Goal: Task Accomplishment & Management: Use online tool/utility

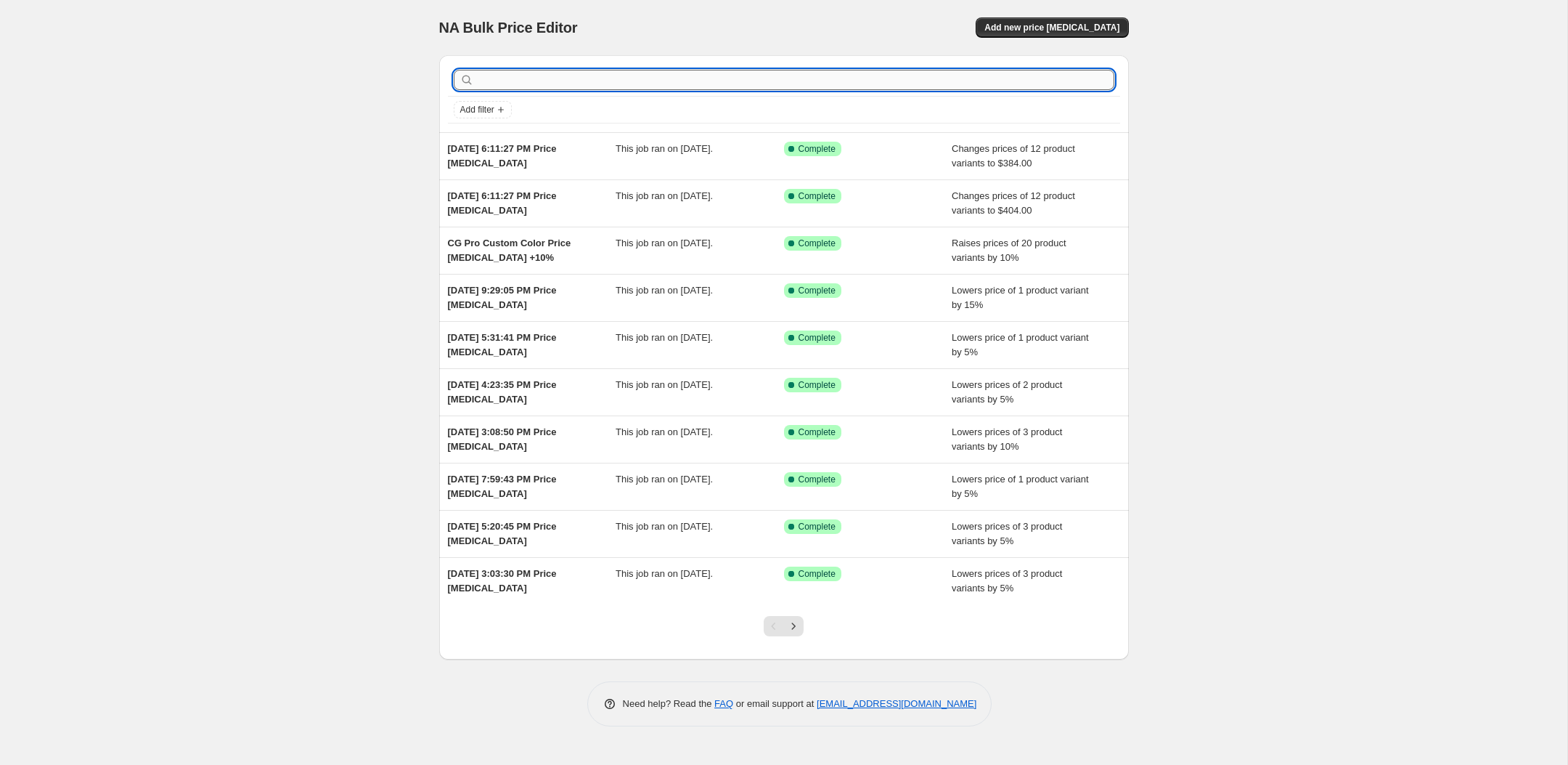
click at [614, 86] on input "text" at bounding box center [796, 80] width 637 height 20
type input "multi clip"
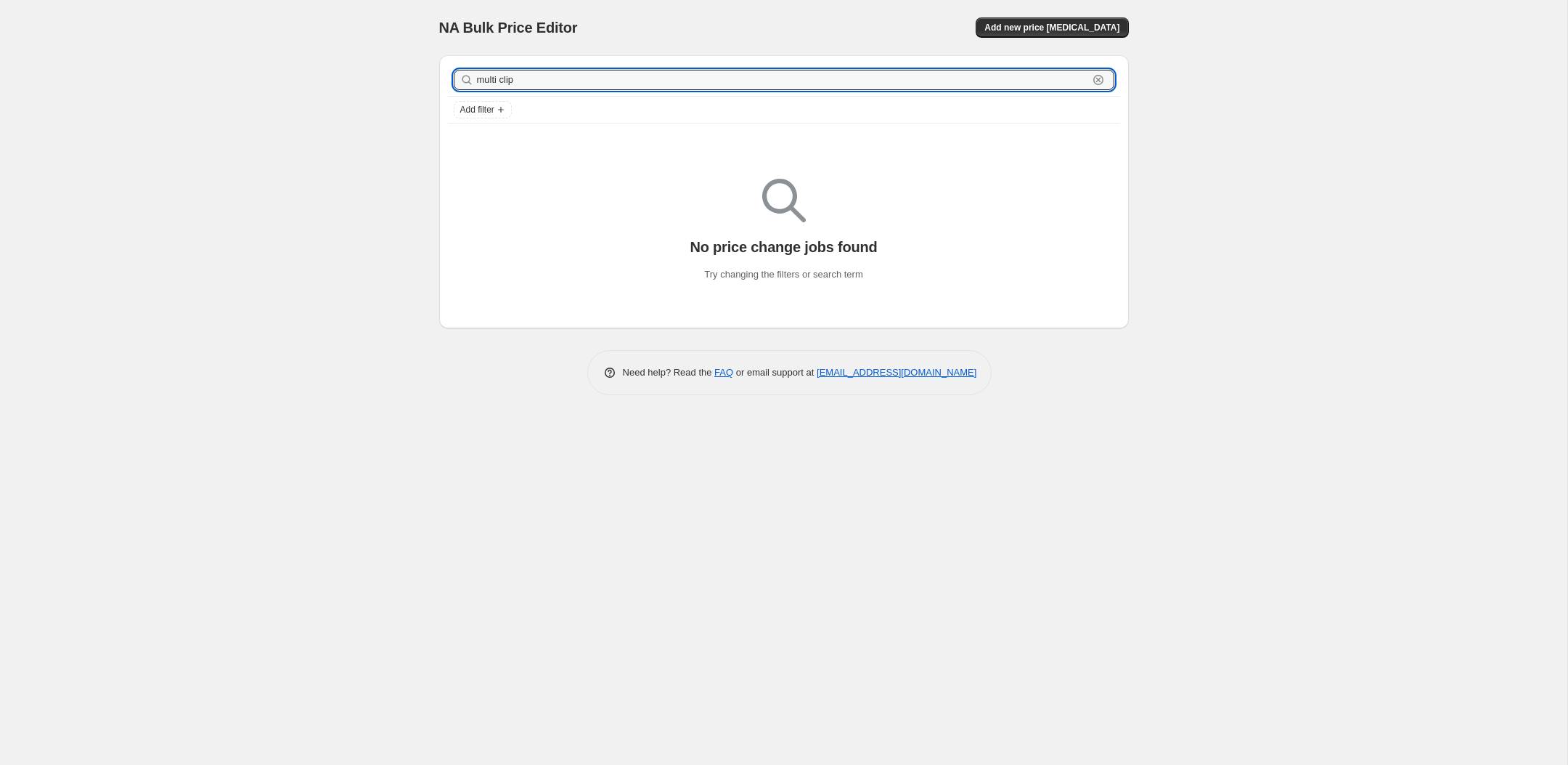
drag, startPoint x: 553, startPoint y: 75, endPoint x: 407, endPoint y: 89, distance: 146.7
click at [407, 89] on div "NA Bulk Price Editor. This page is ready NA Bulk Price Editor Add new price cha…" at bounding box center [783, 382] width 1567 height 765
click at [511, 96] on div "multi clip Clear" at bounding box center [784, 80] width 672 height 33
drag, startPoint x: 517, startPoint y: 81, endPoint x: 419, endPoint y: 81, distance: 98.0
click at [419, 81] on div "NA Bulk Price Editor. This page is ready NA Bulk Price Editor Add new price cha…" at bounding box center [783, 382] width 1567 height 765
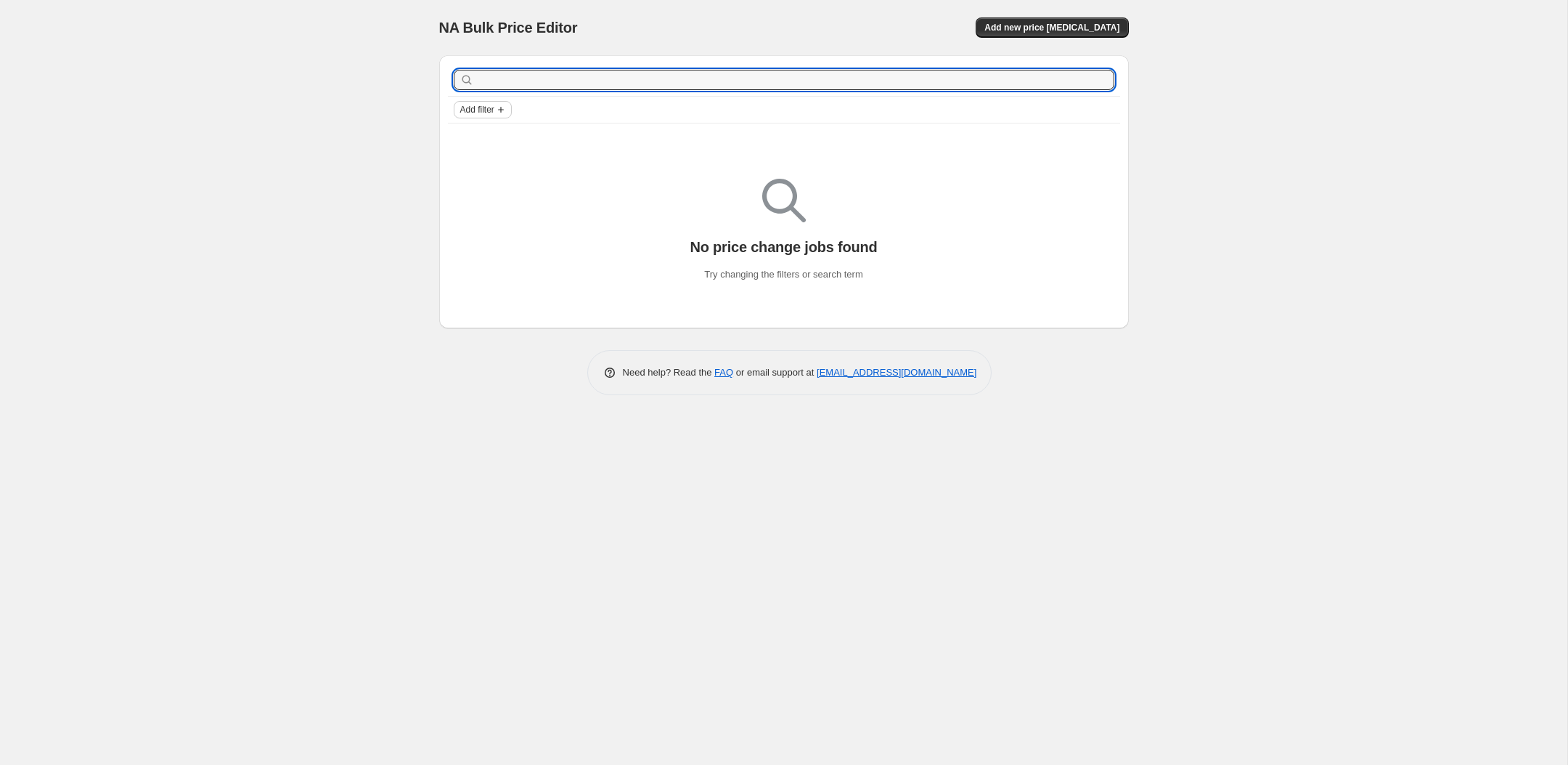
click at [494, 109] on span "Add filter" at bounding box center [477, 110] width 34 height 12
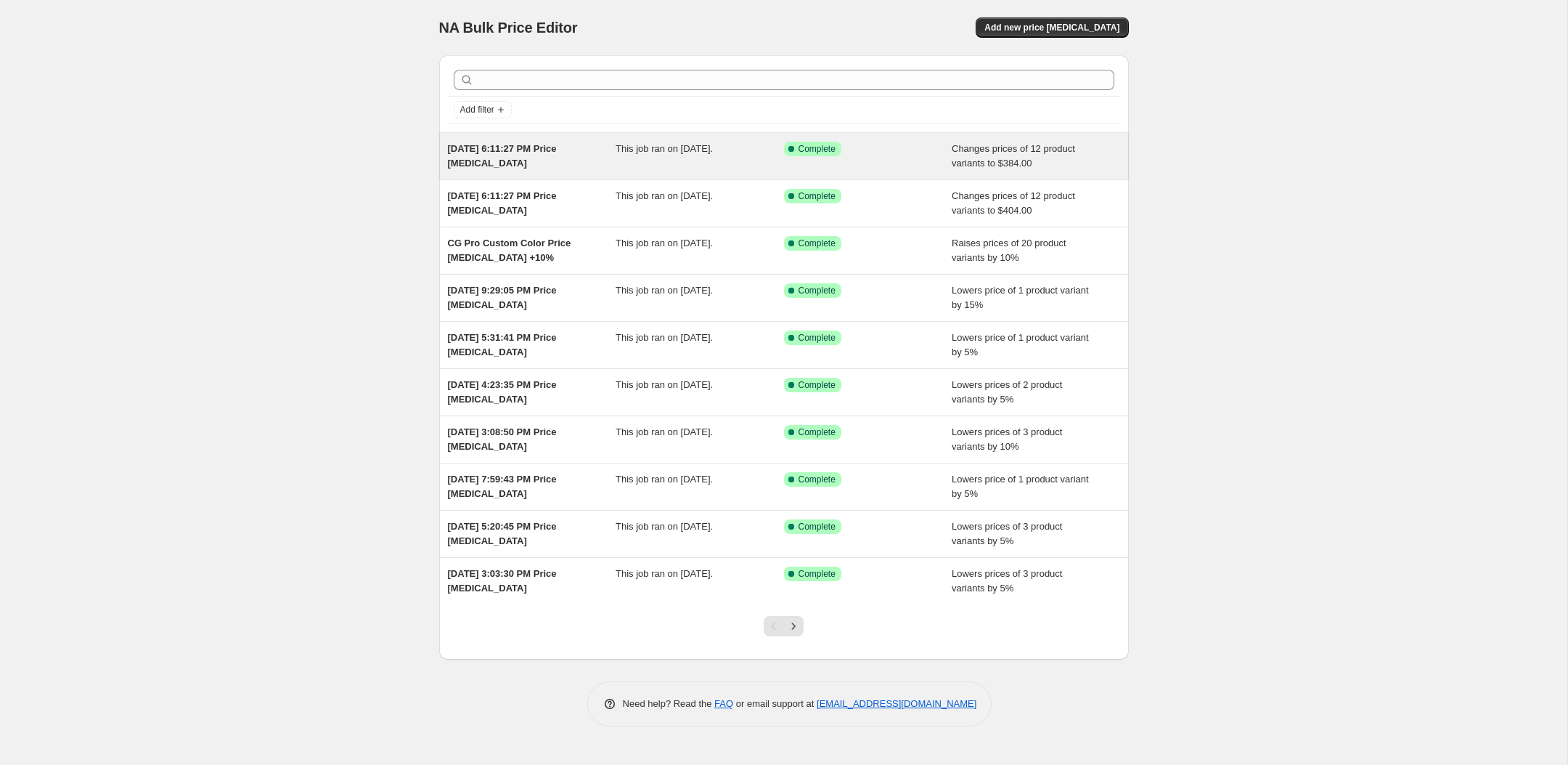
click at [536, 149] on span "[DATE] 6:11:27 PM Price [MEDICAL_DATA]" at bounding box center [502, 156] width 109 height 25
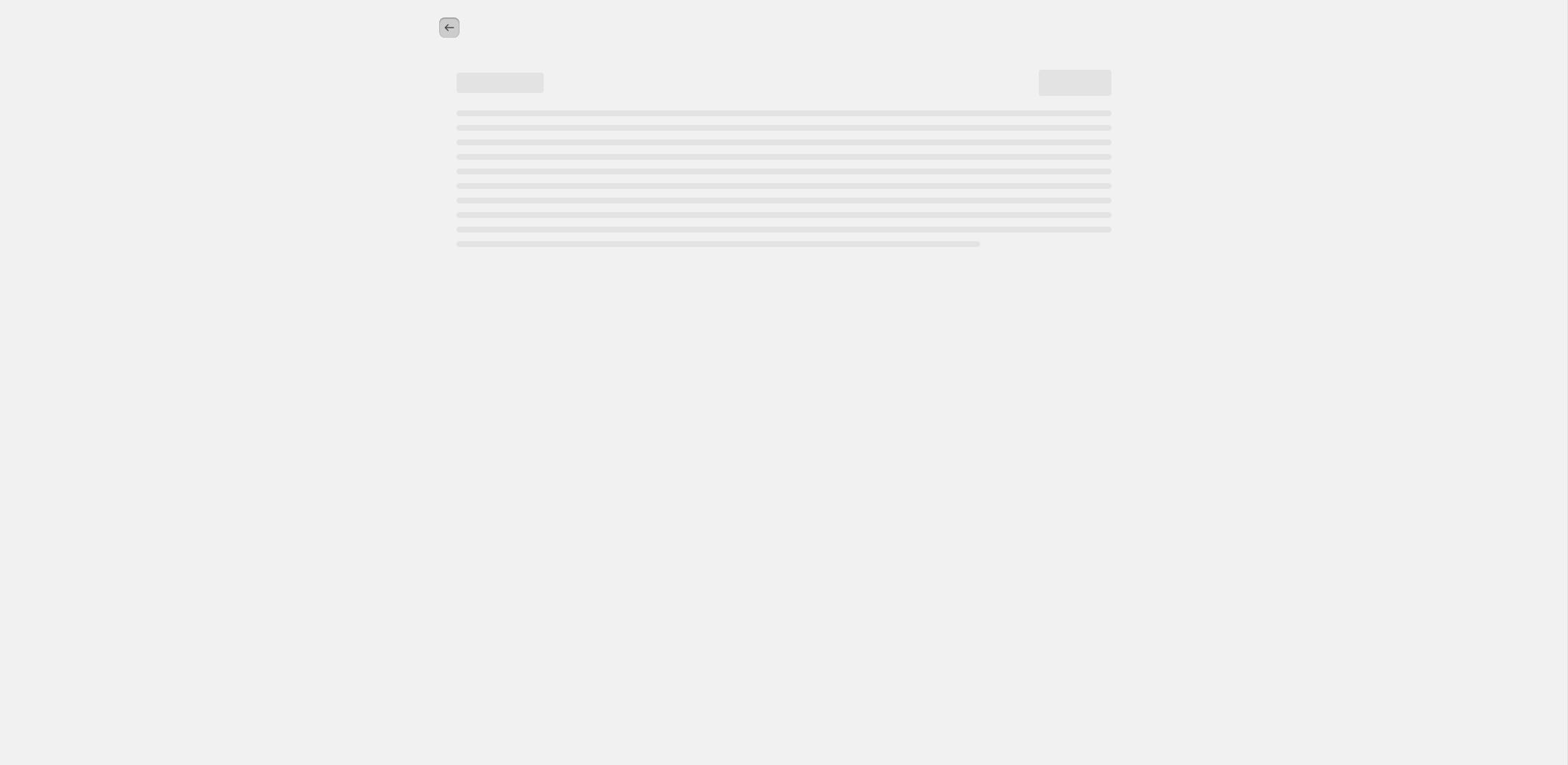
click at [446, 25] on icon "Price change jobs" at bounding box center [449, 28] width 9 height 8
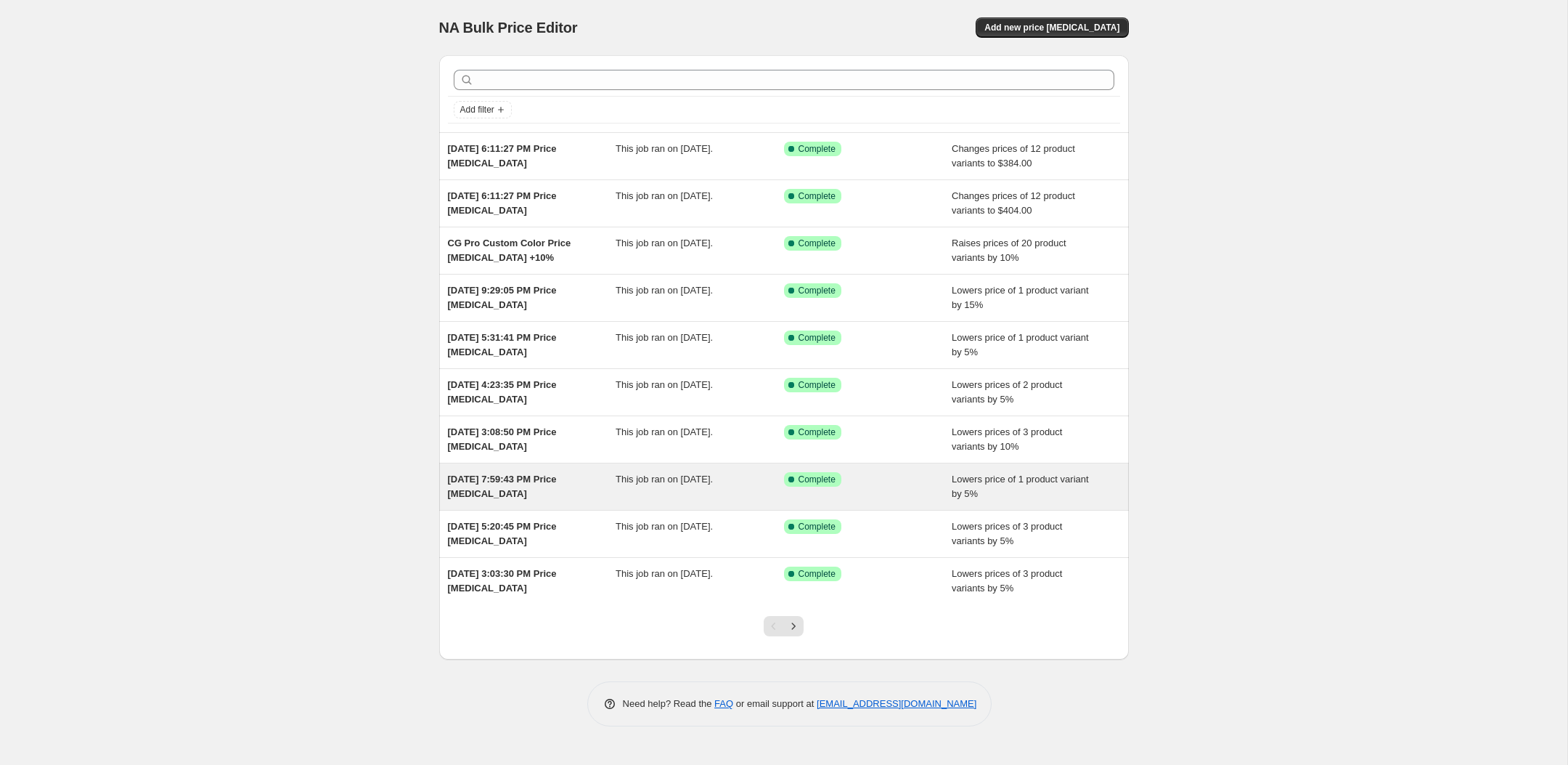
click at [575, 488] on div "[DATE] 7:59:43 PM Price [MEDICAL_DATA]" at bounding box center [532, 487] width 169 height 29
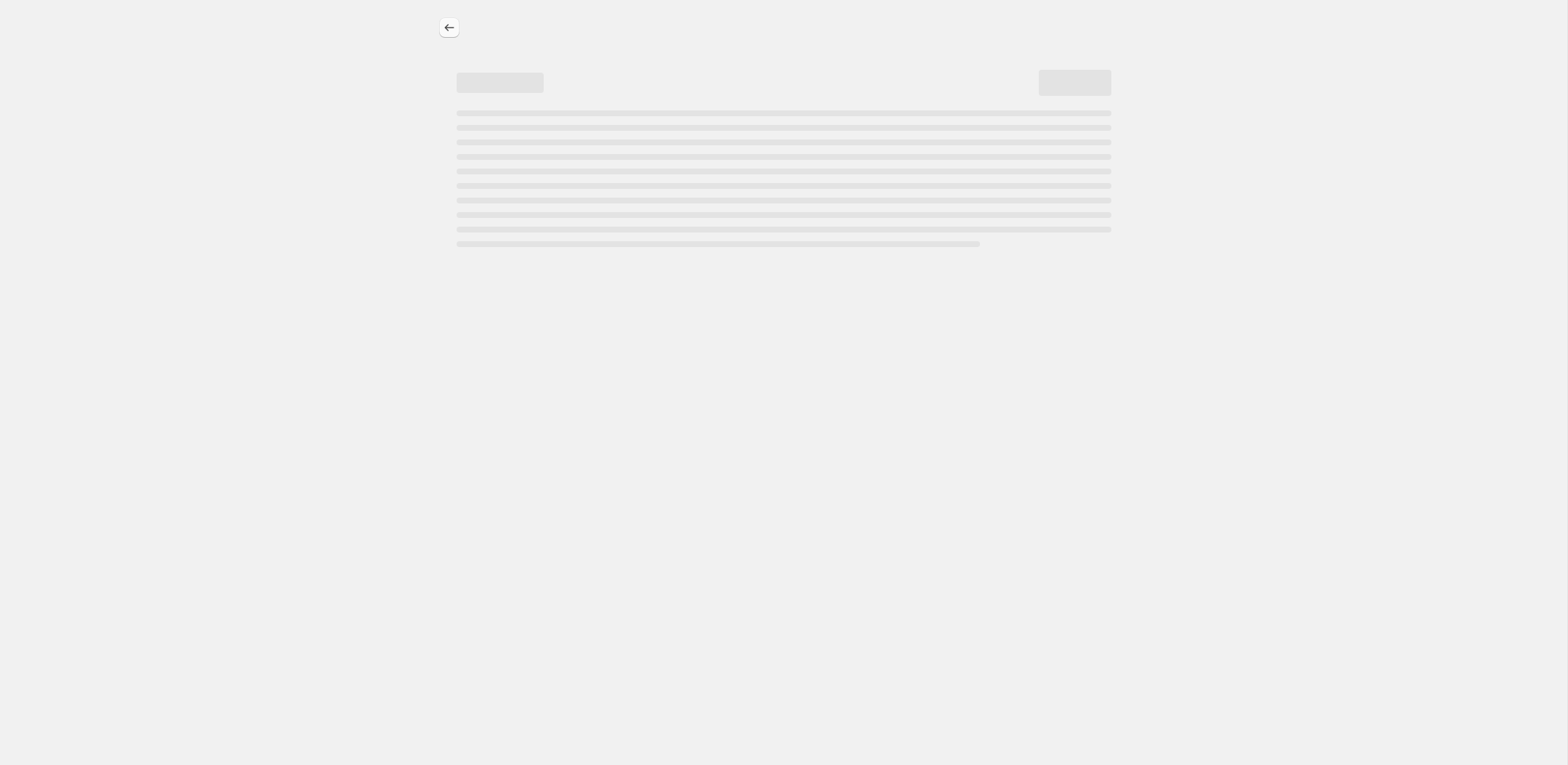
select select "percentage"
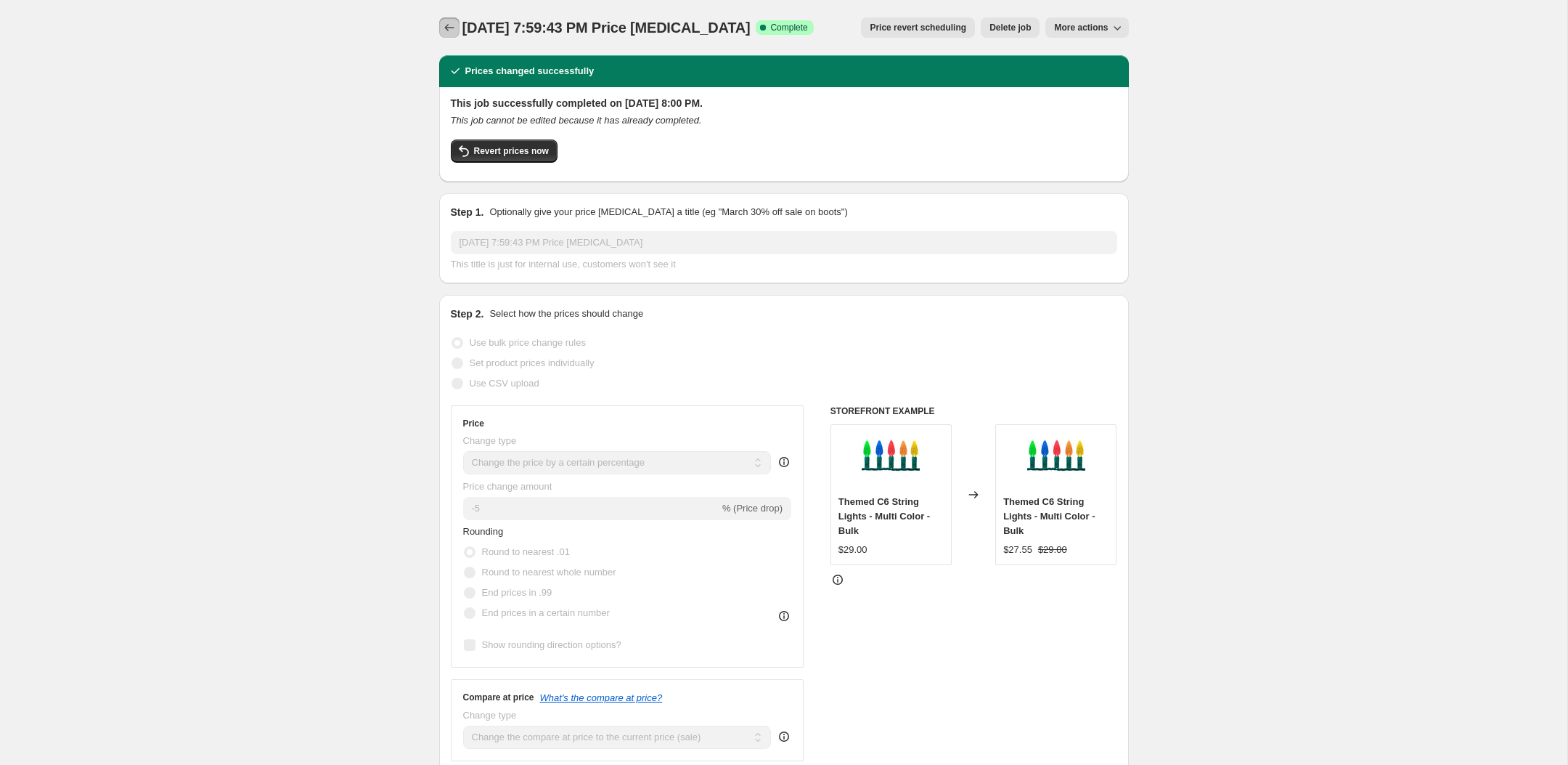
click at [449, 35] on button "Price change jobs" at bounding box center [449, 28] width 20 height 20
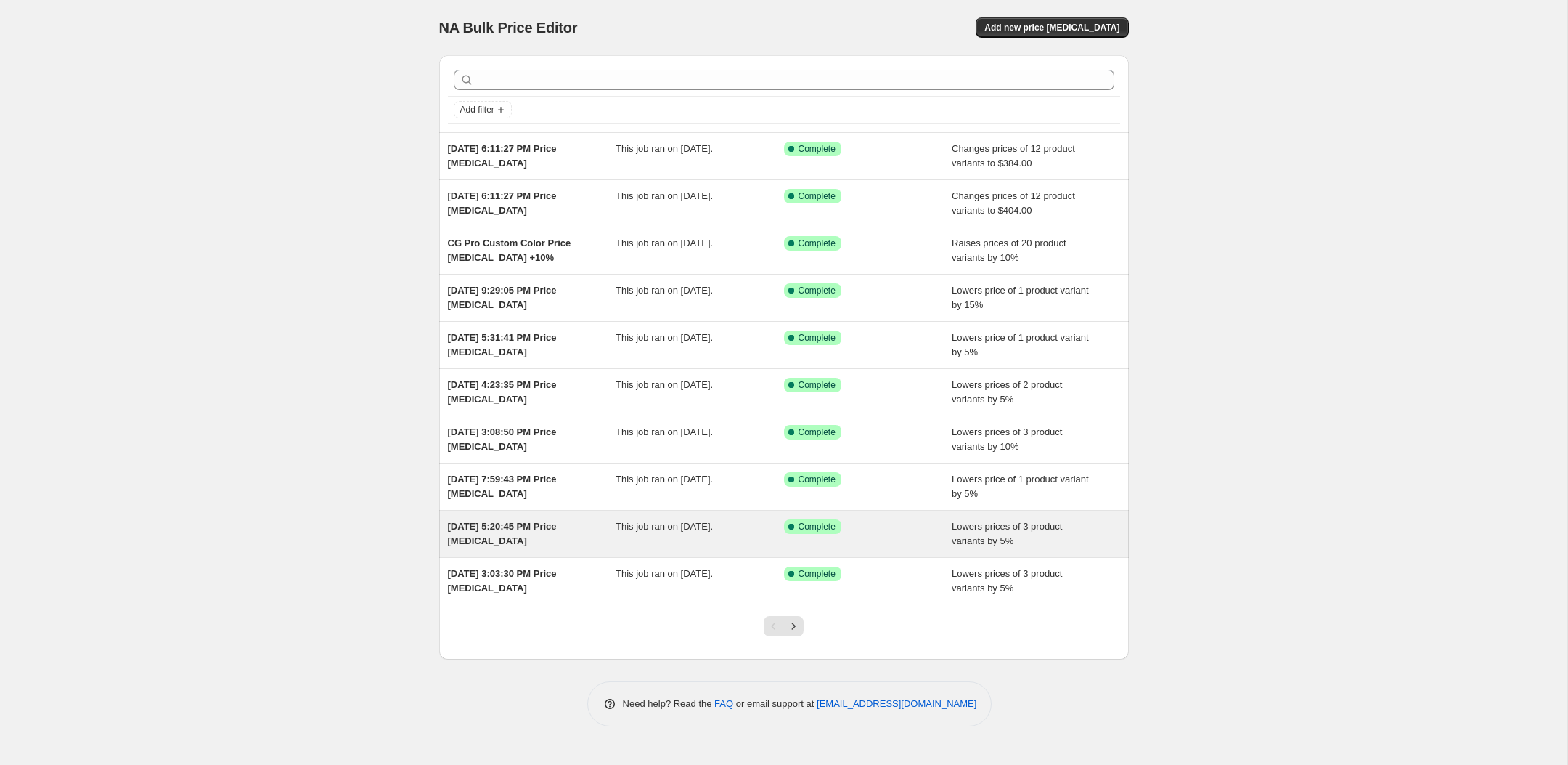
click at [522, 540] on div "[DATE] 5:20:45 PM Price [MEDICAL_DATA]" at bounding box center [532, 533] width 169 height 29
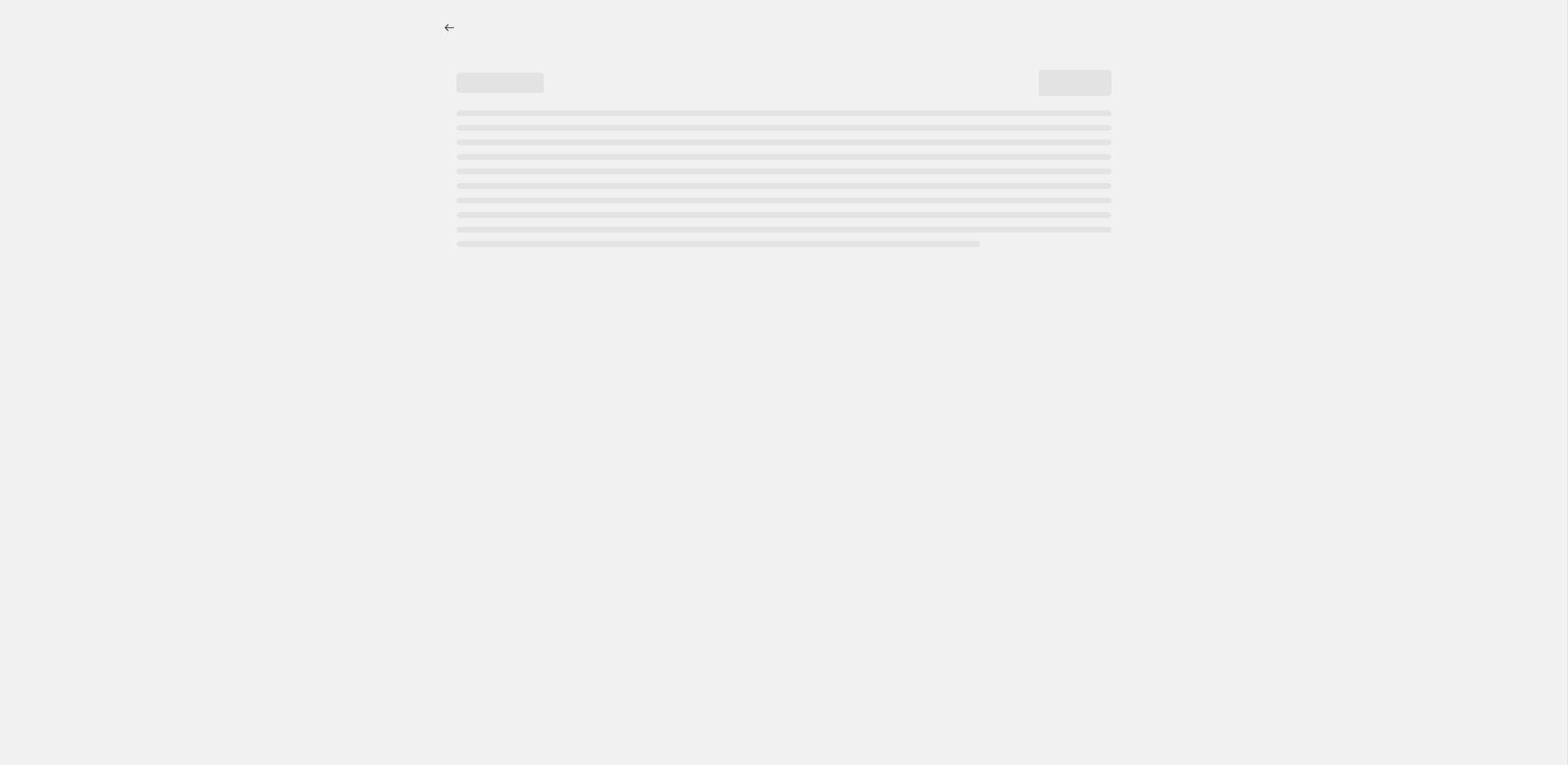
select select "percentage"
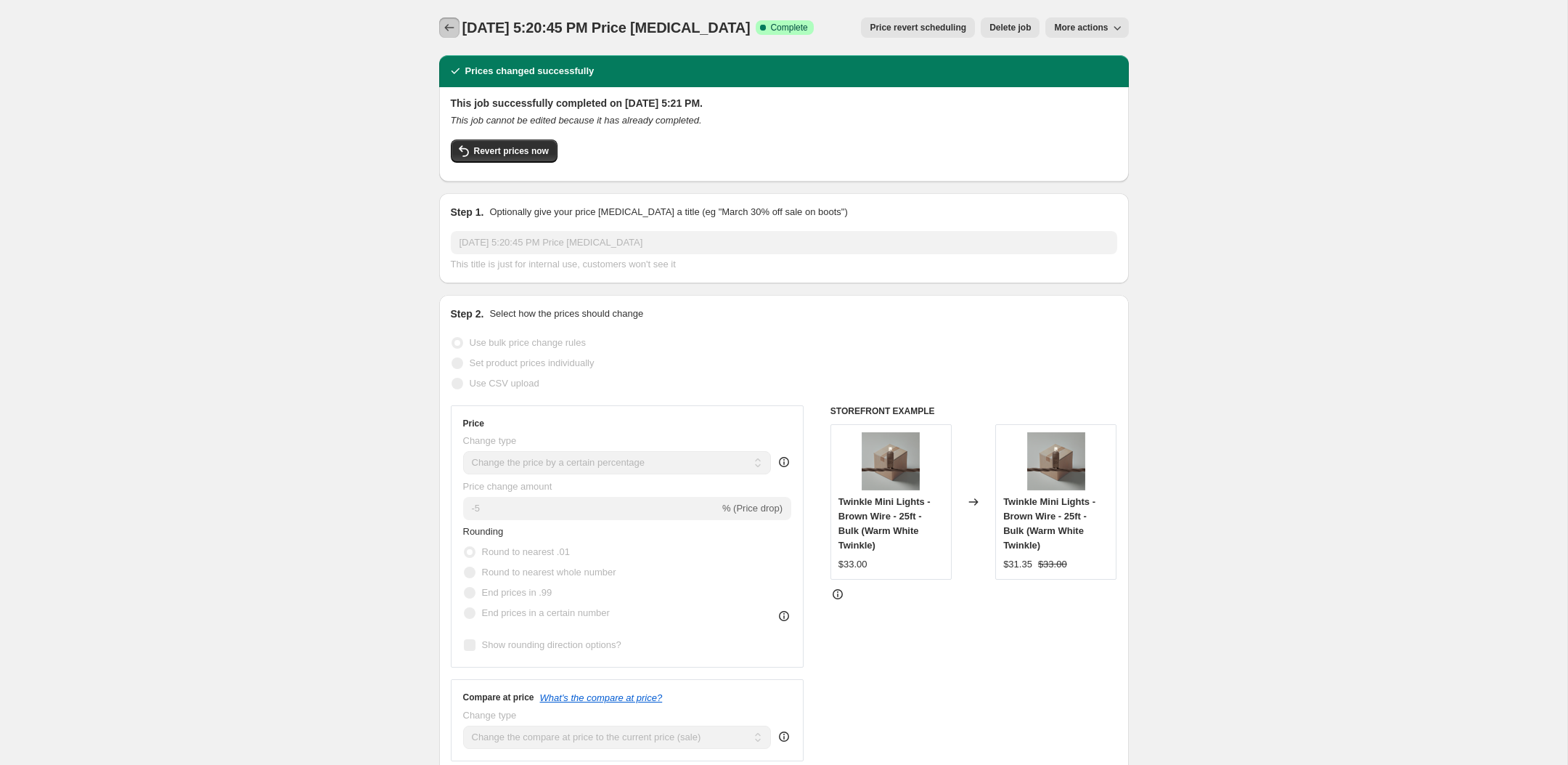
click at [445, 34] on icon "Price change jobs" at bounding box center [449, 27] width 14 height 14
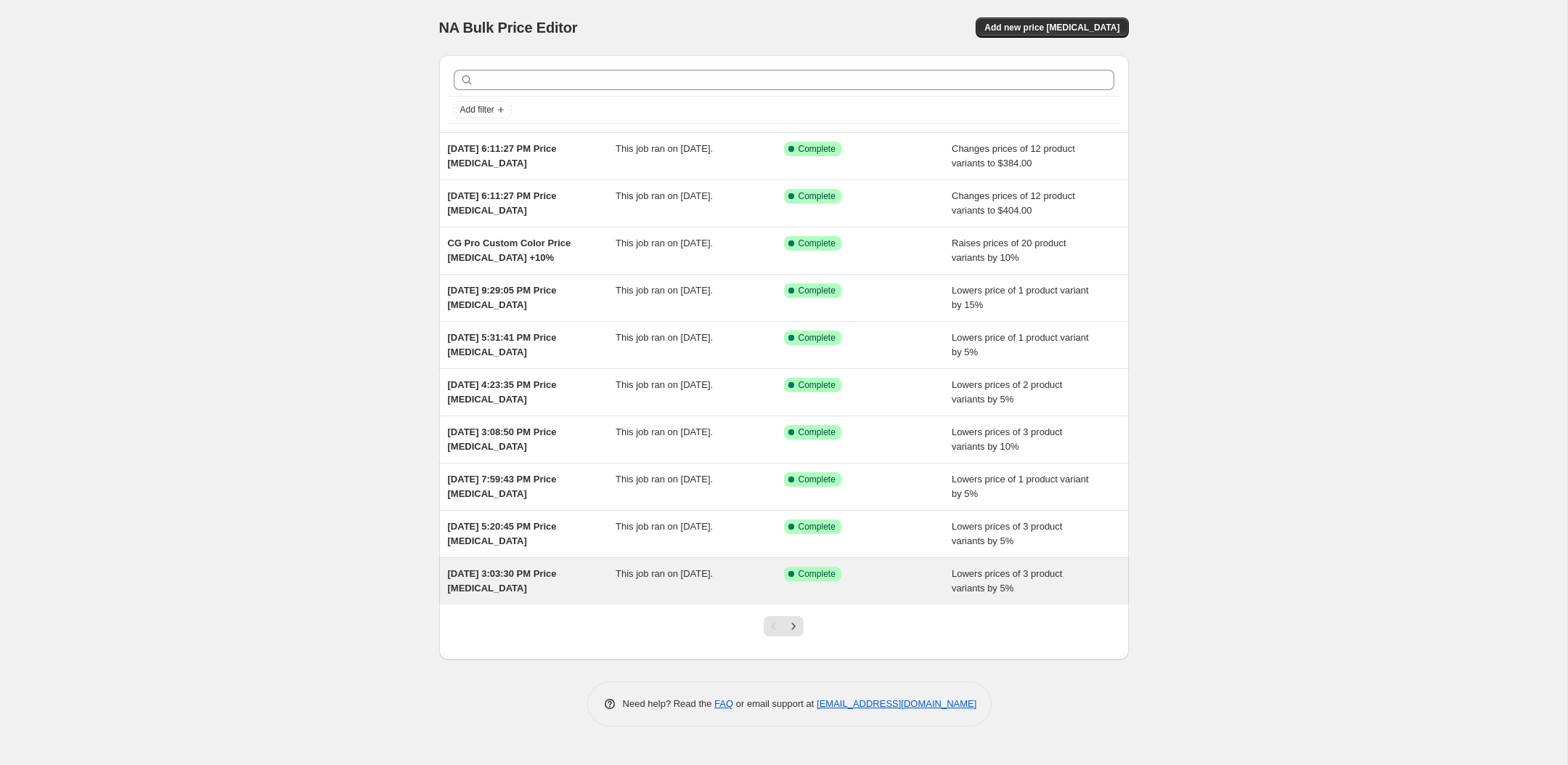
click at [494, 576] on span "[DATE] 3:03:30 PM Price [MEDICAL_DATA]" at bounding box center [502, 580] width 109 height 25
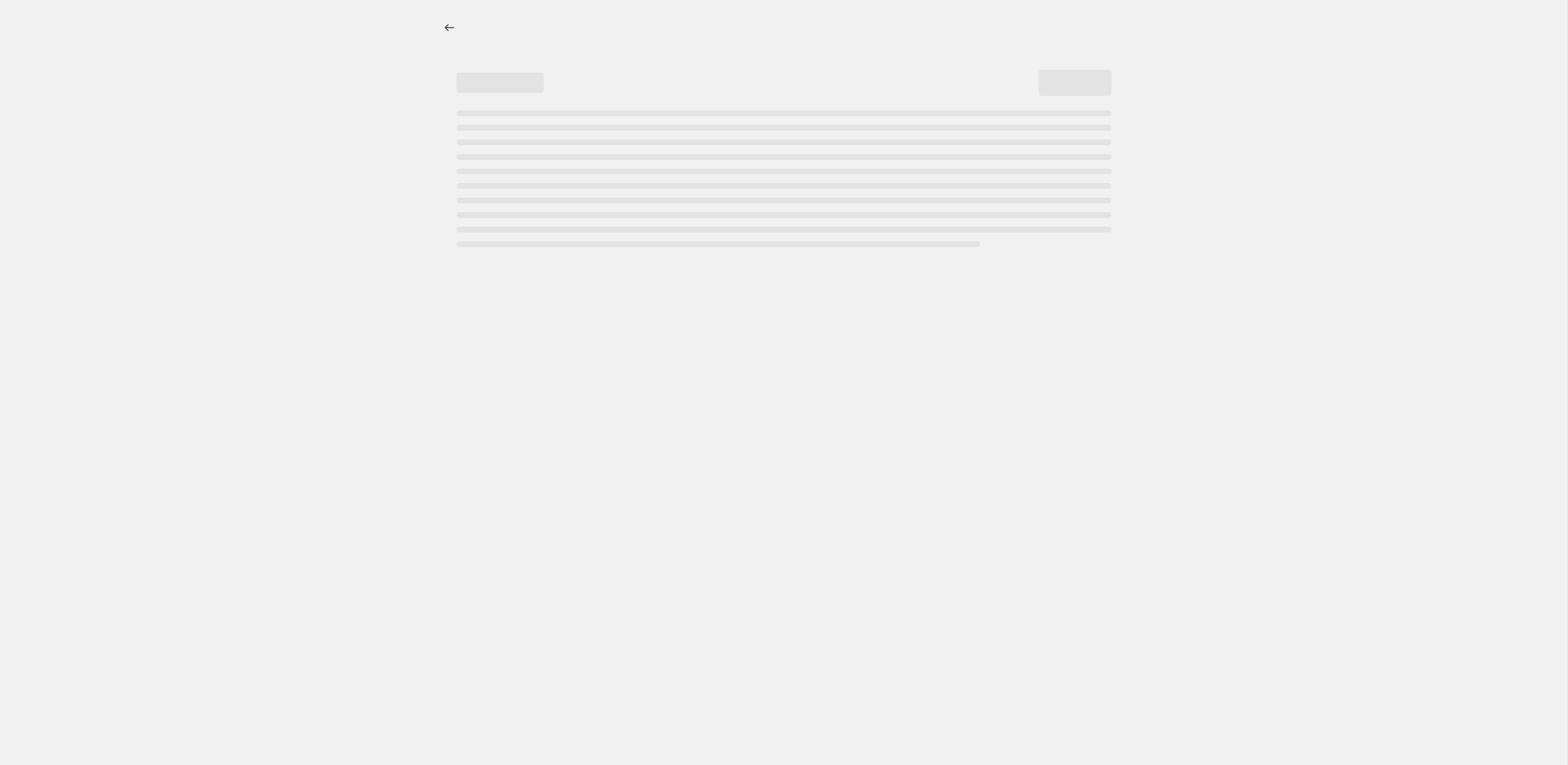
select select "percentage"
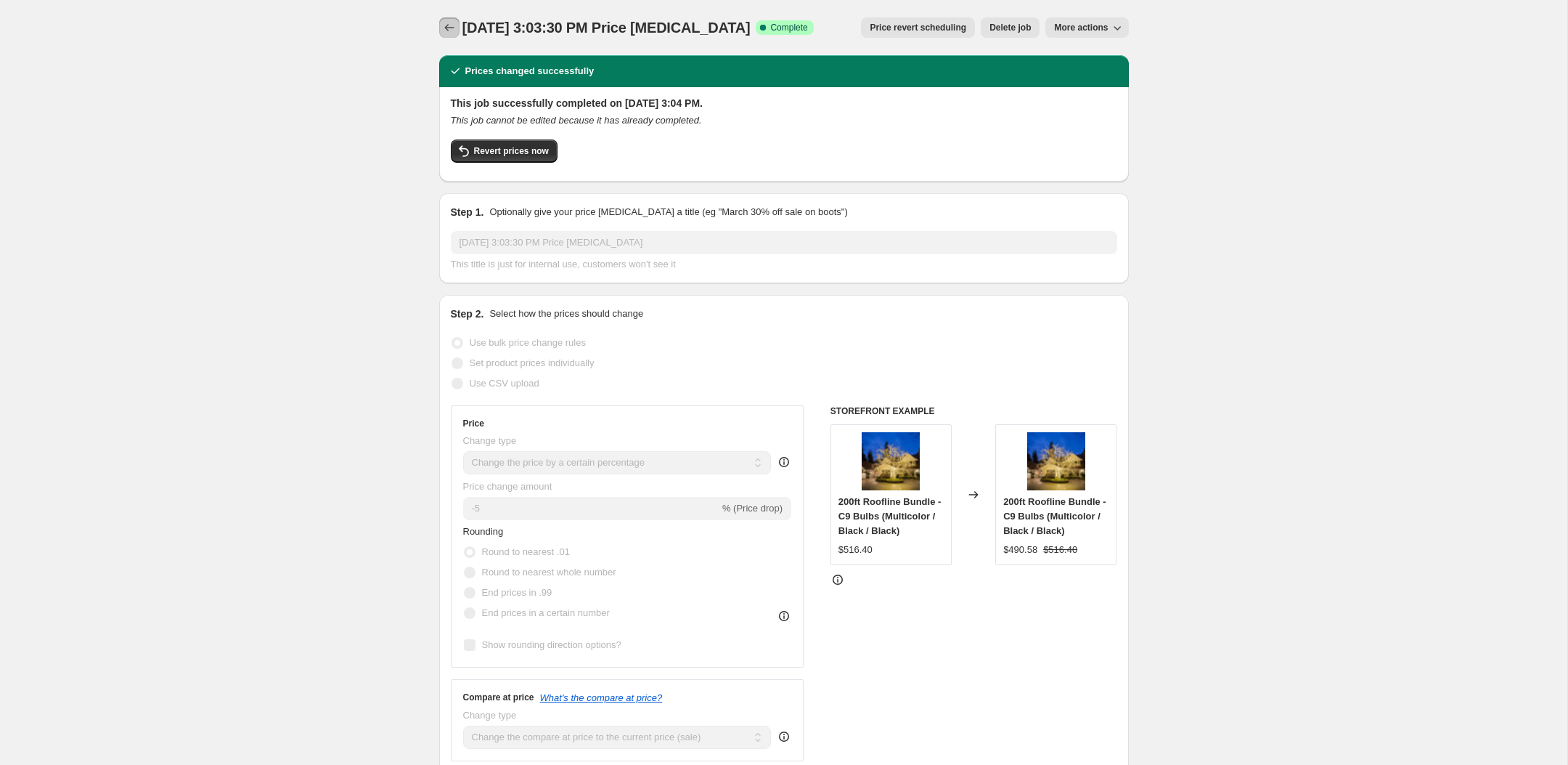
click at [451, 29] on icon "Price change jobs" at bounding box center [449, 27] width 14 height 14
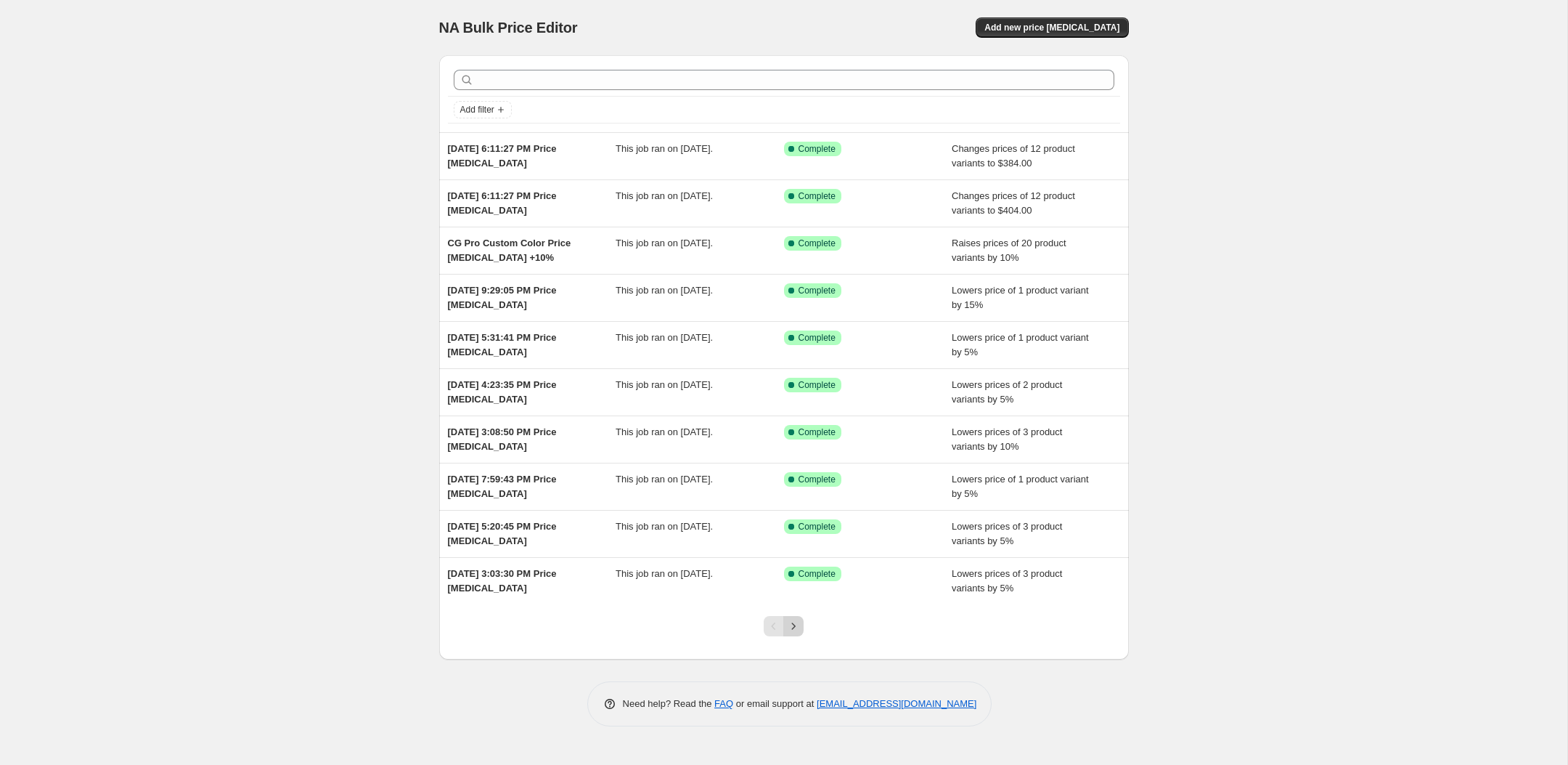
click at [792, 632] on icon "Next" at bounding box center [792, 626] width 14 height 14
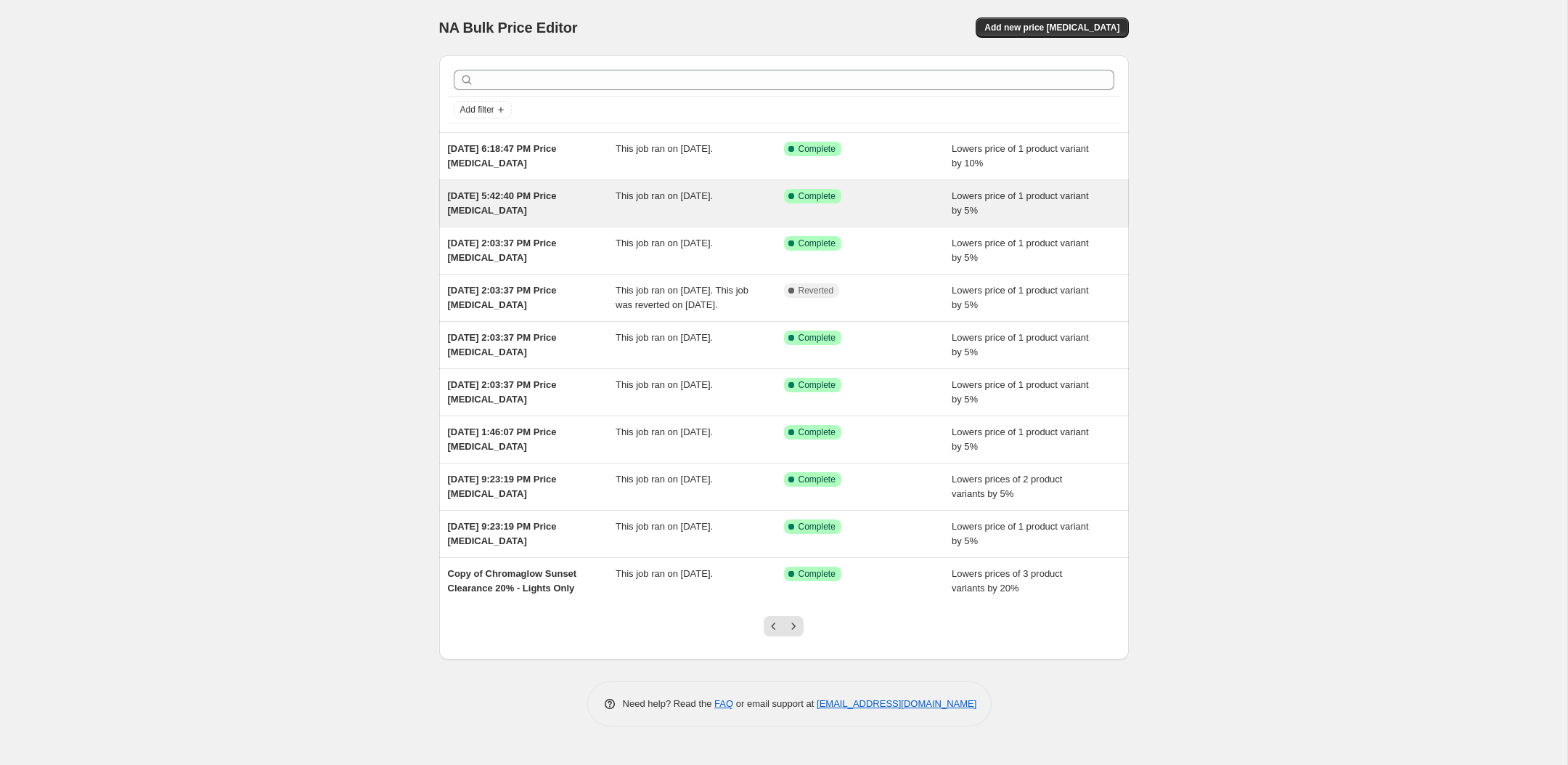
click at [562, 218] on div "Sep 10, 2025, 5:42:40 PM Price change job" at bounding box center [532, 203] width 169 height 29
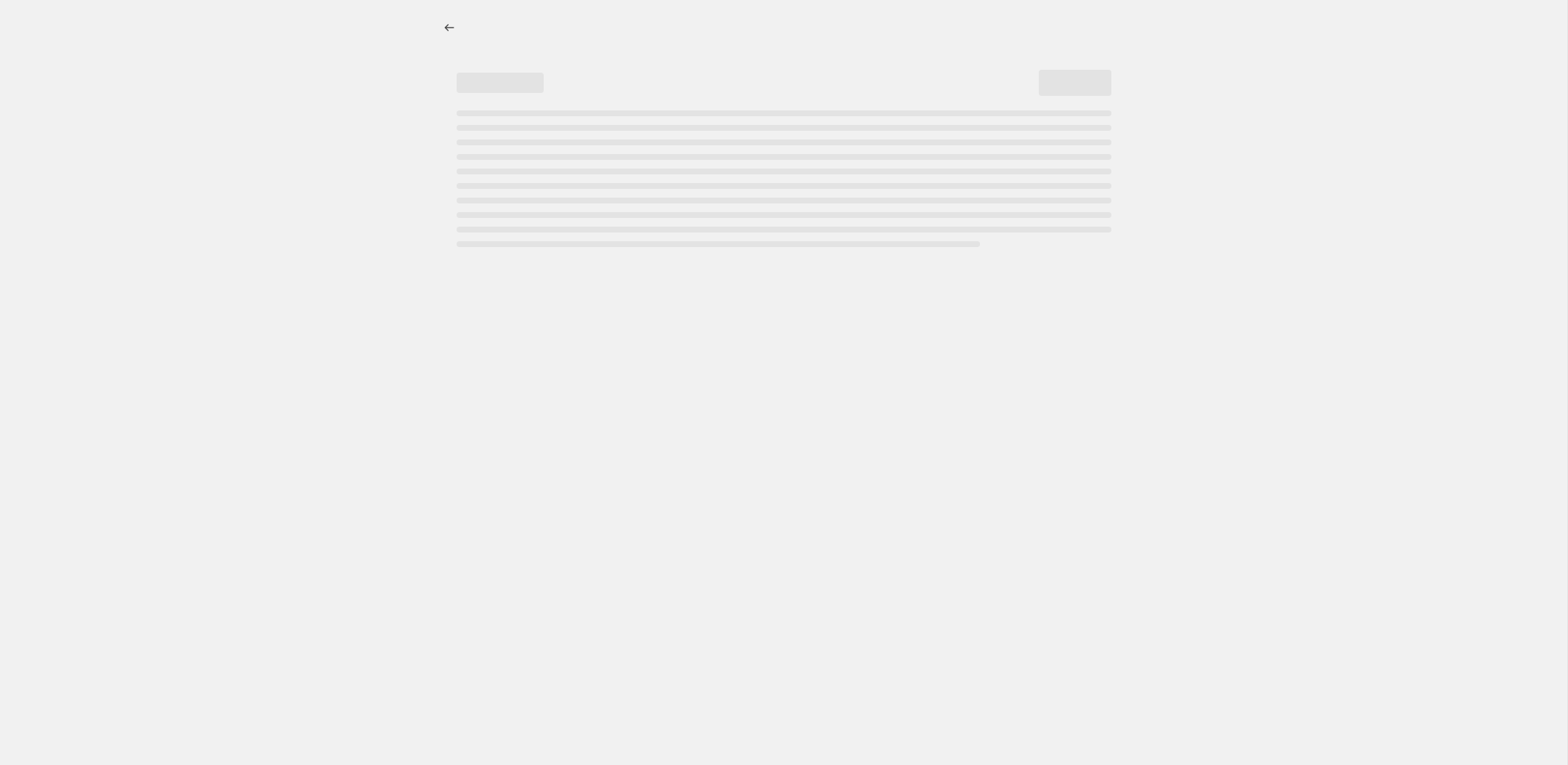
select select "percentage"
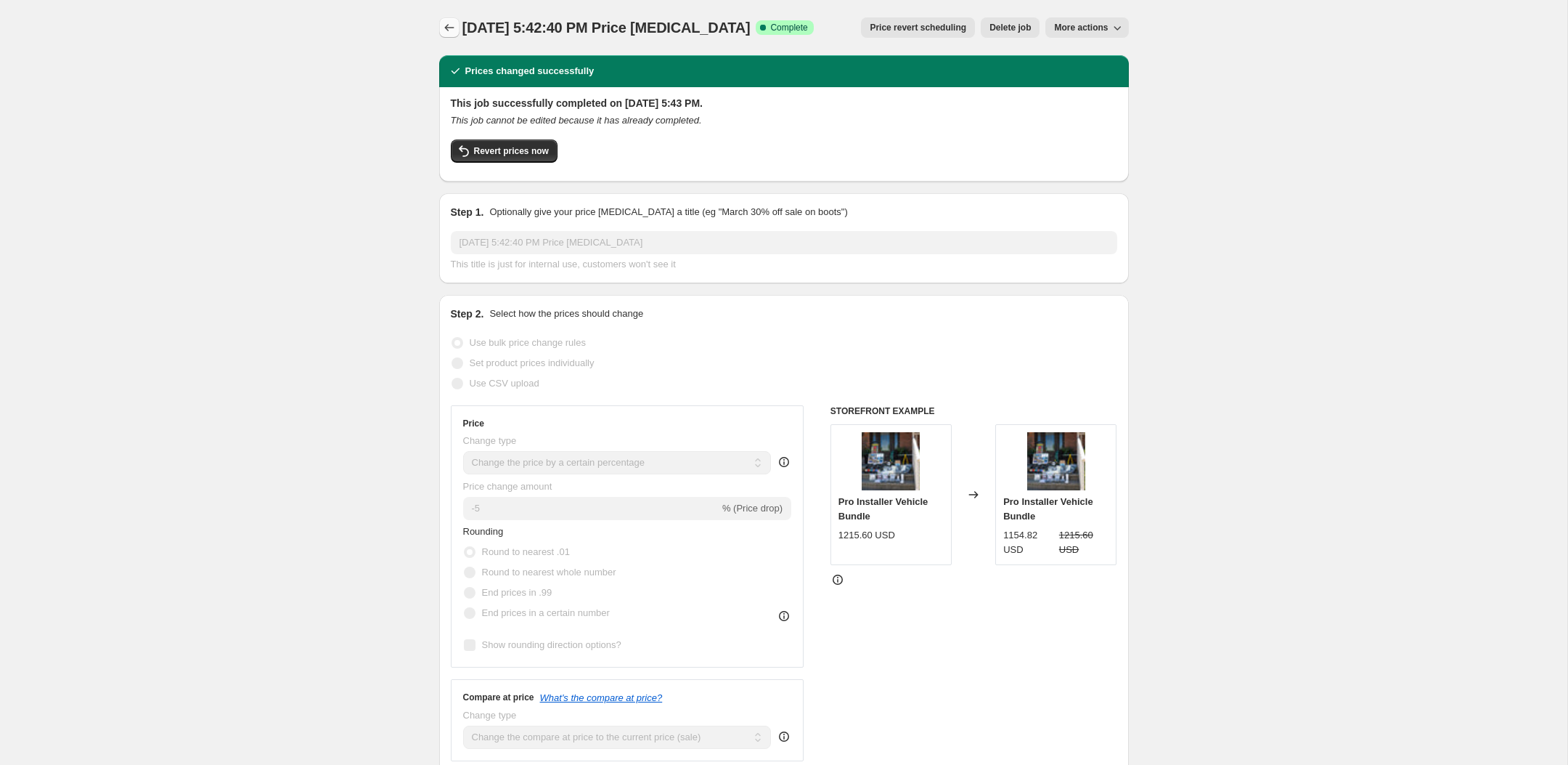
click at [443, 33] on icon "Price change jobs" at bounding box center [449, 27] width 14 height 14
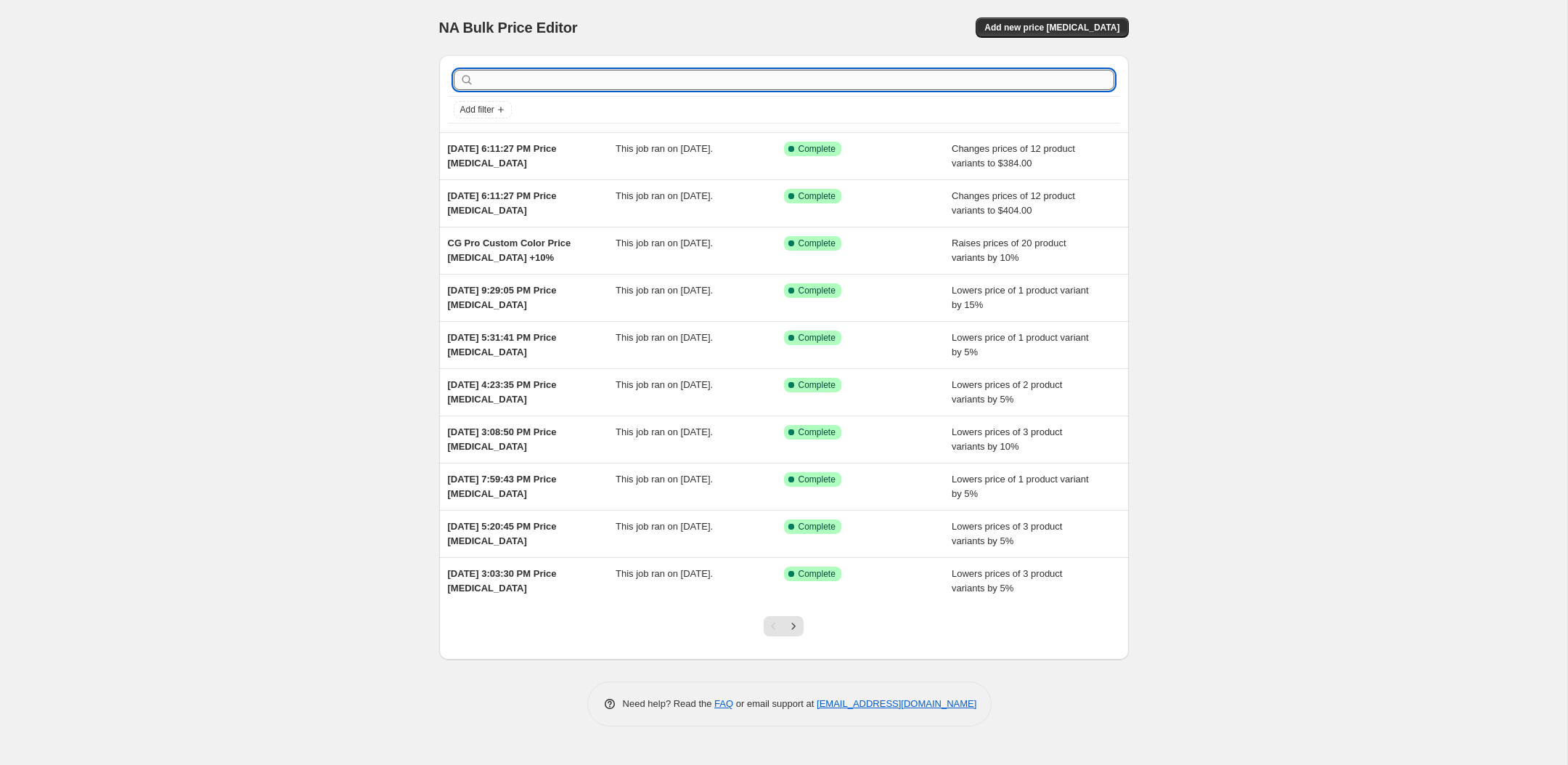
click at [624, 78] on input "text" at bounding box center [796, 80] width 637 height 20
type input "clip"
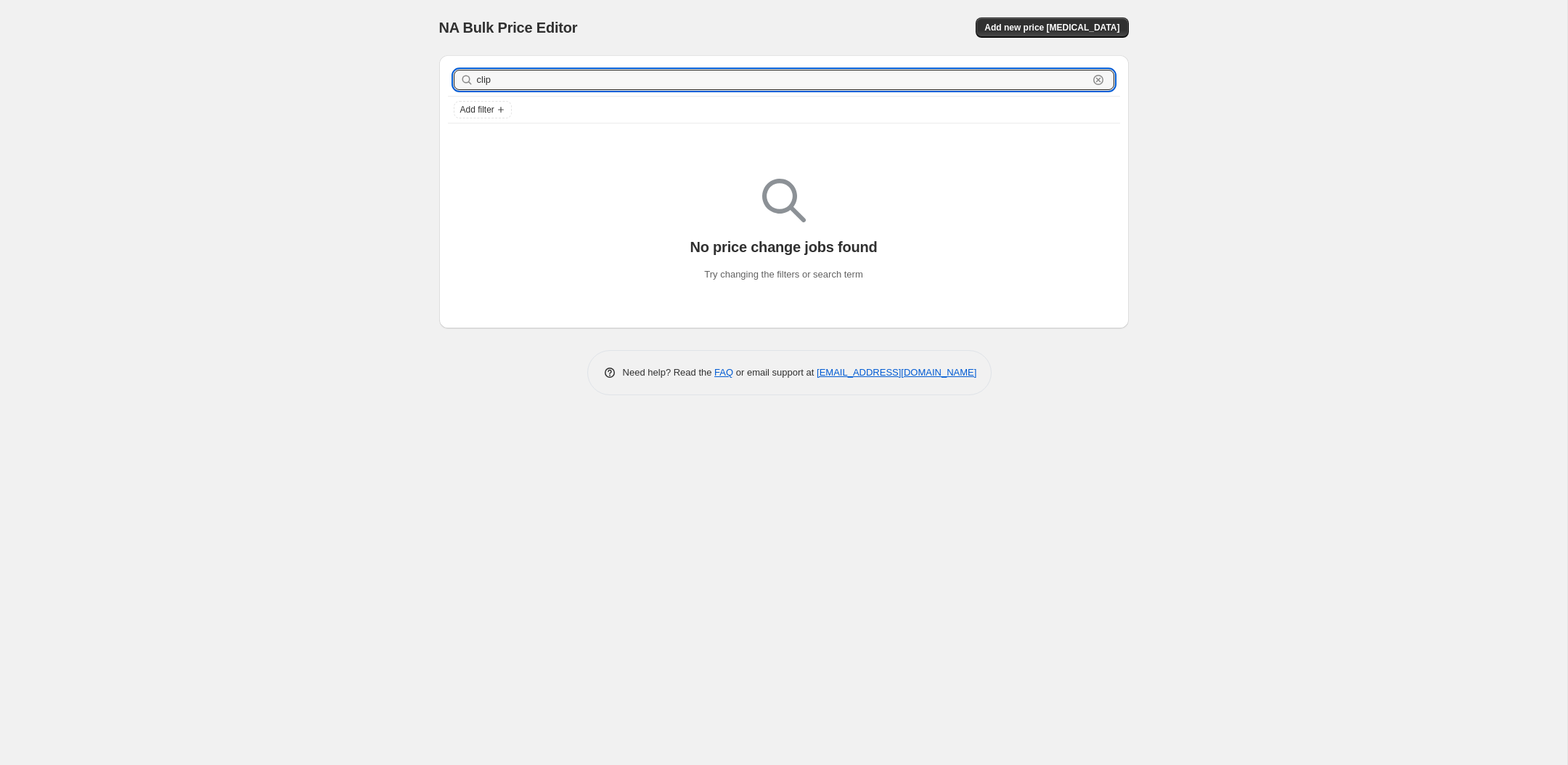
drag, startPoint x: 587, startPoint y: 87, endPoint x: 442, endPoint y: 86, distance: 145.0
click at [443, 87] on div "clip Clear Add filter" at bounding box center [784, 94] width 689 height 77
type input "c"
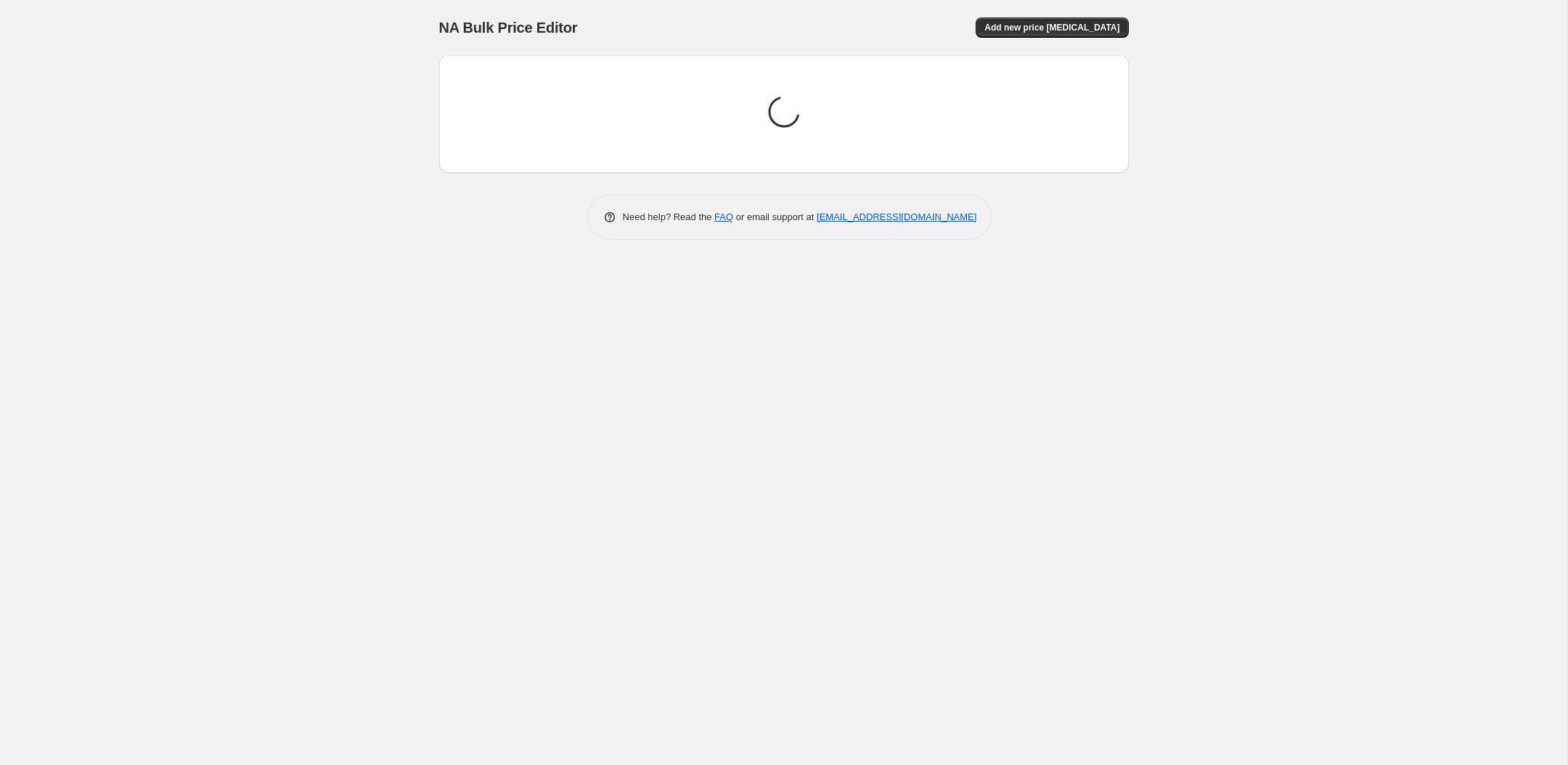
click at [387, 185] on div "NA Bulk Price Editor. This page is ready NA Bulk Price Editor Add new price cha…" at bounding box center [783, 382] width 1567 height 765
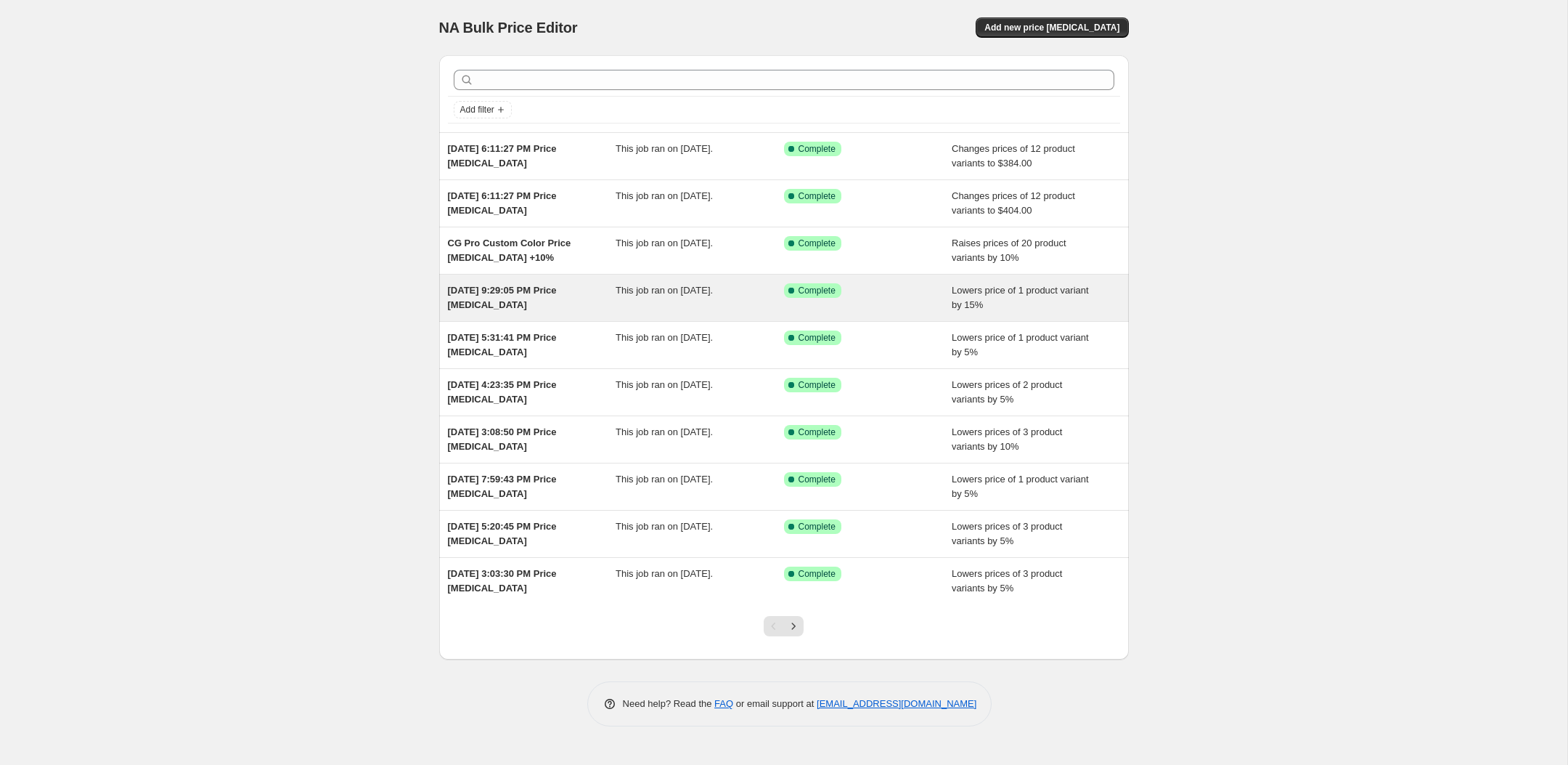
click at [540, 288] on span "[DATE] 9:29:05 PM Price [MEDICAL_DATA]" at bounding box center [502, 297] width 109 height 25
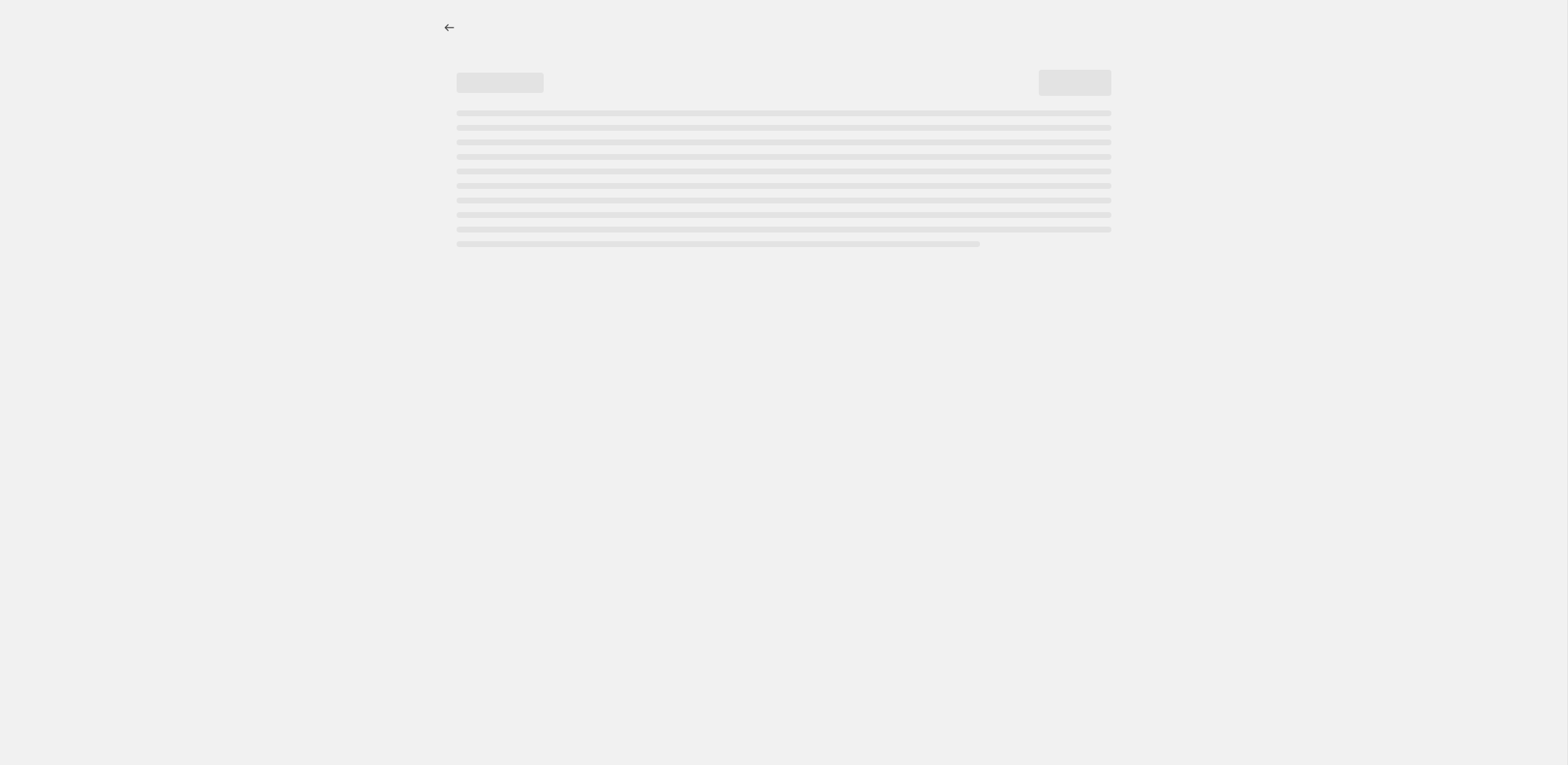
select select "percentage"
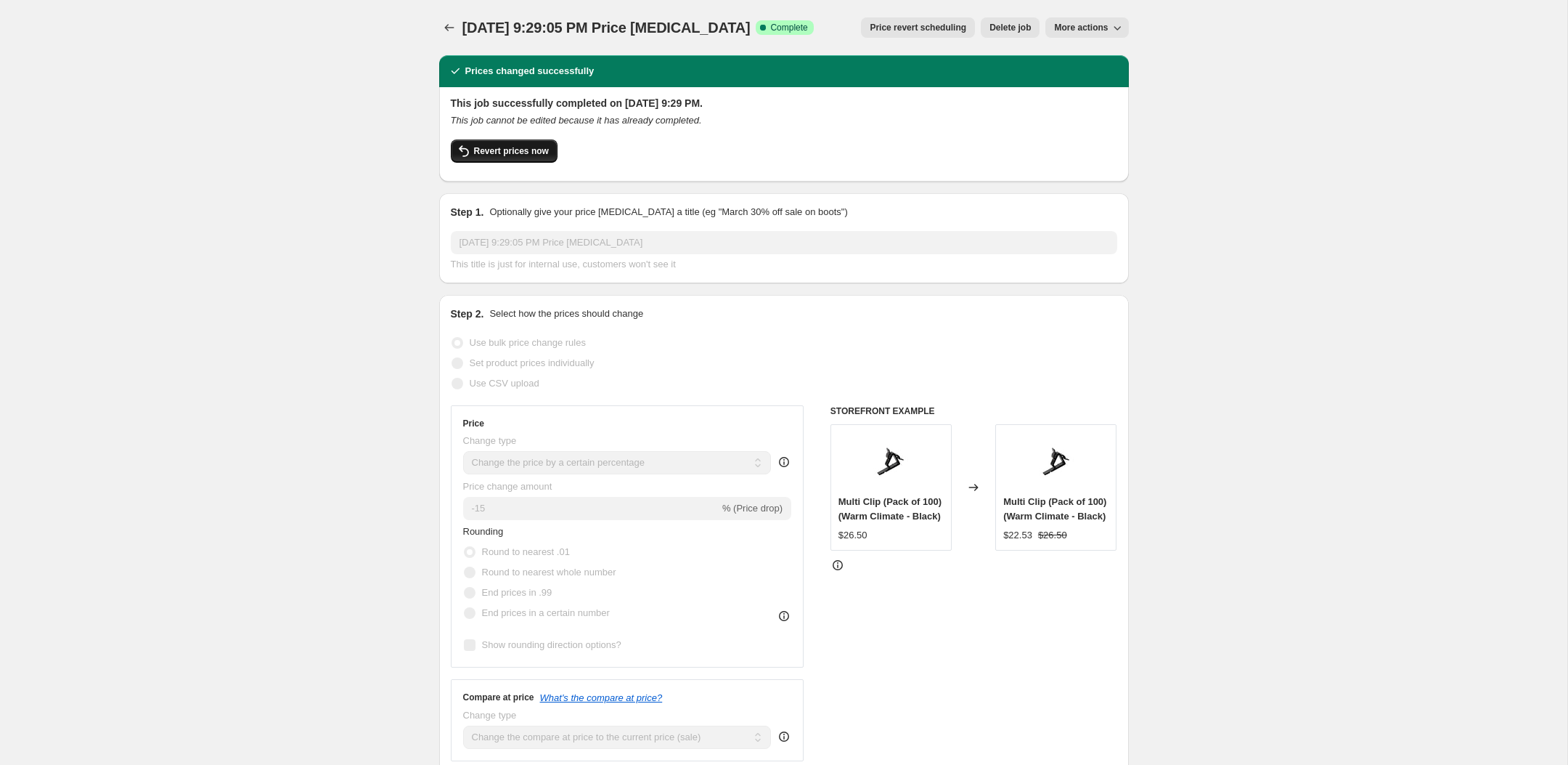
click at [516, 154] on span "Revert prices now" at bounding box center [511, 151] width 75 height 12
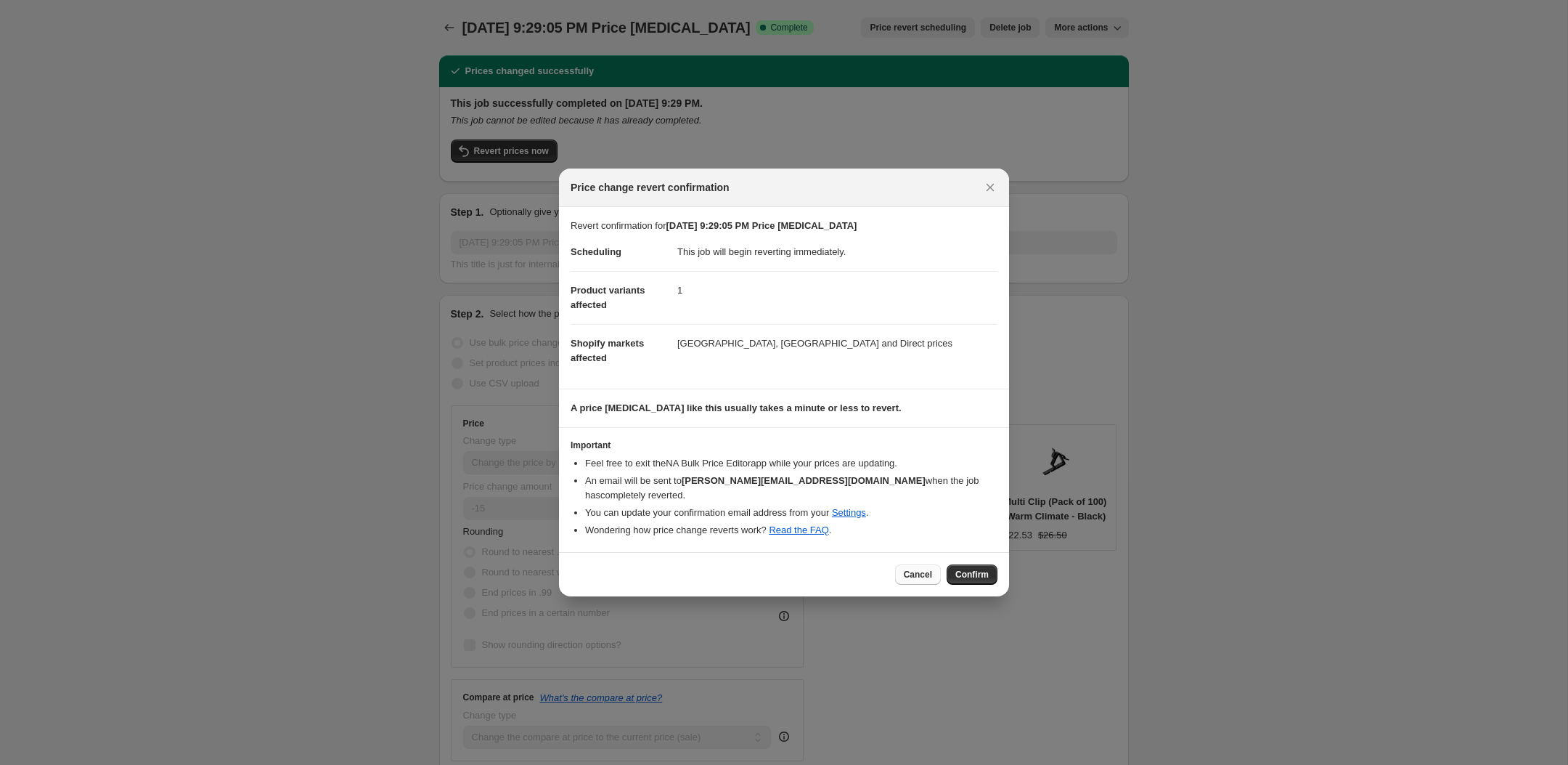
click at [918, 571] on span "Cancel" at bounding box center [918, 575] width 29 height 12
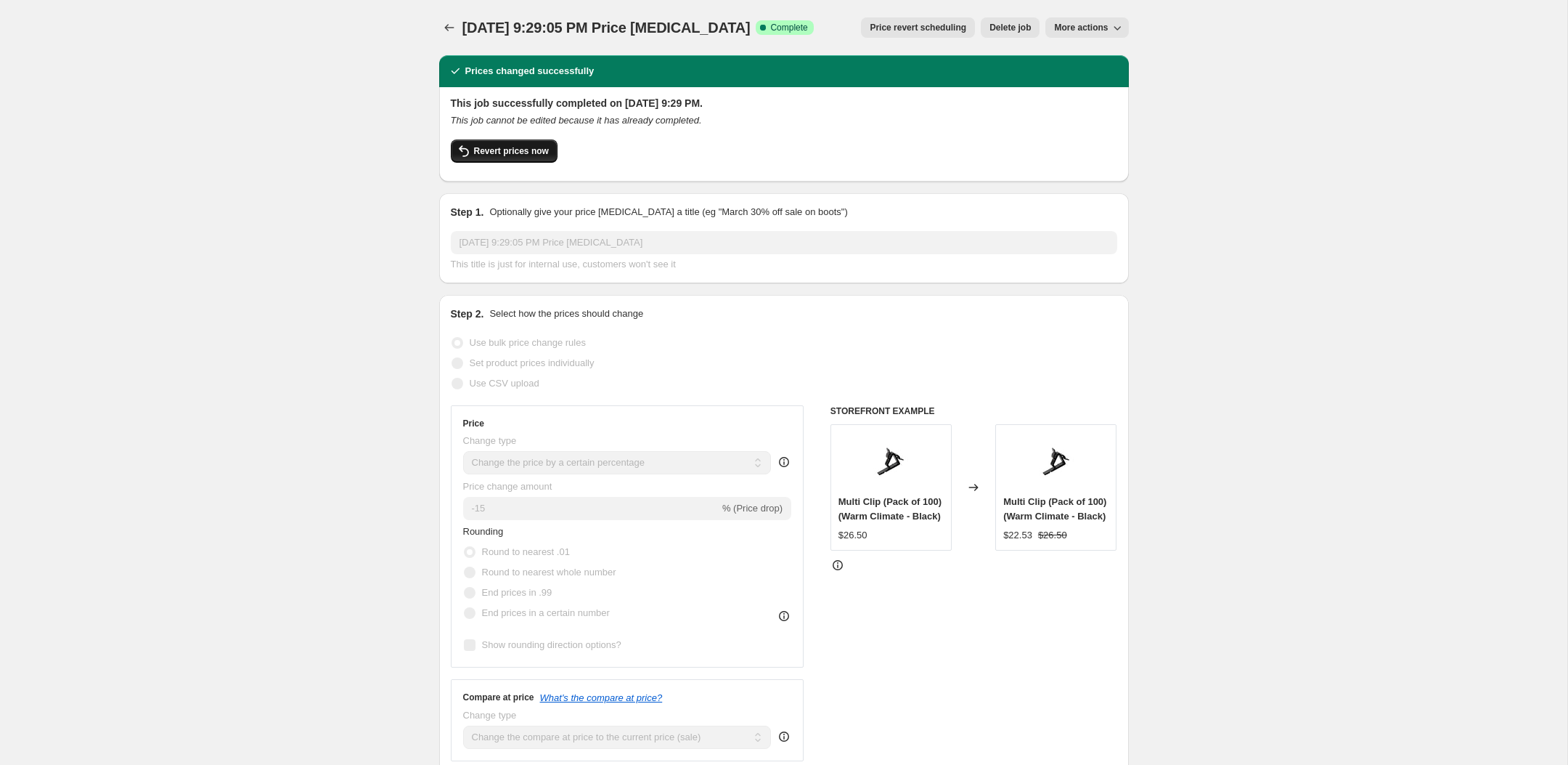
click at [507, 156] on button "Revert prices now" at bounding box center [504, 151] width 106 height 23
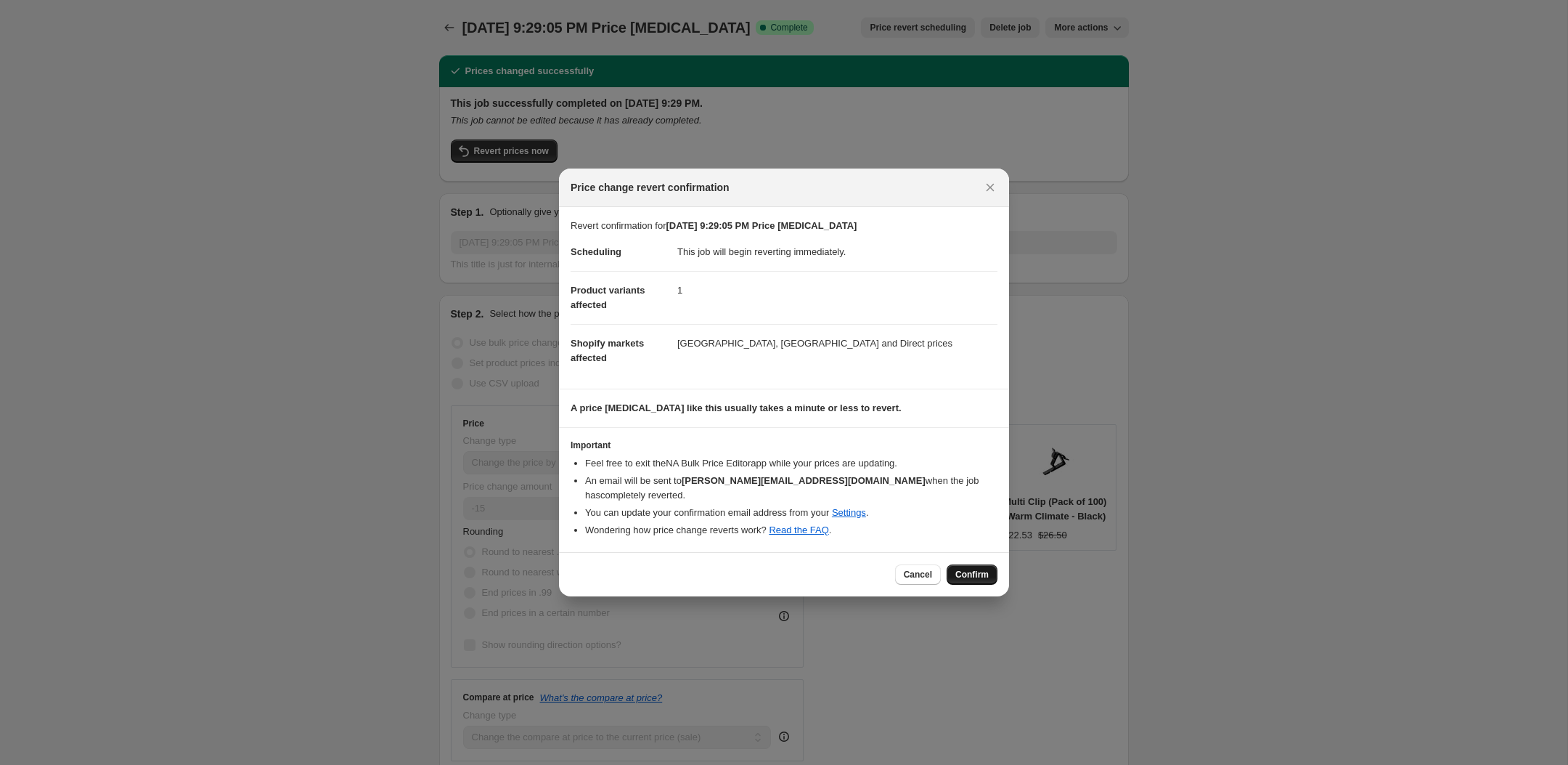
click at [980, 575] on button "Confirm" at bounding box center [972, 575] width 51 height 20
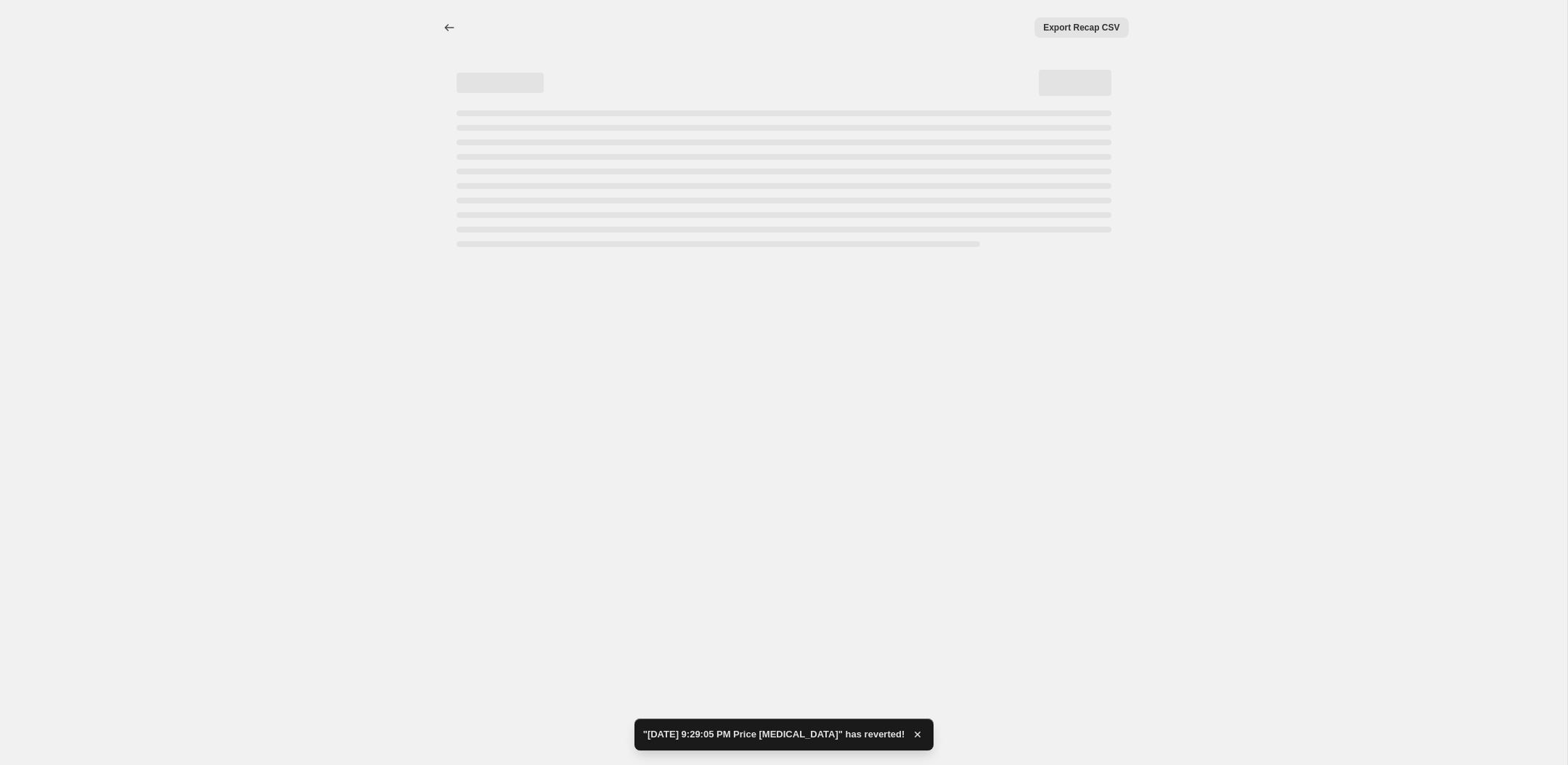
select select "percentage"
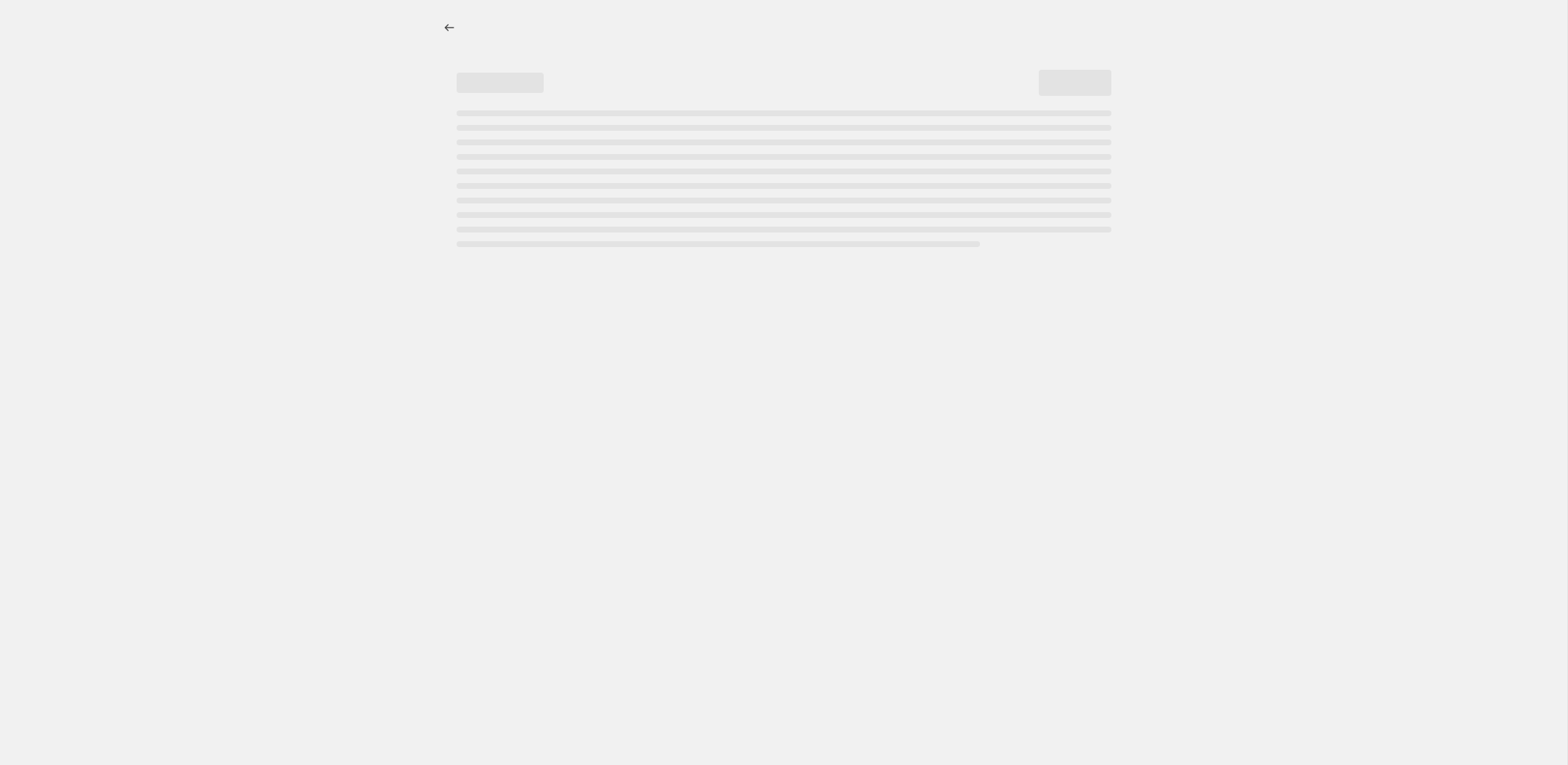
select select "percentage"
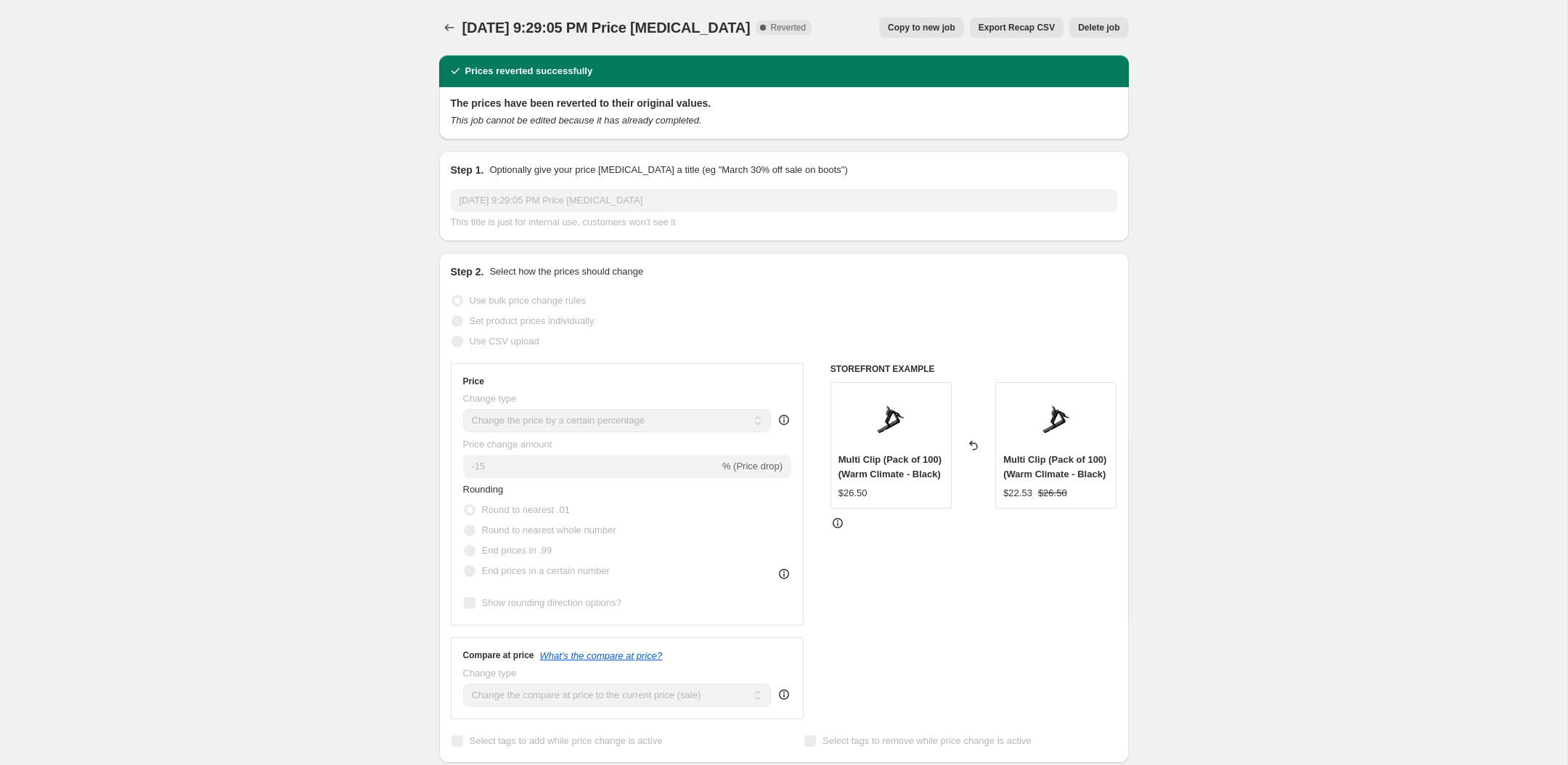
click at [1147, 257] on div "Sep 22, 2025, 9:29:05 PM Price change job. This page is ready Sep 22, 2025, 9:2…" at bounding box center [783, 766] width 1567 height 1532
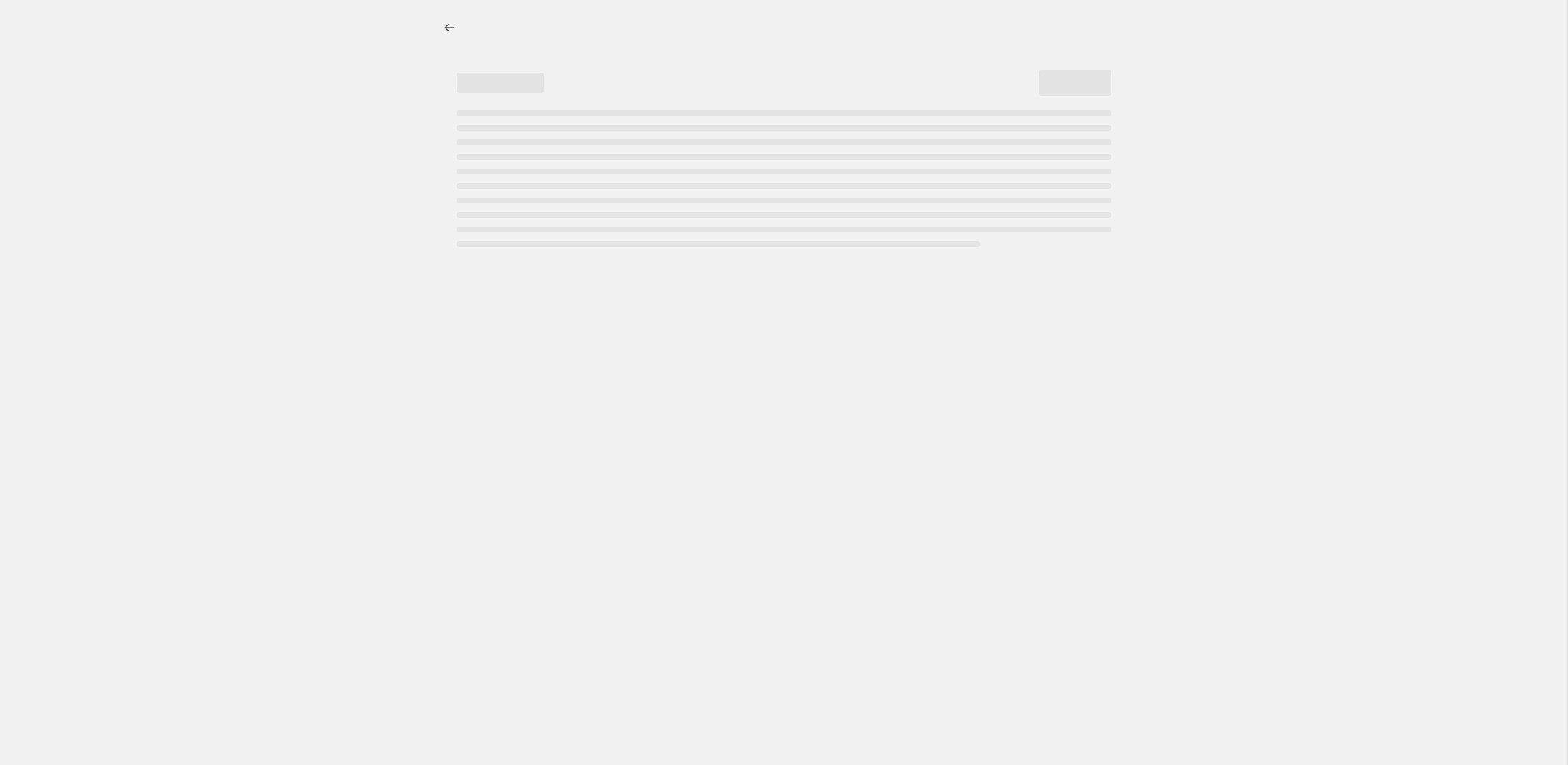
select select "percentage"
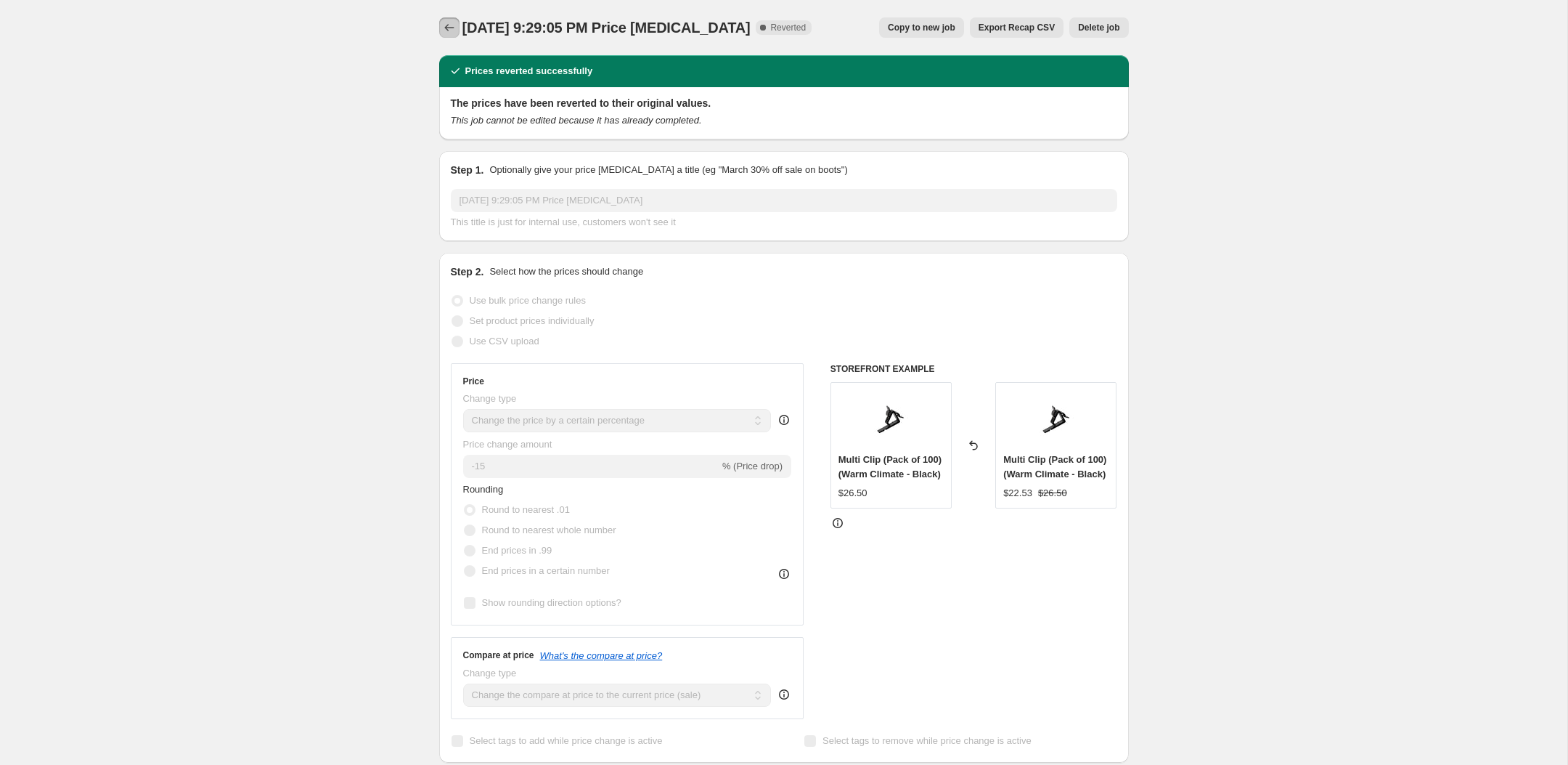
click at [443, 28] on icon "Price change jobs" at bounding box center [449, 27] width 14 height 14
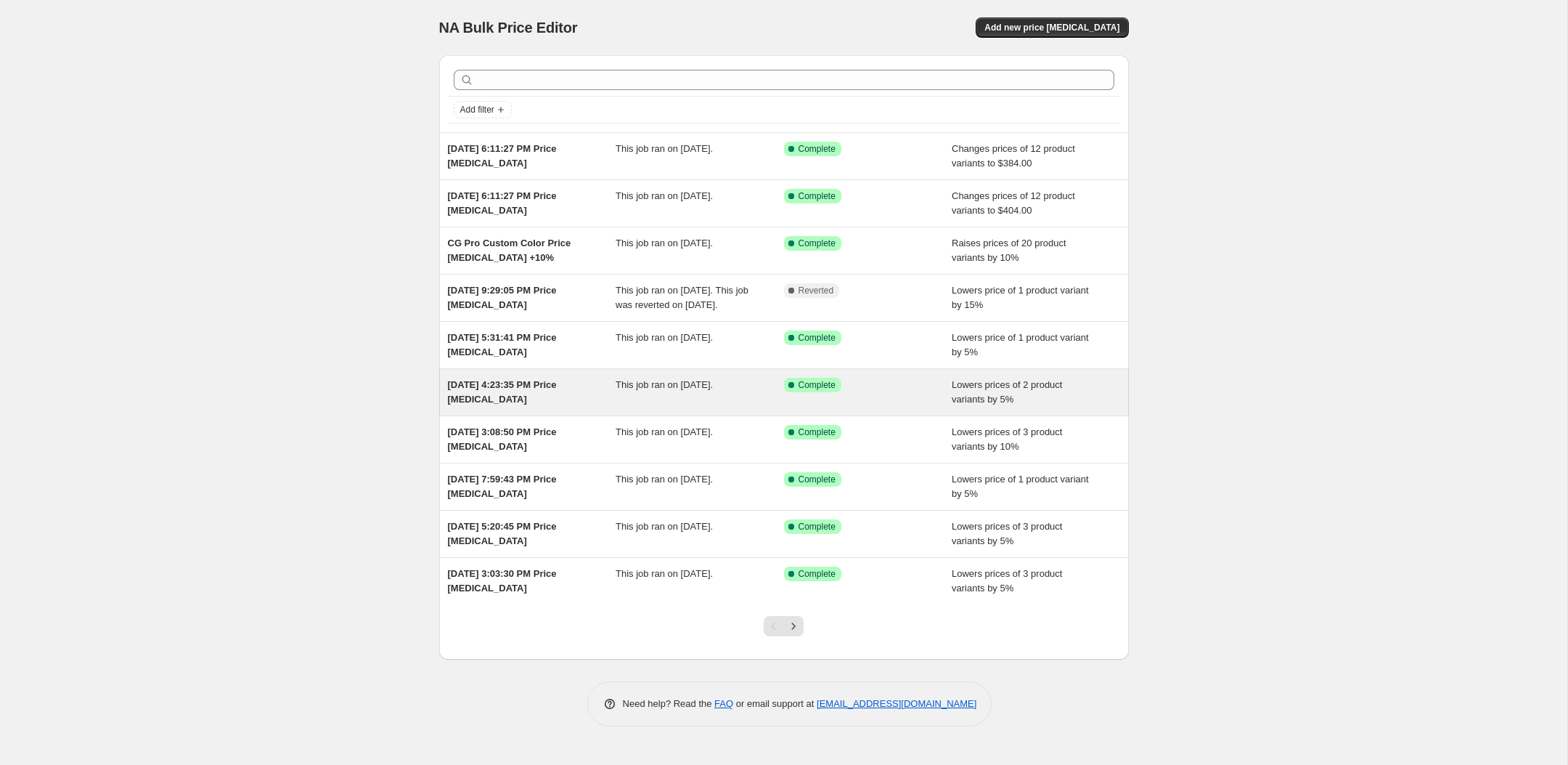
click at [516, 404] on span "[DATE] 4:23:35 PM Price [MEDICAL_DATA]" at bounding box center [502, 392] width 109 height 25
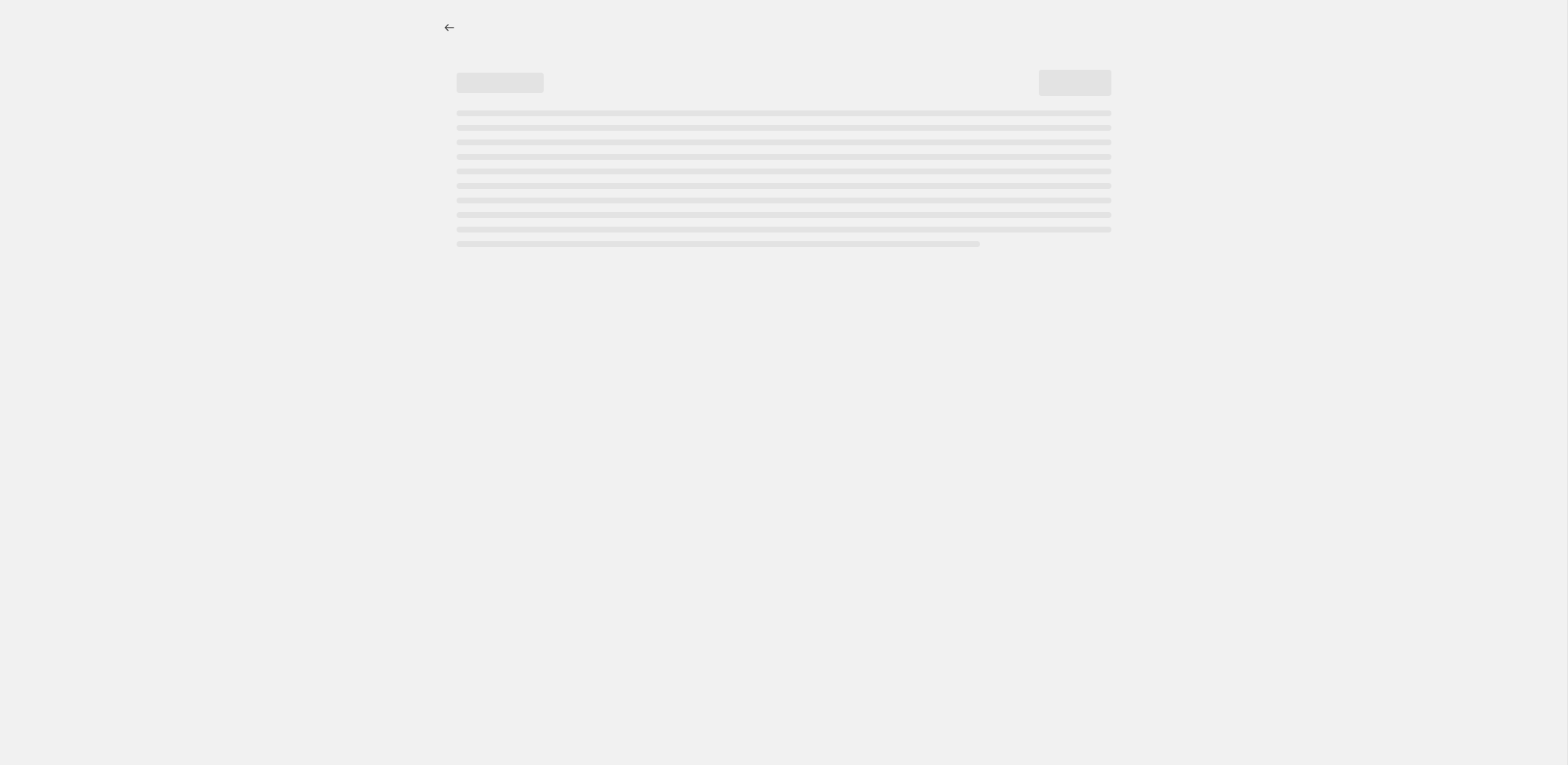
select select "percentage"
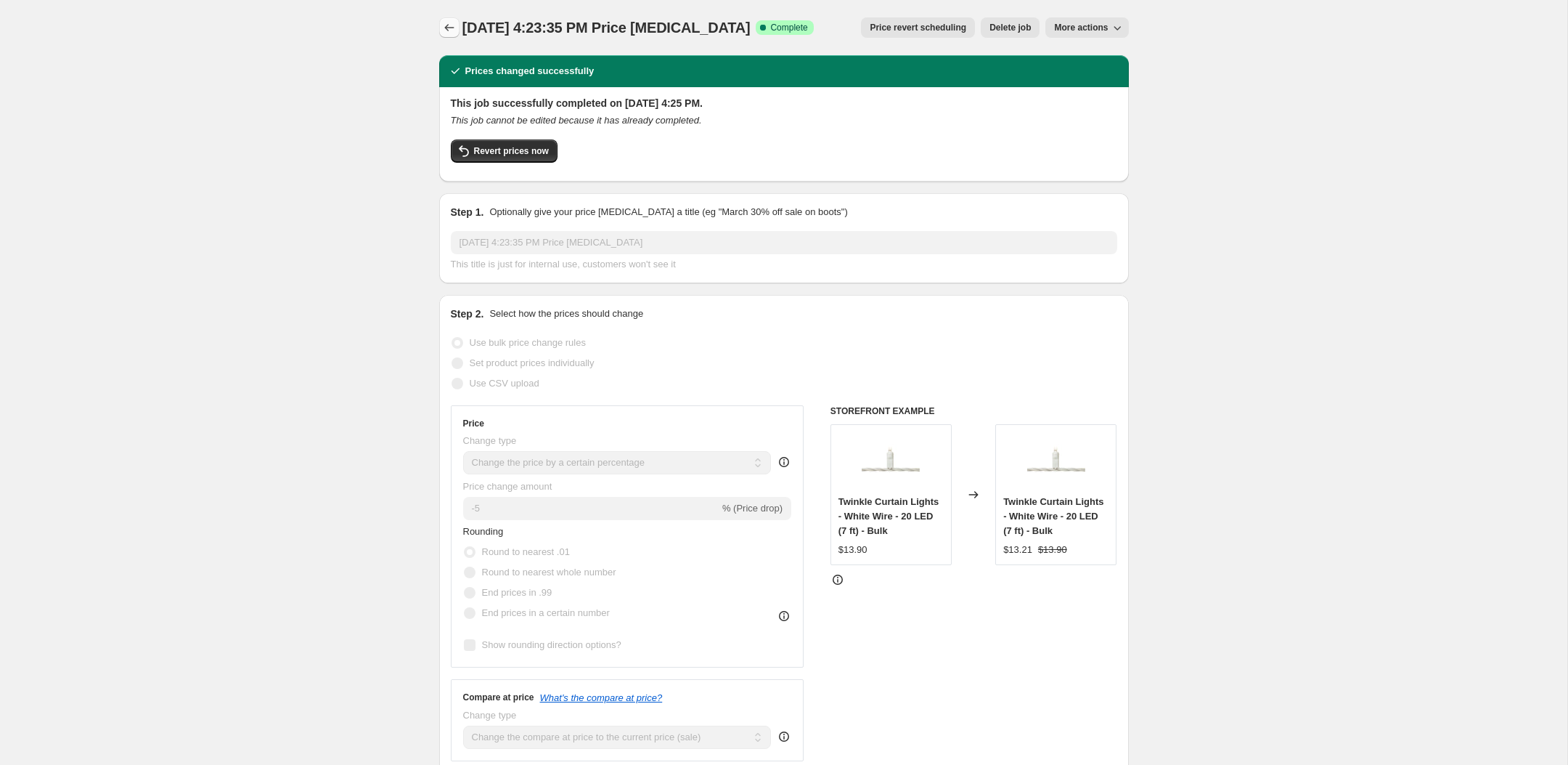
click at [449, 32] on icon "Price change jobs" at bounding box center [449, 27] width 14 height 14
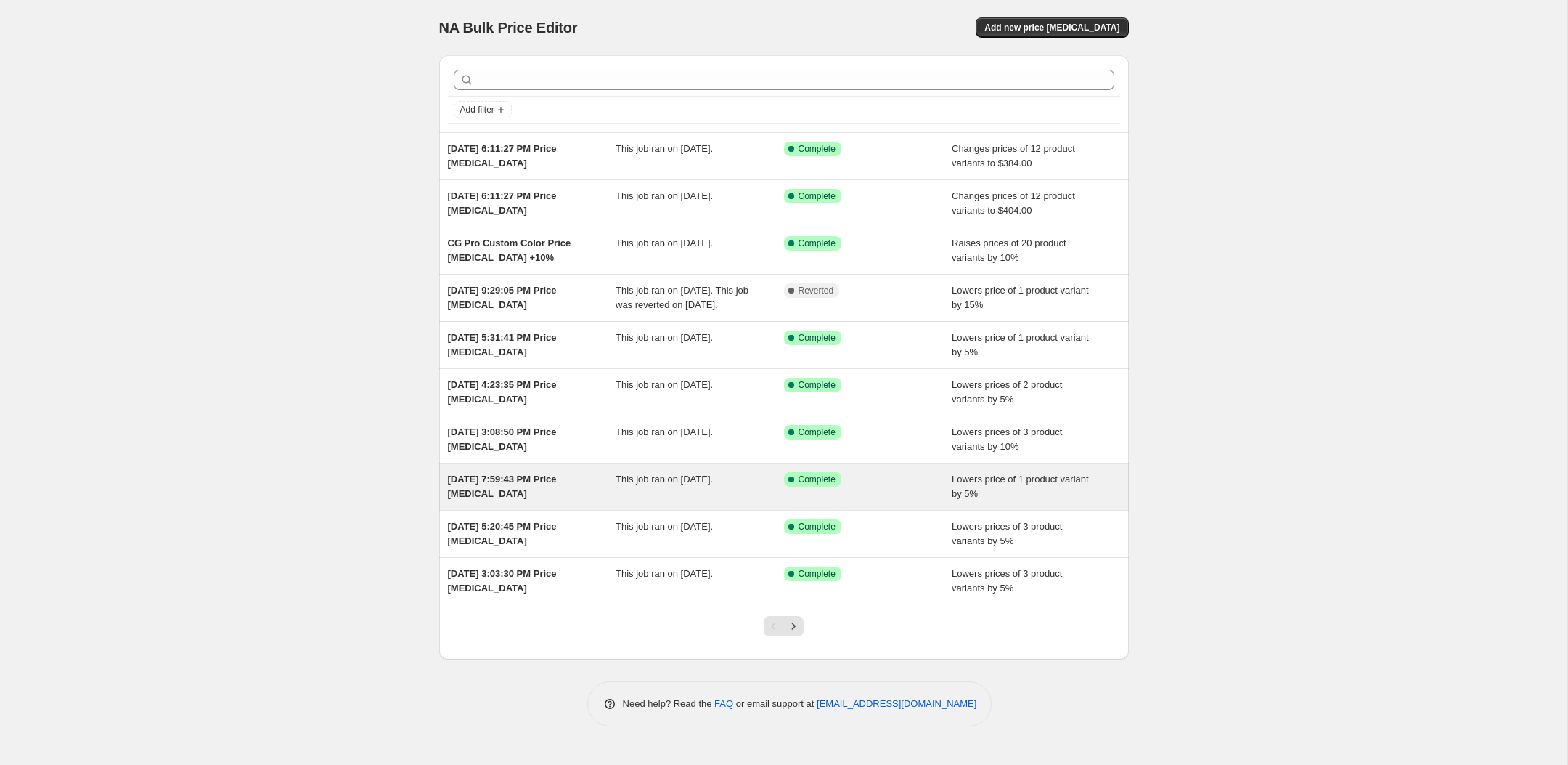
click at [541, 501] on div "[DATE] 7:59:43 PM Price [MEDICAL_DATA]" at bounding box center [532, 487] width 169 height 29
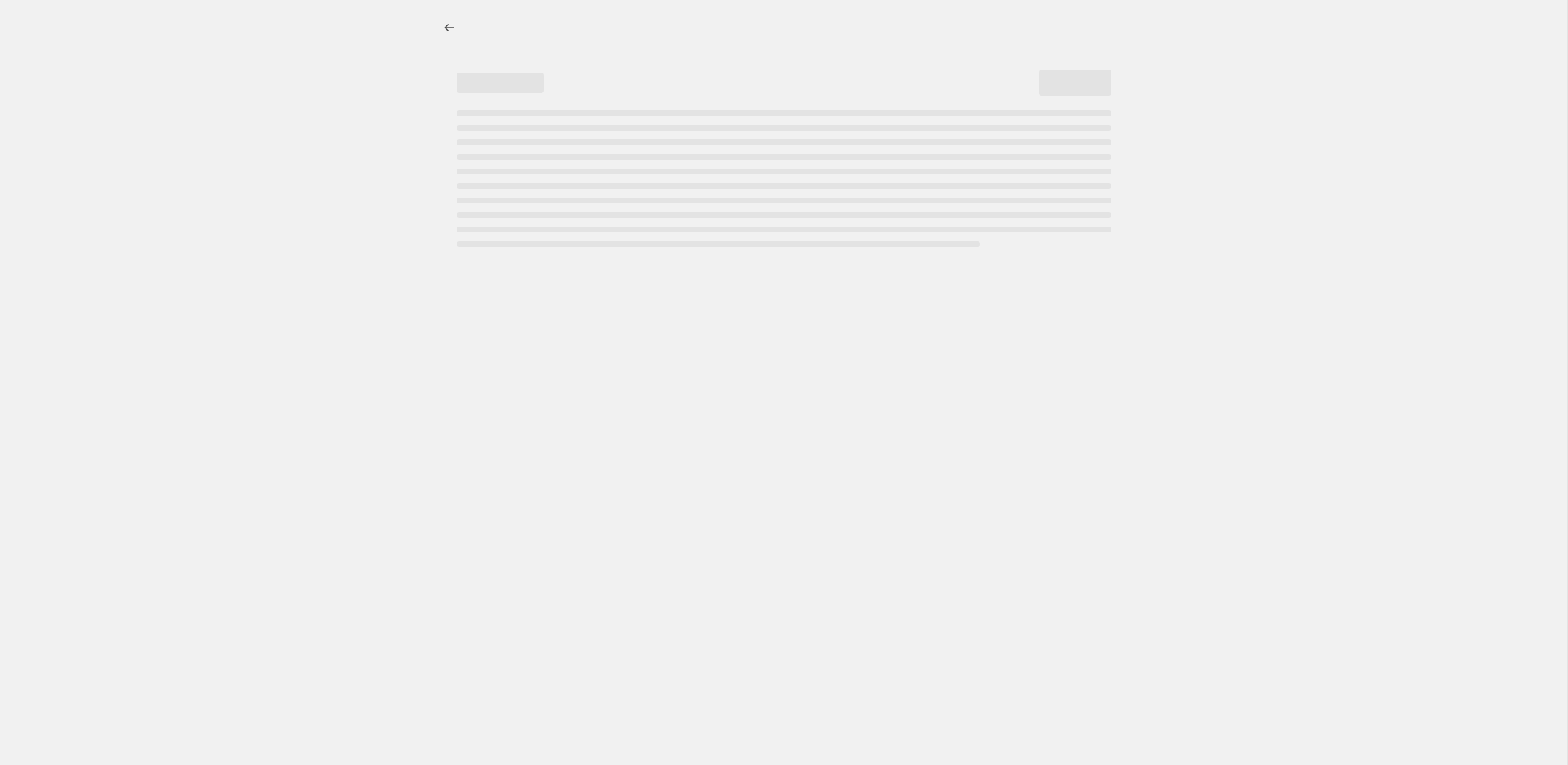
select select "percentage"
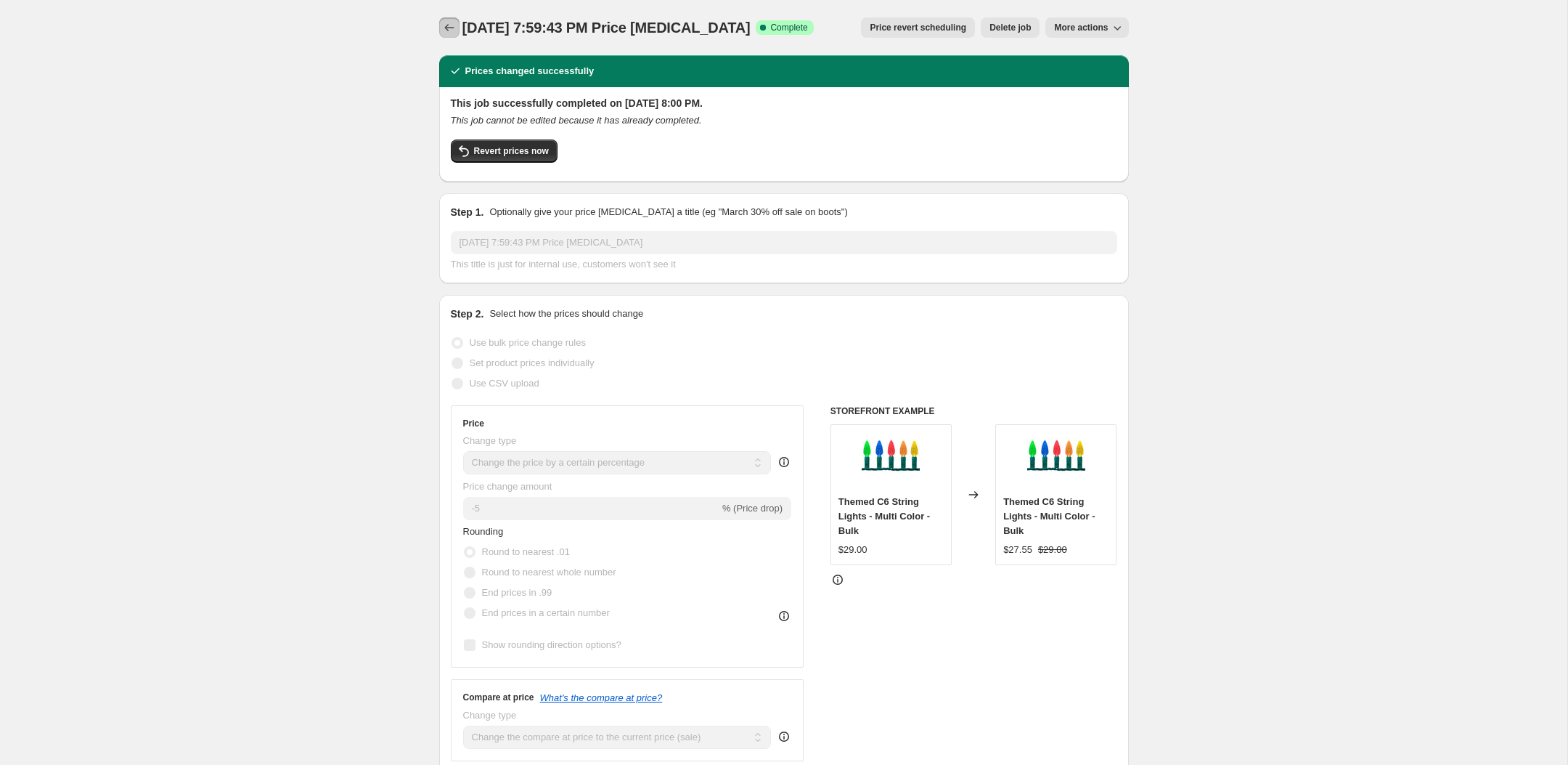
click at [456, 30] on button "Price change jobs" at bounding box center [449, 28] width 20 height 20
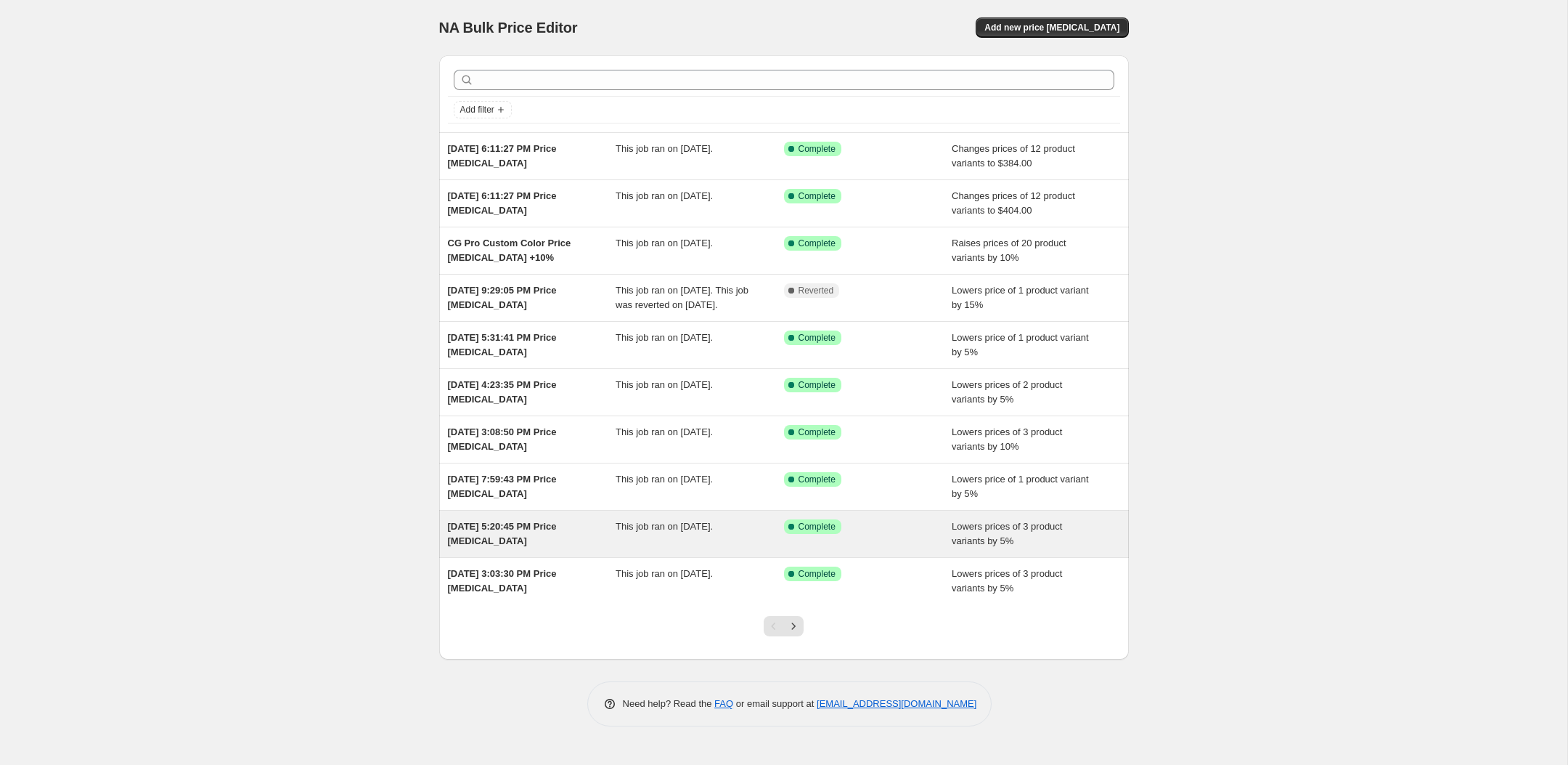
click at [510, 549] on div "[DATE] 5:20:45 PM Price [MEDICAL_DATA]" at bounding box center [532, 533] width 169 height 29
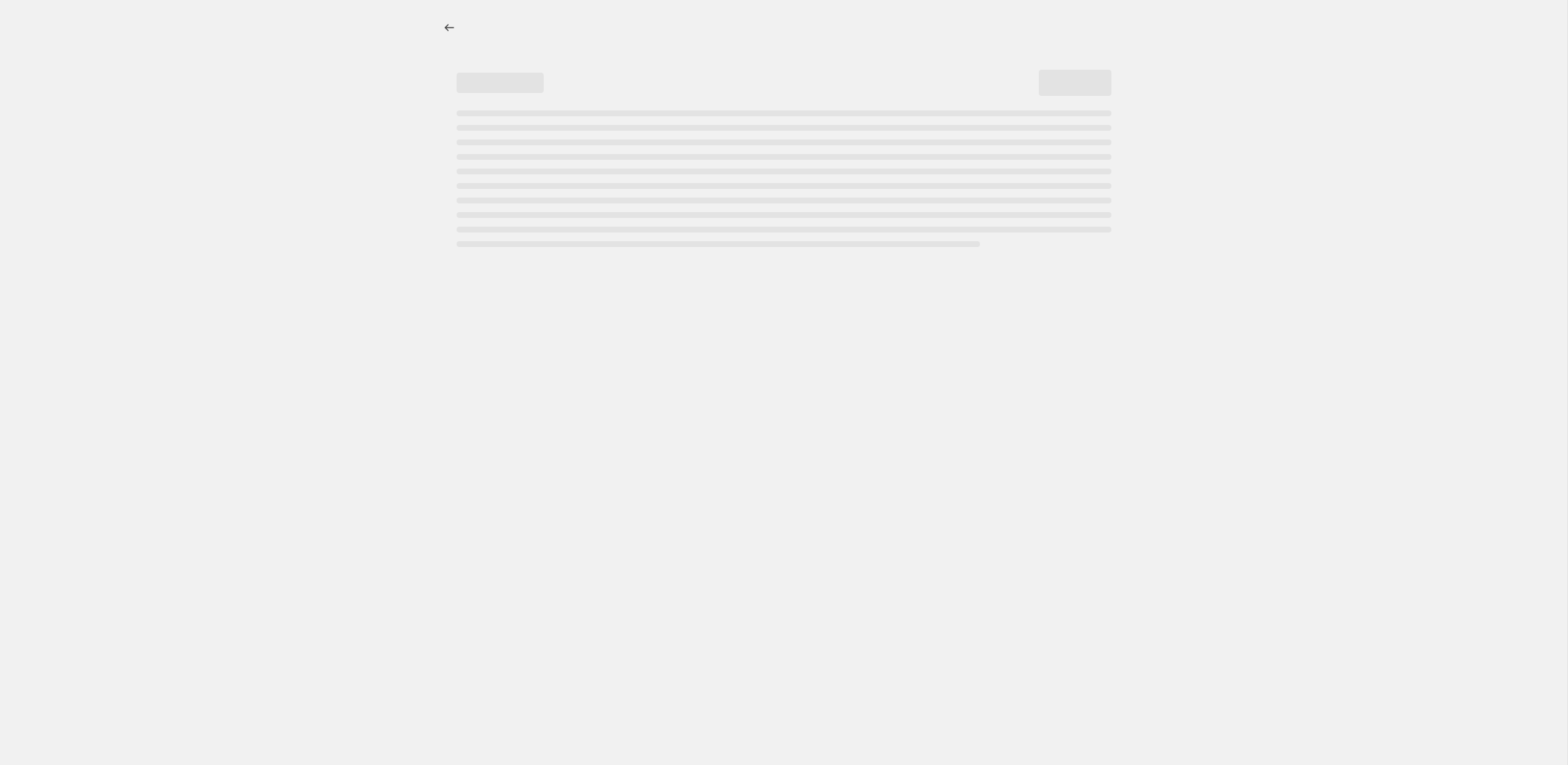
select select "percentage"
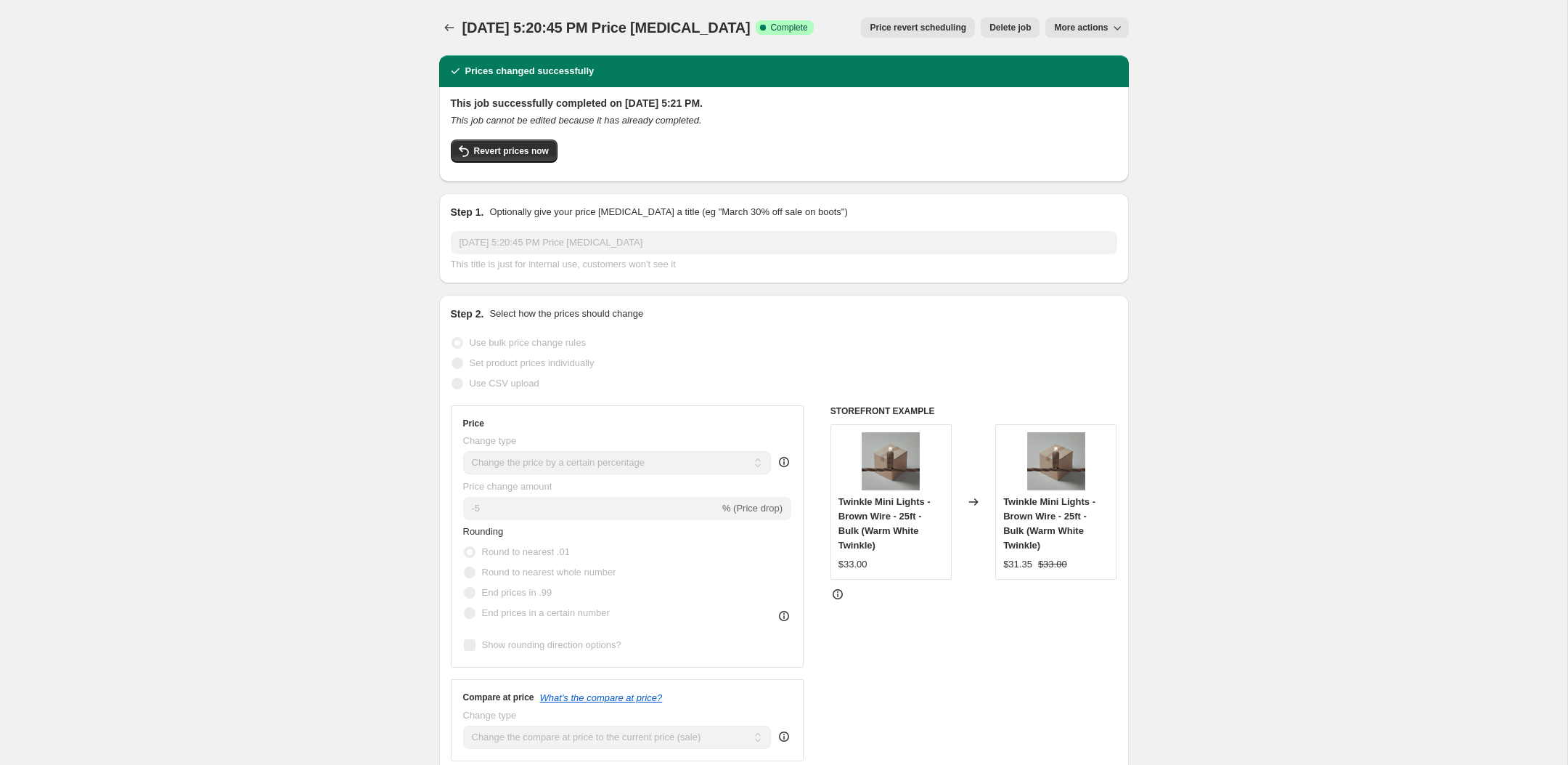
scroll to position [13, 0]
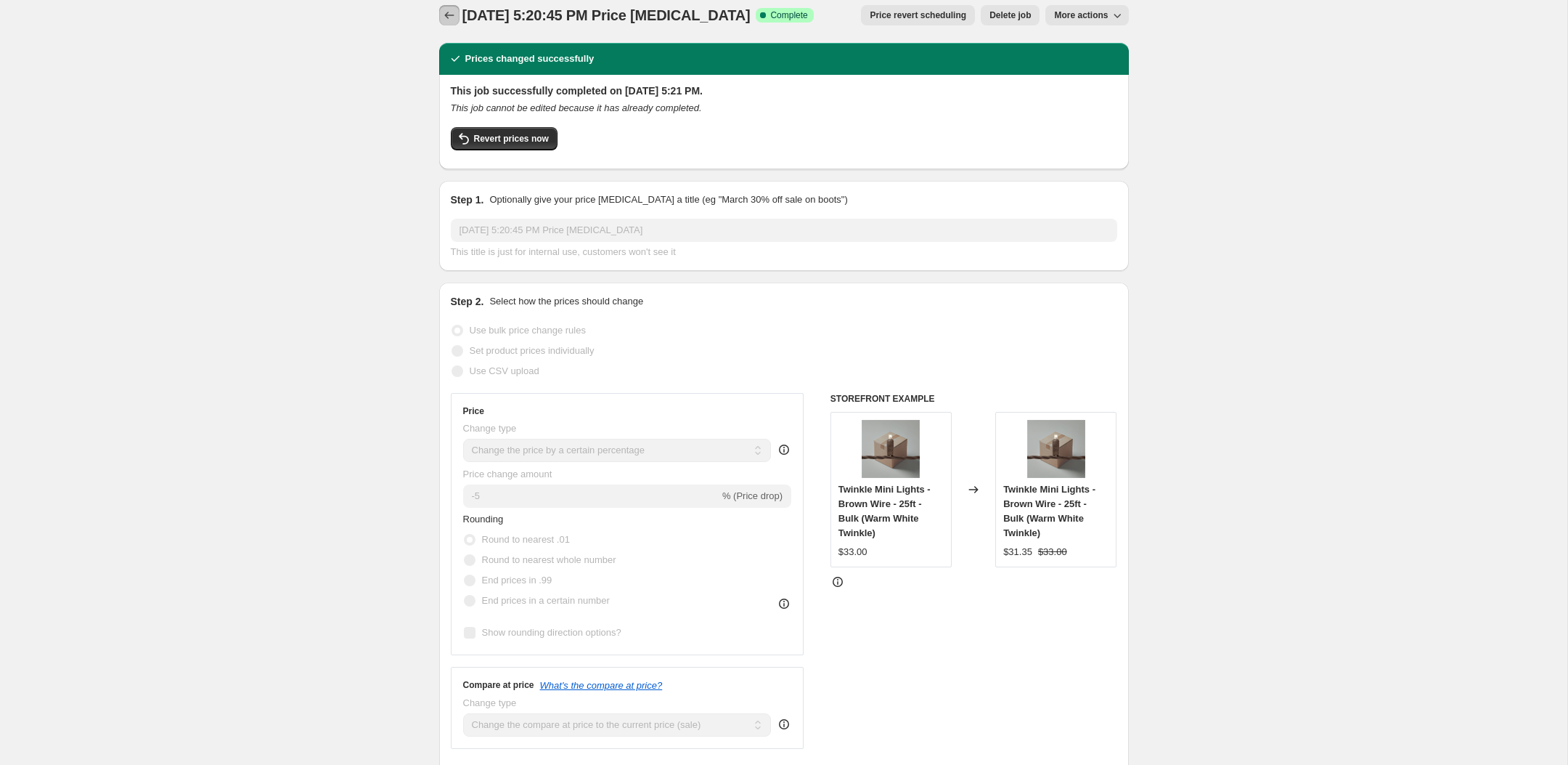
click at [445, 5] on button "Price change jobs" at bounding box center [449, 15] width 20 height 20
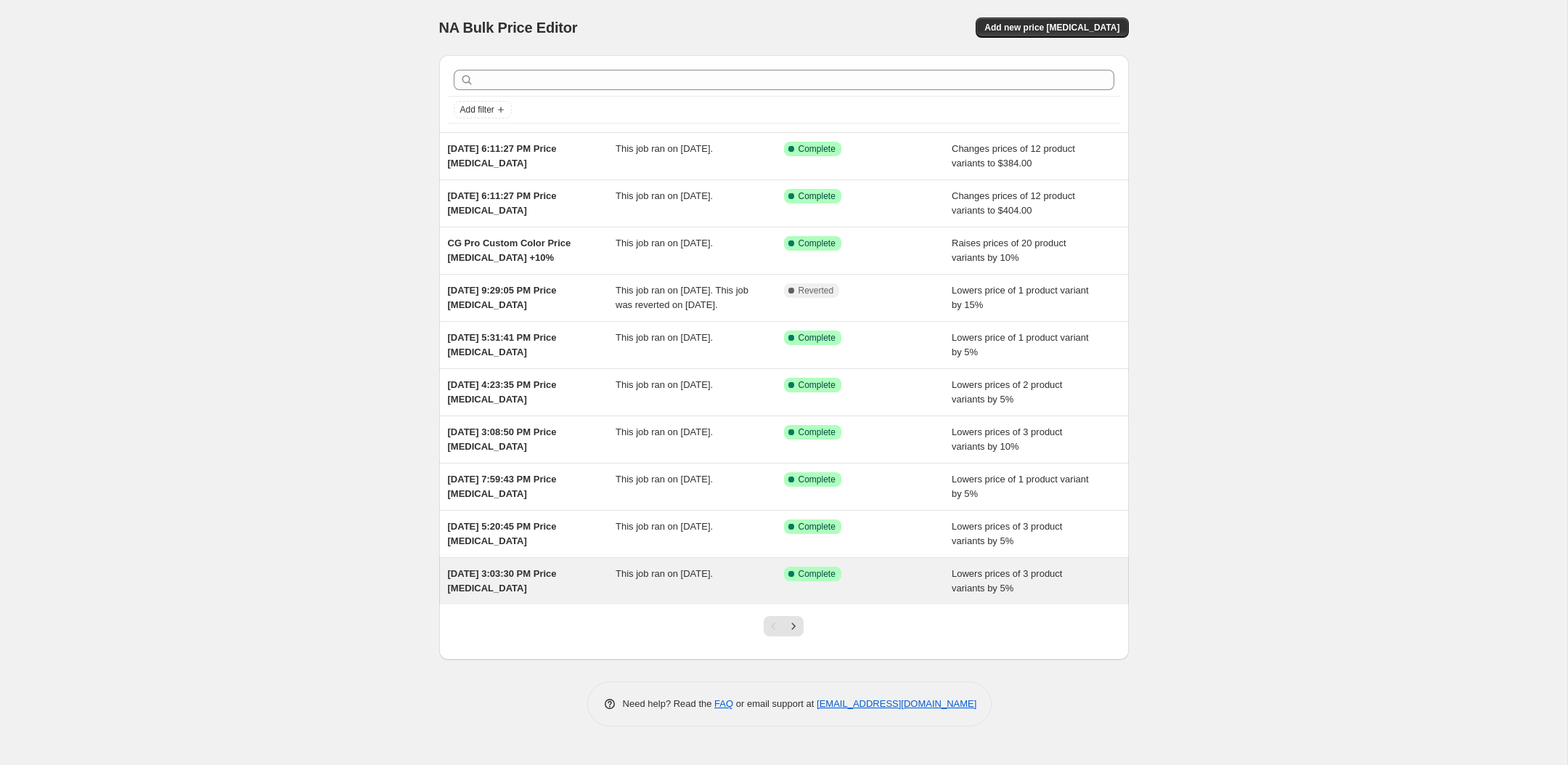
click at [501, 586] on span "[DATE] 3:03:30 PM Price [MEDICAL_DATA]" at bounding box center [502, 580] width 109 height 25
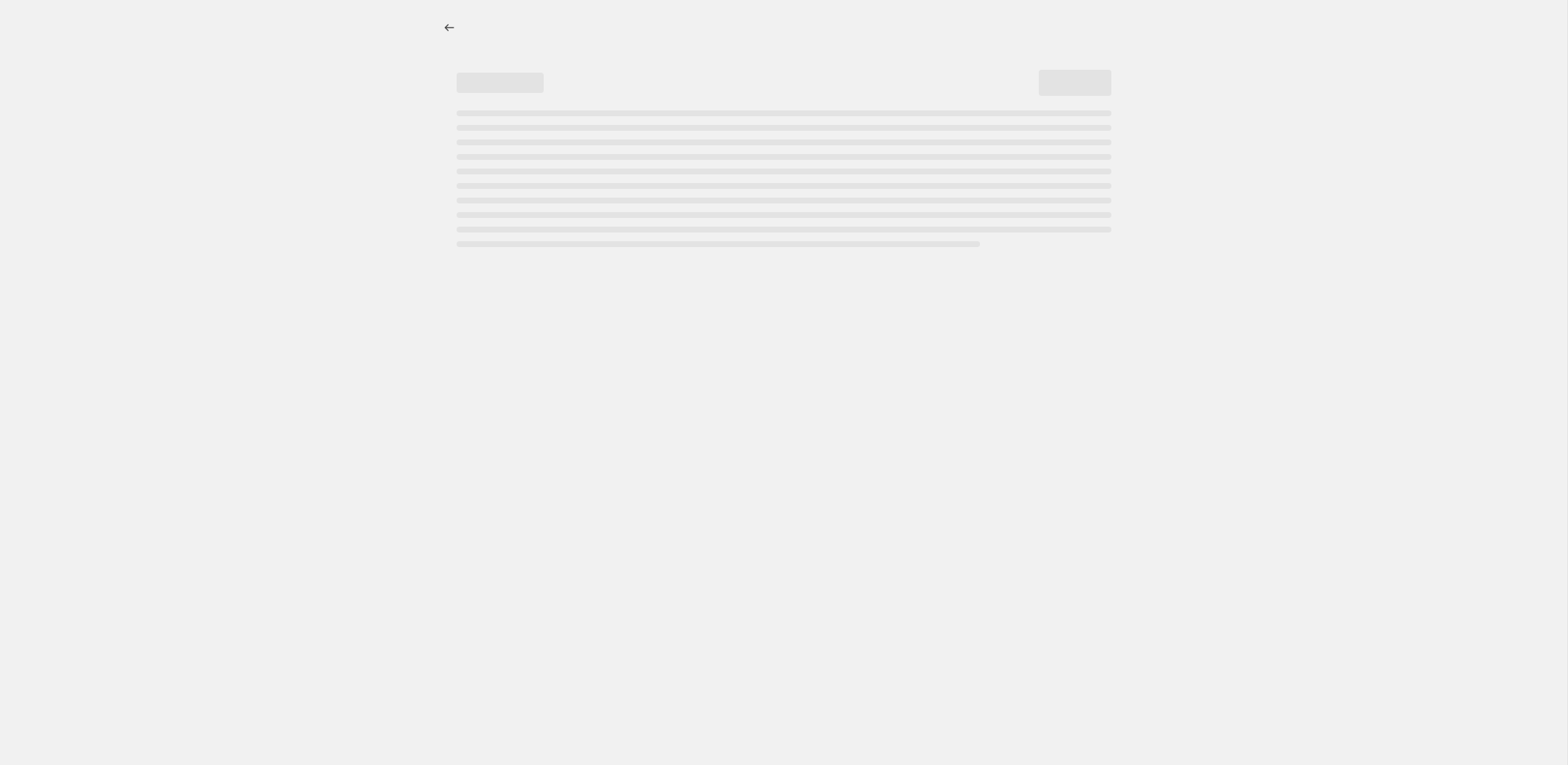
select select "percentage"
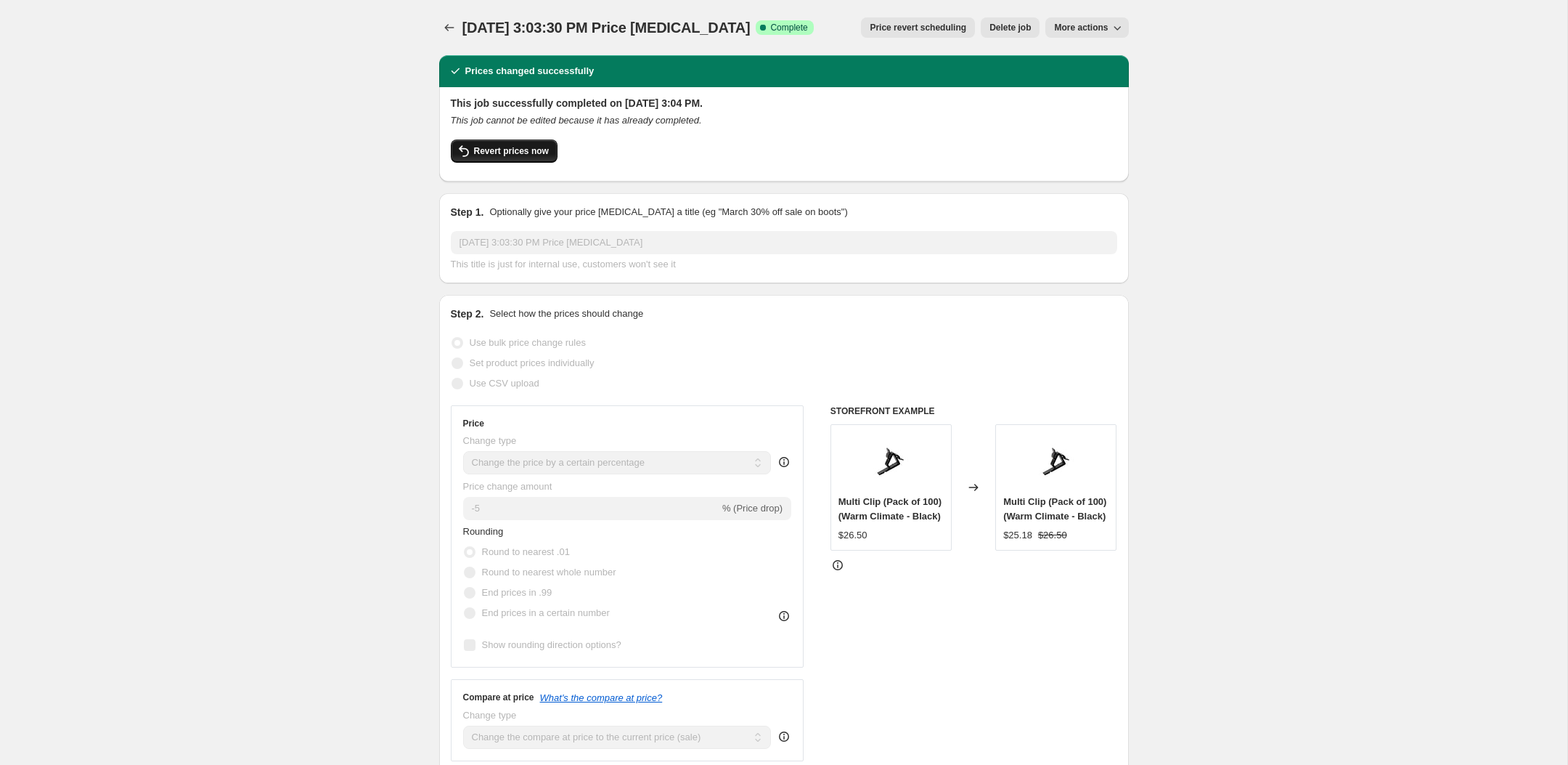
click at [506, 154] on span "Revert prices now" at bounding box center [511, 151] width 75 height 12
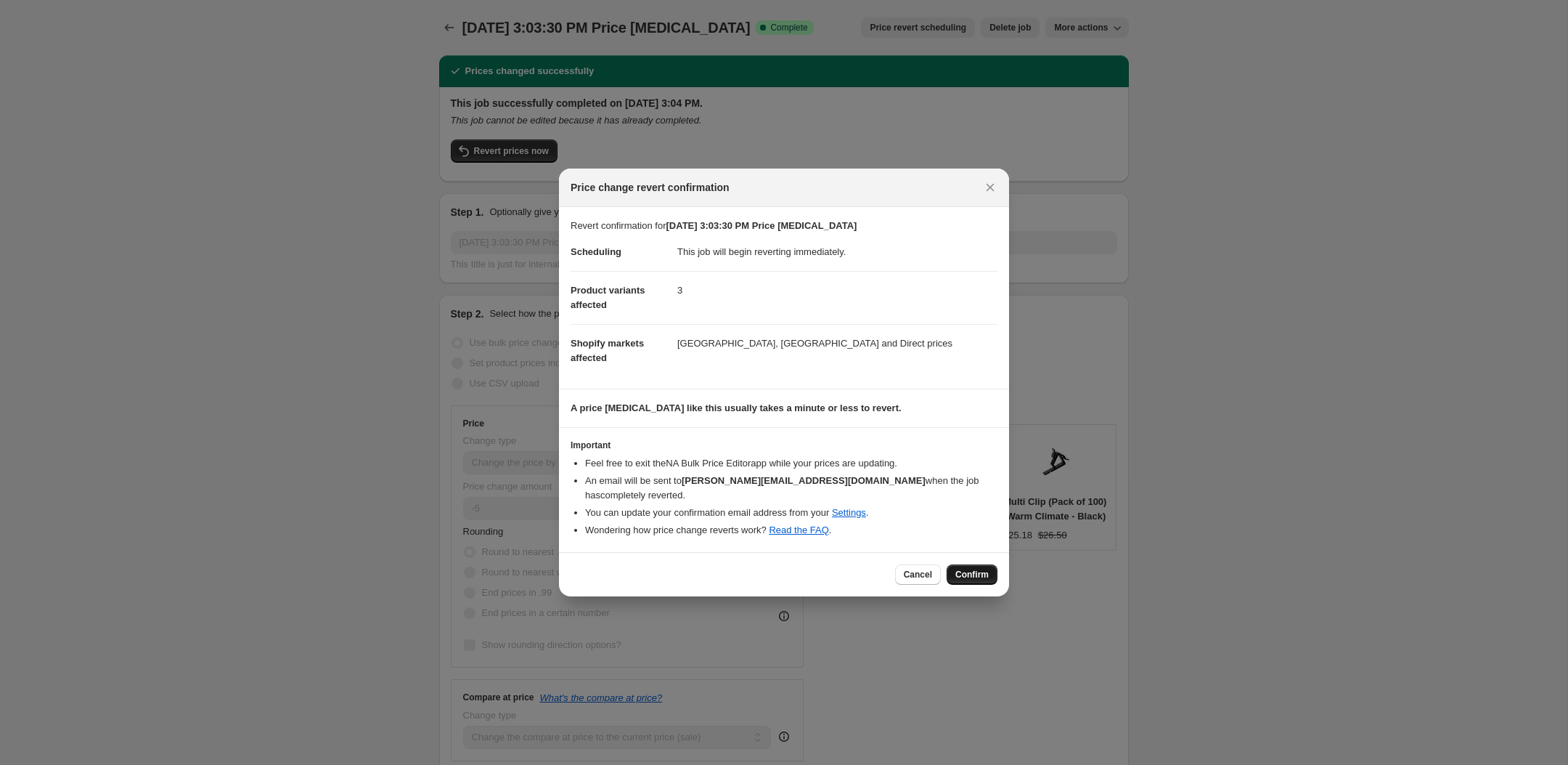
click at [979, 570] on span "Confirm" at bounding box center [972, 575] width 34 height 12
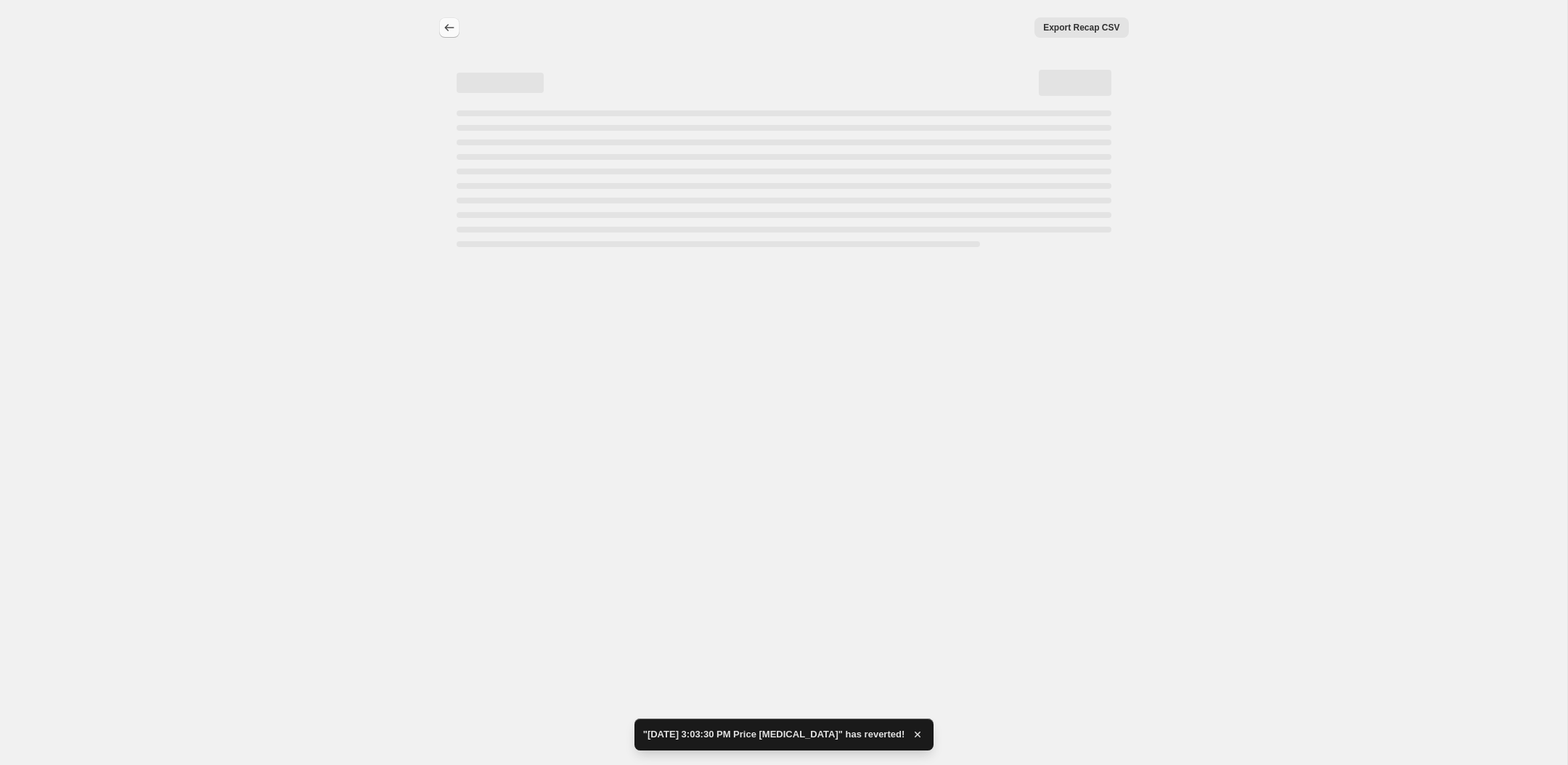
click at [445, 27] on icon "Price change jobs" at bounding box center [449, 28] width 9 height 8
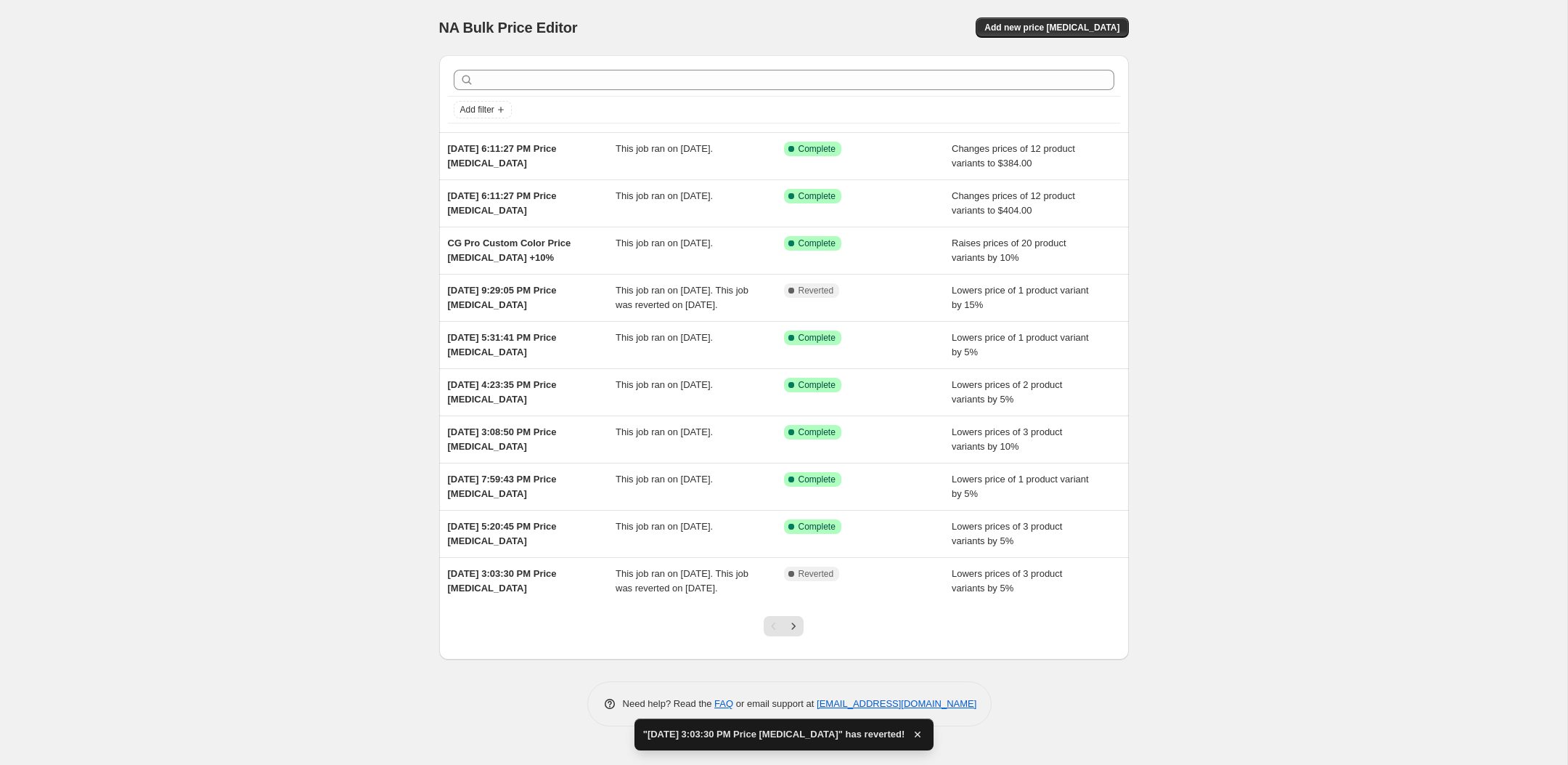
scroll to position [14, 0]
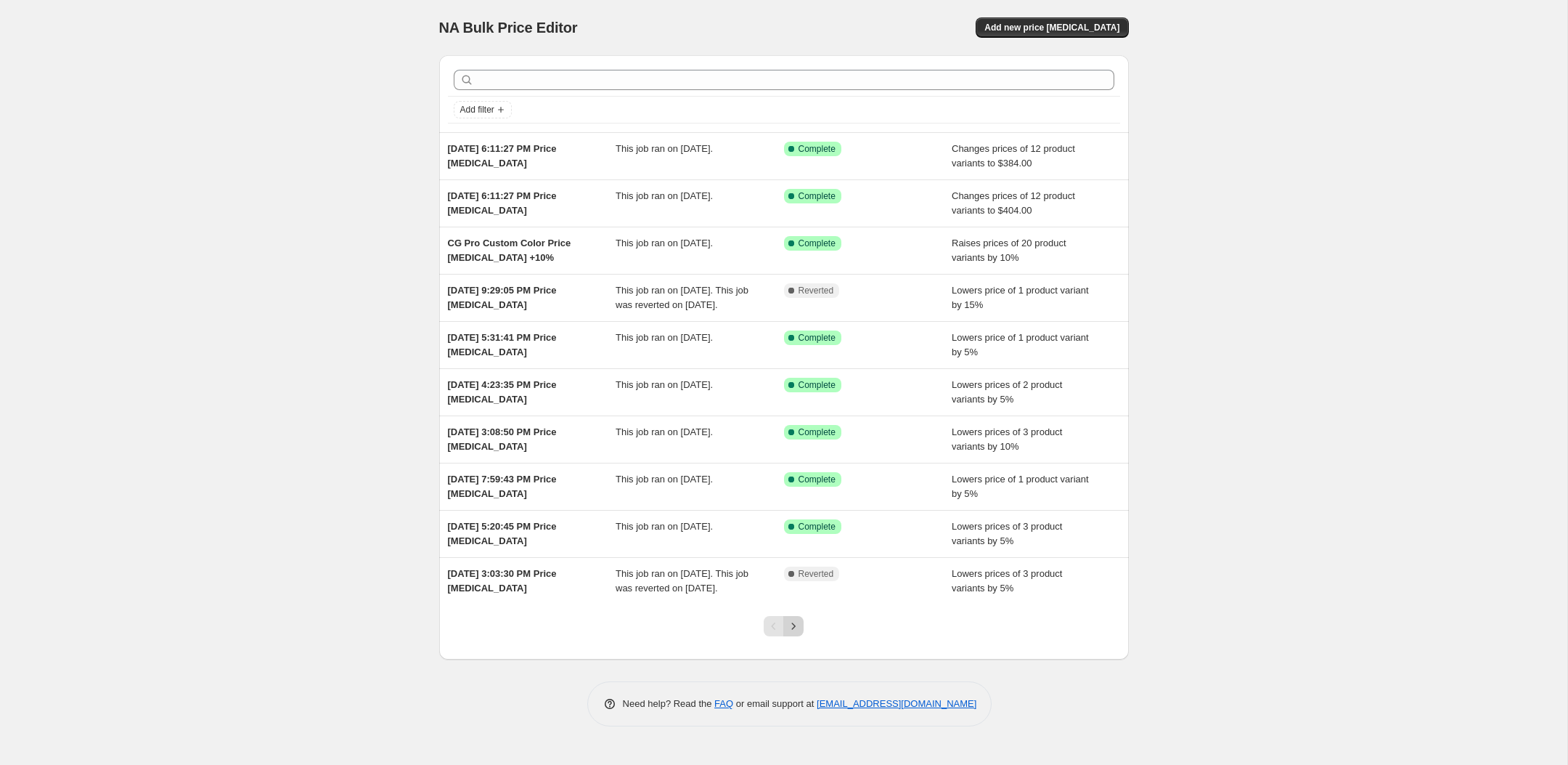
click at [795, 633] on icon "Next" at bounding box center [792, 626] width 14 height 14
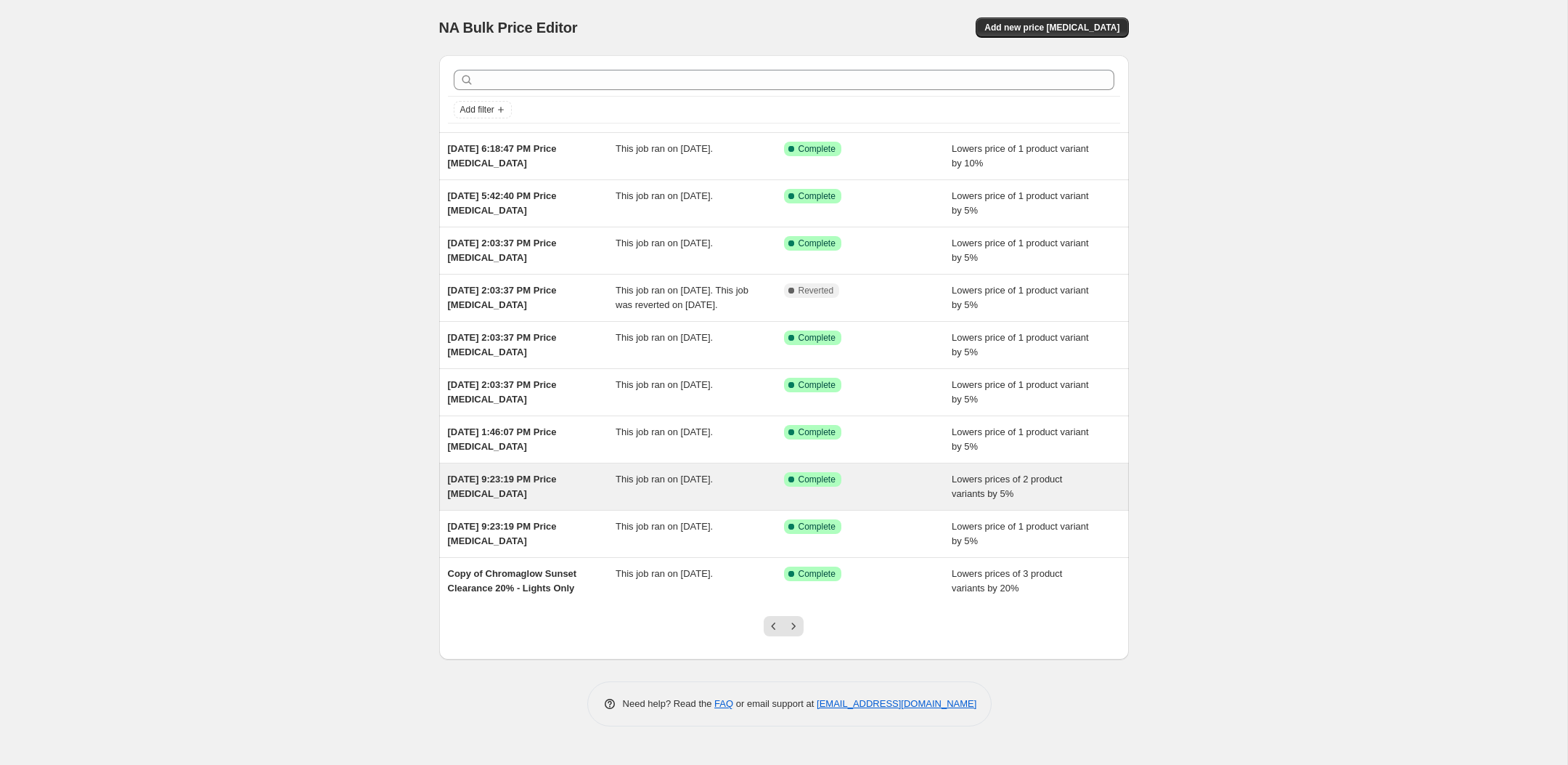
click at [510, 501] on div "Sep 9, 2025, 9:23:19 PM Price change job" at bounding box center [532, 487] width 169 height 29
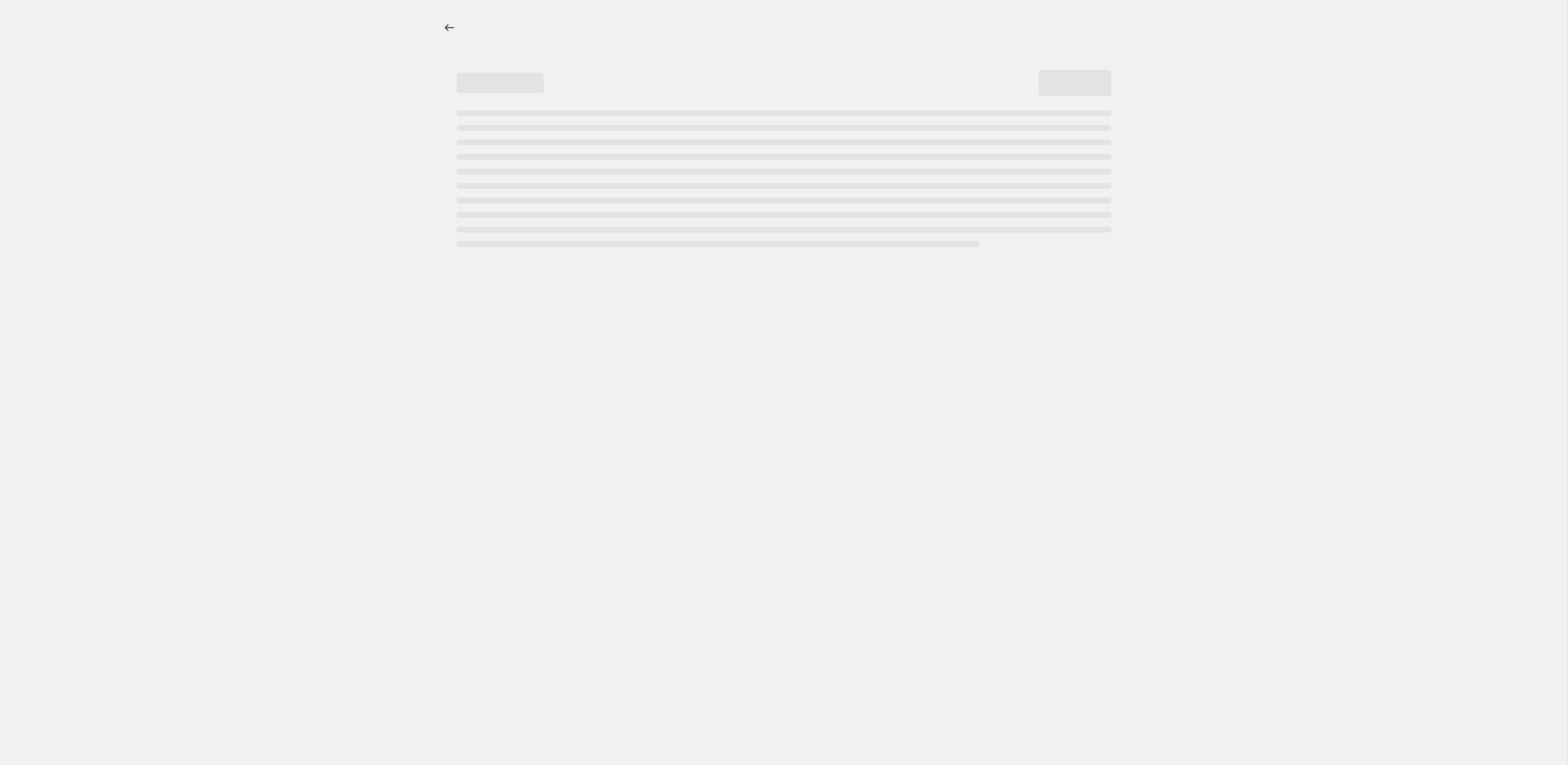
select select "percentage"
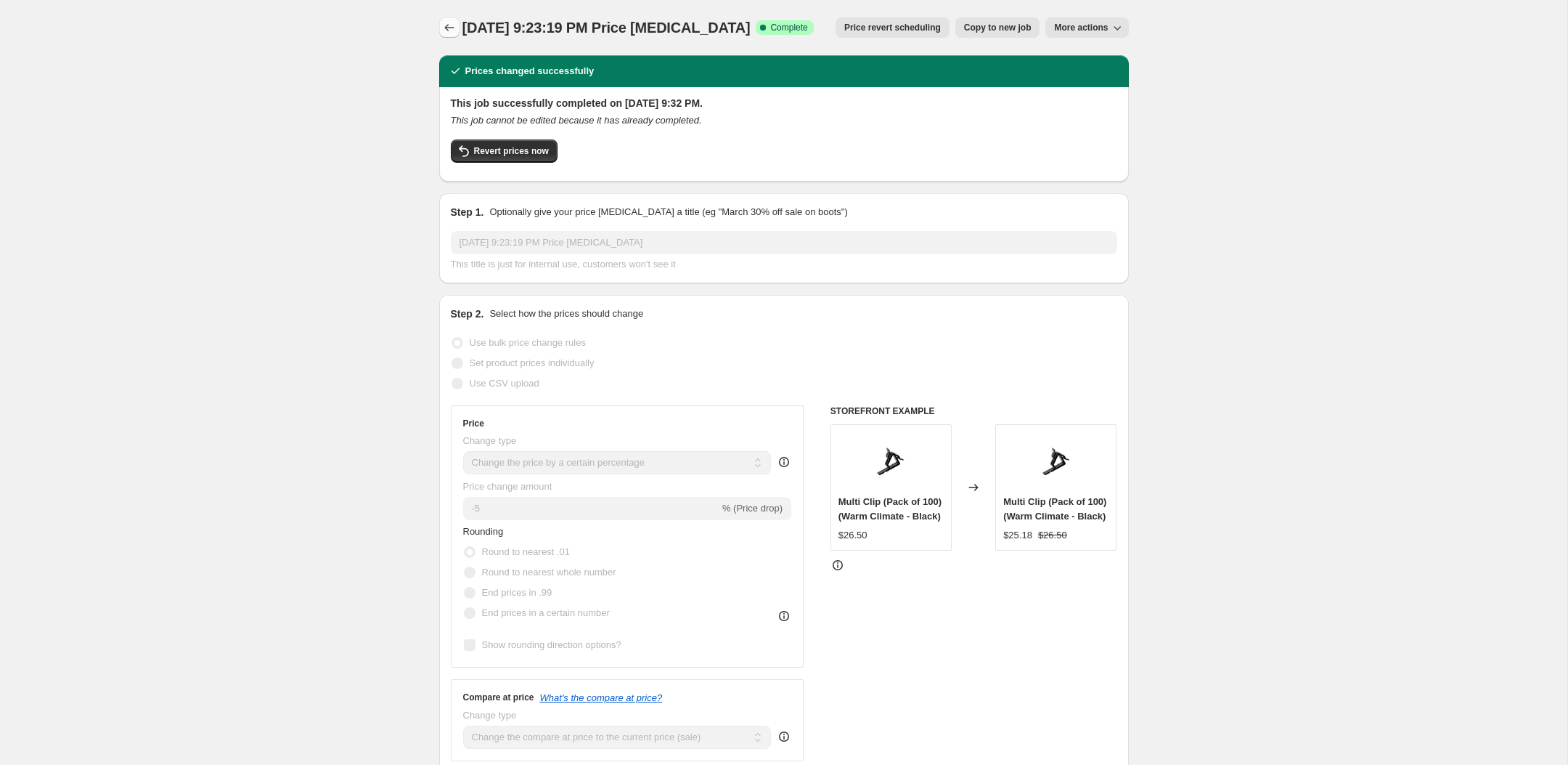
click at [456, 34] on button "Price change jobs" at bounding box center [449, 28] width 20 height 20
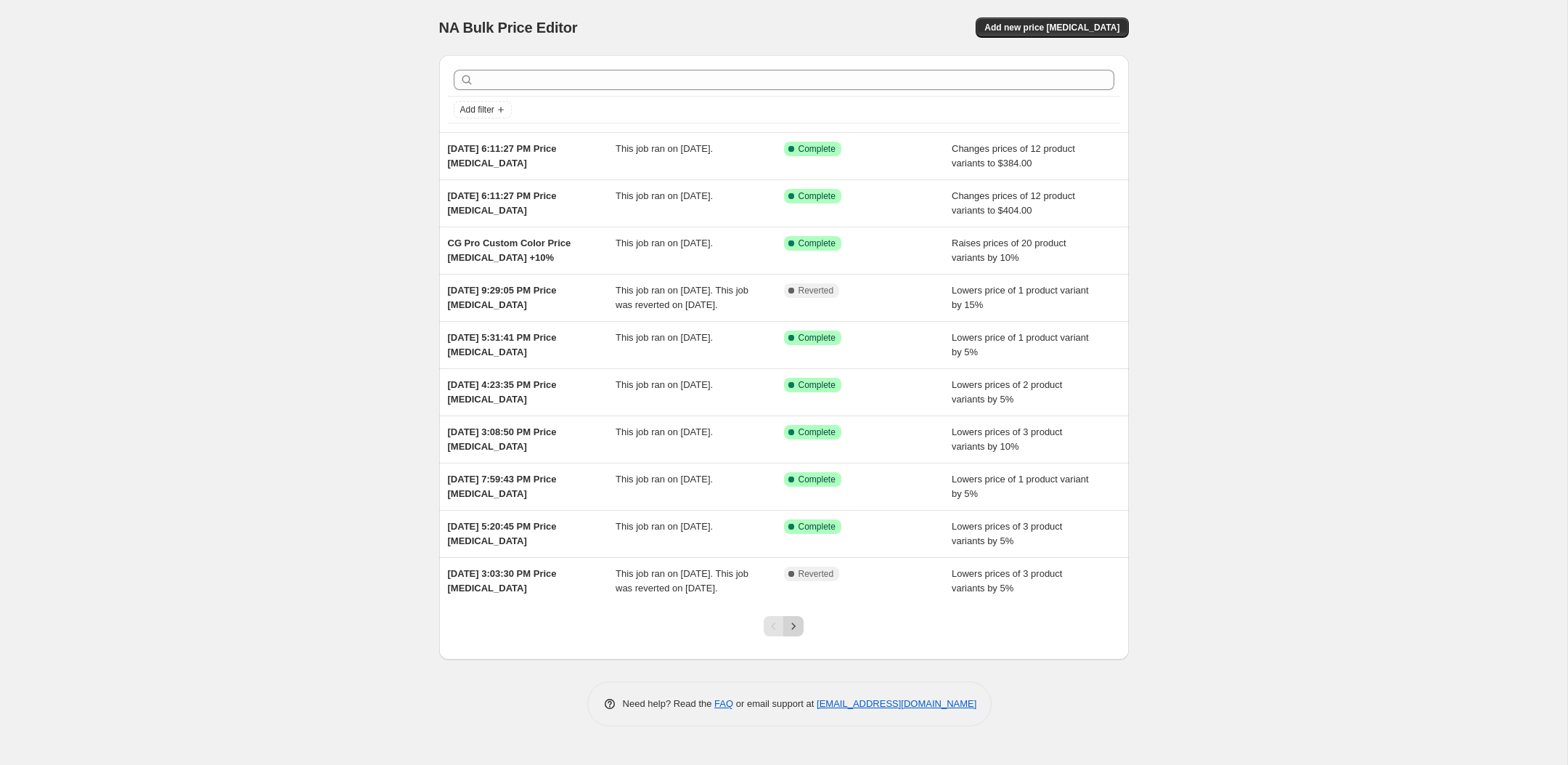
click at [791, 633] on icon "Next" at bounding box center [792, 626] width 14 height 14
click at [794, 633] on icon "Next" at bounding box center [792, 626] width 14 height 14
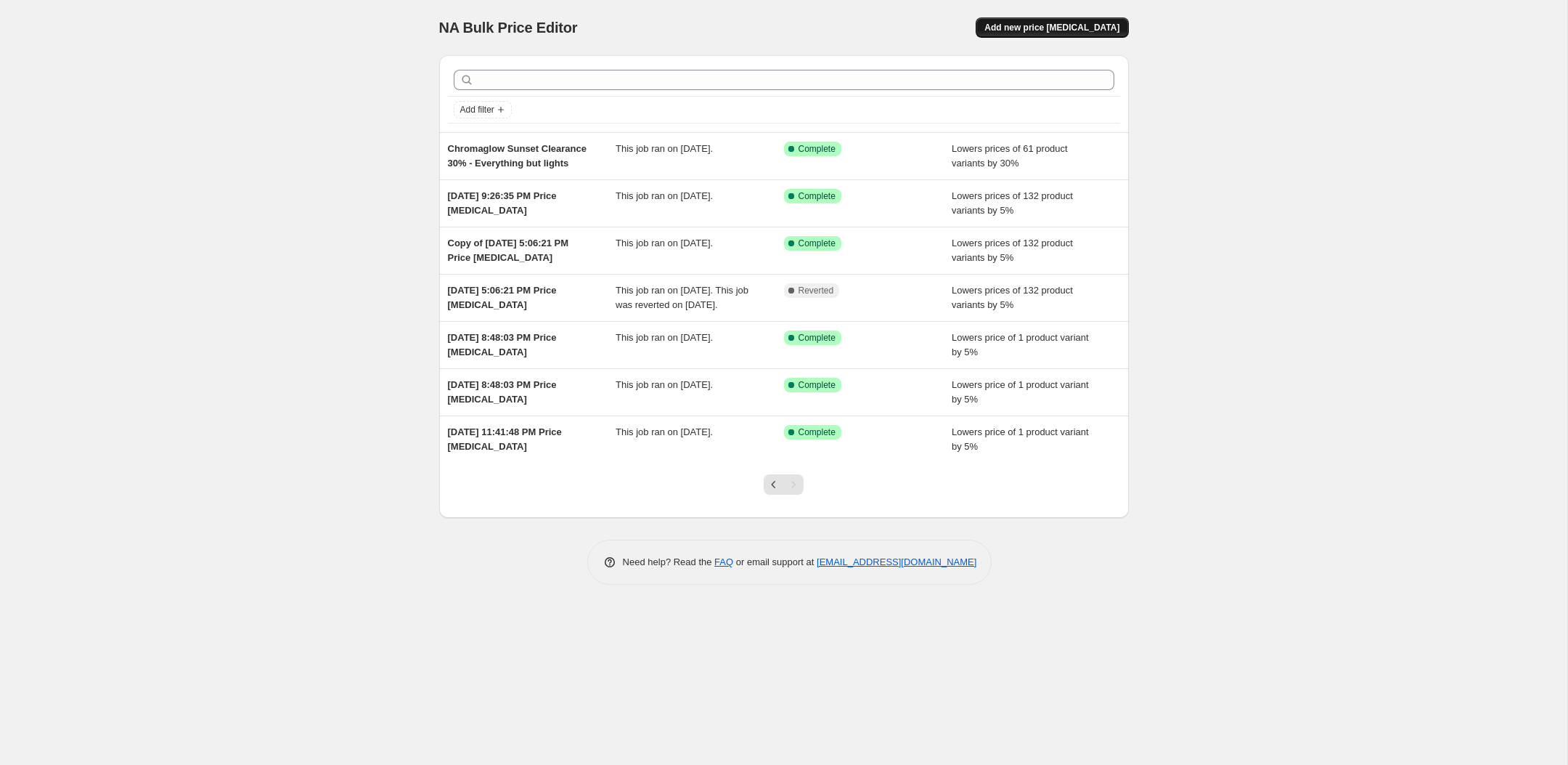
click at [1046, 35] on button "Add new price [MEDICAL_DATA]" at bounding box center [1051, 28] width 153 height 20
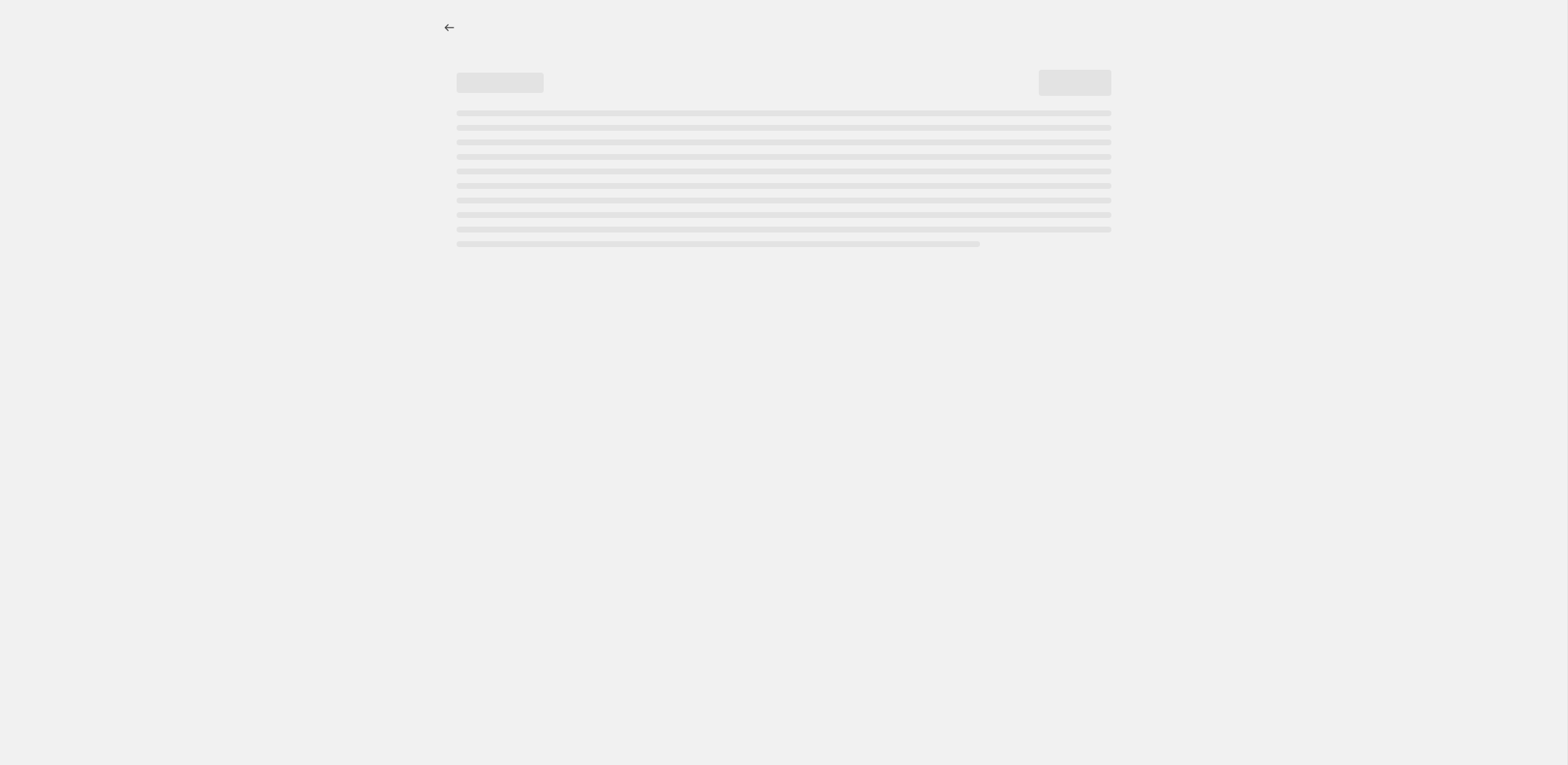
select select "percentage"
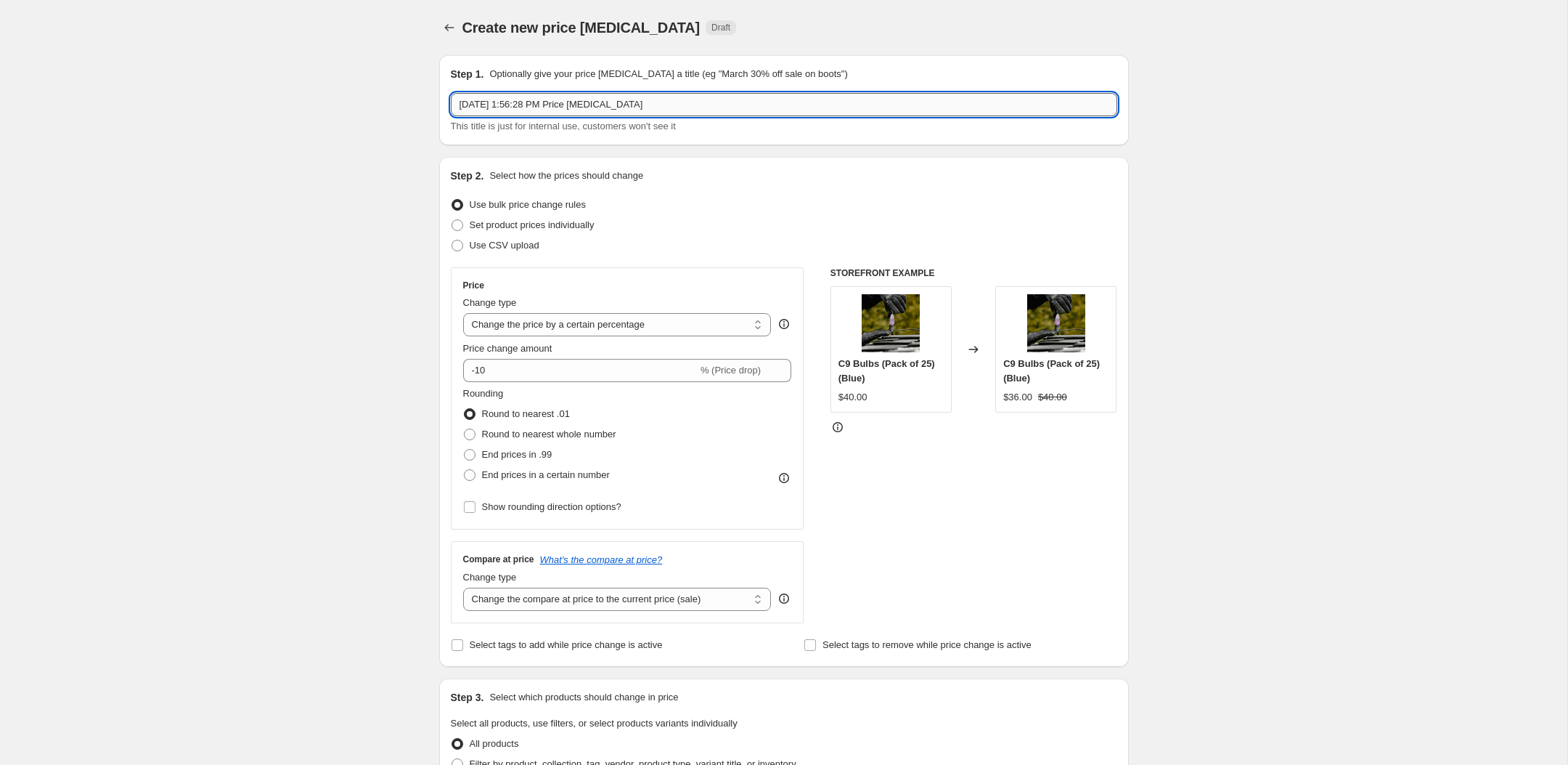
drag, startPoint x: 698, startPoint y: 105, endPoint x: 575, endPoint y: 105, distance: 123.0
click at [575, 105] on input "Oct 14, 2025, 1:56:28 PM Price change job" at bounding box center [784, 105] width 667 height 23
paste input "CLIP-MULTI-ULT-B"
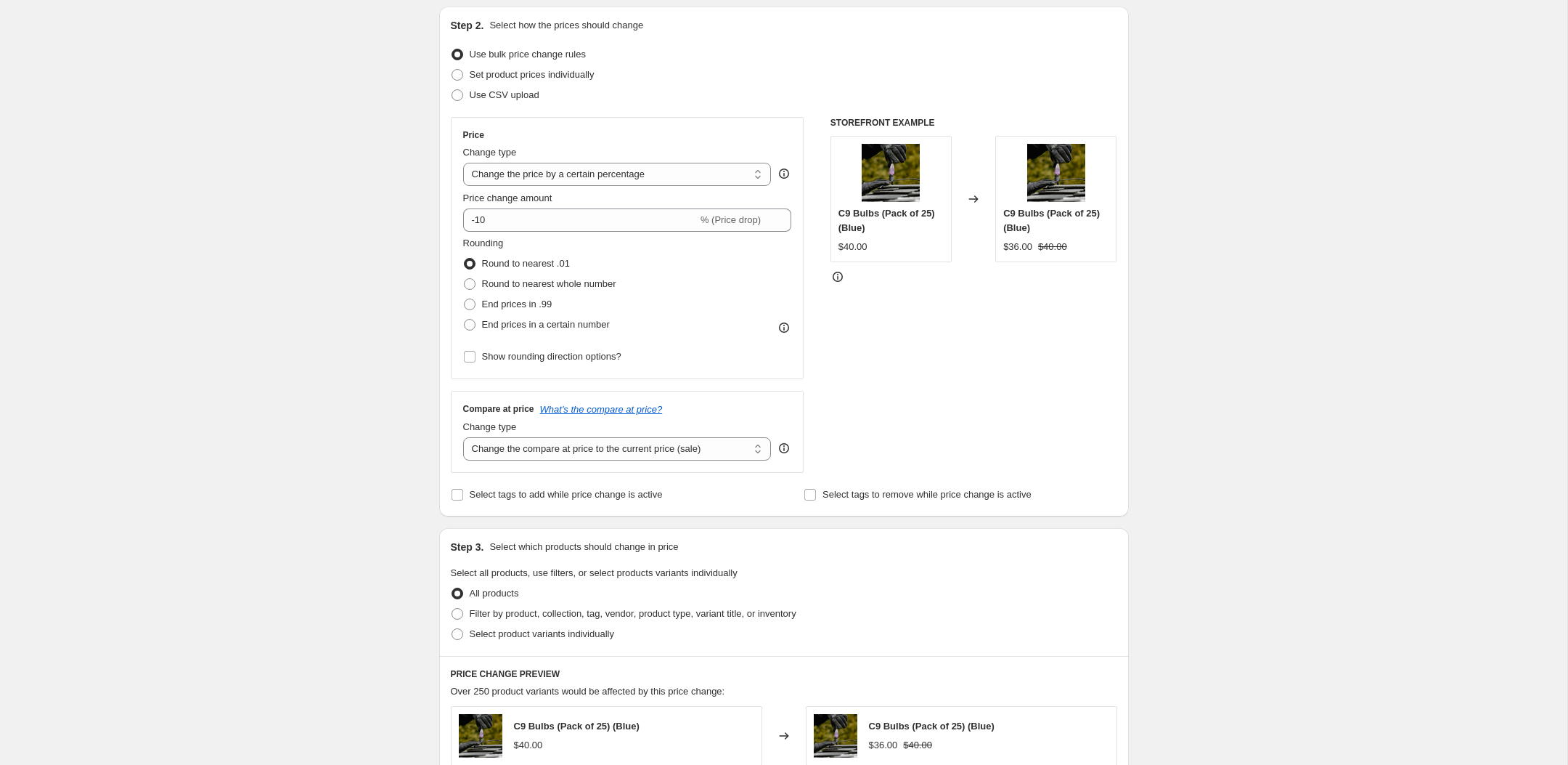
scroll to position [154, 0]
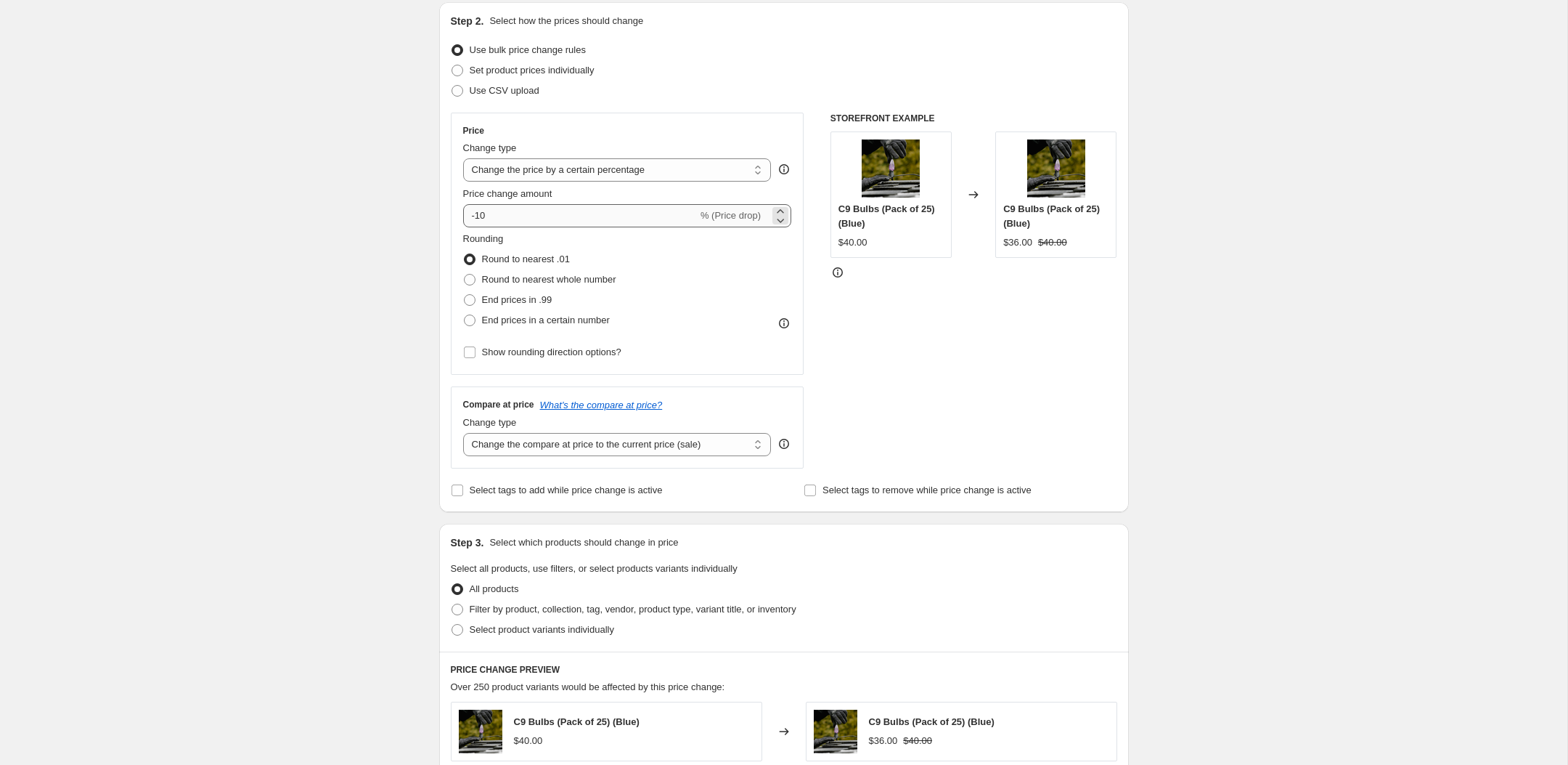
type input "[DATE] 1:56:28 PM CLIP-MULTI-ULT-B"
click at [528, 219] on input "-10" at bounding box center [580, 216] width 235 height 23
type input "-15"
click at [417, 322] on div "Create new price change job. This page is ready Create new price change job Dra…" at bounding box center [783, 611] width 1567 height 1533
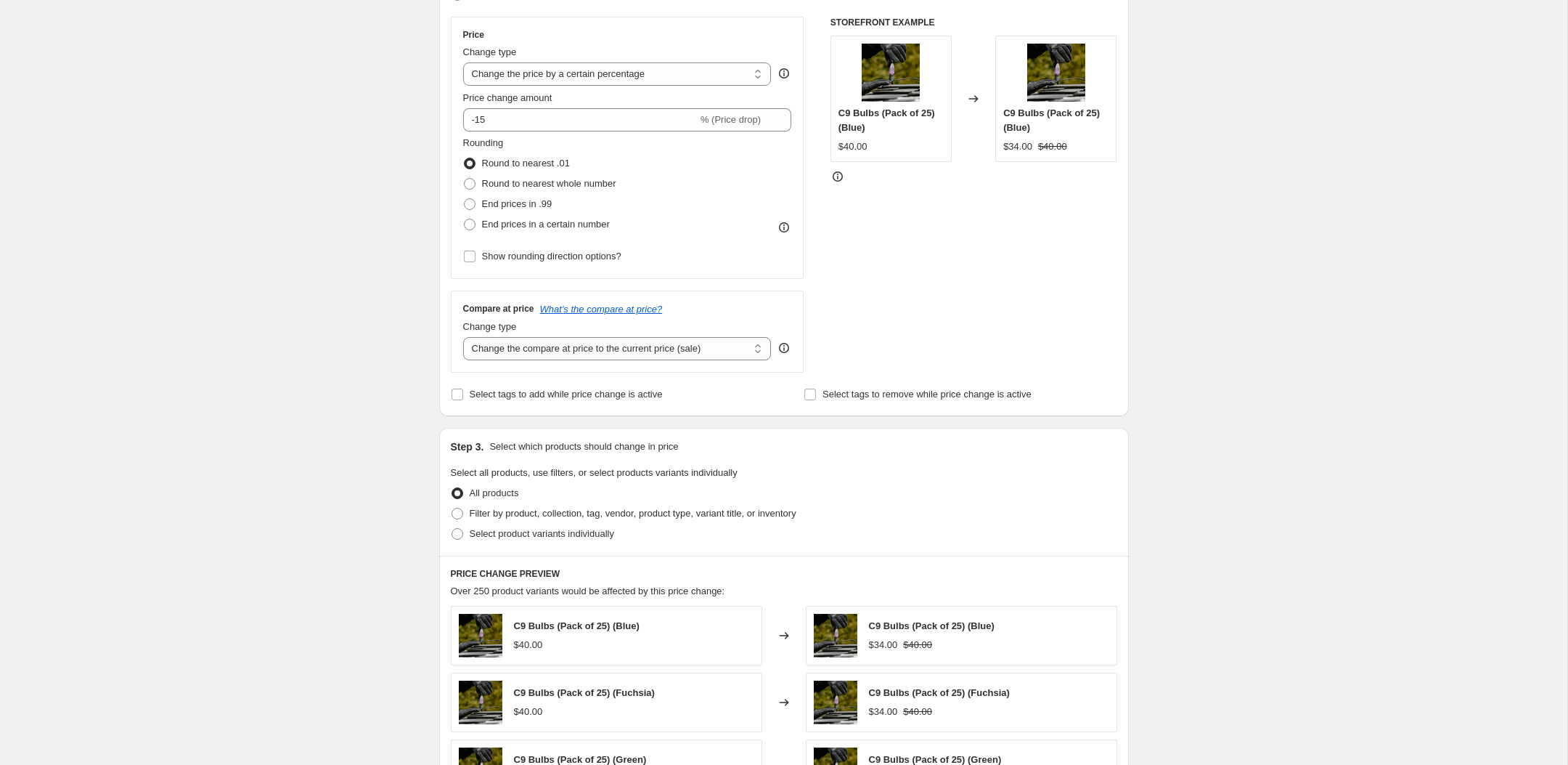
scroll to position [340, 0]
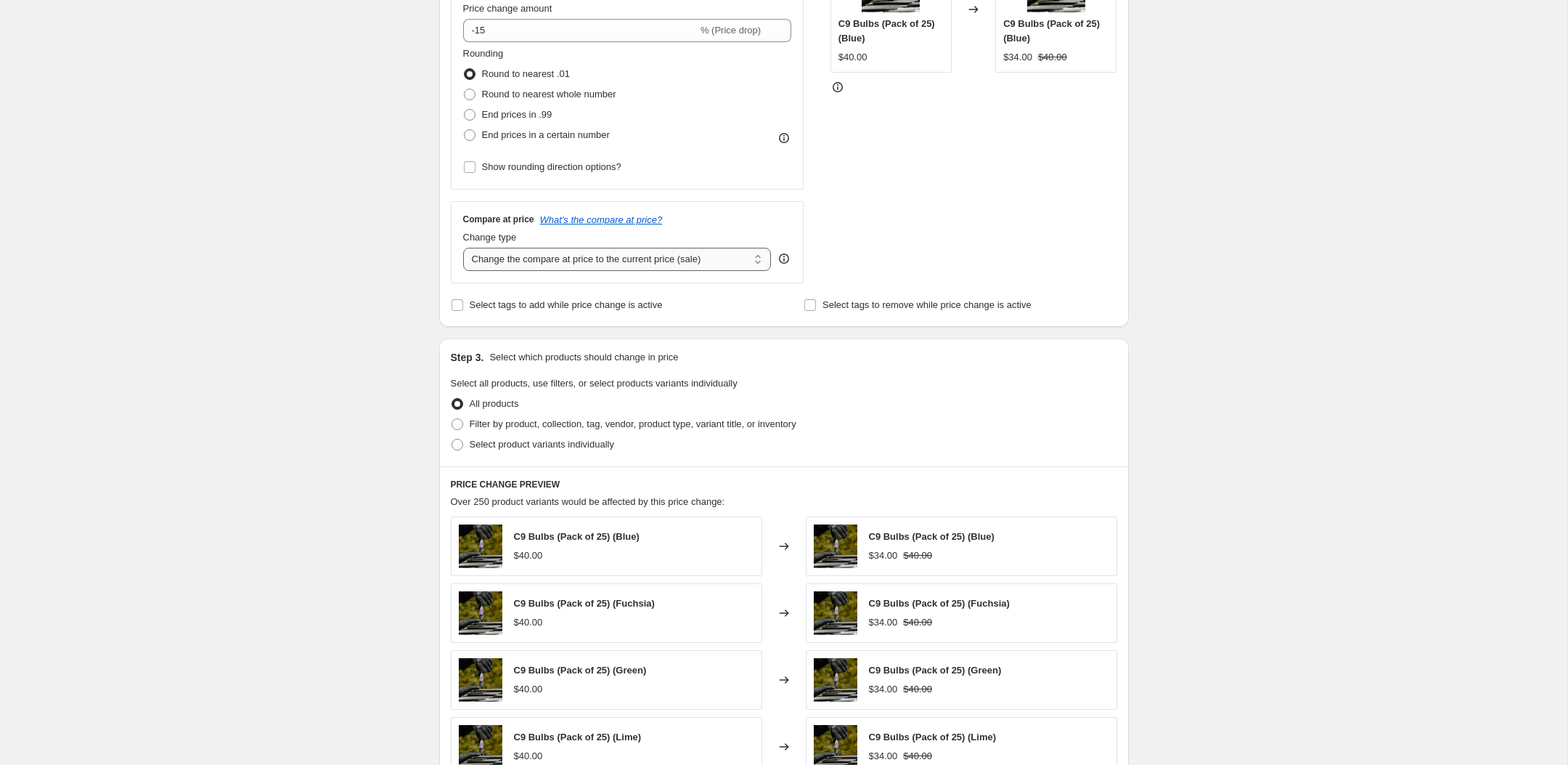
click at [600, 260] on select "Change the compare at price to the current price (sale) Change the compare at p…" at bounding box center [617, 259] width 309 height 23
click at [463, 247] on select "Change the compare at price to the current price (sale) Change the compare at p…" at bounding box center [617, 259] width 309 height 23
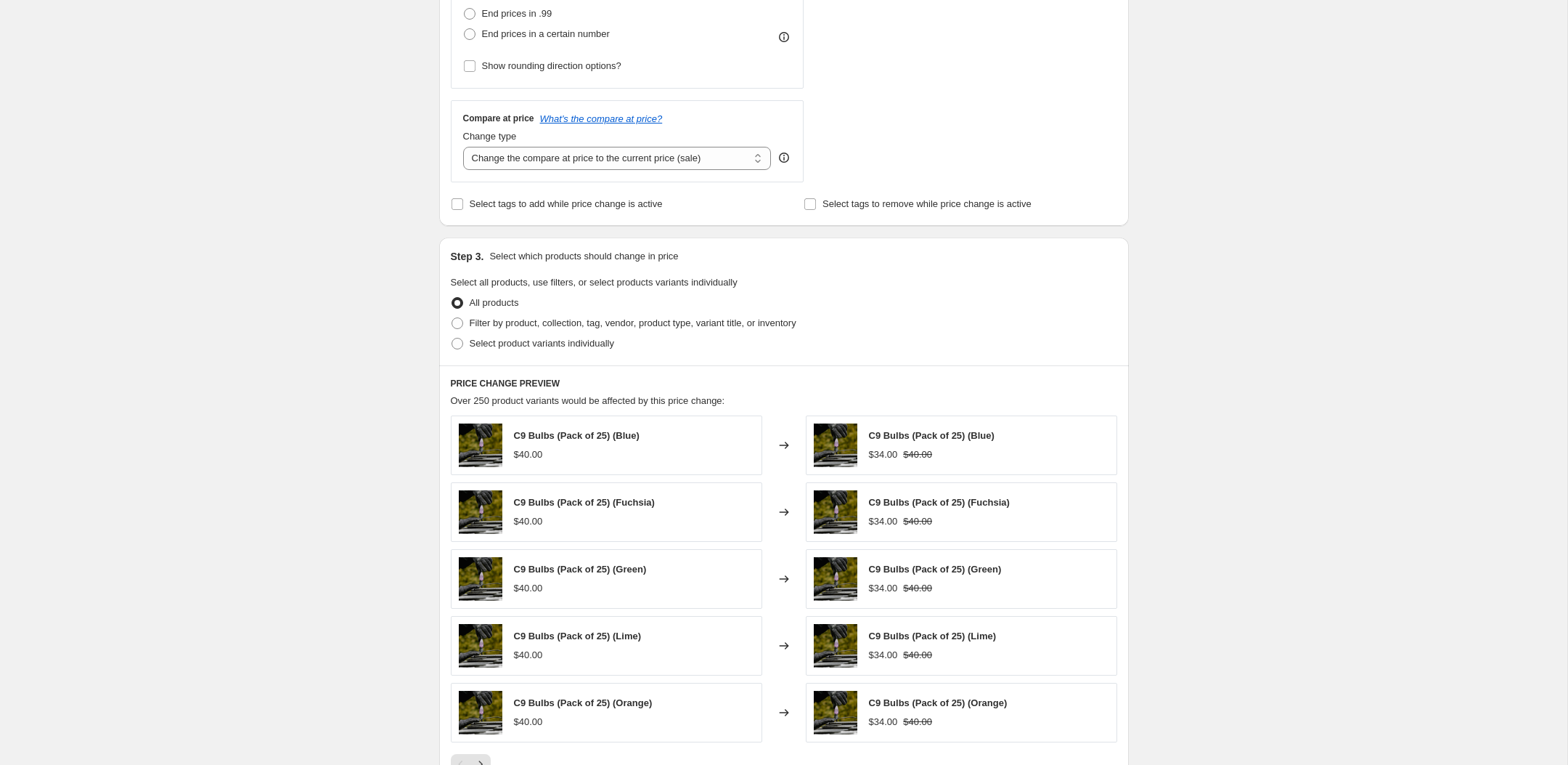
scroll to position [460, 0]
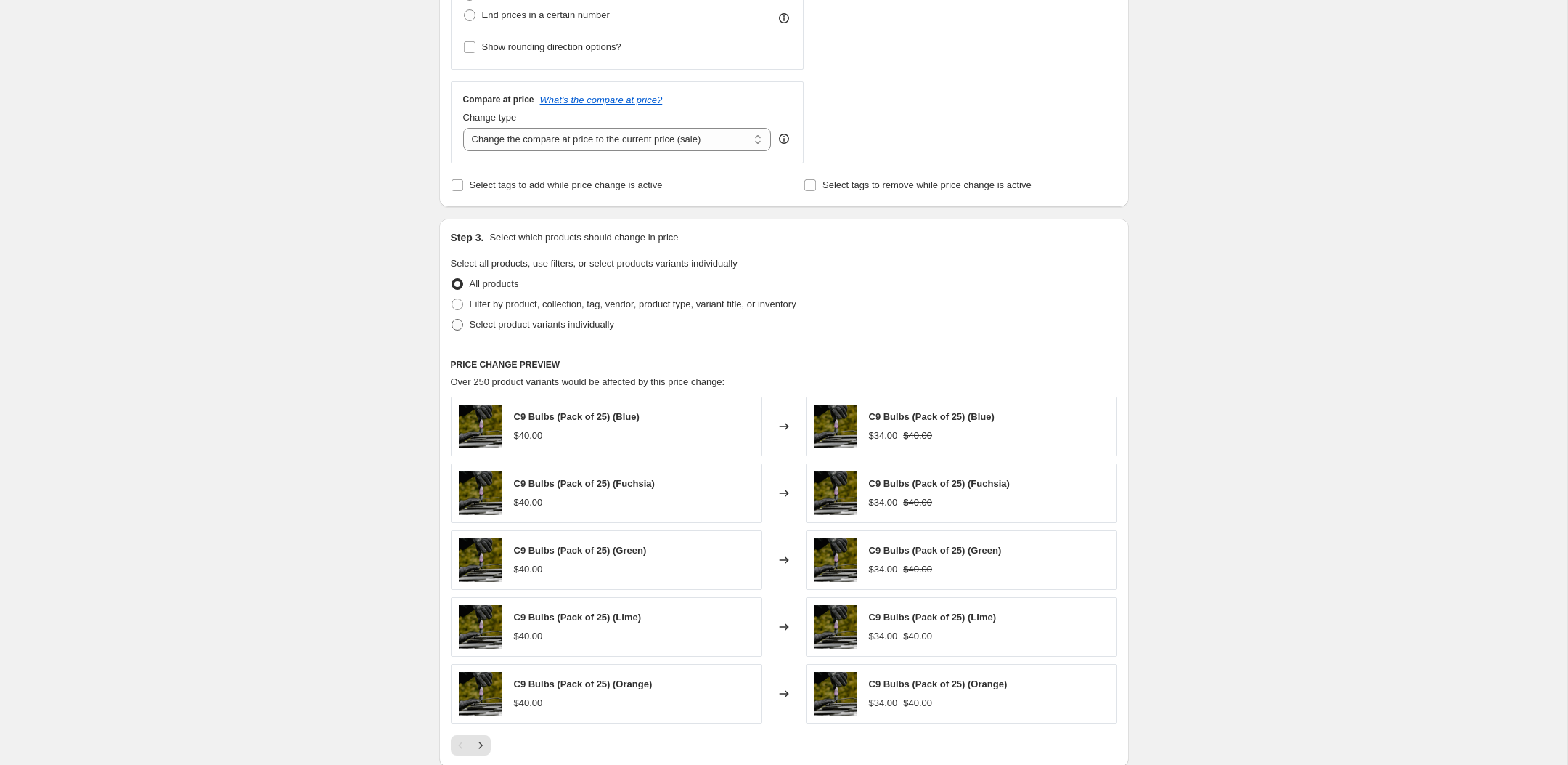
click at [511, 330] on span "Select product variants individually" at bounding box center [542, 324] width 144 height 14
click at [452, 320] on input "Select product variants individually" at bounding box center [451, 319] width 1 height 1
radio input "true"
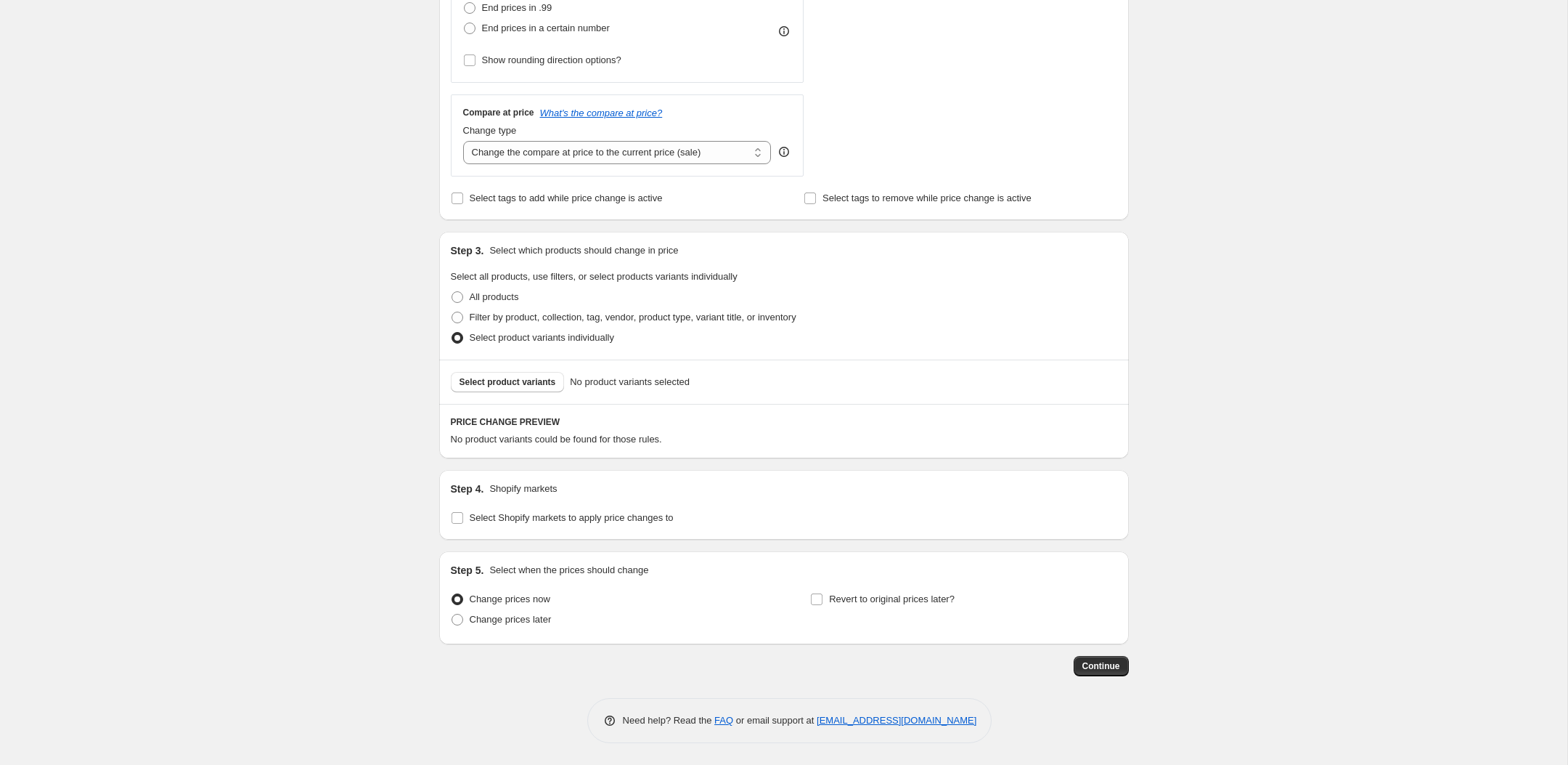
scroll to position [446, 0]
click at [550, 381] on span "Select product variants" at bounding box center [507, 382] width 96 height 12
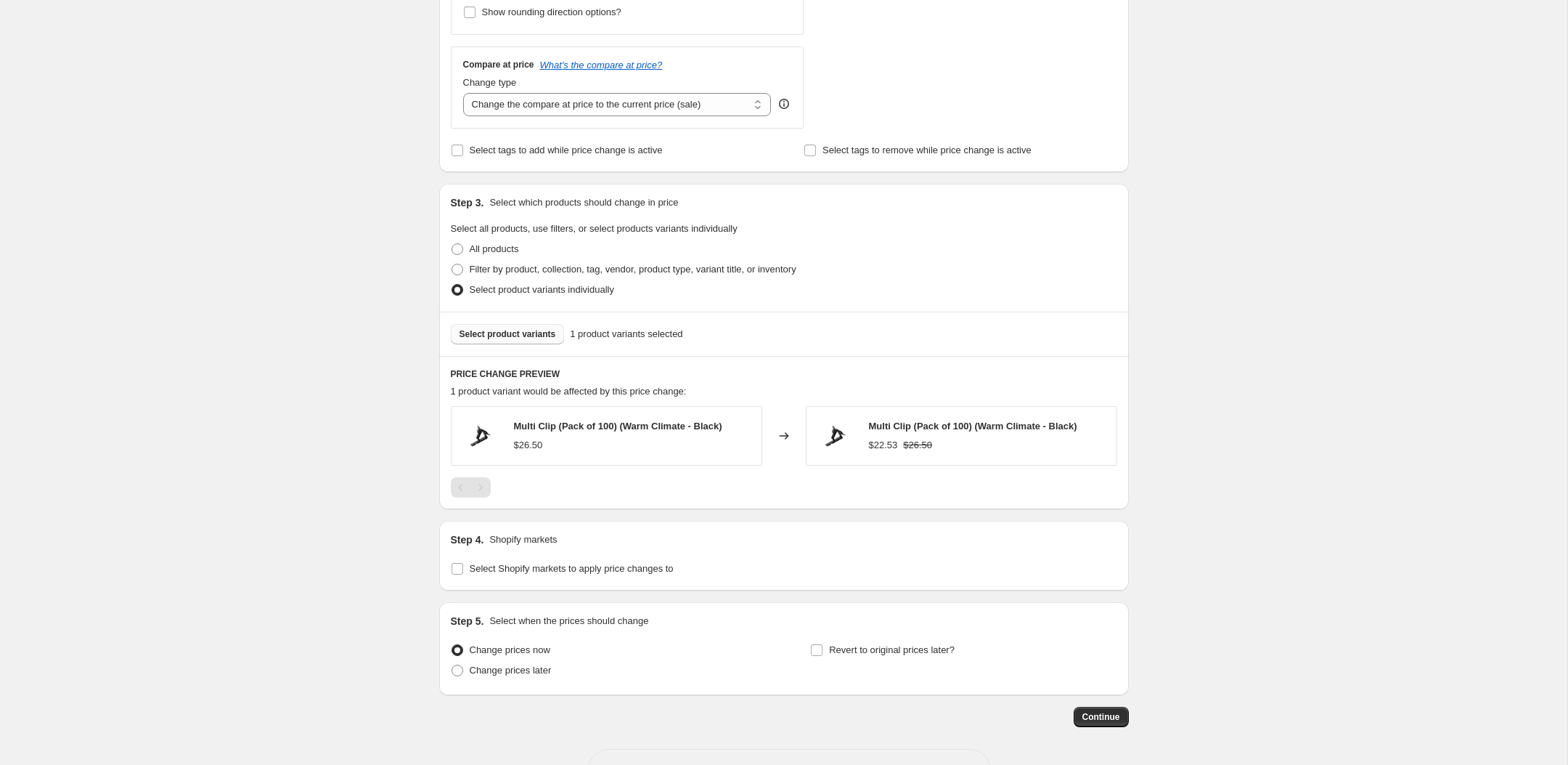
scroll to position [546, 0]
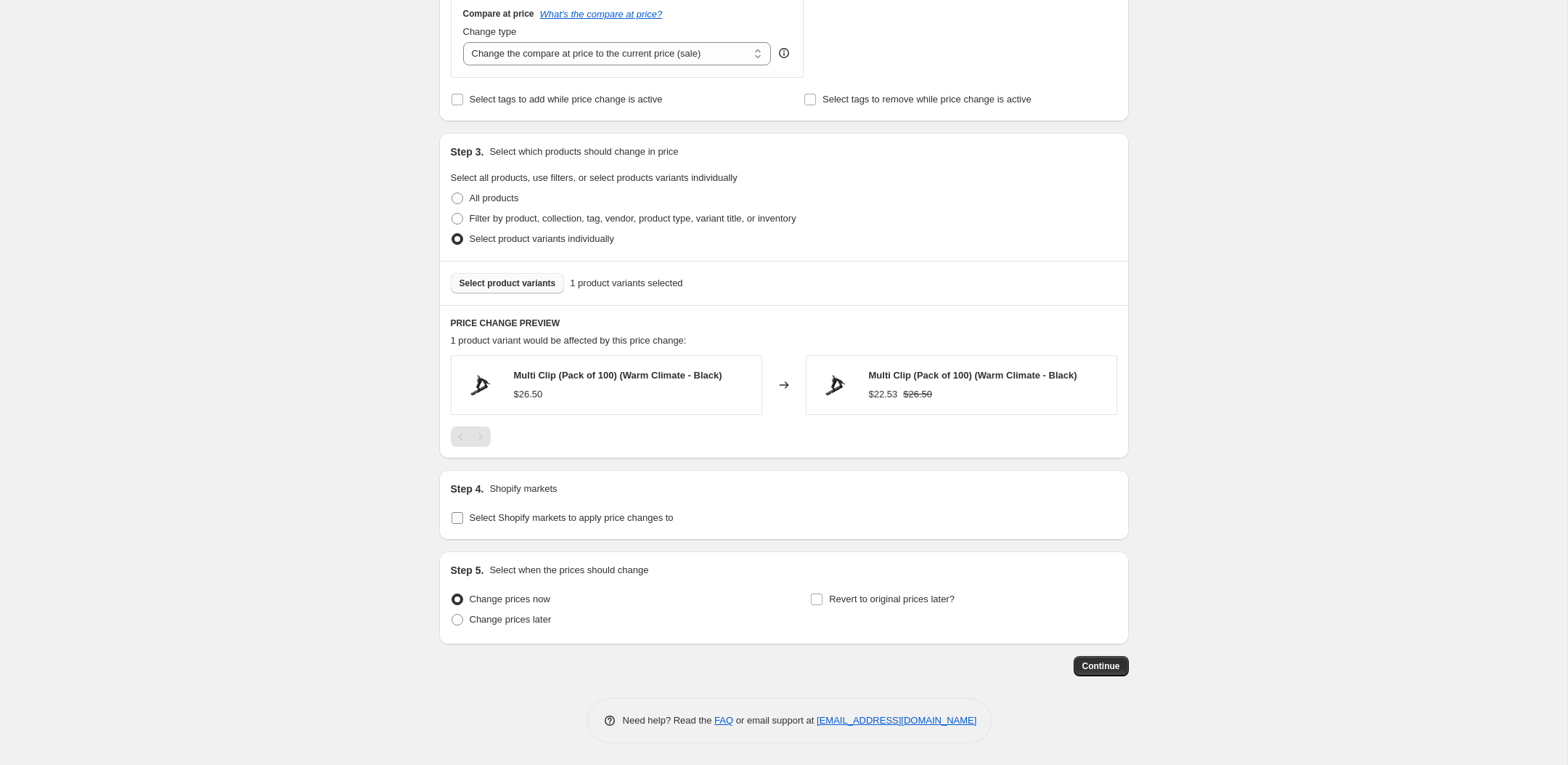
click at [564, 518] on span "Select Shopify markets to apply price changes to" at bounding box center [571, 517] width 204 height 11
click at [463, 518] on input "Select Shopify markets to apply price changes to" at bounding box center [457, 518] width 12 height 12
checkbox input "true"
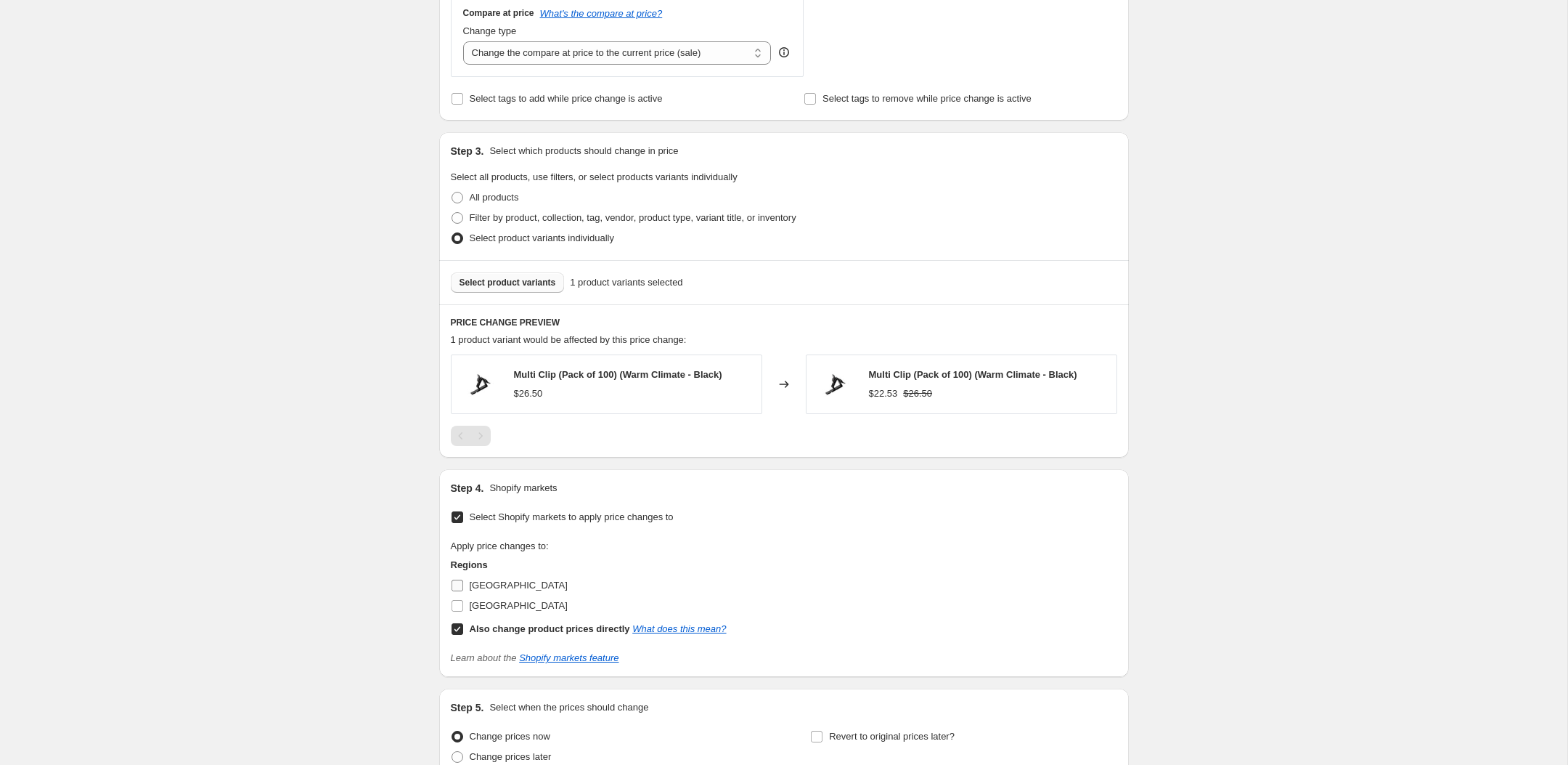
click at [480, 584] on span "[GEOGRAPHIC_DATA]" at bounding box center [518, 585] width 98 height 11
click at [463, 584] on input "[GEOGRAPHIC_DATA]" at bounding box center [457, 585] width 12 height 12
checkbox input "true"
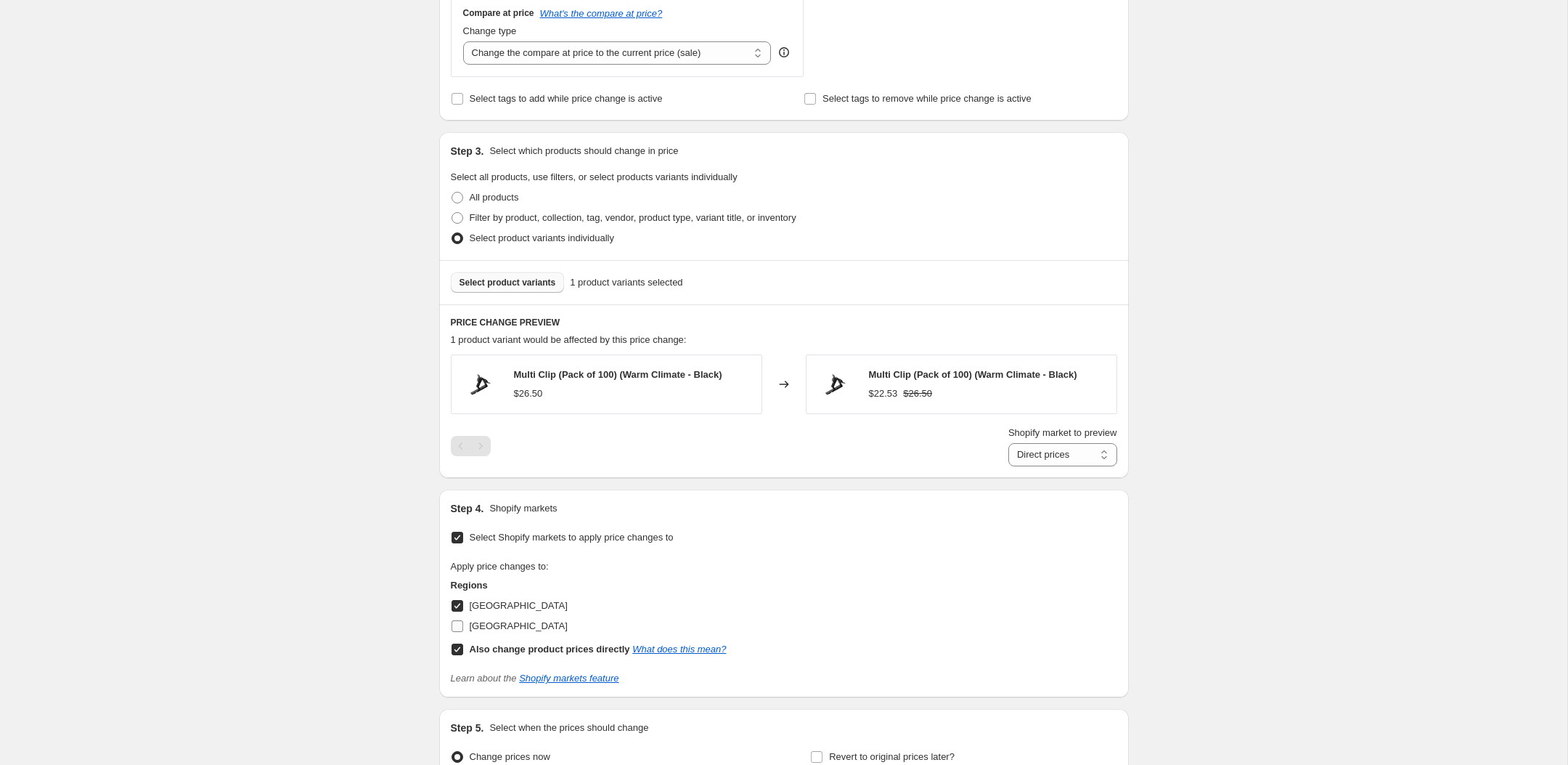
click at [491, 623] on span "[GEOGRAPHIC_DATA]" at bounding box center [518, 625] width 98 height 11
click at [463, 623] on input "[GEOGRAPHIC_DATA]" at bounding box center [457, 626] width 12 height 12
checkbox input "true"
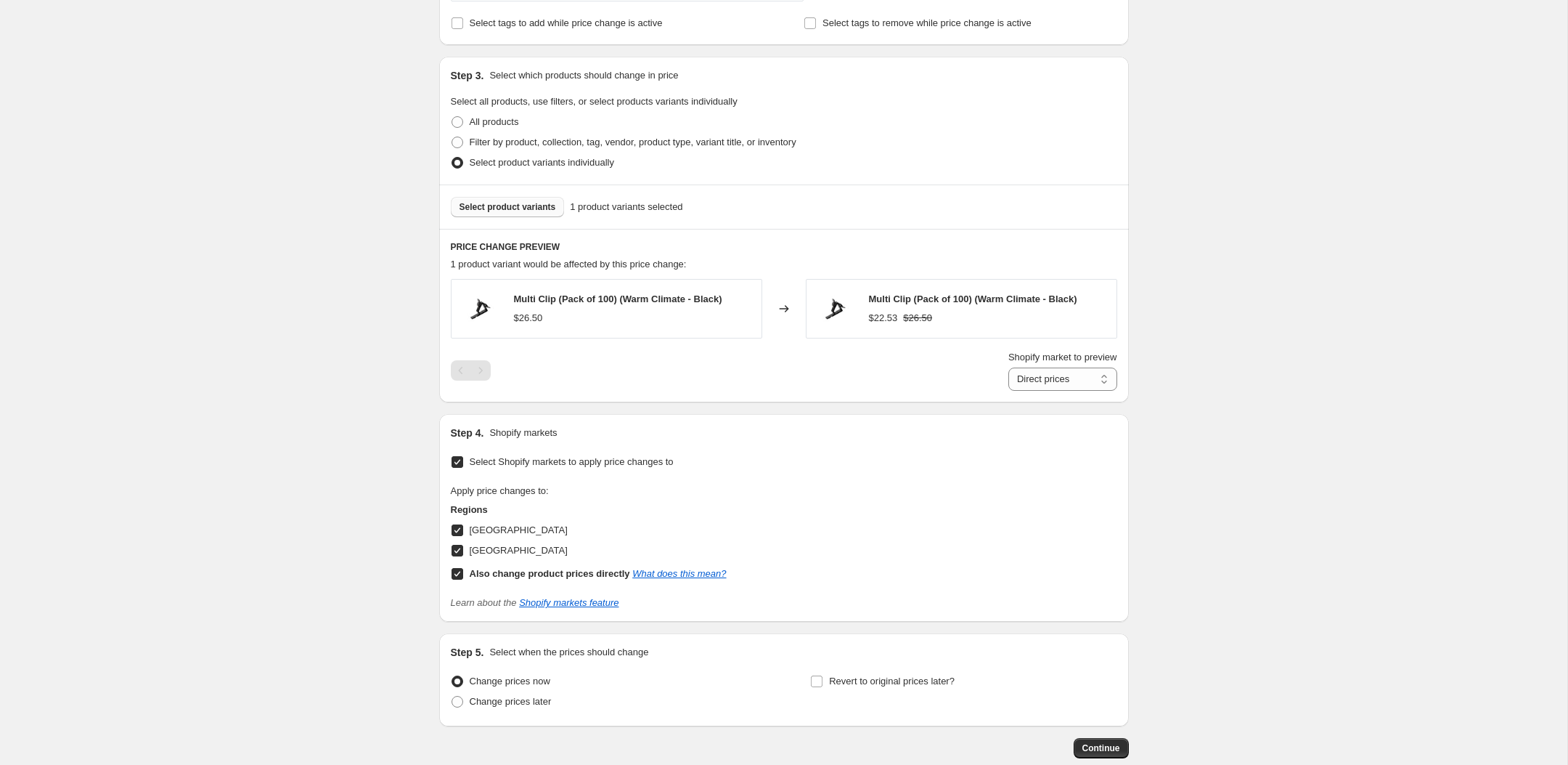
scroll to position [705, 0]
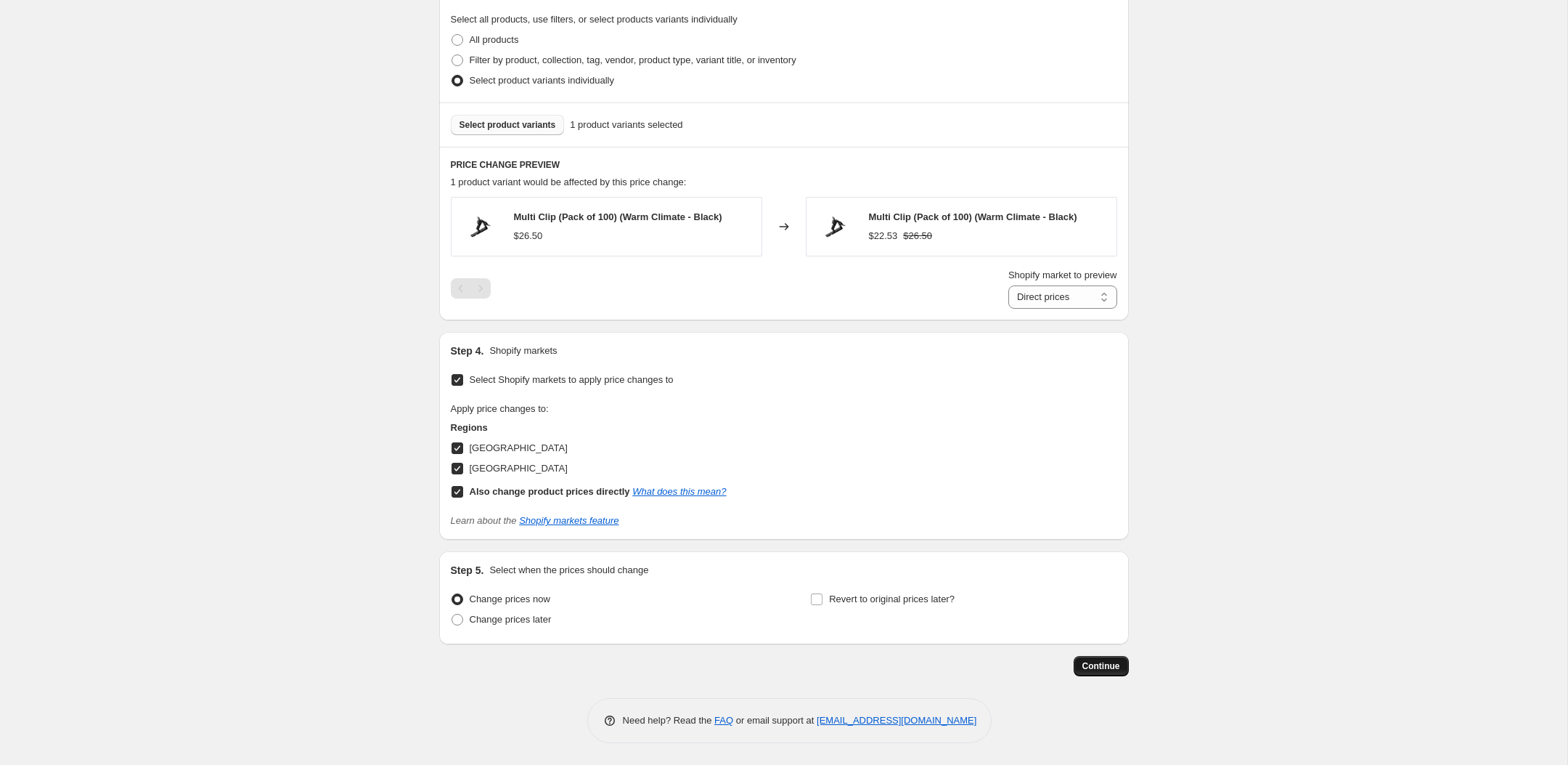
click at [1119, 665] on button "Continue" at bounding box center [1101, 666] width 55 height 20
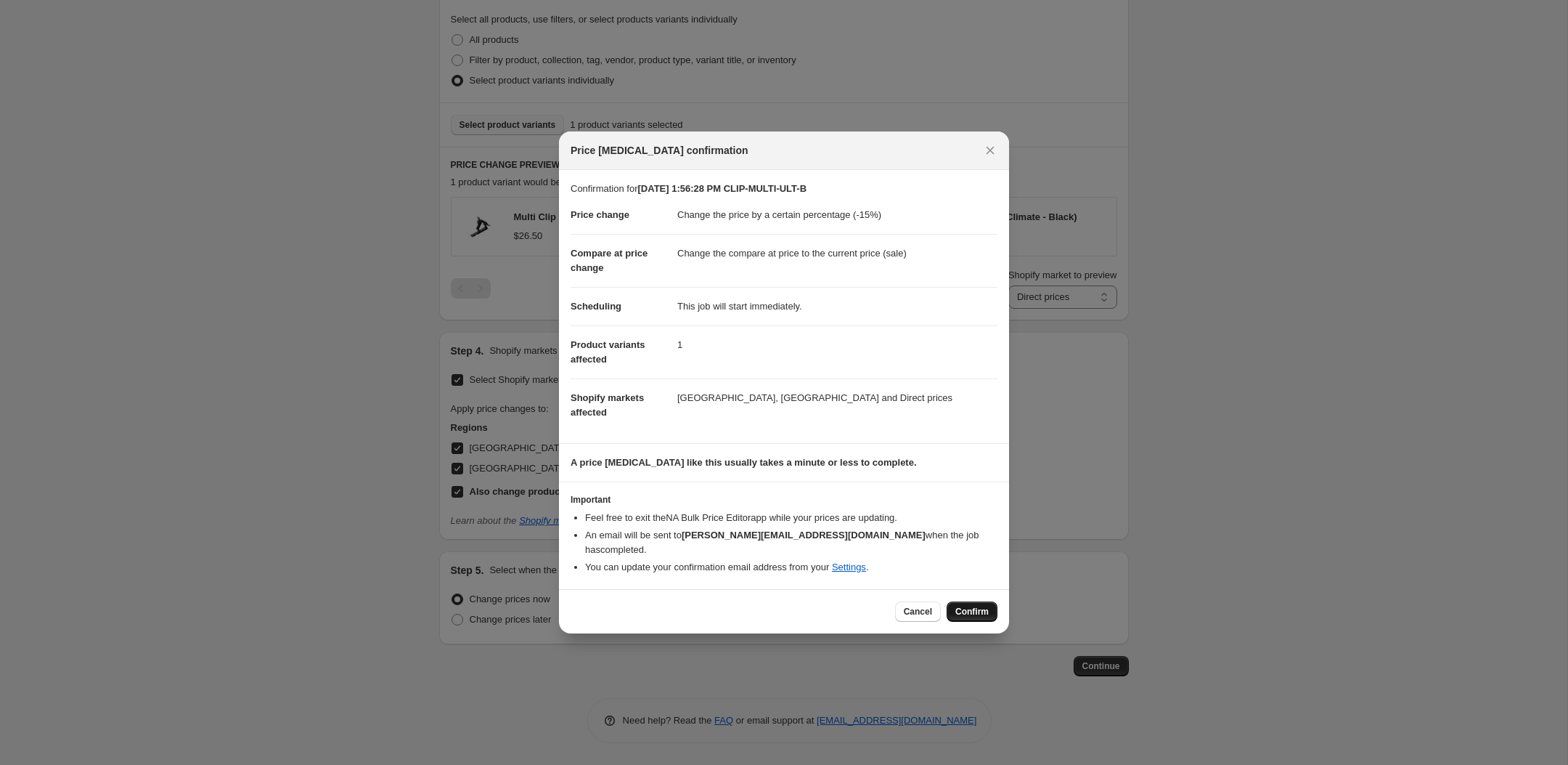
click at [963, 601] on button "Confirm" at bounding box center [972, 611] width 51 height 20
type input "[DATE] 1:56:28 PM CLIP-MULTI-ULT-B"
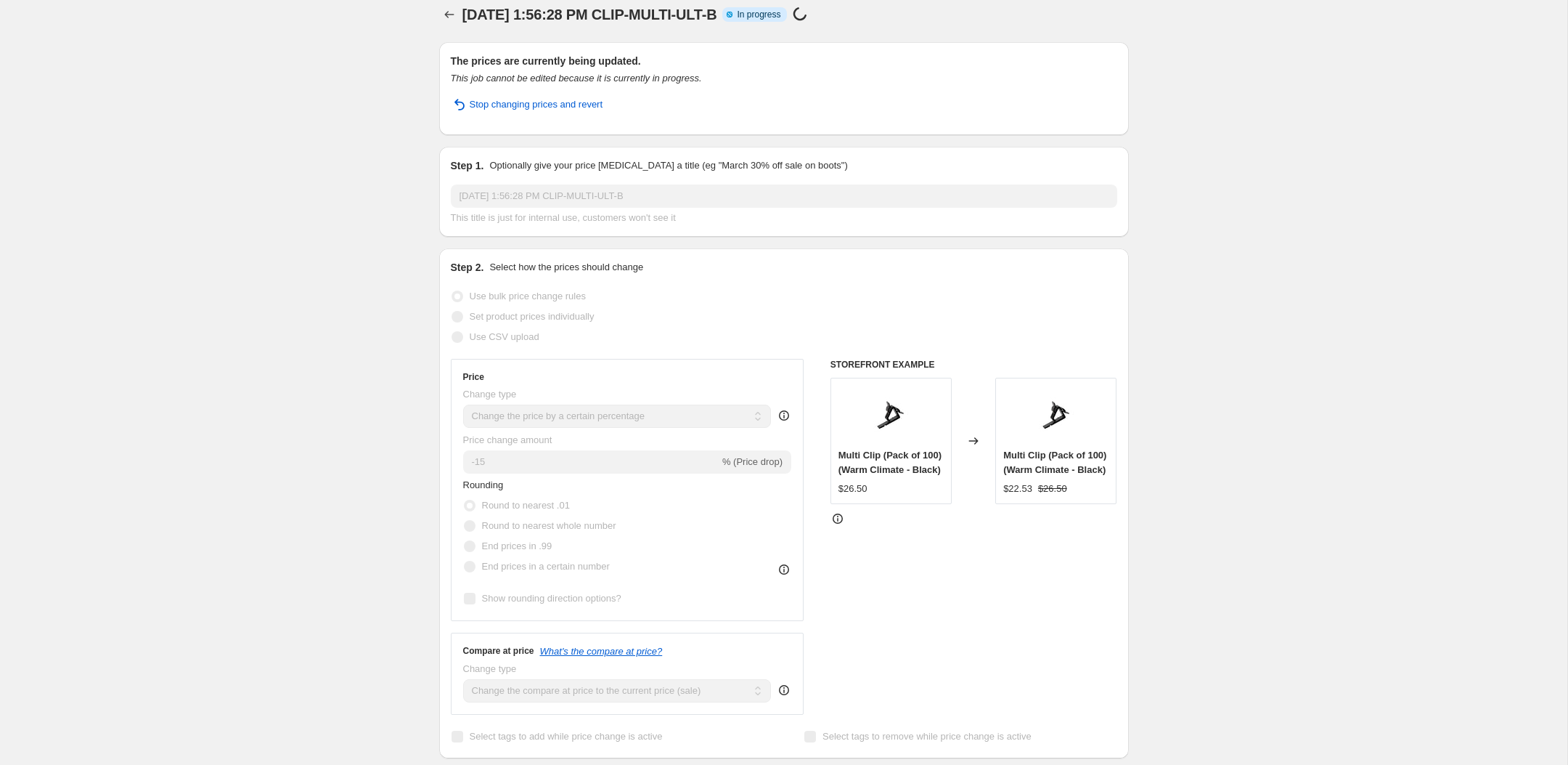
scroll to position [18, 0]
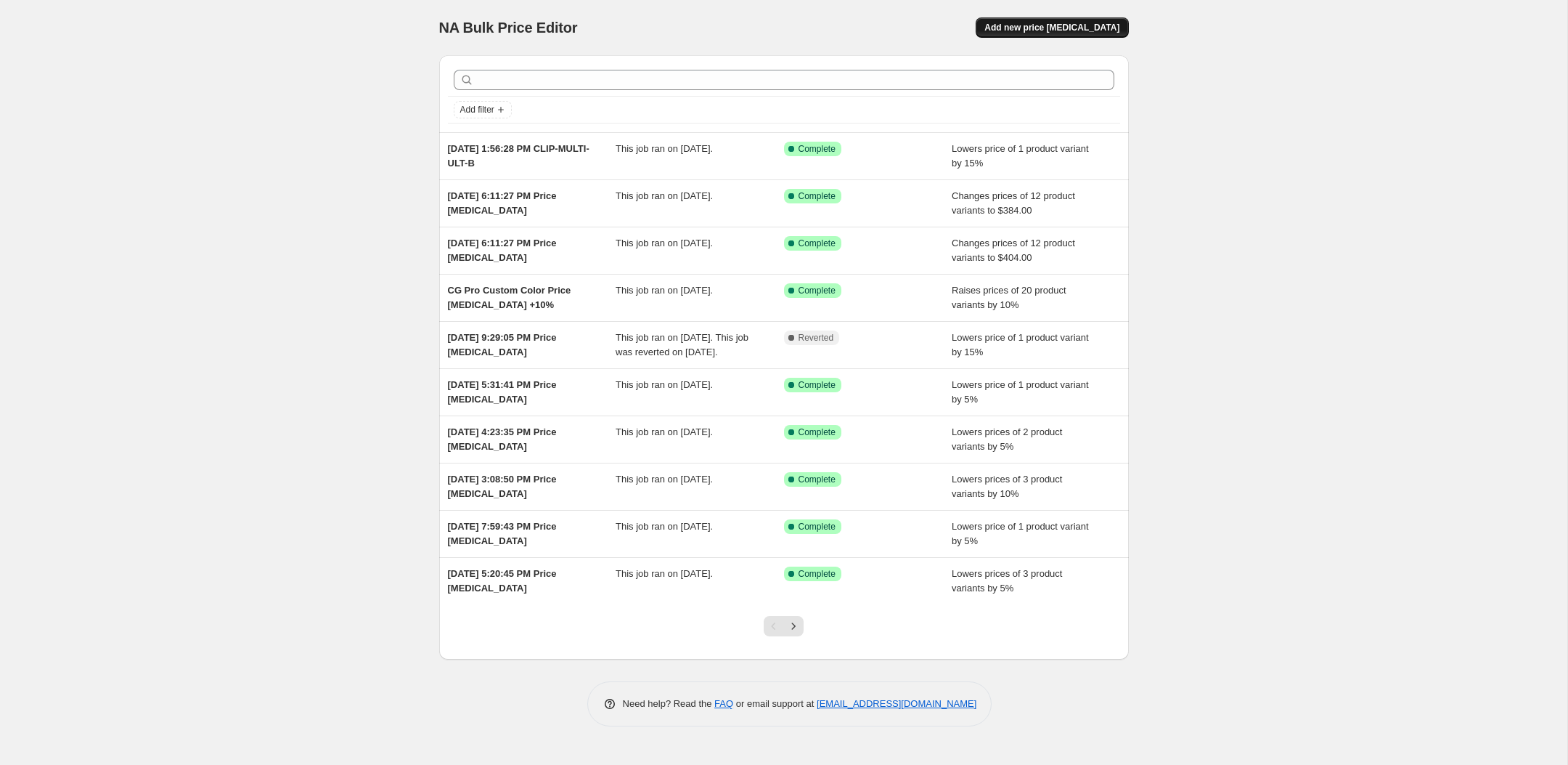
click at [1072, 18] on button "Add new price [MEDICAL_DATA]" at bounding box center [1051, 28] width 153 height 20
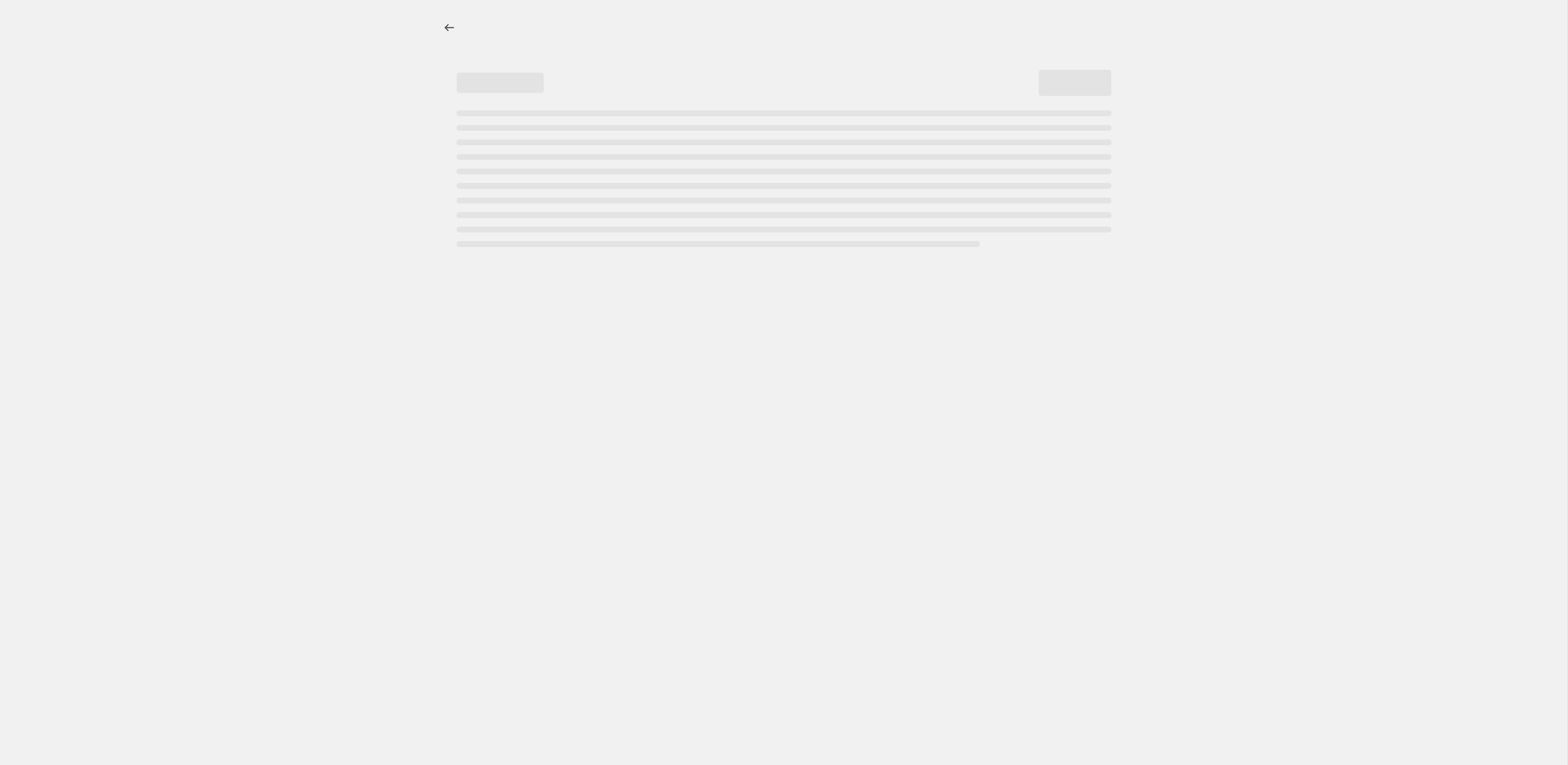
select select "percentage"
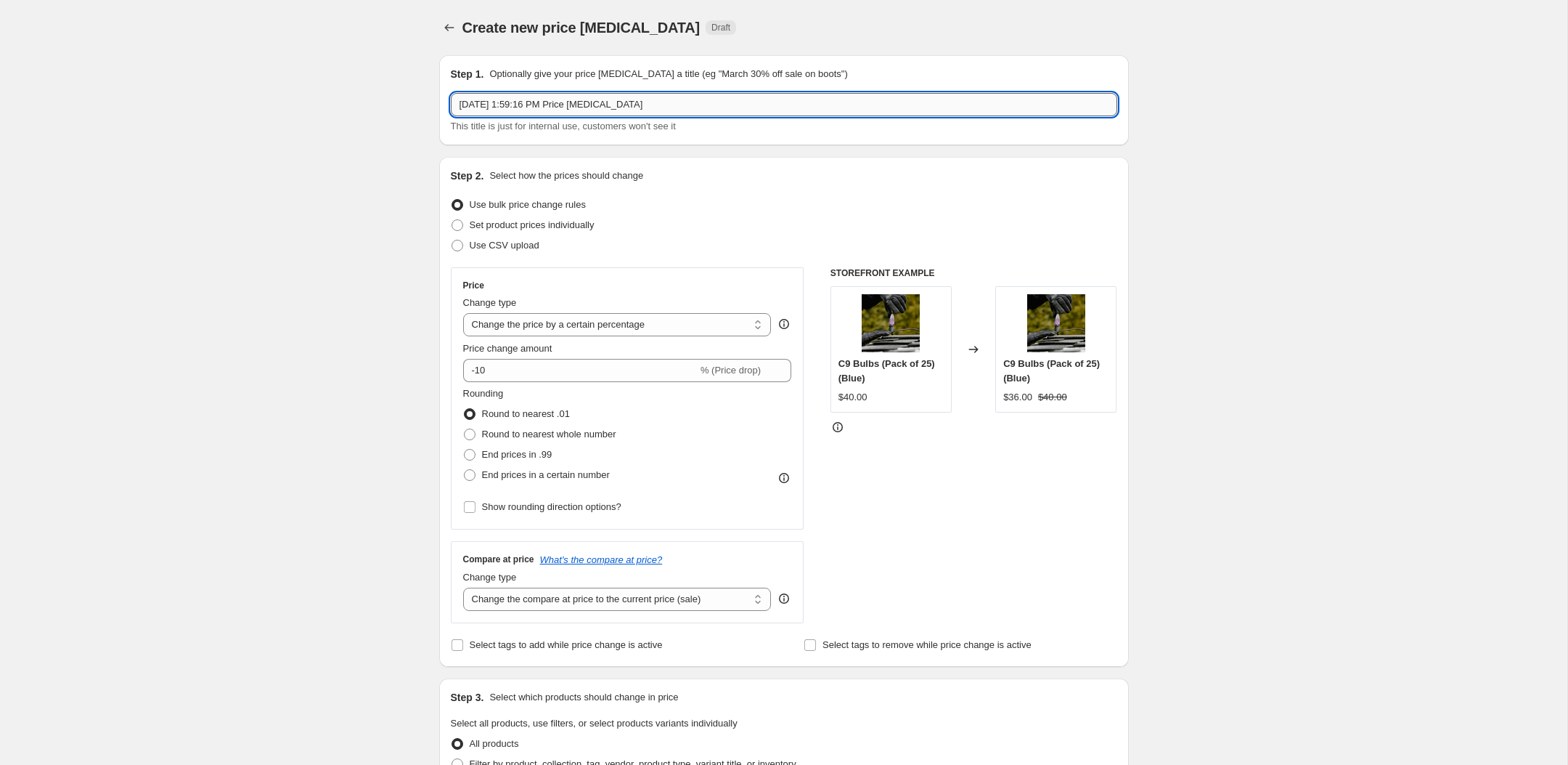
click at [667, 103] on input "[DATE] 1:59:16 PM Price [MEDICAL_DATA]" at bounding box center [784, 105] width 667 height 23
drag, startPoint x: 667, startPoint y: 103, endPoint x: 572, endPoint y: 106, distance: 95.0
click at [572, 106] on input "[DATE] 1:59:16 PM Price [MEDICAL_DATA]" at bounding box center [784, 105] width 667 height 23
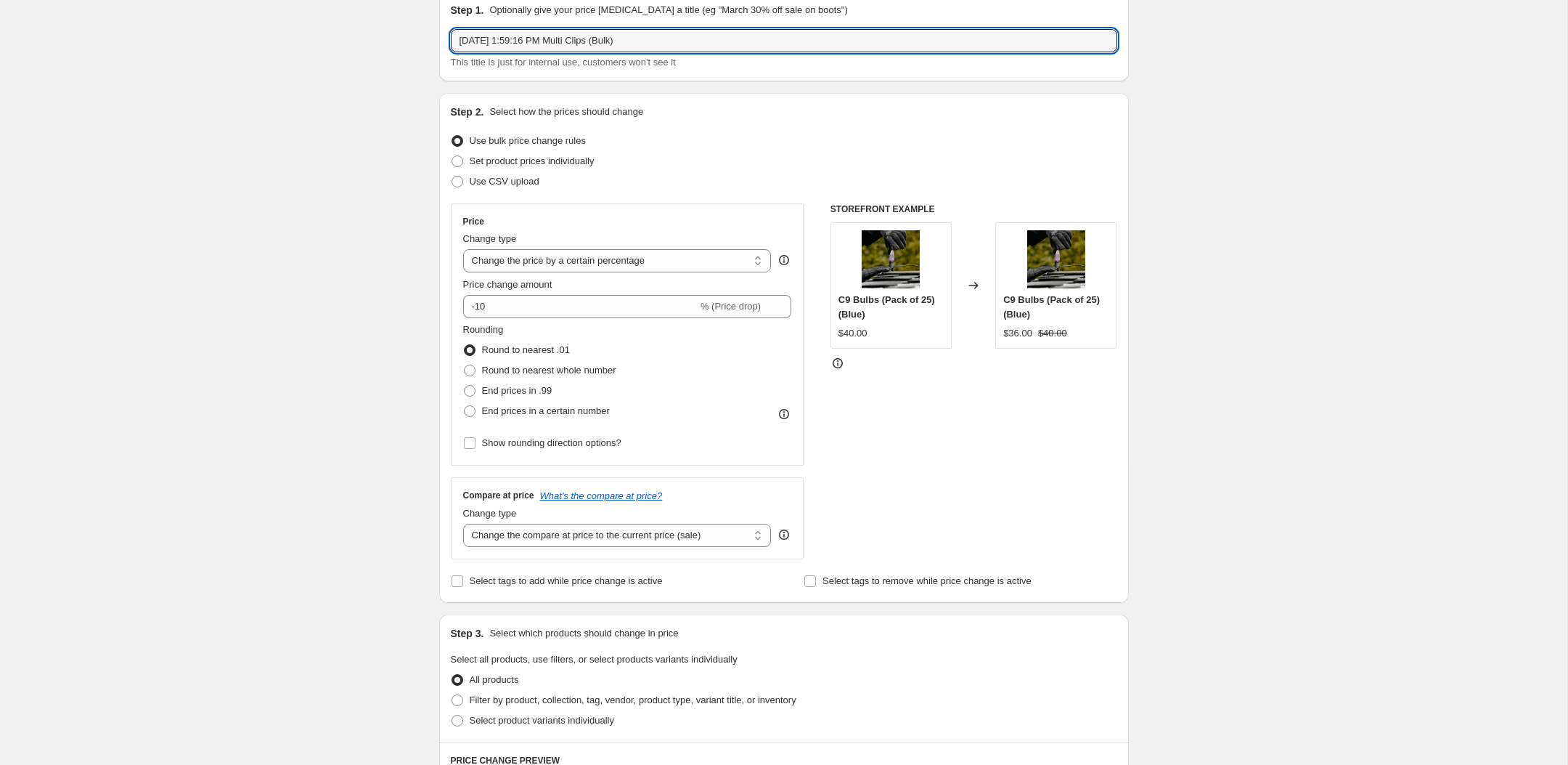
scroll to position [65, 0]
type input "[DATE] 1:59:16 PM Multi Clips (Bulk)"
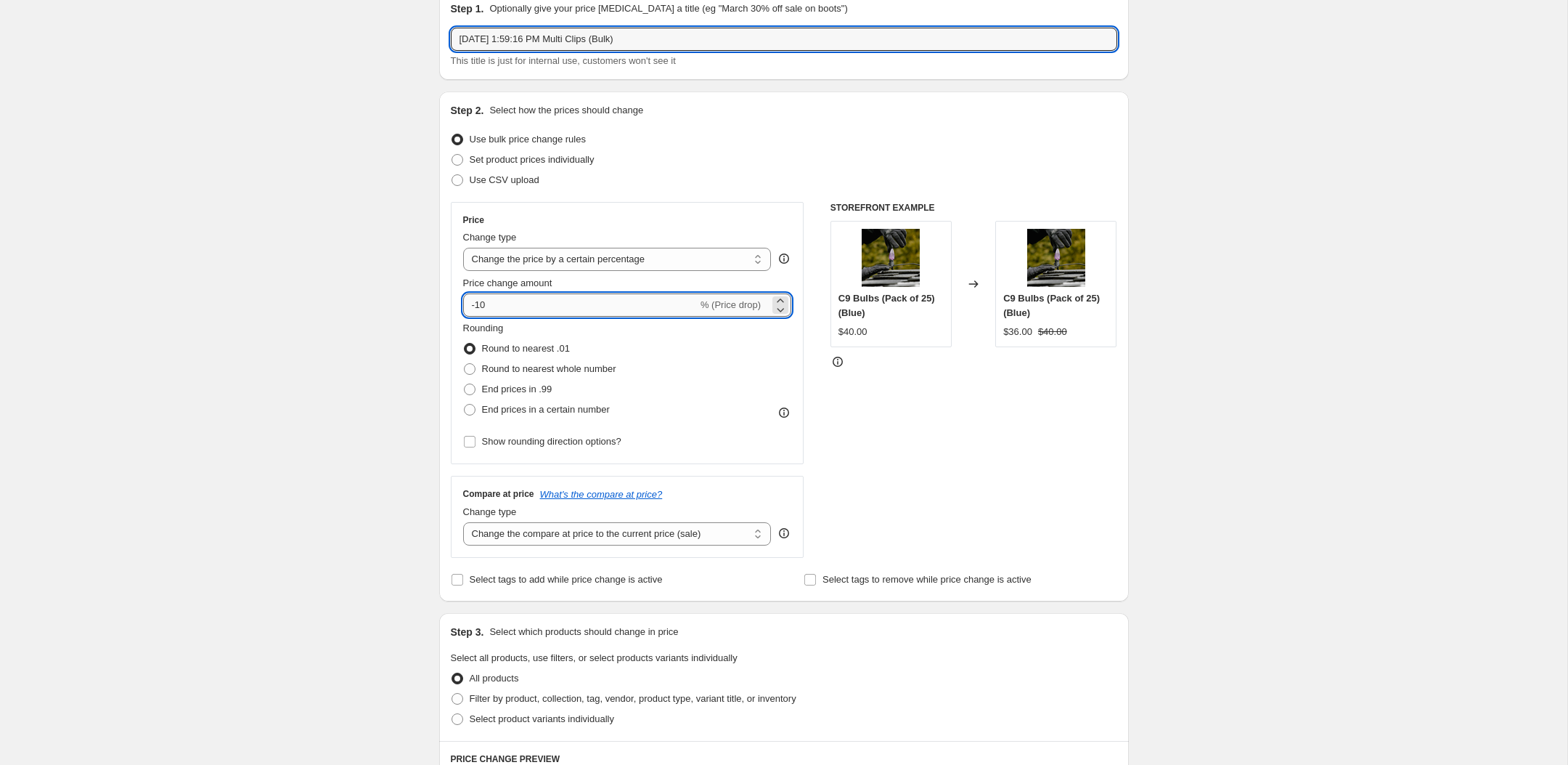
click at [594, 295] on input "-10" at bounding box center [580, 305] width 235 height 23
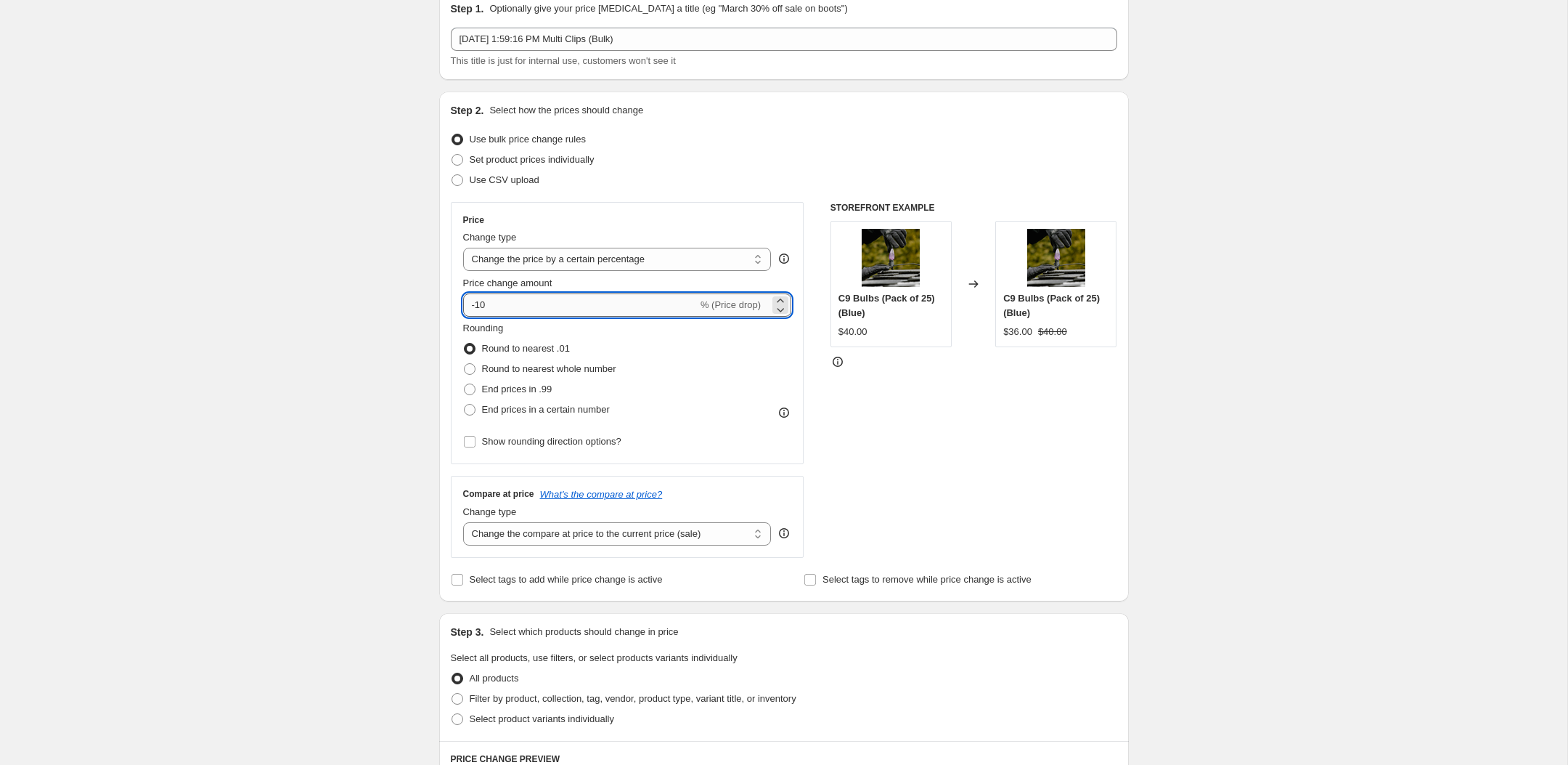
click at [585, 315] on input "-10" at bounding box center [580, 305] width 235 height 23
type input "-1"
type input "-5"
click at [345, 326] on div "Create new price [MEDICAL_DATA]. This page is ready Create new price [MEDICAL_D…" at bounding box center [783, 700] width 1567 height 1533
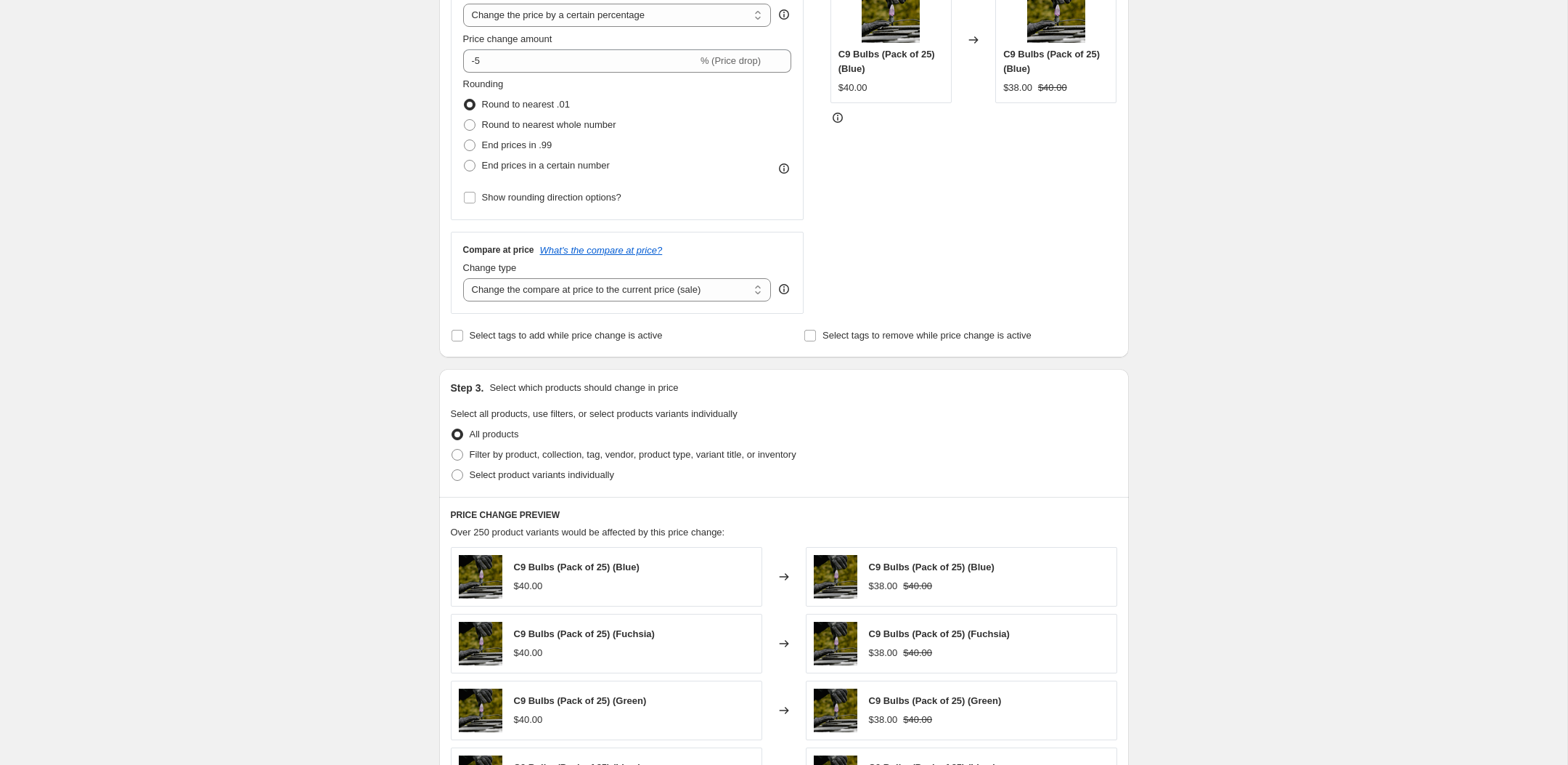
scroll to position [347, 0]
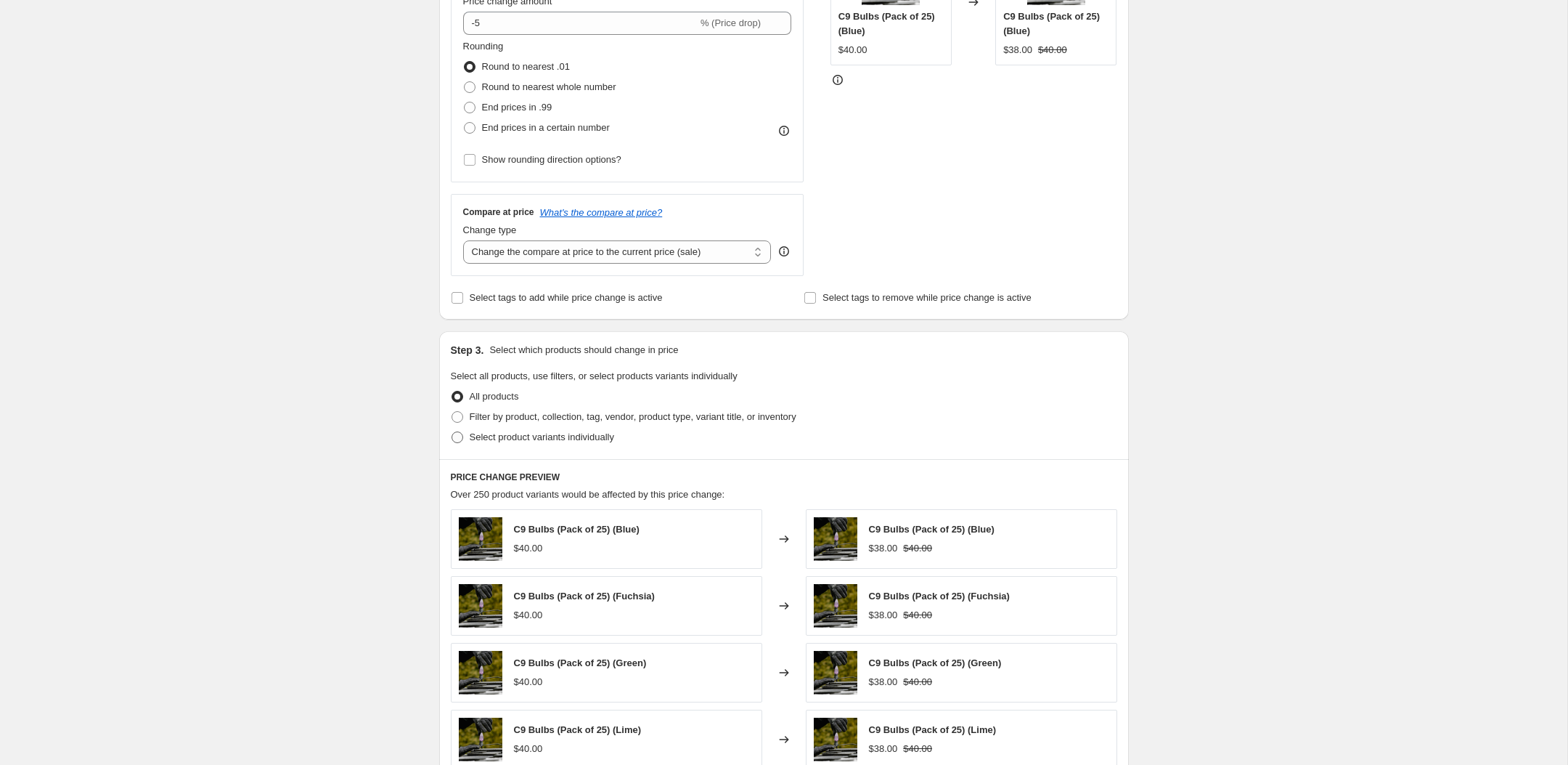
click at [520, 440] on span "Select product variants individually" at bounding box center [542, 436] width 144 height 11
click at [452, 432] on input "Select product variants individually" at bounding box center [451, 431] width 1 height 1
radio input "true"
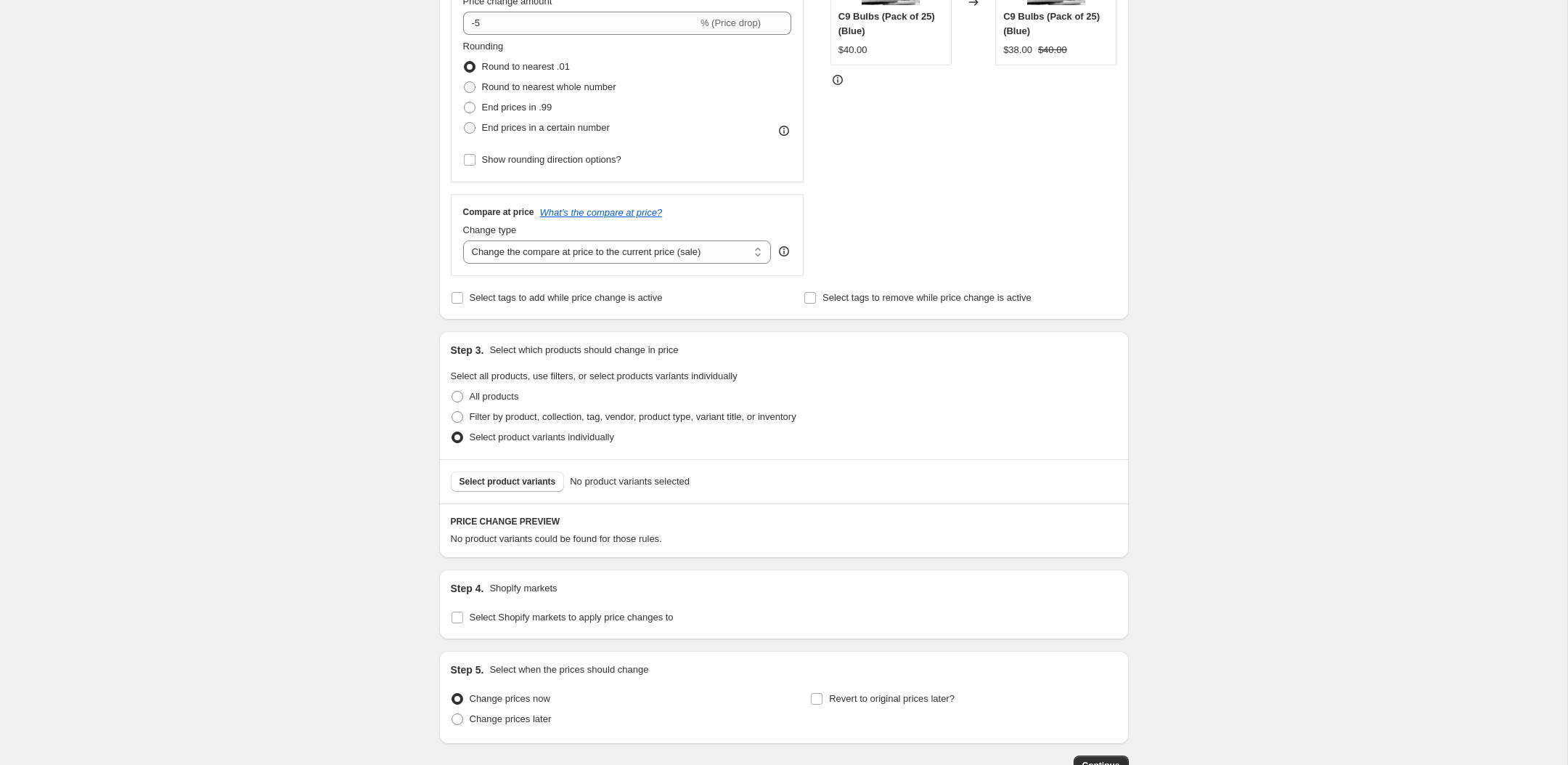
click at [537, 492] on div "Select product variants No product variants selected" at bounding box center [784, 481] width 689 height 44
click at [529, 485] on span "Select product variants" at bounding box center [507, 481] width 96 height 12
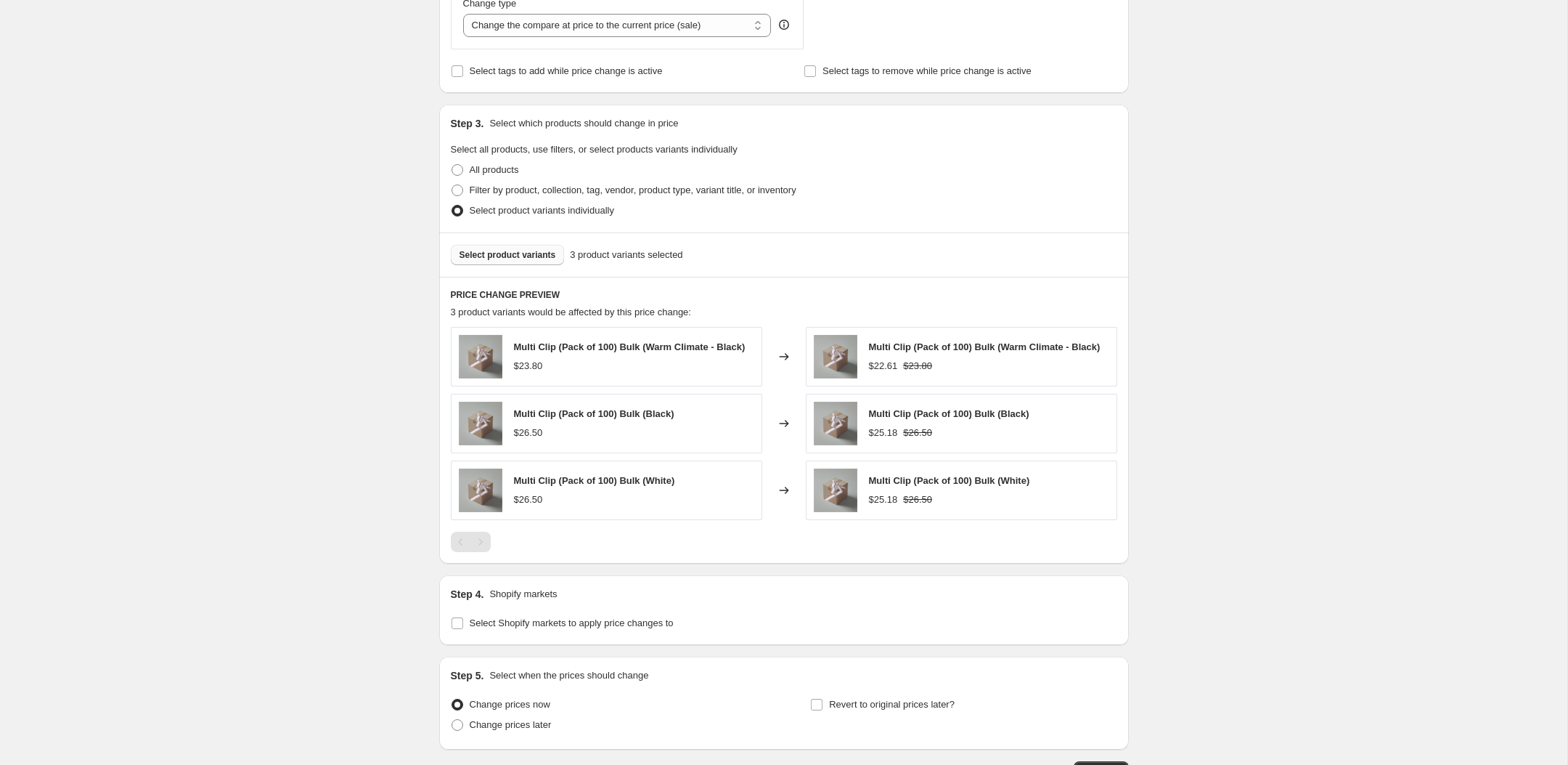
scroll to position [684, 0]
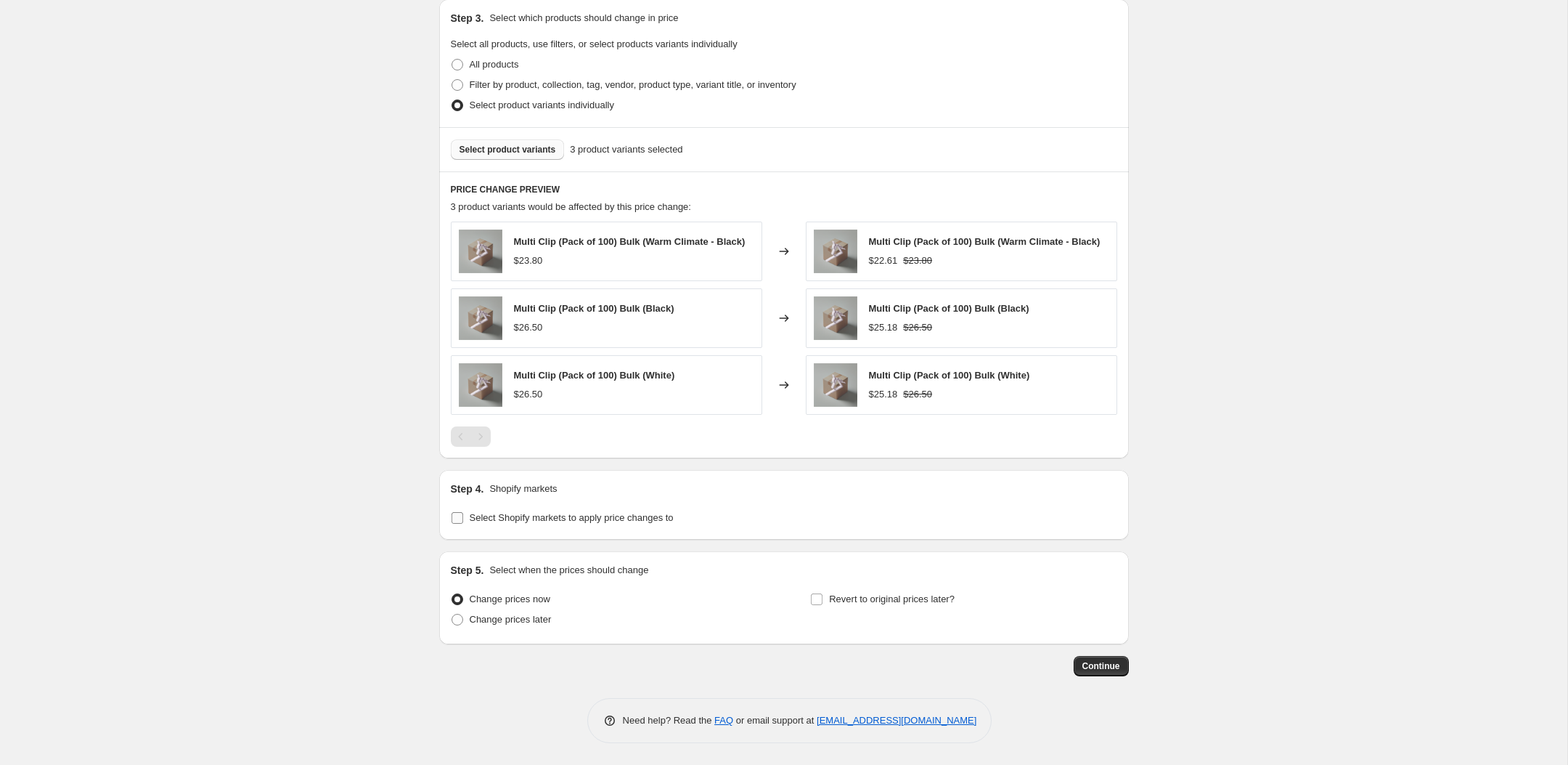
click at [456, 519] on input "Select Shopify markets to apply price changes to" at bounding box center [457, 518] width 12 height 12
checkbox input "true"
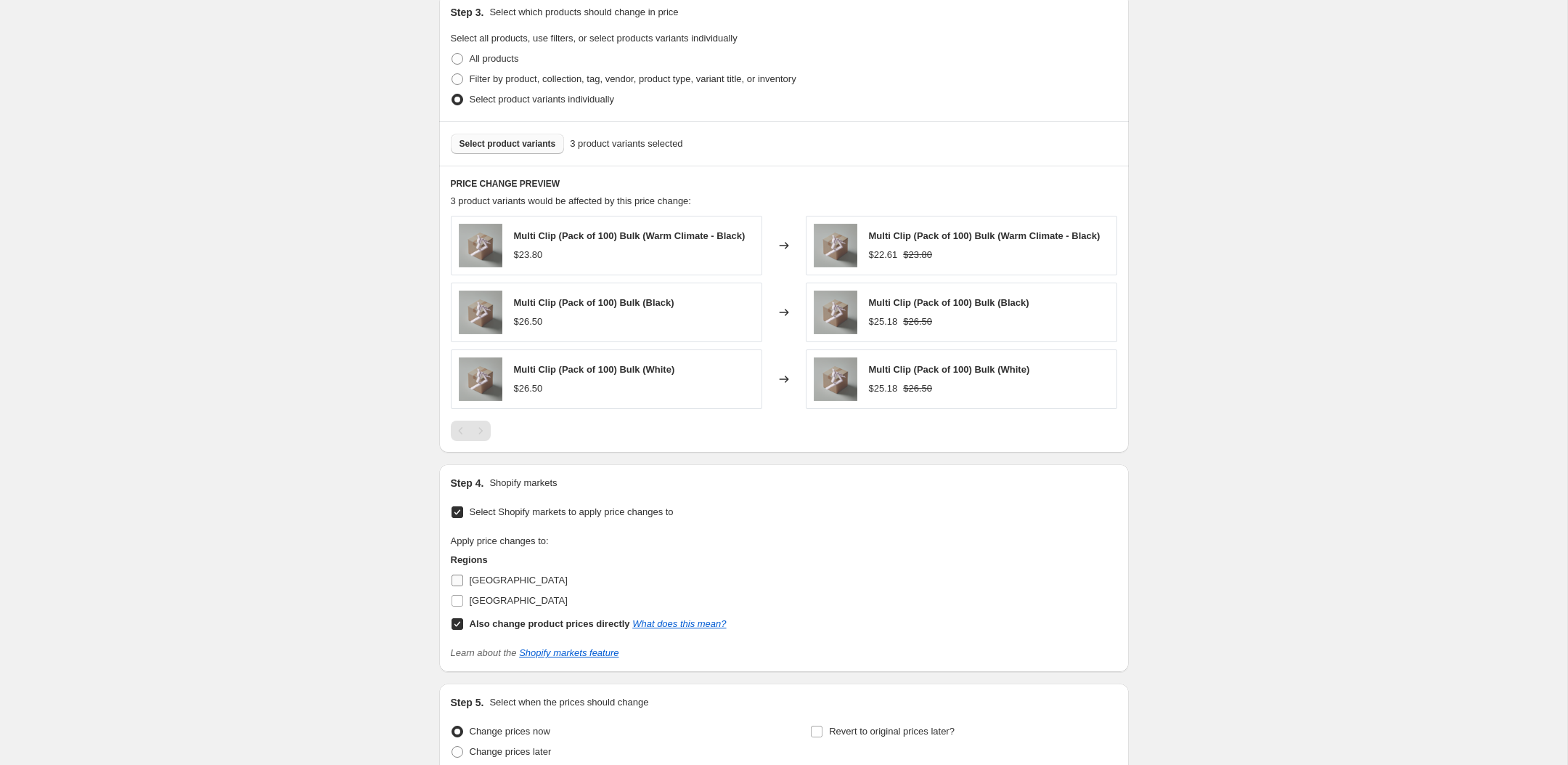
click at [474, 579] on span "[GEOGRAPHIC_DATA]" at bounding box center [518, 580] width 98 height 14
click at [463, 579] on input "[GEOGRAPHIC_DATA]" at bounding box center [457, 580] width 12 height 12
checkbox input "true"
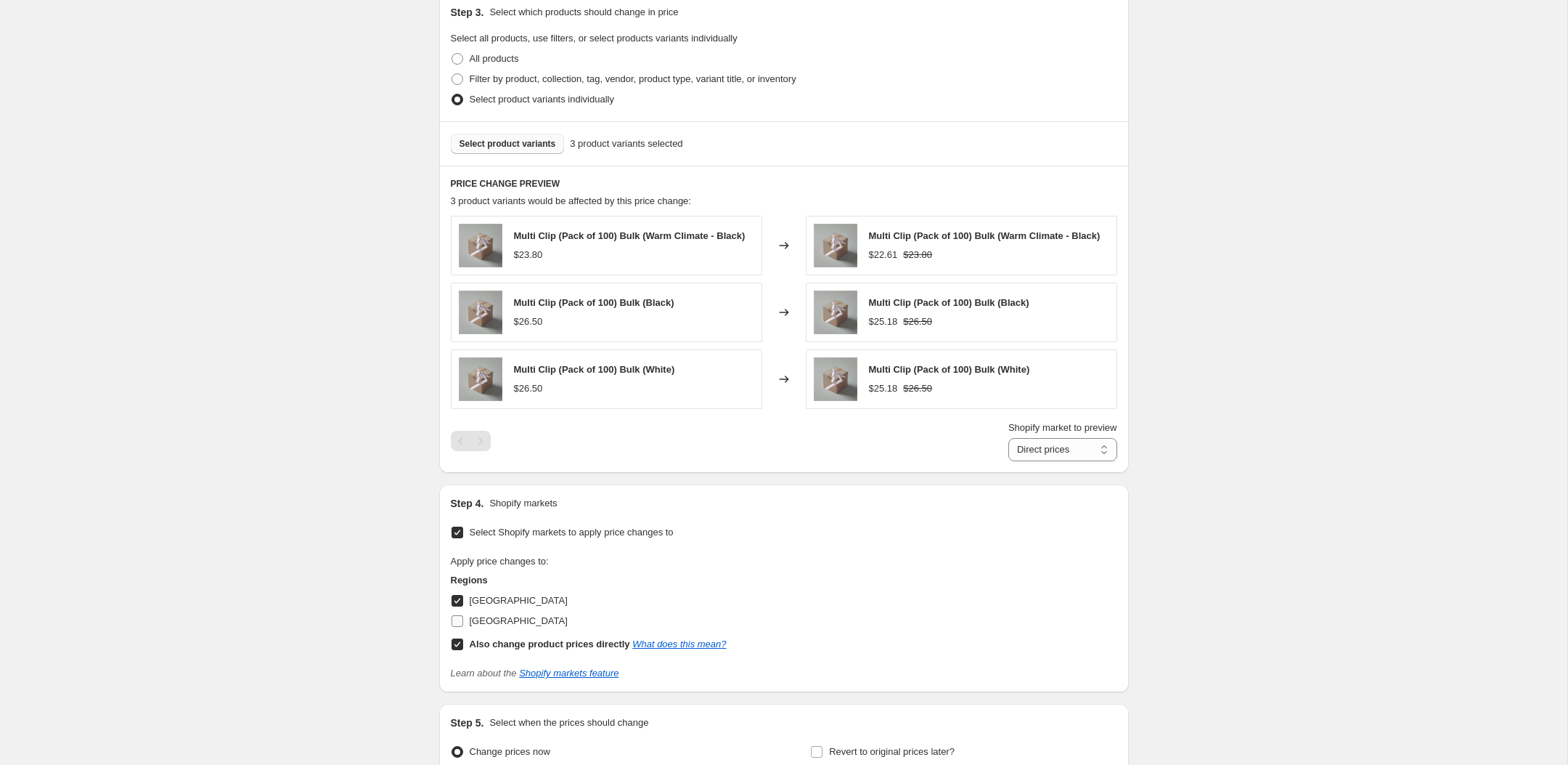
click at [484, 622] on span "[GEOGRAPHIC_DATA]" at bounding box center [518, 620] width 98 height 11
click at [463, 622] on input "[GEOGRAPHIC_DATA]" at bounding box center [457, 621] width 12 height 12
checkbox input "true"
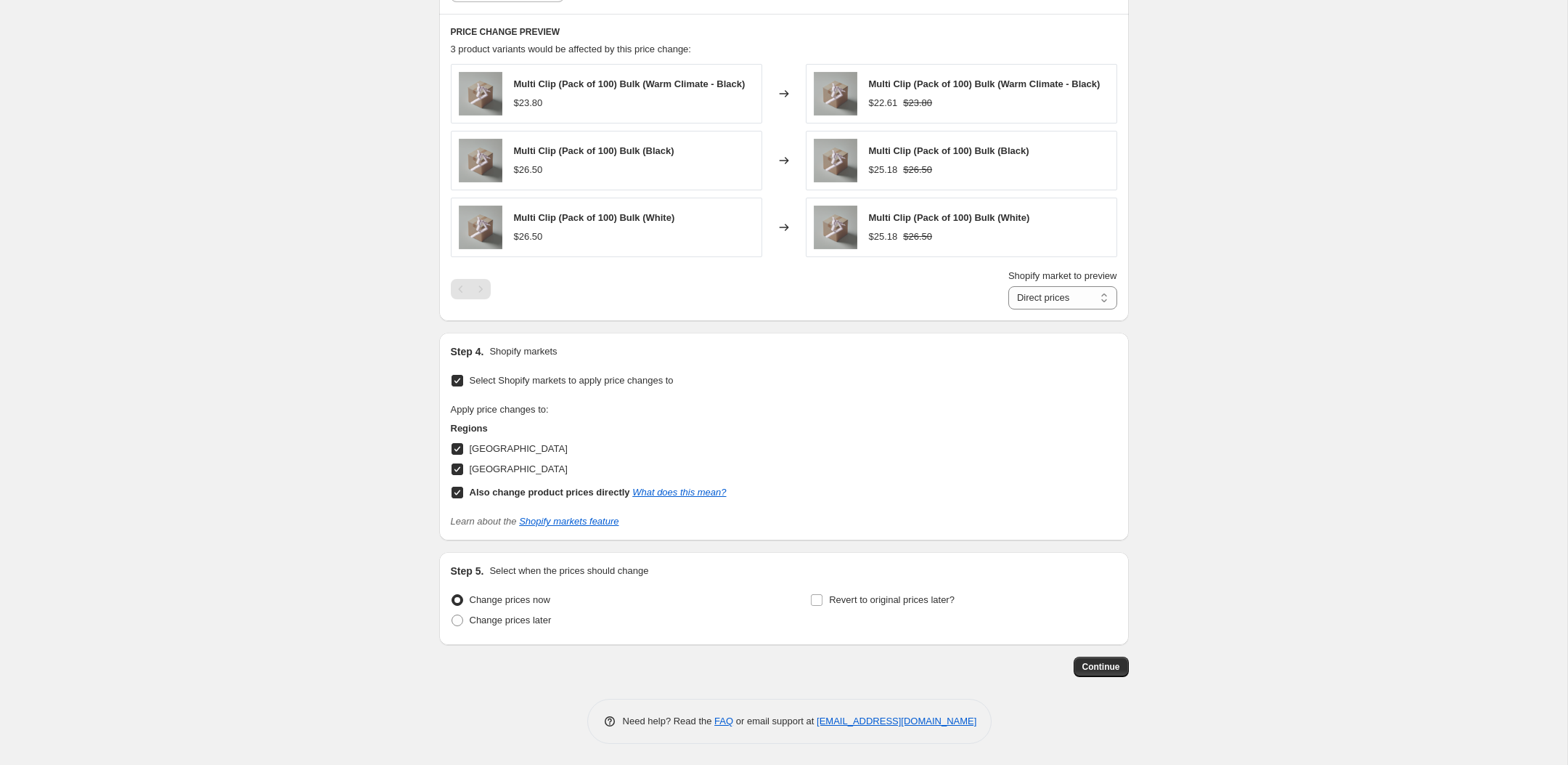
scroll to position [843, 0]
click at [1111, 665] on span "Continue" at bounding box center [1101, 666] width 38 height 12
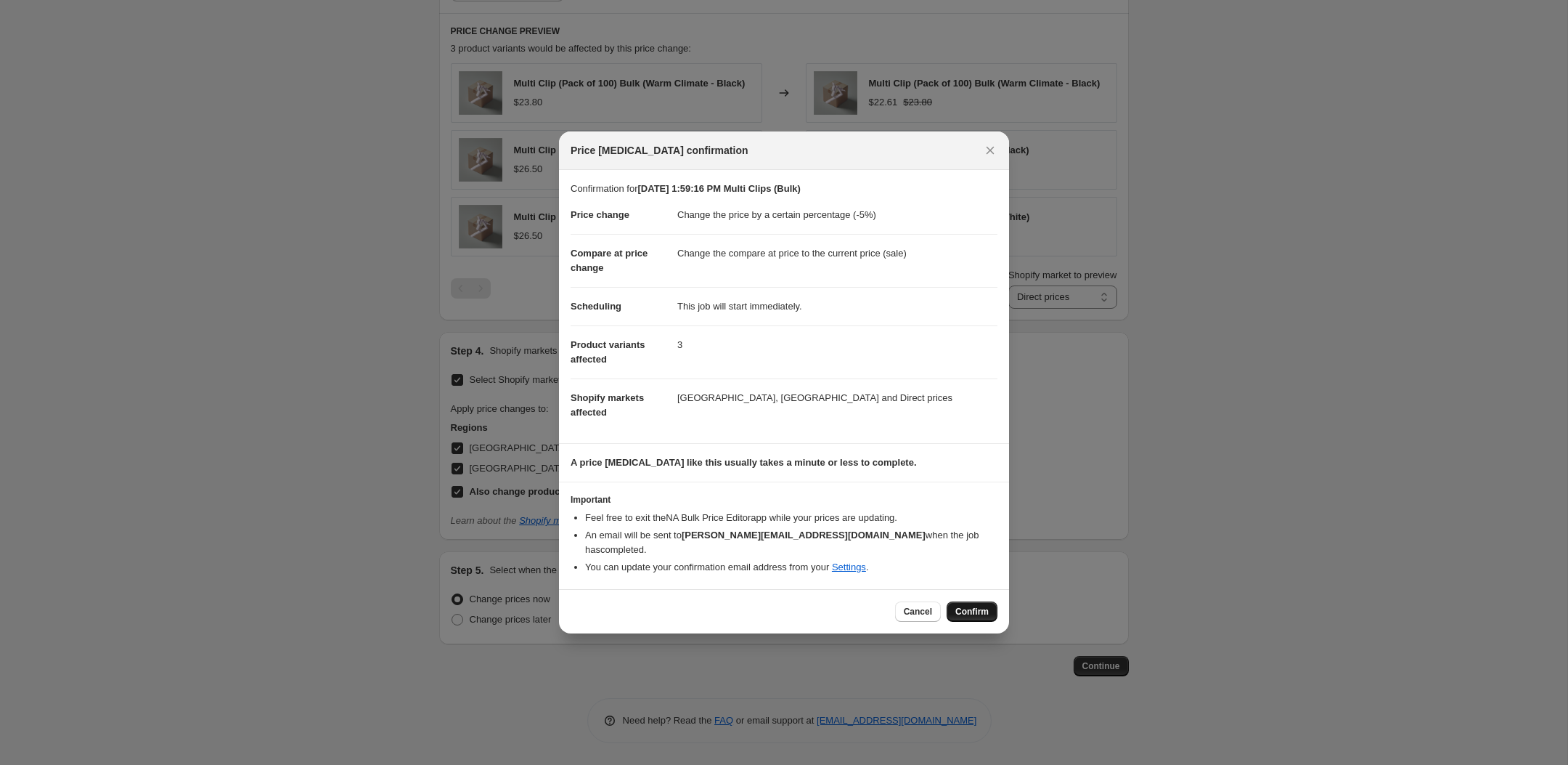
click at [963, 606] on span "Confirm" at bounding box center [972, 611] width 34 height 12
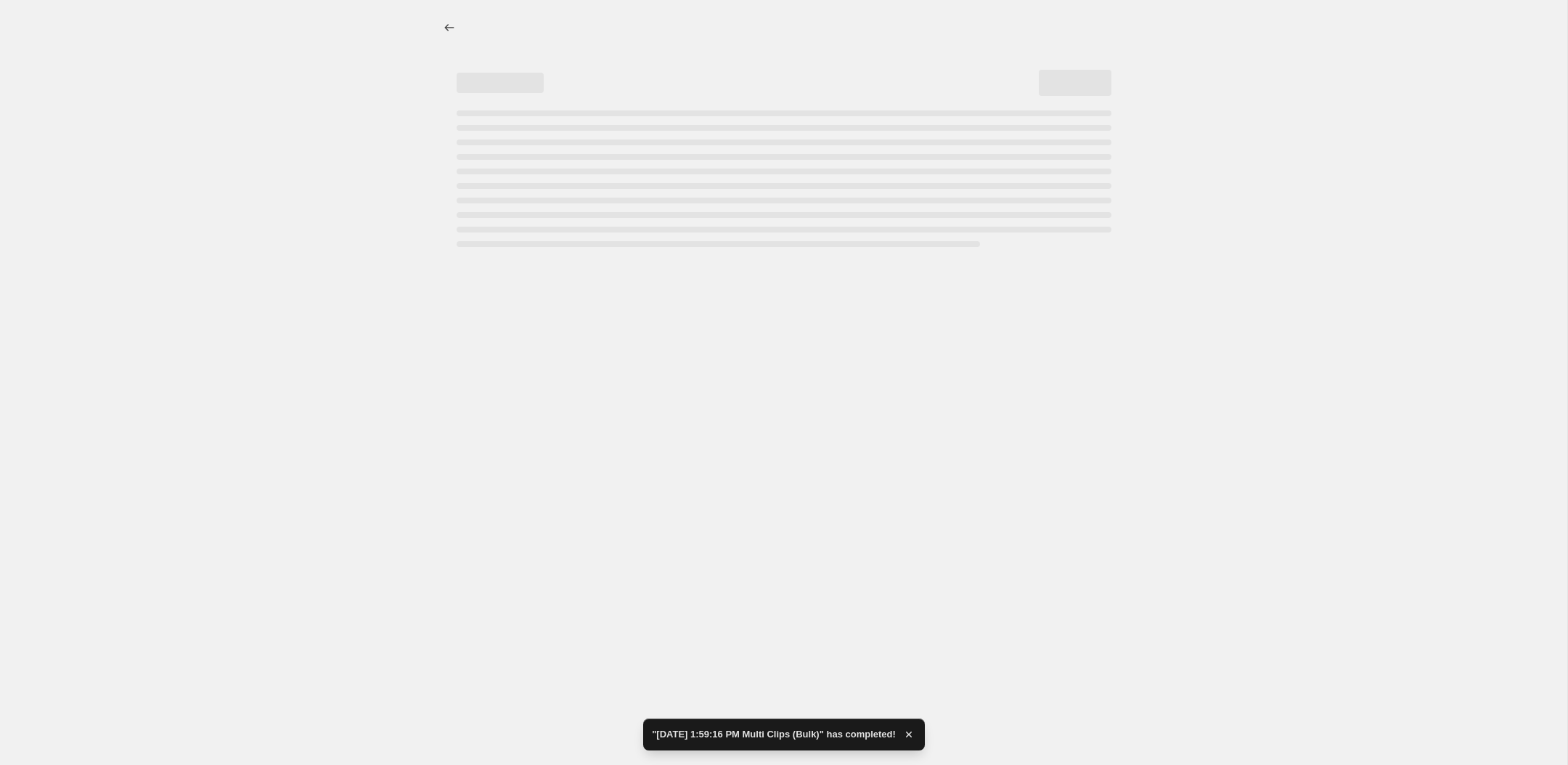
select select "percentage"
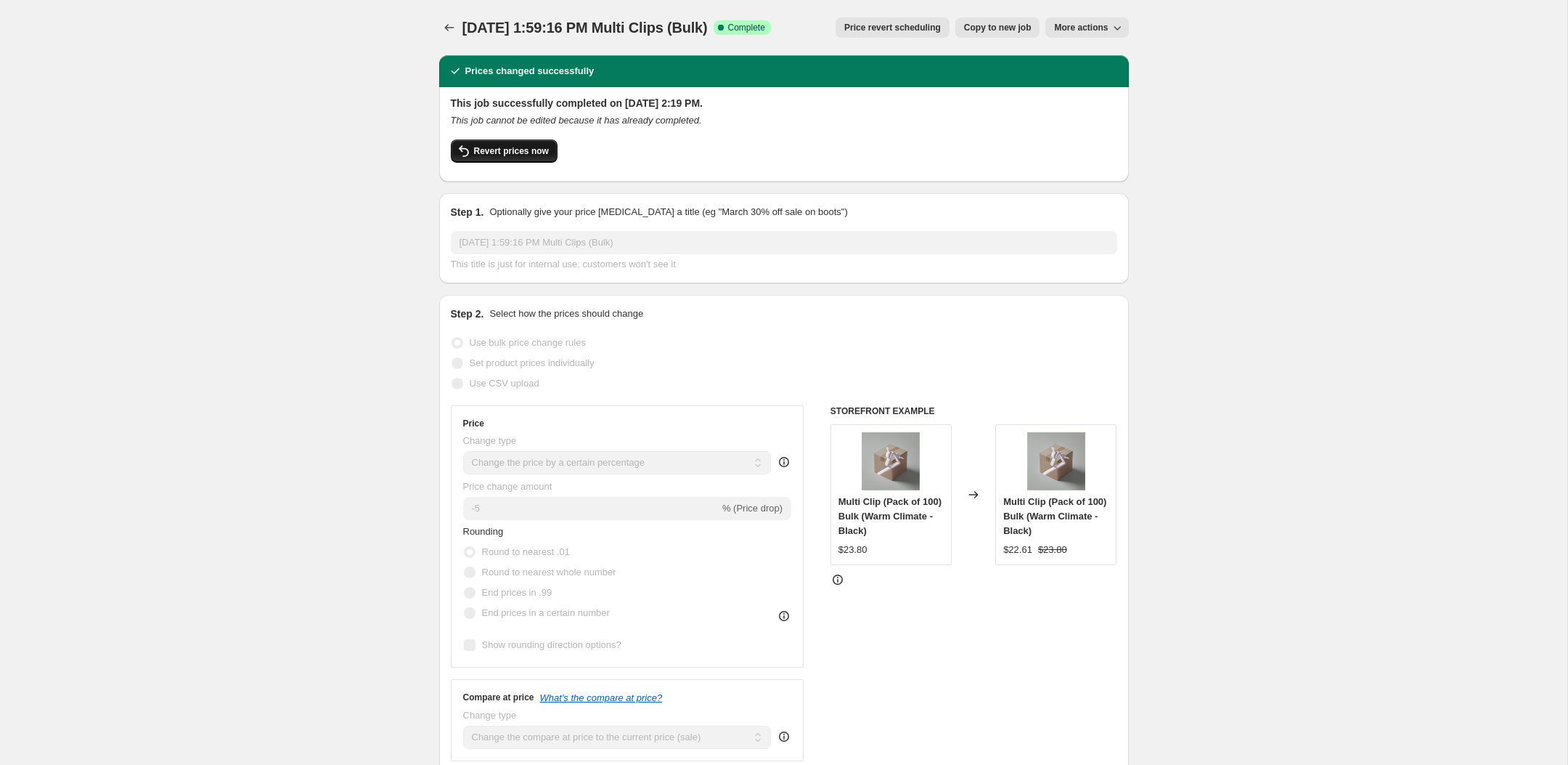
click at [520, 158] on button "Revert prices now" at bounding box center [504, 151] width 106 height 23
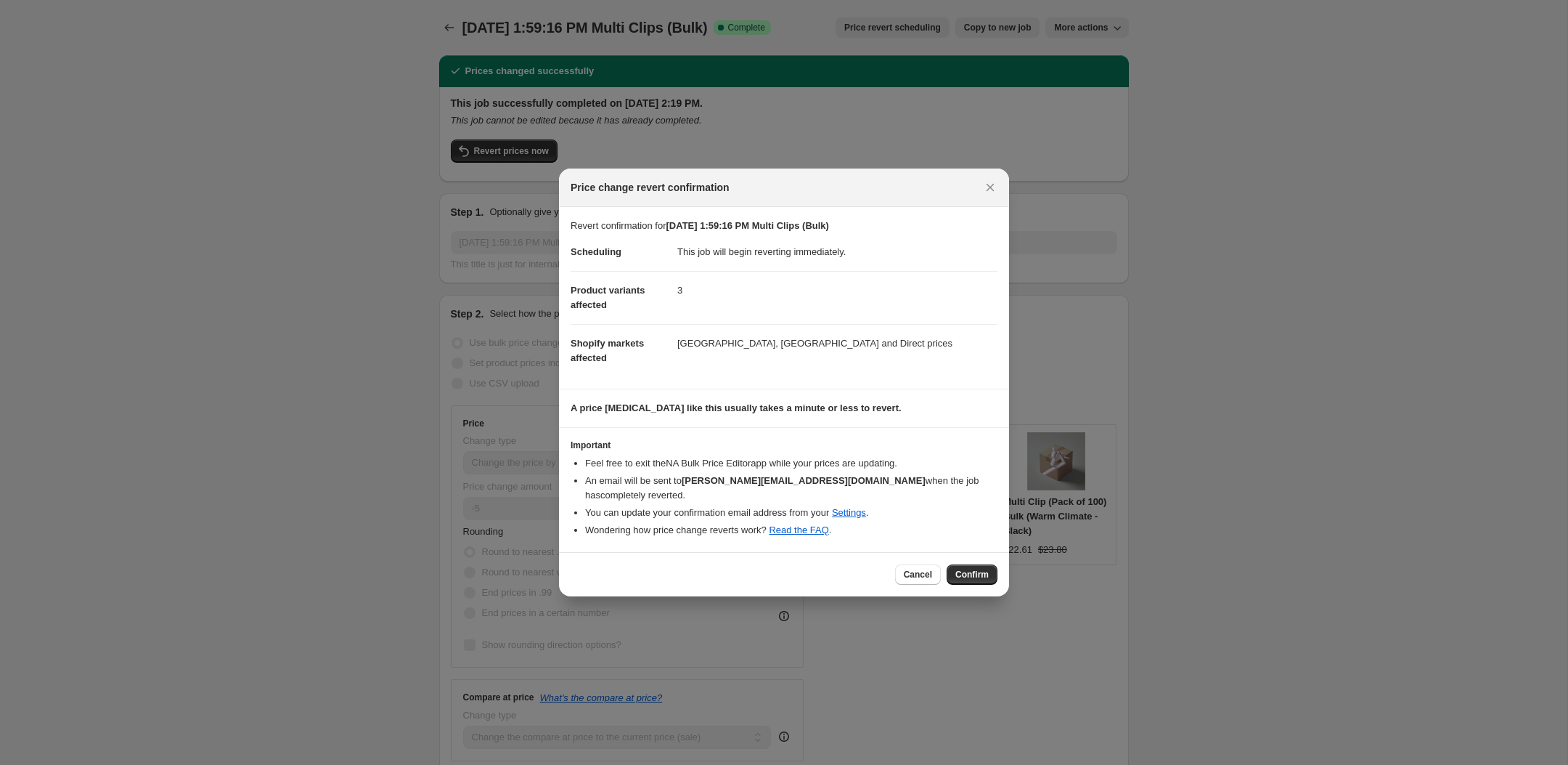
click at [985, 575] on button "Confirm" at bounding box center [972, 575] width 51 height 20
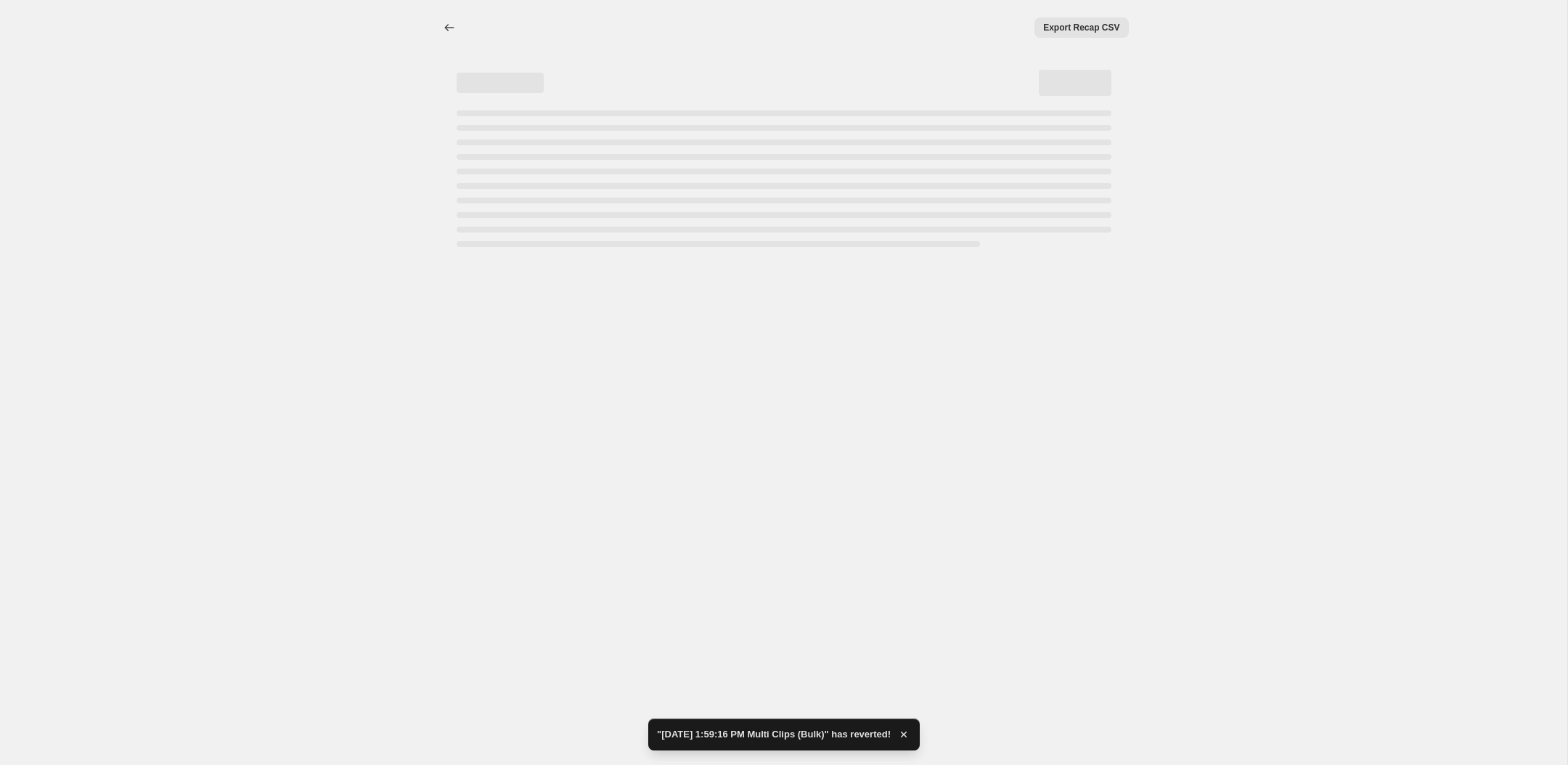
select select "percentage"
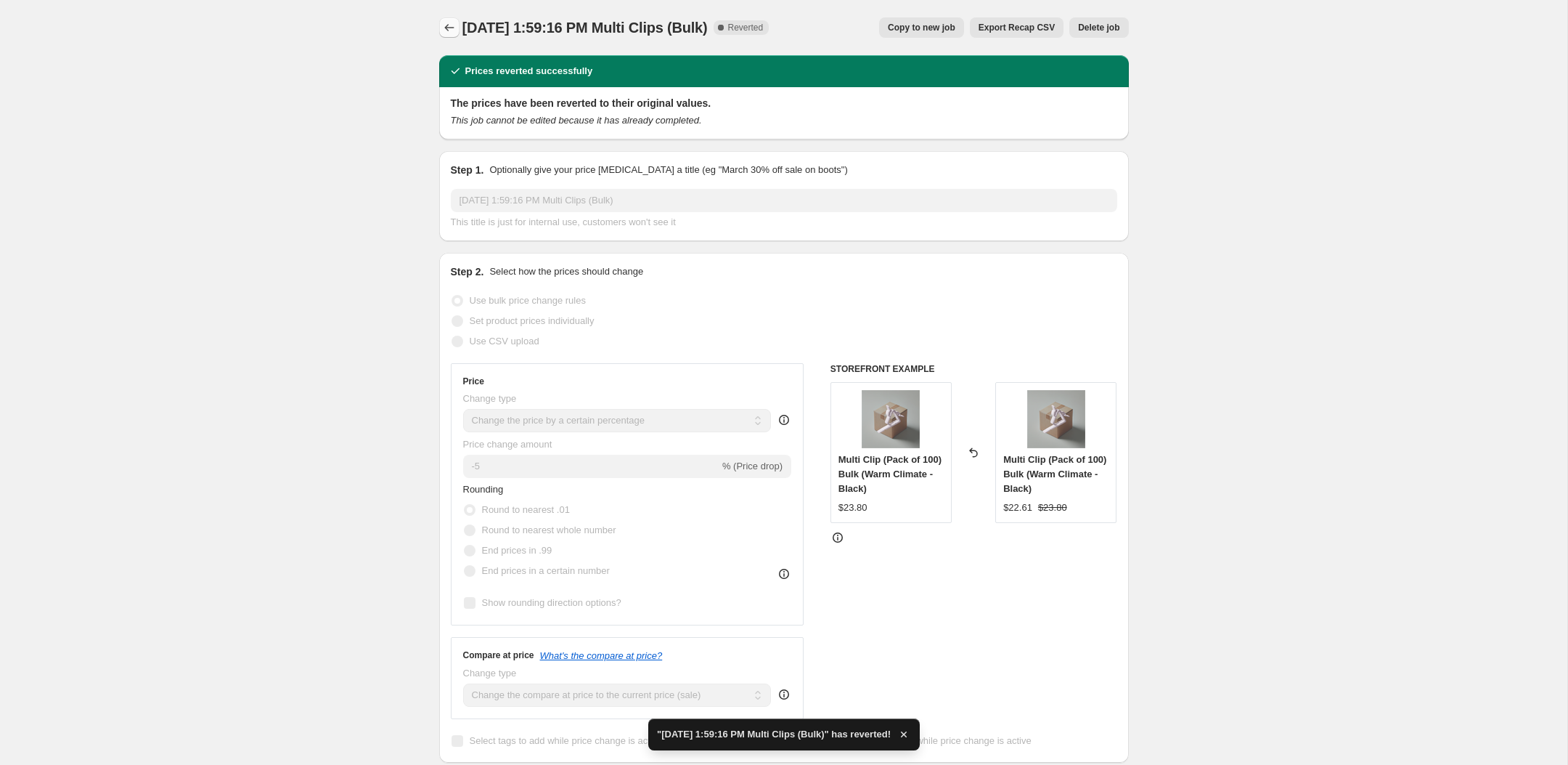
click at [445, 30] on icon "Price change jobs" at bounding box center [449, 27] width 14 height 14
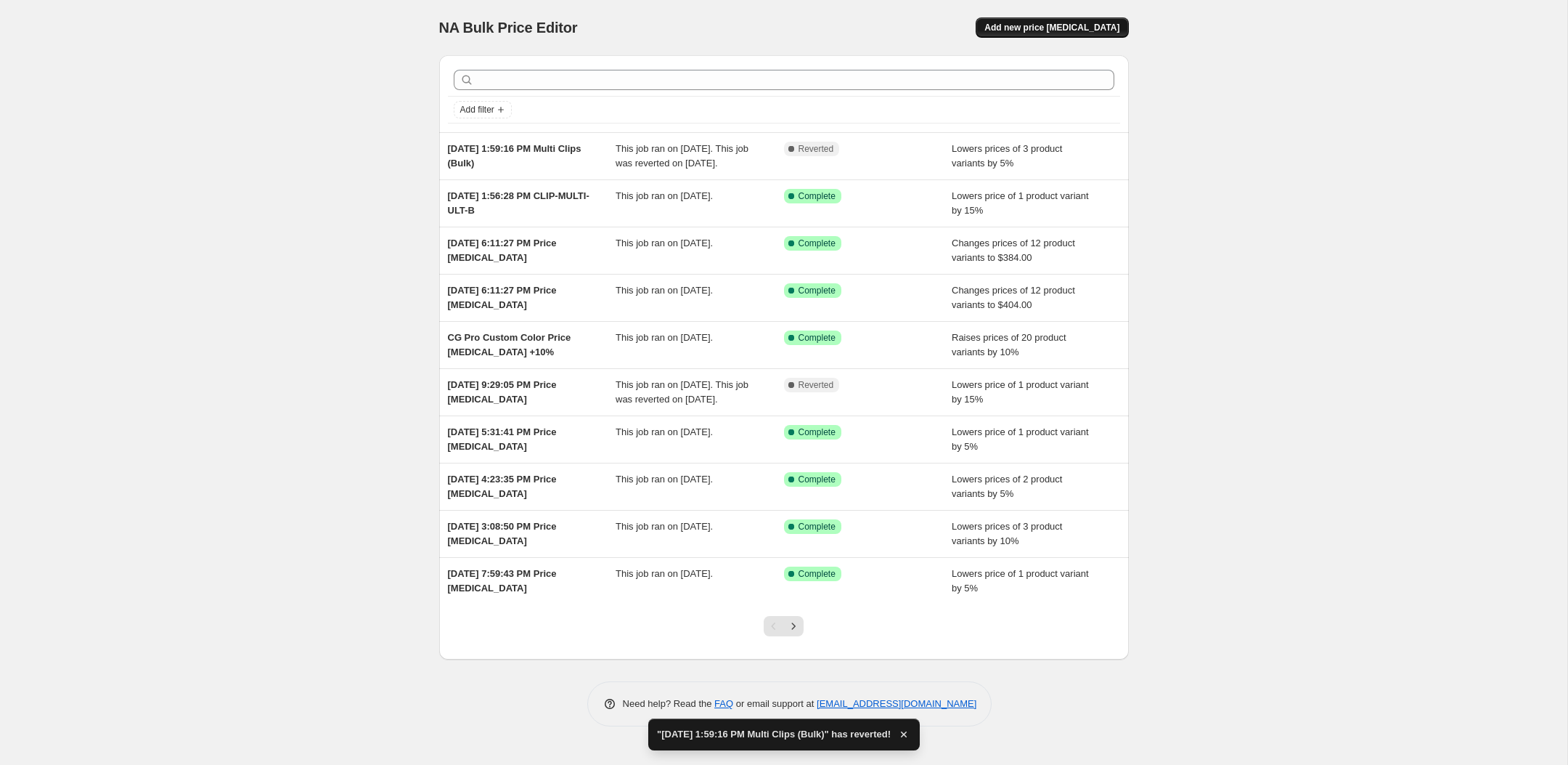
click at [1091, 20] on button "Add new price [MEDICAL_DATA]" at bounding box center [1051, 28] width 153 height 20
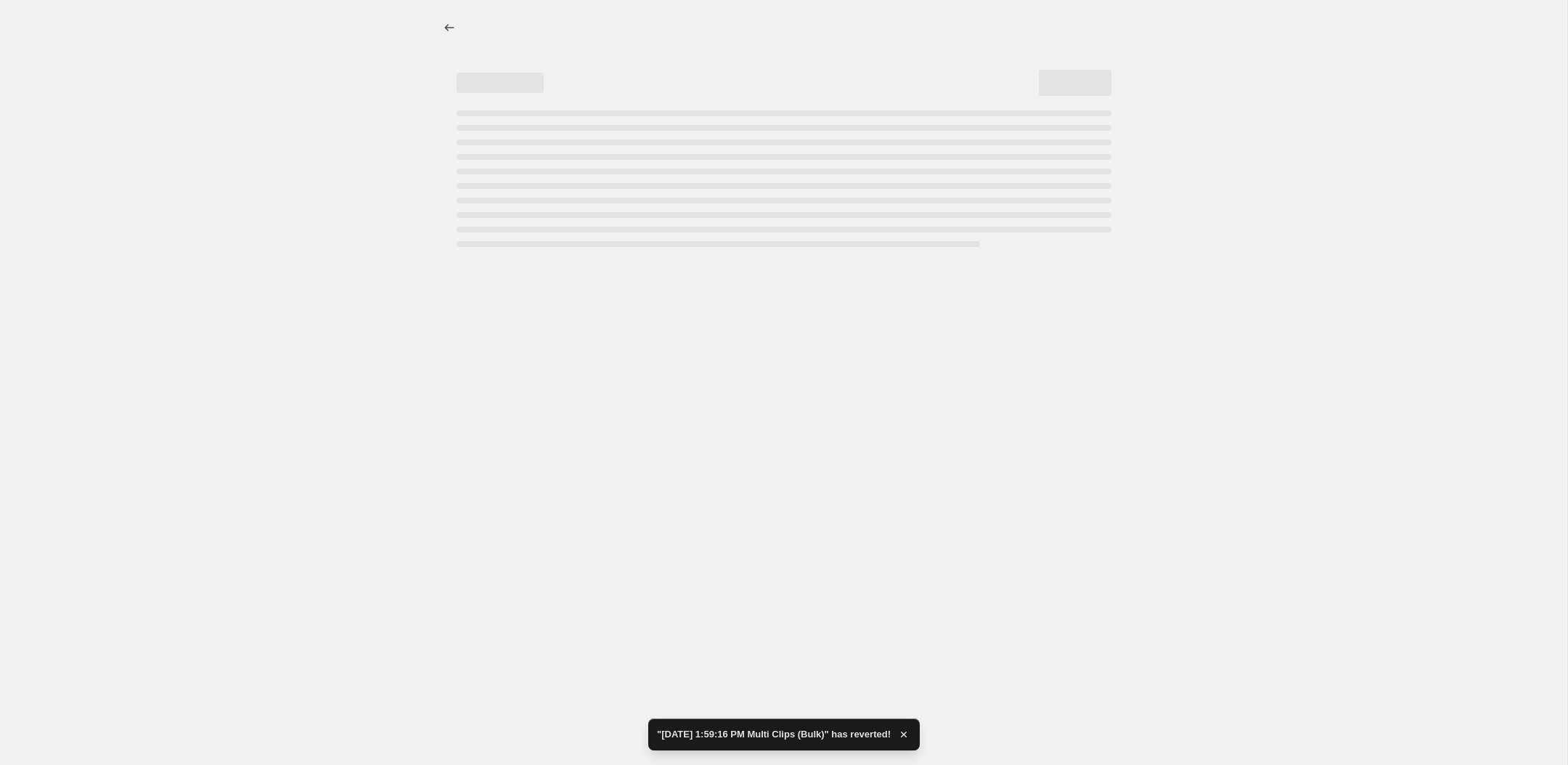
select select "percentage"
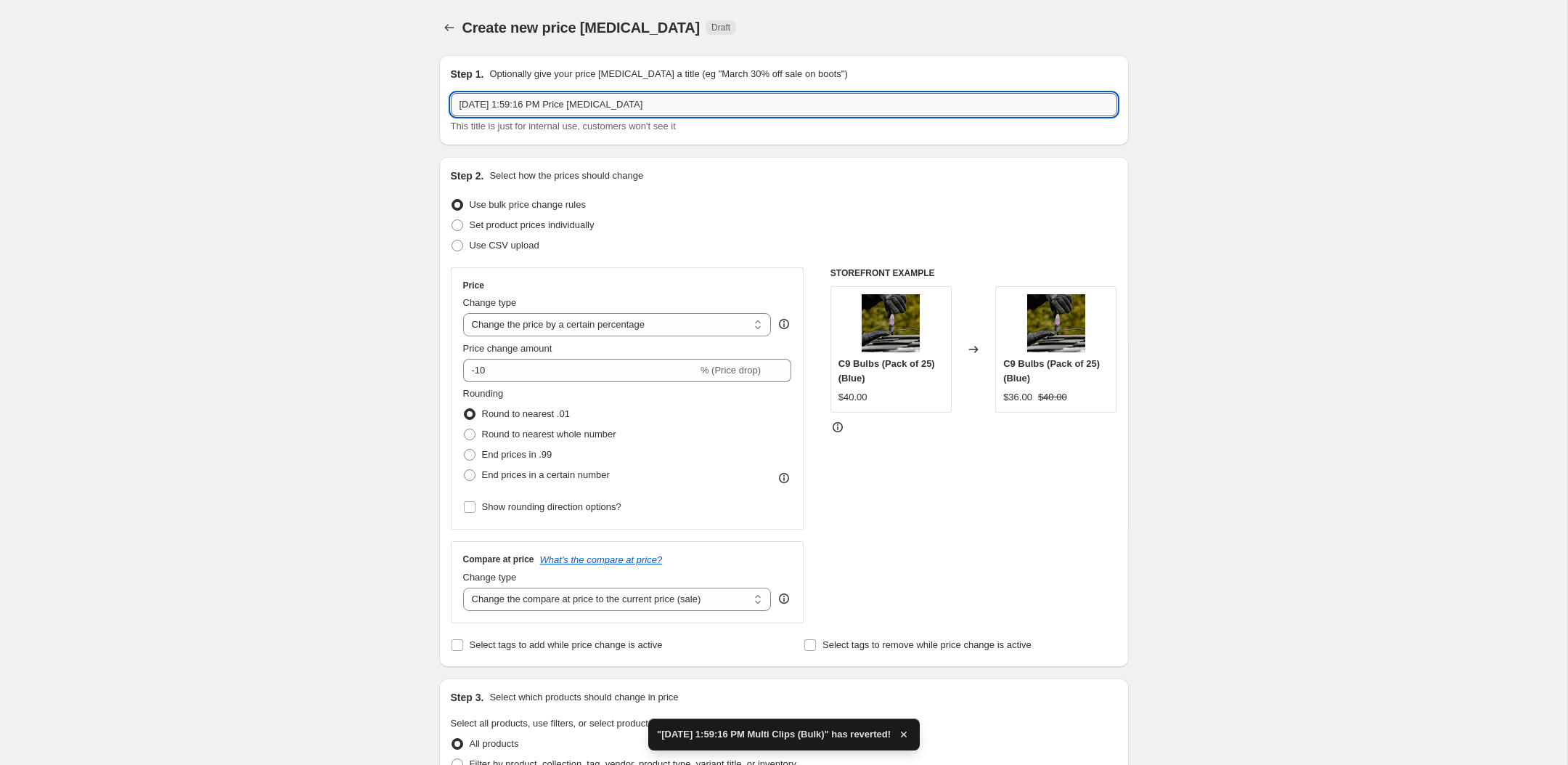
drag, startPoint x: 696, startPoint y: 102, endPoint x: 572, endPoint y: 103, distance: 124.0
click at [572, 103] on input "[DATE] 1:59:16 PM Price [MEDICAL_DATA]" at bounding box center [784, 105] width 667 height 23
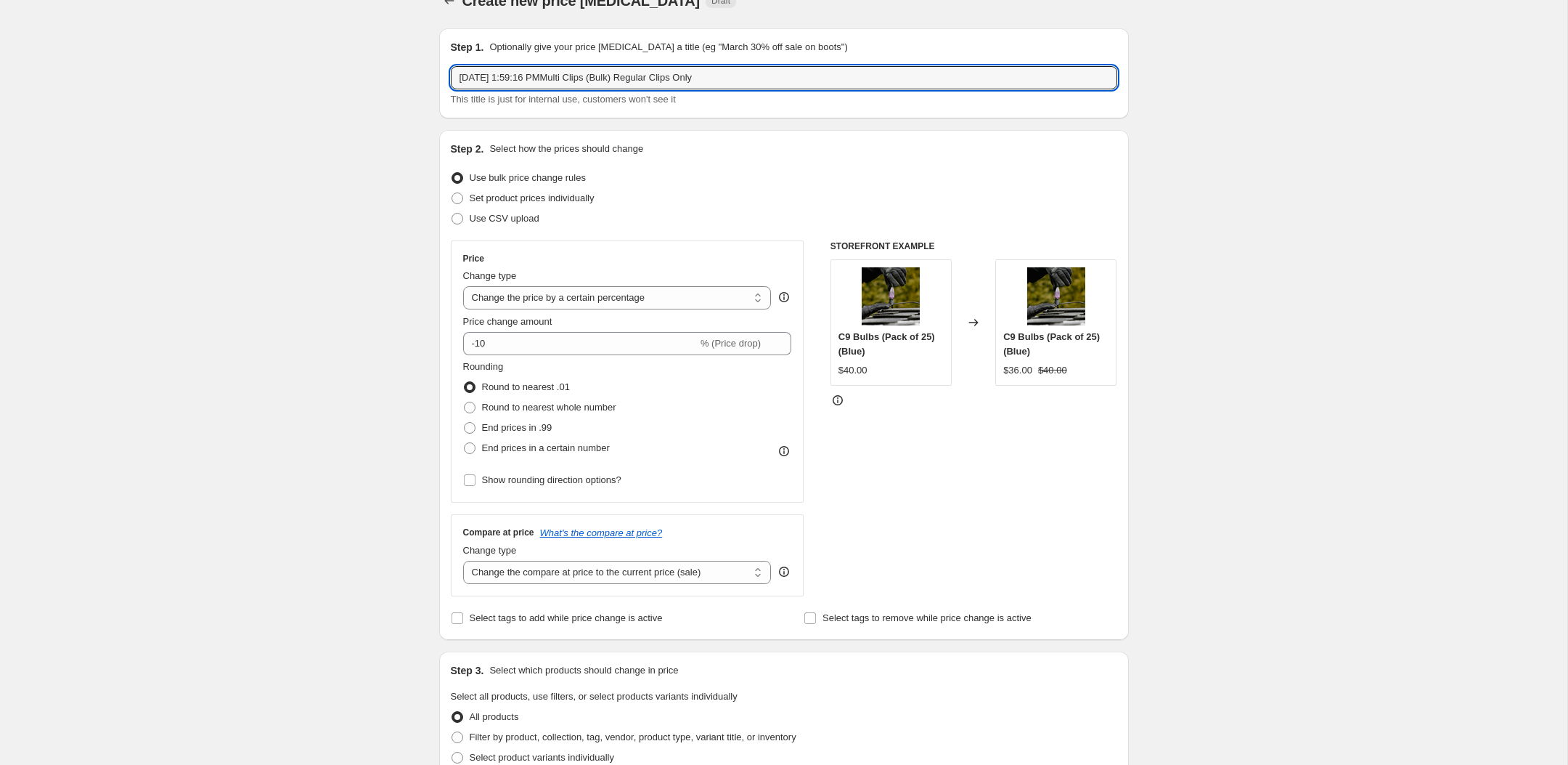
scroll to position [29, 0]
type input "[DATE] 1:59:16 PMMulti Clips (Bulk) Regular Clips Only"
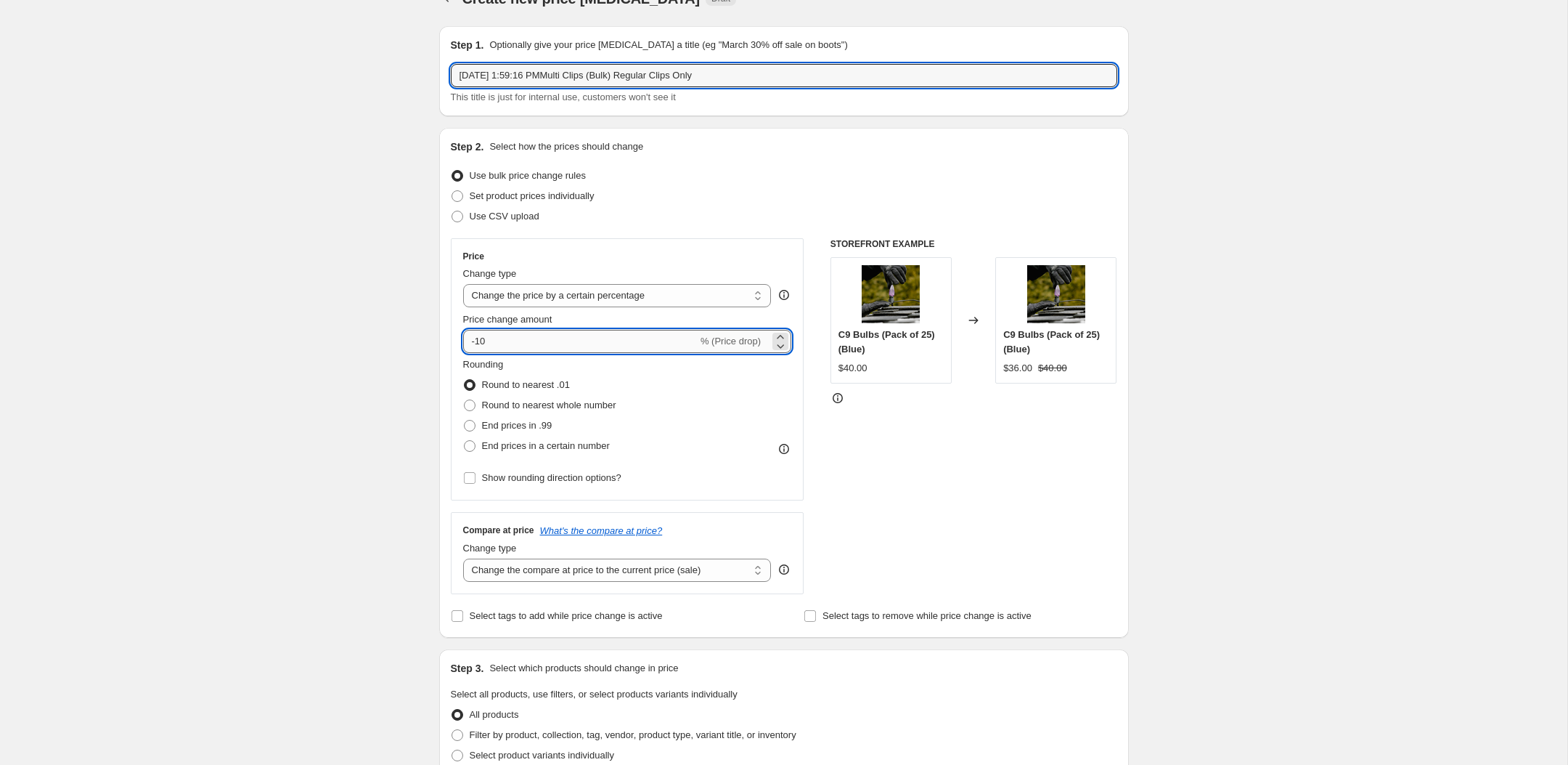
click at [520, 352] on input "-10" at bounding box center [580, 341] width 235 height 23
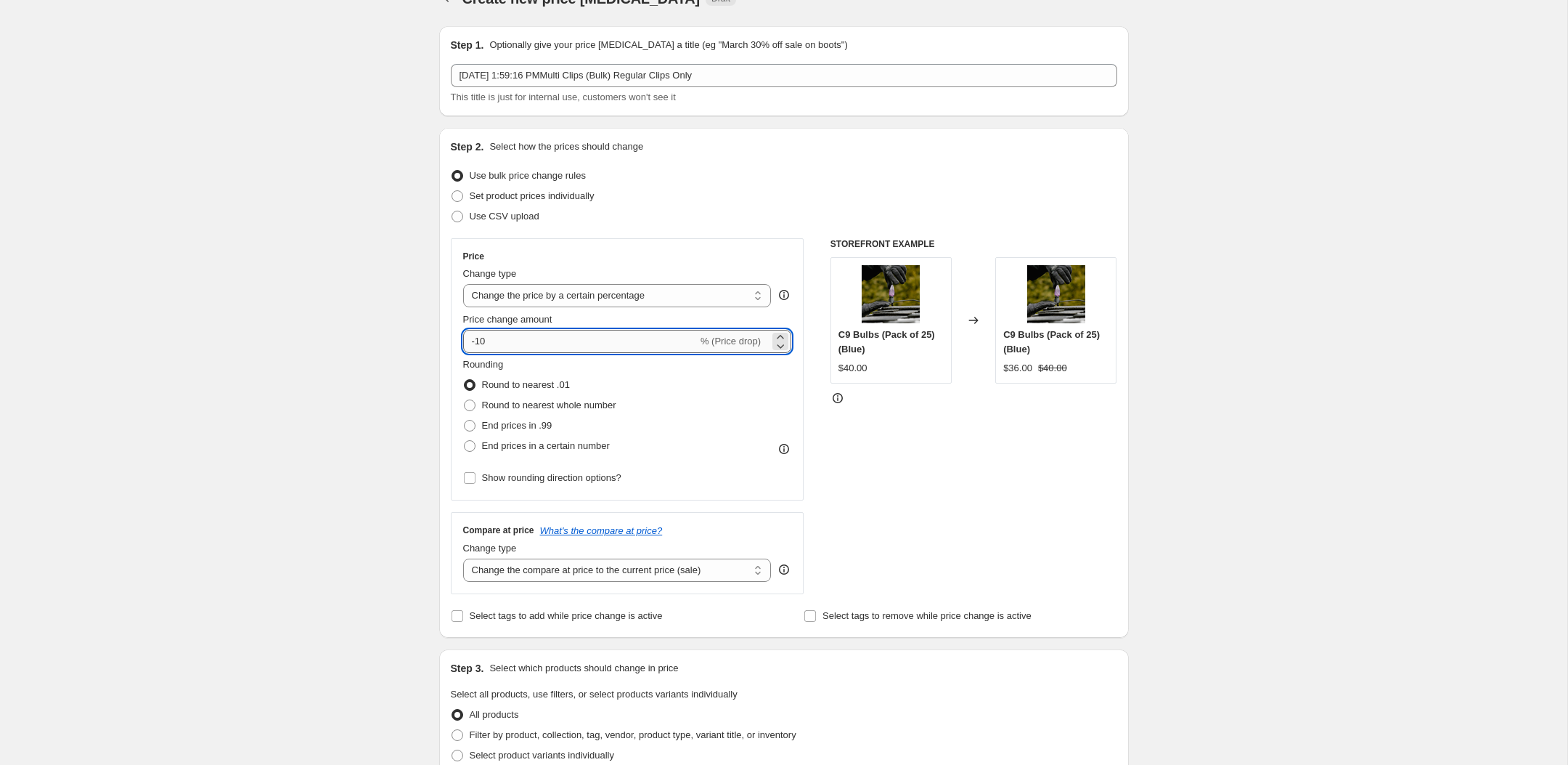
type input "-1"
type input "-5"
click at [408, 375] on div "Create new price [MEDICAL_DATA]. This page is ready Create new price [MEDICAL_D…" at bounding box center [783, 736] width 1567 height 1533
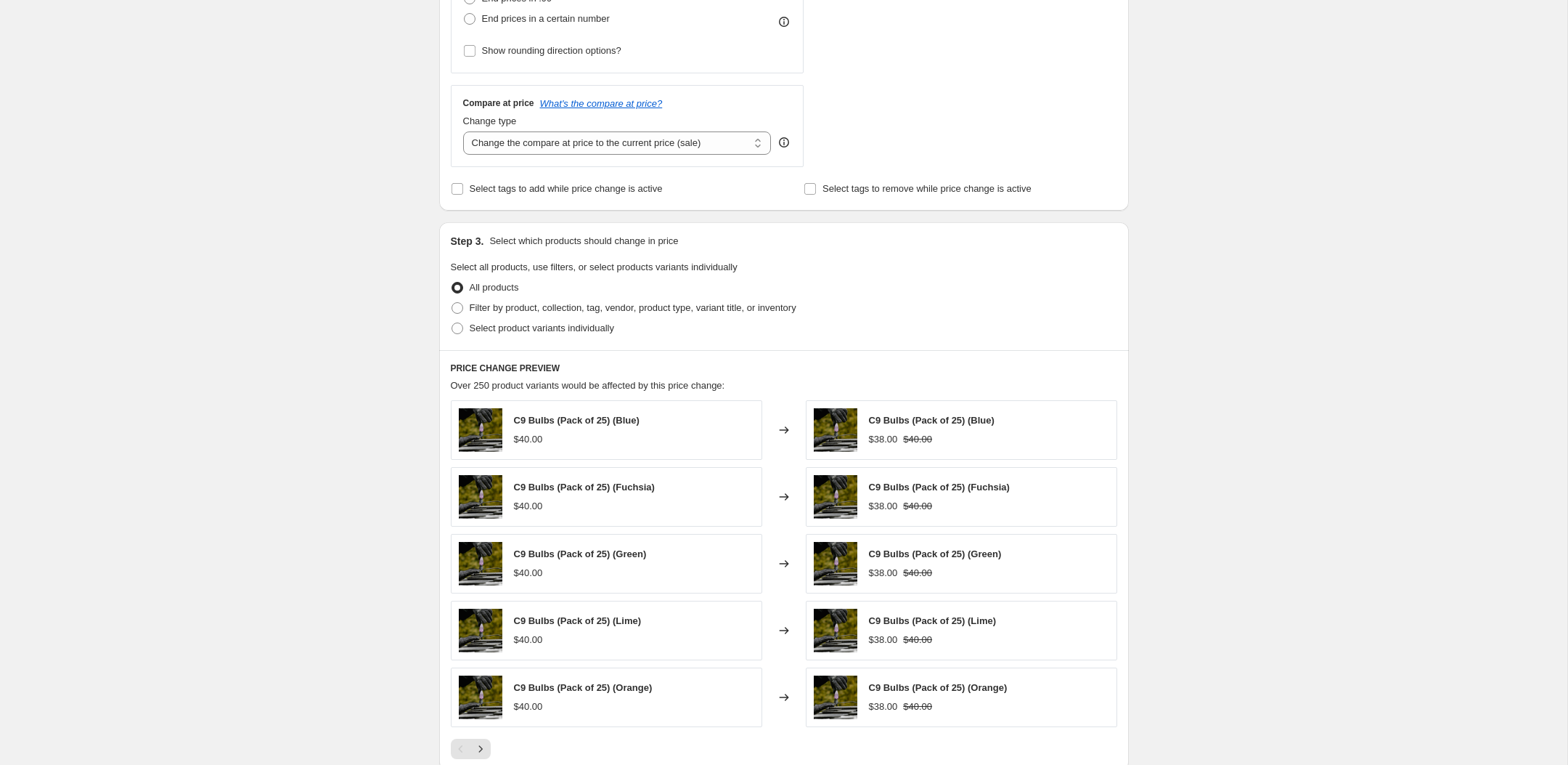
scroll to position [492, 0]
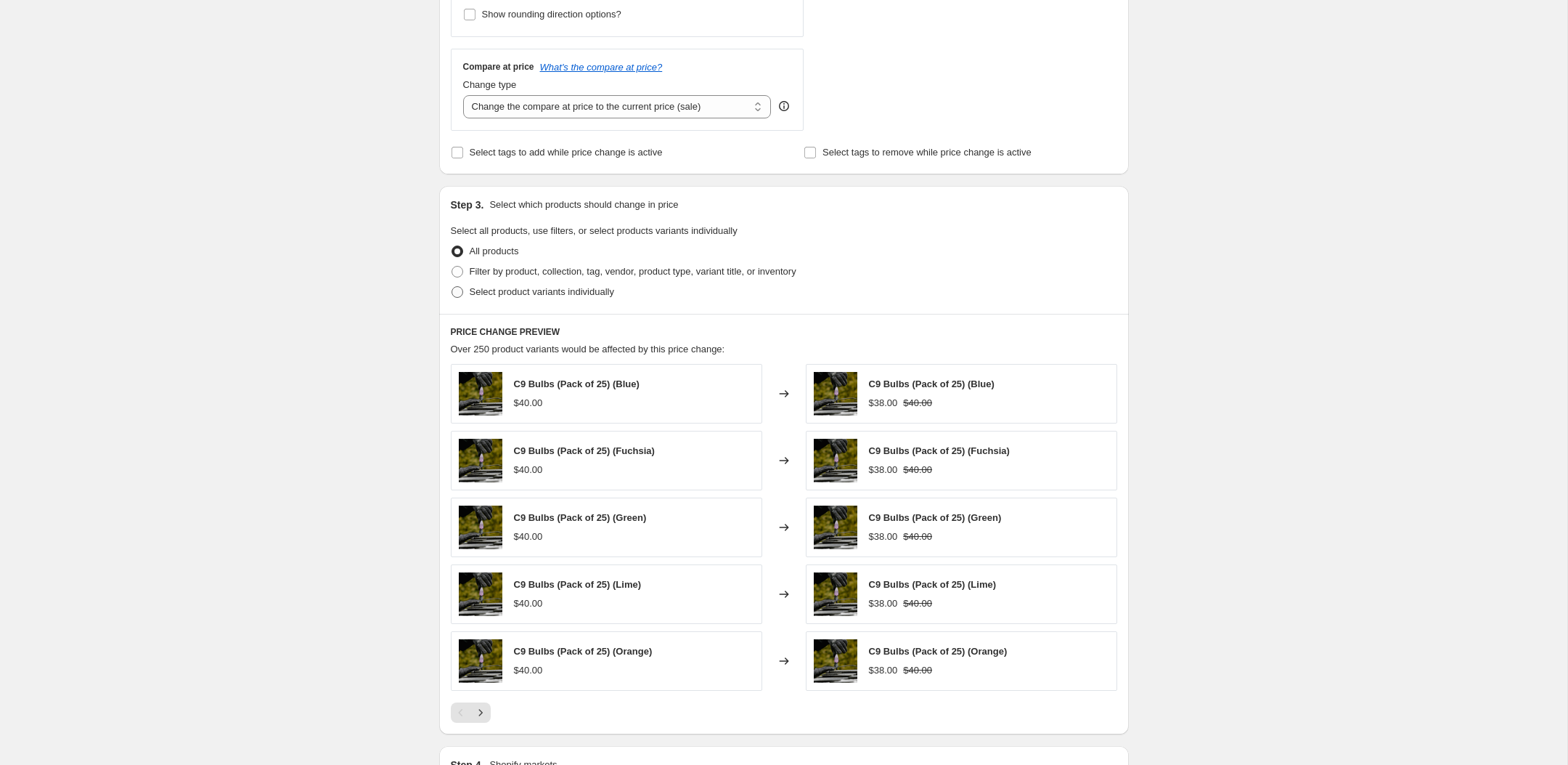
click at [479, 293] on span "Select product variants individually" at bounding box center [542, 291] width 144 height 11
click at [452, 287] on input "Select product variants individually" at bounding box center [451, 286] width 1 height 1
radio input "true"
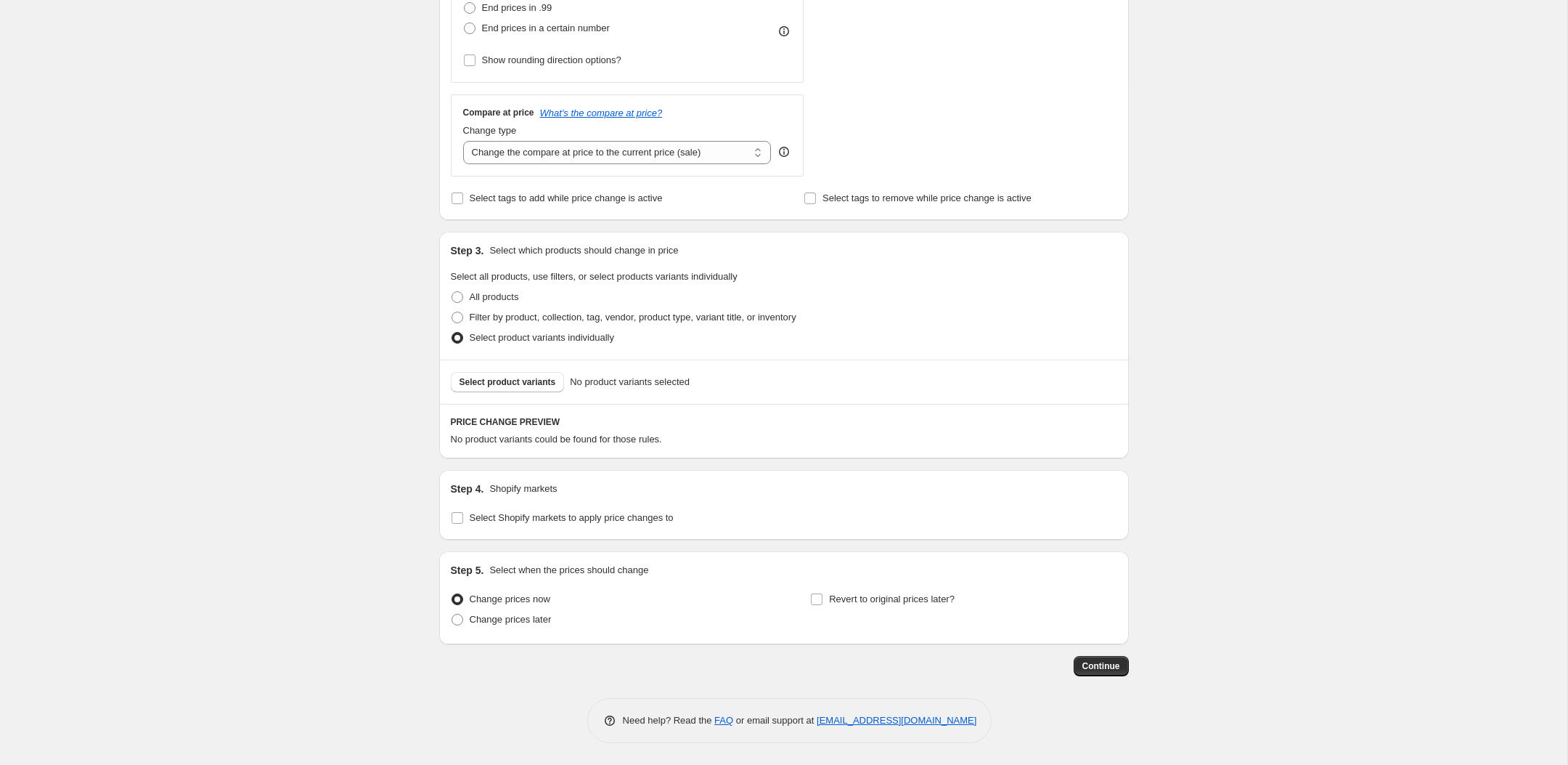
scroll to position [446, 0]
click at [532, 388] on button "Select product variants" at bounding box center [508, 382] width 114 height 20
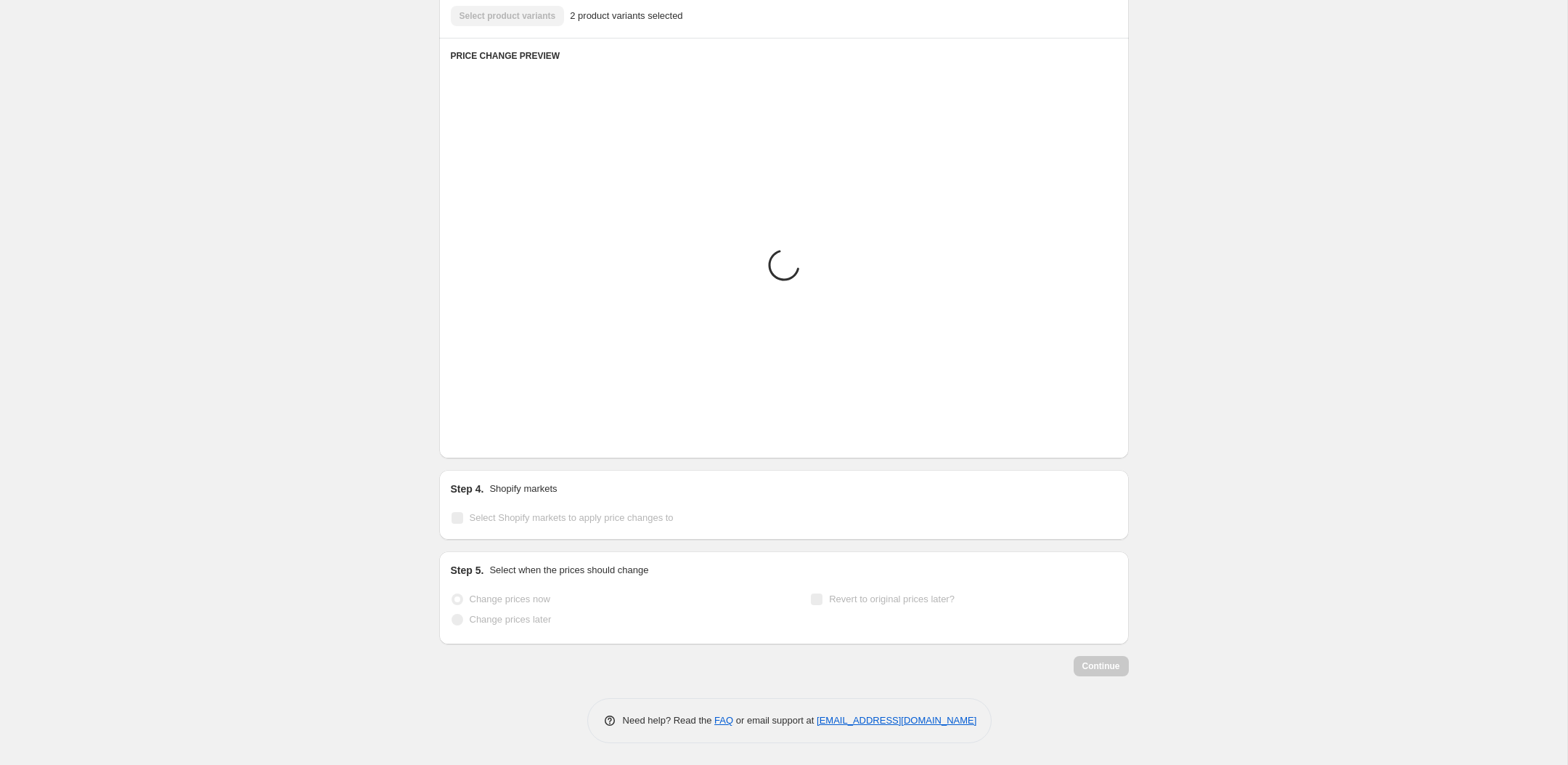
scroll to position [613, 0]
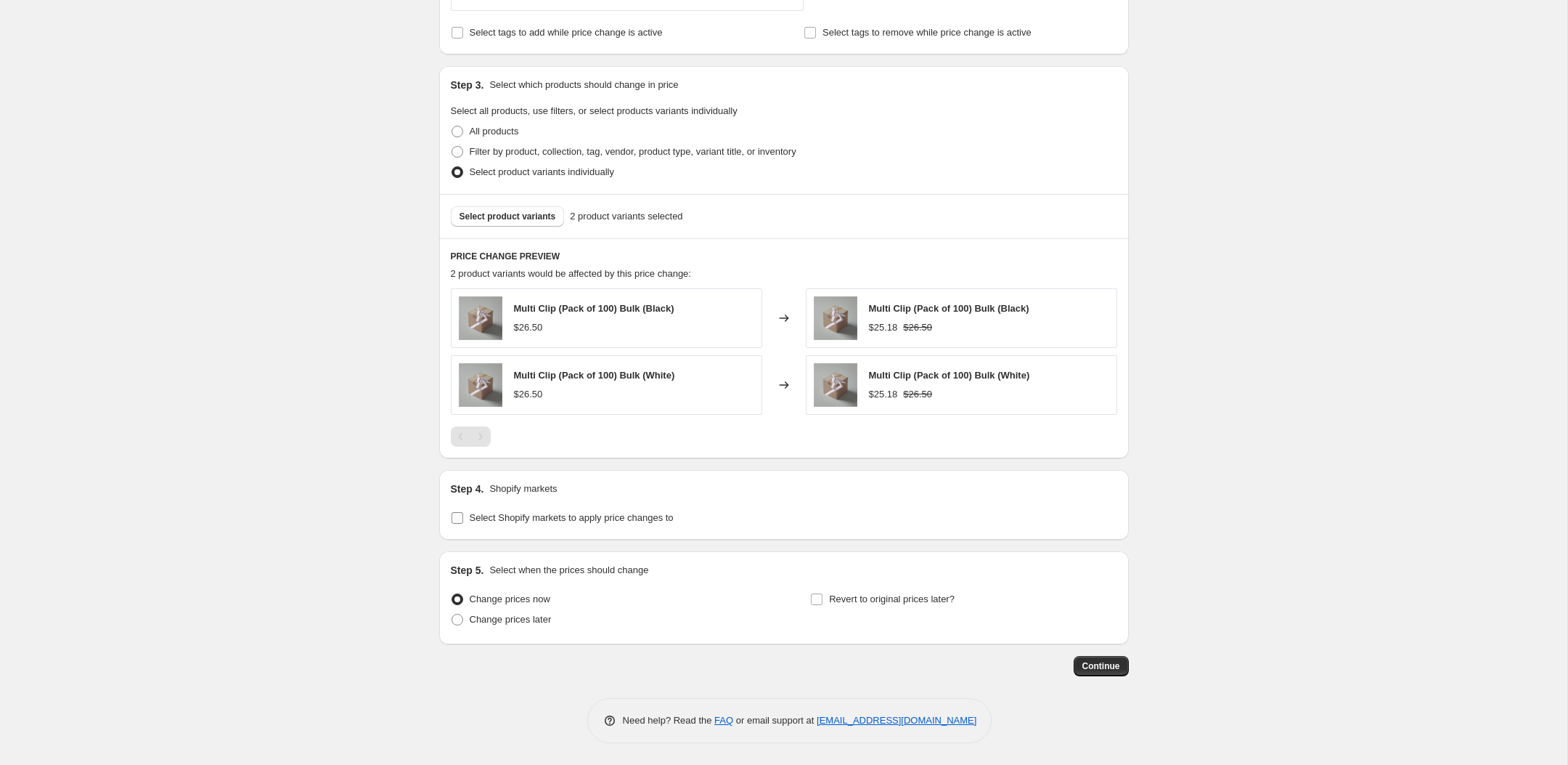
click at [497, 520] on span "Select Shopify markets to apply price changes to" at bounding box center [571, 517] width 204 height 11
click at [463, 520] on input "Select Shopify markets to apply price changes to" at bounding box center [457, 518] width 12 height 12
checkbox input "true"
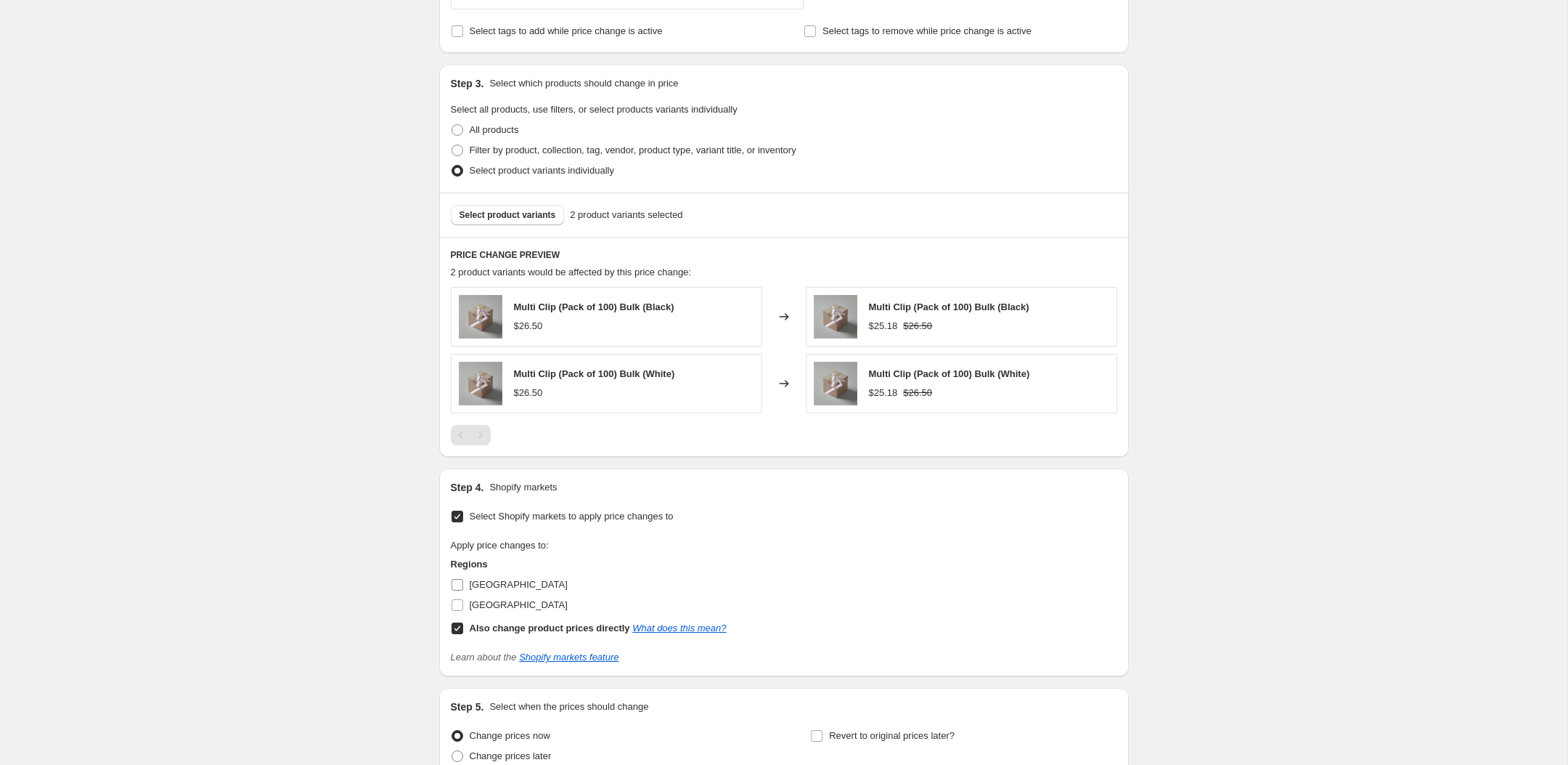
click at [480, 586] on span "[GEOGRAPHIC_DATA]" at bounding box center [518, 584] width 98 height 11
click at [463, 586] on input "[GEOGRAPHIC_DATA]" at bounding box center [457, 585] width 12 height 12
checkbox input "true"
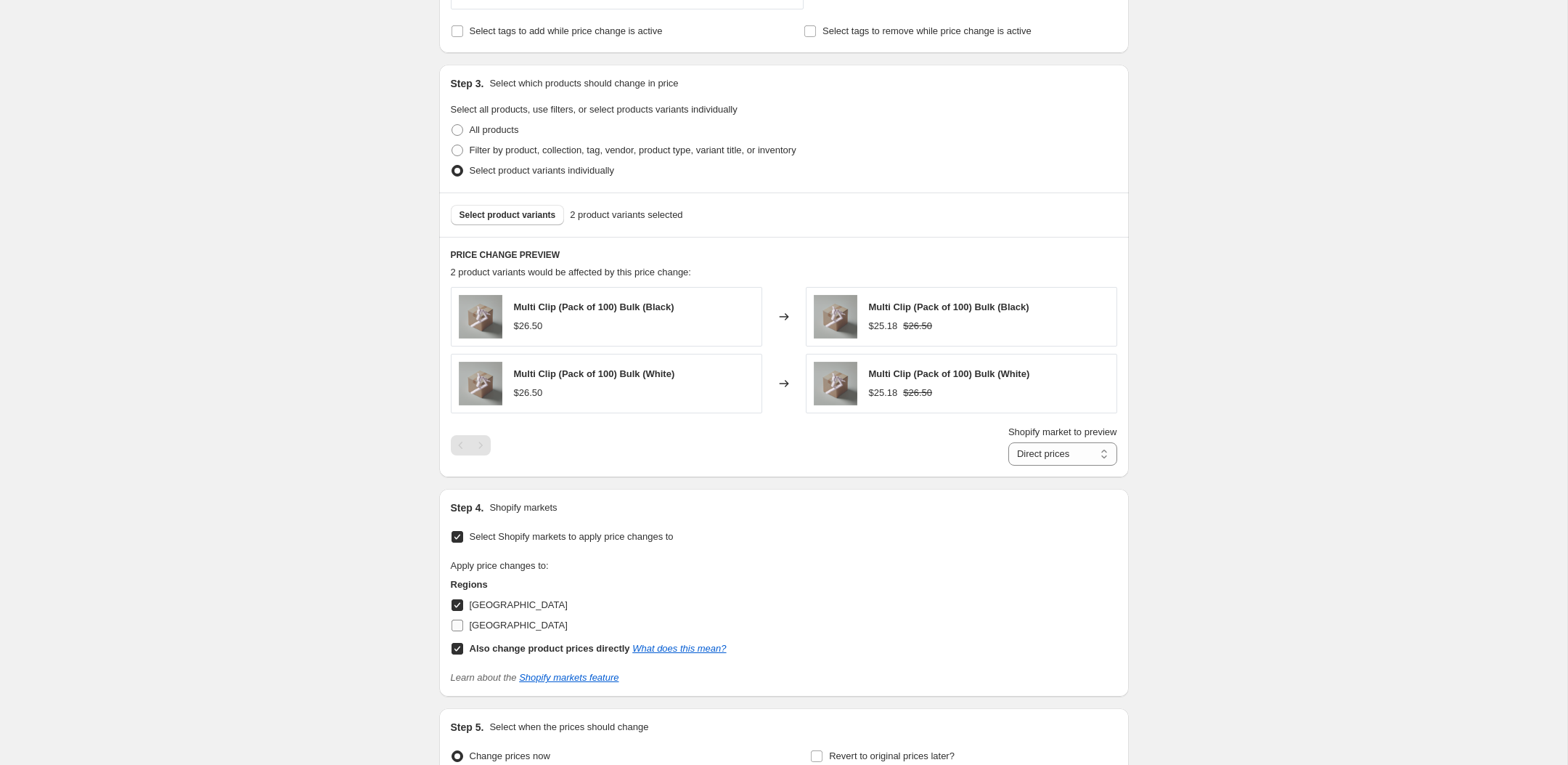
click at [489, 620] on span "[GEOGRAPHIC_DATA]" at bounding box center [518, 624] width 98 height 11
click at [463, 620] on input "[GEOGRAPHIC_DATA]" at bounding box center [457, 625] width 12 height 12
checkbox input "true"
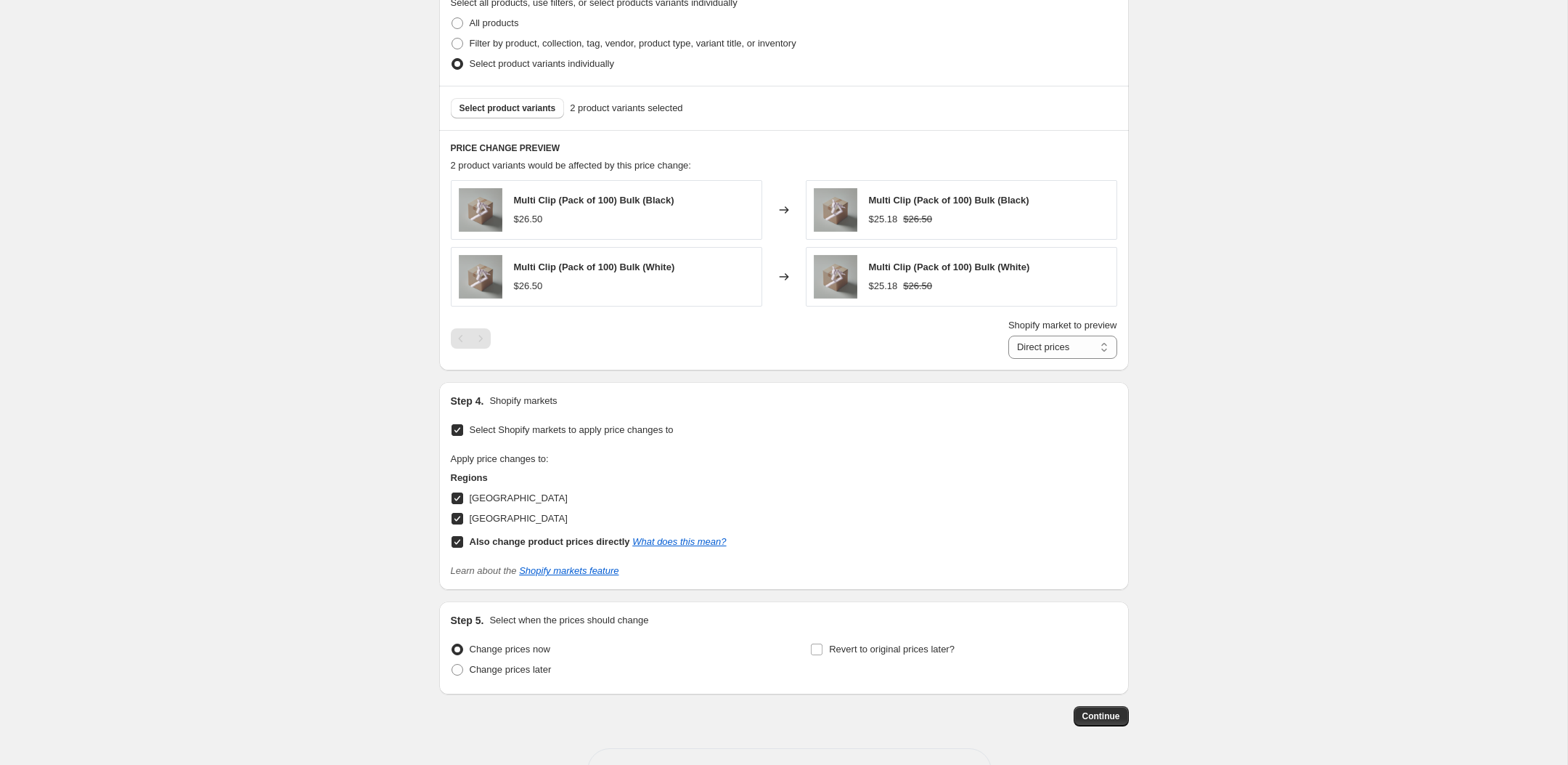
scroll to position [771, 0]
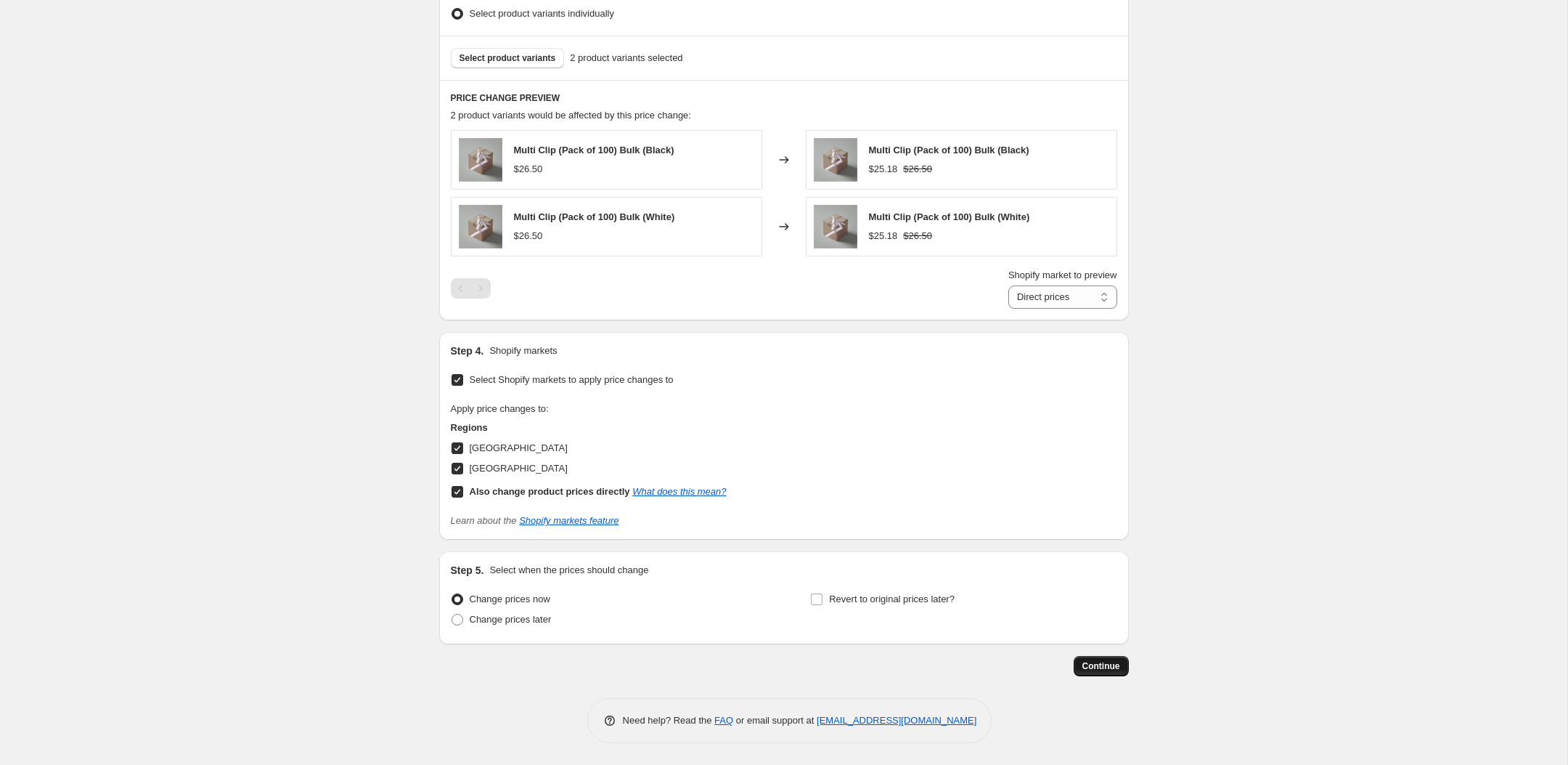
click at [1105, 670] on span "Continue" at bounding box center [1101, 666] width 38 height 12
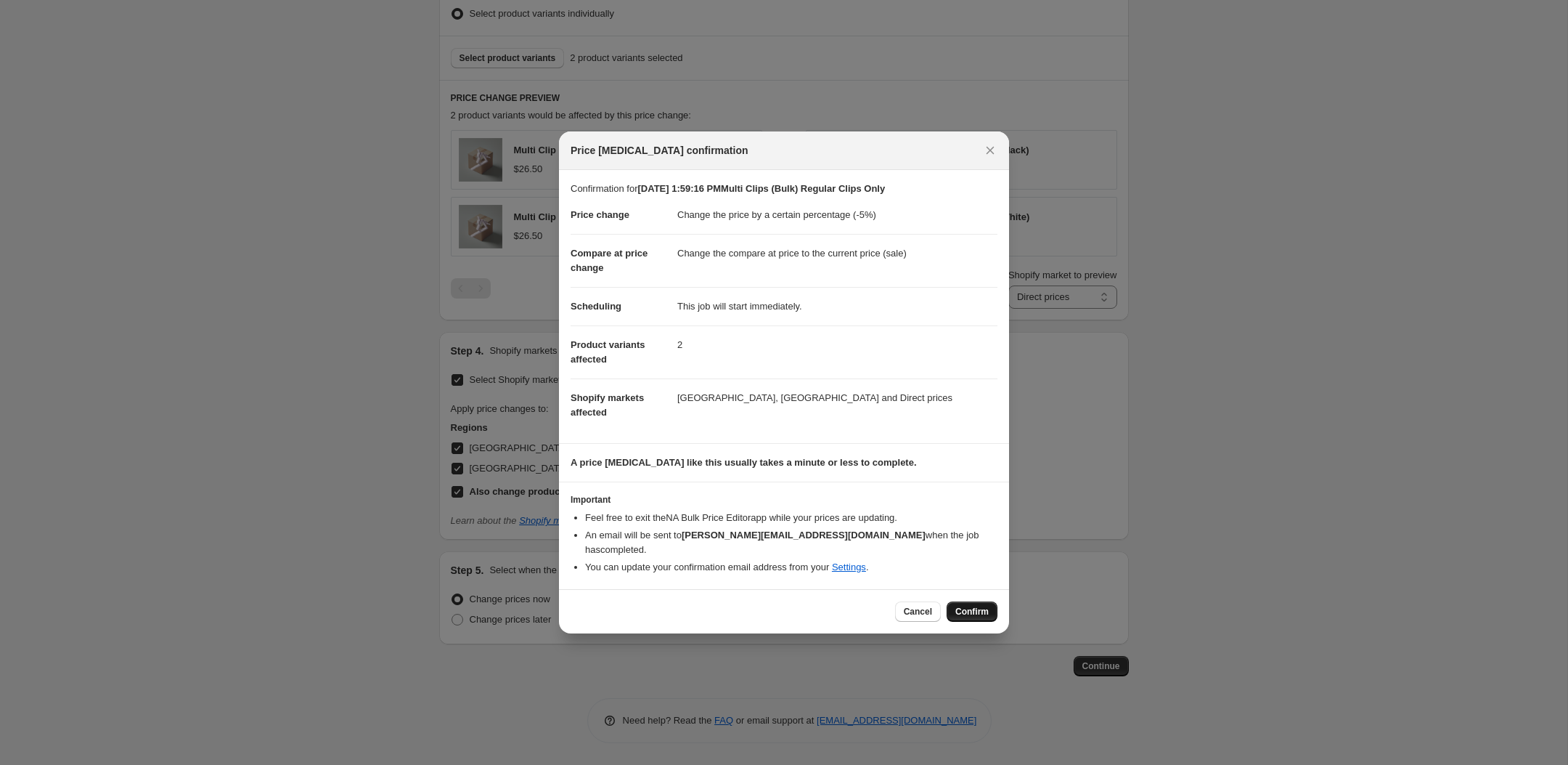
click at [966, 606] on span "Confirm" at bounding box center [972, 611] width 34 height 12
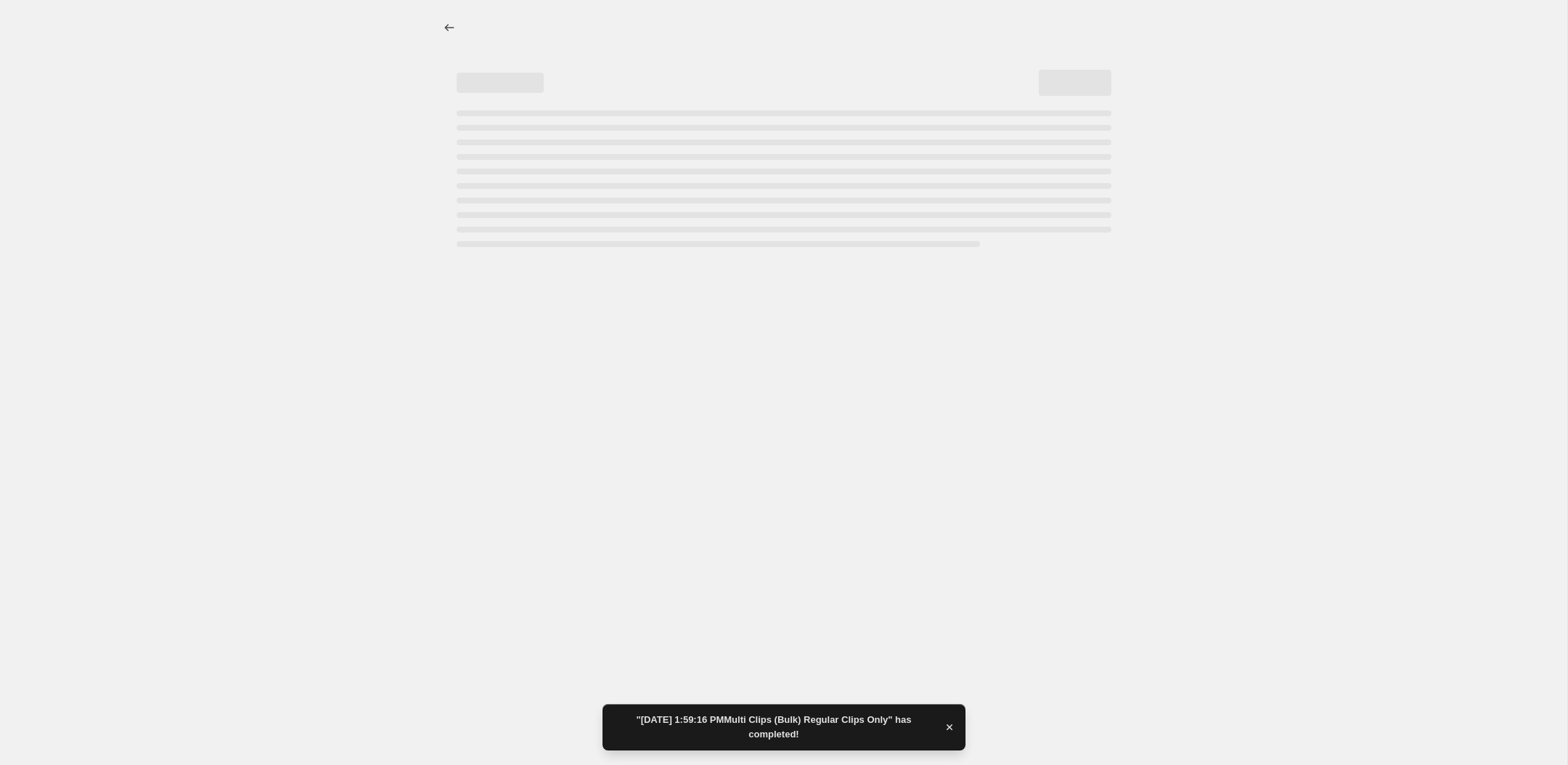
select select "percentage"
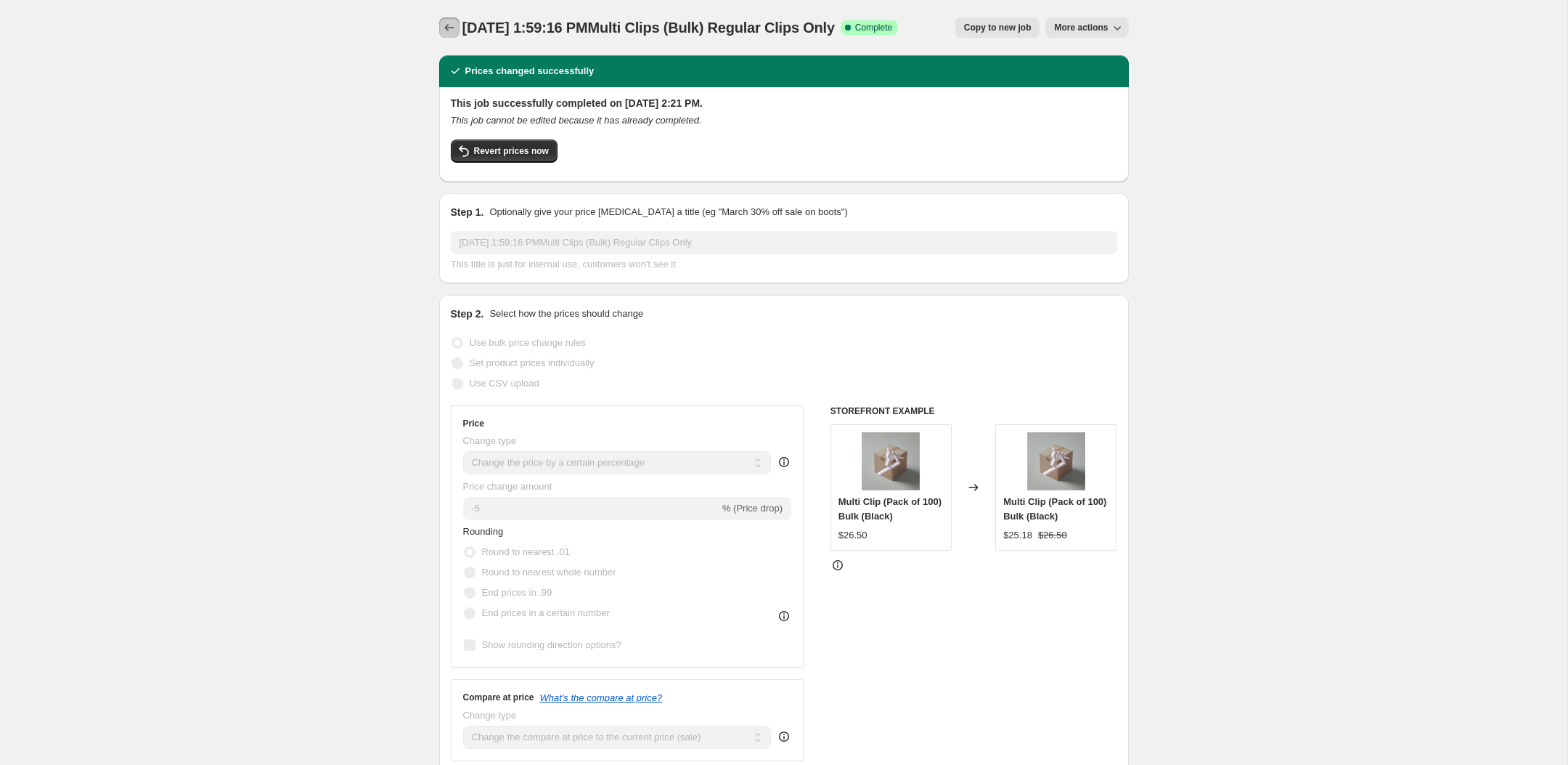
click at [445, 30] on icon "Price change jobs" at bounding box center [449, 27] width 14 height 14
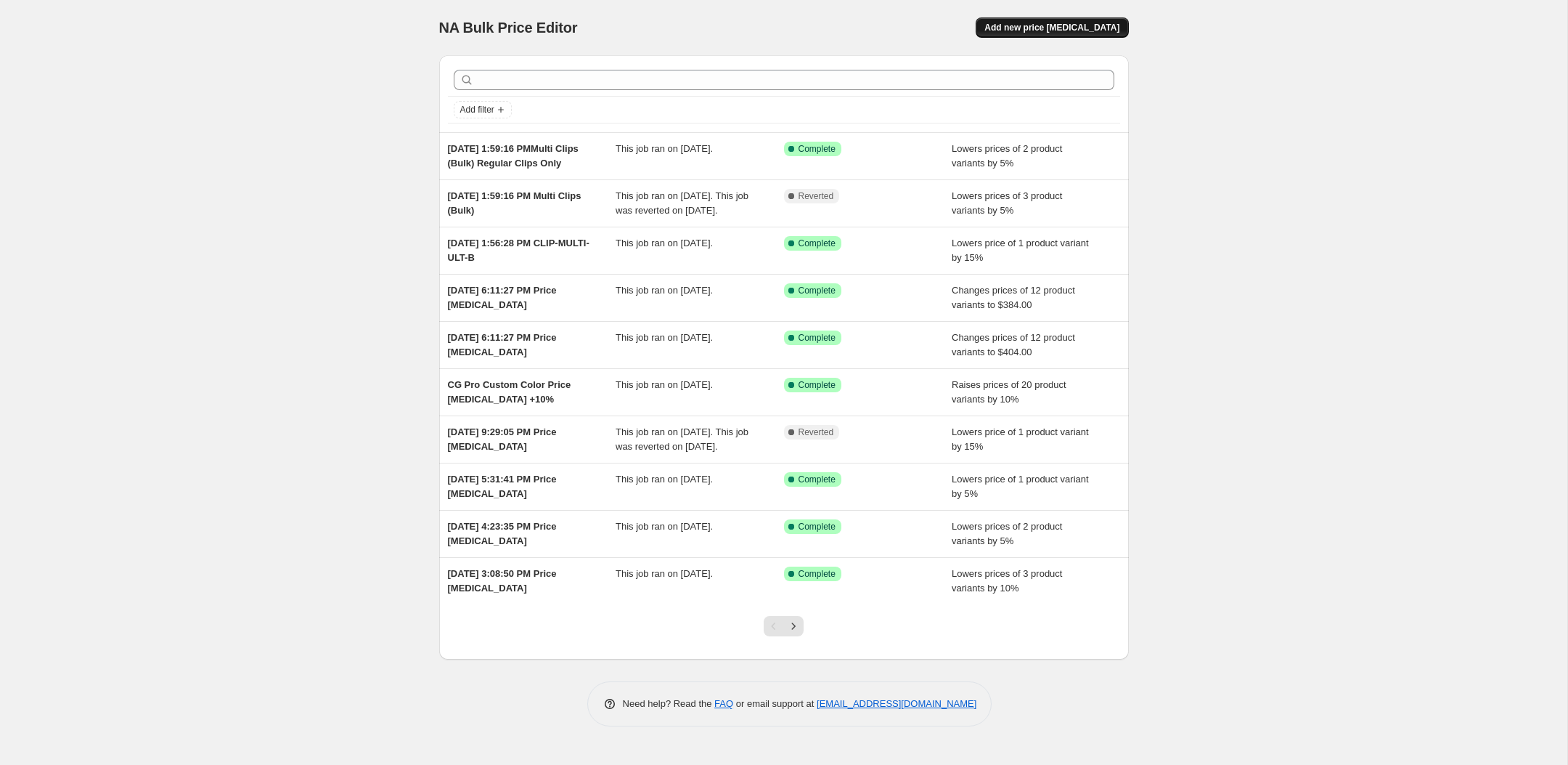
click at [1057, 26] on span "Add new price [MEDICAL_DATA]" at bounding box center [1051, 28] width 135 height 12
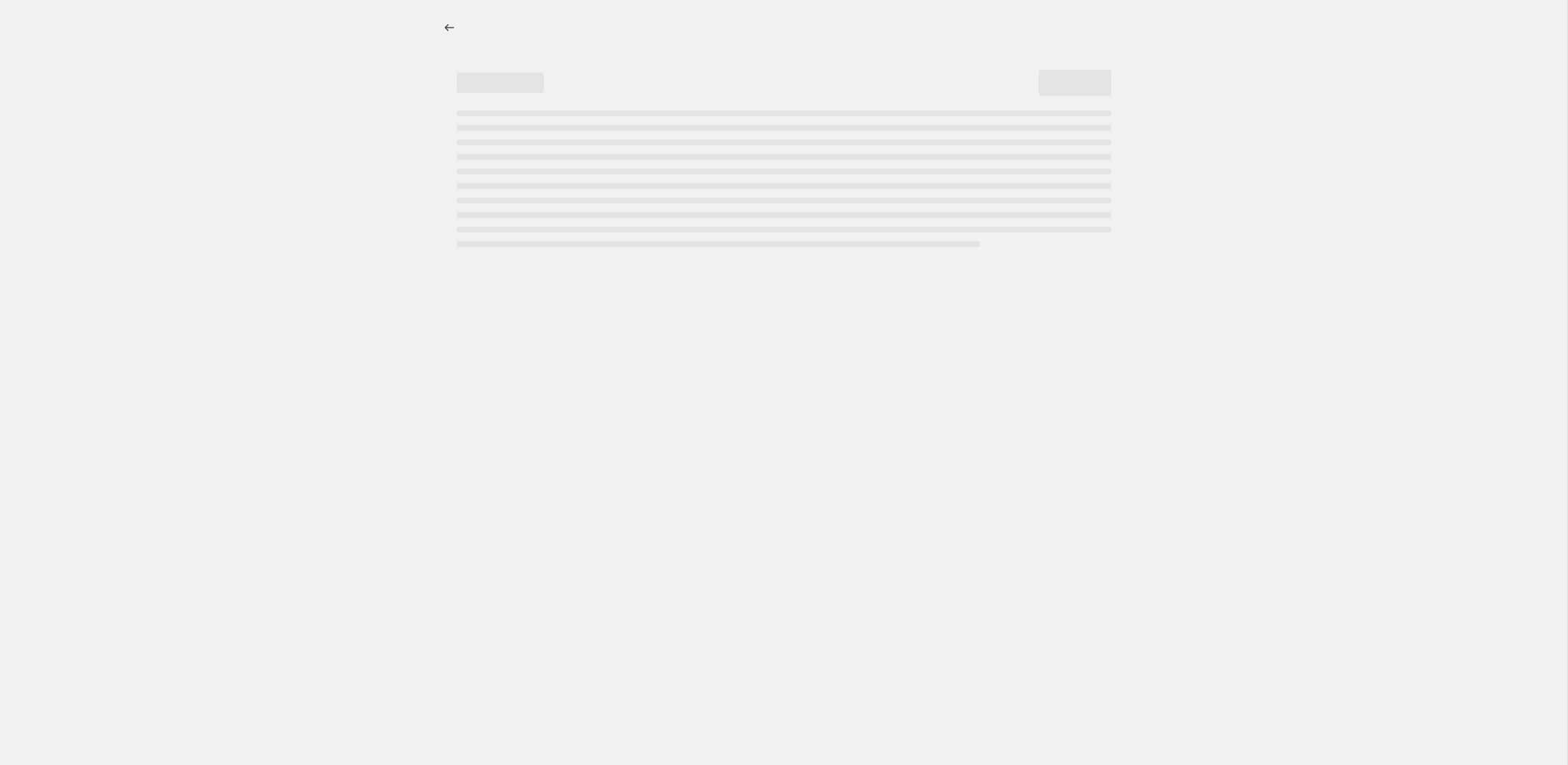
select select "percentage"
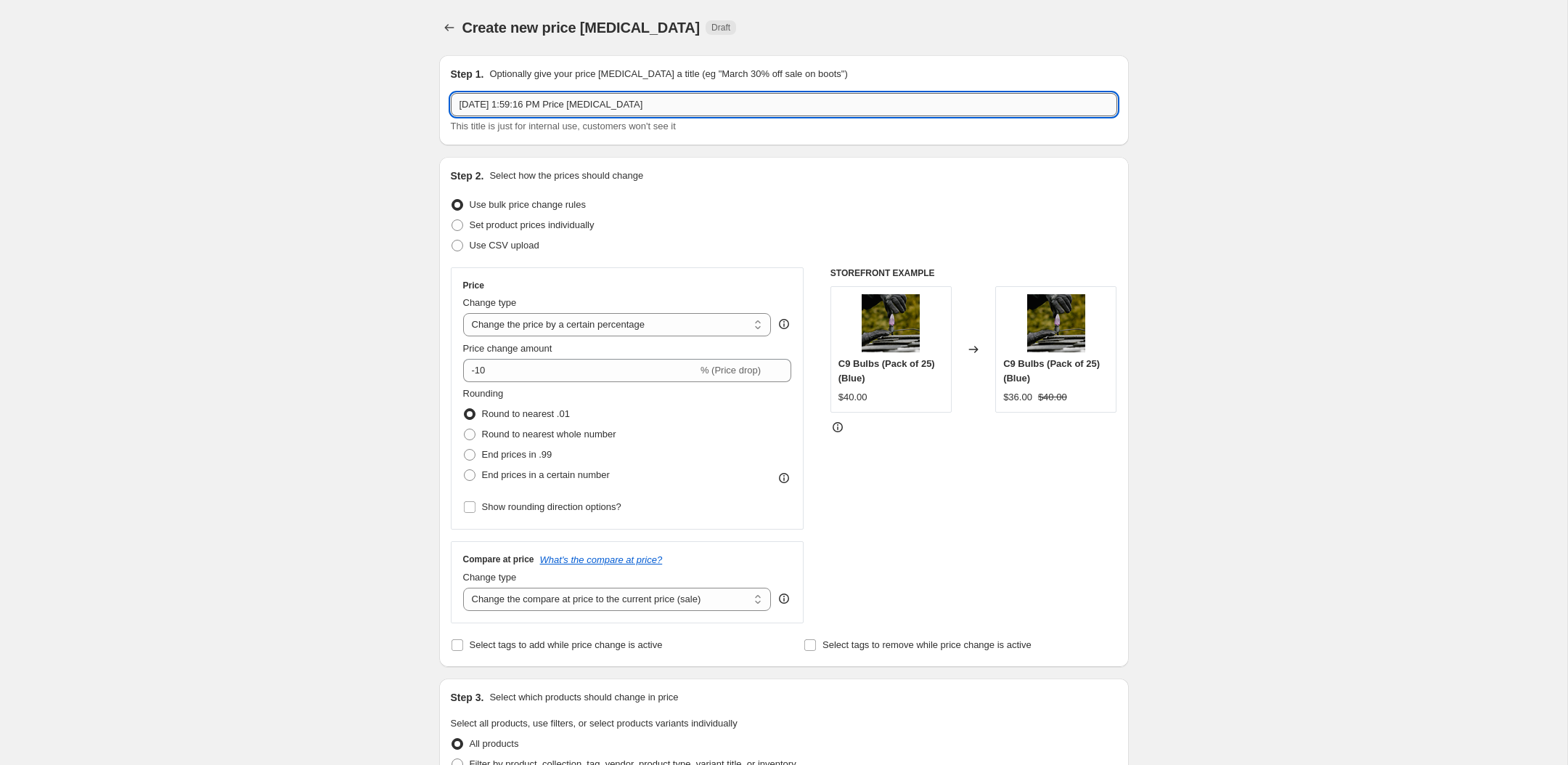
drag, startPoint x: 721, startPoint y: 106, endPoint x: 575, endPoint y: 105, distance: 146.0
click at [575, 105] on input "[DATE] 1:59:16 PM Price [MEDICAL_DATA]" at bounding box center [784, 105] width 667 height 23
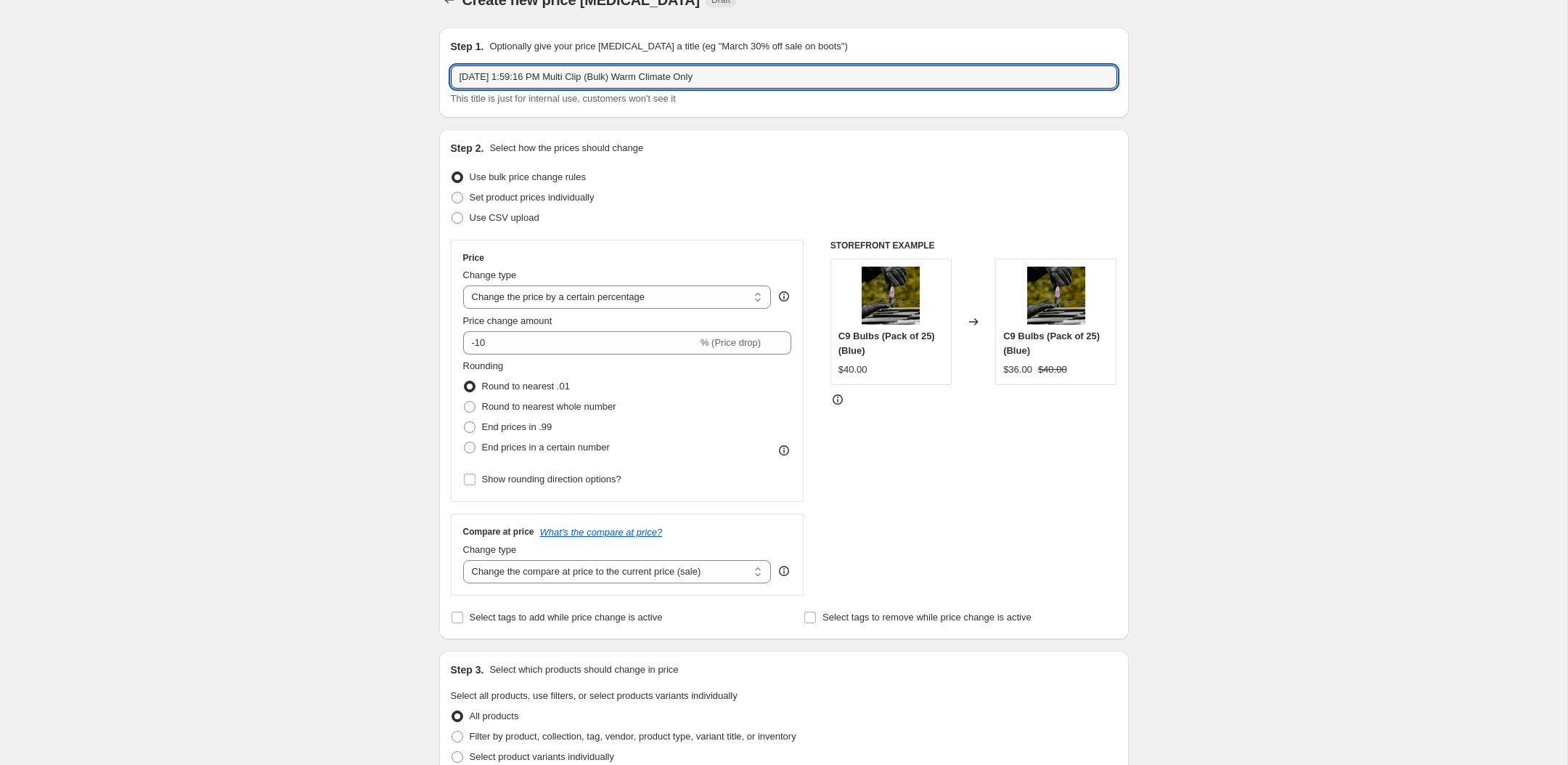
scroll to position [30, 0]
type input "[DATE] 1:59:16 PM Multi Clip (Bulk) Warm Climate Only"
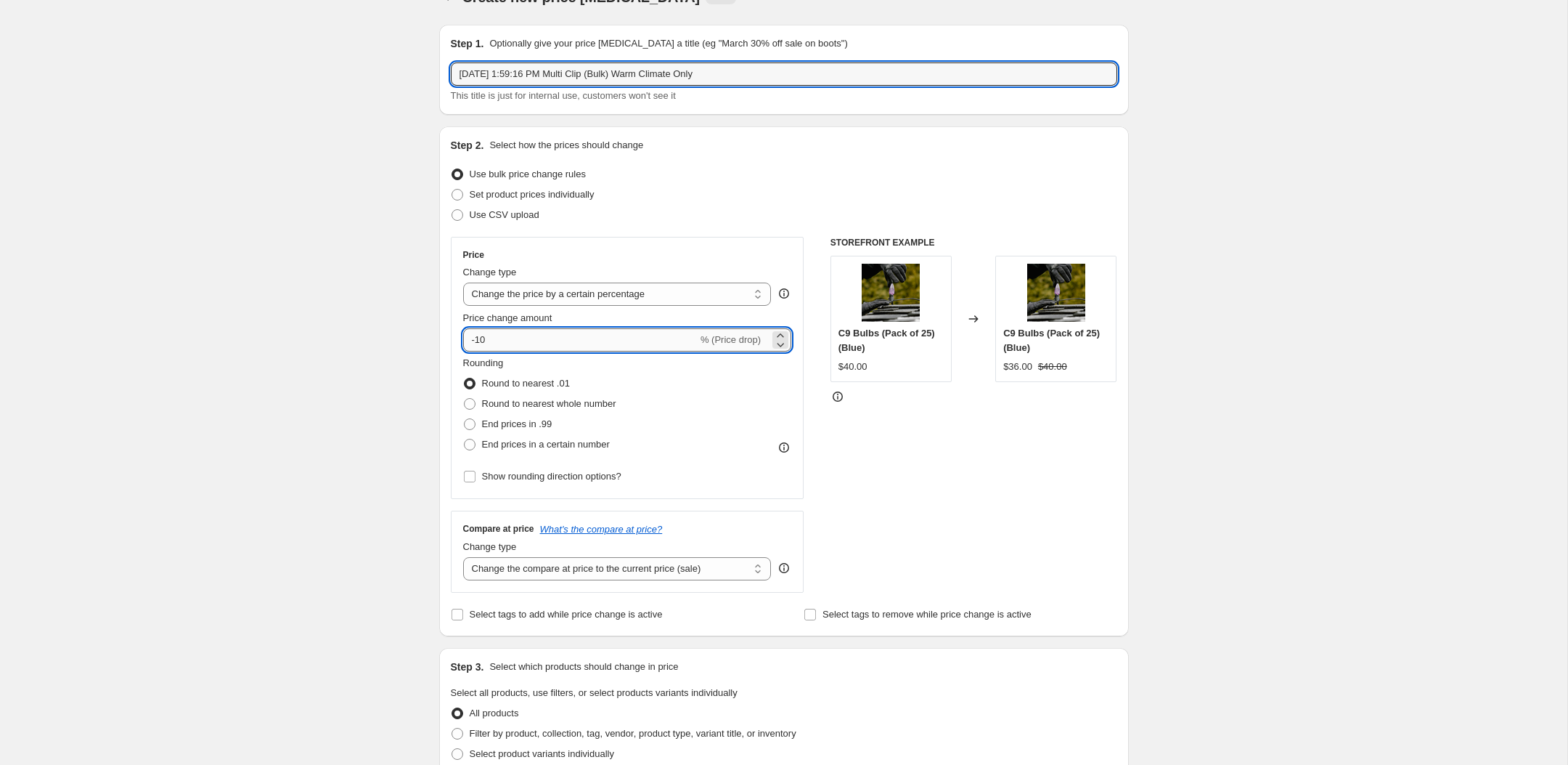
click at [527, 344] on input "-10" at bounding box center [580, 340] width 235 height 23
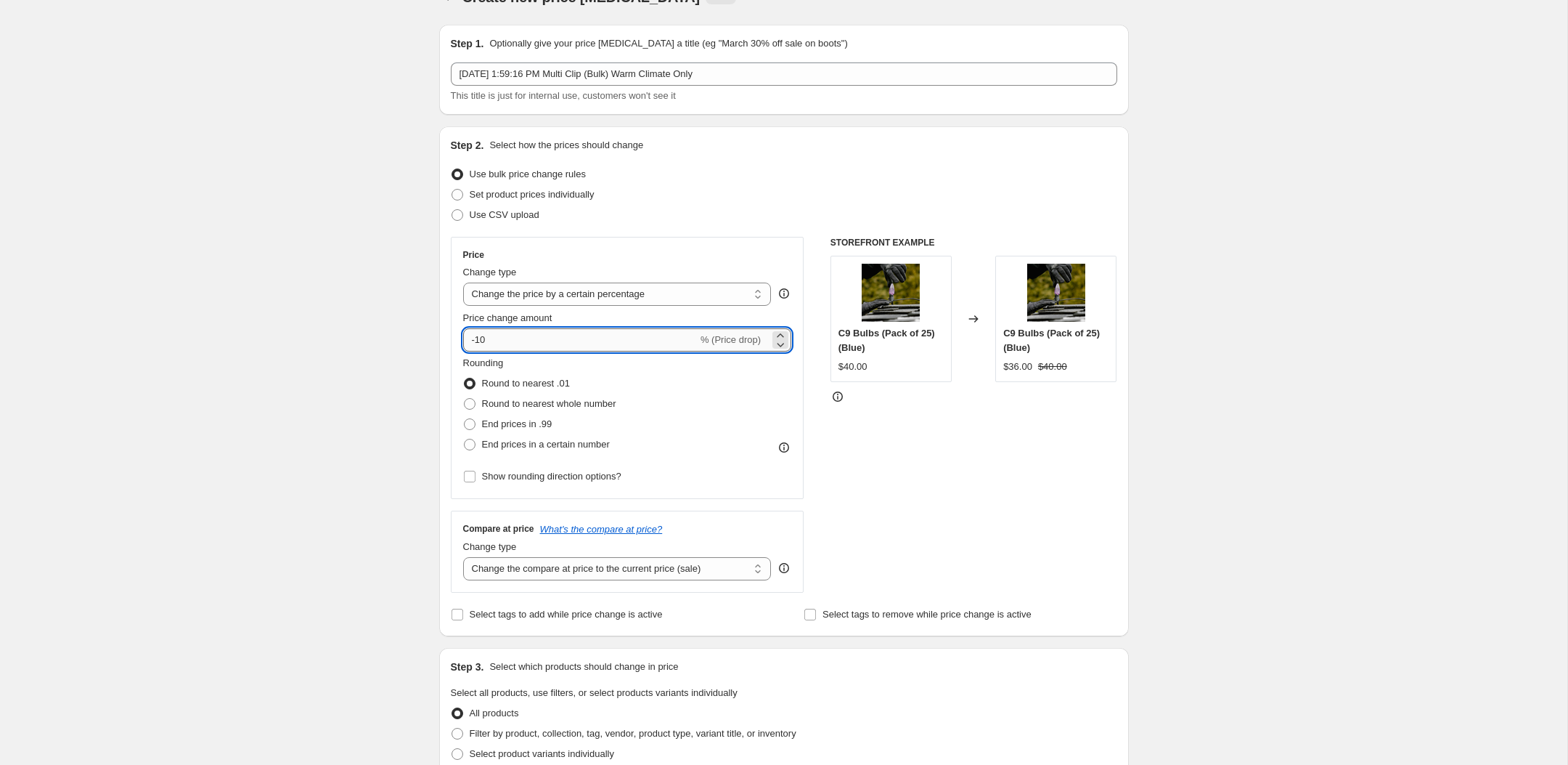
type input "-1"
type input "-5"
click at [370, 435] on div "Create new price [MEDICAL_DATA]. This page is ready Create new price [MEDICAL_D…" at bounding box center [783, 736] width 1567 height 1533
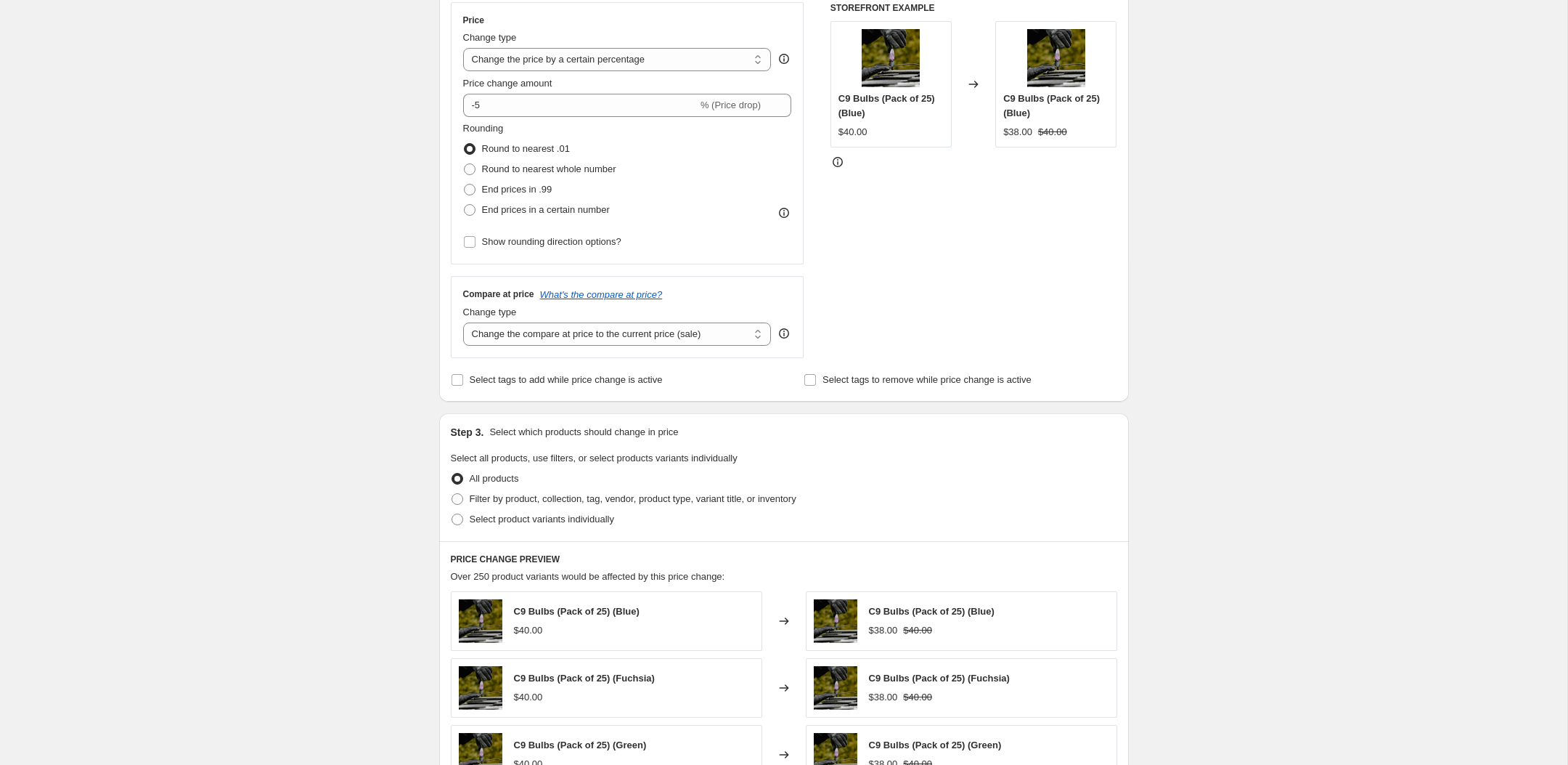
scroll to position [300, 0]
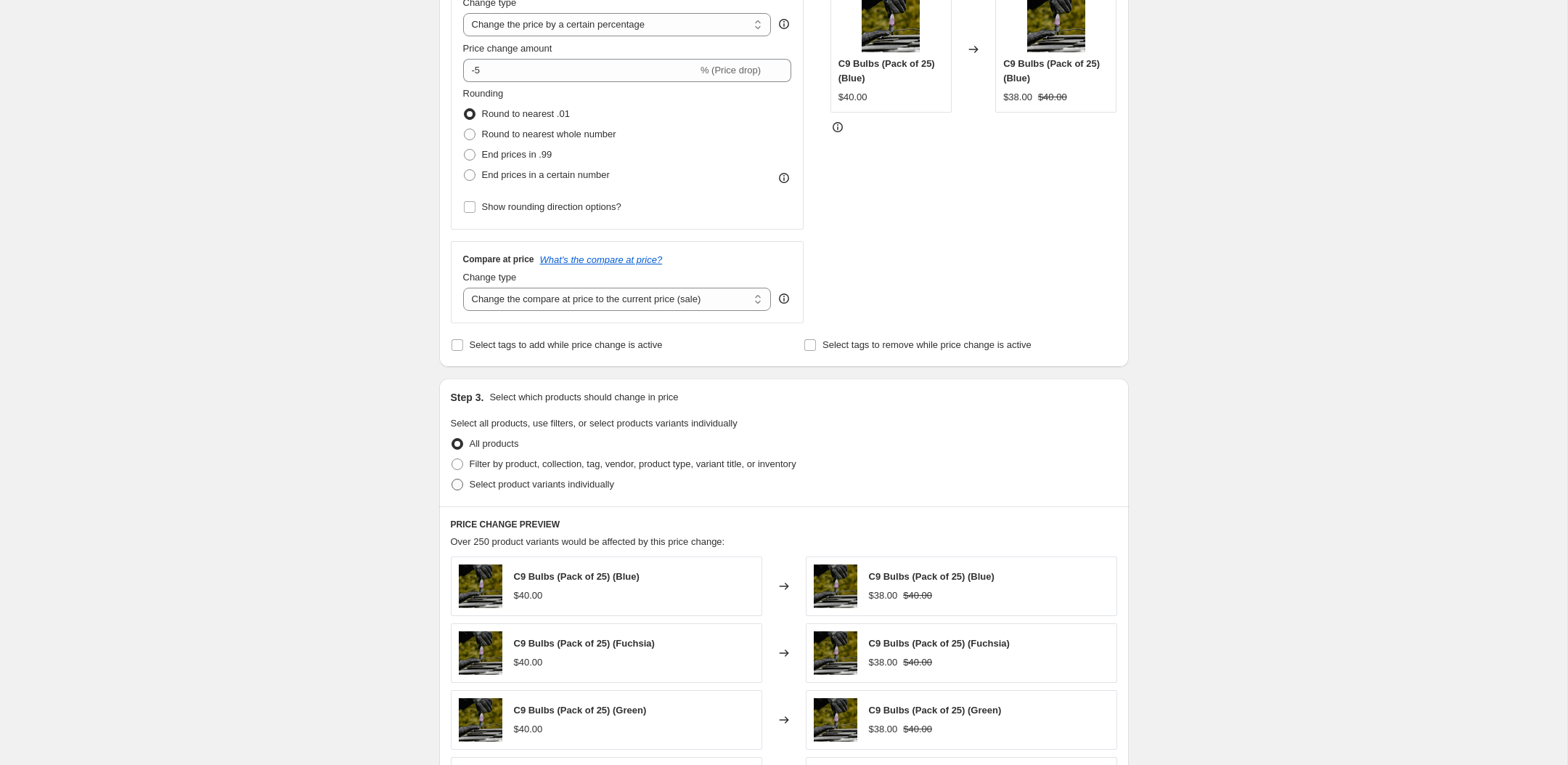
click at [505, 489] on span "Select product variants individually" at bounding box center [542, 484] width 144 height 14
click at [452, 479] on input "Select product variants individually" at bounding box center [451, 478] width 1 height 1
radio input "true"
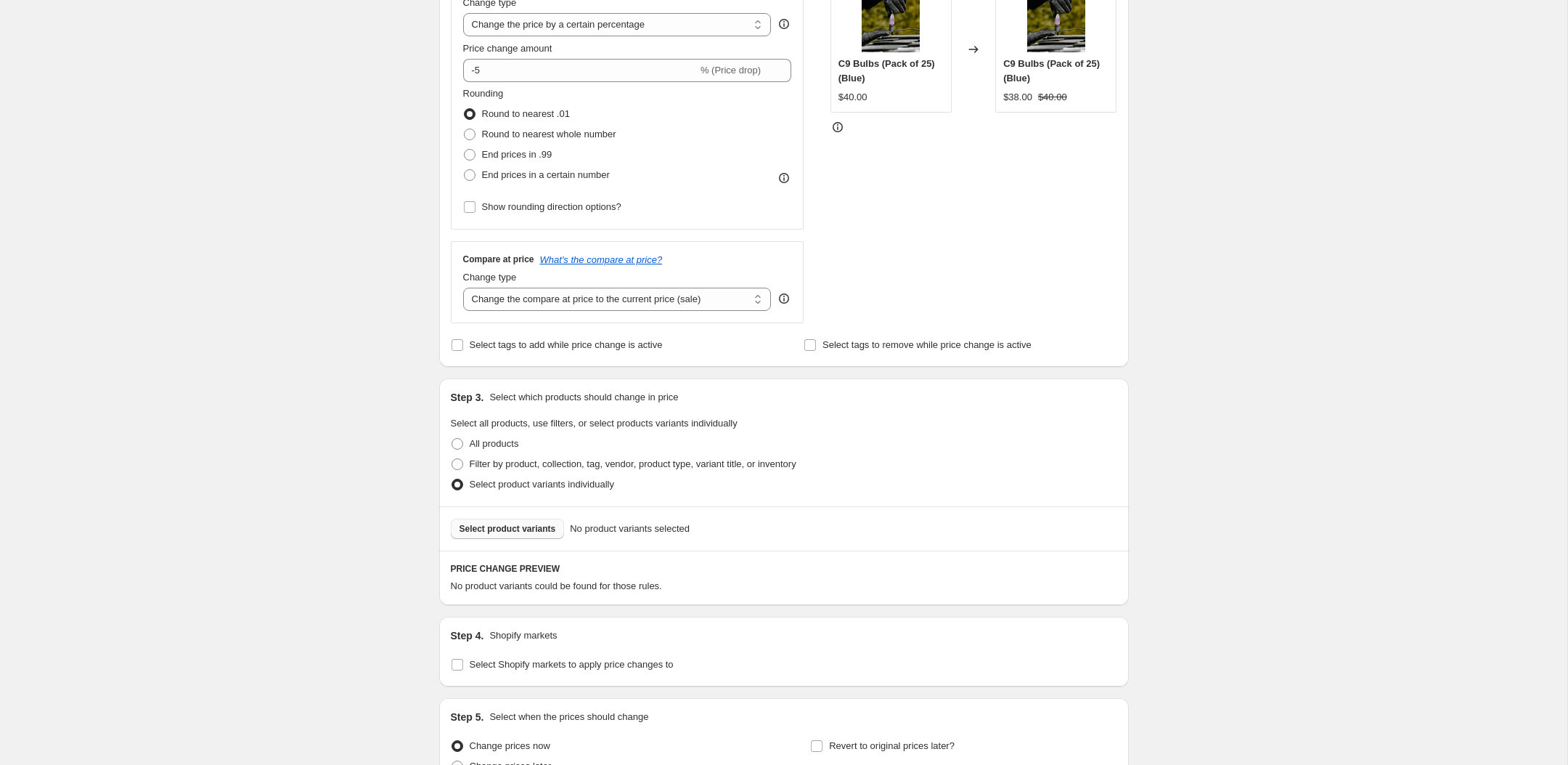
click at [532, 535] on button "Select product variants" at bounding box center [508, 528] width 114 height 20
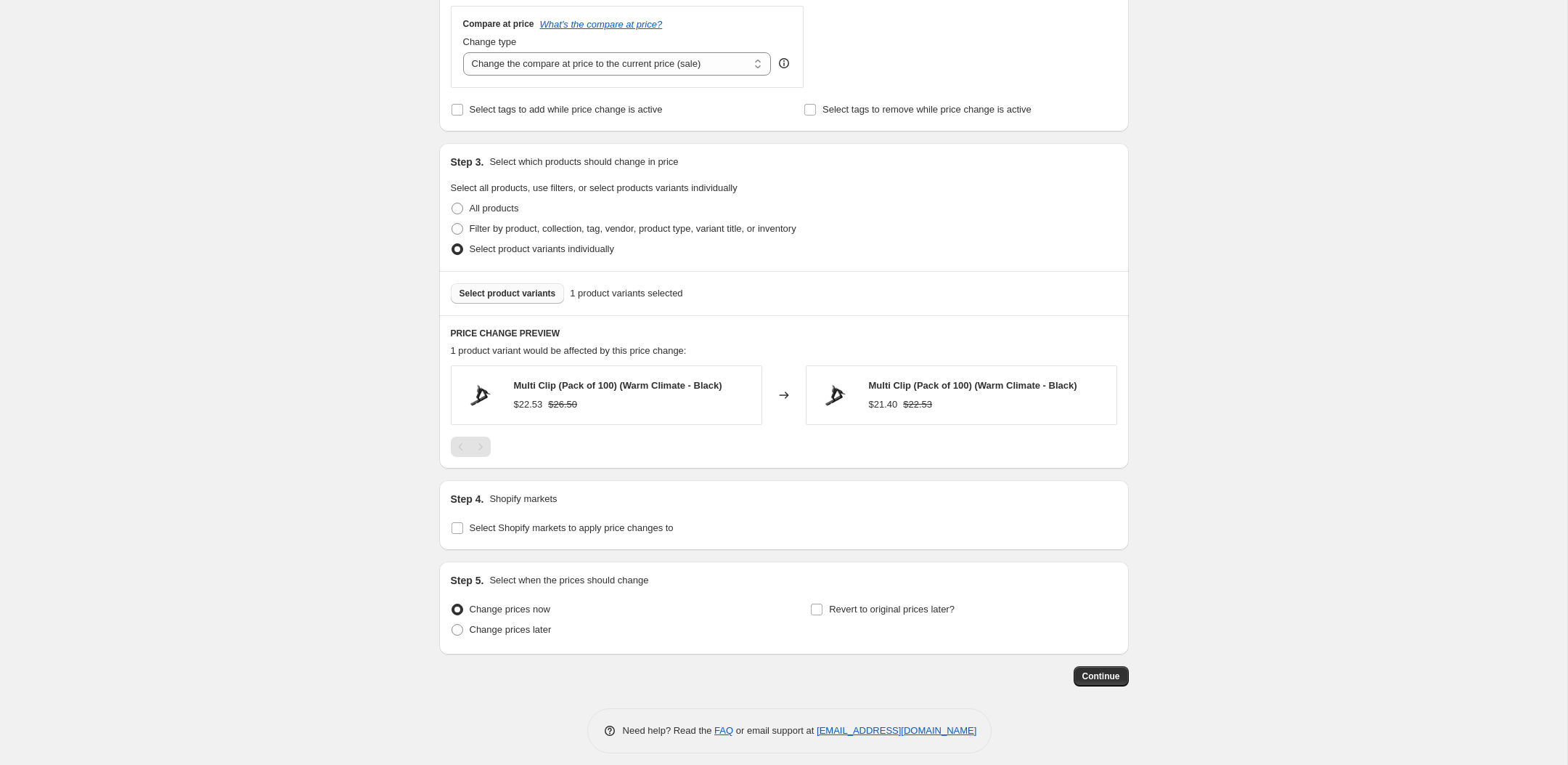
scroll to position [546, 0]
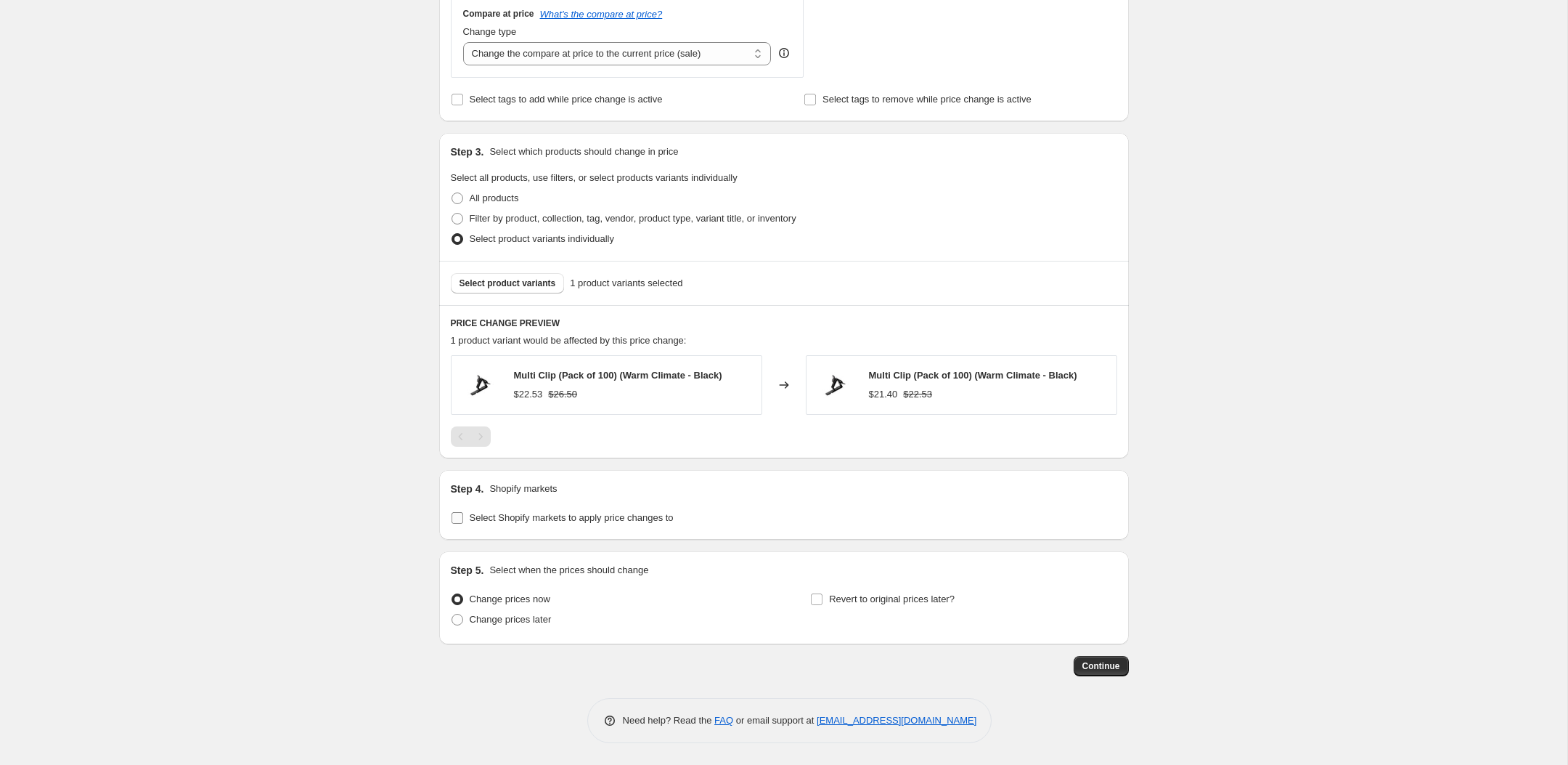
click at [620, 525] on label "Select Shopify markets to apply price changes to" at bounding box center [563, 518] width 223 height 20
click at [463, 523] on input "Select Shopify markets to apply price changes to" at bounding box center [457, 518] width 12 height 12
checkbox input "true"
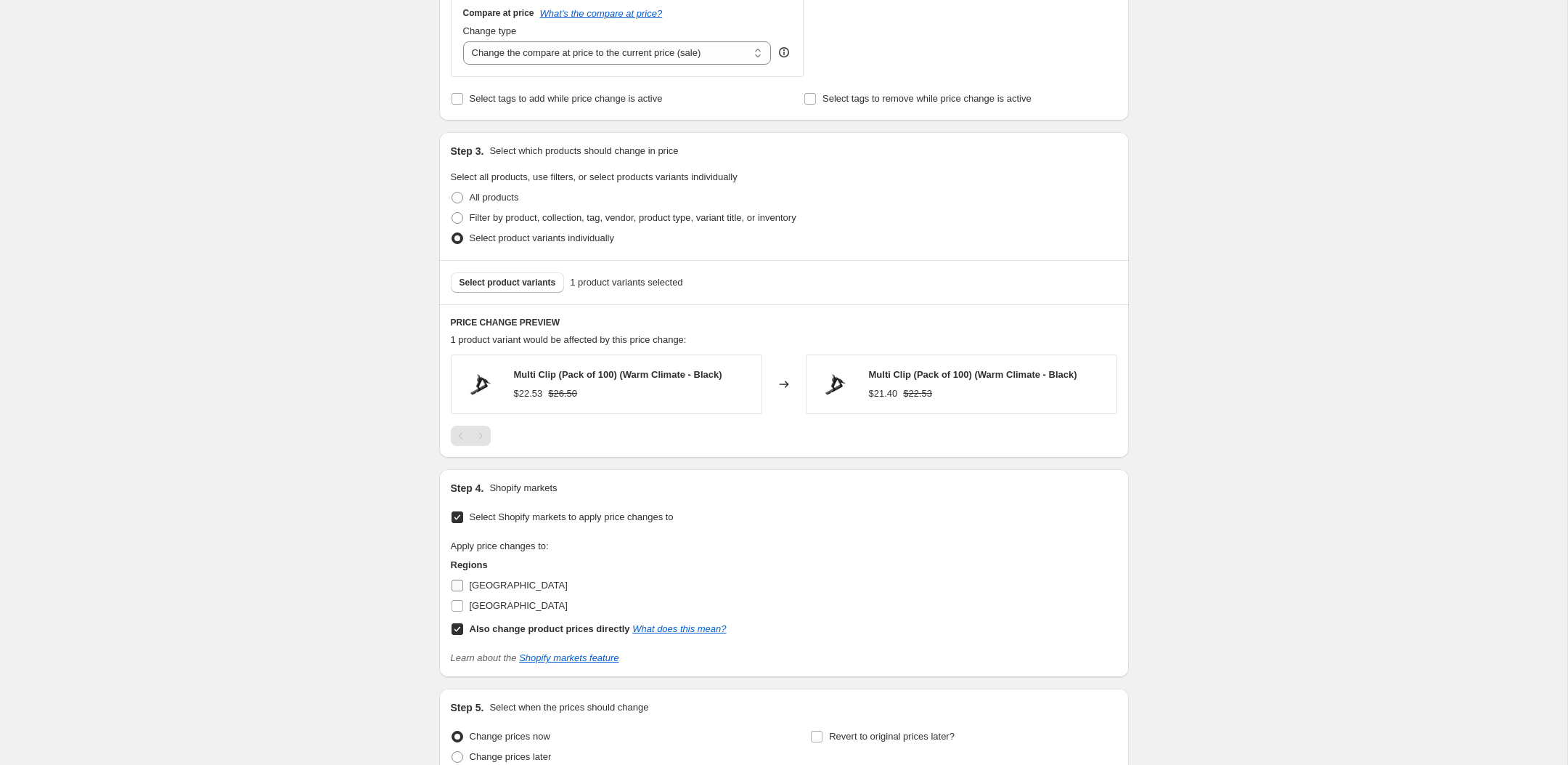
click at [489, 584] on span "[GEOGRAPHIC_DATA]" at bounding box center [518, 585] width 98 height 11
click at [463, 584] on input "[GEOGRAPHIC_DATA]" at bounding box center [457, 585] width 12 height 12
checkbox input "true"
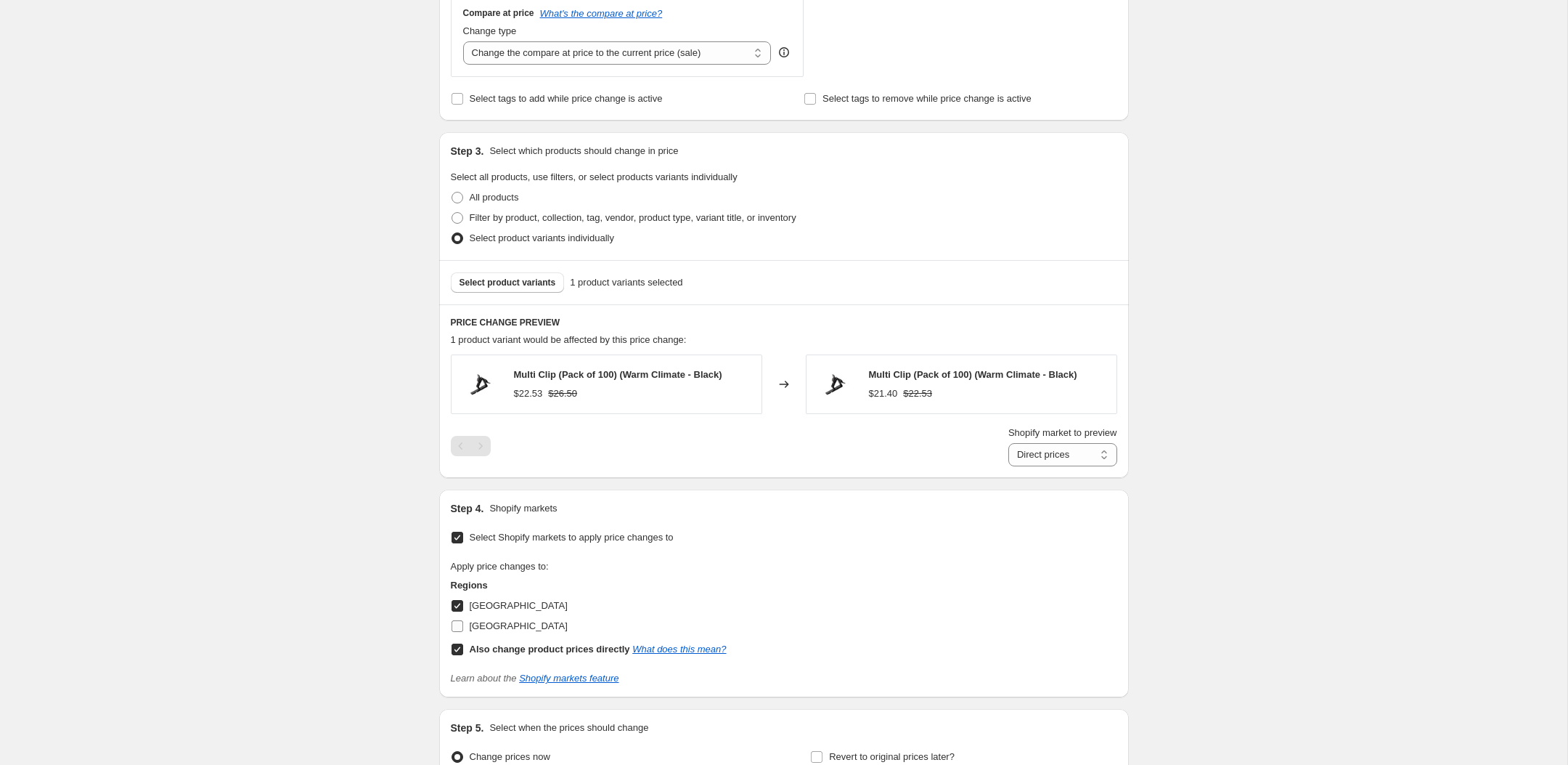
click at [491, 627] on span "[GEOGRAPHIC_DATA]" at bounding box center [518, 625] width 98 height 11
click at [463, 627] on input "[GEOGRAPHIC_DATA]" at bounding box center [457, 626] width 12 height 12
checkbox input "true"
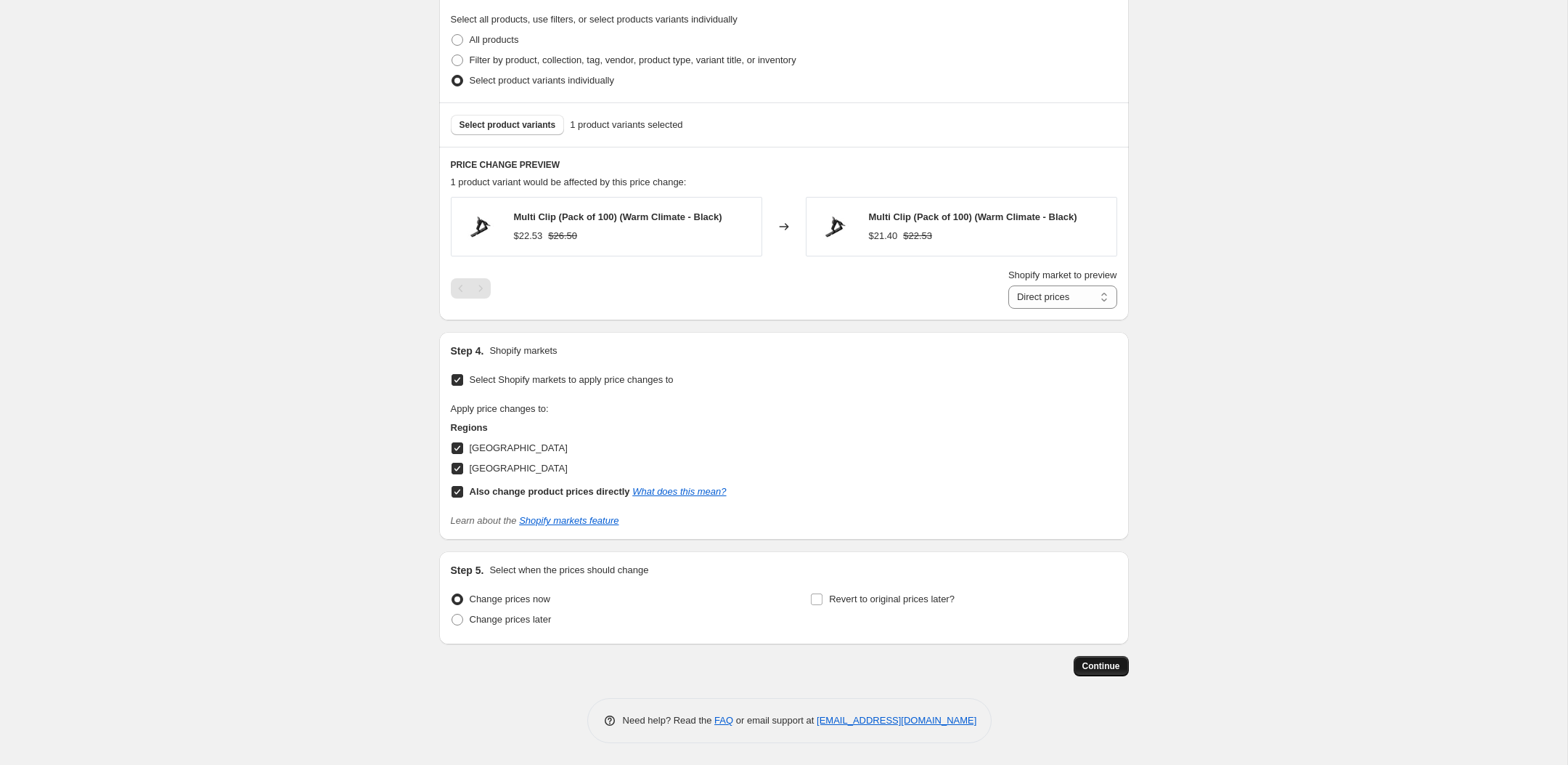
click at [1088, 668] on span "Continue" at bounding box center [1101, 666] width 38 height 12
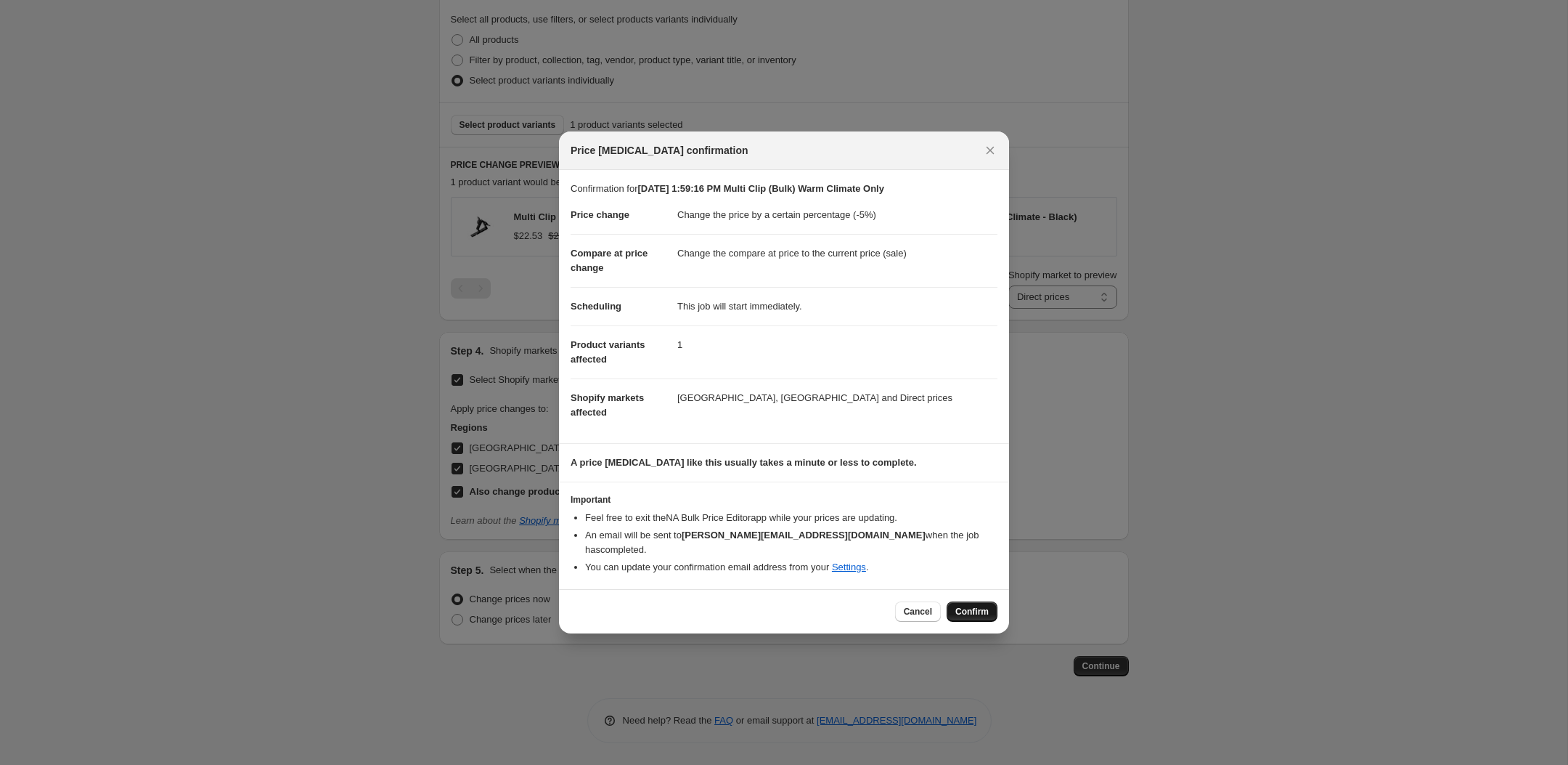
click at [966, 606] on span "Confirm" at bounding box center [972, 611] width 34 height 12
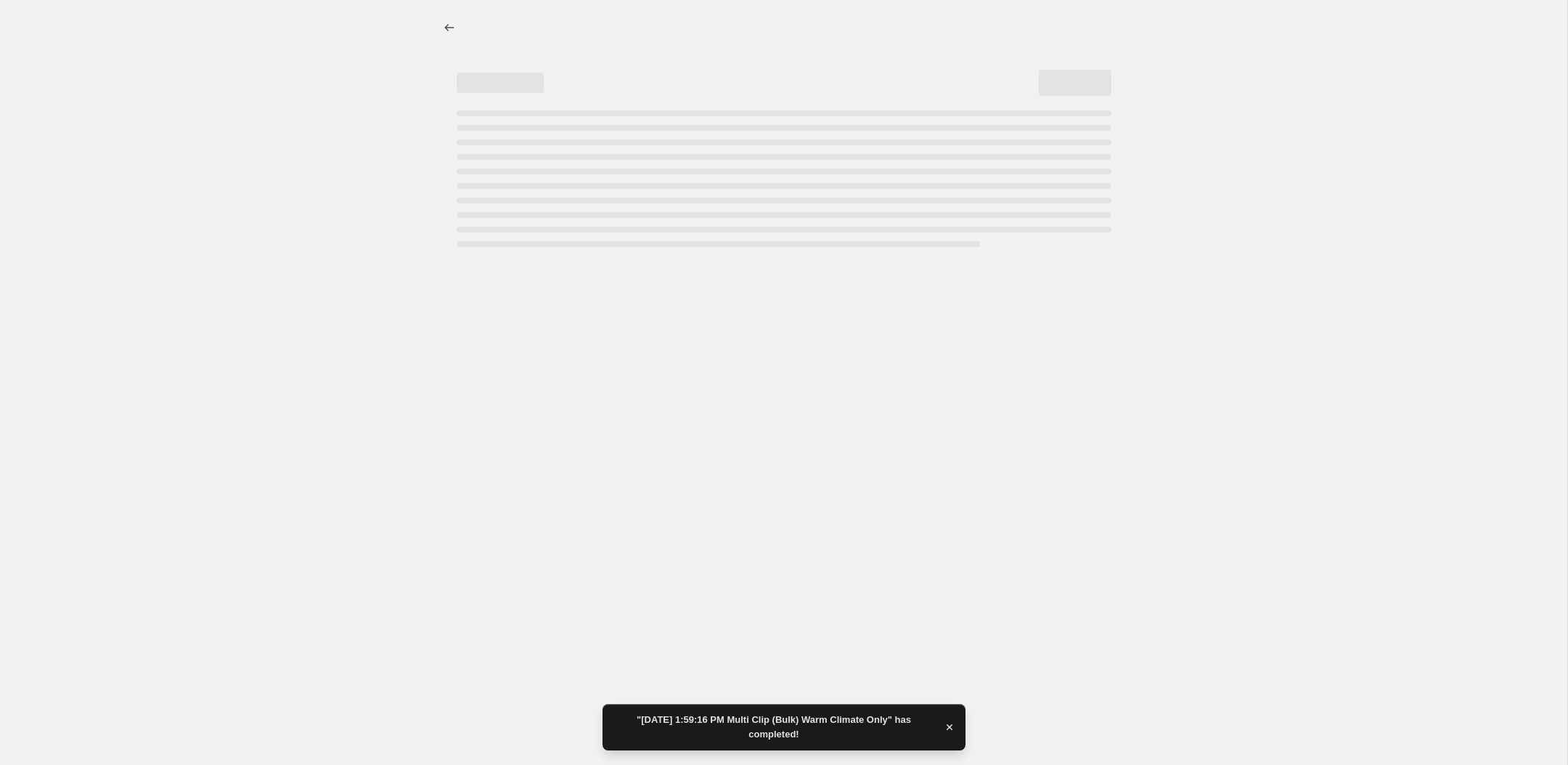
select select "percentage"
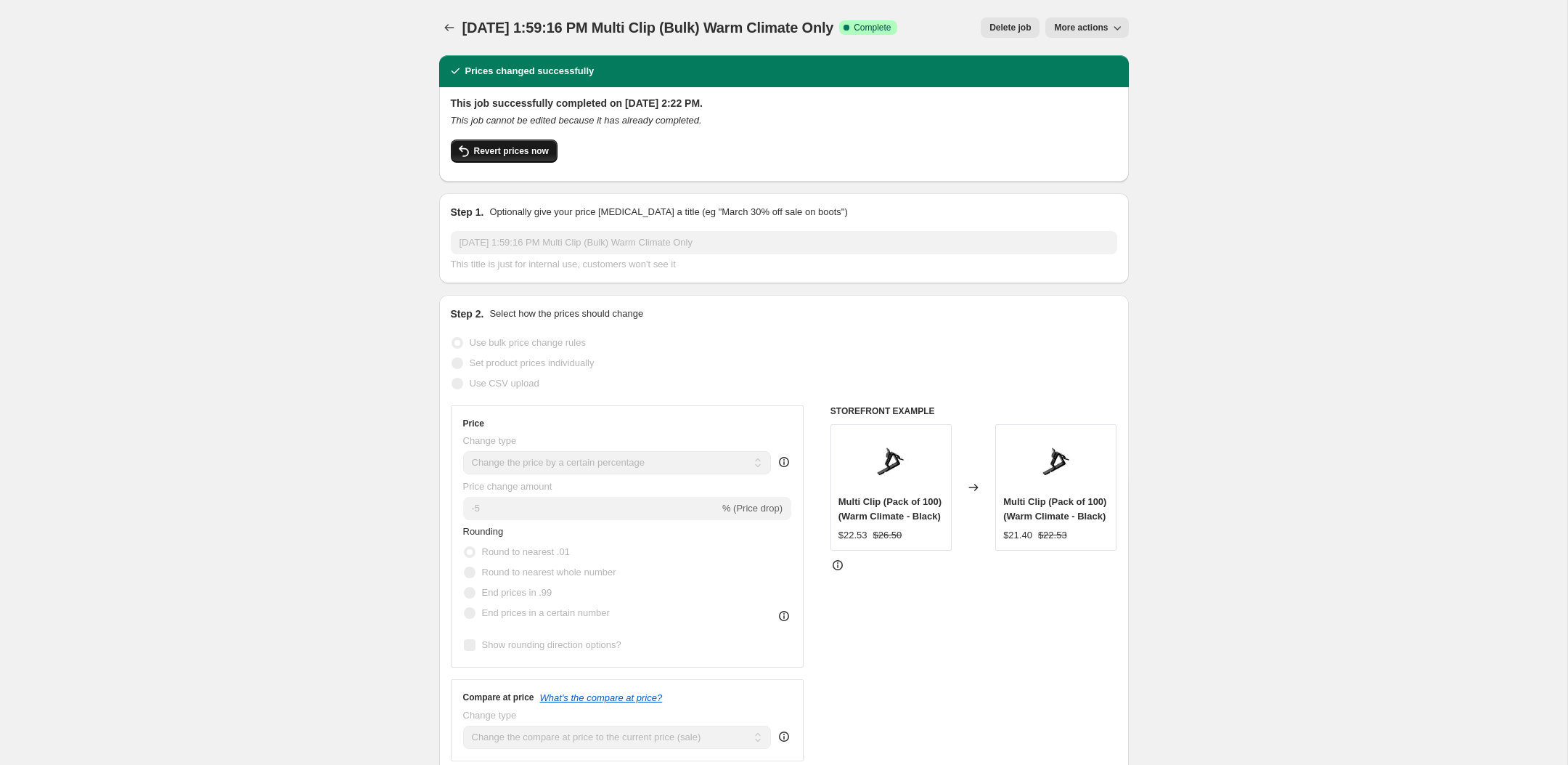
scroll to position [1, 0]
click at [499, 155] on span "Revert prices now" at bounding box center [511, 150] width 75 height 12
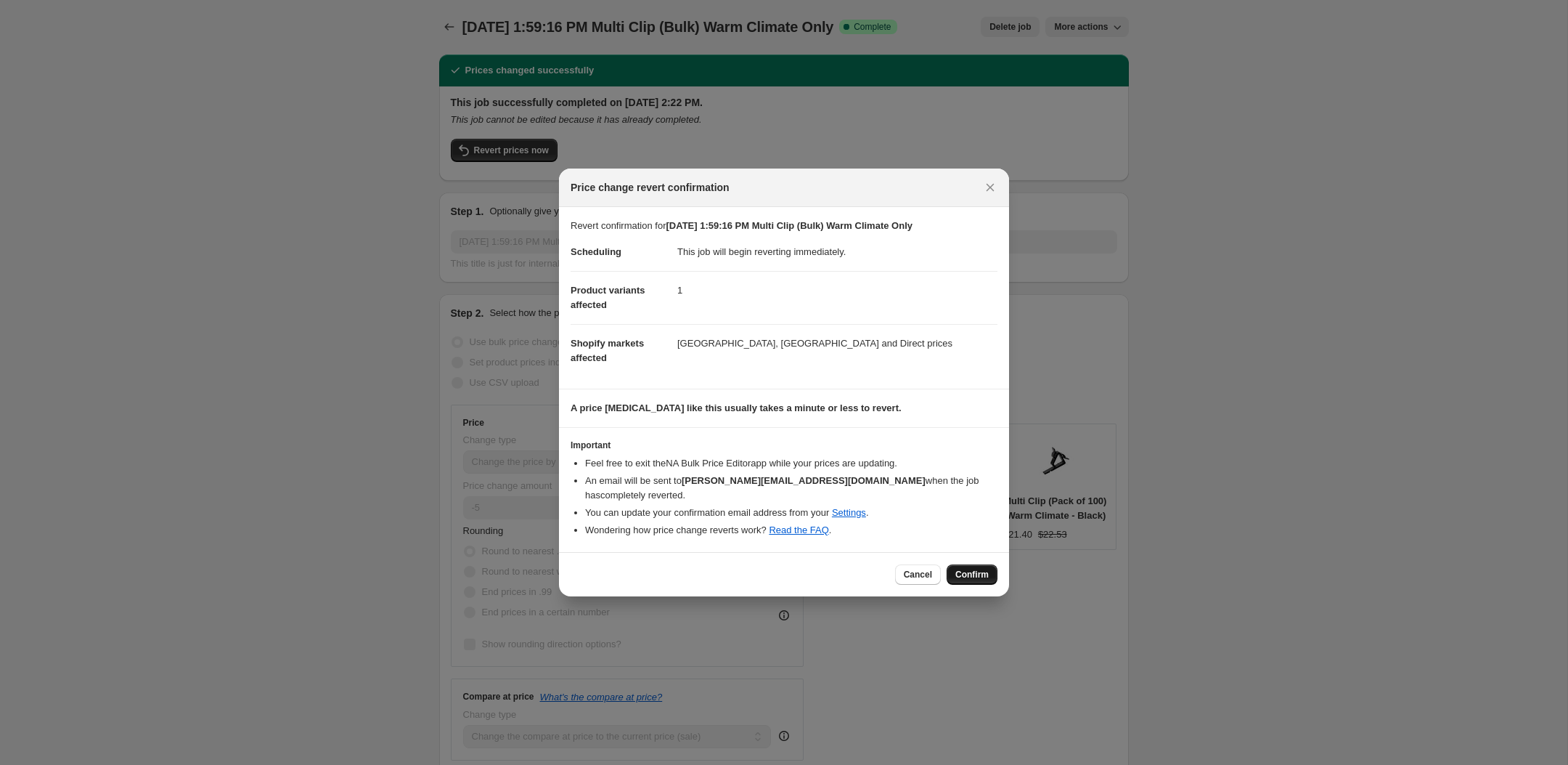
click at [981, 569] on span "Confirm" at bounding box center [972, 575] width 34 height 12
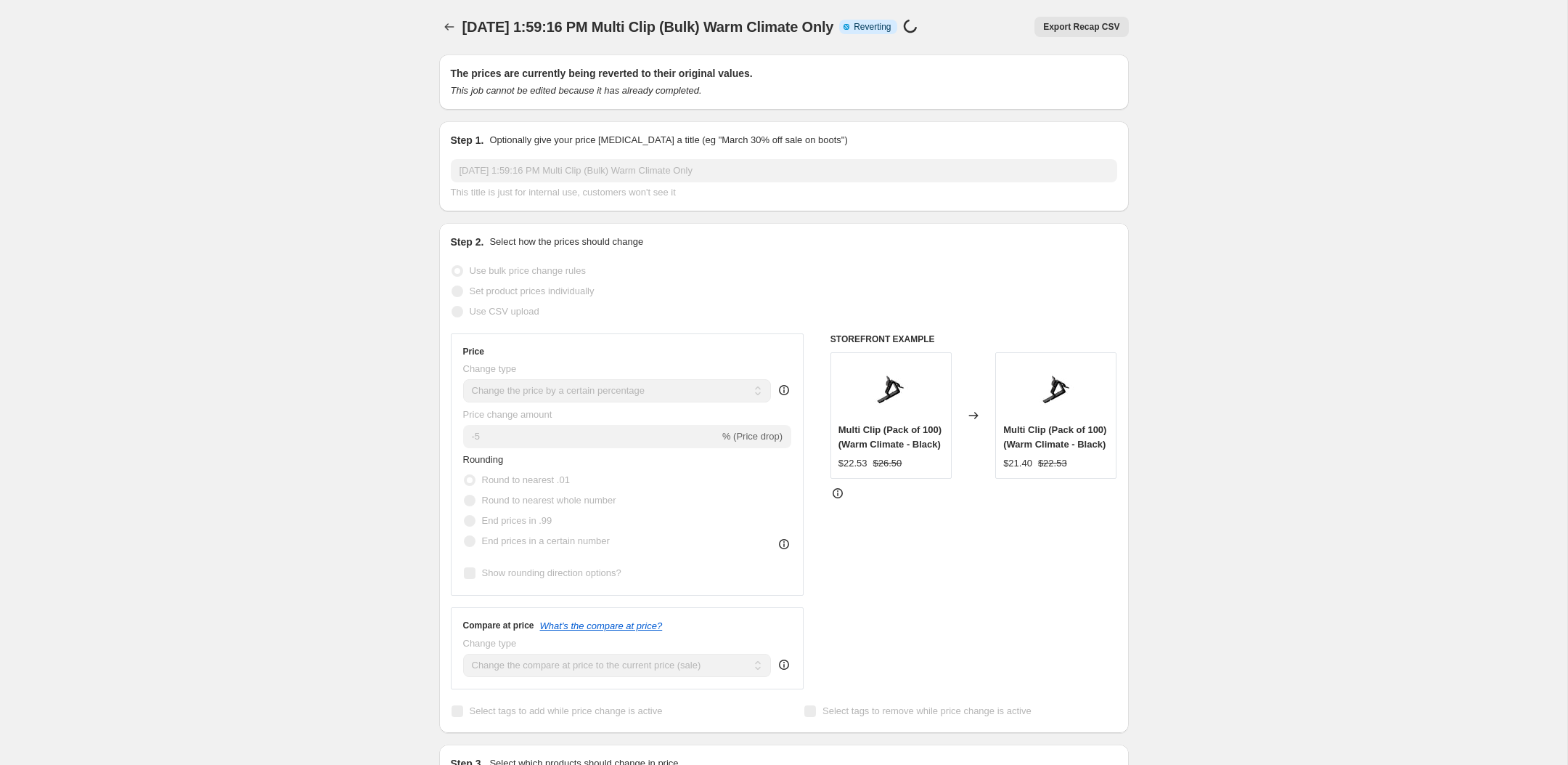
click at [873, 29] on div "[DATE] 1:59:16 PM Multi Clip (Bulk) Warm Climate Only Info Partially complete R…" at bounding box center [693, 27] width 461 height 20
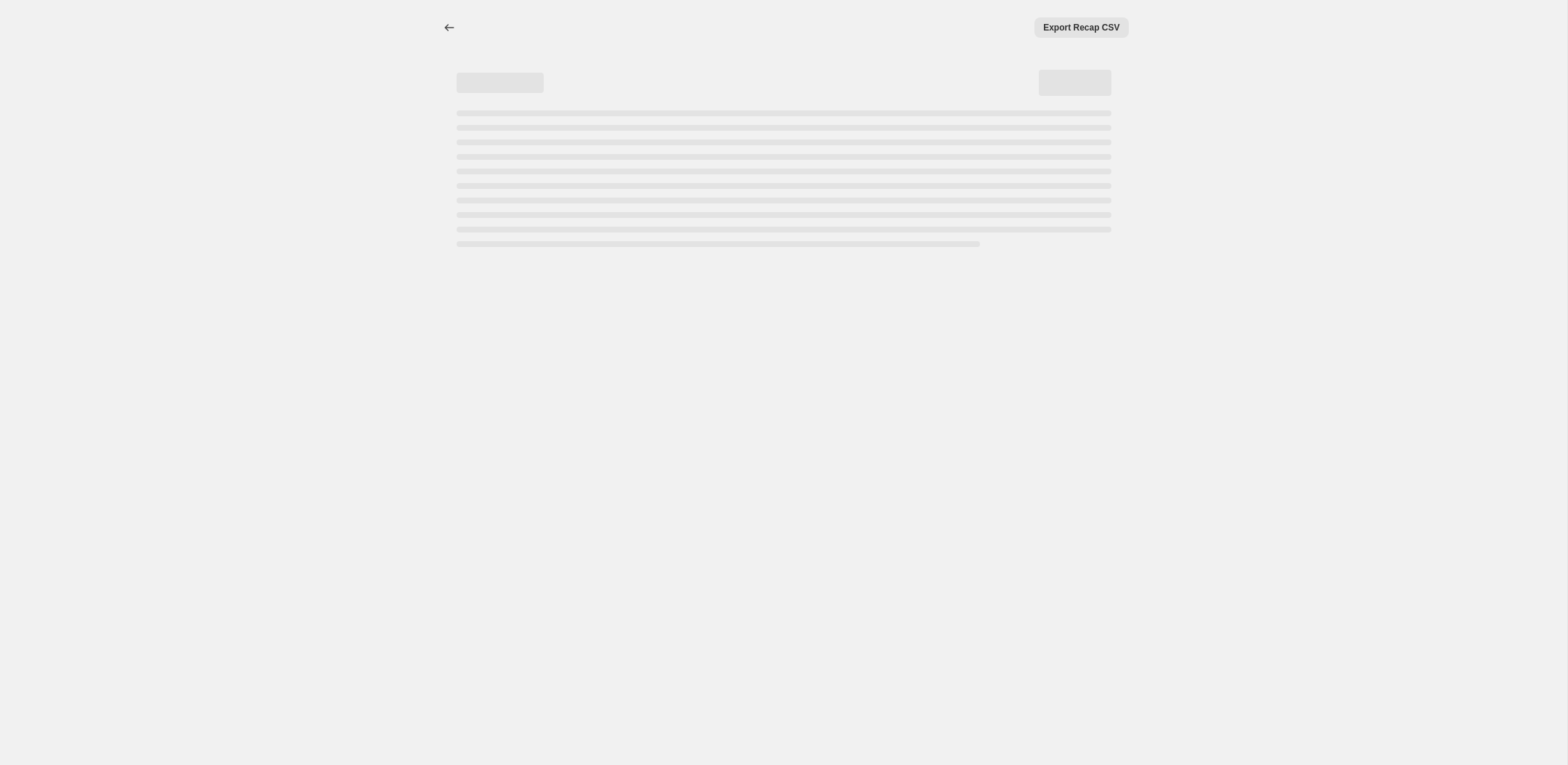
scroll to position [0, 0]
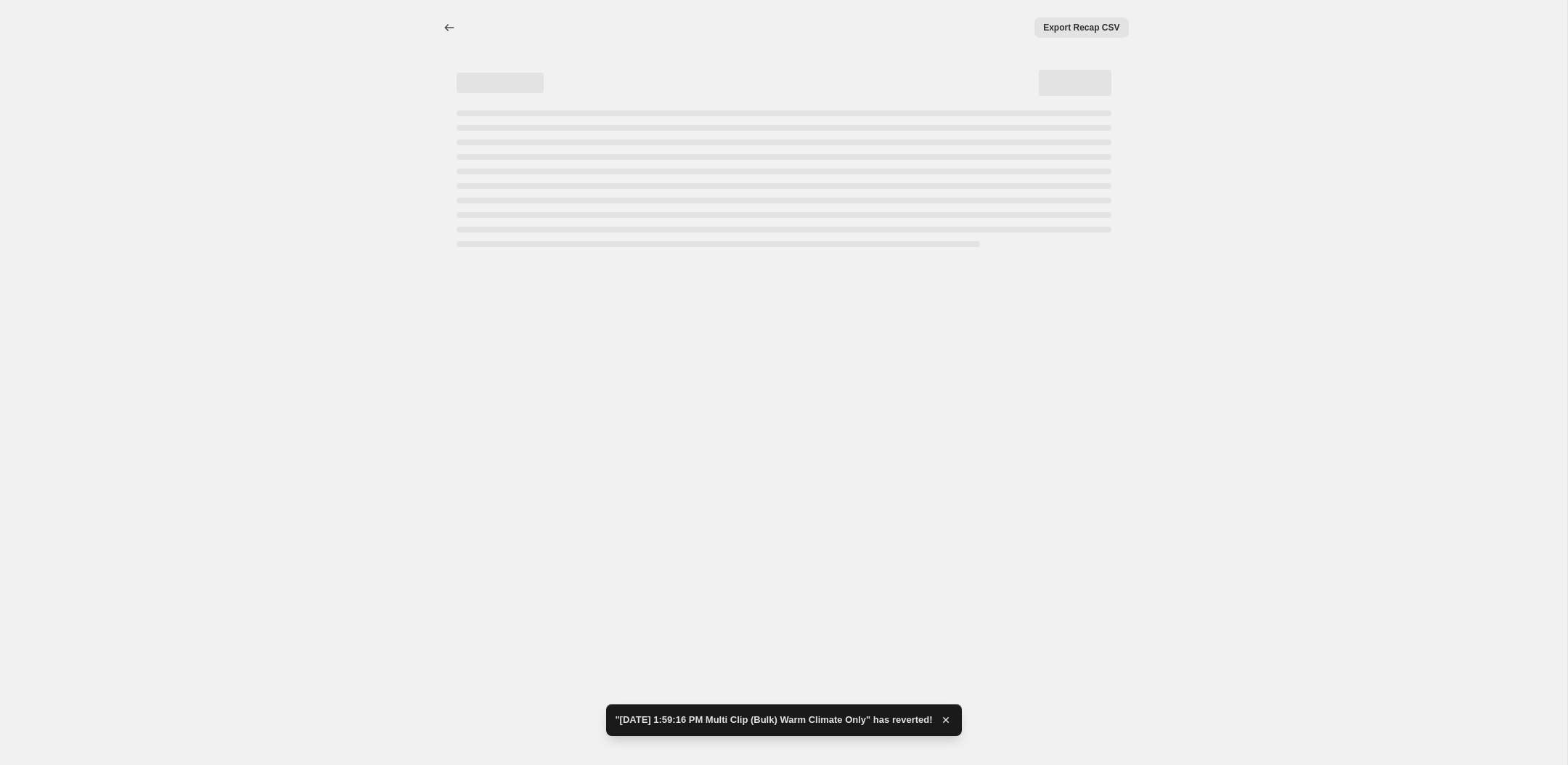
select select "percentage"
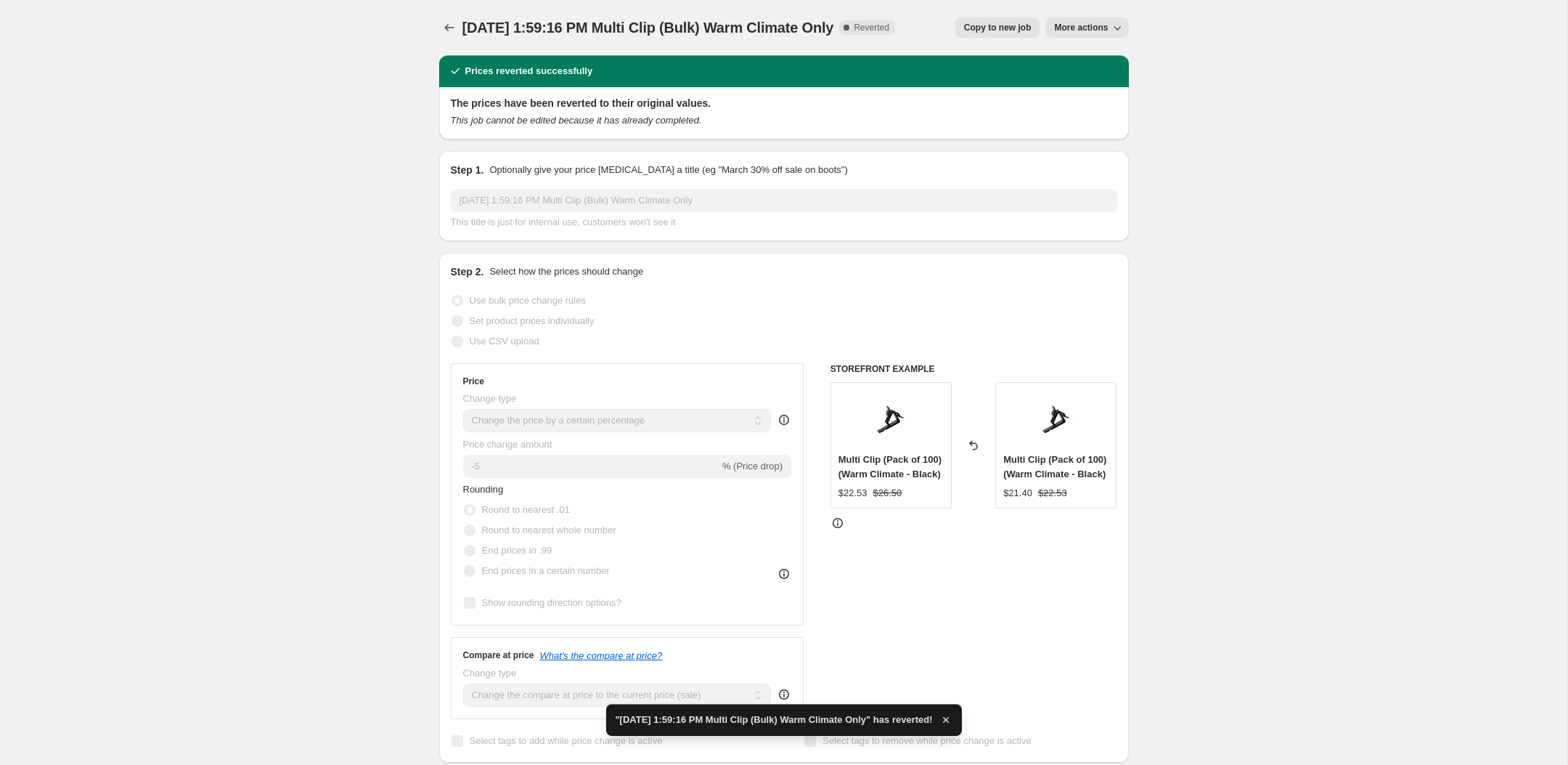
drag, startPoint x: 869, startPoint y: 29, endPoint x: 635, endPoint y: 27, distance: 234.0
click at [635, 27] on span "[DATE] 1:59:16 PM Multi Clip (Bulk) Warm Climate Only" at bounding box center [647, 27] width 371 height 16
copy span "Multi Clip (Bulk) Warm Climate Only"
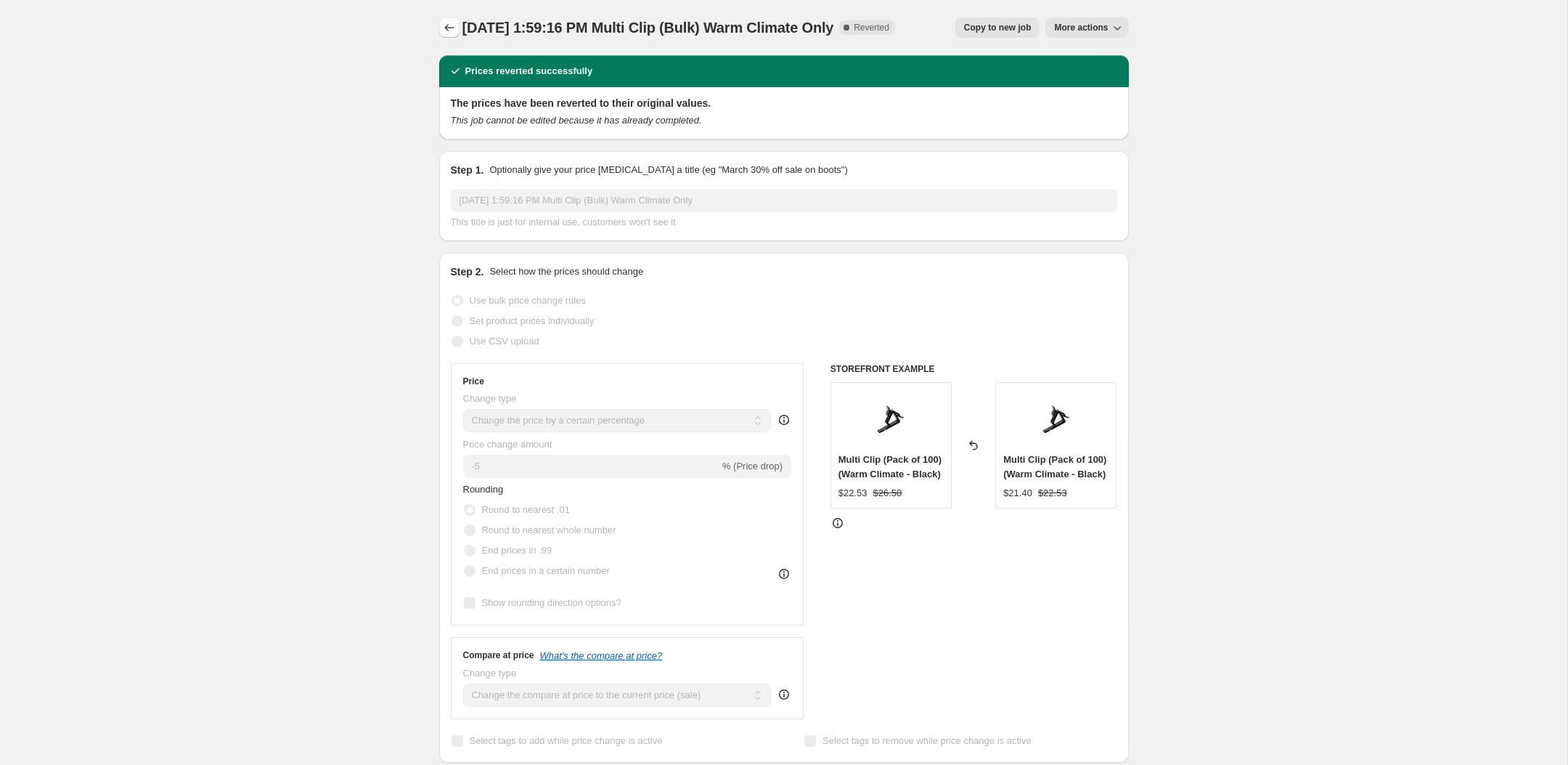
click at [445, 27] on icon "Price change jobs" at bounding box center [449, 28] width 9 height 8
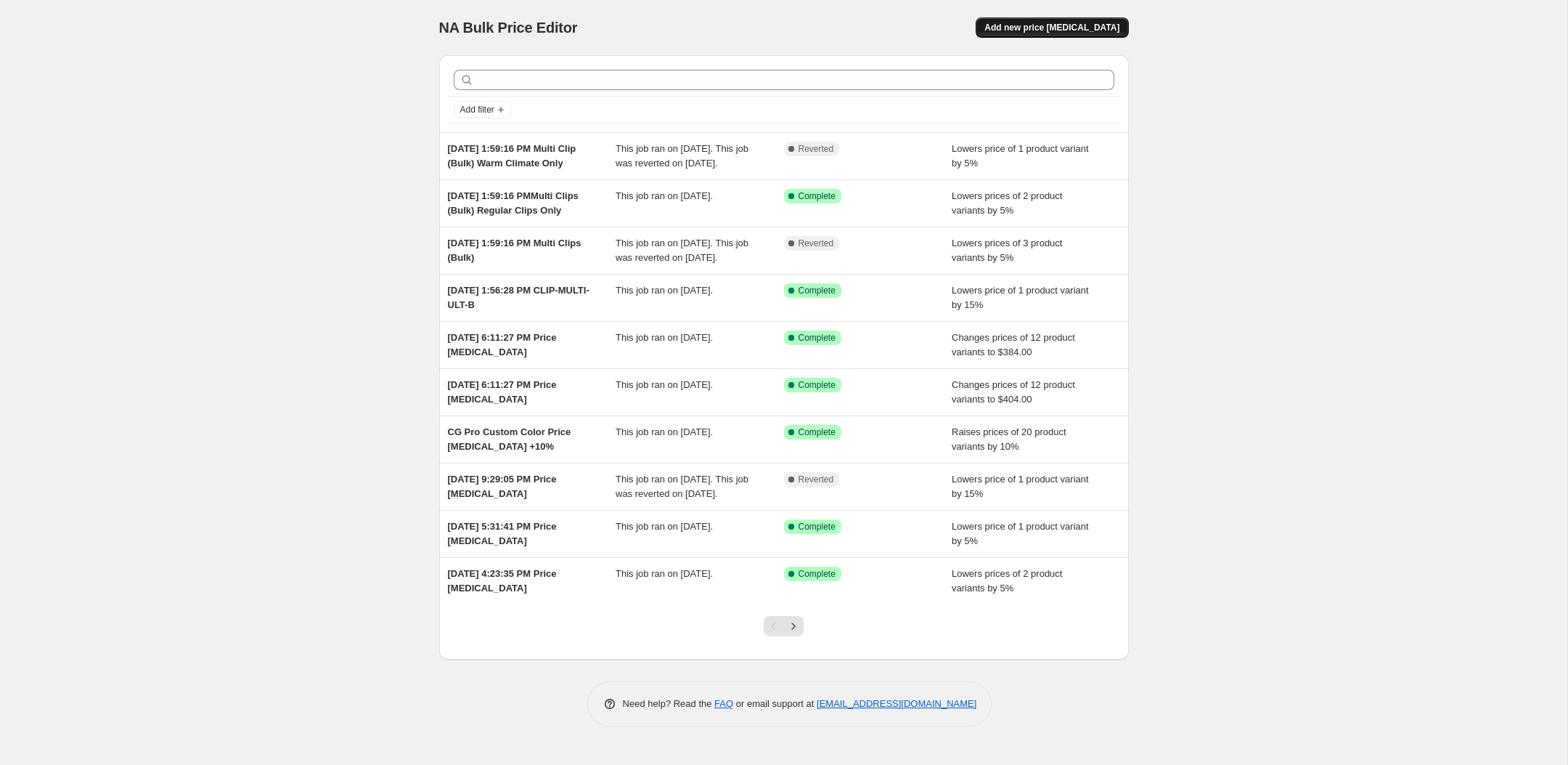
click at [1074, 25] on span "Add new price [MEDICAL_DATA]" at bounding box center [1051, 28] width 135 height 12
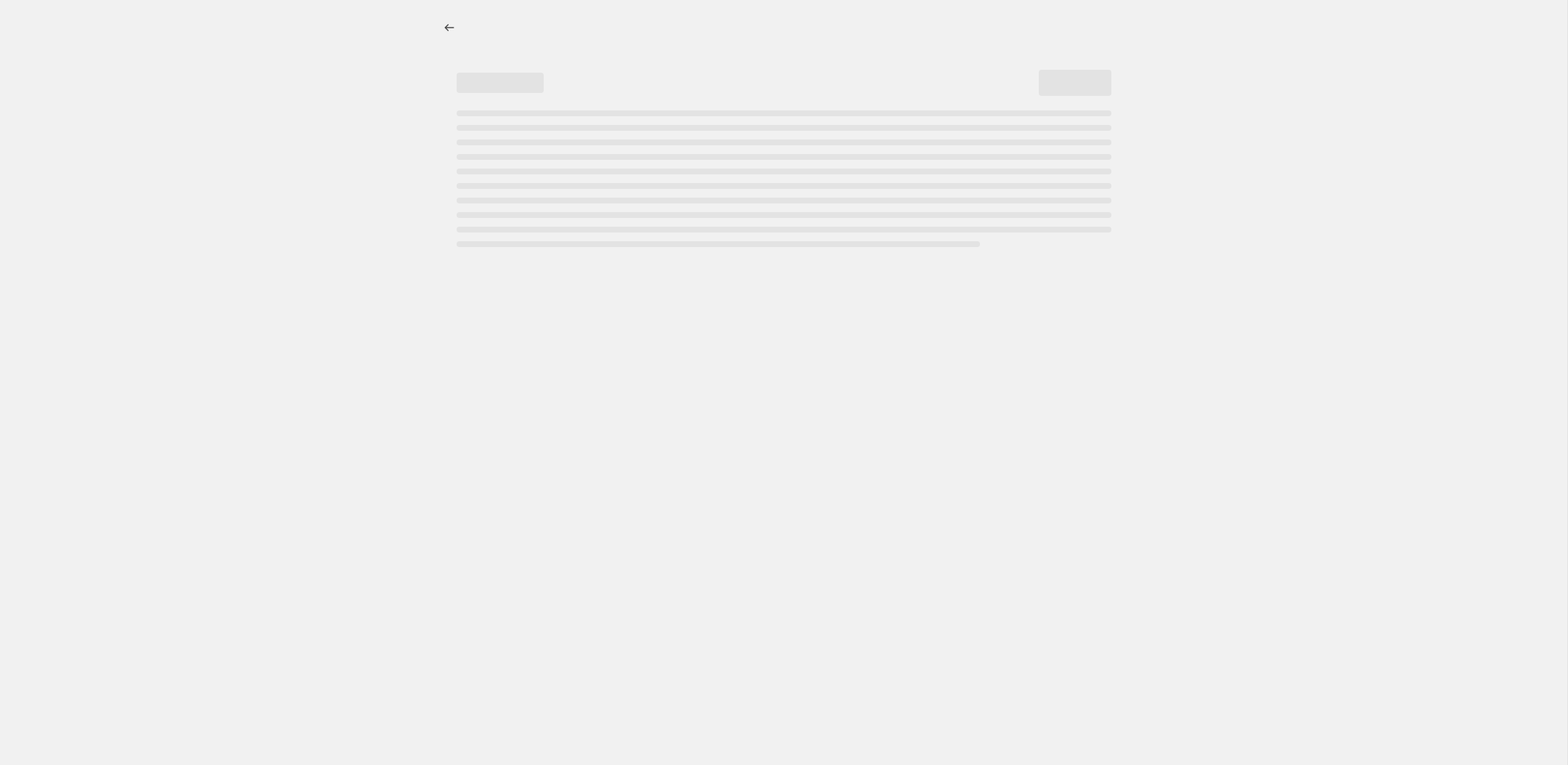
select select "percentage"
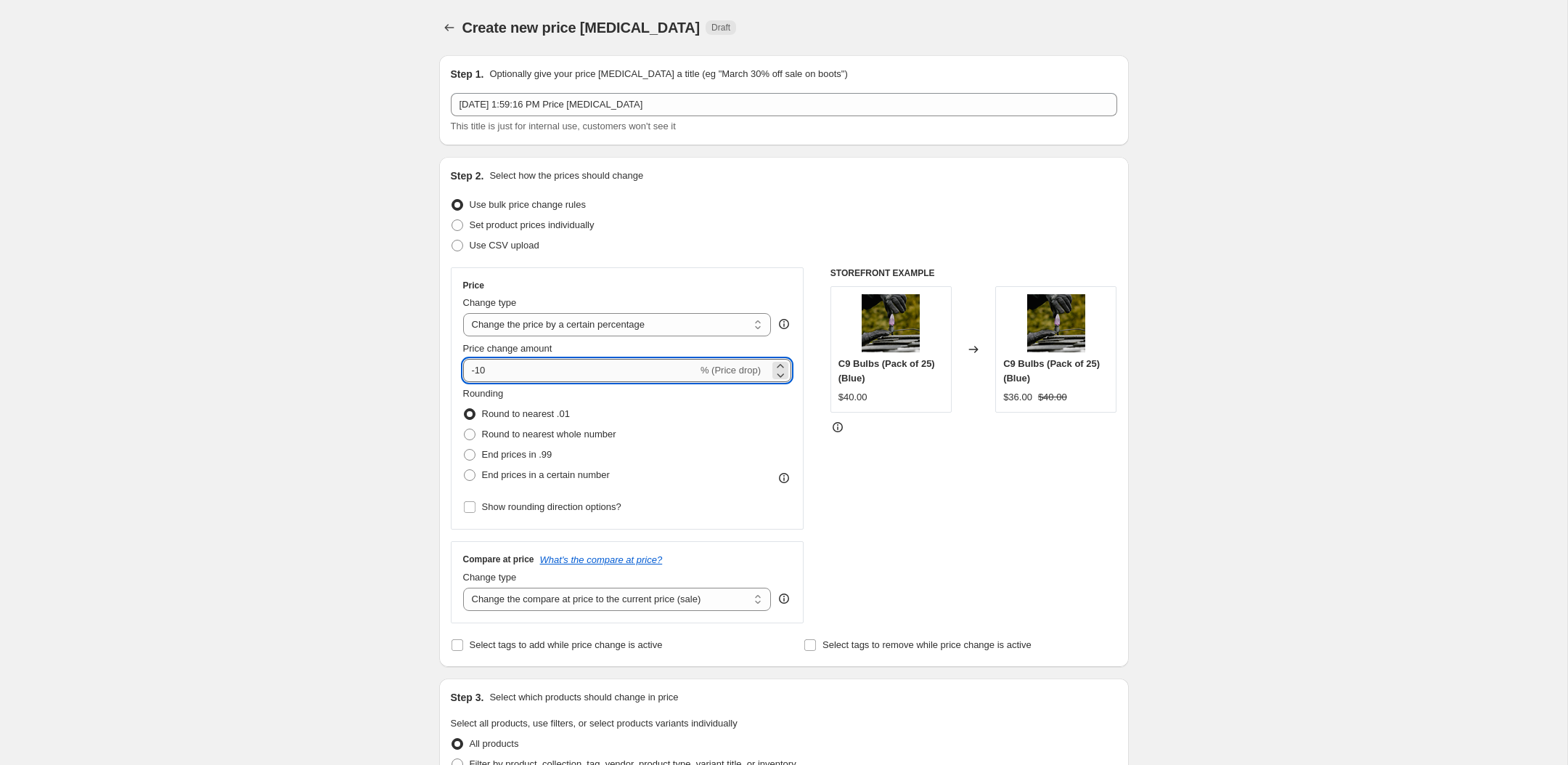
click at [570, 380] on input "-10" at bounding box center [580, 371] width 235 height 23
type input "-1"
type input "-5"
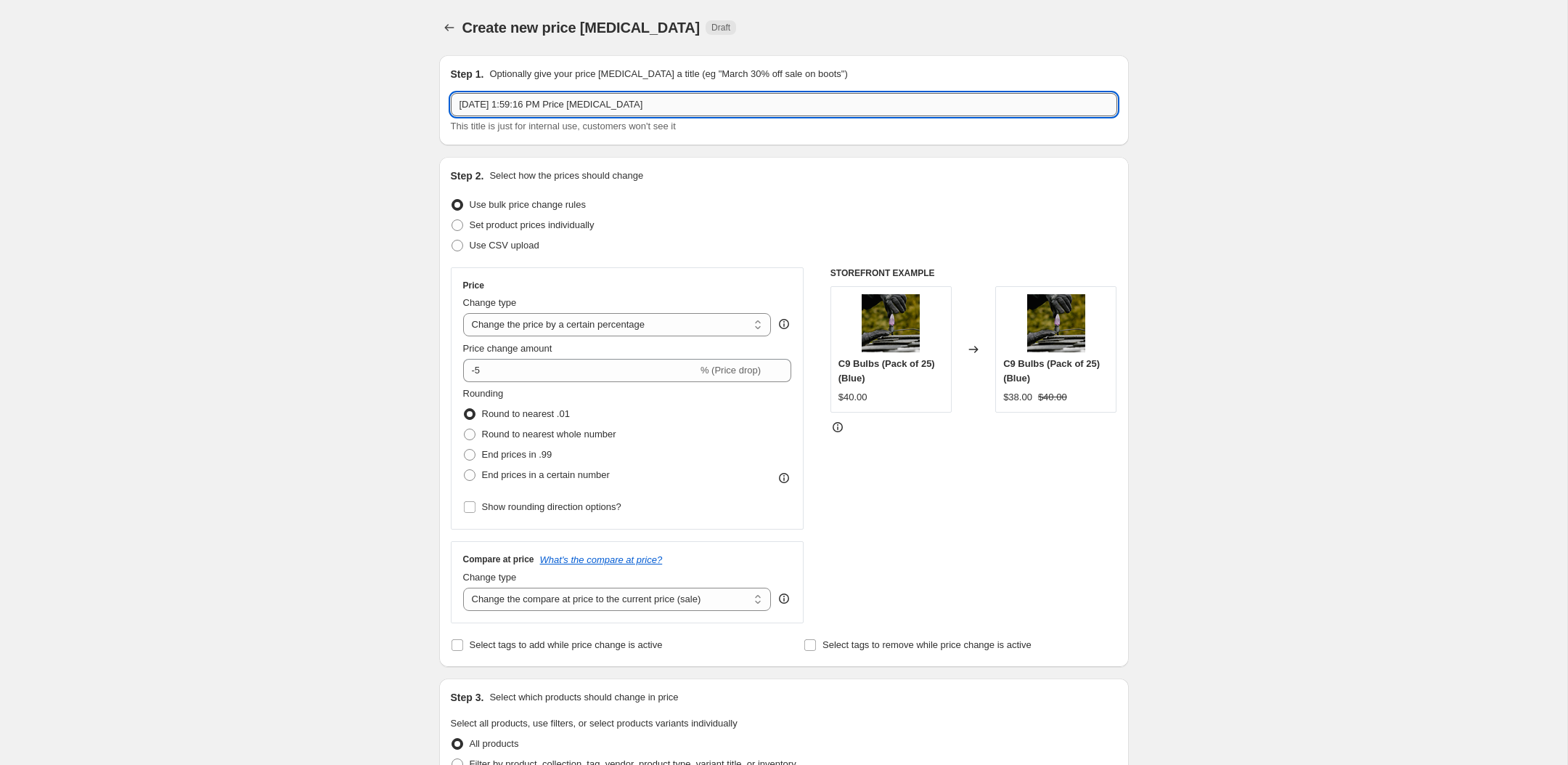
drag, startPoint x: 657, startPoint y: 104, endPoint x: 575, endPoint y: 104, distance: 82.0
click at [575, 104] on input "[DATE] 1:59:16 PM Price [MEDICAL_DATA]" at bounding box center [784, 105] width 667 height 23
paste input "Multi Clip (Bulk) Warm Climate Only"
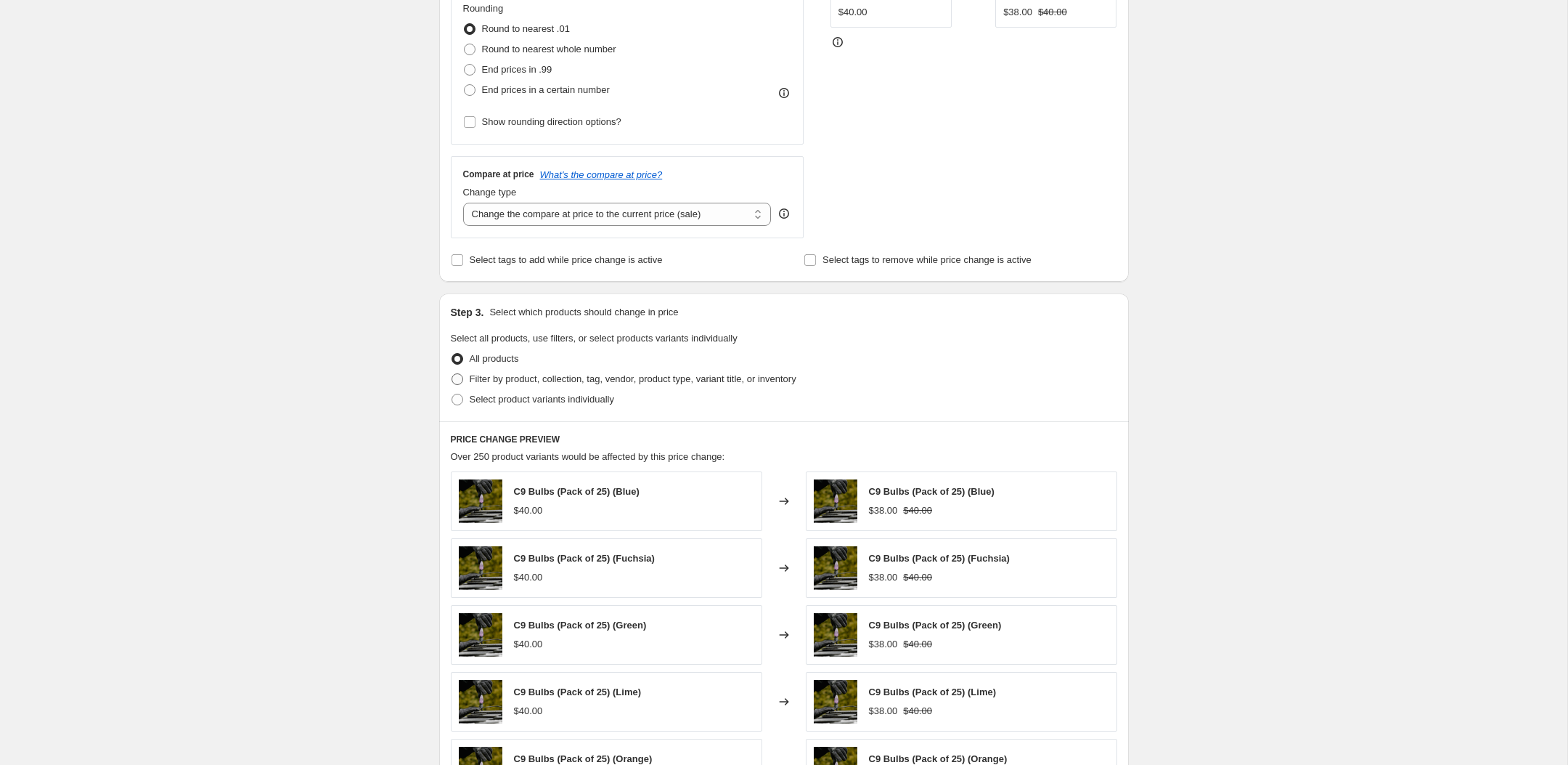
scroll to position [419, 0]
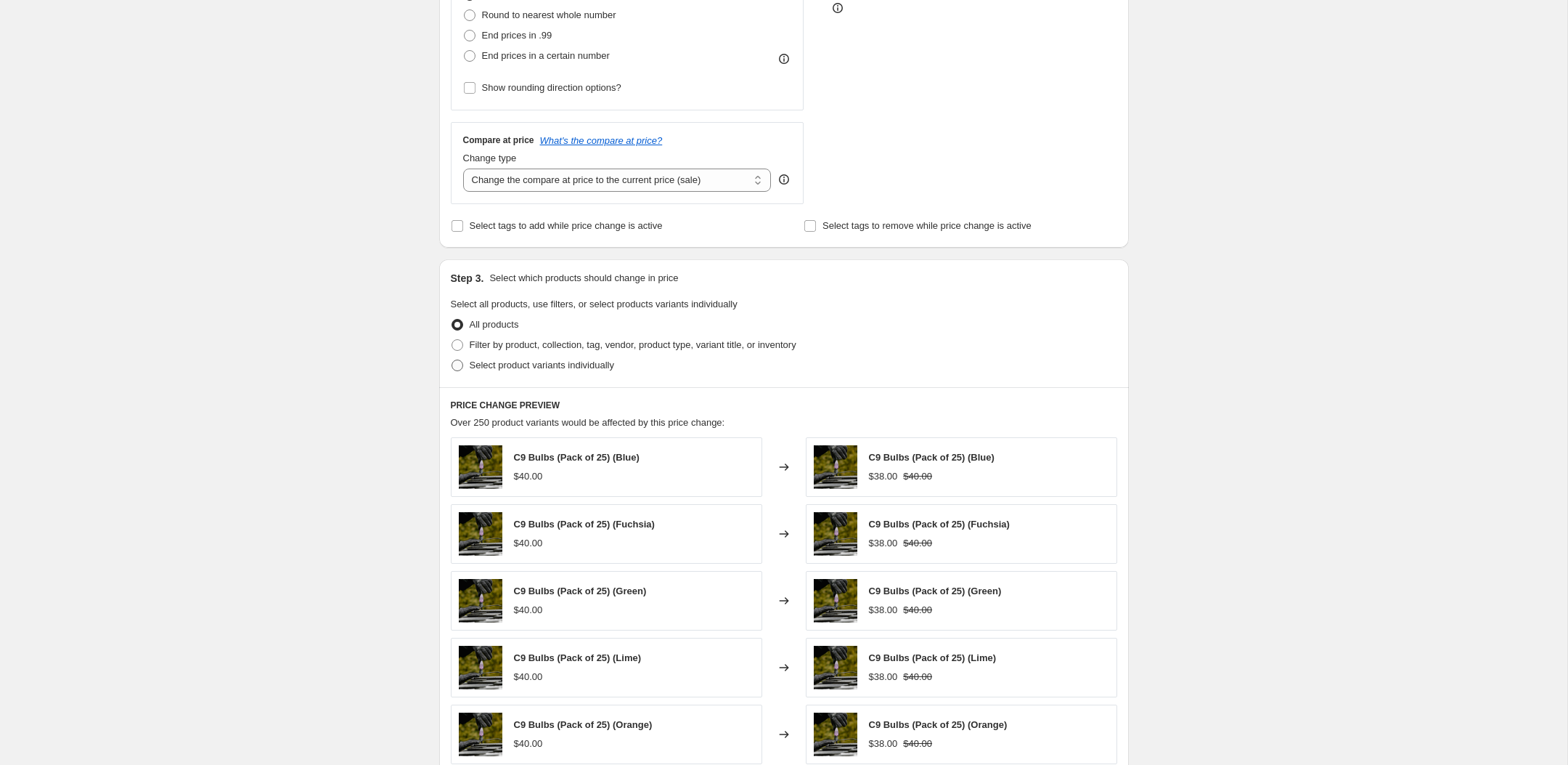
type input "[DATE] 1:59:16 PM Multi Clip (Bulk) Warm Climate Only"
click at [505, 367] on span "Select product variants individually" at bounding box center [542, 364] width 144 height 11
click at [452, 360] on input "Select product variants individually" at bounding box center [451, 359] width 1 height 1
radio input "true"
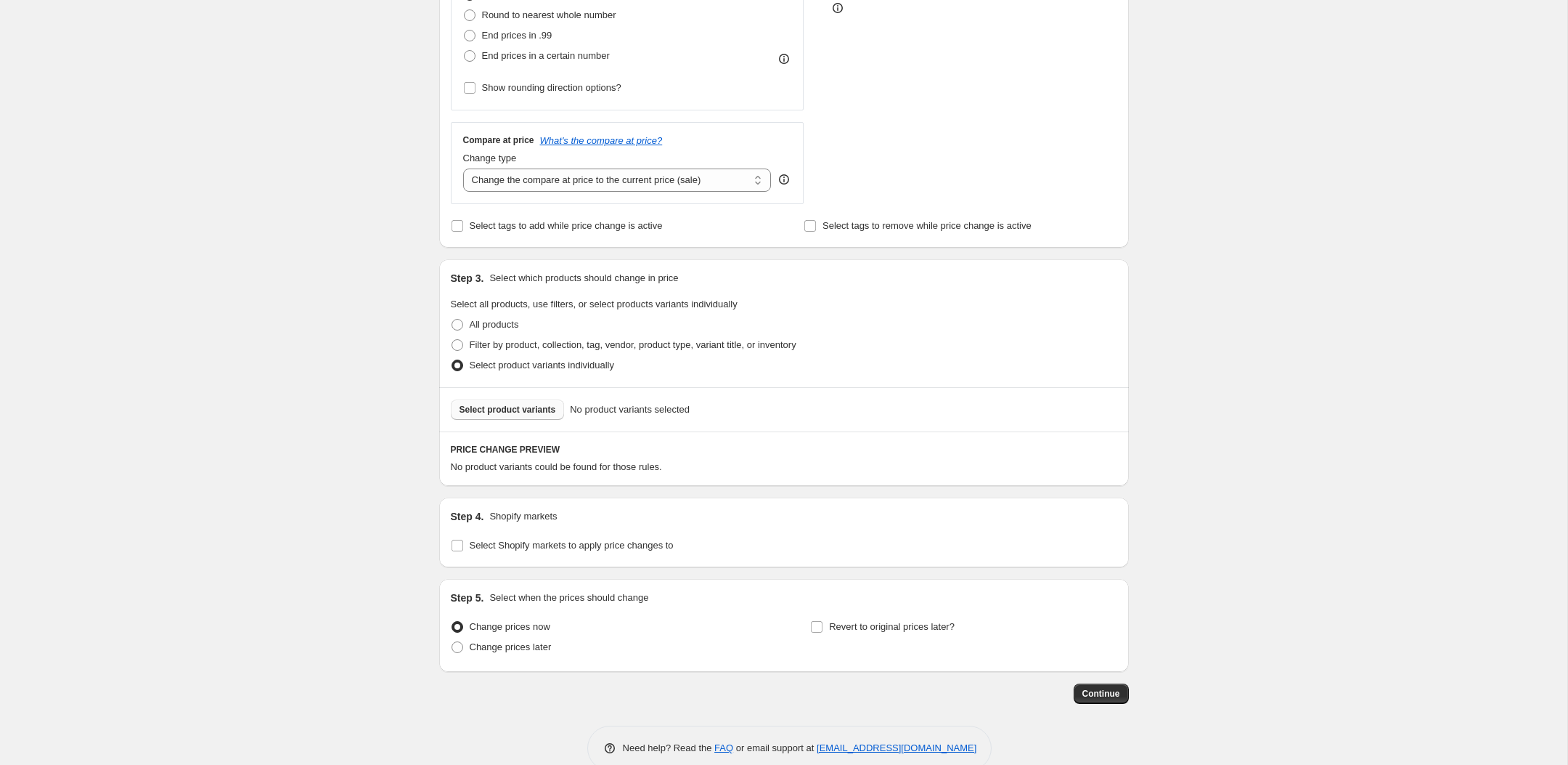
click at [522, 411] on span "Select product variants" at bounding box center [507, 409] width 96 height 12
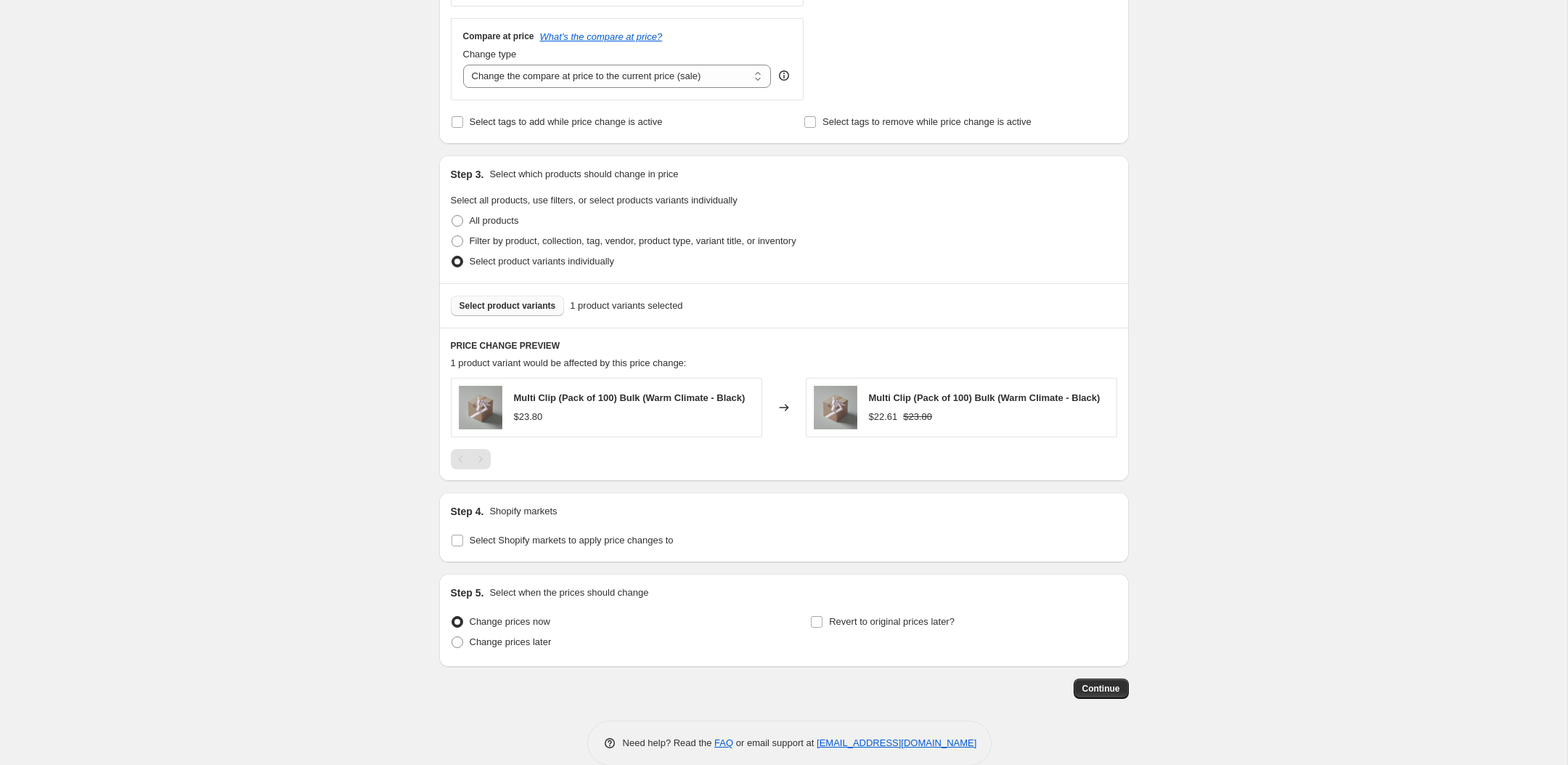
scroll to position [545, 0]
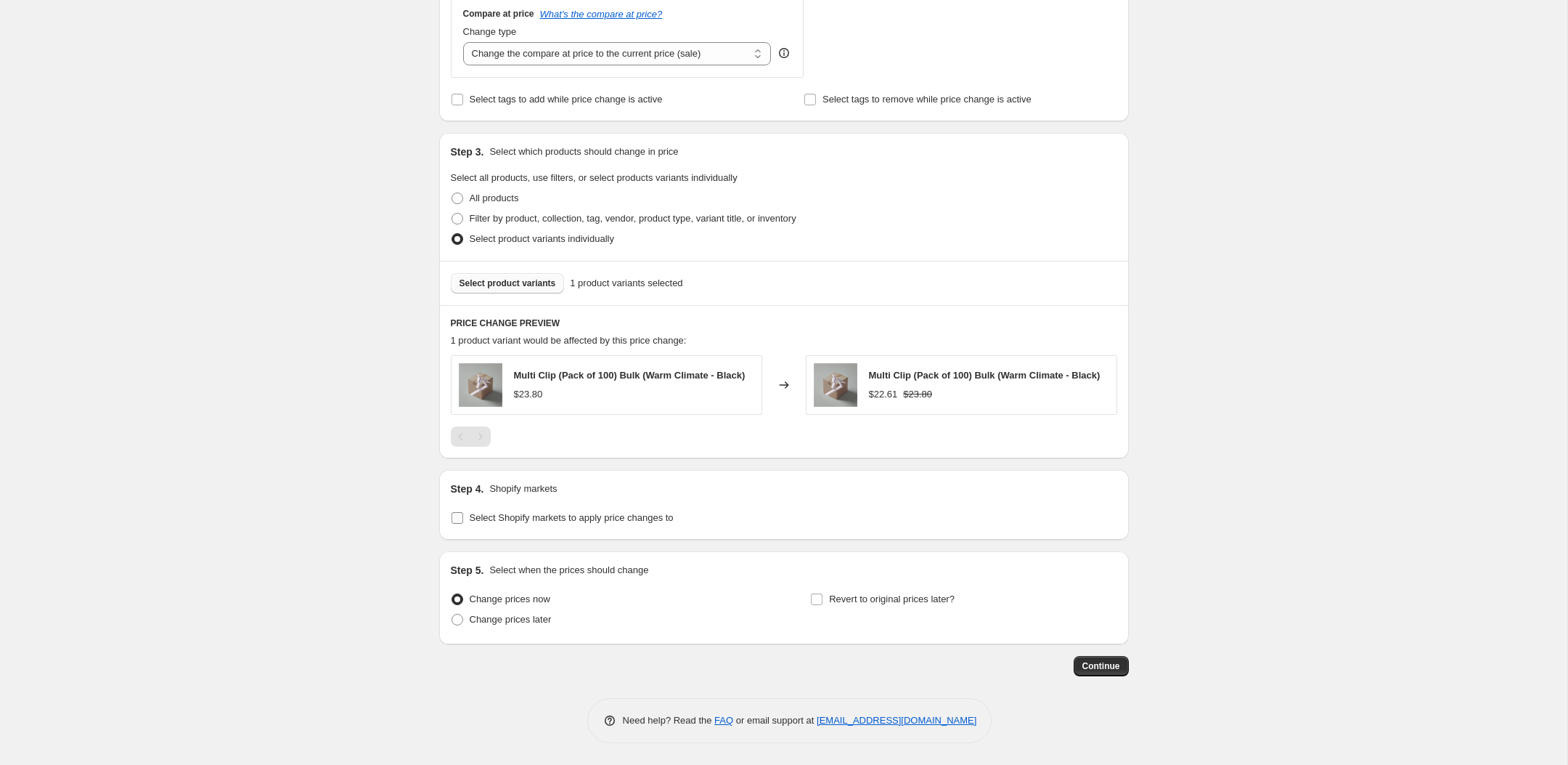
click at [602, 523] on span "Select Shopify markets to apply price changes to" at bounding box center [571, 517] width 204 height 11
click at [463, 523] on input "Select Shopify markets to apply price changes to" at bounding box center [457, 518] width 12 height 12
checkbox input "true"
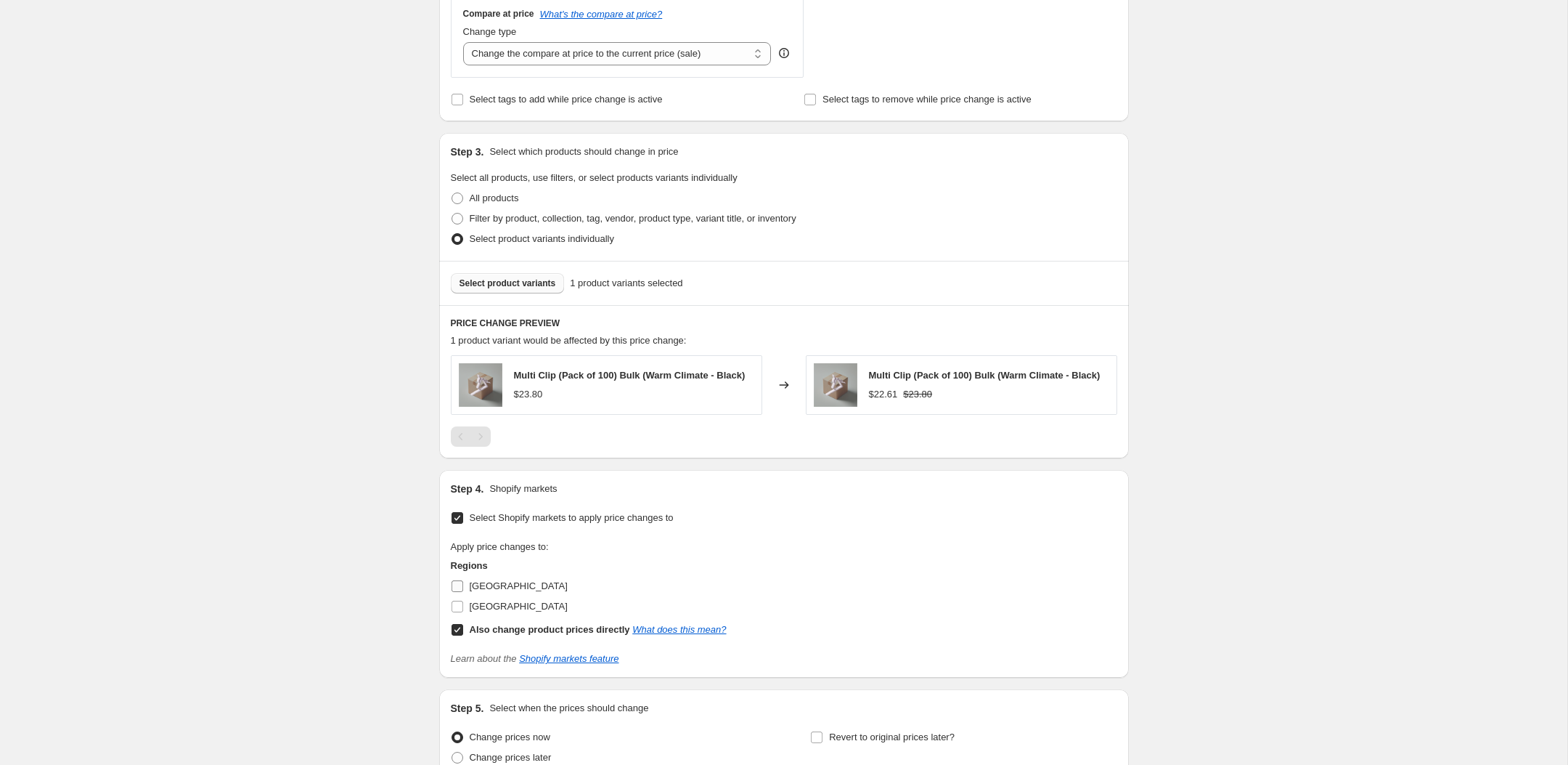
click at [481, 591] on span "[GEOGRAPHIC_DATA]" at bounding box center [518, 585] width 98 height 11
click at [463, 591] on input "[GEOGRAPHIC_DATA]" at bounding box center [457, 586] width 12 height 12
checkbox input "true"
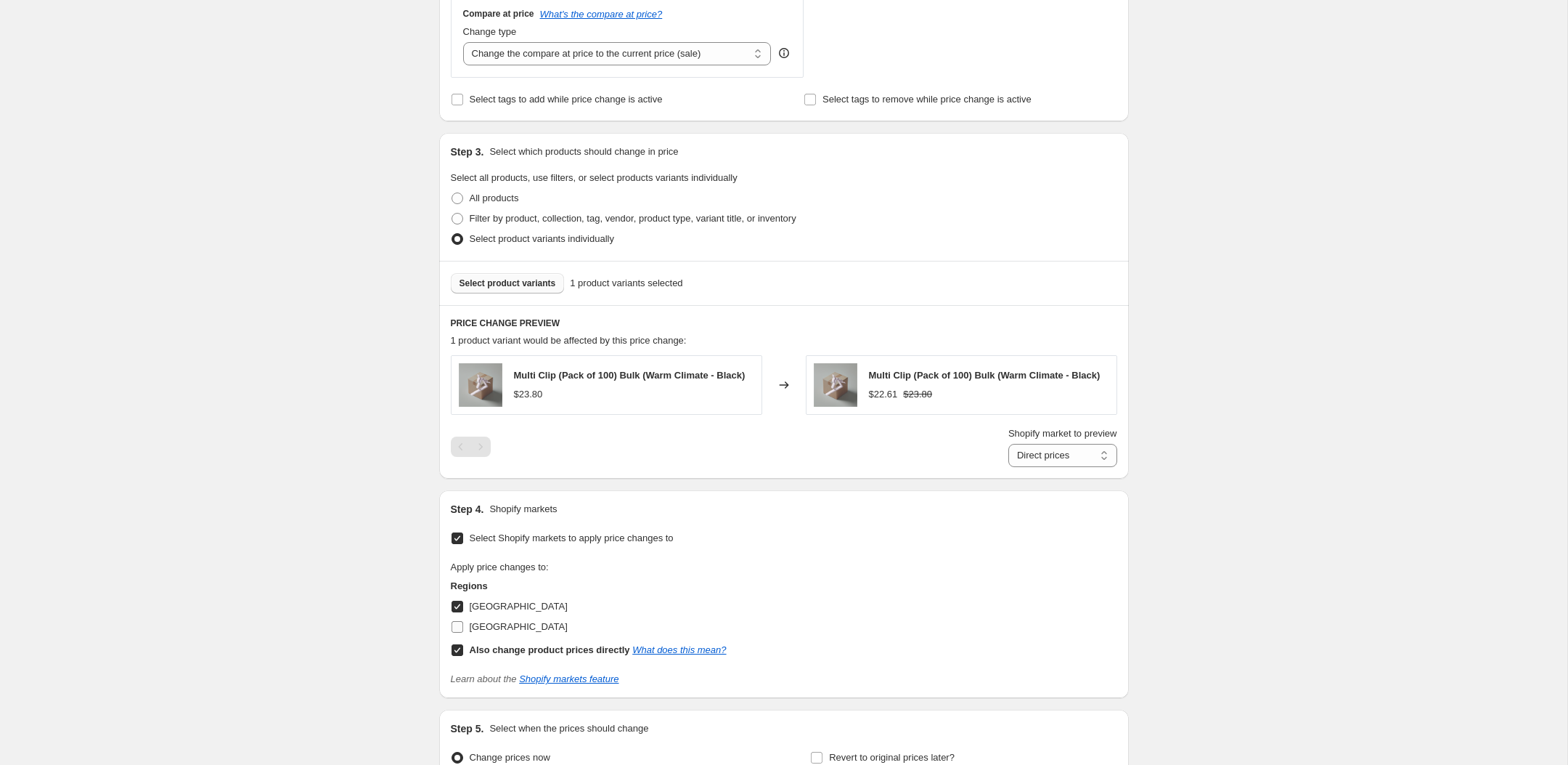
click at [489, 631] on span "[GEOGRAPHIC_DATA]" at bounding box center [518, 626] width 98 height 11
click at [463, 631] on input "[GEOGRAPHIC_DATA]" at bounding box center [457, 627] width 12 height 12
checkbox input "true"
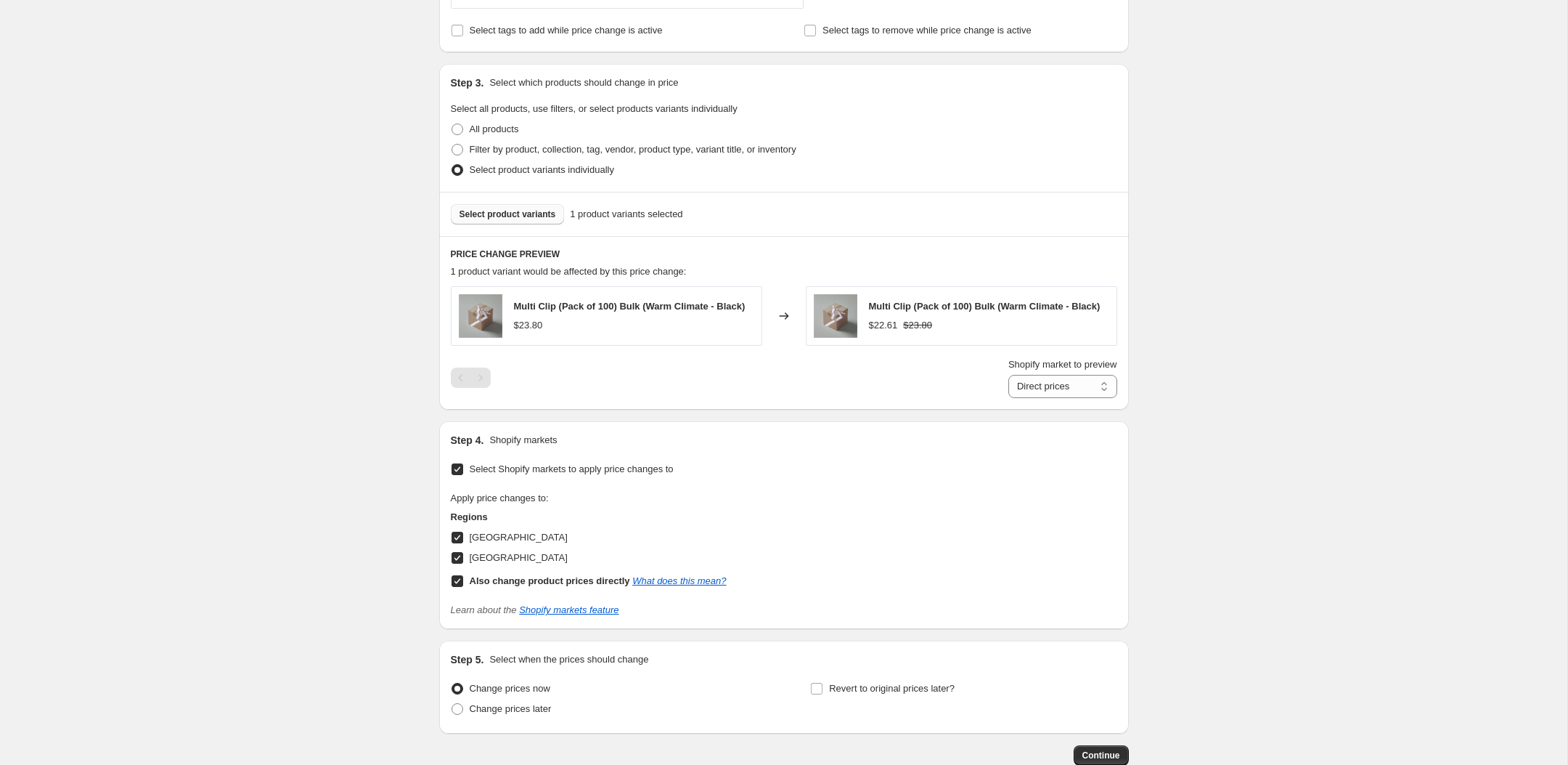
scroll to position [645, 0]
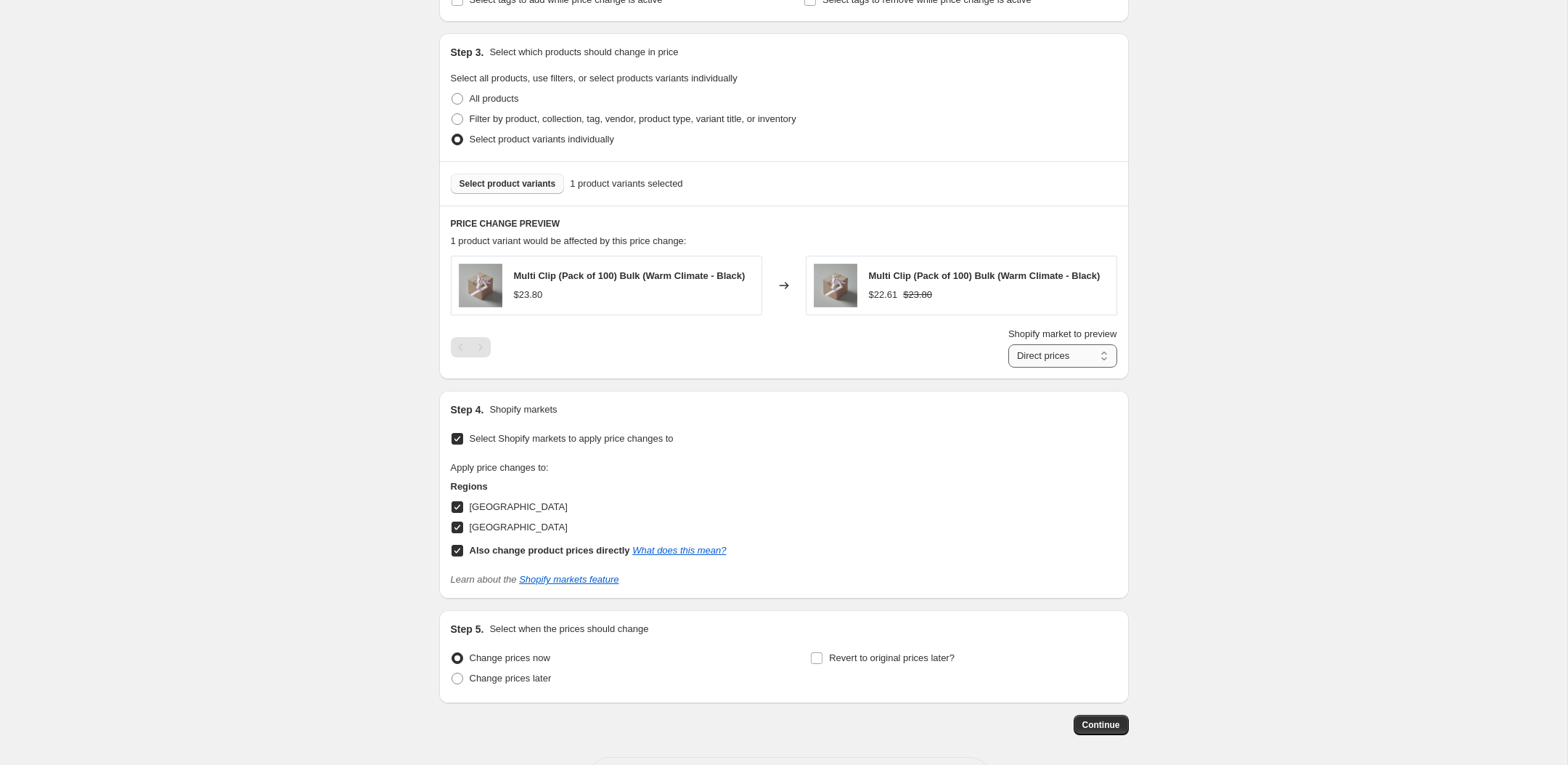
click at [1079, 367] on select "Direct prices [GEOGRAPHIC_DATA] [GEOGRAPHIC_DATA]" at bounding box center [1062, 356] width 109 height 23
select select "49053630746"
click at [1008, 367] on select "Direct prices [GEOGRAPHIC_DATA] [GEOGRAPHIC_DATA]" at bounding box center [1062, 356] width 109 height 23
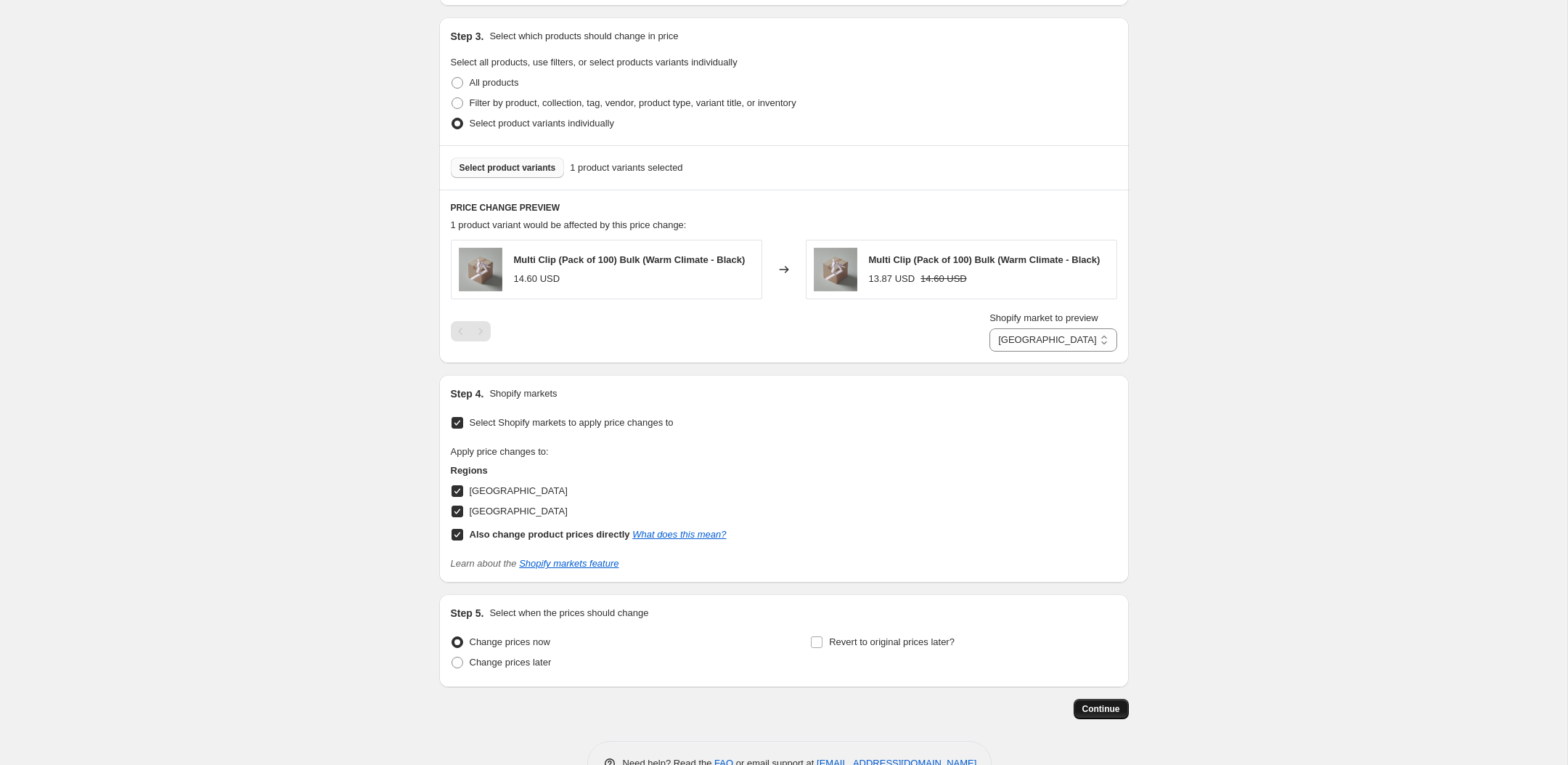
click at [1118, 710] on span "Continue" at bounding box center [1101, 709] width 38 height 12
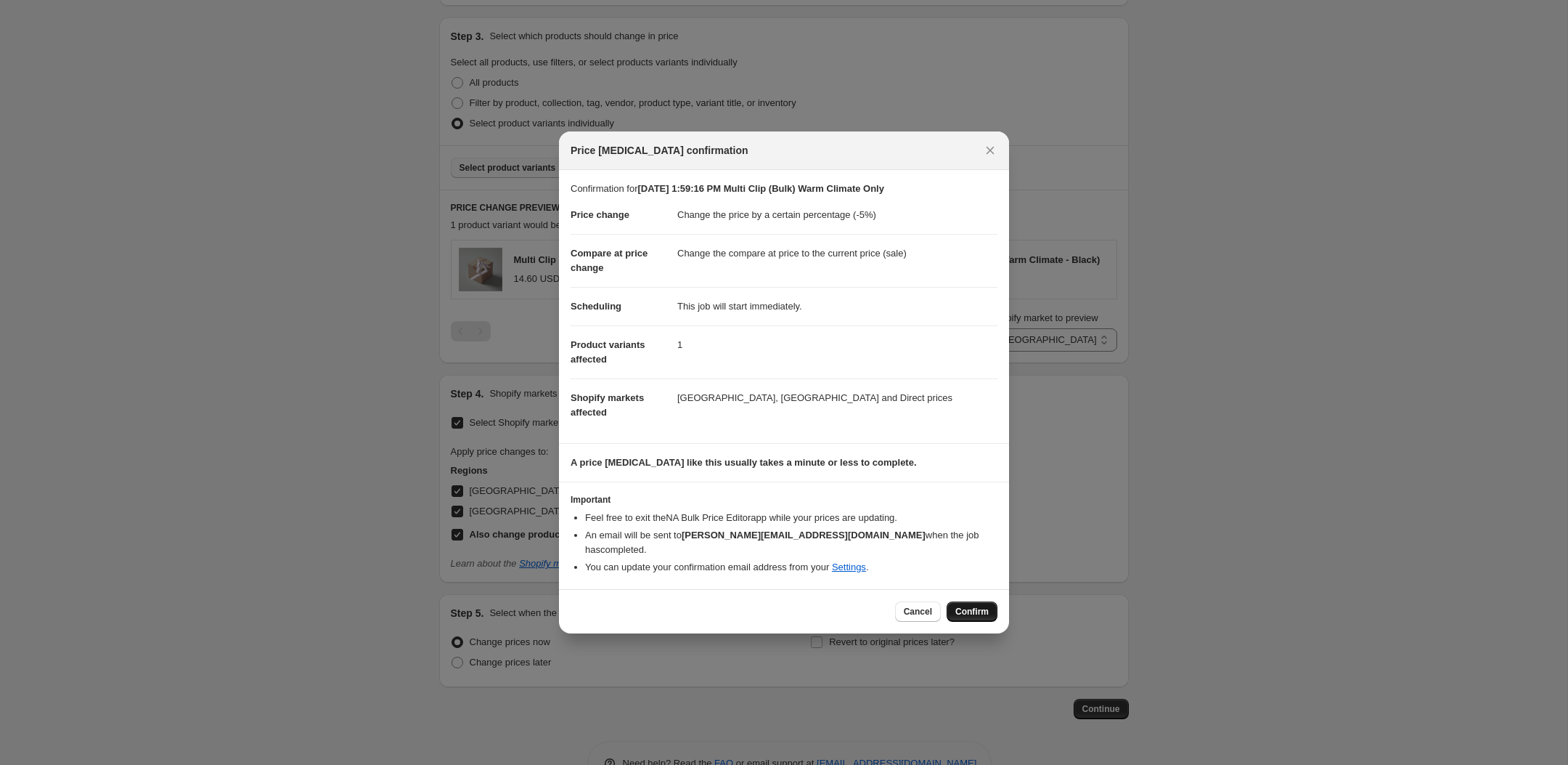
click at [986, 613] on button "Confirm" at bounding box center [972, 611] width 51 height 20
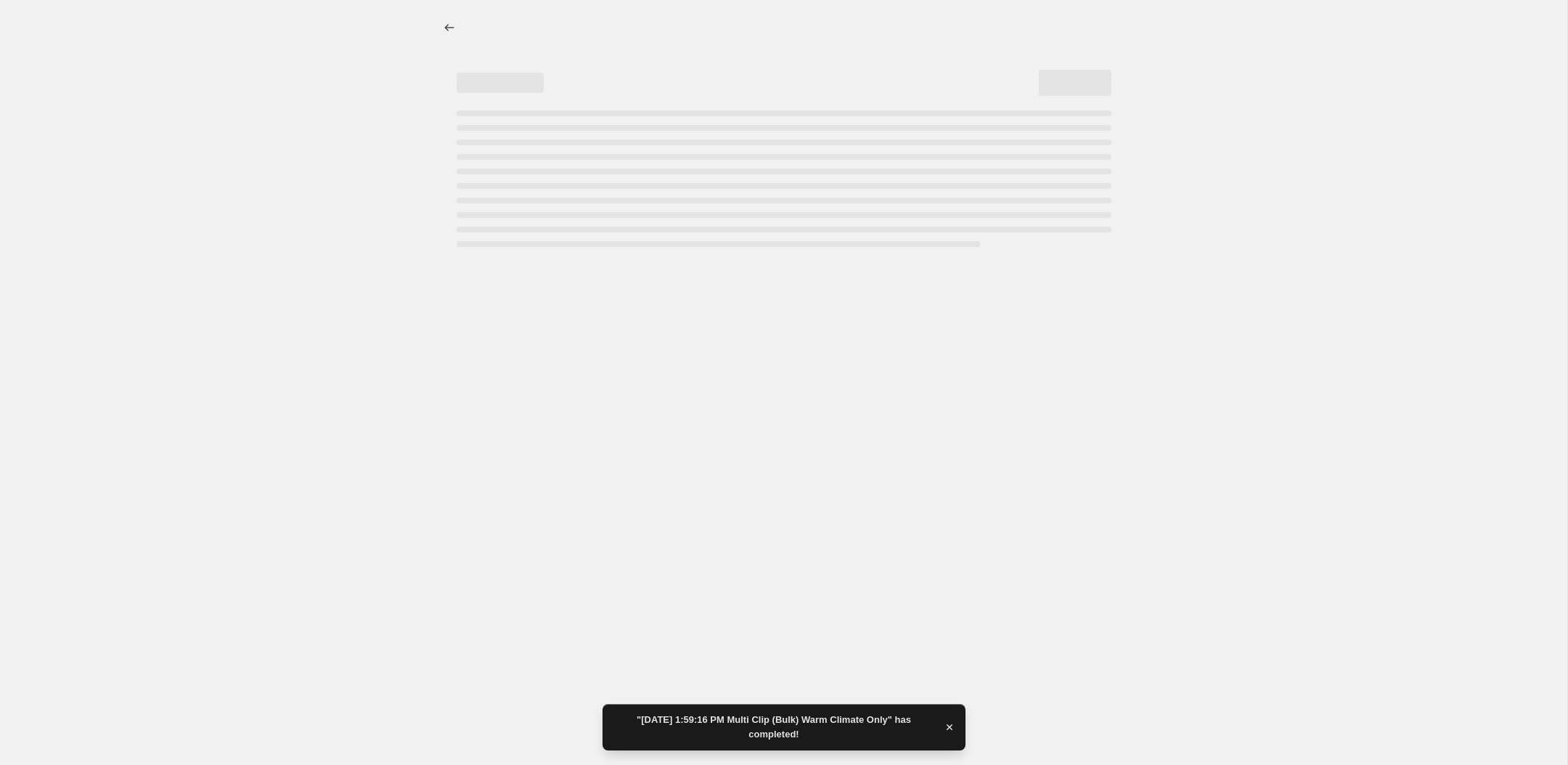
select select "percentage"
select select "49053630746"
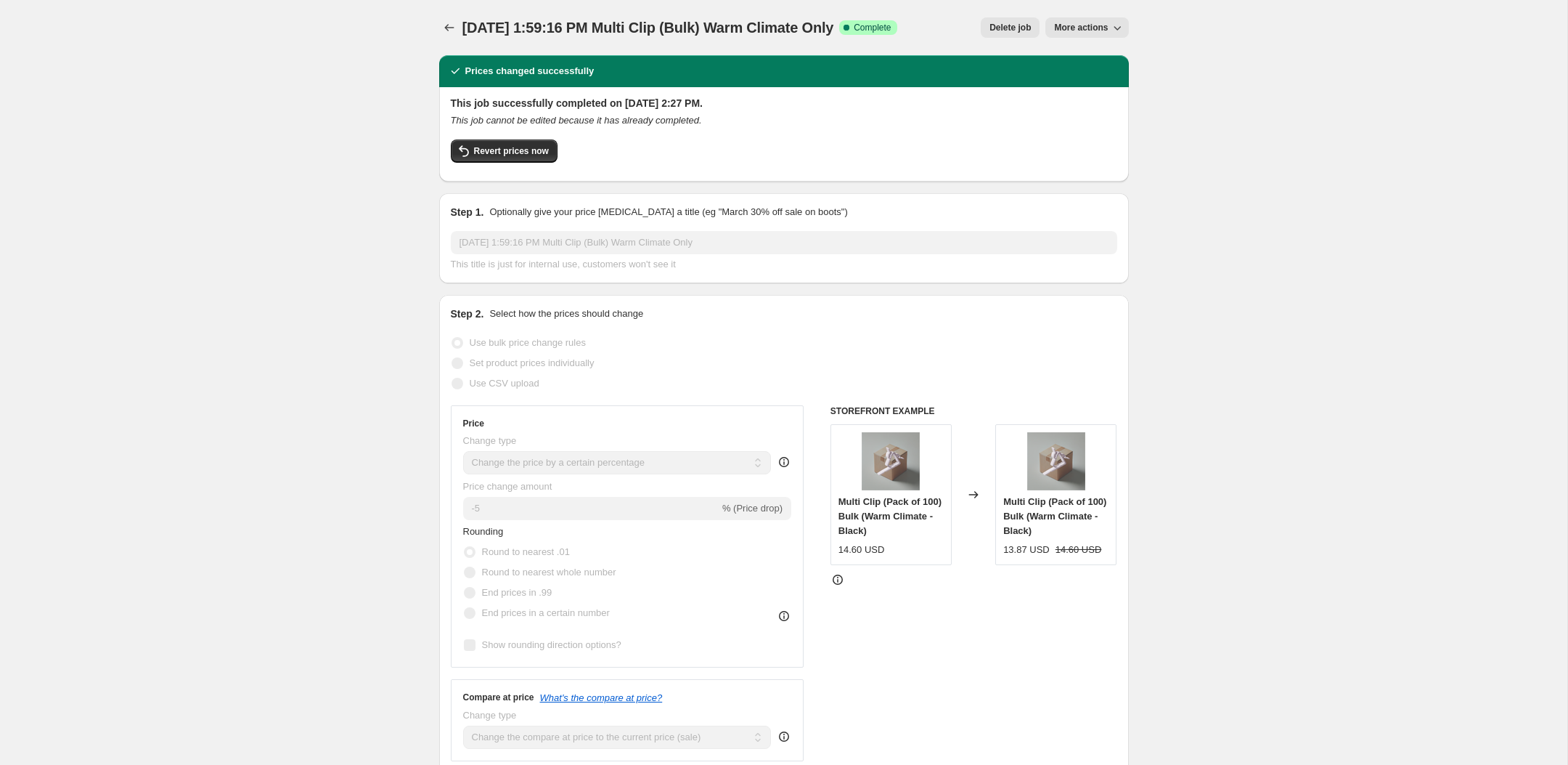
scroll to position [20, 0]
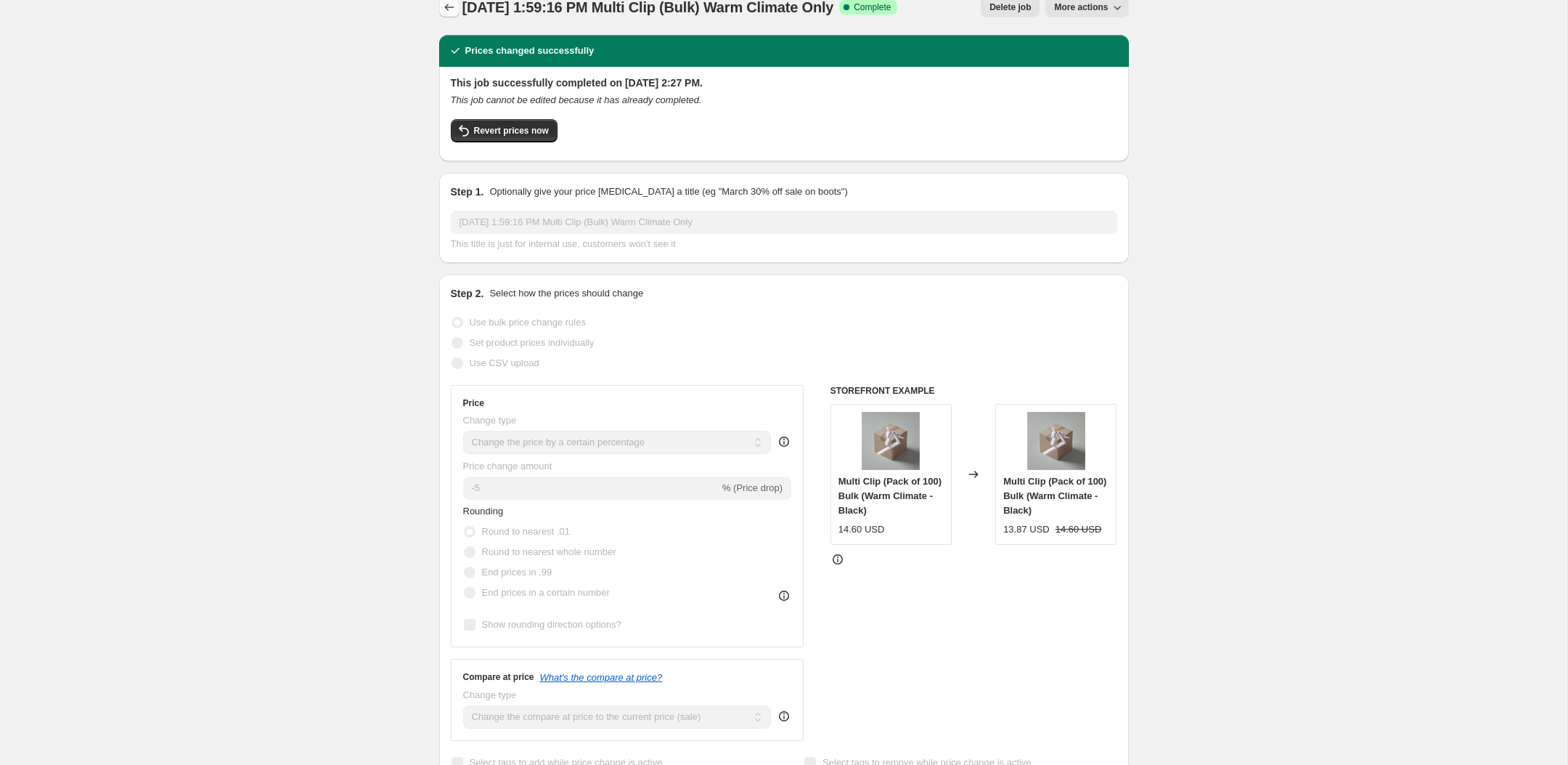
click at [451, 5] on icon "Price change jobs" at bounding box center [449, 7] width 14 height 14
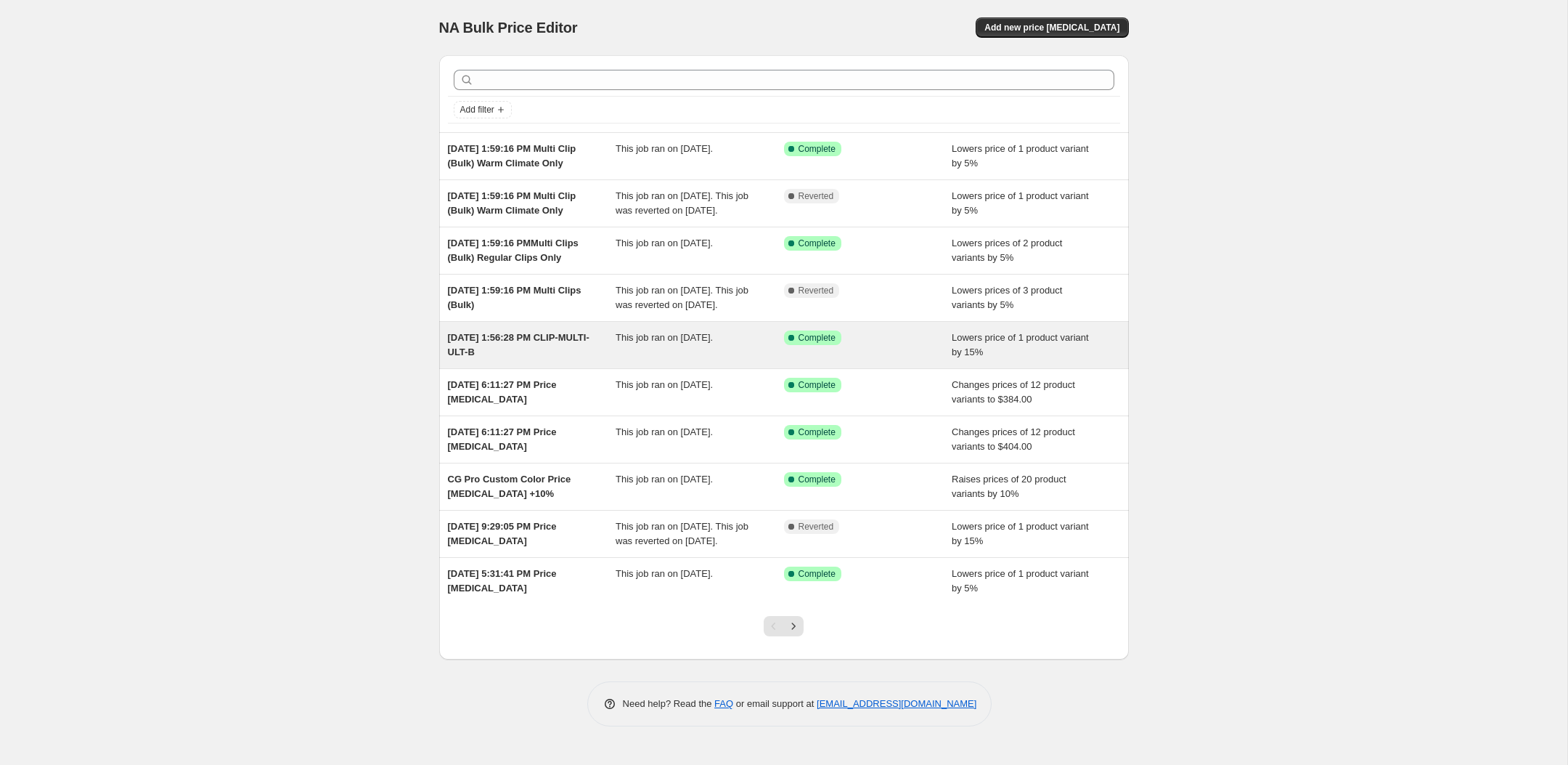
click at [583, 359] on div "[DATE] 1:56:28 PM CLIP-MULTI-ULT-B" at bounding box center [532, 345] width 169 height 29
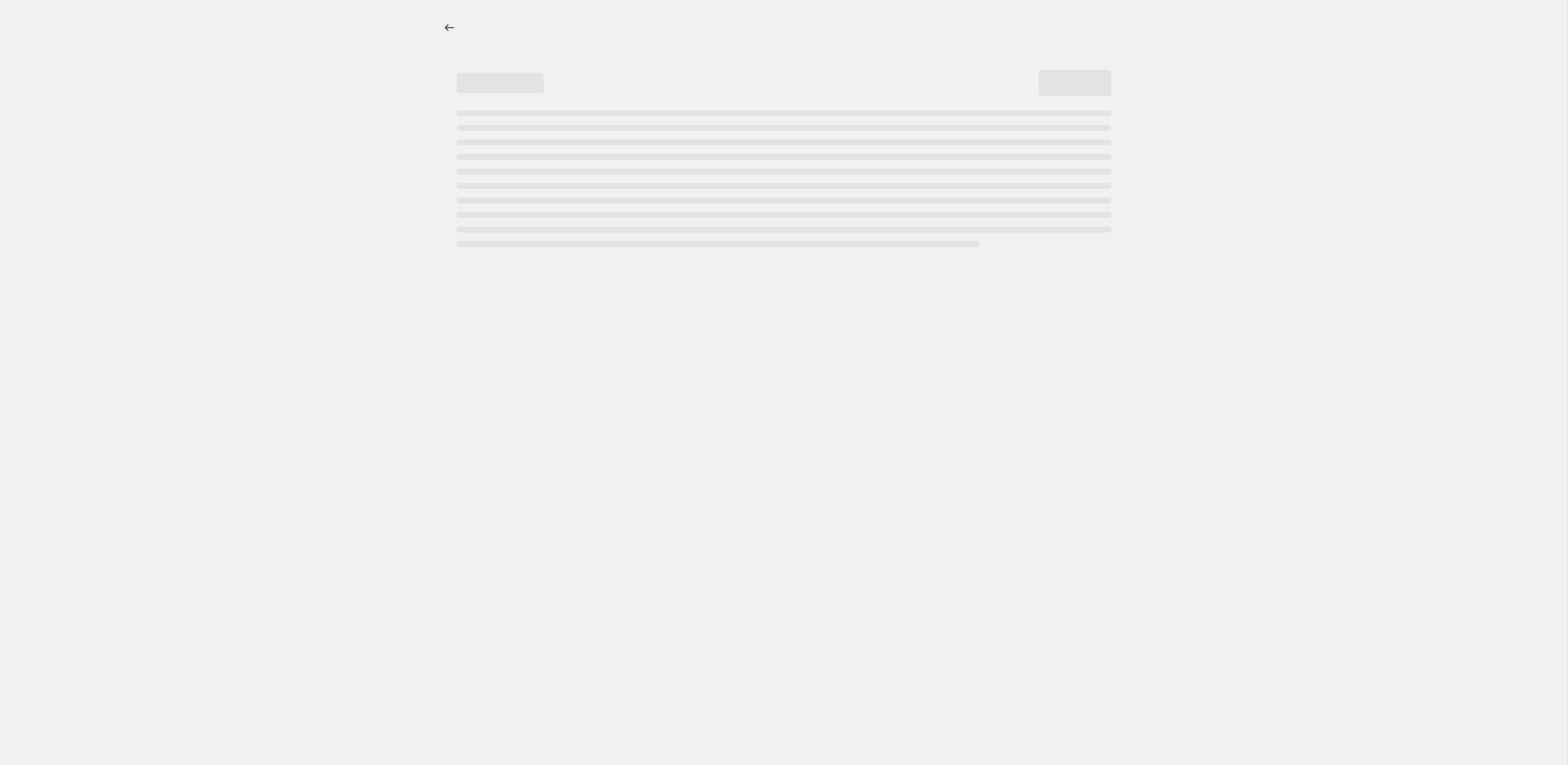
select select "percentage"
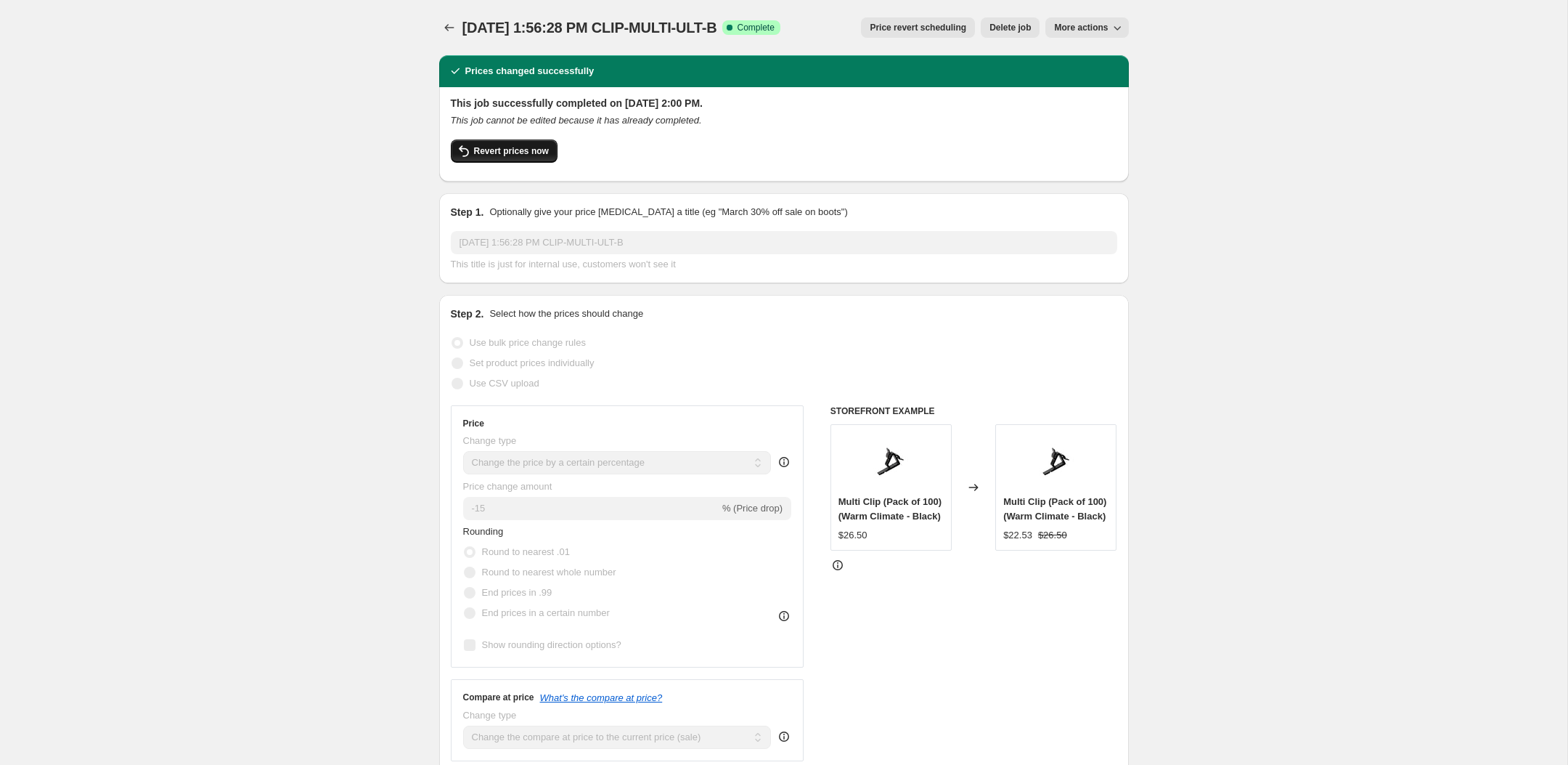
click at [501, 142] on button "Revert prices now" at bounding box center [504, 151] width 106 height 23
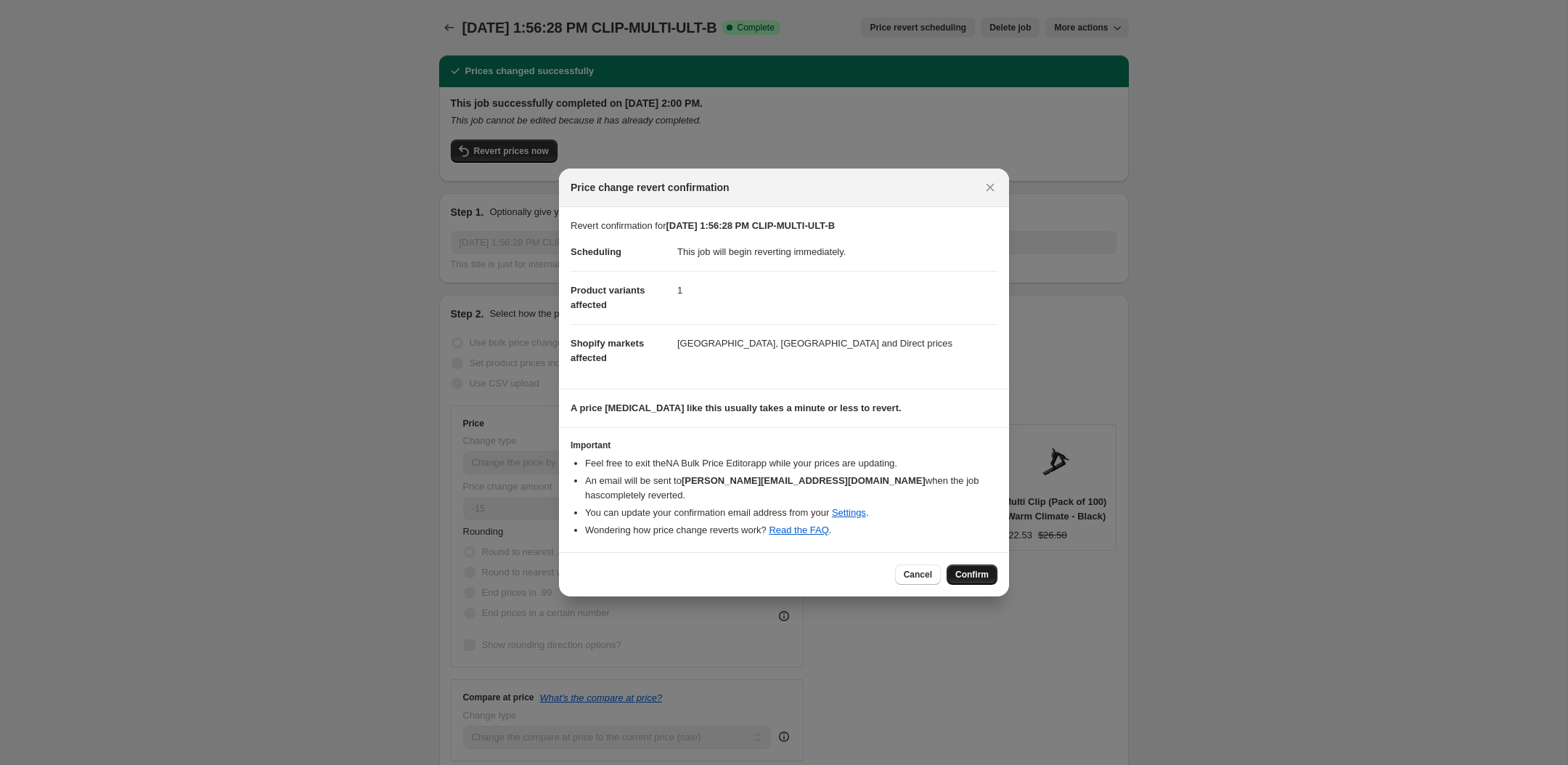
click at [971, 569] on span "Confirm" at bounding box center [972, 575] width 34 height 12
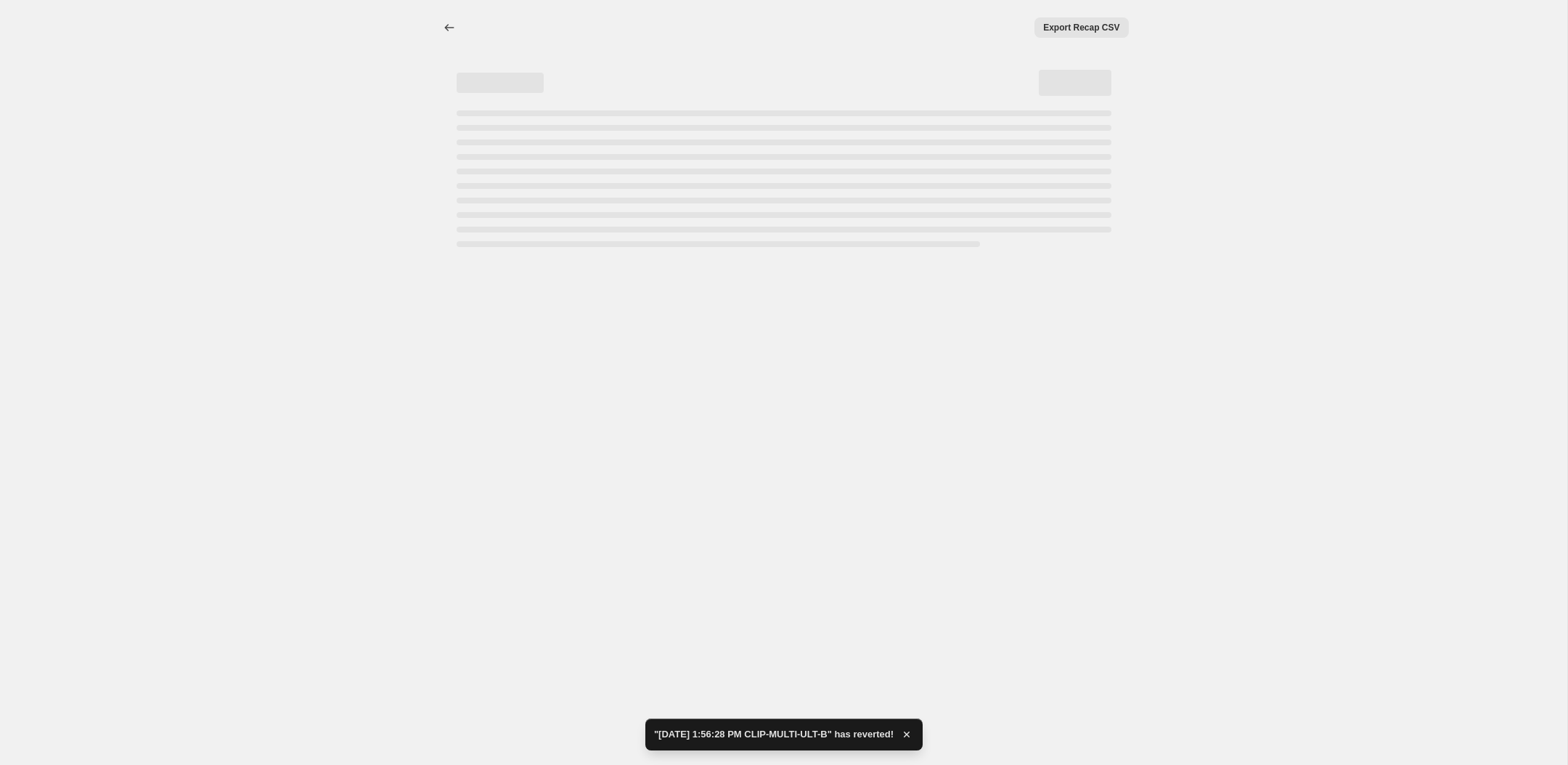
select select "percentage"
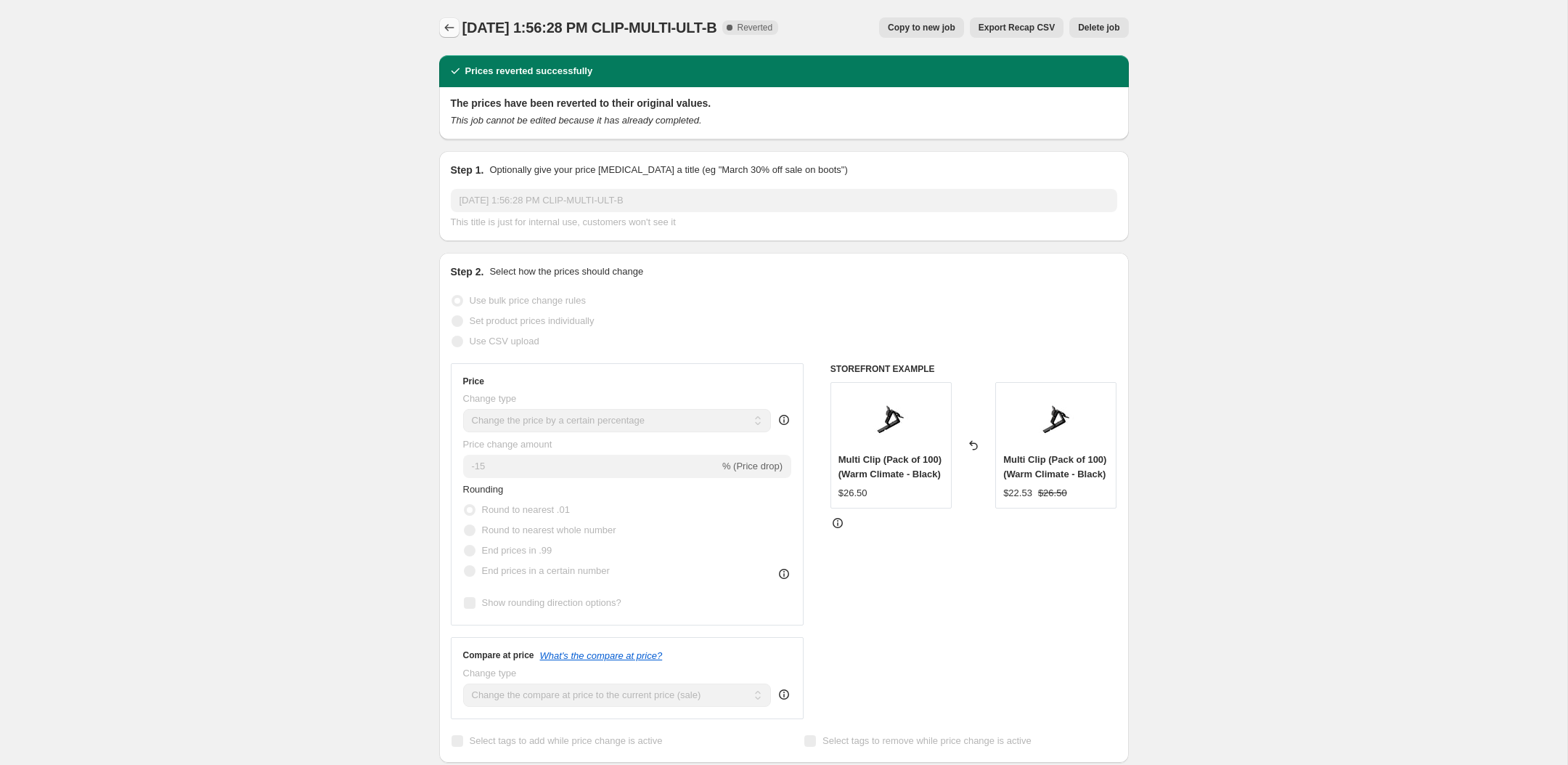
click at [451, 29] on icon "Price change jobs" at bounding box center [449, 27] width 14 height 14
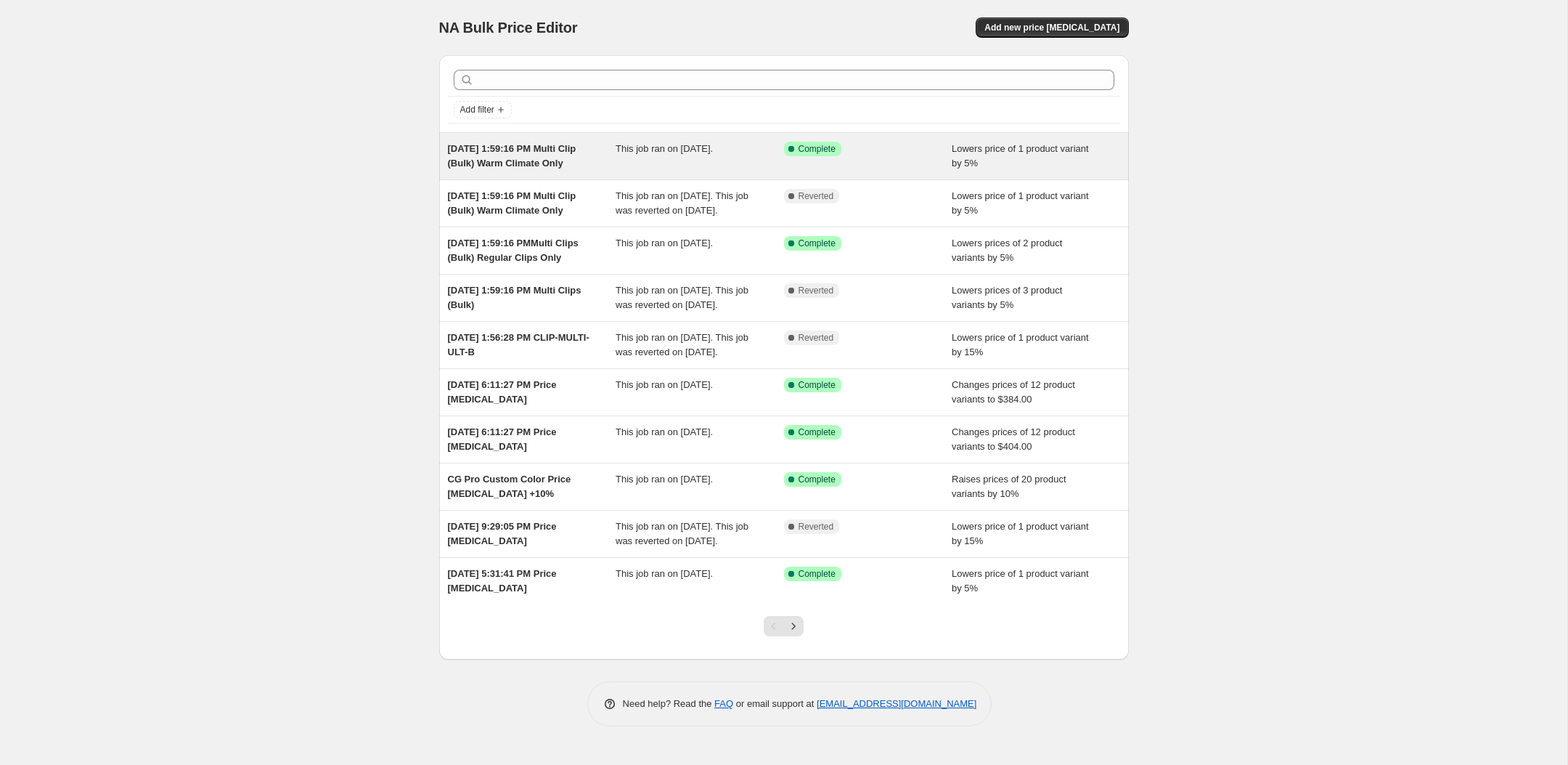
click at [597, 164] on div "[DATE] 1:59:16 PM Multi Clip (Bulk) Warm Climate Only" at bounding box center [532, 156] width 169 height 29
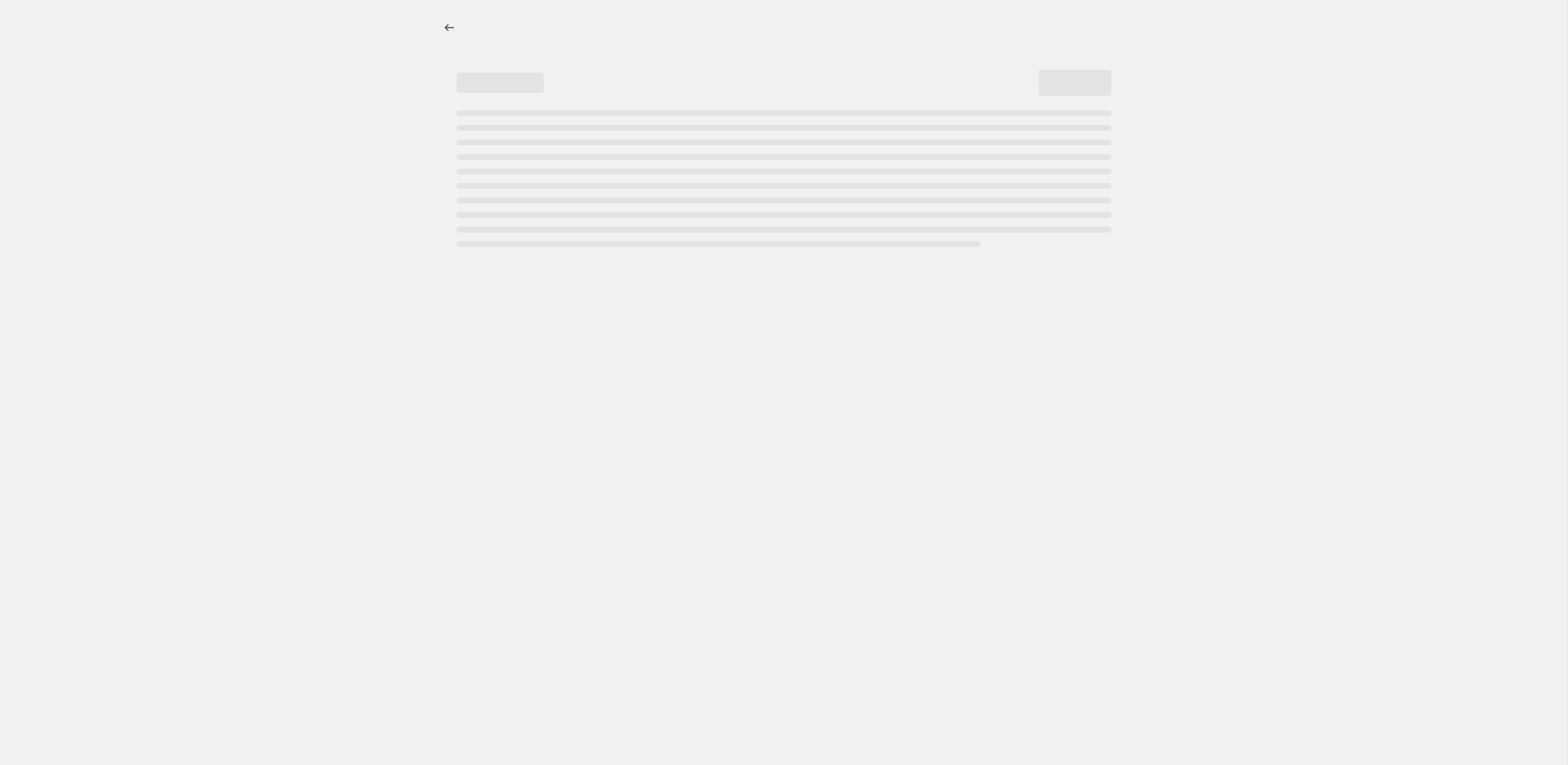
select select "percentage"
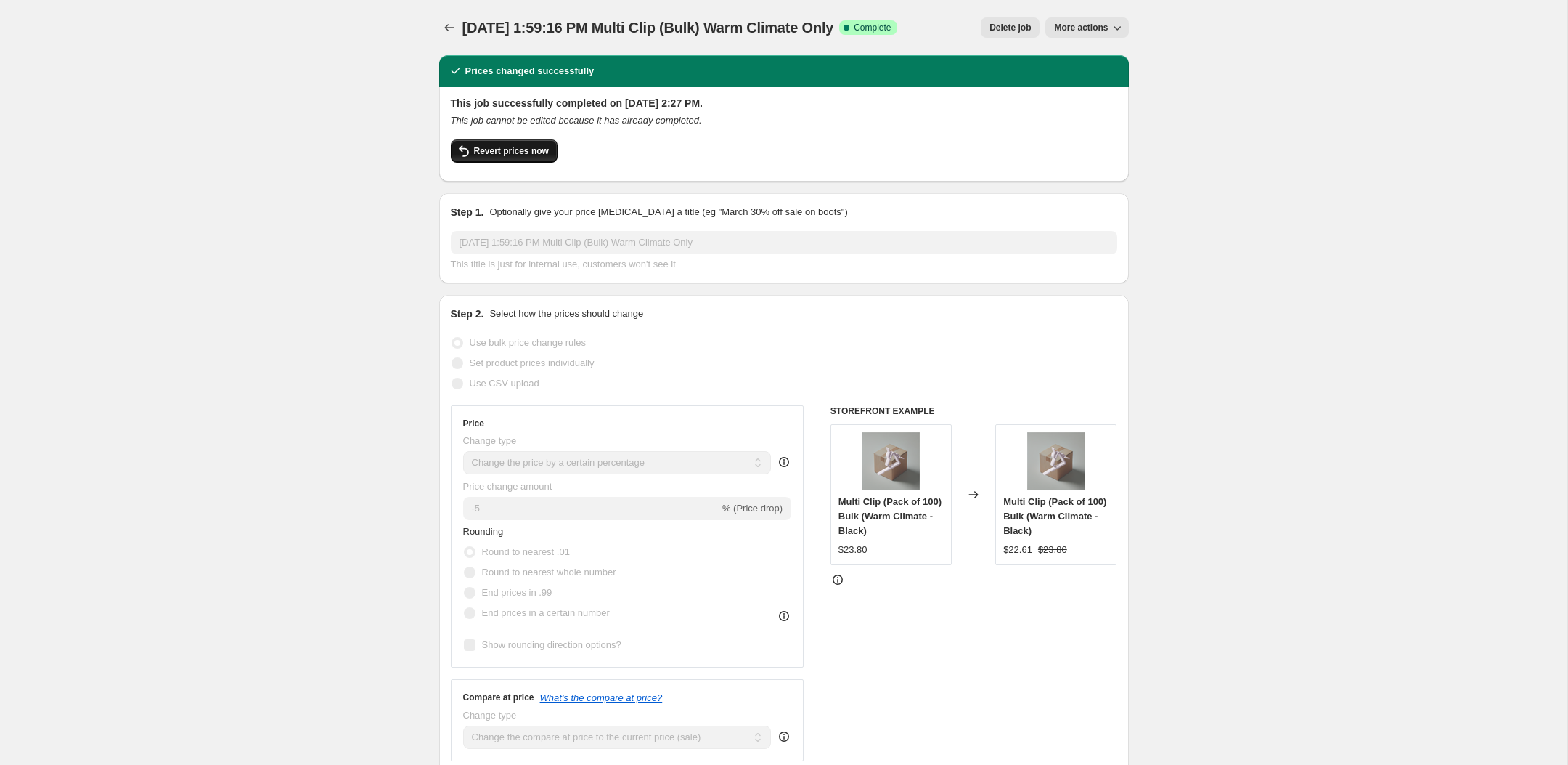
click at [523, 161] on button "Revert prices now" at bounding box center [504, 151] width 106 height 23
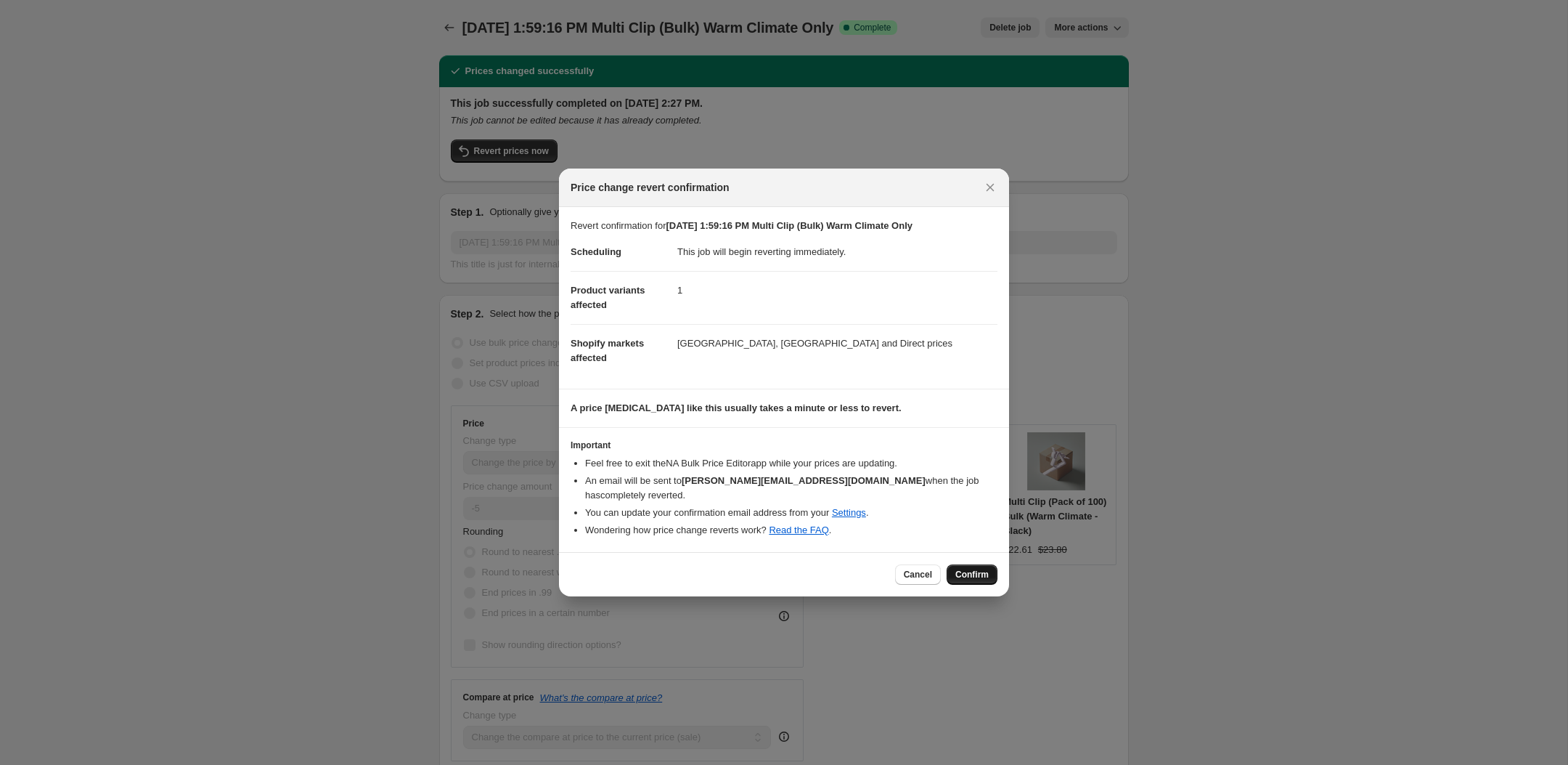
click at [983, 569] on span "Confirm" at bounding box center [972, 575] width 34 height 12
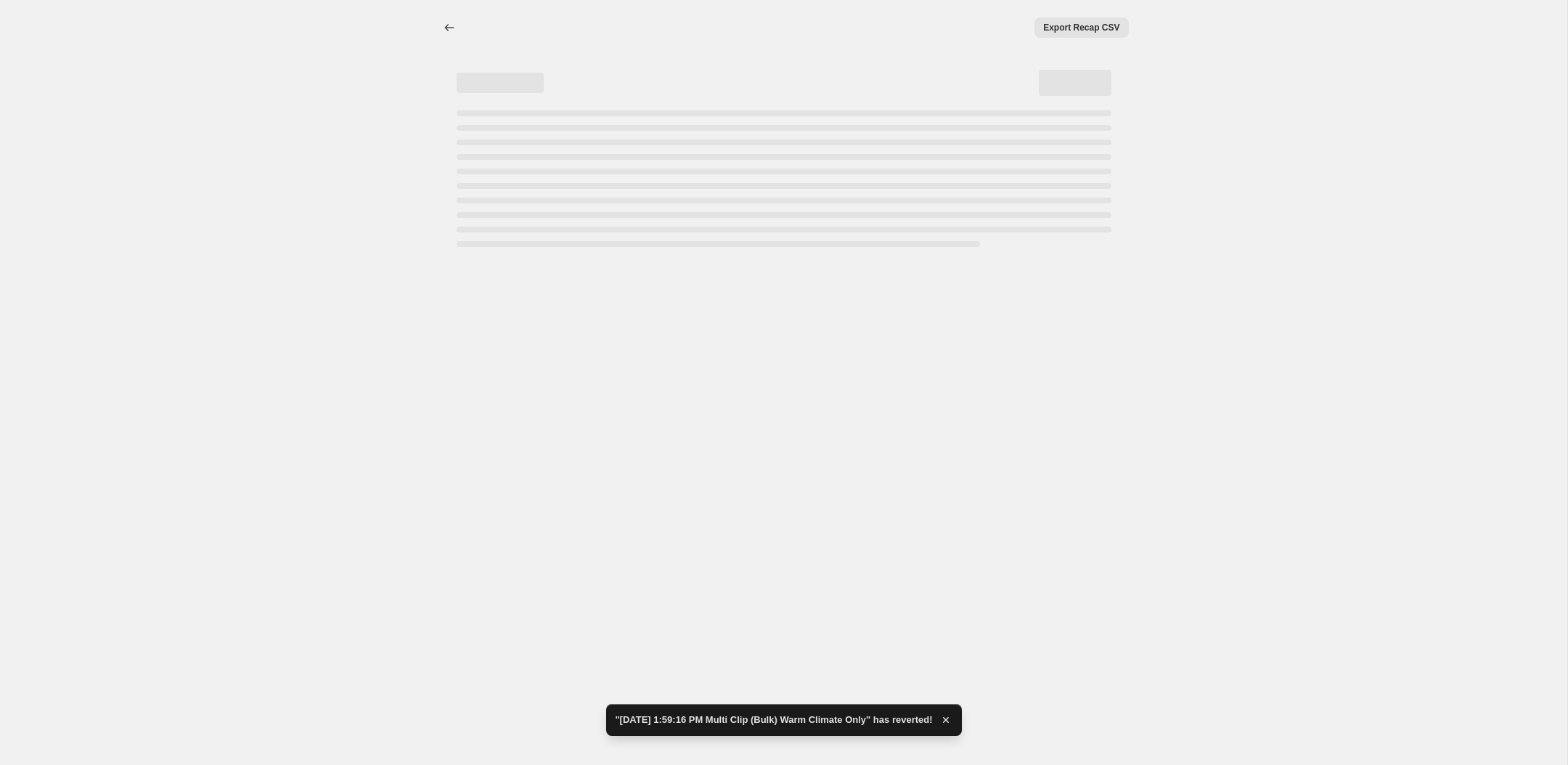
select select "percentage"
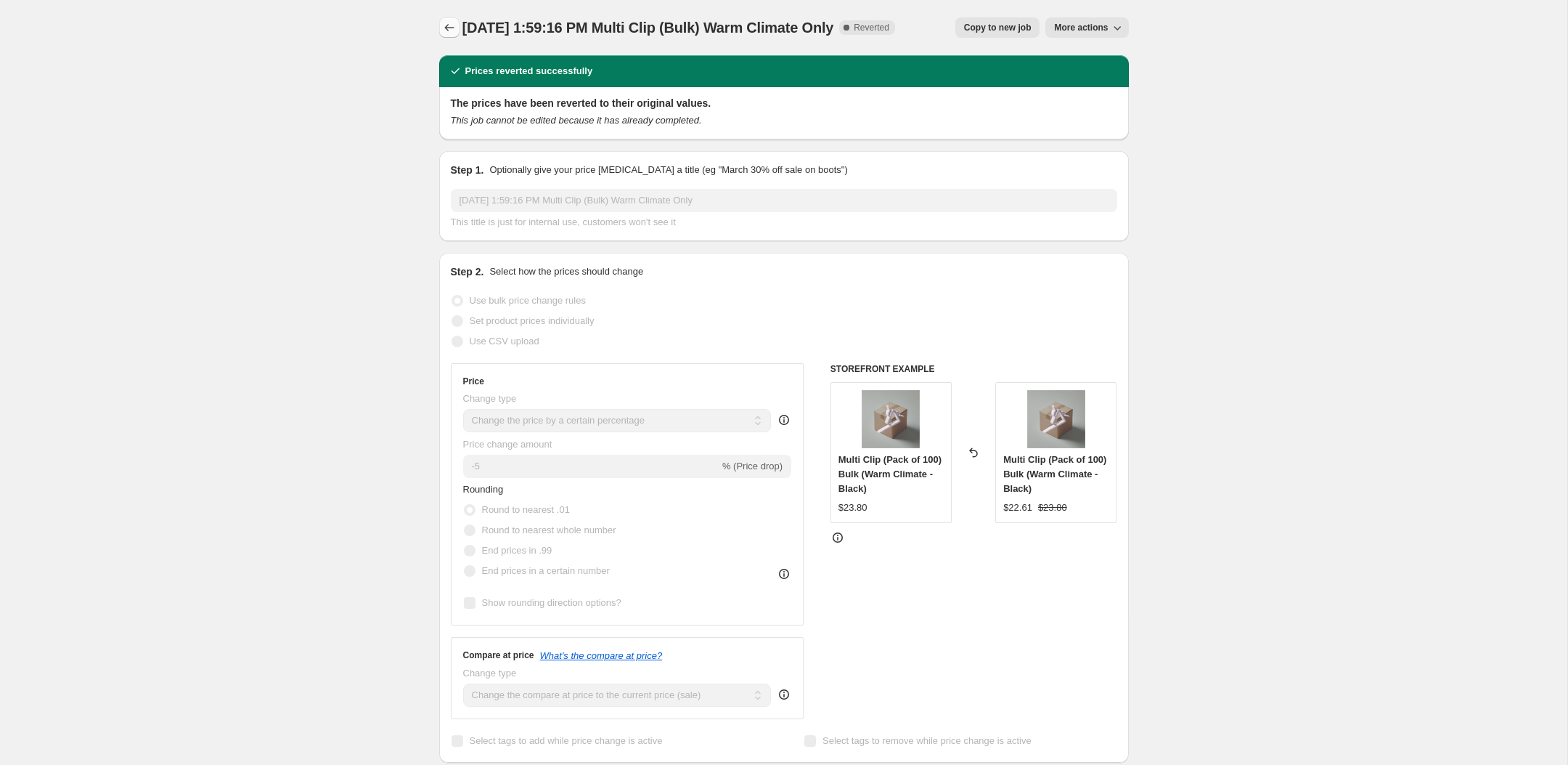
click at [451, 25] on icon "Price change jobs" at bounding box center [449, 27] width 14 height 14
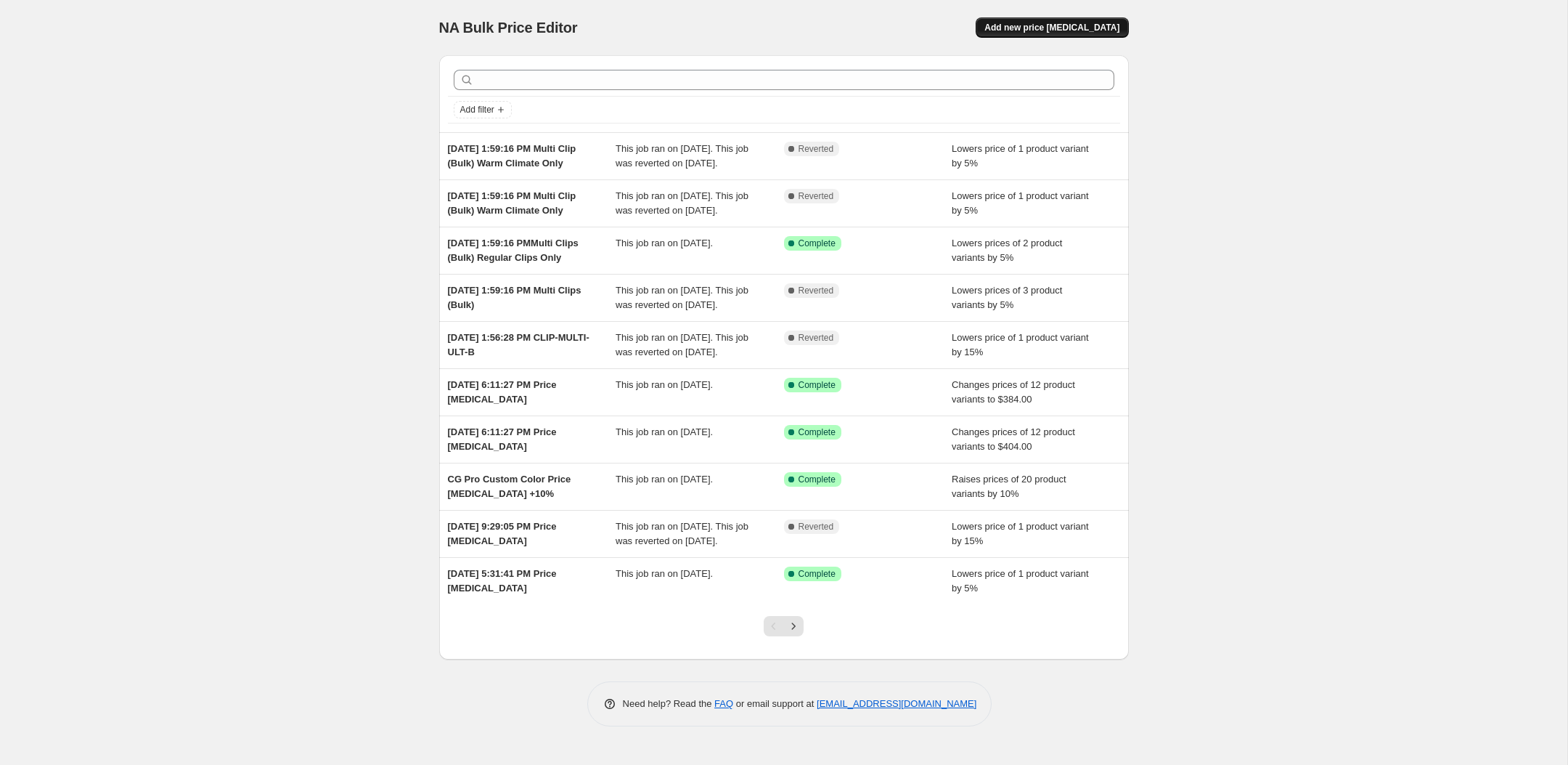
click at [1060, 18] on button "Add new price [MEDICAL_DATA]" at bounding box center [1051, 28] width 153 height 20
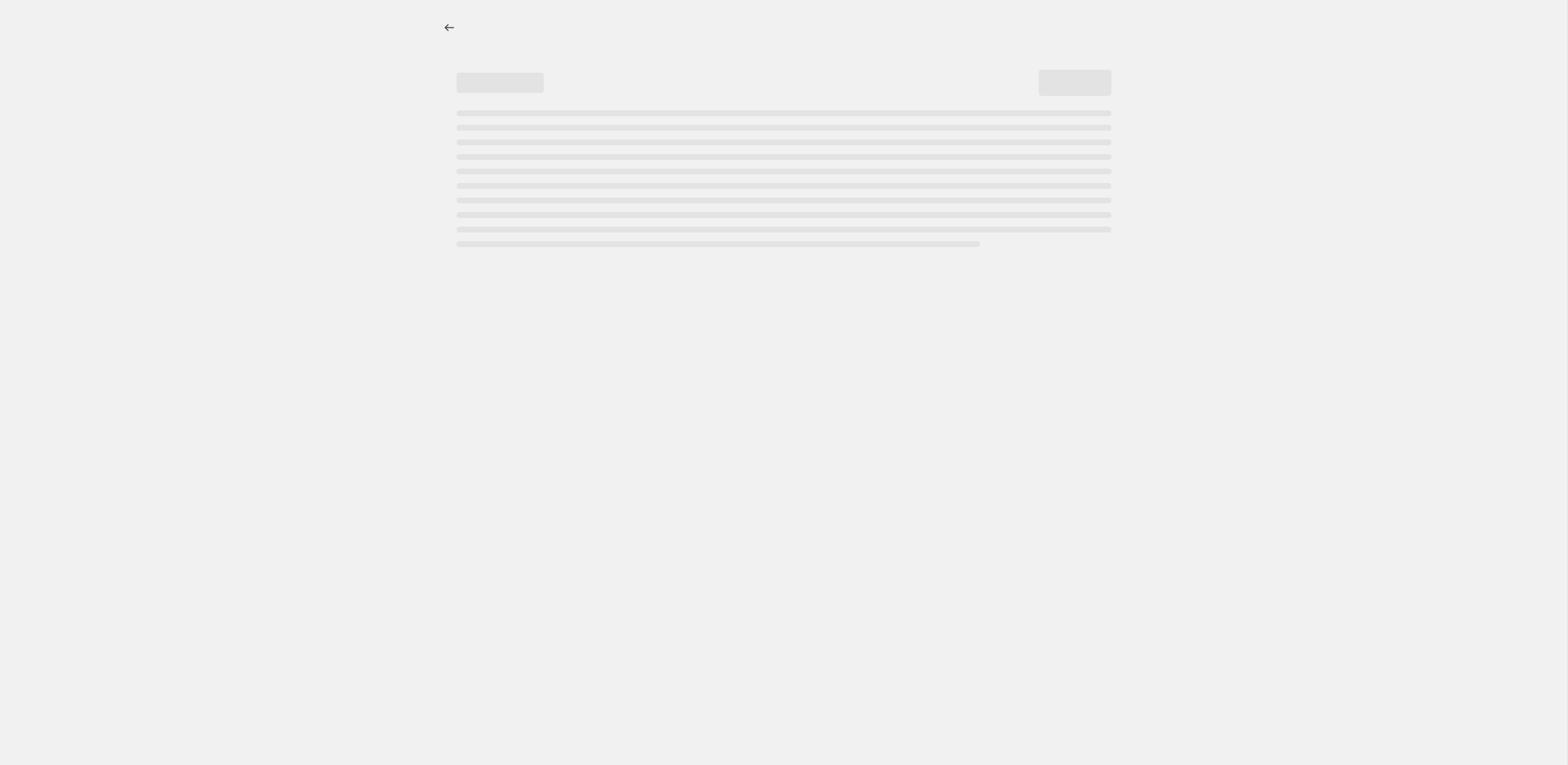
select select "percentage"
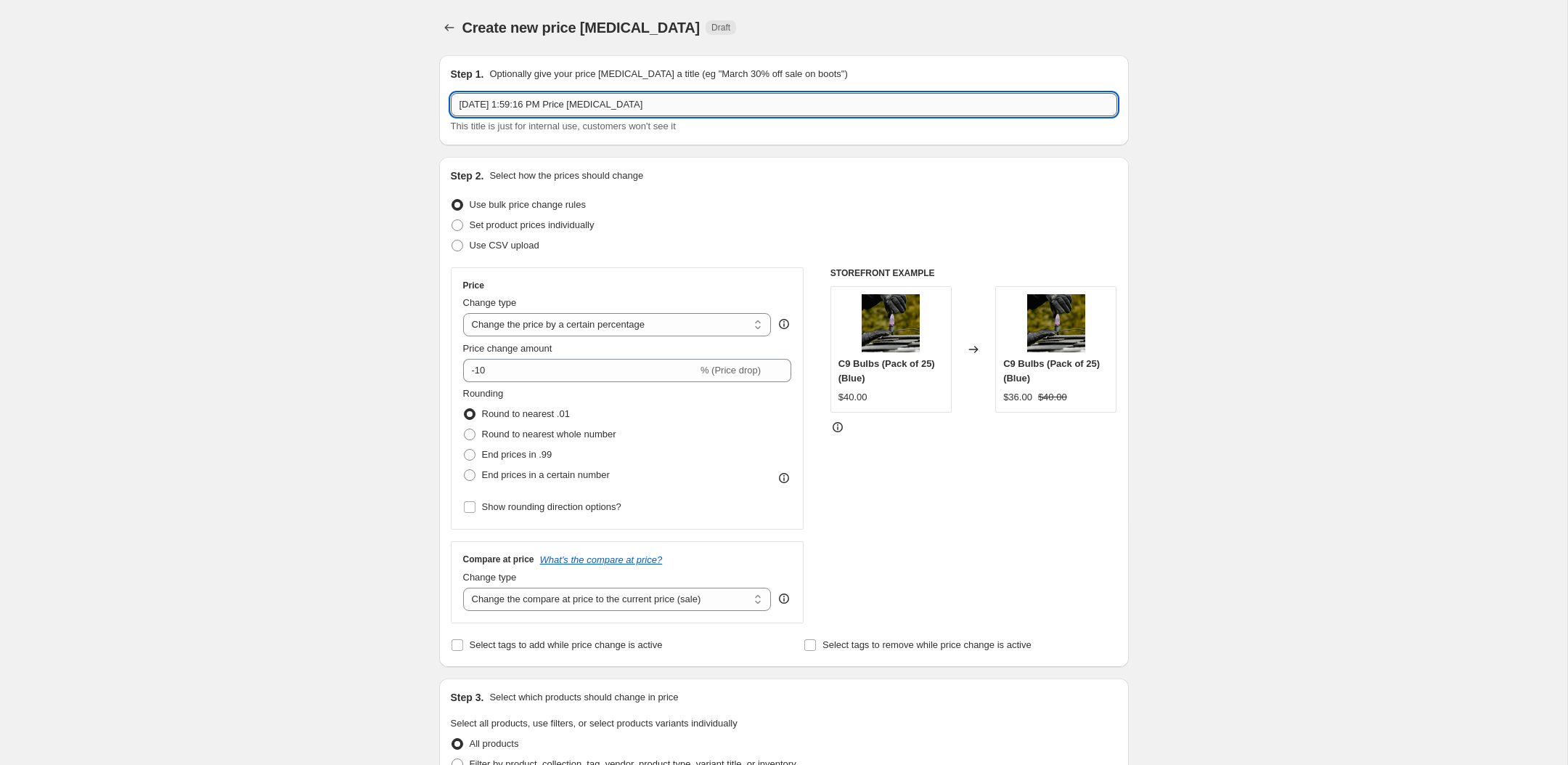
drag, startPoint x: 694, startPoint y: 105, endPoint x: 575, endPoint y: 105, distance: 119.0
click at [575, 105] on input "[DATE] 1:59:16 PM Price [MEDICAL_DATA]" at bounding box center [784, 105] width 667 height 23
paste input "Multi Clip (Pack of 100) Bulk"
click at [741, 107] on input "[DATE] 1:59:16 PM Multi Clip (Pack of 100) Bulk Warm CLimate" at bounding box center [784, 105] width 667 height 23
type input "[DATE] 1:59:16 PM Multi Clip (Pack of 100) Bulk Warm Climate"
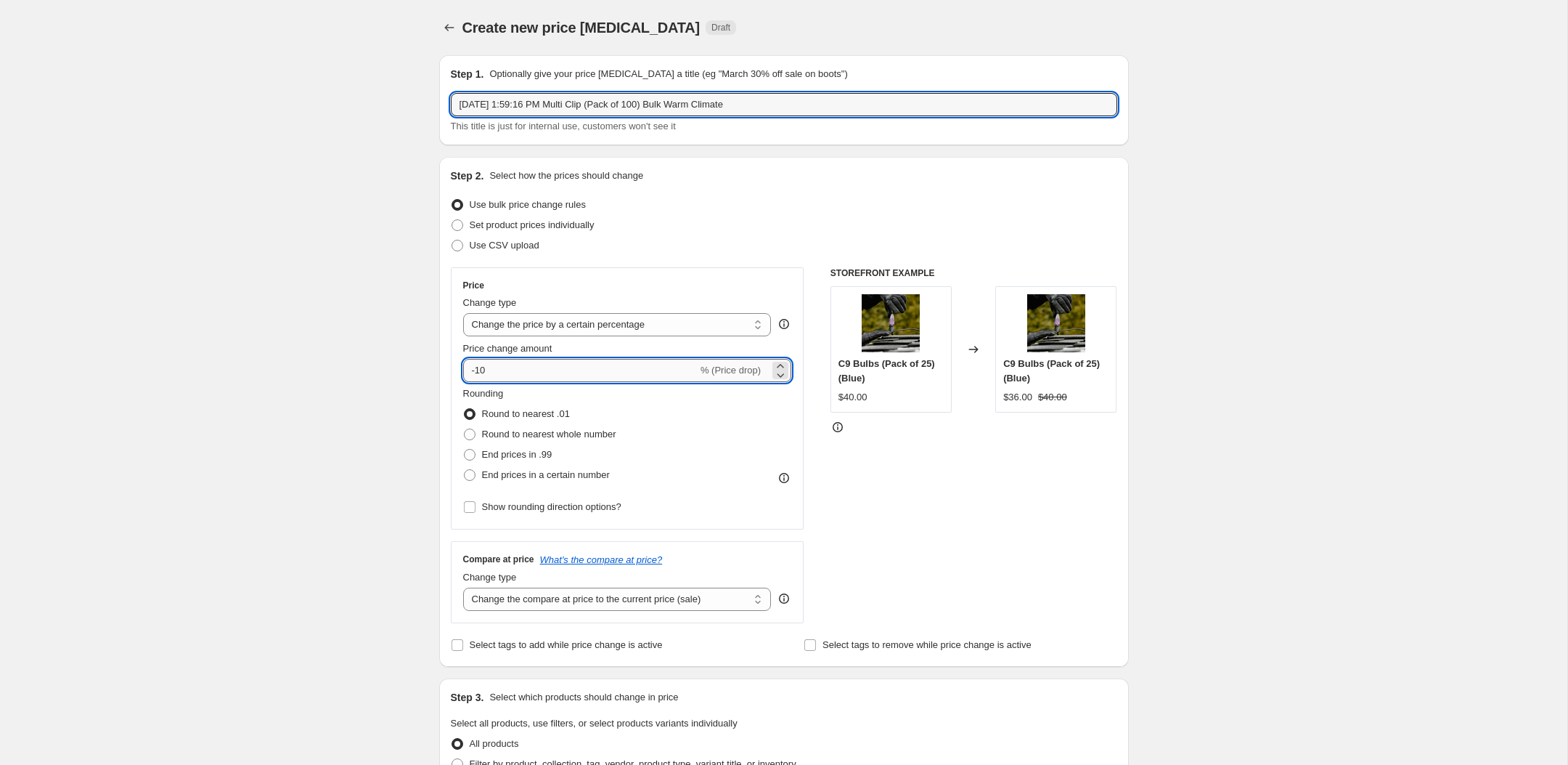
click at [507, 372] on input "-10" at bounding box center [580, 371] width 235 height 23
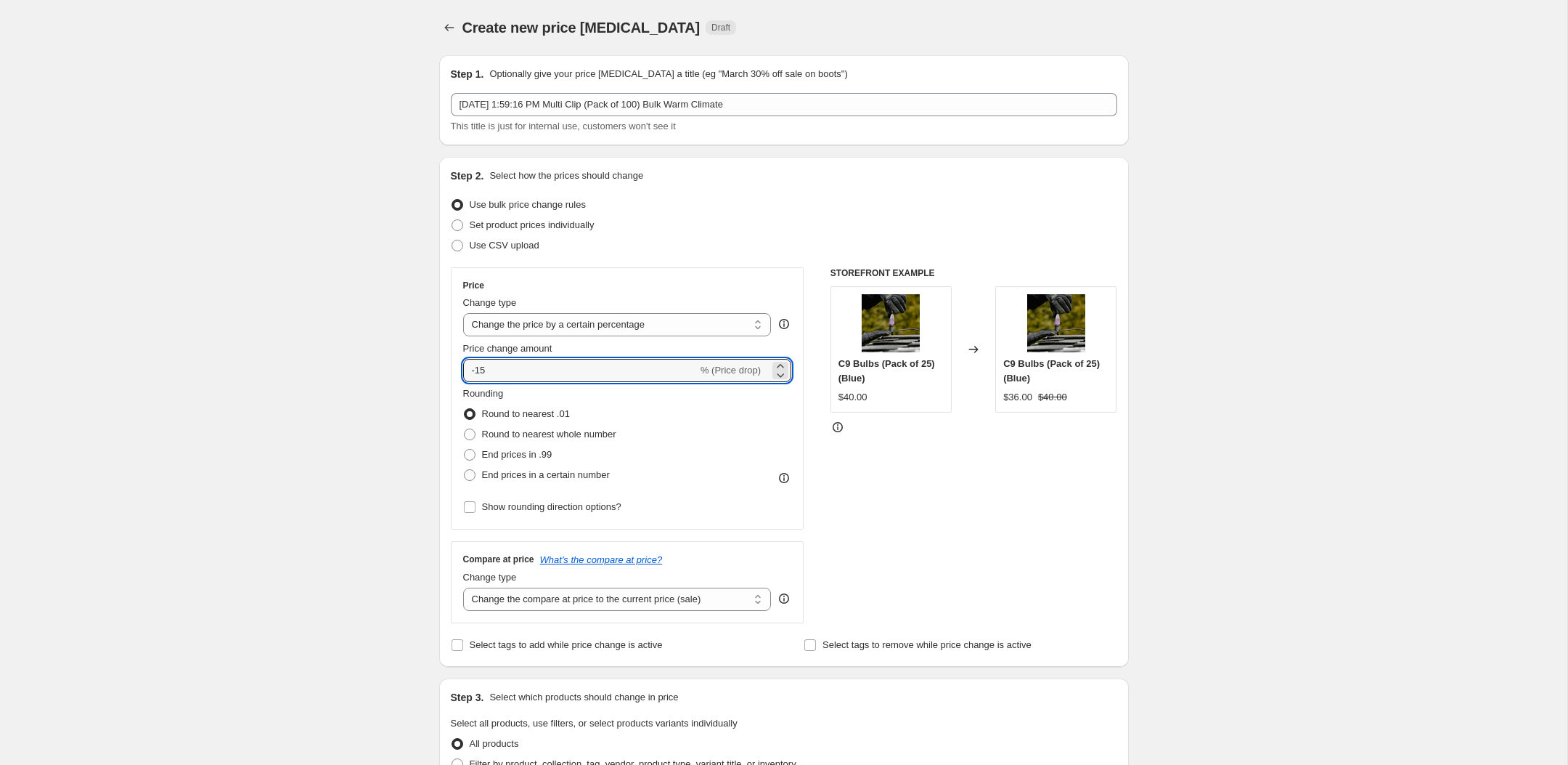
type input "-15"
click at [600, 263] on div "Step 2. Select how the prices should change Use bulk price change rules Set pro…" at bounding box center [784, 412] width 667 height 487
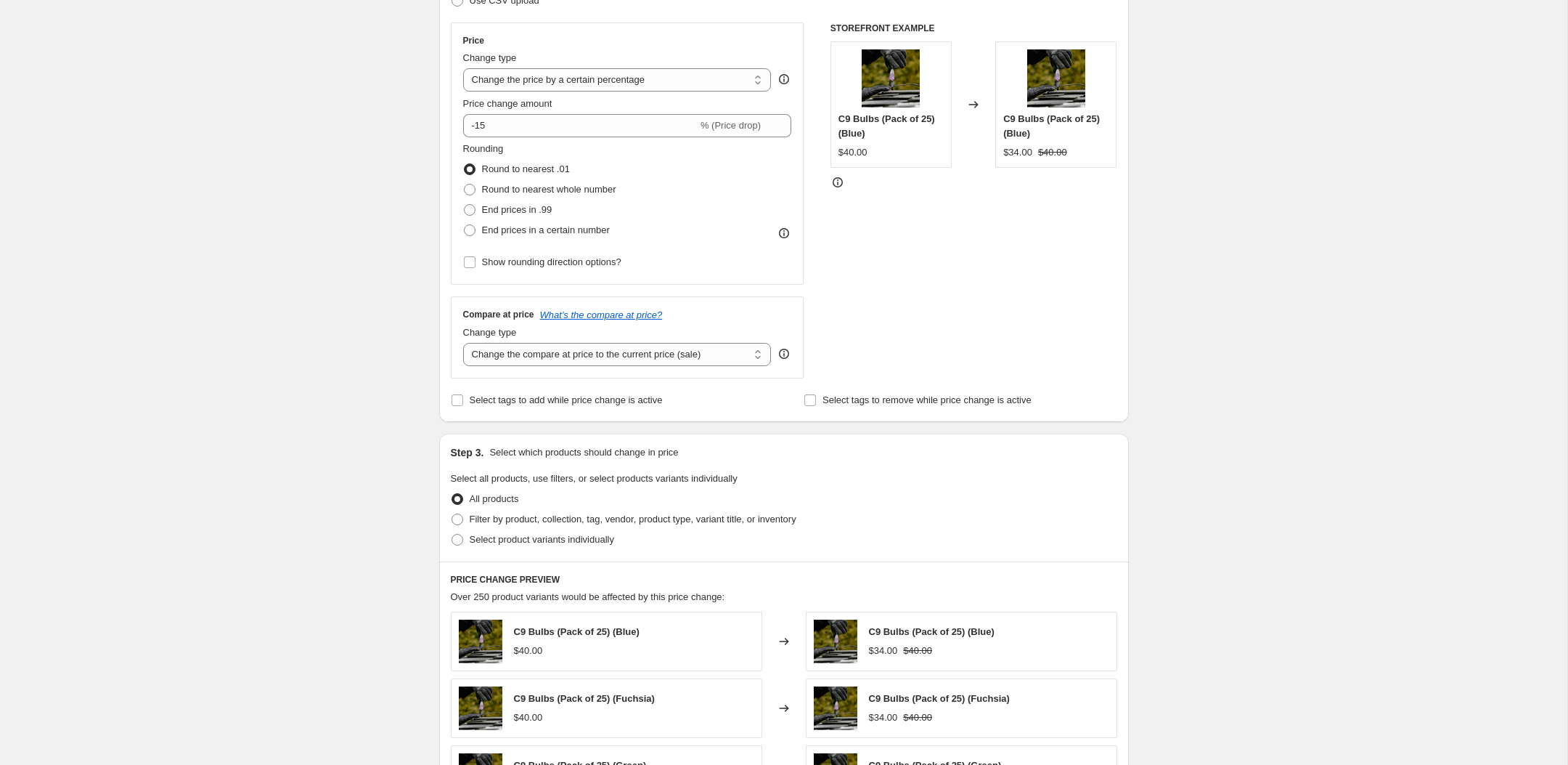
scroll to position [329, 0]
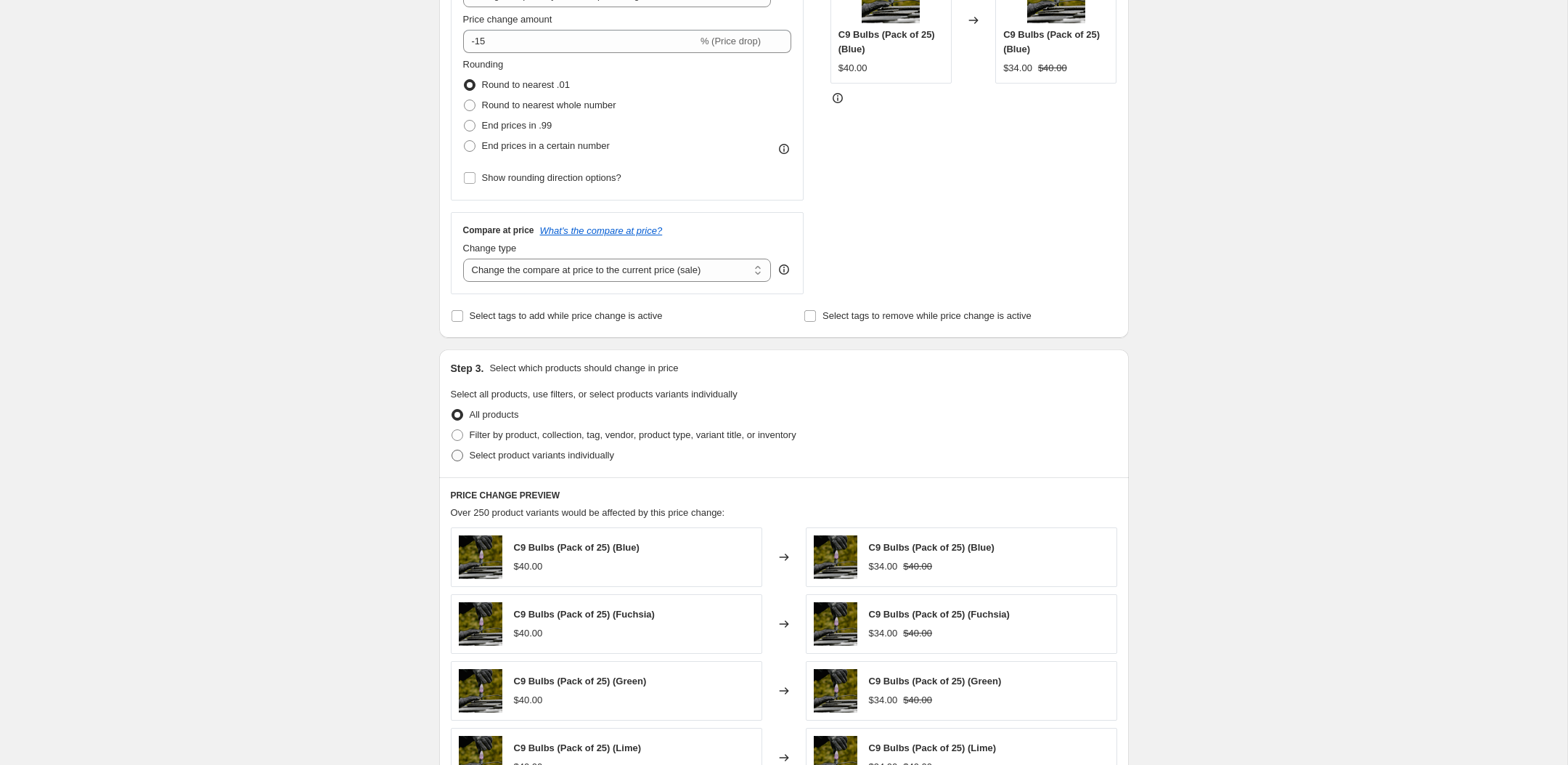
click at [525, 448] on span "Select product variants individually" at bounding box center [542, 455] width 144 height 14
click at [452, 450] on input "Select product variants individually" at bounding box center [451, 450] width 1 height 1
radio input "true"
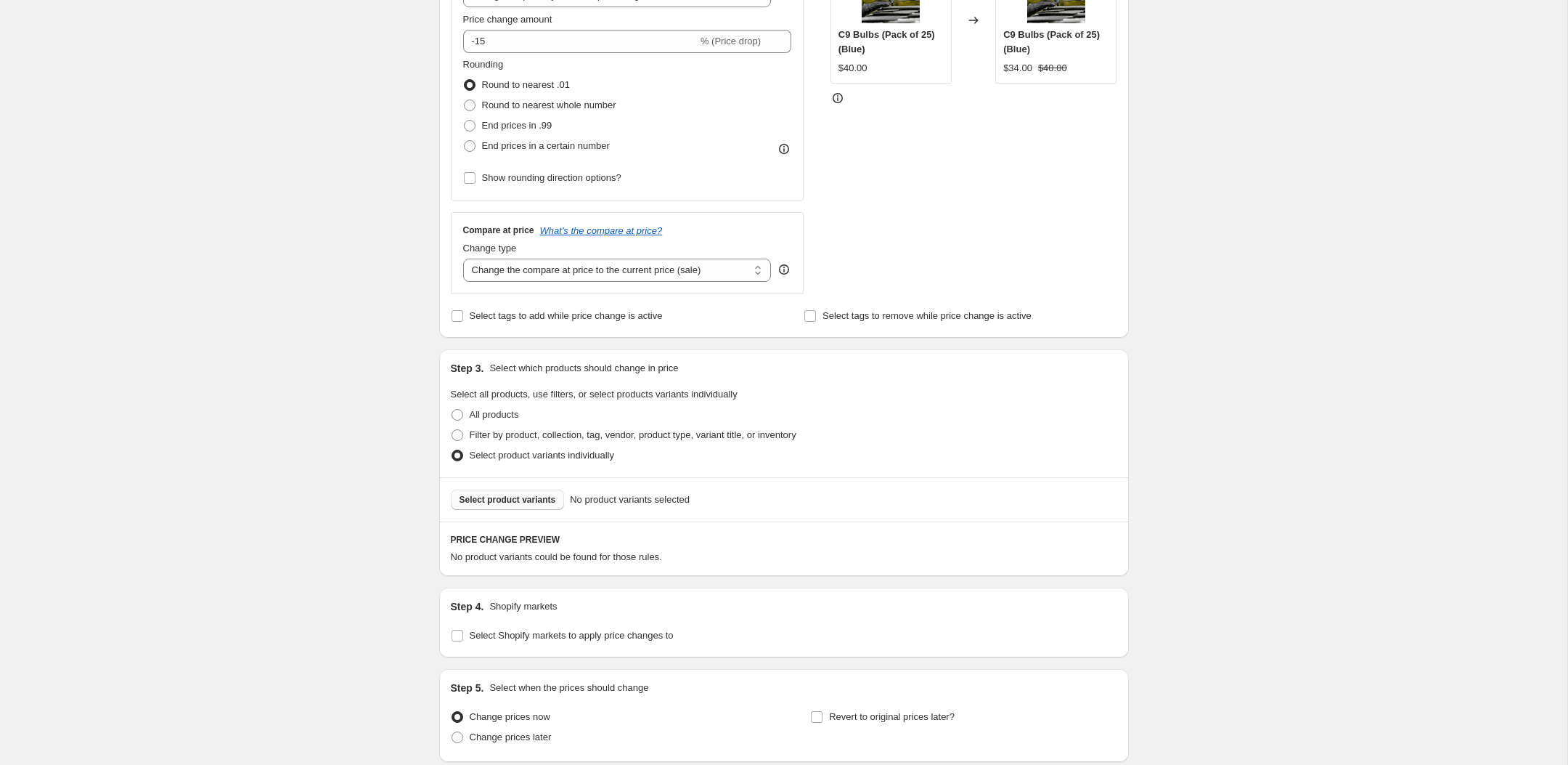
click at [528, 498] on span "Select product variants" at bounding box center [507, 500] width 96 height 12
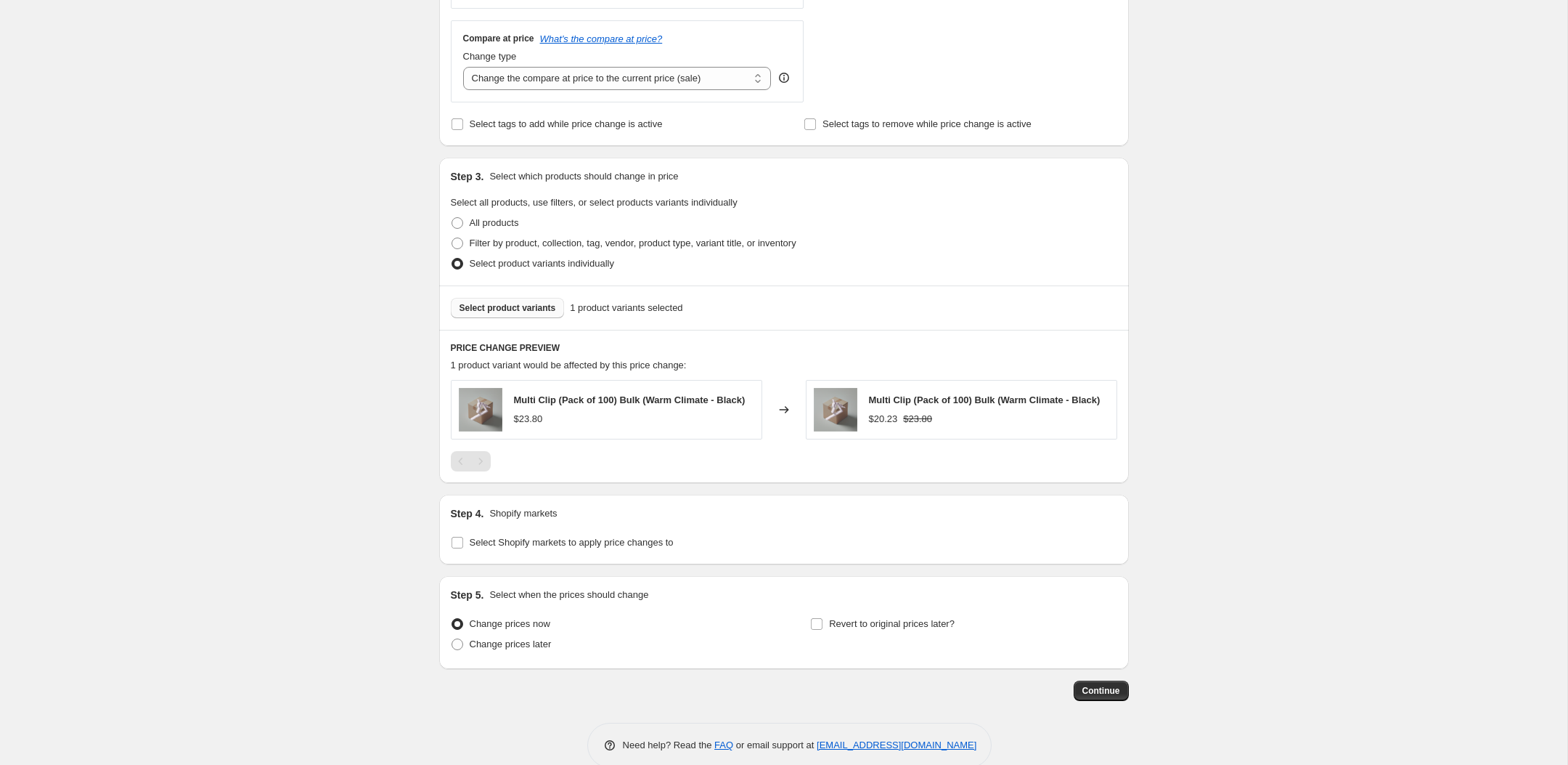
scroll to position [527, 0]
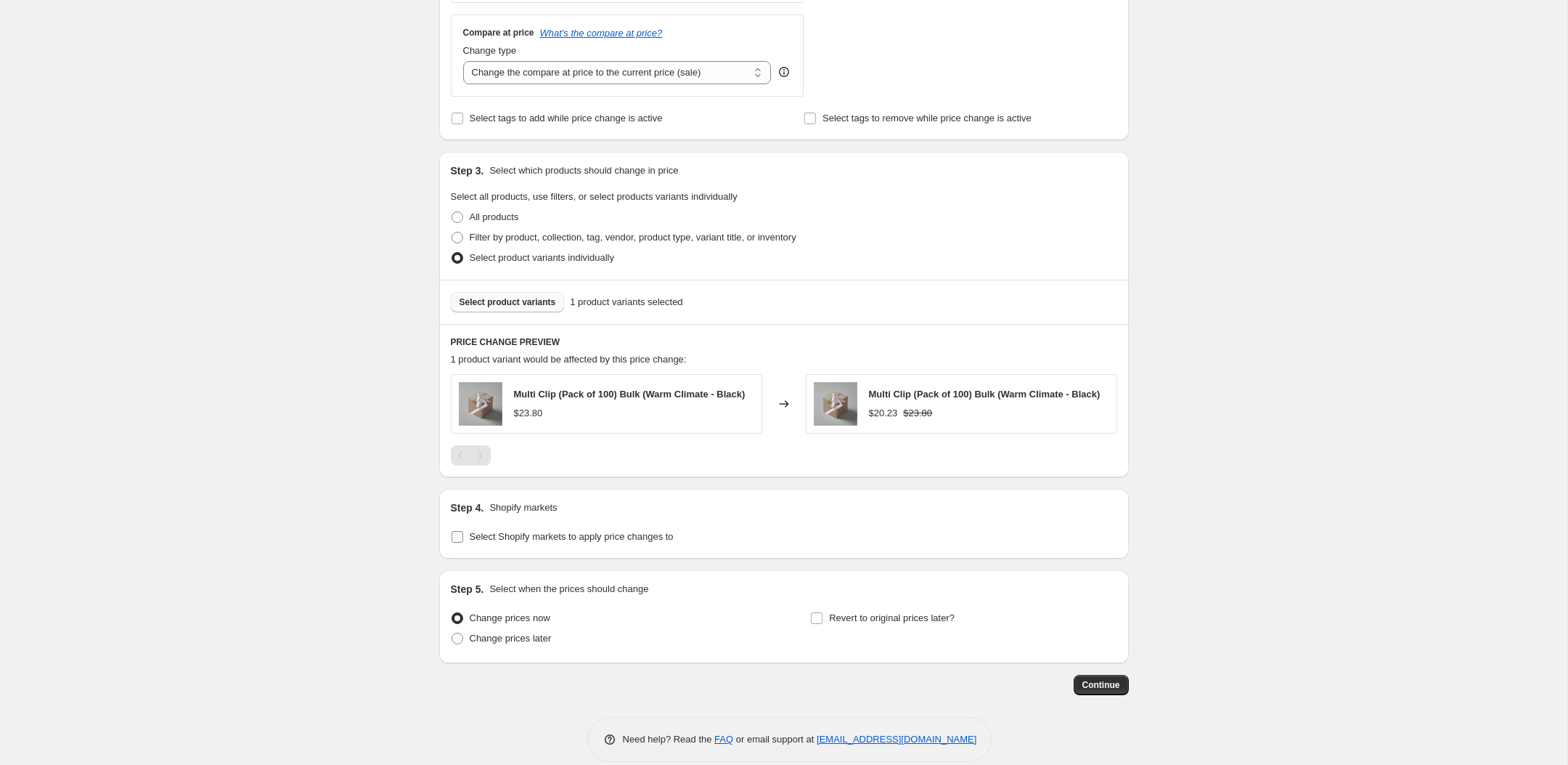
click at [549, 544] on span "Select Shopify markets to apply price changes to" at bounding box center [571, 536] width 204 height 14
click at [463, 543] on input "Select Shopify markets to apply price changes to" at bounding box center [457, 537] width 12 height 12
checkbox input "true"
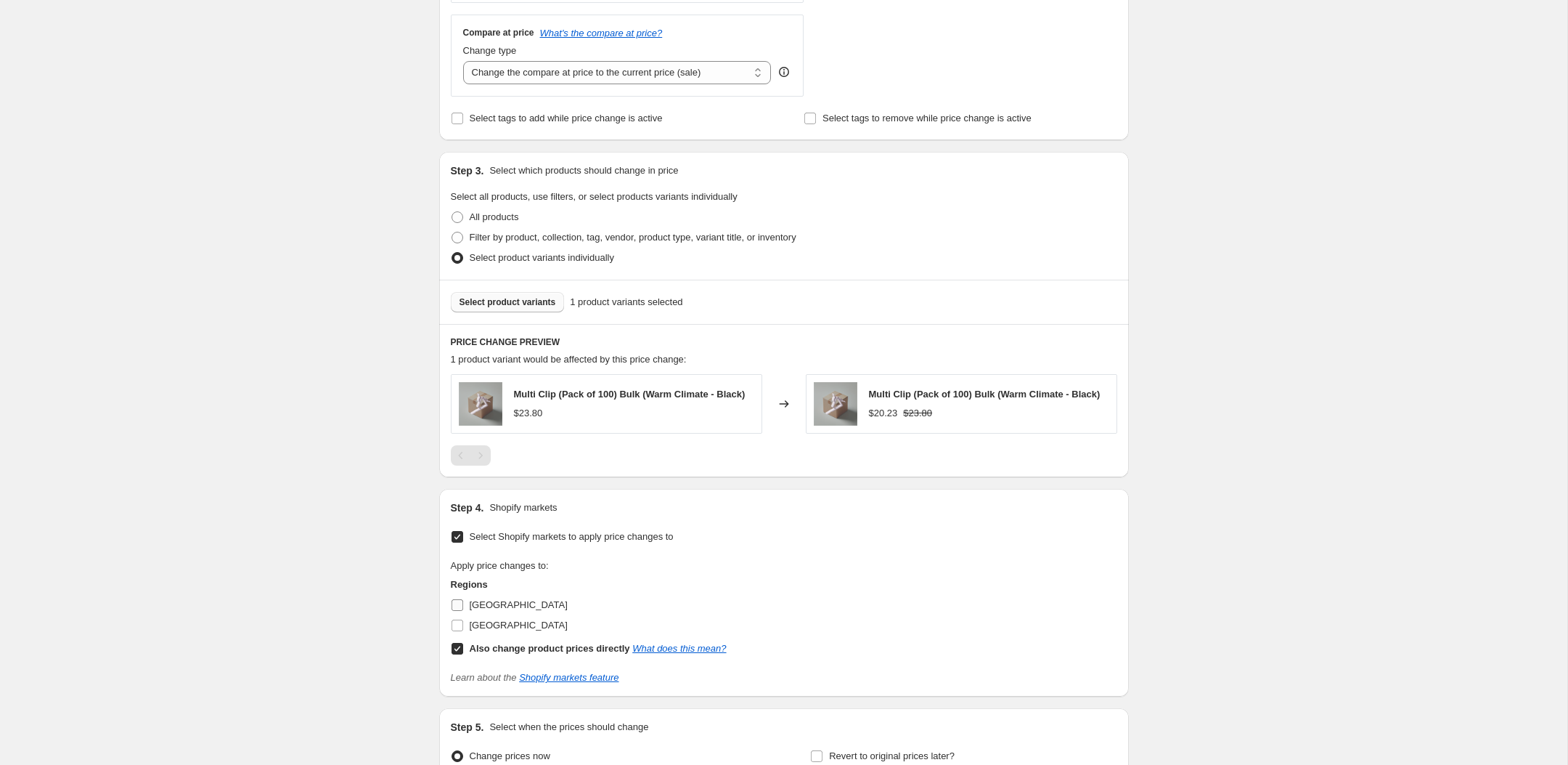
click at [489, 610] on span "[GEOGRAPHIC_DATA]" at bounding box center [518, 604] width 98 height 11
click at [463, 611] on input "[GEOGRAPHIC_DATA]" at bounding box center [457, 605] width 12 height 12
checkbox input "true"
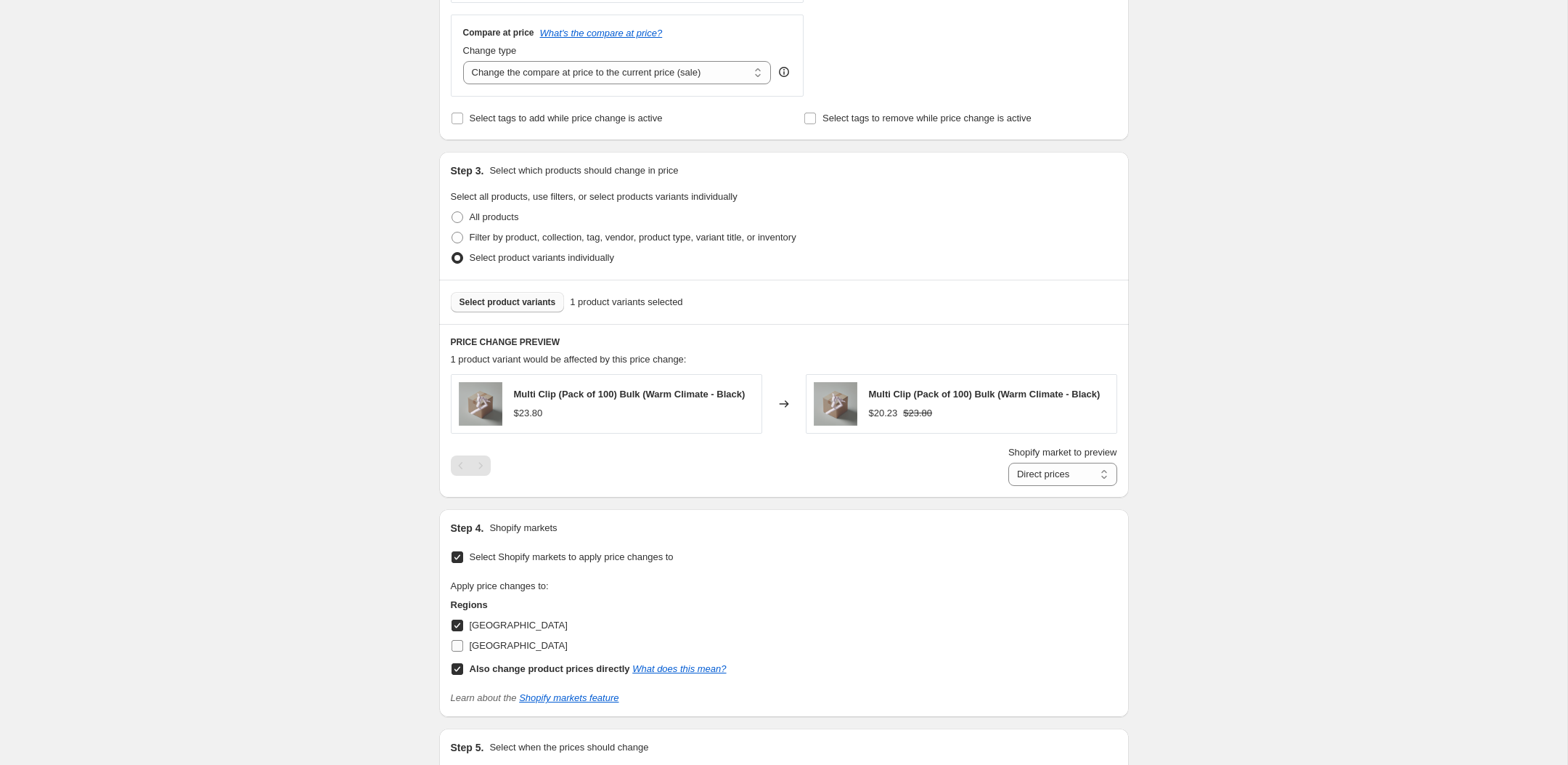
click at [491, 646] on span "[GEOGRAPHIC_DATA]" at bounding box center [518, 645] width 98 height 11
click at [463, 646] on input "[GEOGRAPHIC_DATA]" at bounding box center [457, 646] width 12 height 12
checkbox input "true"
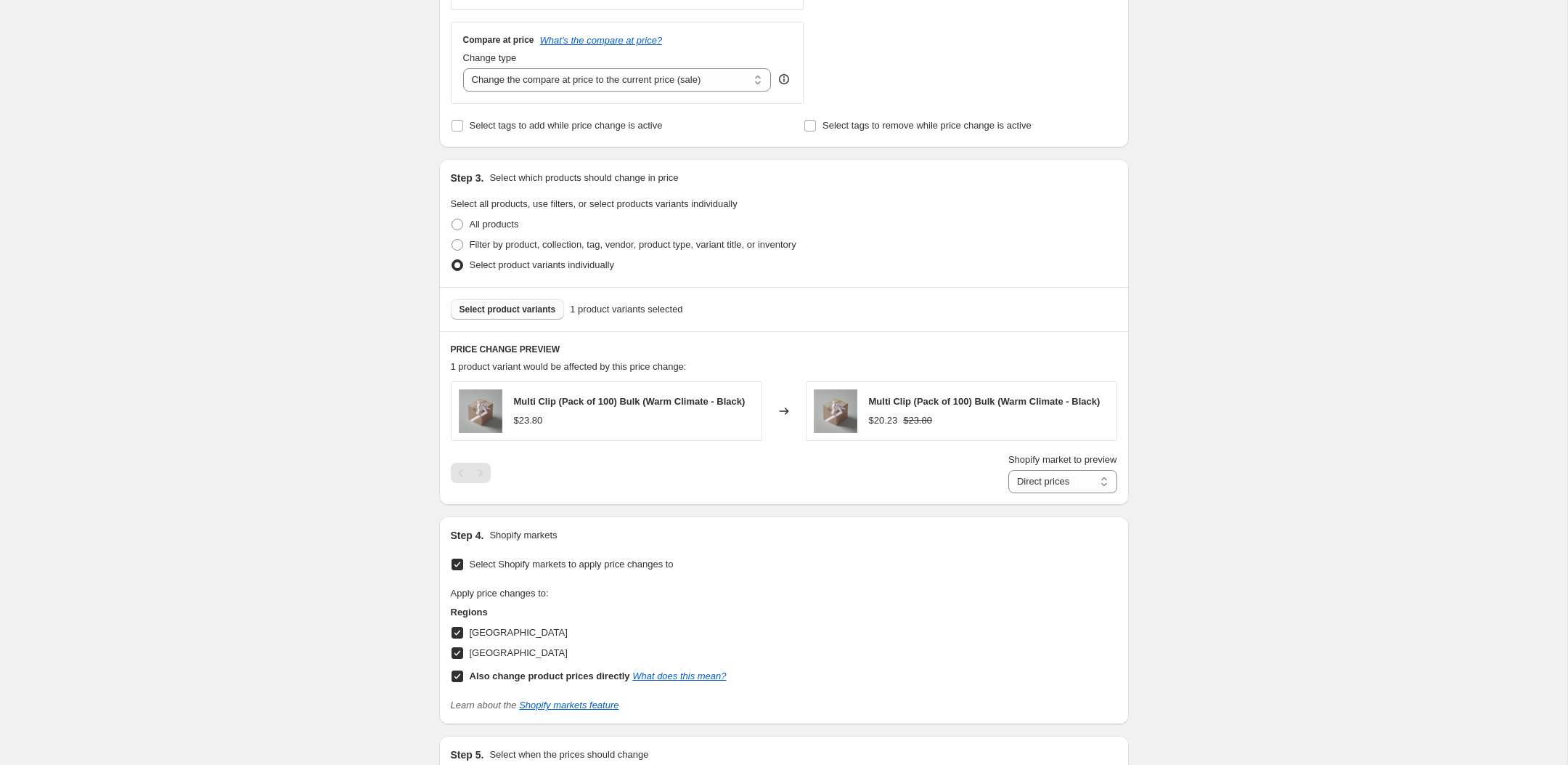
scroll to position [709, 0]
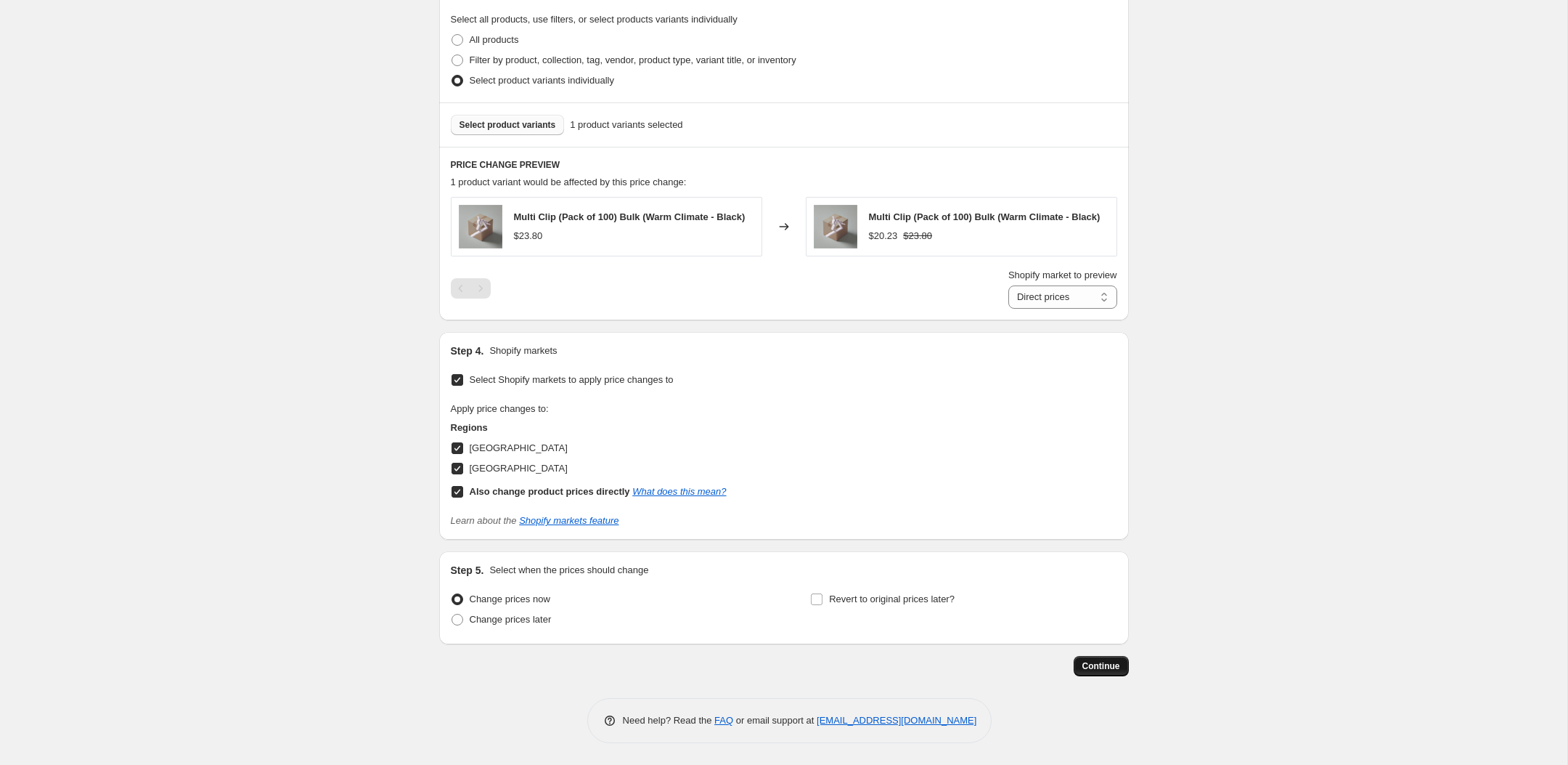
click at [1099, 658] on button "Continue" at bounding box center [1101, 666] width 55 height 20
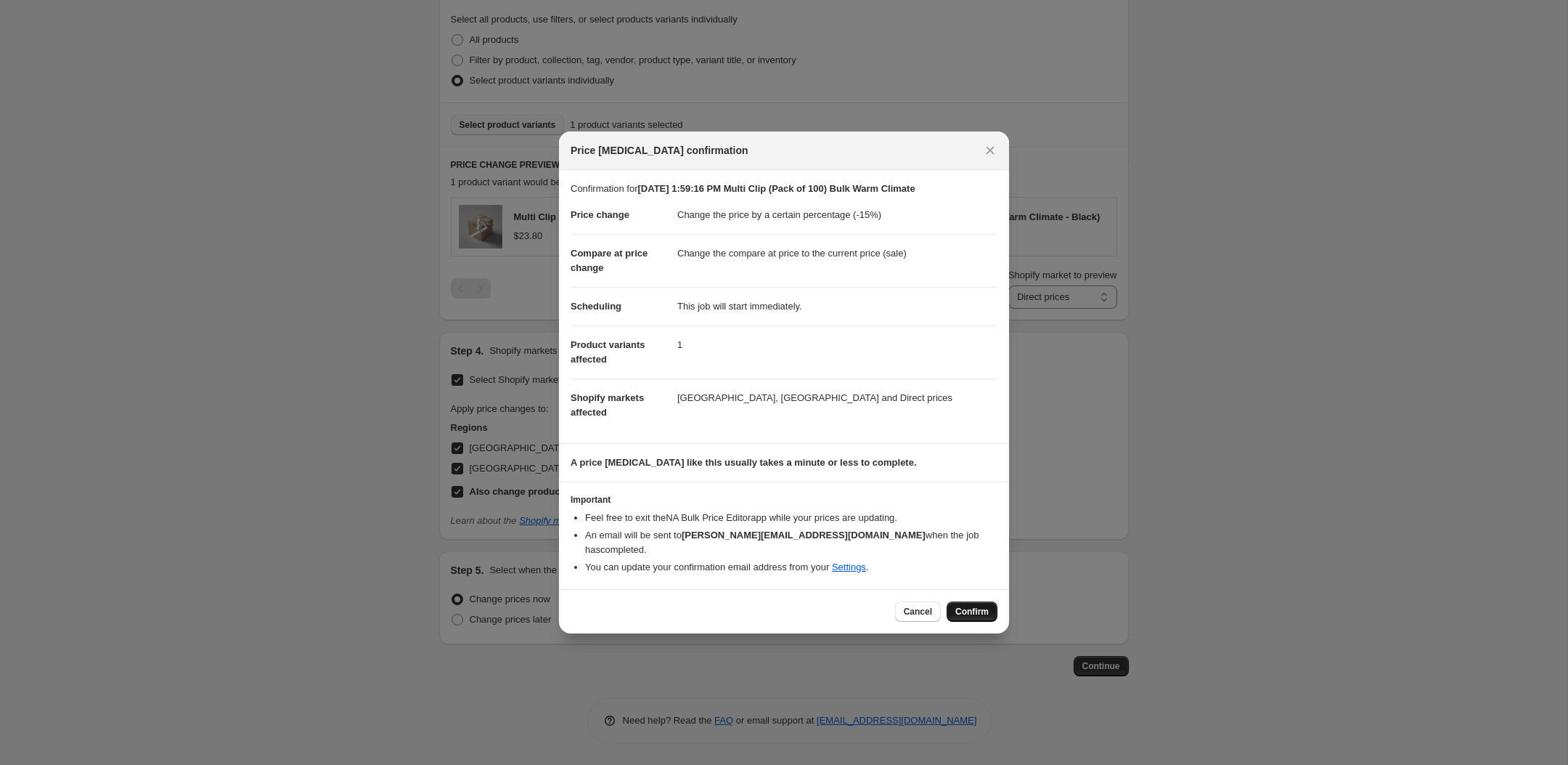
click at [987, 606] on span "Confirm" at bounding box center [972, 611] width 34 height 12
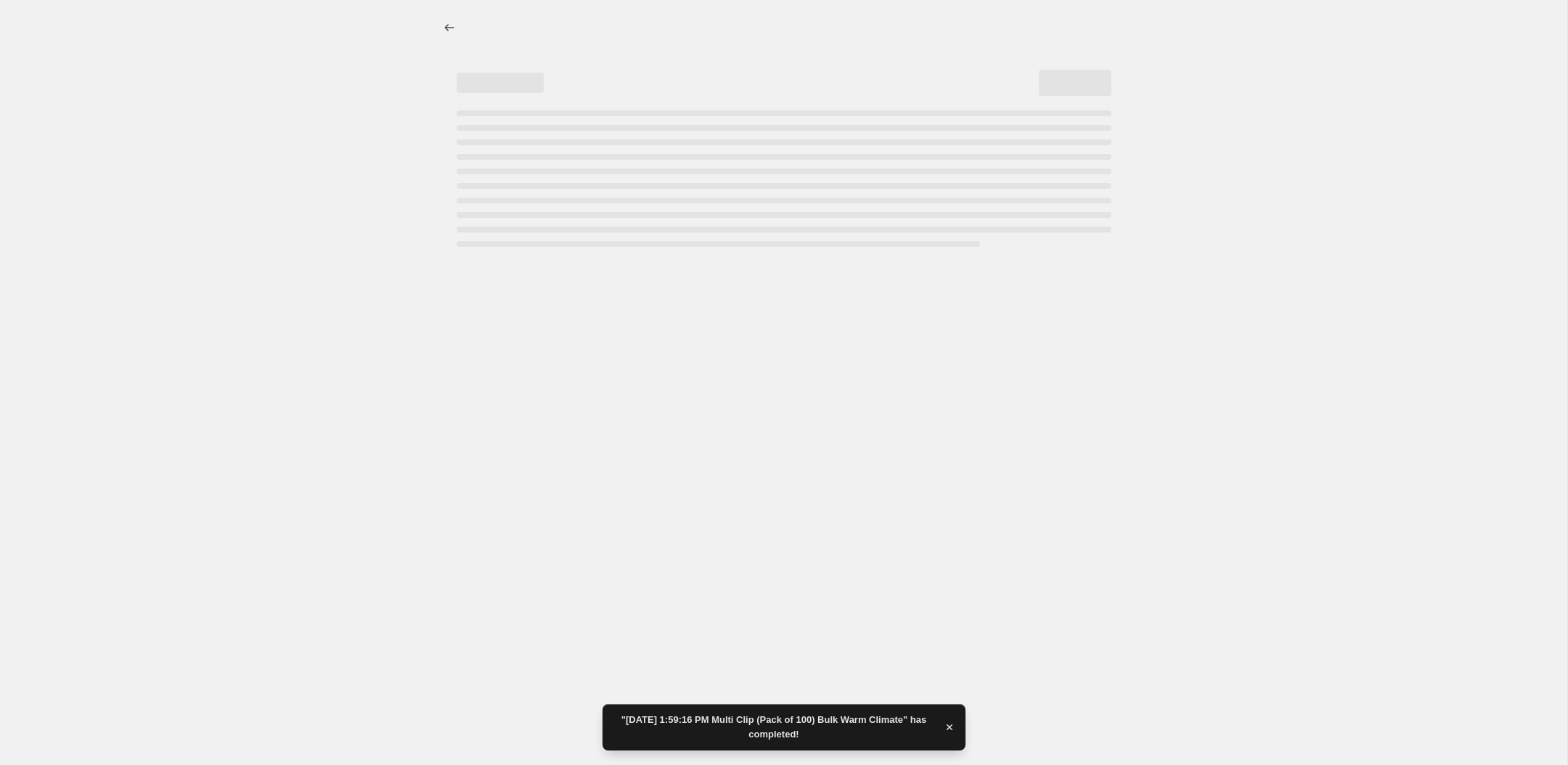
select select "percentage"
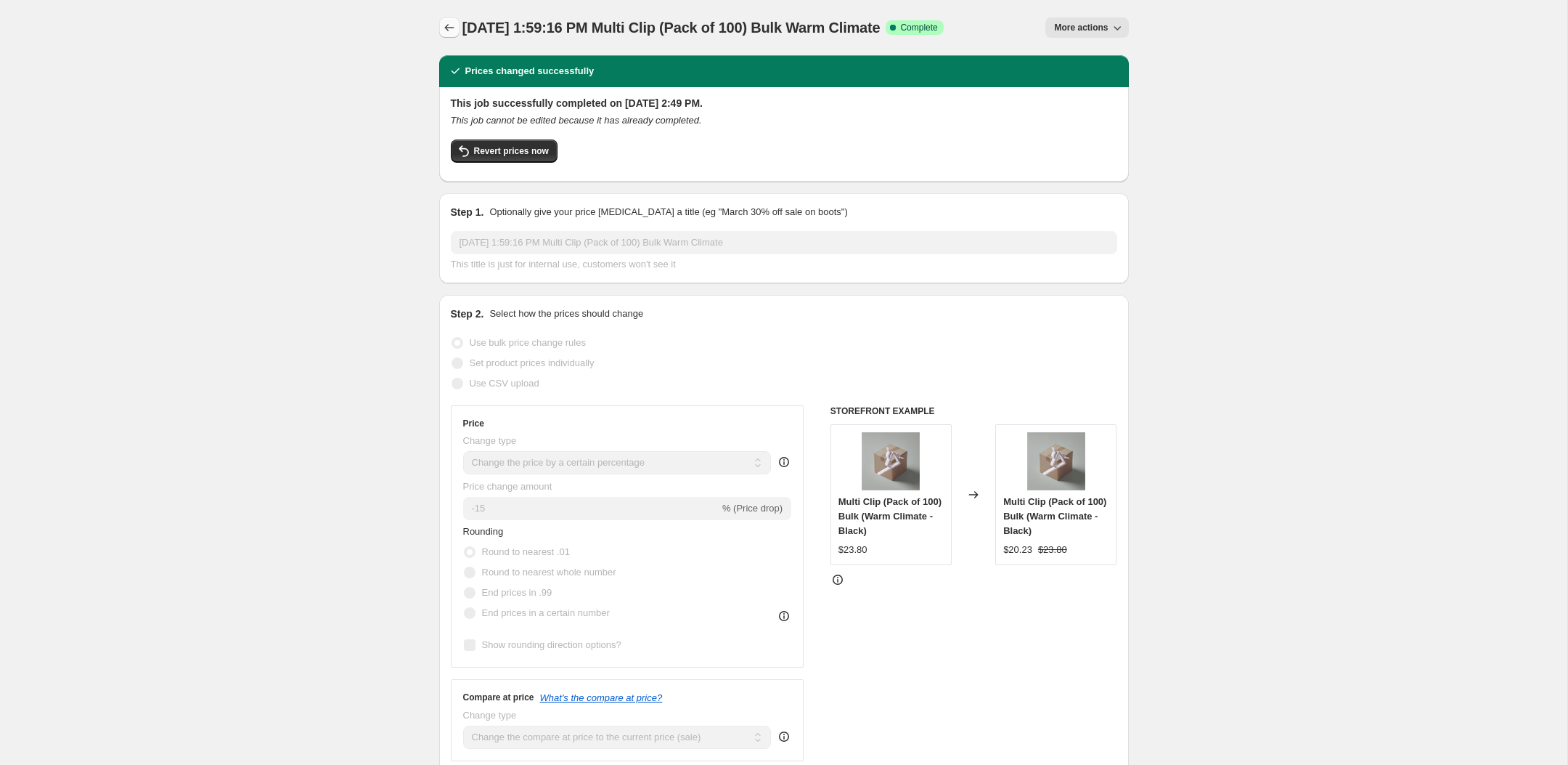
click at [442, 27] on icon "Price change jobs" at bounding box center [449, 27] width 14 height 14
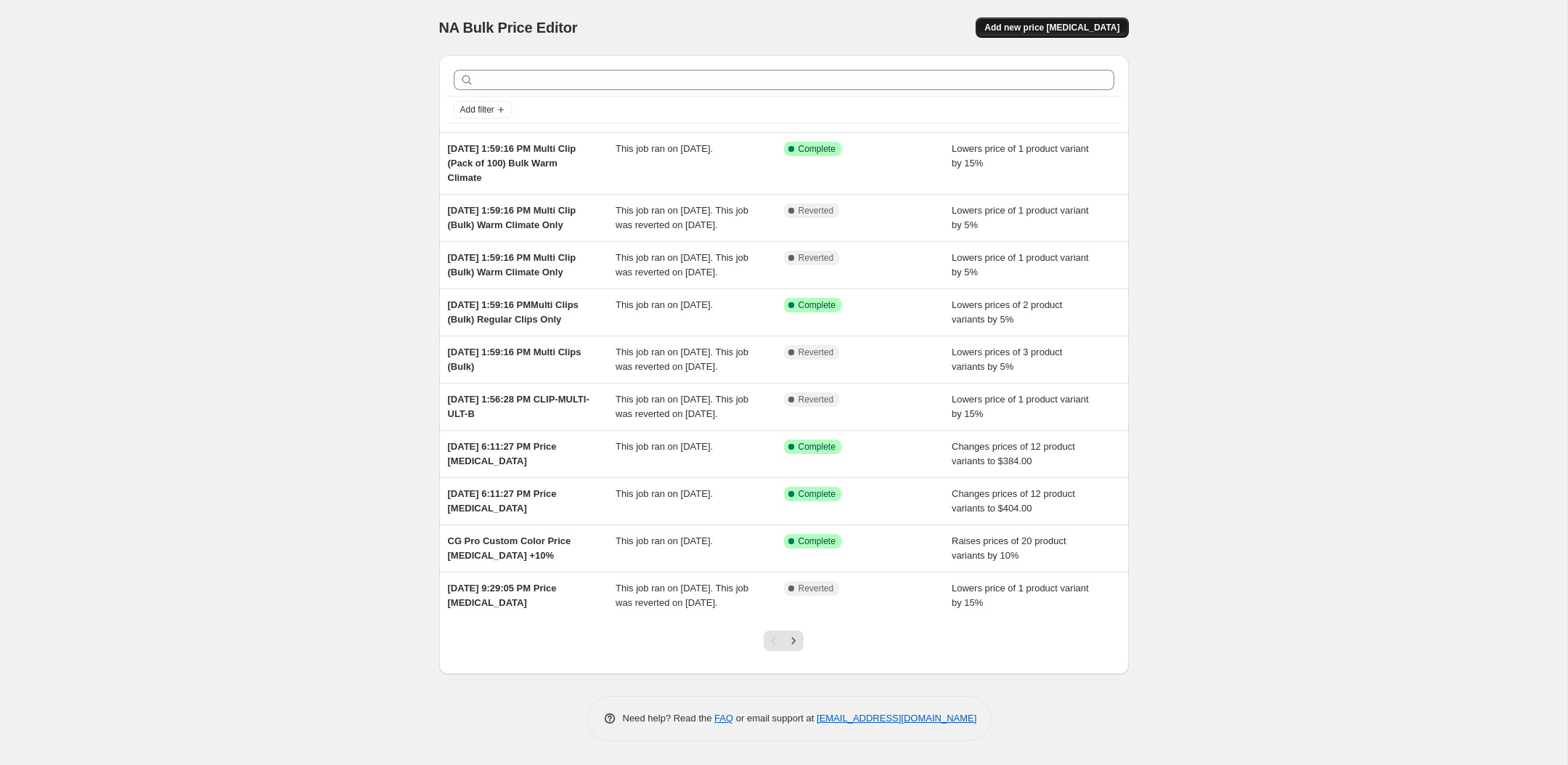
click at [1077, 23] on span "Add new price [MEDICAL_DATA]" at bounding box center [1051, 28] width 135 height 12
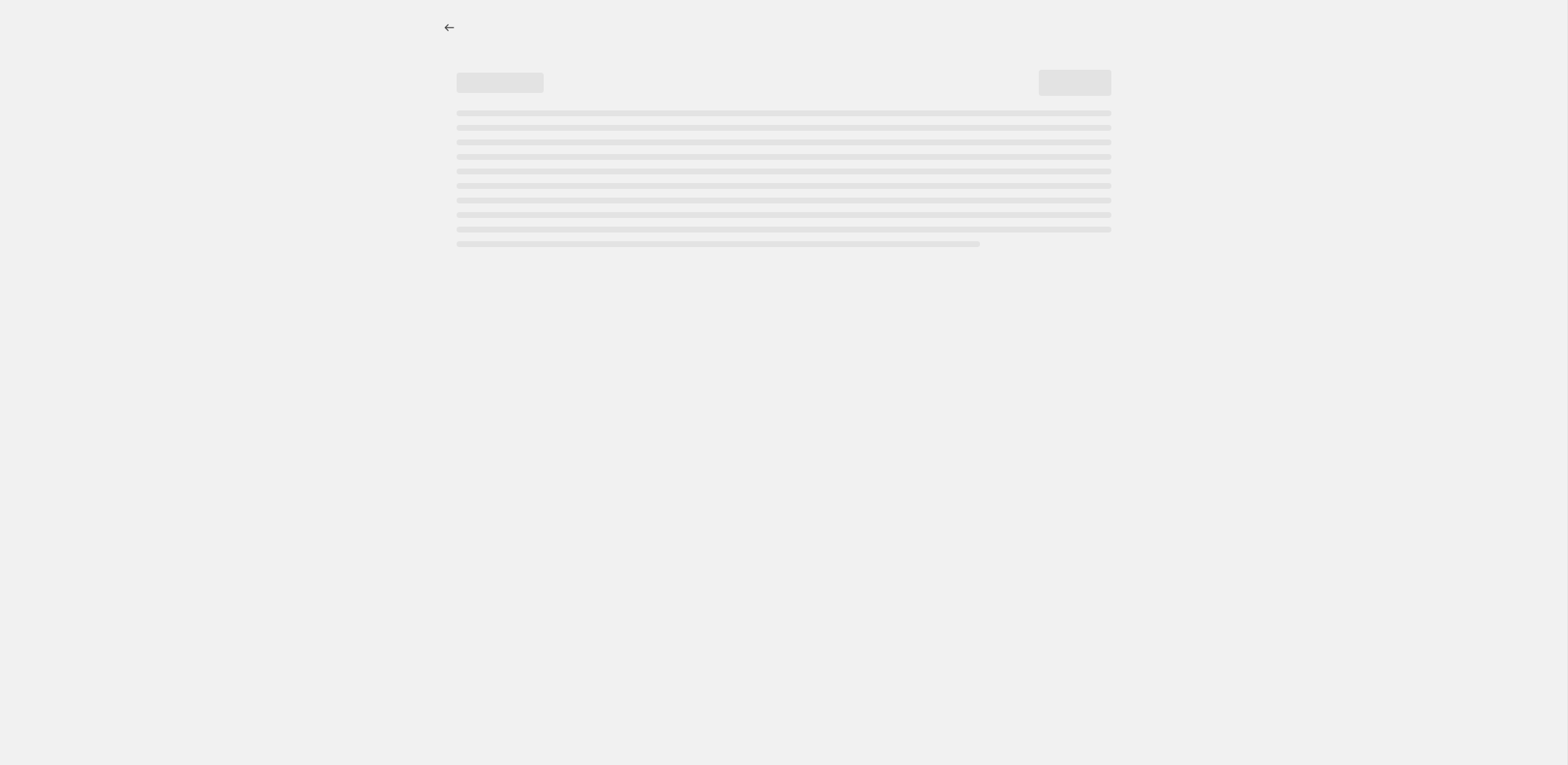
select select "percentage"
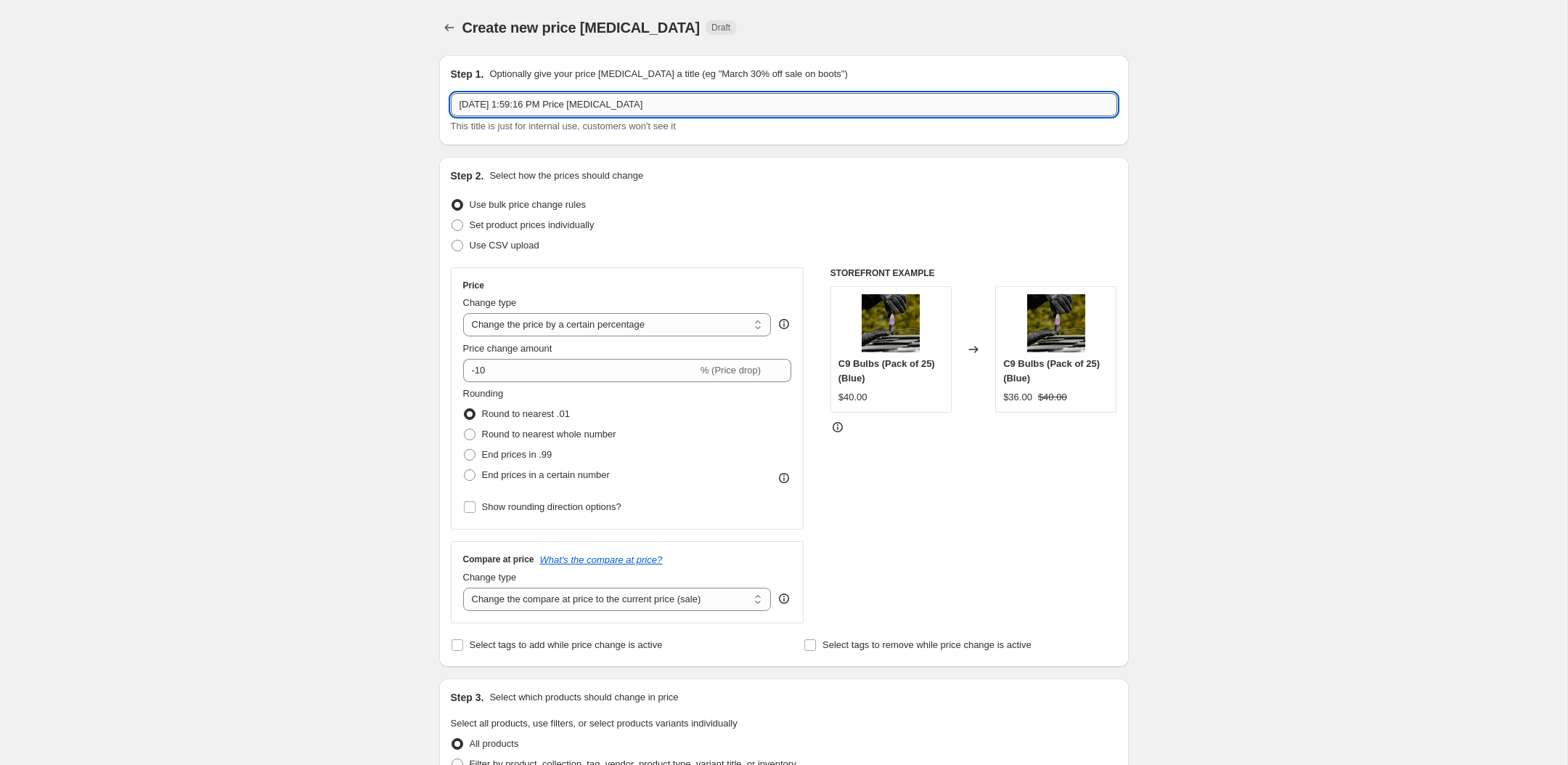
drag, startPoint x: 688, startPoint y: 105, endPoint x: 574, endPoint y: 104, distance: 114.0
click at [574, 104] on input "[DATE] 1:59:16 PM Price [MEDICAL_DATA]" at bounding box center [784, 105] width 667 height 23
paste input "CLIP-MULTI-ULT-B"
type input "[DATE] 1:59:16 PM CLIP-MULTI-ULT-B"
click at [1189, 208] on div "Create new price [MEDICAL_DATA]. This page is ready Create new price [MEDICAL_D…" at bounding box center [783, 766] width 1567 height 1533
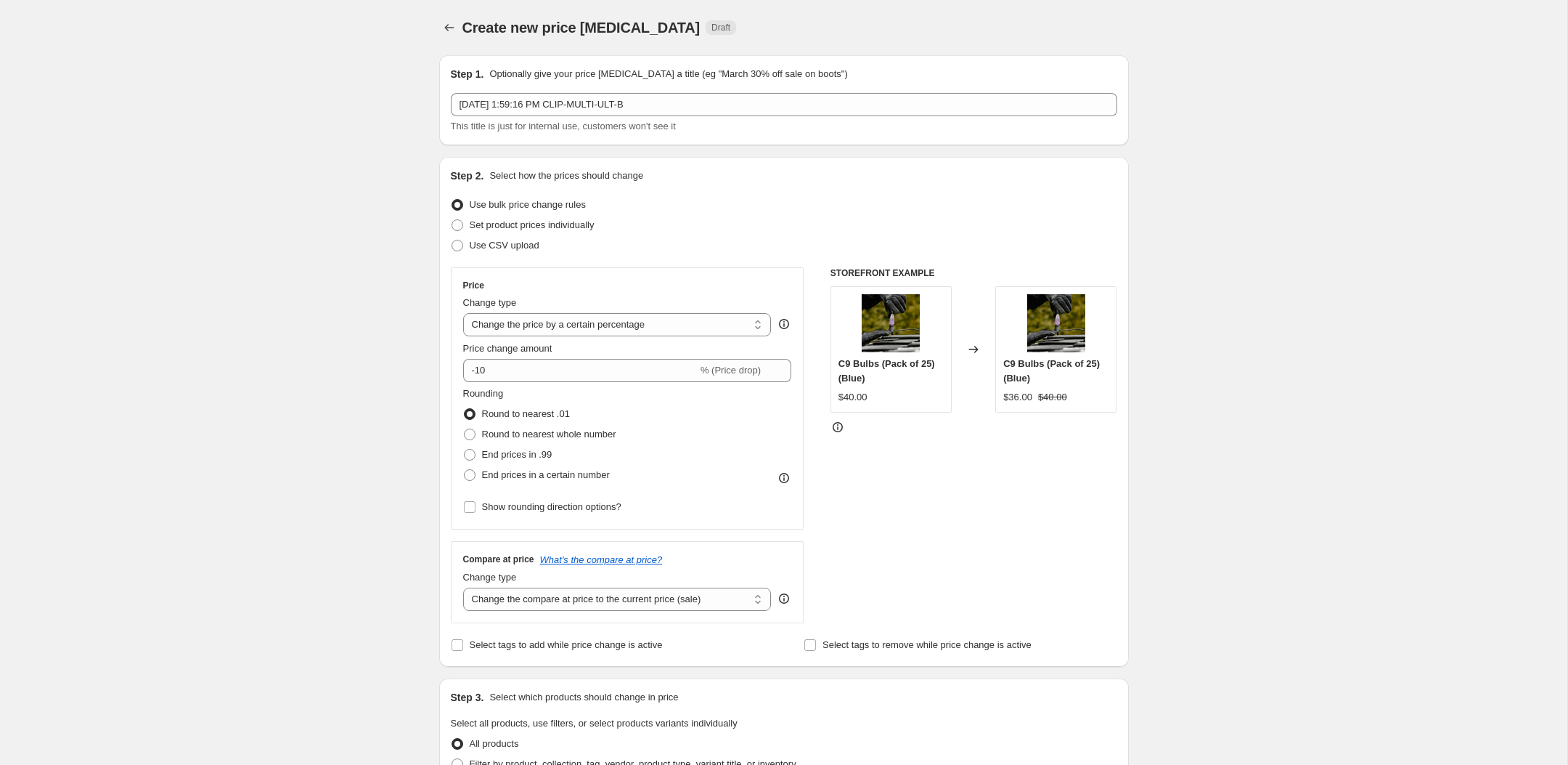
click at [574, 387] on fieldset "Rounding Round to nearest .01 Round to nearest whole number End prices in .99 E…" at bounding box center [539, 436] width 153 height 99
click at [569, 373] on input "-10" at bounding box center [580, 371] width 235 height 23
type input "-1"
type input "-10"
click at [343, 432] on div "Create new price [MEDICAL_DATA]. This page is ready Create new price [MEDICAL_D…" at bounding box center [783, 766] width 1567 height 1533
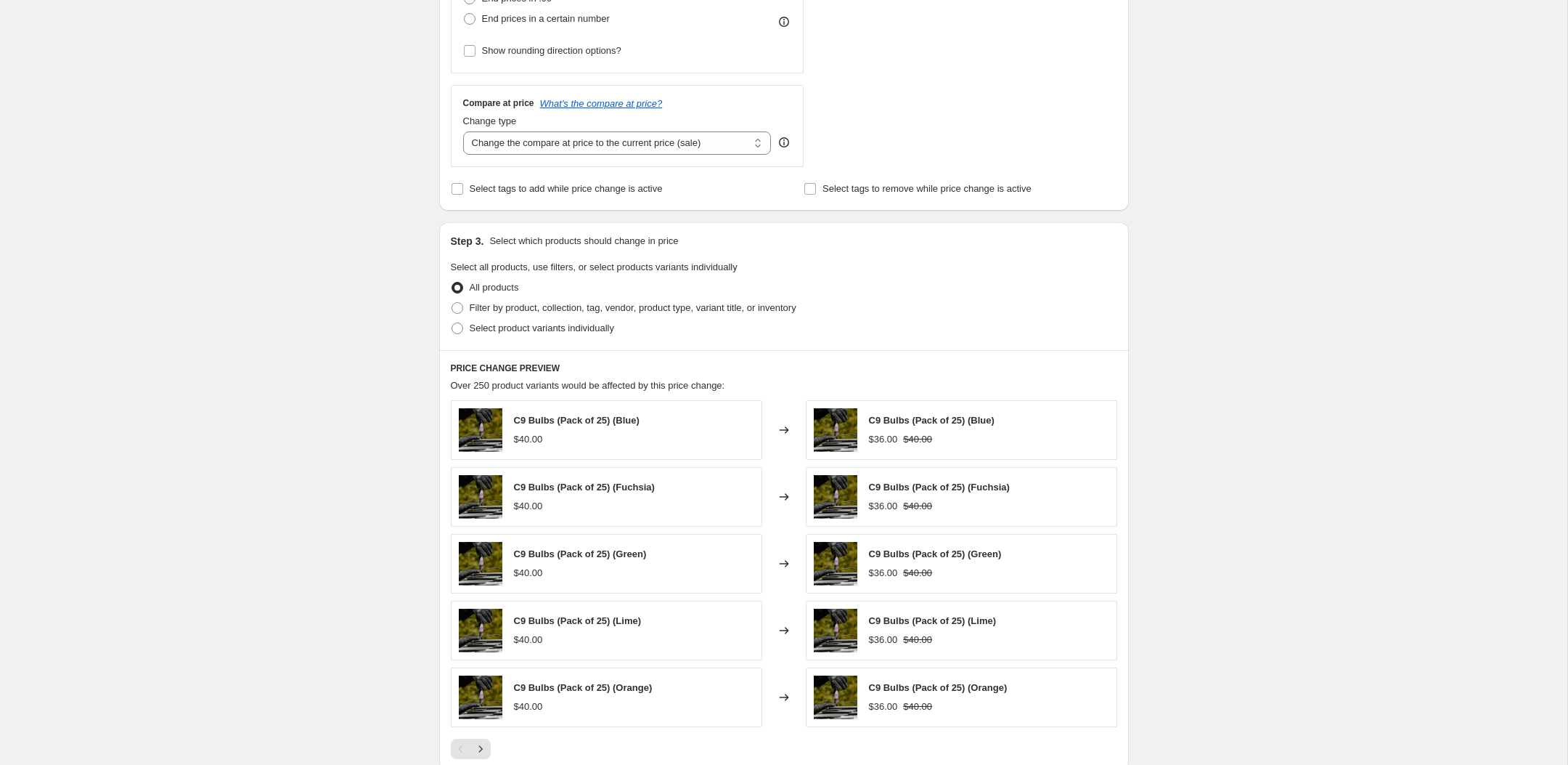
scroll to position [641, 0]
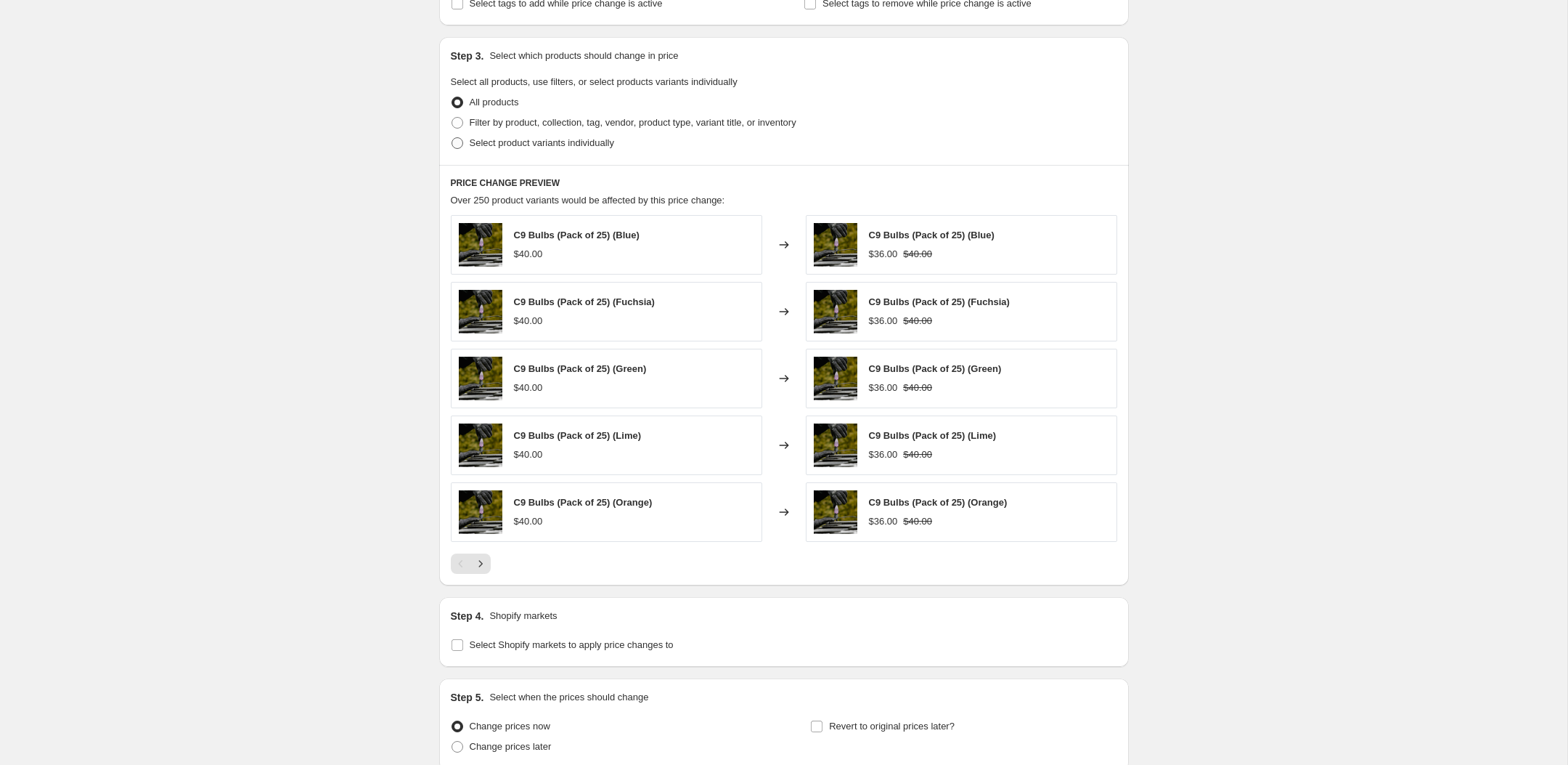
click at [506, 142] on span "Select product variants individually" at bounding box center [542, 143] width 144 height 11
click at [452, 138] on input "Select product variants individually" at bounding box center [451, 138] width 1 height 1
radio input "true"
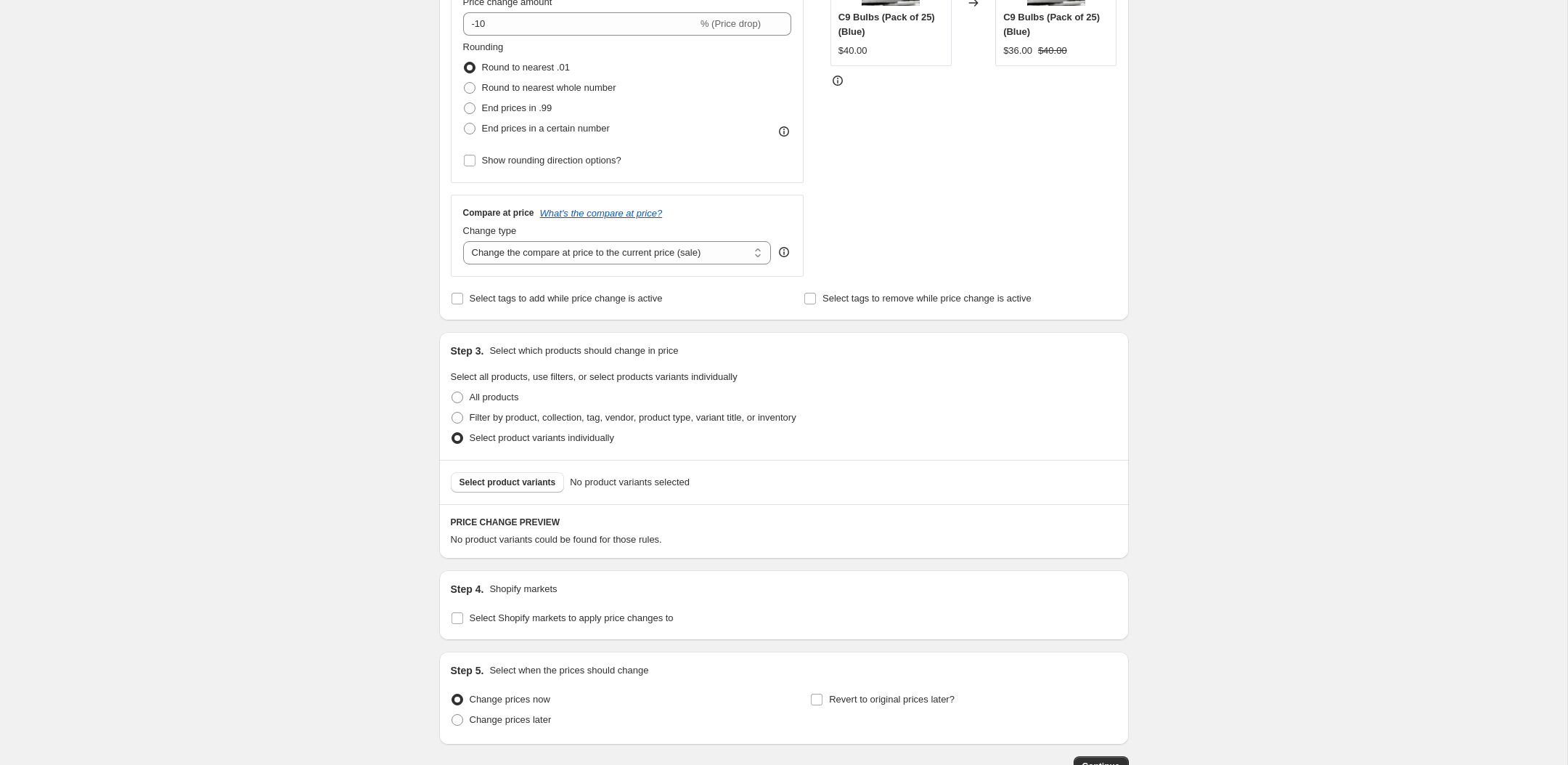
scroll to position [446, 0]
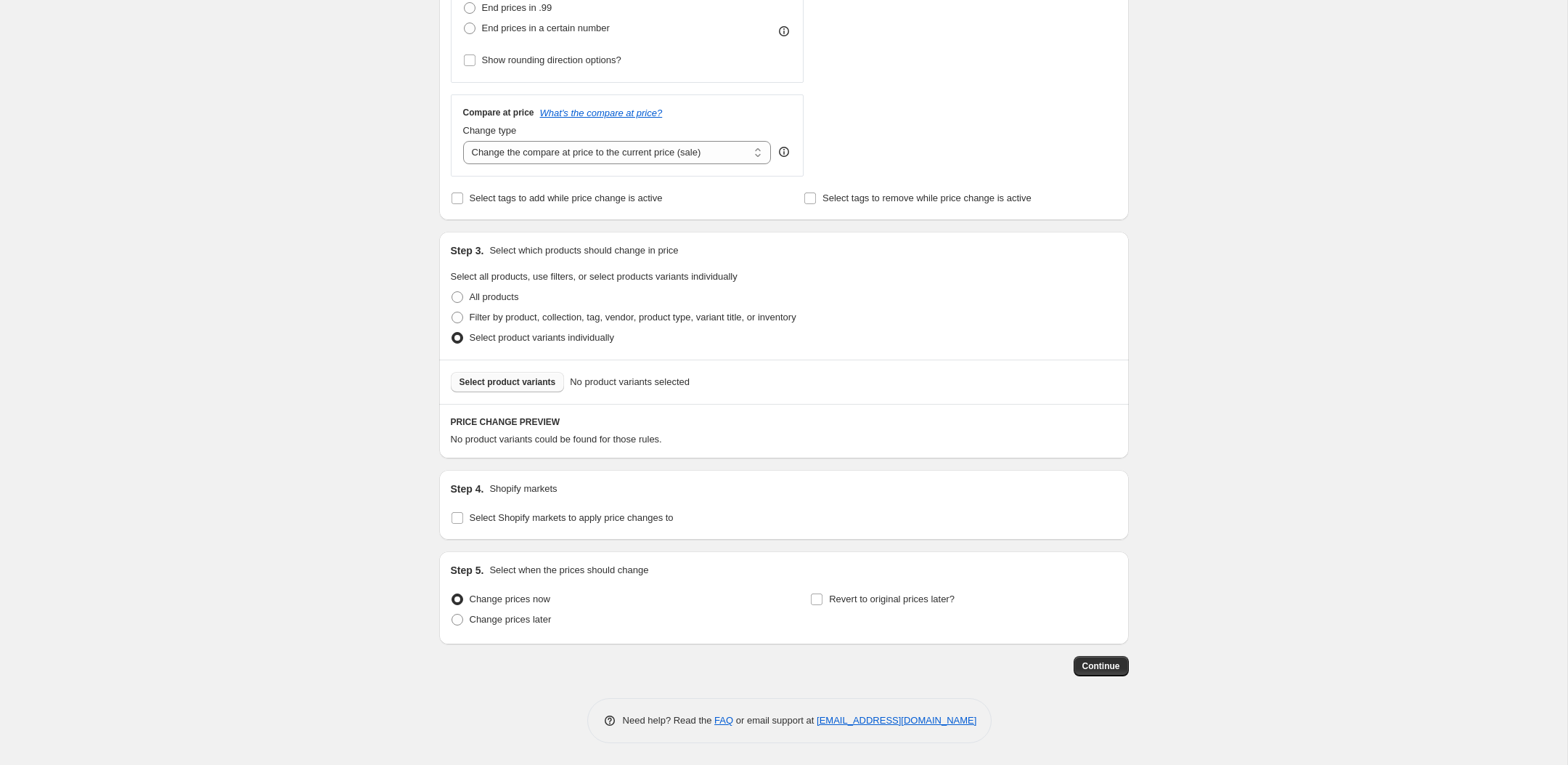
click at [517, 389] on button "Select product variants" at bounding box center [508, 382] width 114 height 20
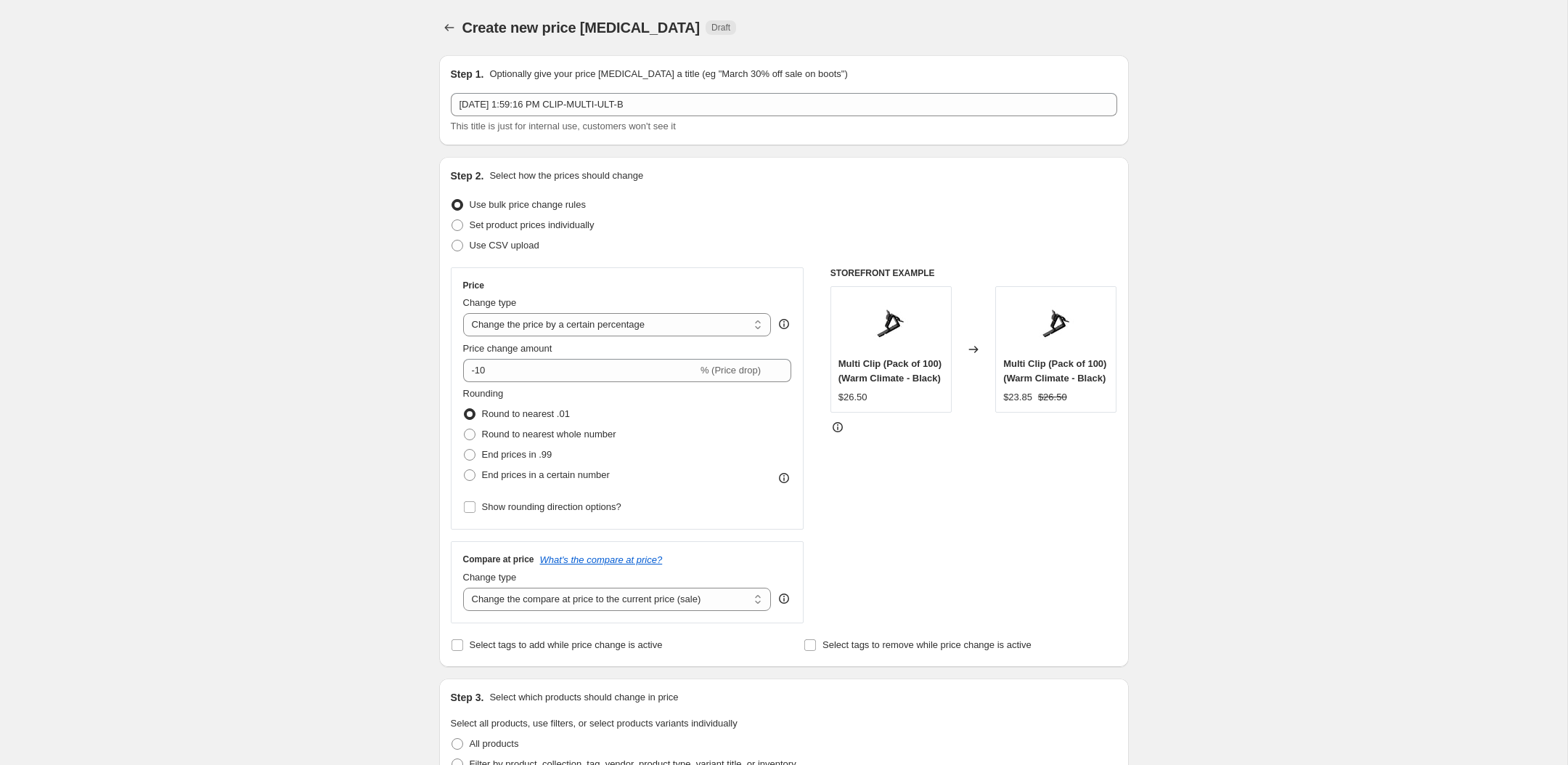
scroll to position [546, 0]
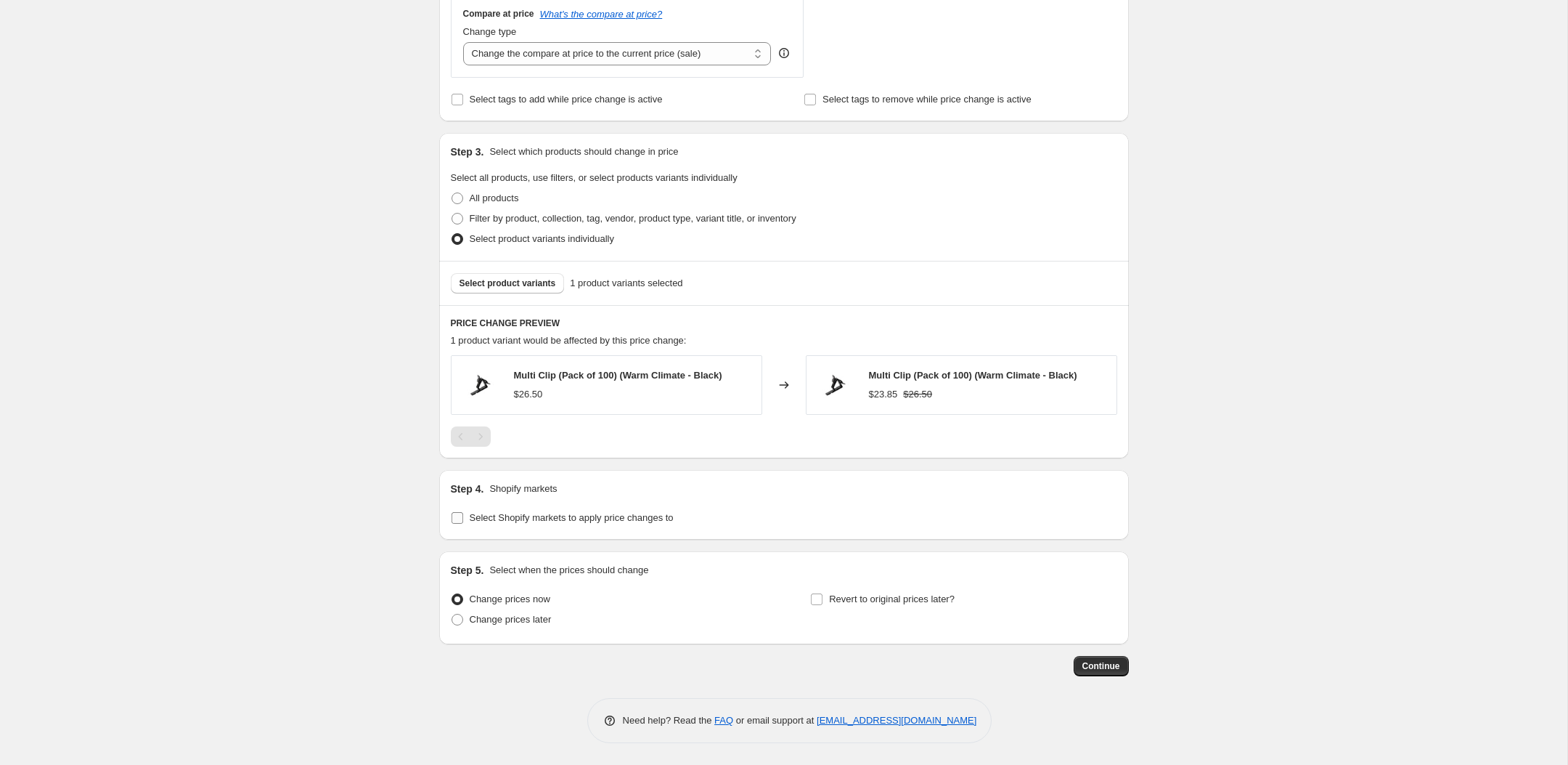
click at [512, 511] on span "Select Shopify markets to apply price changes to" at bounding box center [571, 518] width 204 height 14
click at [463, 512] on input "Select Shopify markets to apply price changes to" at bounding box center [457, 518] width 12 height 12
checkbox input "true"
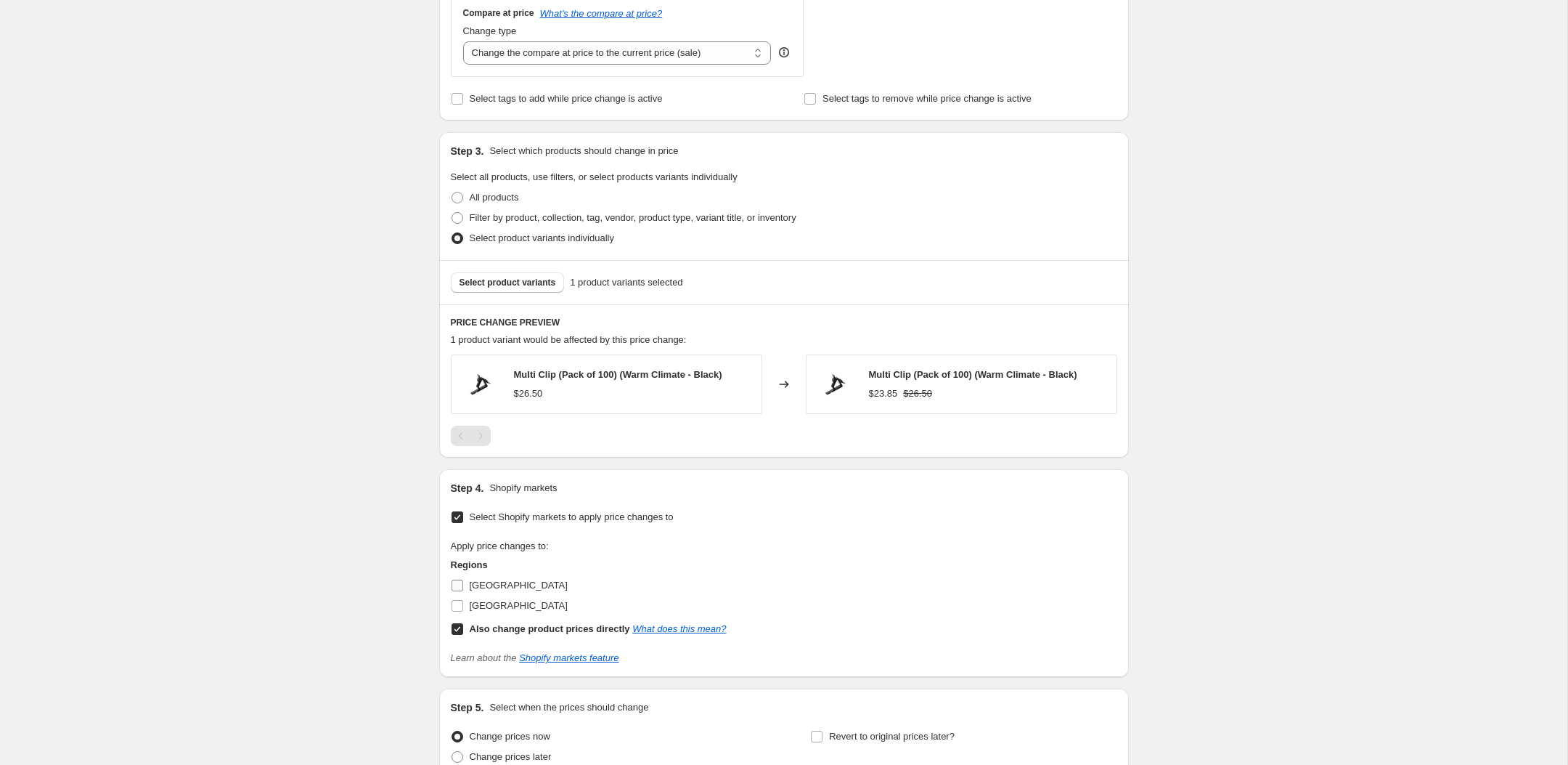
click at [488, 585] on span "[GEOGRAPHIC_DATA]" at bounding box center [518, 585] width 98 height 11
click at [463, 585] on input "[GEOGRAPHIC_DATA]" at bounding box center [457, 585] width 12 height 12
checkbox input "true"
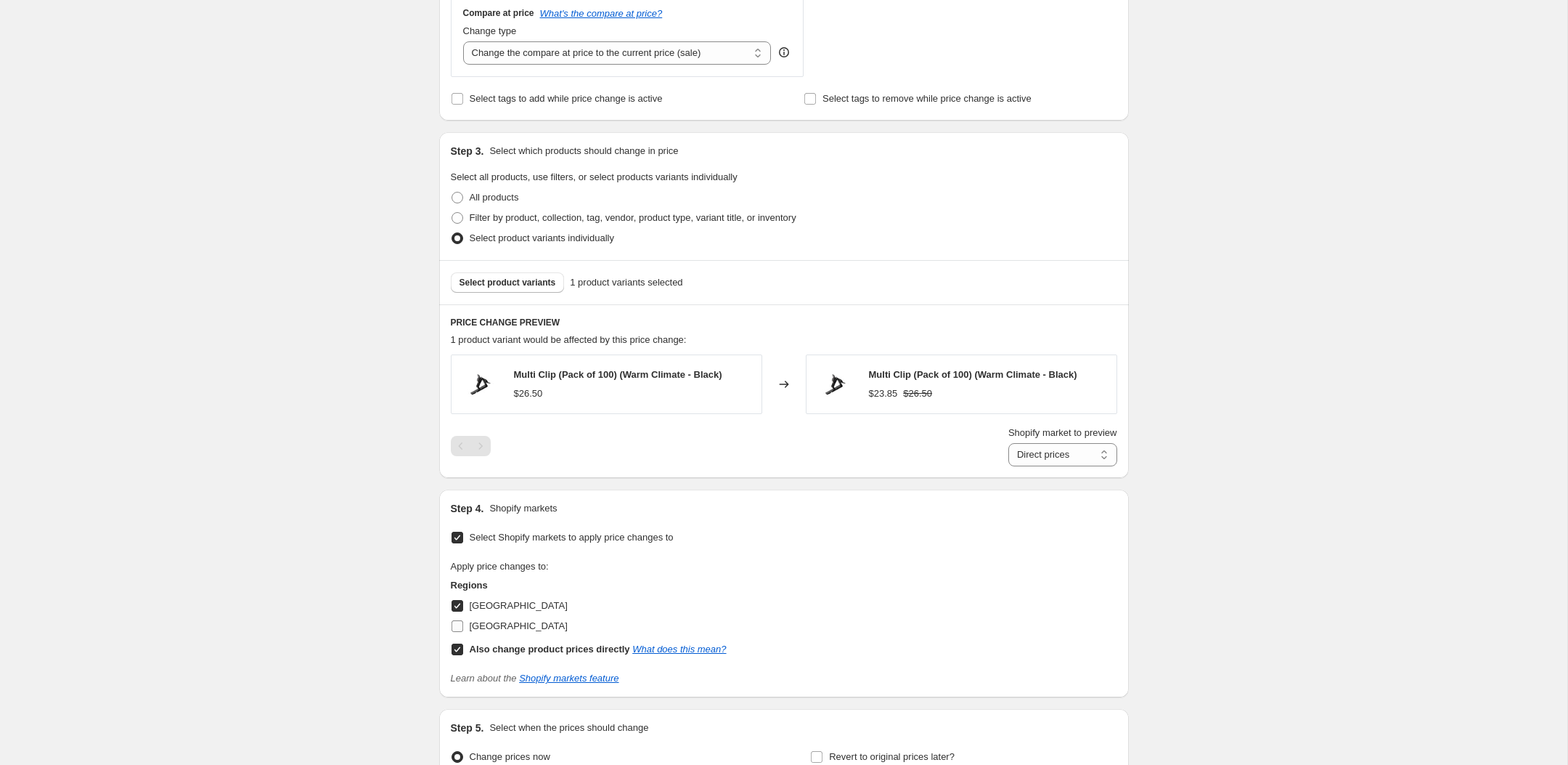
click at [489, 626] on span "[GEOGRAPHIC_DATA]" at bounding box center [518, 625] width 98 height 11
click at [463, 626] on input "[GEOGRAPHIC_DATA]" at bounding box center [457, 626] width 12 height 12
checkbox input "true"
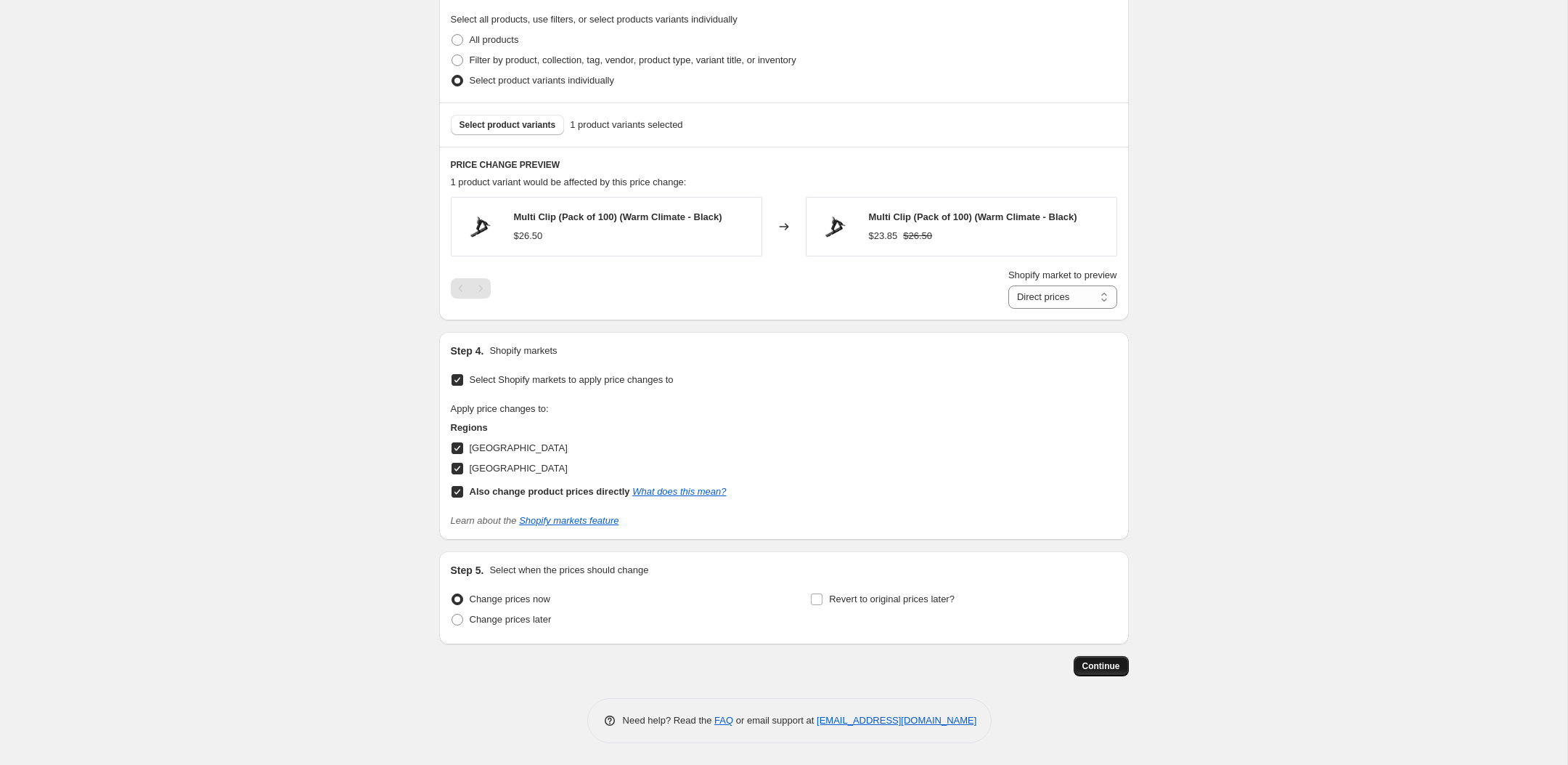
click at [1101, 662] on span "Continue" at bounding box center [1101, 666] width 38 height 12
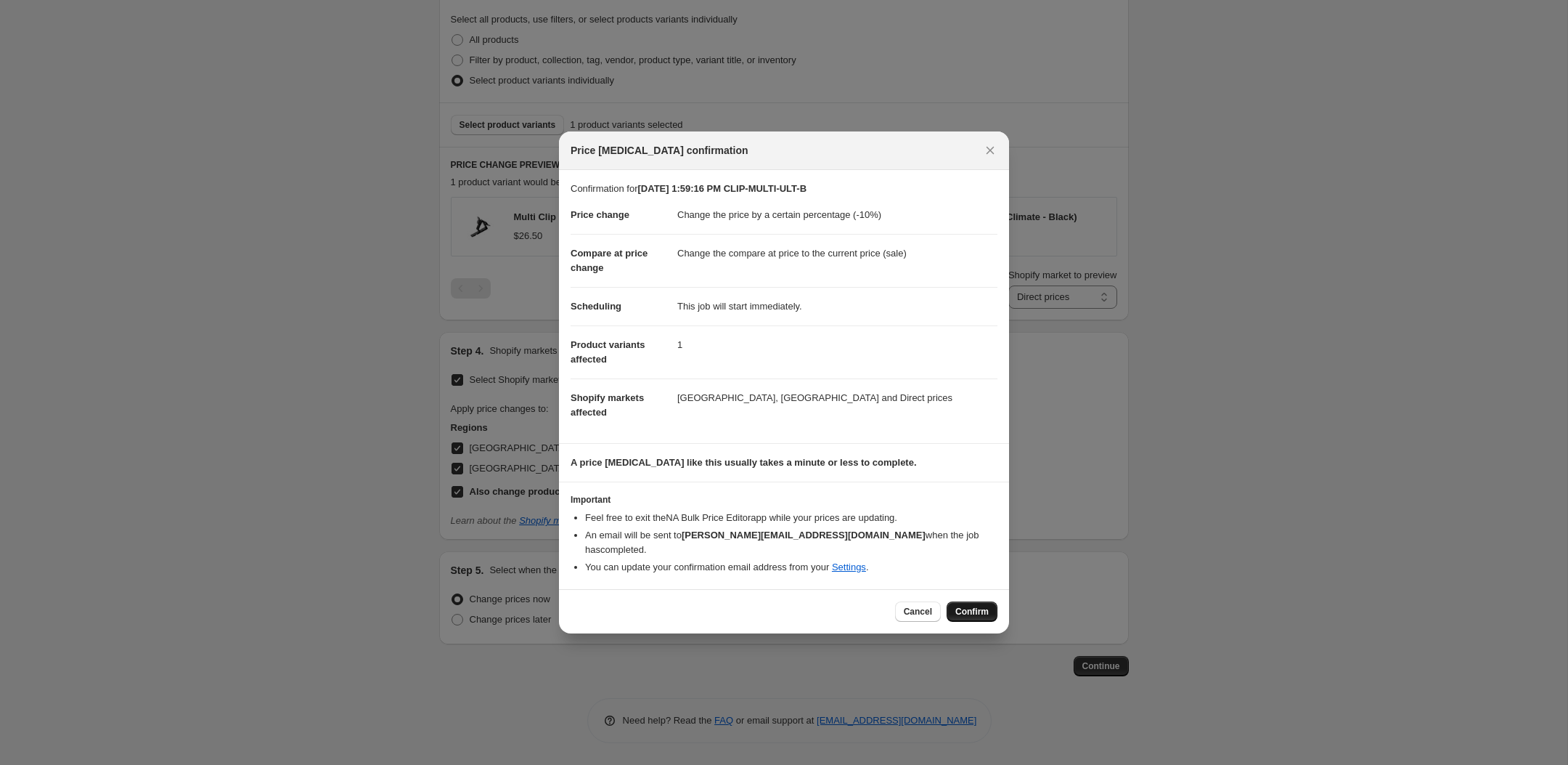
click at [966, 607] on span "Confirm" at bounding box center [972, 611] width 34 height 12
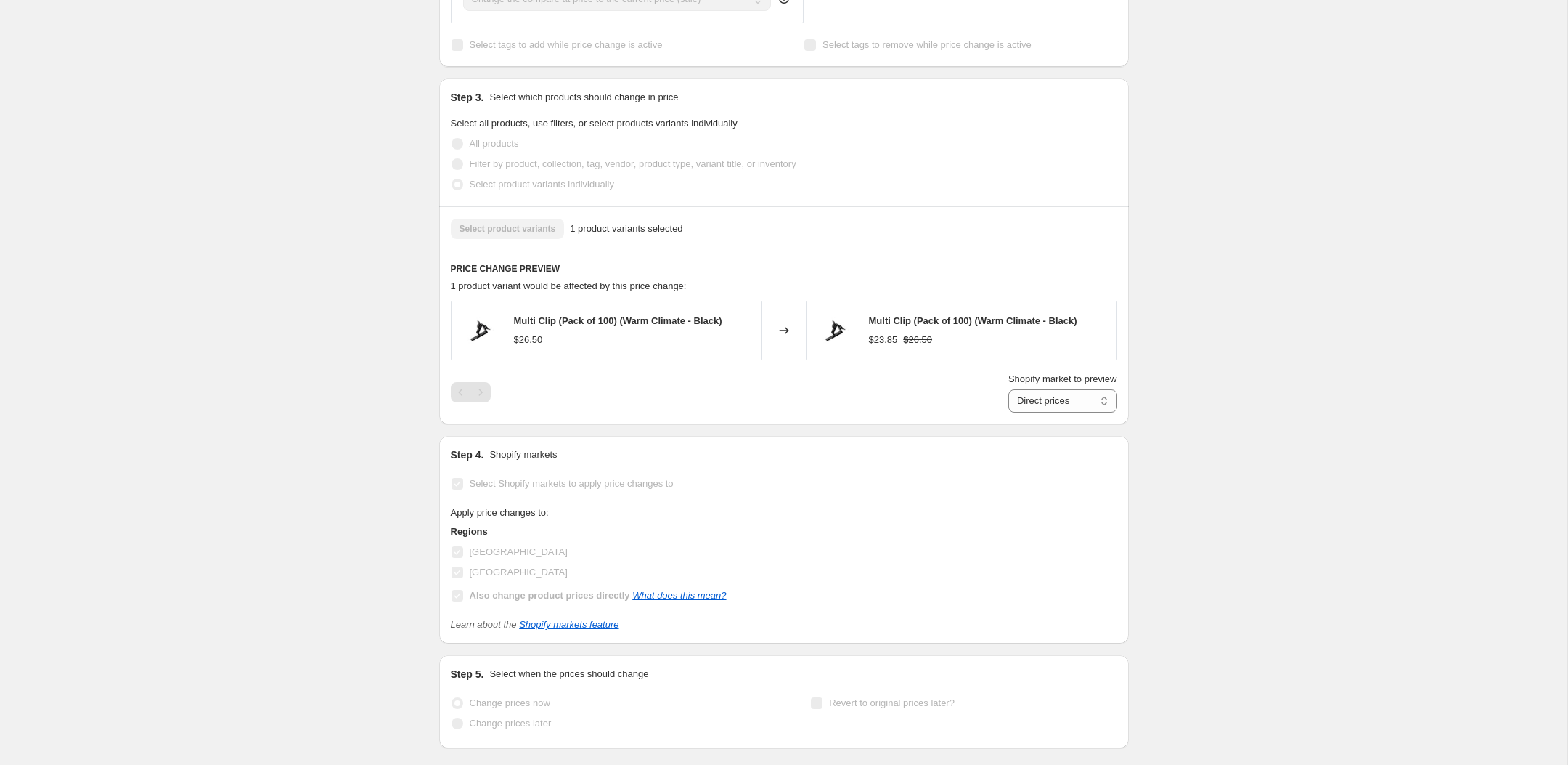
scroll to position [742, 0]
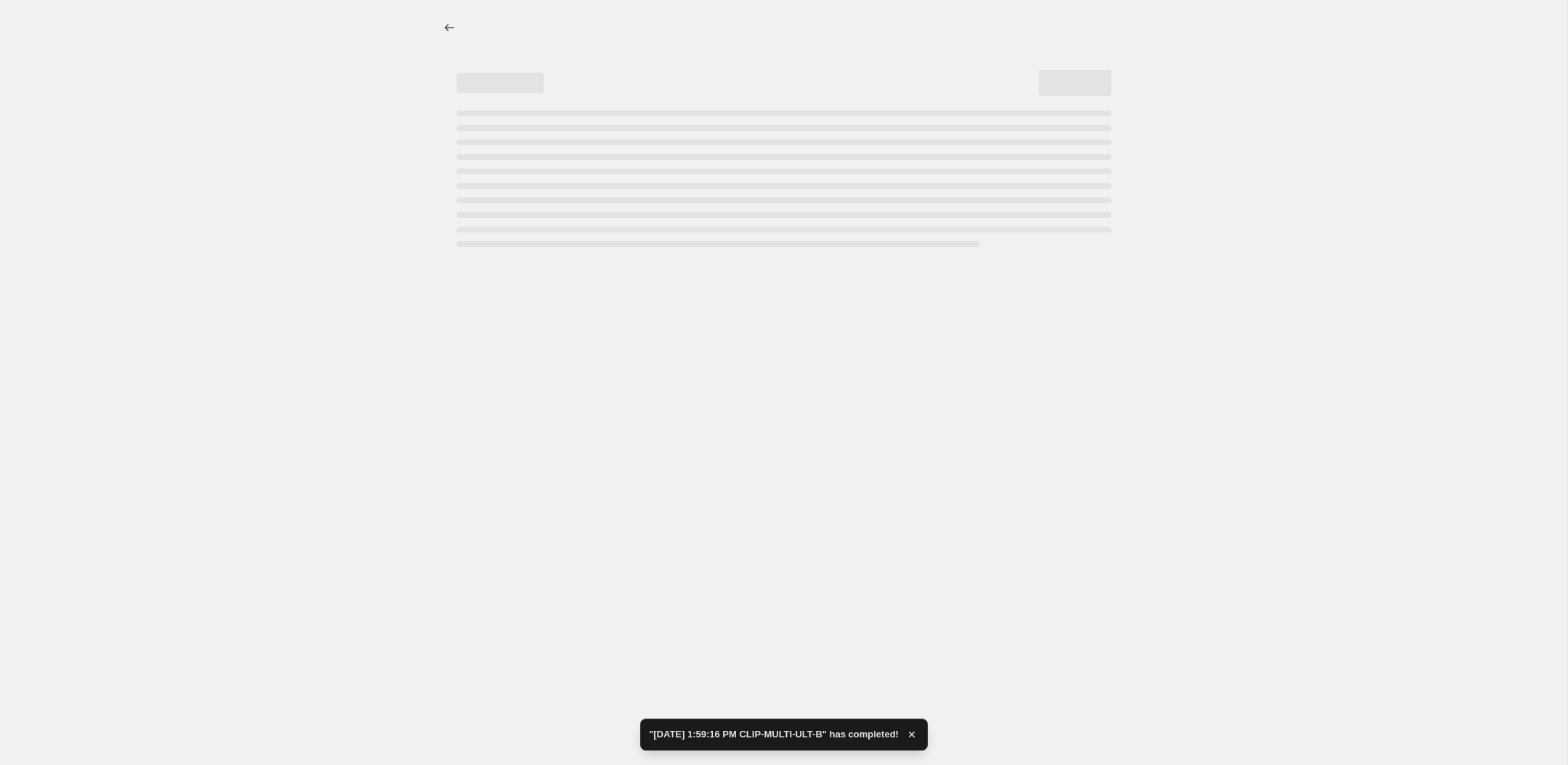
select select "percentage"
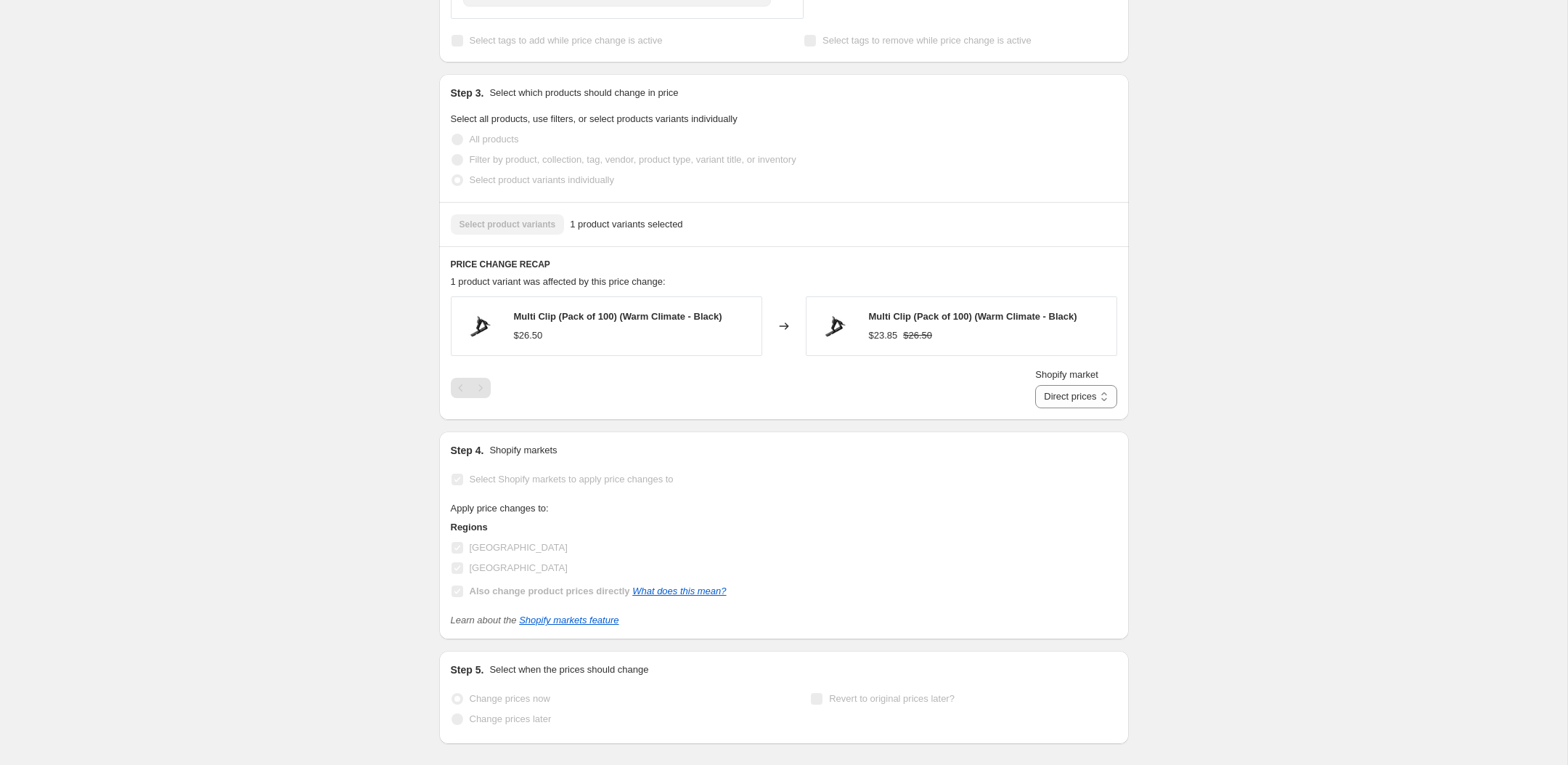
scroll to position [0, 0]
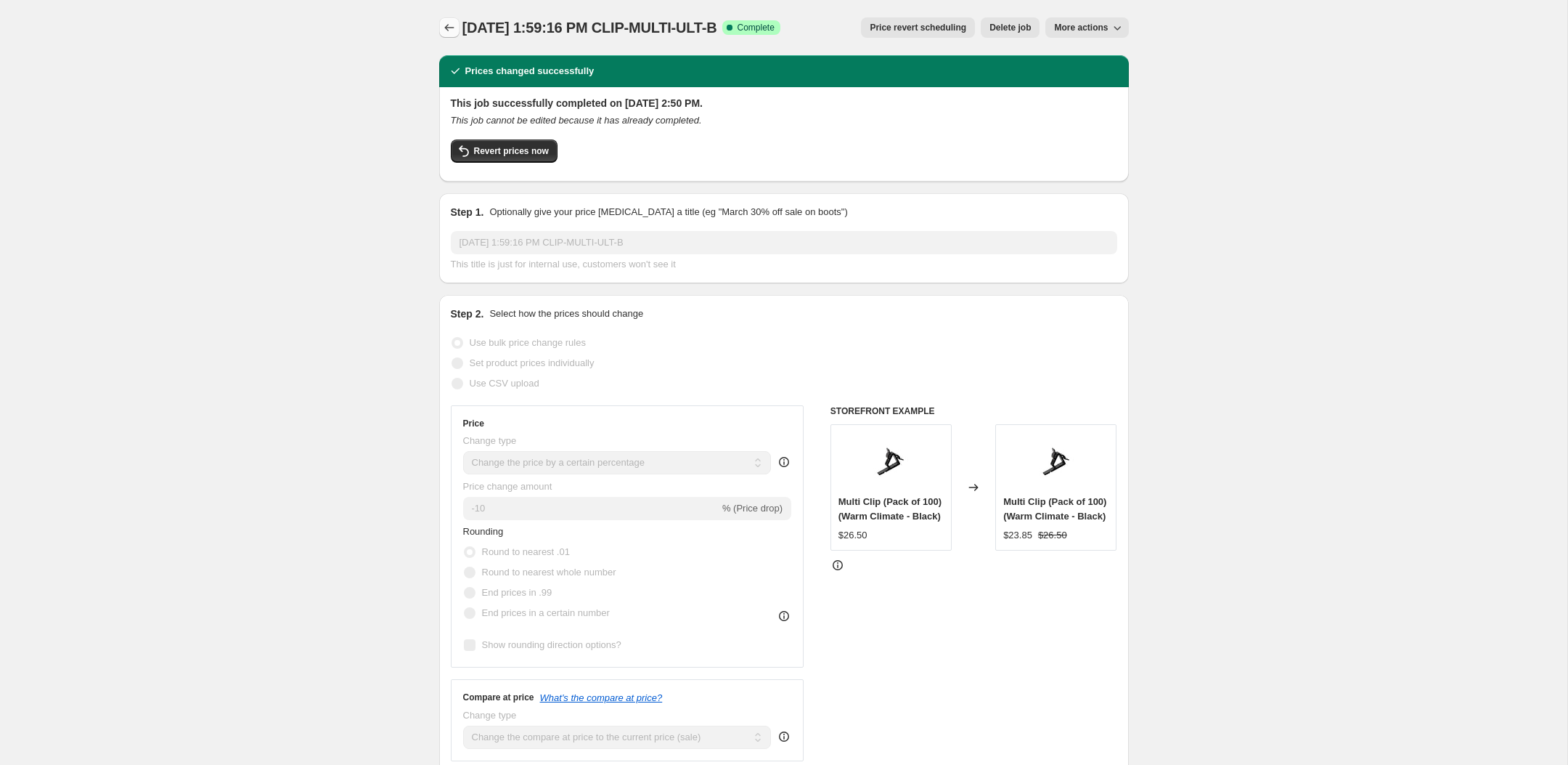
click at [445, 29] on icon "Price change jobs" at bounding box center [449, 28] width 9 height 8
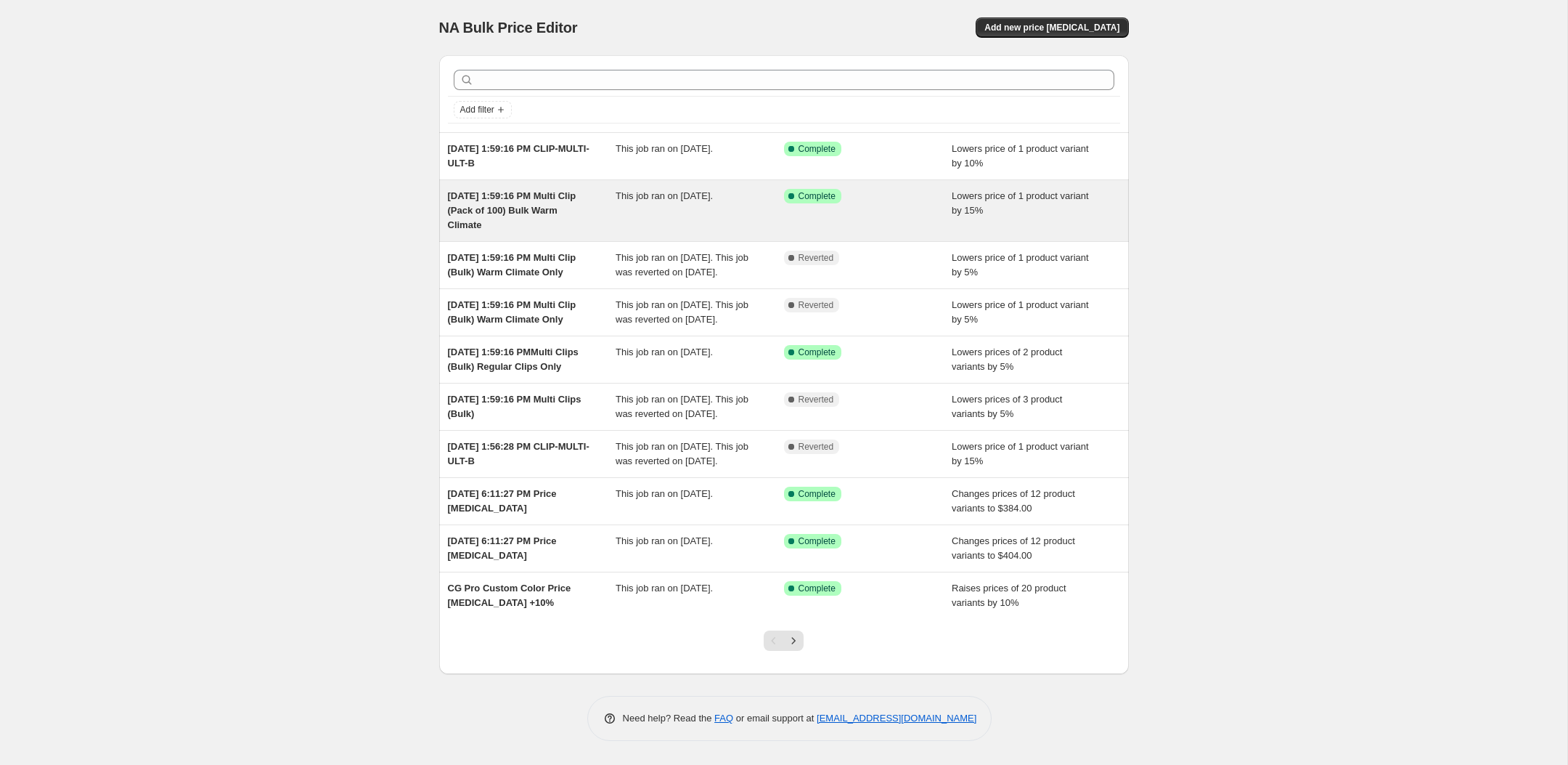
click at [575, 216] on span "[DATE] 1:59:16 PM Multi Clip (Pack of 100) Bulk Warm Climate" at bounding box center [511, 211] width 128 height 40
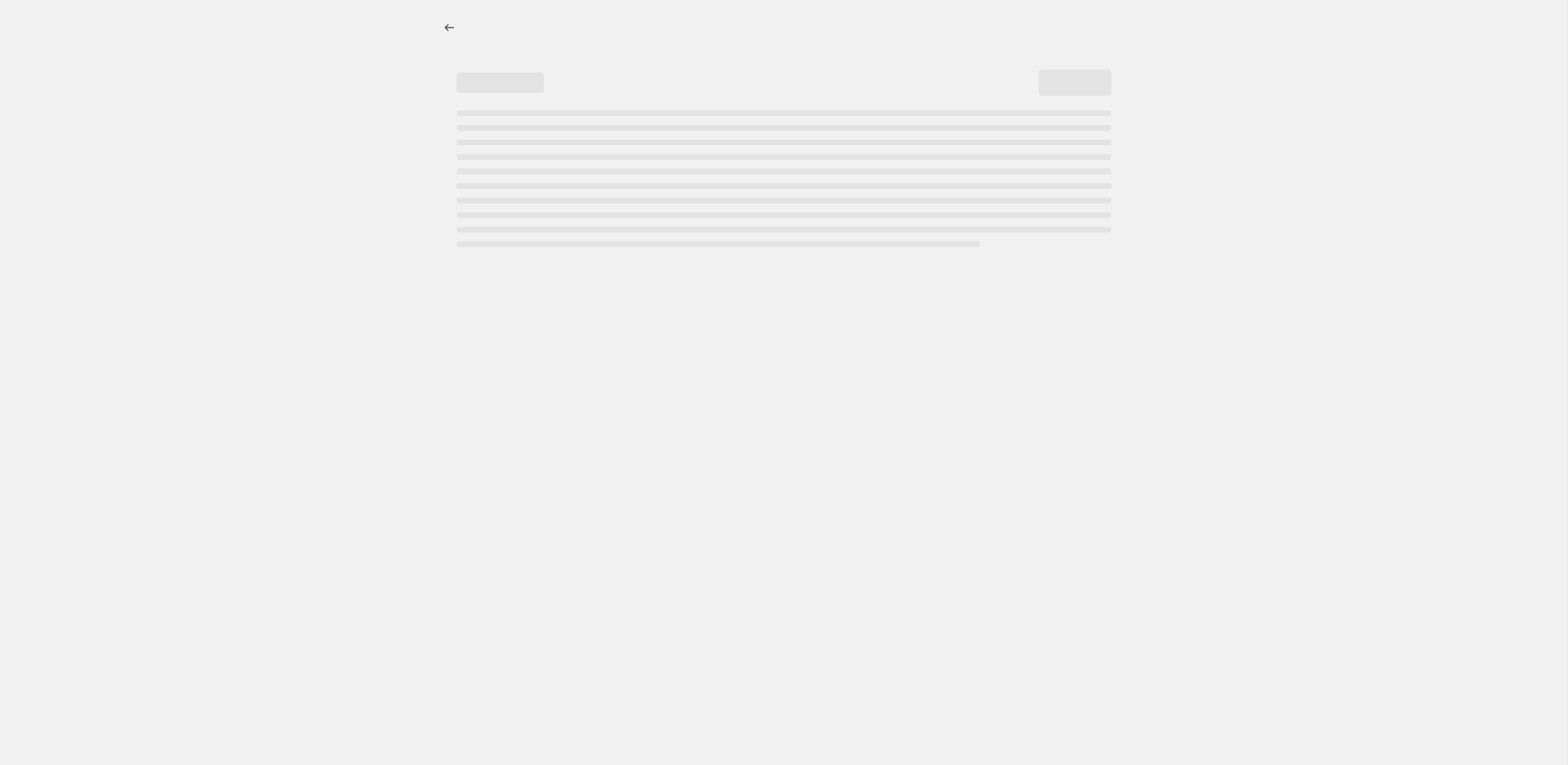
select select "percentage"
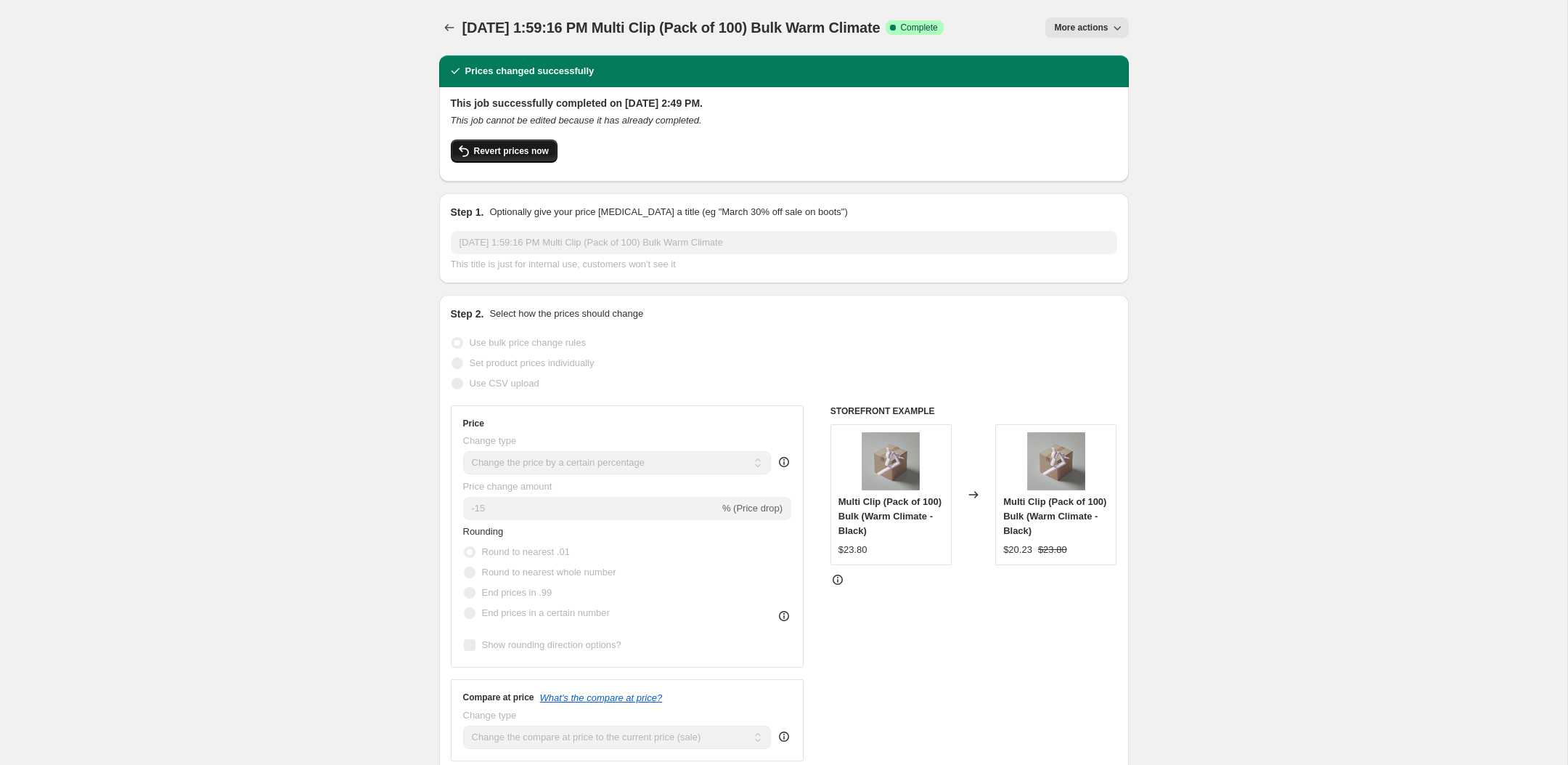
click at [527, 158] on button "Revert prices now" at bounding box center [504, 151] width 106 height 23
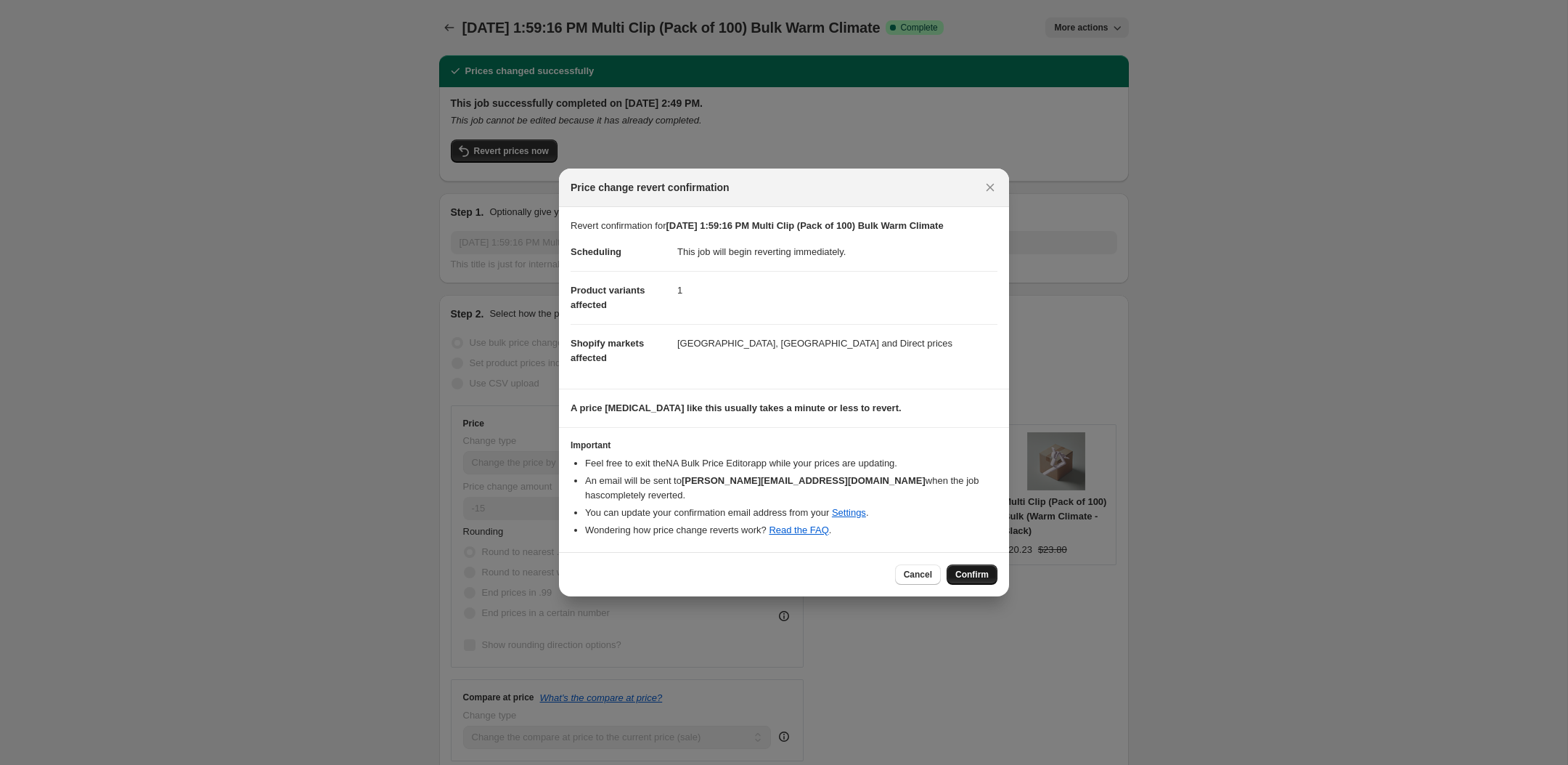
click at [975, 573] on span "Confirm" at bounding box center [972, 575] width 34 height 12
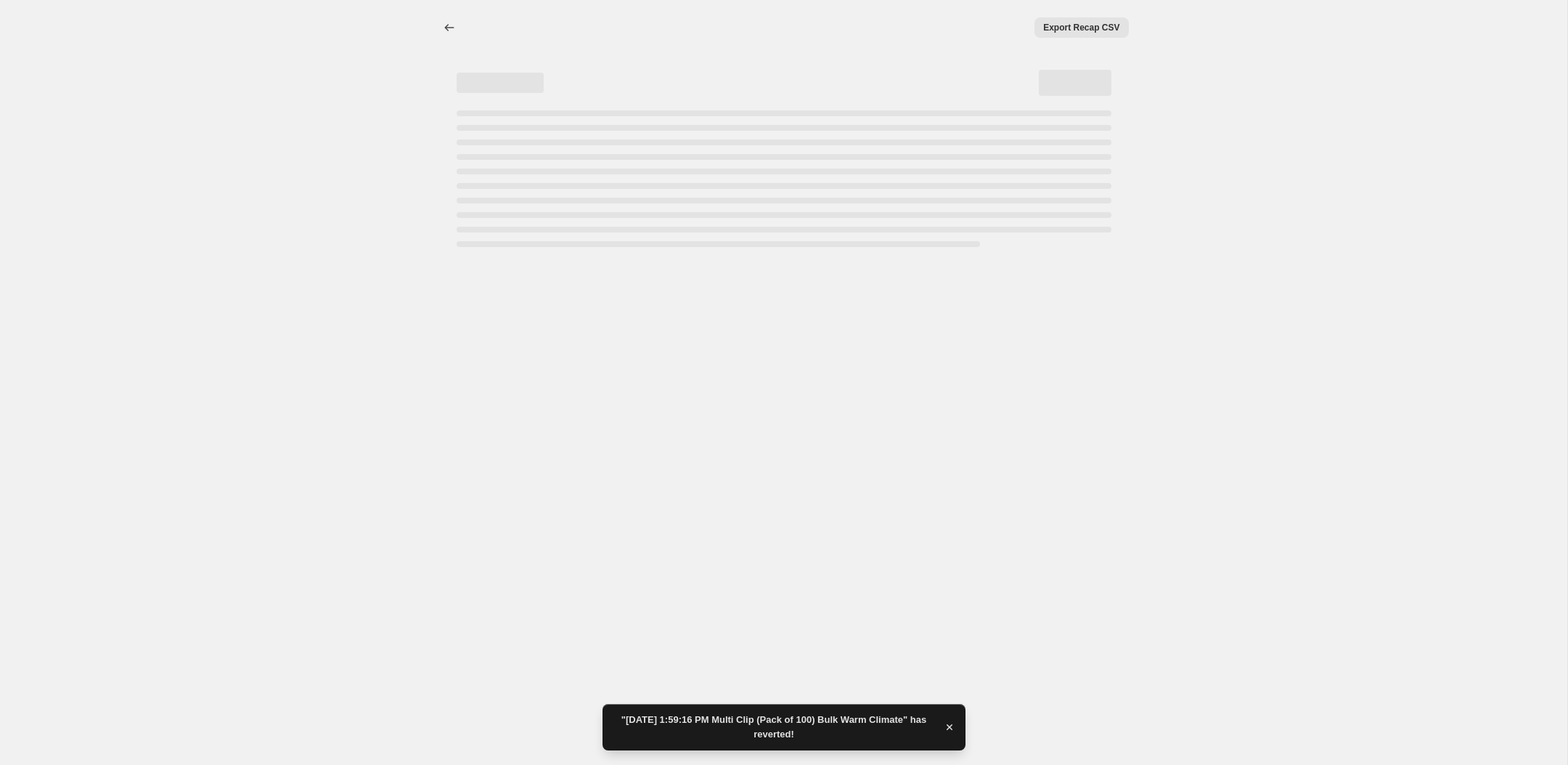
select select "percentage"
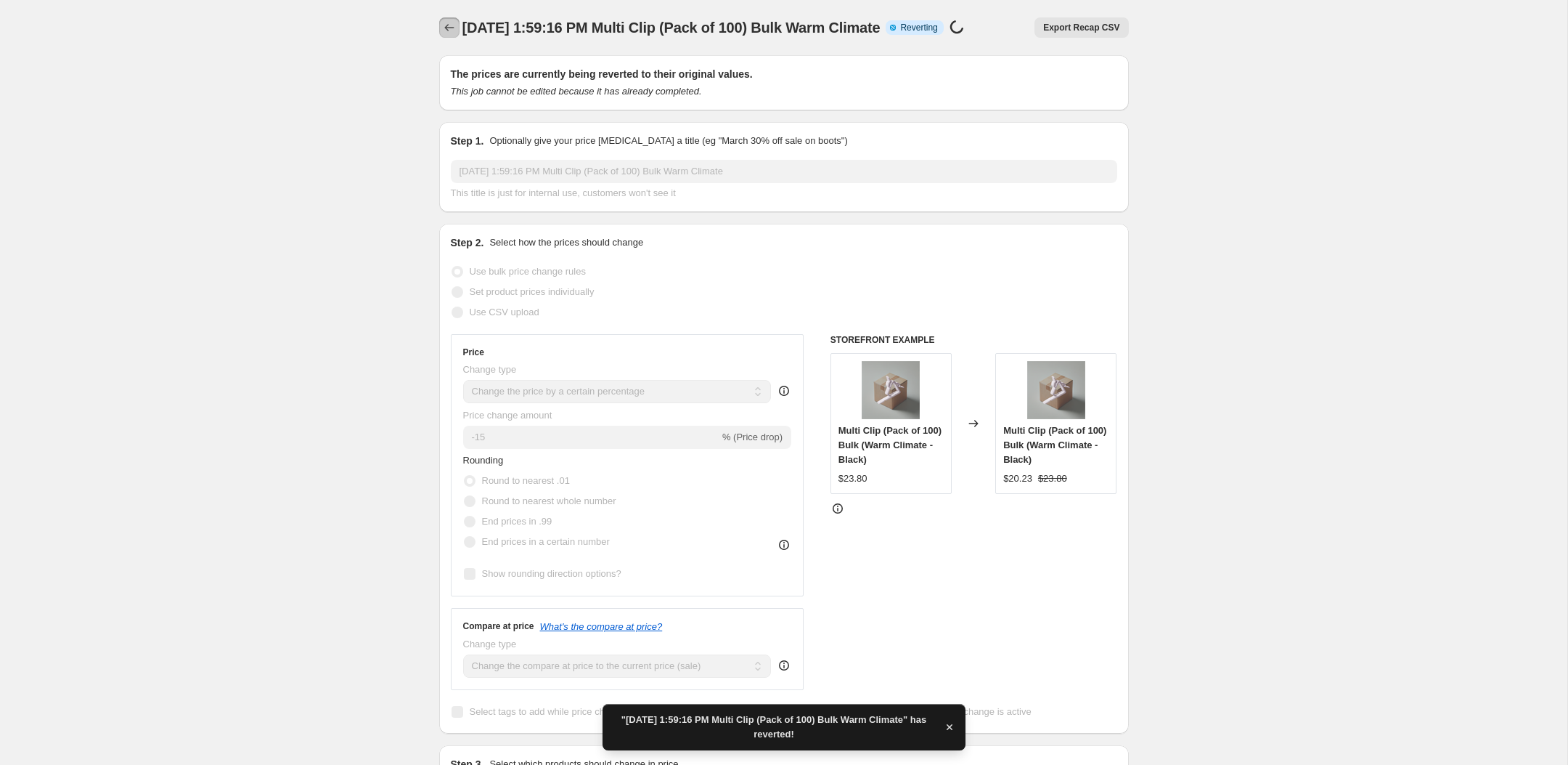
click at [447, 24] on icon "Price change jobs" at bounding box center [449, 28] width 9 height 8
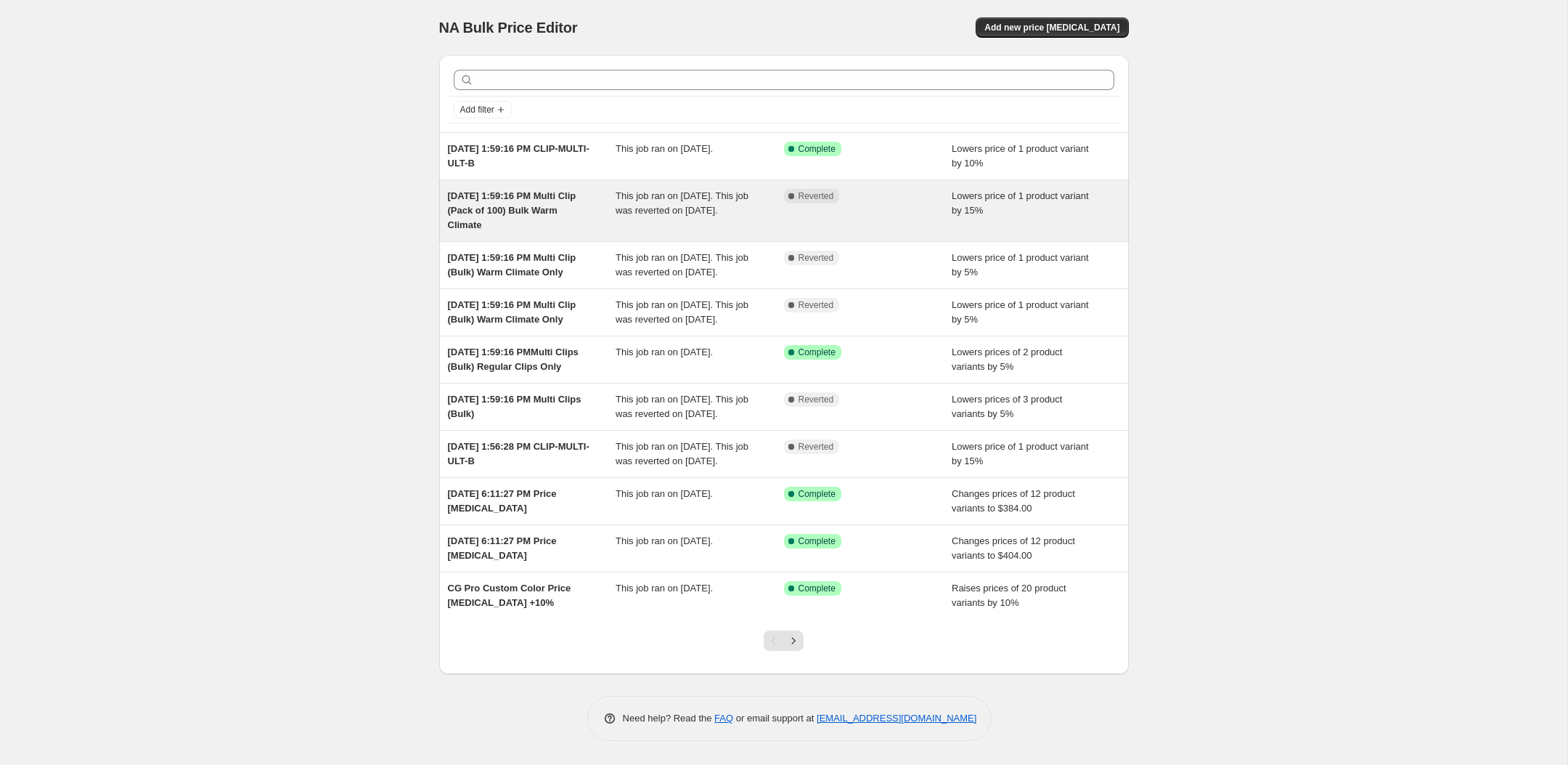
click at [538, 232] on div "[DATE] 1:59:16 PM Multi Clip (Pack of 100) Bulk Warm Climate" at bounding box center [532, 211] width 169 height 44
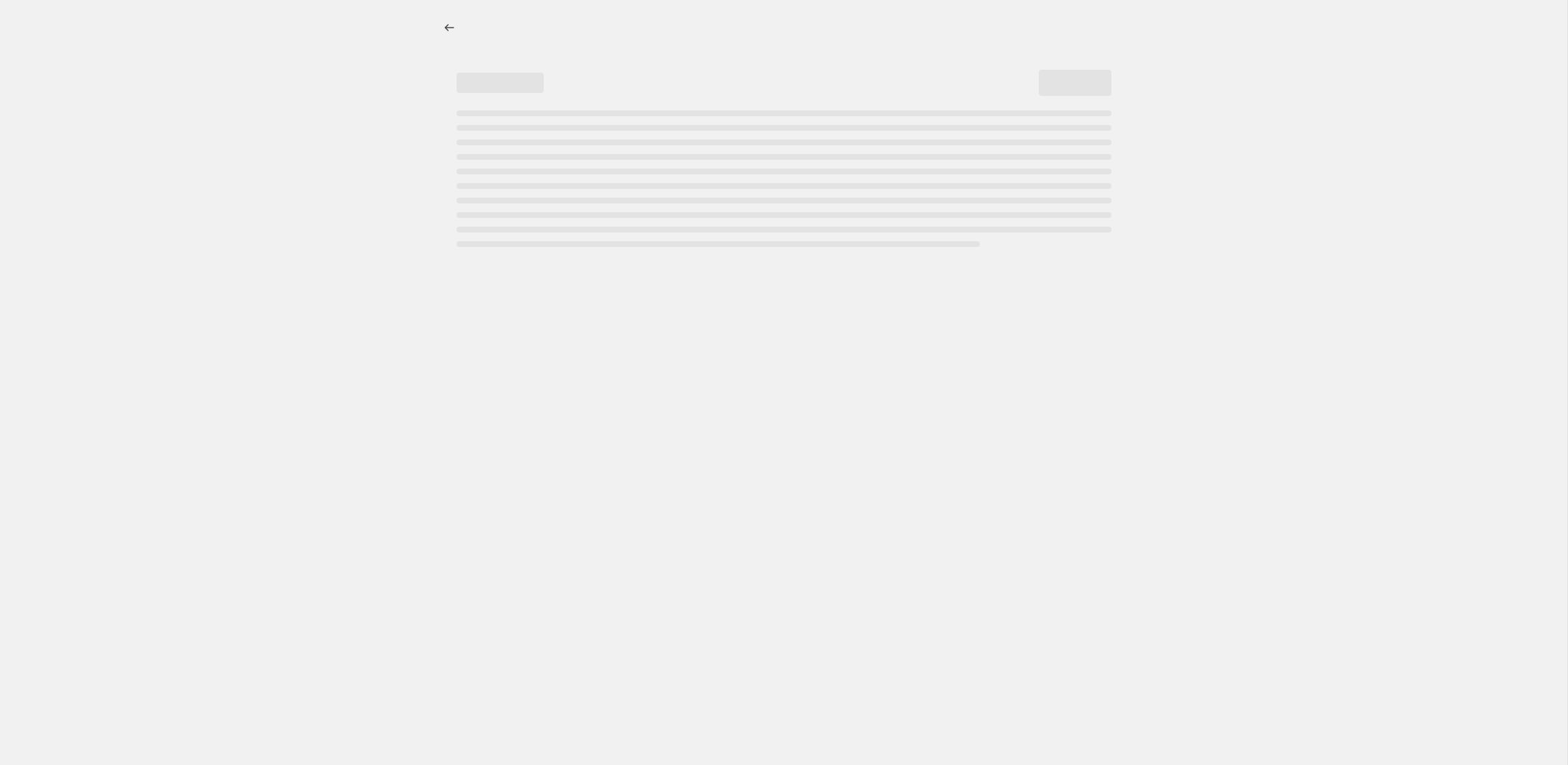
select select "percentage"
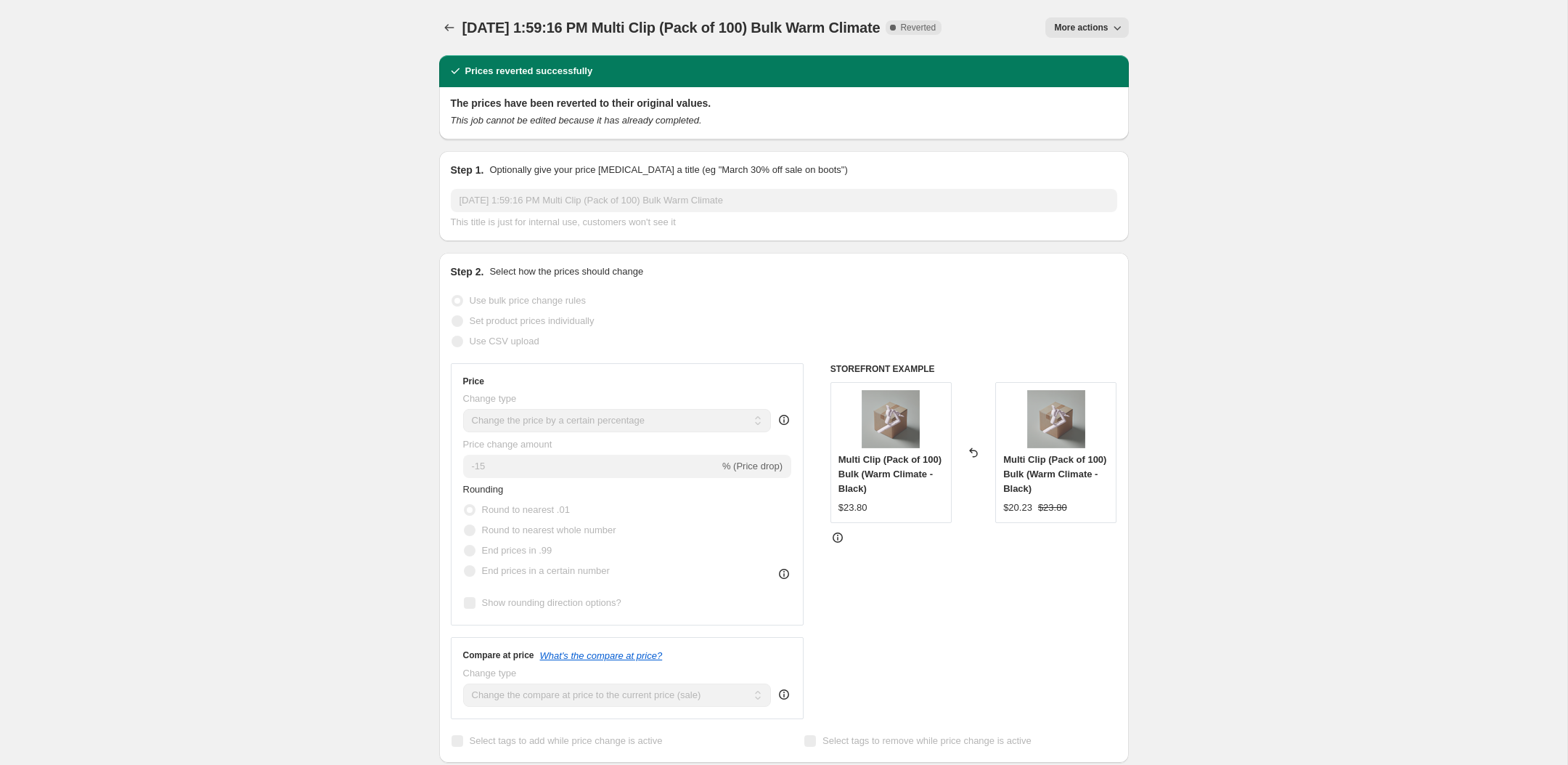
drag, startPoint x: 917, startPoint y: 29, endPoint x: 636, endPoint y: 29, distance: 281.0
click at [636, 29] on div "[DATE] 1:59:16 PM Multi Clip (Pack of 100) Bulk Warm Climate Complete Reverted" at bounding box center [702, 28] width 480 height 20
copy span "Multi Clip (Pack of 100) Bulk Warm Climate"
click at [446, 35] on button "Price change jobs" at bounding box center [449, 28] width 20 height 20
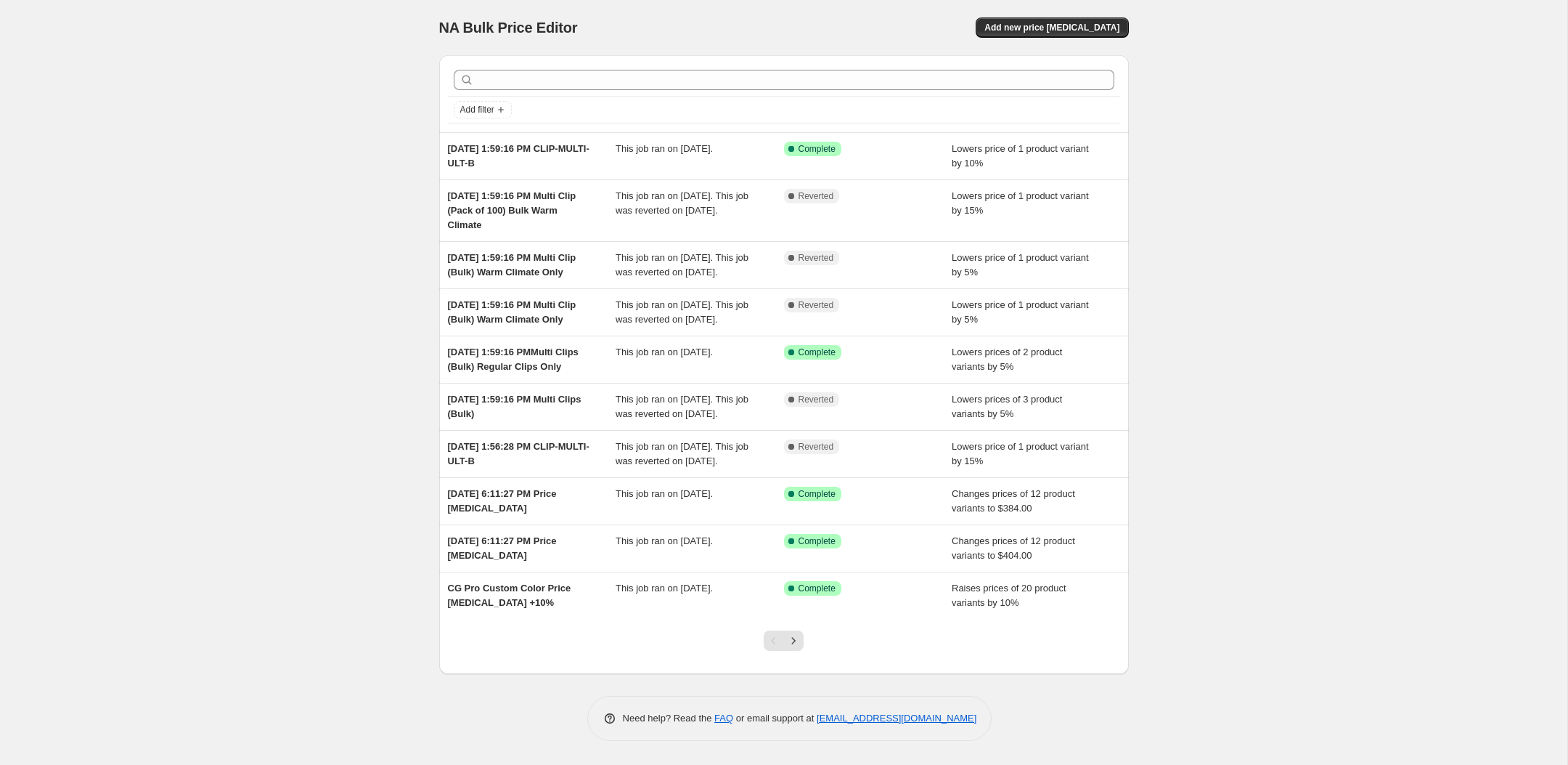
click at [1086, 39] on div "NA Bulk Price Editor. This page is ready NA Bulk Price Editor Add new price [ME…" at bounding box center [784, 28] width 689 height 55
click at [1072, 27] on span "Add new price [MEDICAL_DATA]" at bounding box center [1051, 28] width 135 height 12
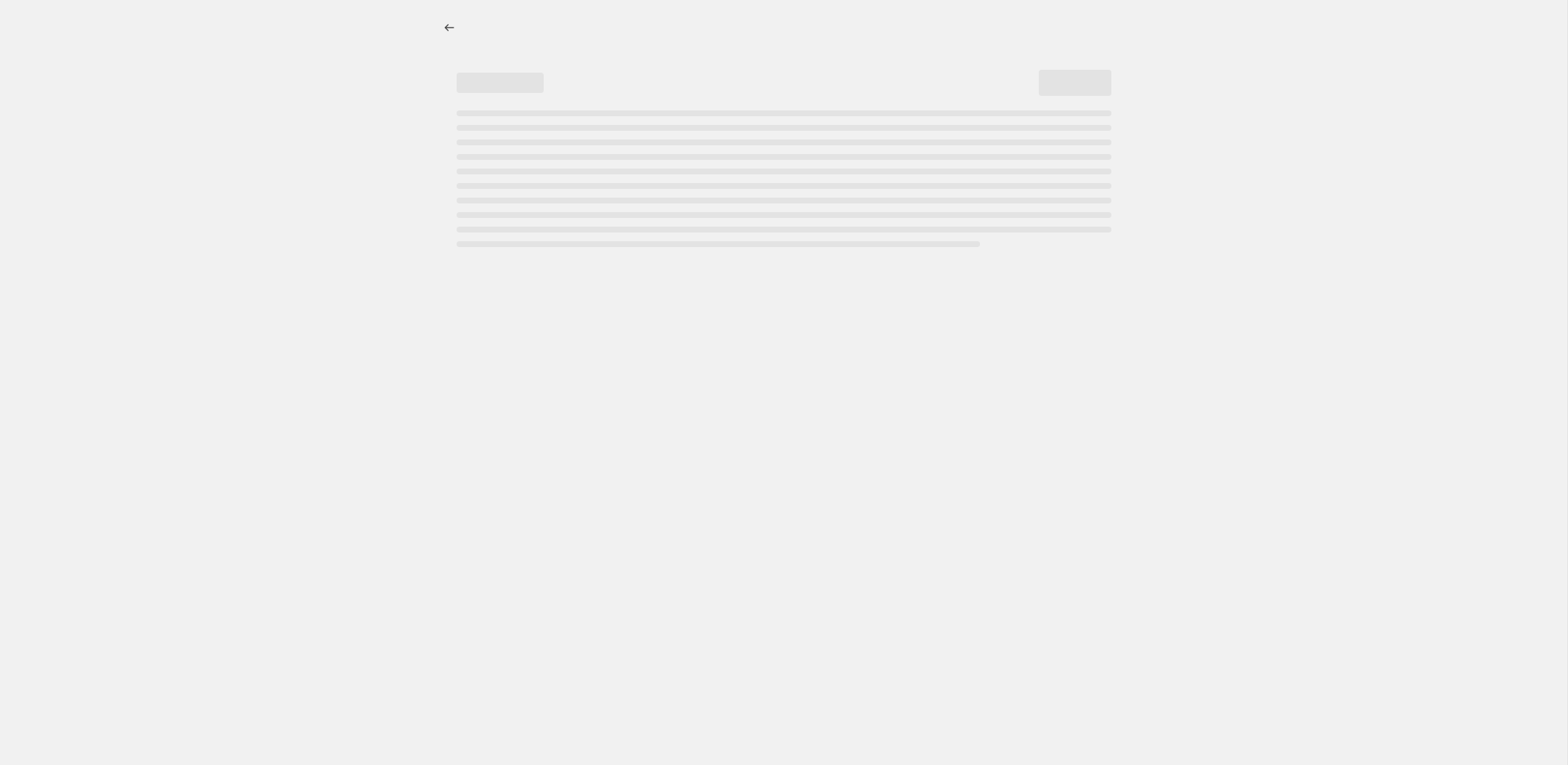
select select "percentage"
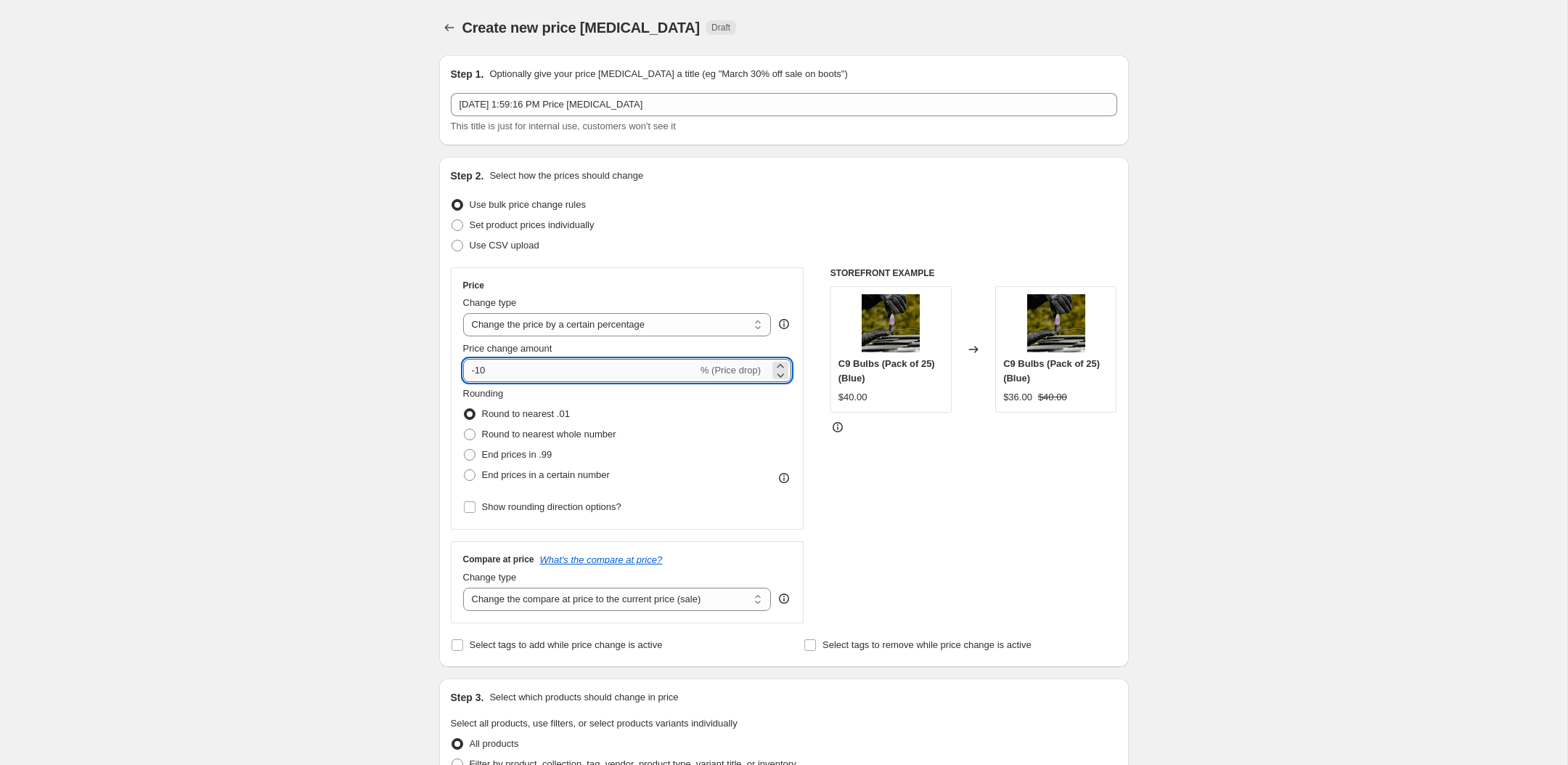
click at [532, 370] on input "-10" at bounding box center [580, 371] width 235 height 23
type input "-15"
click at [400, 372] on div "Create new price [MEDICAL_DATA]. This page is ready Create new price [MEDICAL_D…" at bounding box center [783, 766] width 1567 height 1533
click at [510, 327] on select "Change the price to a certain amount Change the price by a certain amount Chang…" at bounding box center [617, 325] width 309 height 23
select select "pc"
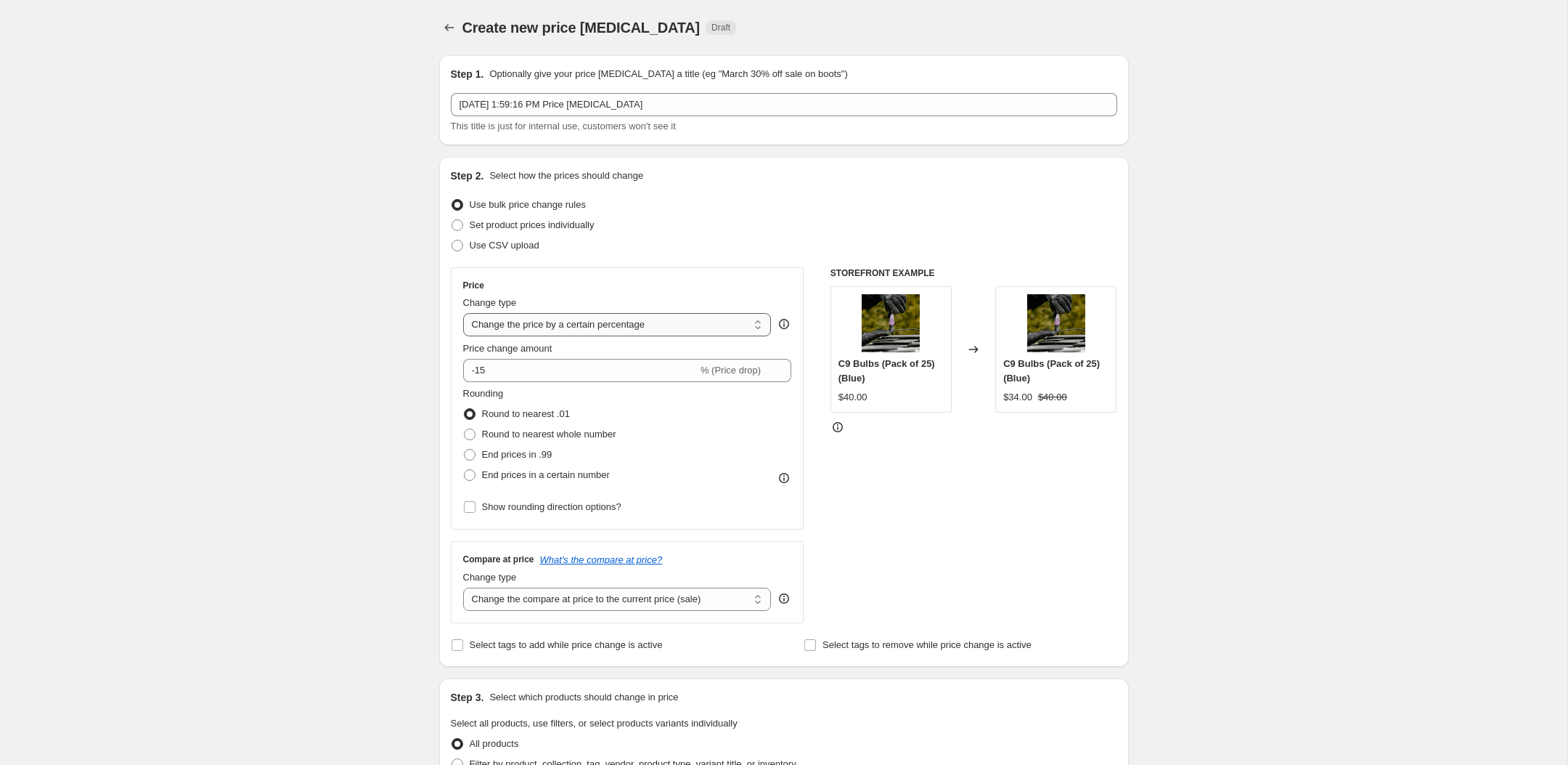
type input "50"
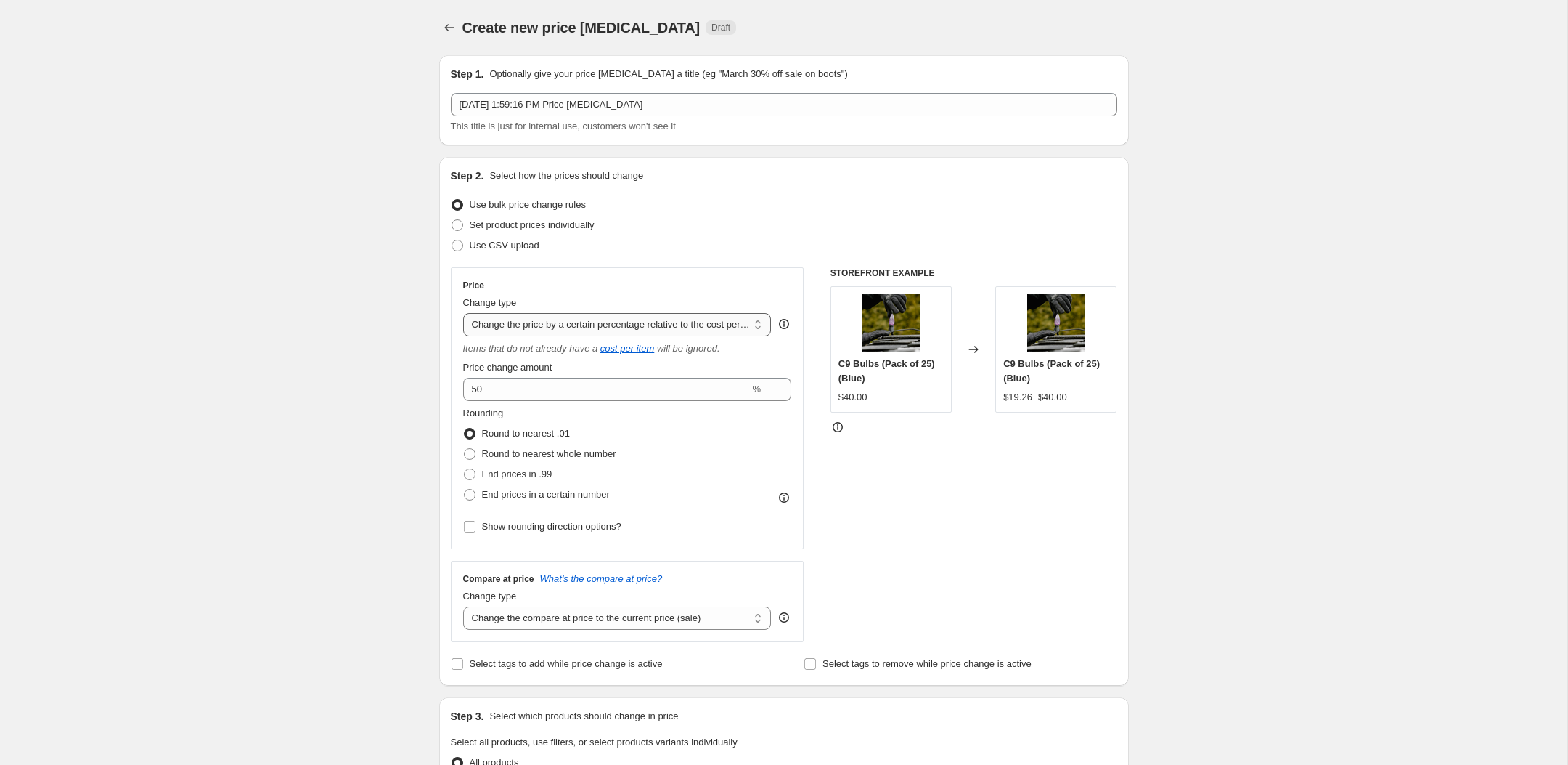
click at [719, 329] on select "Change the price to a certain amount Change the price by a certain amount Chang…" at bounding box center [617, 325] width 309 height 23
select select "pcap"
click at [463, 313] on select "Change the price to a certain amount Change the price by a certain amount Chang…" at bounding box center [617, 325] width 309 height 23
click at [537, 393] on input "-20" at bounding box center [606, 389] width 287 height 23
type input "-2"
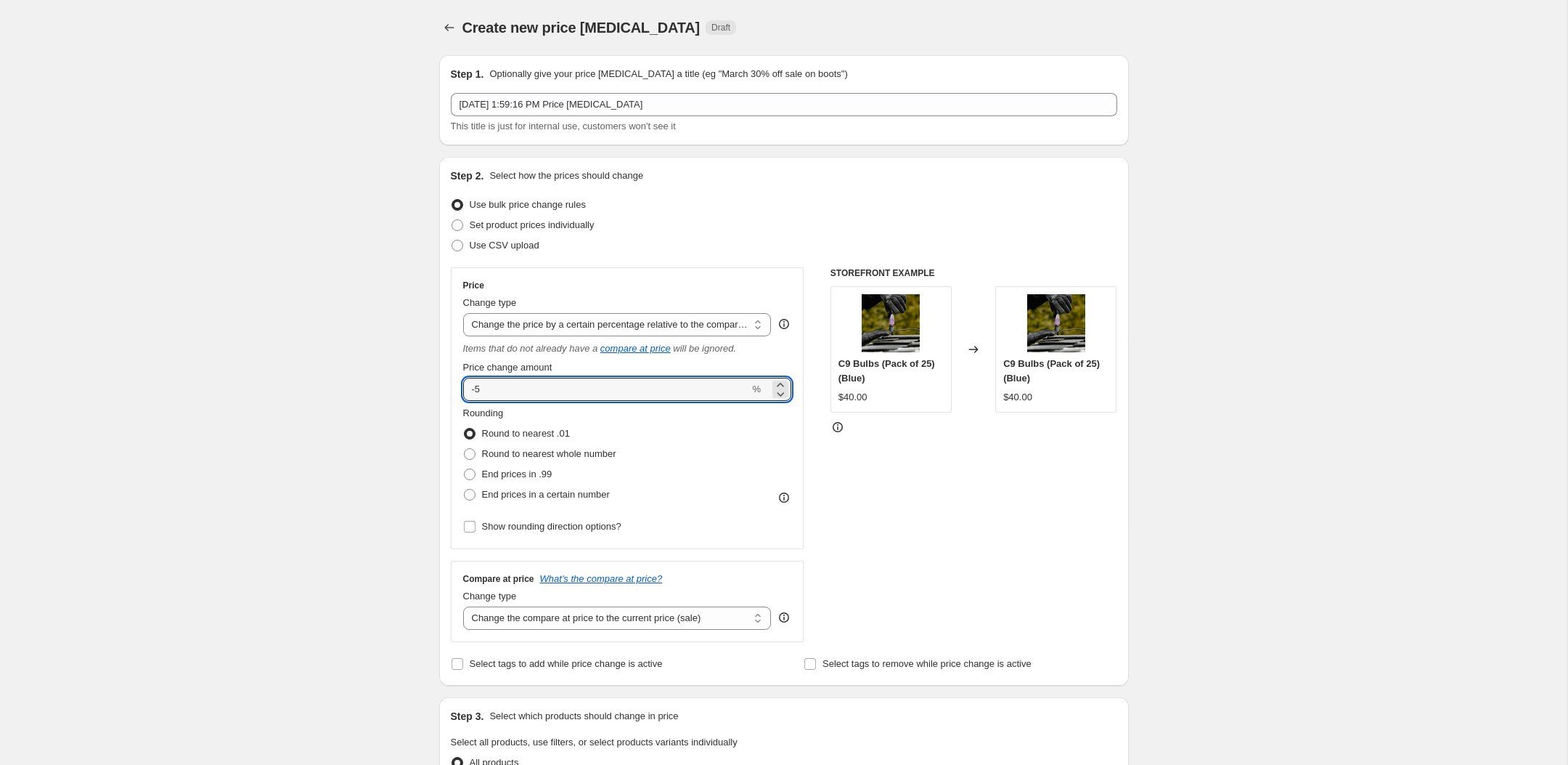
type input "-5"
click at [903, 495] on div "STOREFRONT EXAMPLE C9 Bulbs (Pack of 25) (Blue) $40.00 Changed to C9 Bulbs (Pac…" at bounding box center [974, 455] width 287 height 375
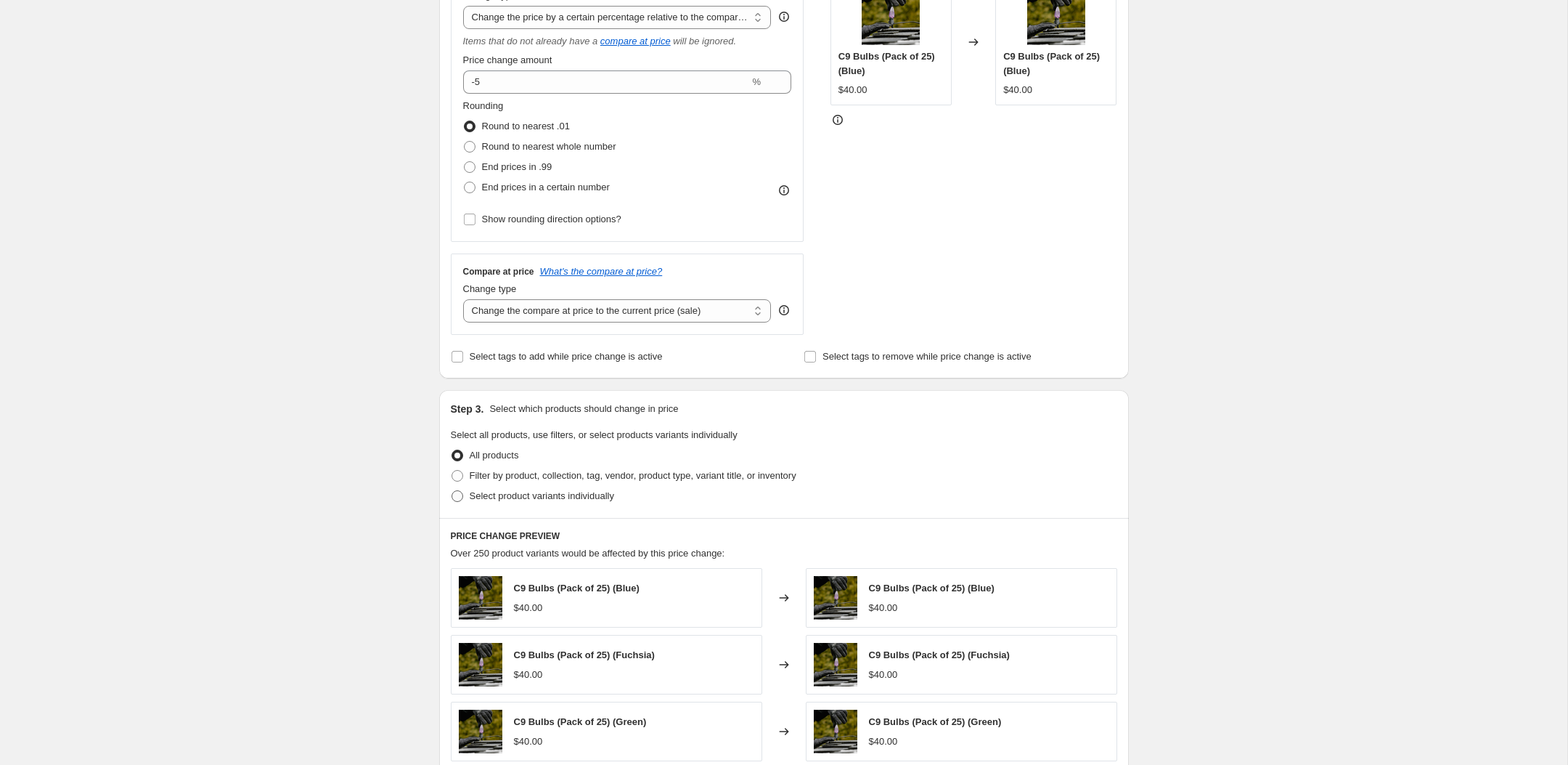
scroll to position [329, 0]
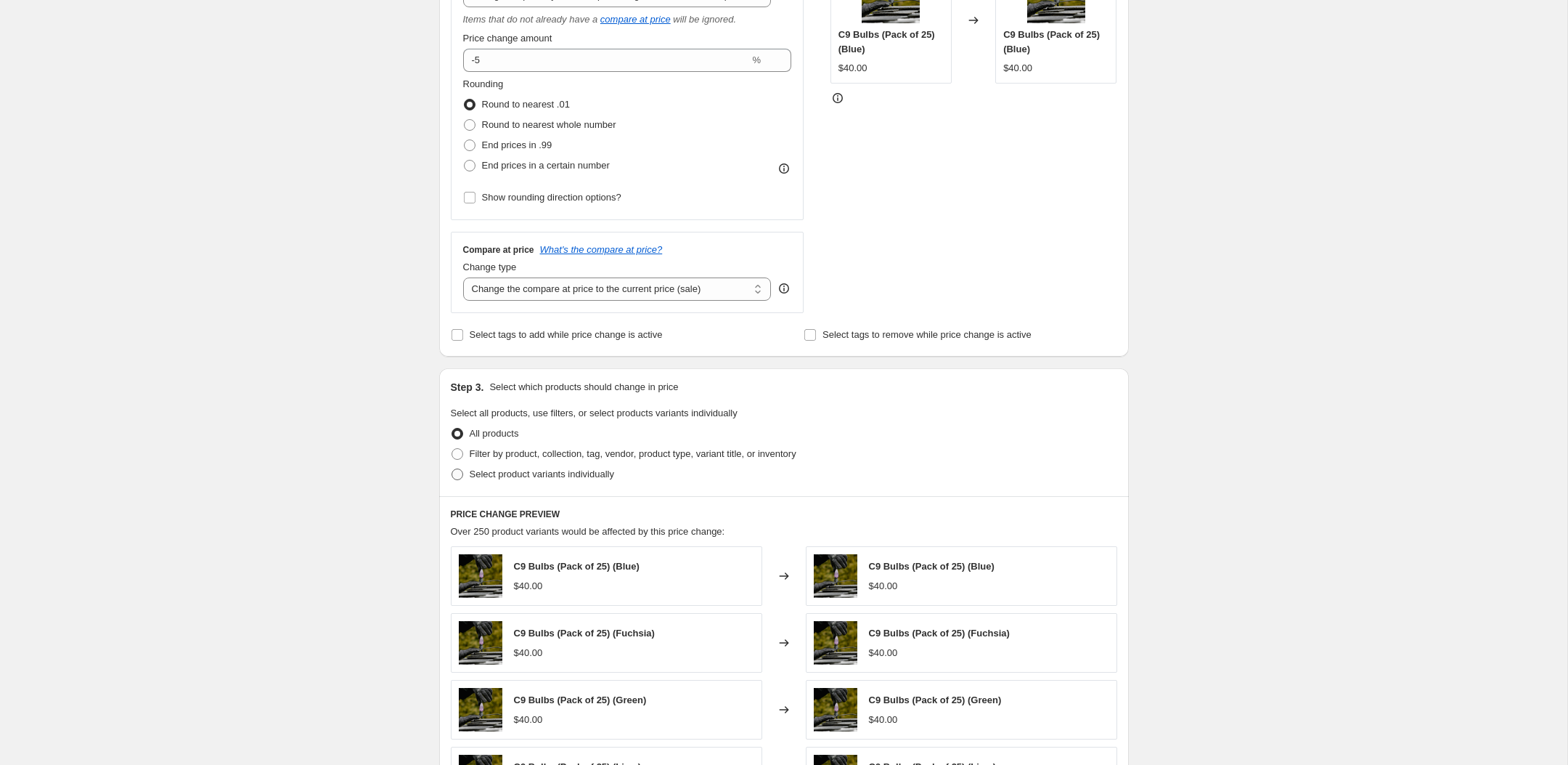
click at [527, 472] on span "Select product variants individually" at bounding box center [542, 473] width 144 height 11
click at [452, 469] on input "Select product variants individually" at bounding box center [451, 468] width 1 height 1
radio input "true"
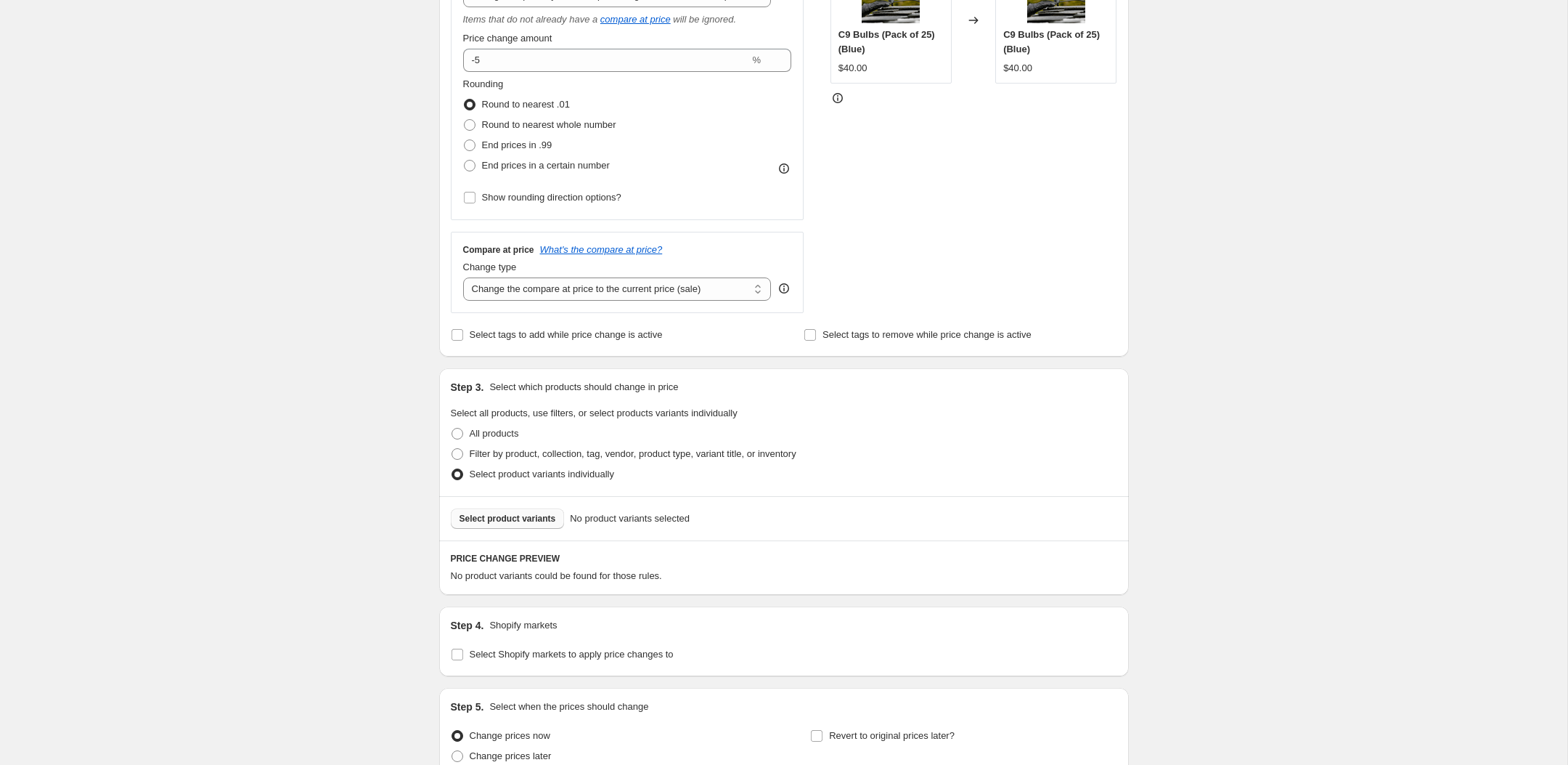
click at [528, 517] on span "Select product variants" at bounding box center [507, 518] width 96 height 12
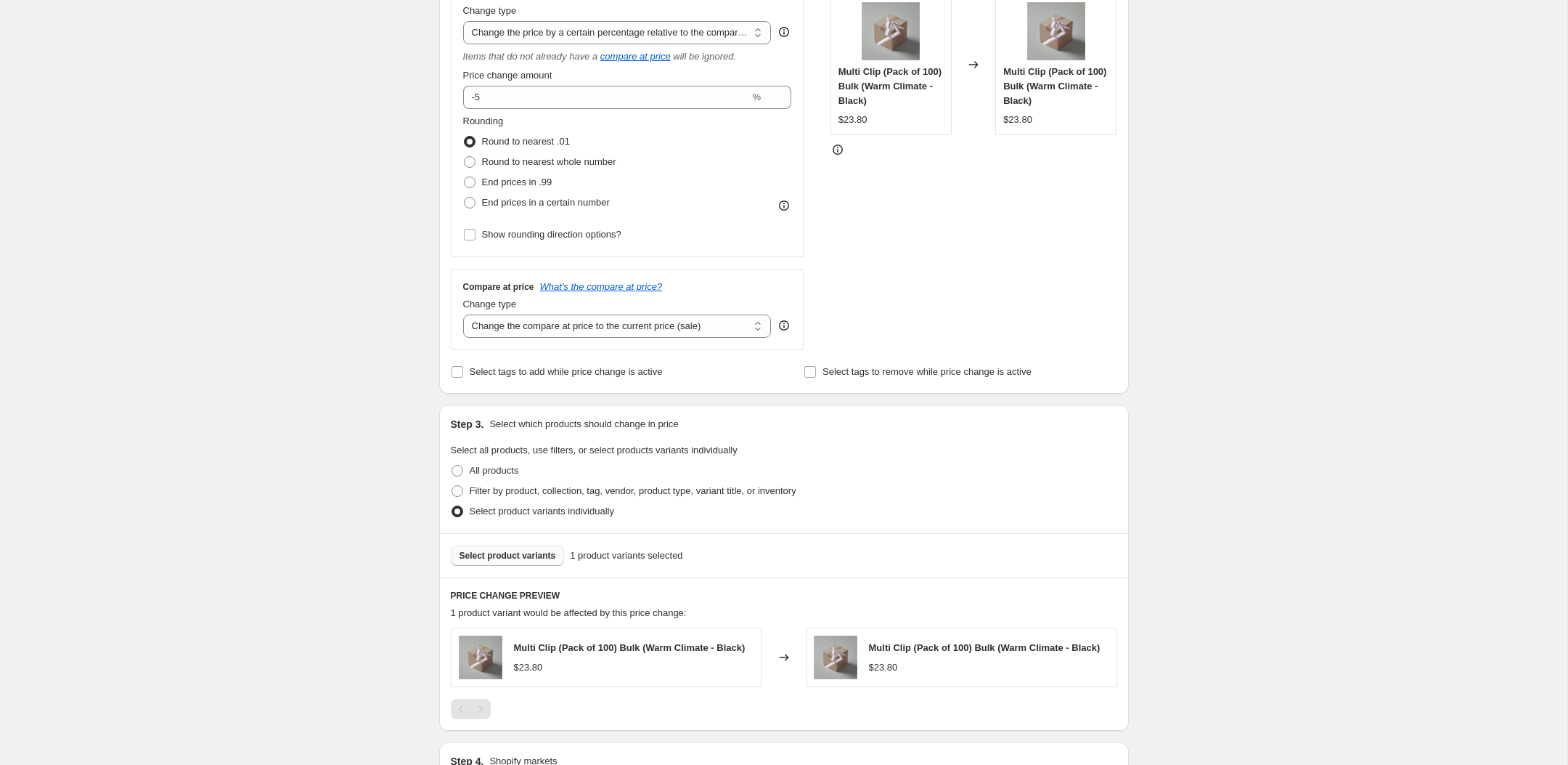
scroll to position [293, 0]
click at [588, 107] on input "-5" at bounding box center [606, 96] width 287 height 23
click at [1186, 252] on div "Create new price [MEDICAL_DATA]. This page is ready Create new price [MEDICAL_D…" at bounding box center [783, 372] width 1567 height 1329
click at [511, 96] on input "-10" at bounding box center [606, 96] width 287 height 23
type input "-1"
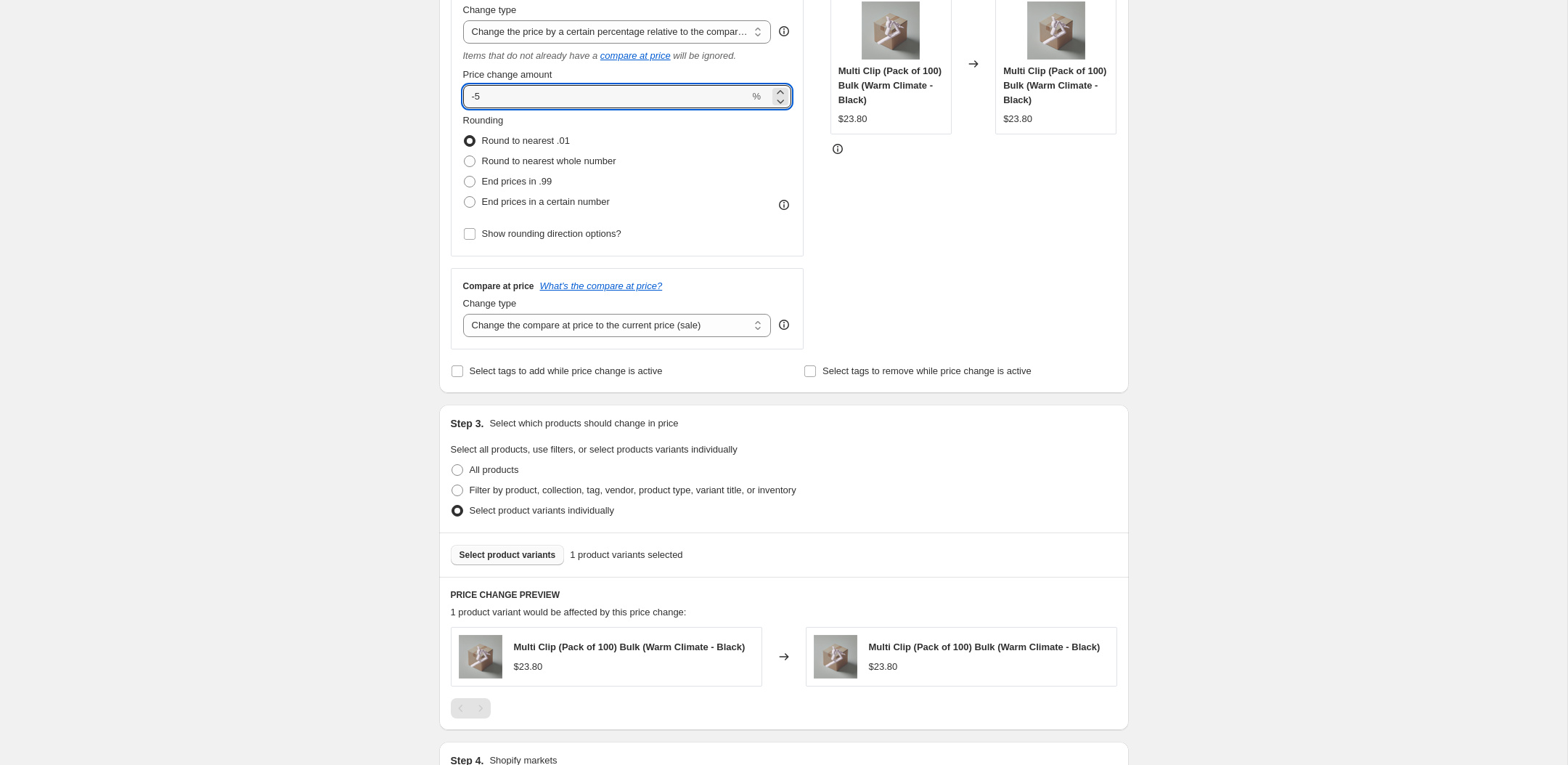
type input "-5"
click at [383, 101] on div "Create new price [MEDICAL_DATA]. This page is ready Create new price [MEDICAL_D…" at bounding box center [783, 372] width 1567 height 1329
click at [595, 24] on select "Change the price to a certain amount Change the price by a certain amount Chang…" at bounding box center [617, 32] width 309 height 23
select select "bcap"
click at [463, 20] on select "Change the price to a certain amount Change the price by a certain amount Chang…" at bounding box center [617, 32] width 309 height 23
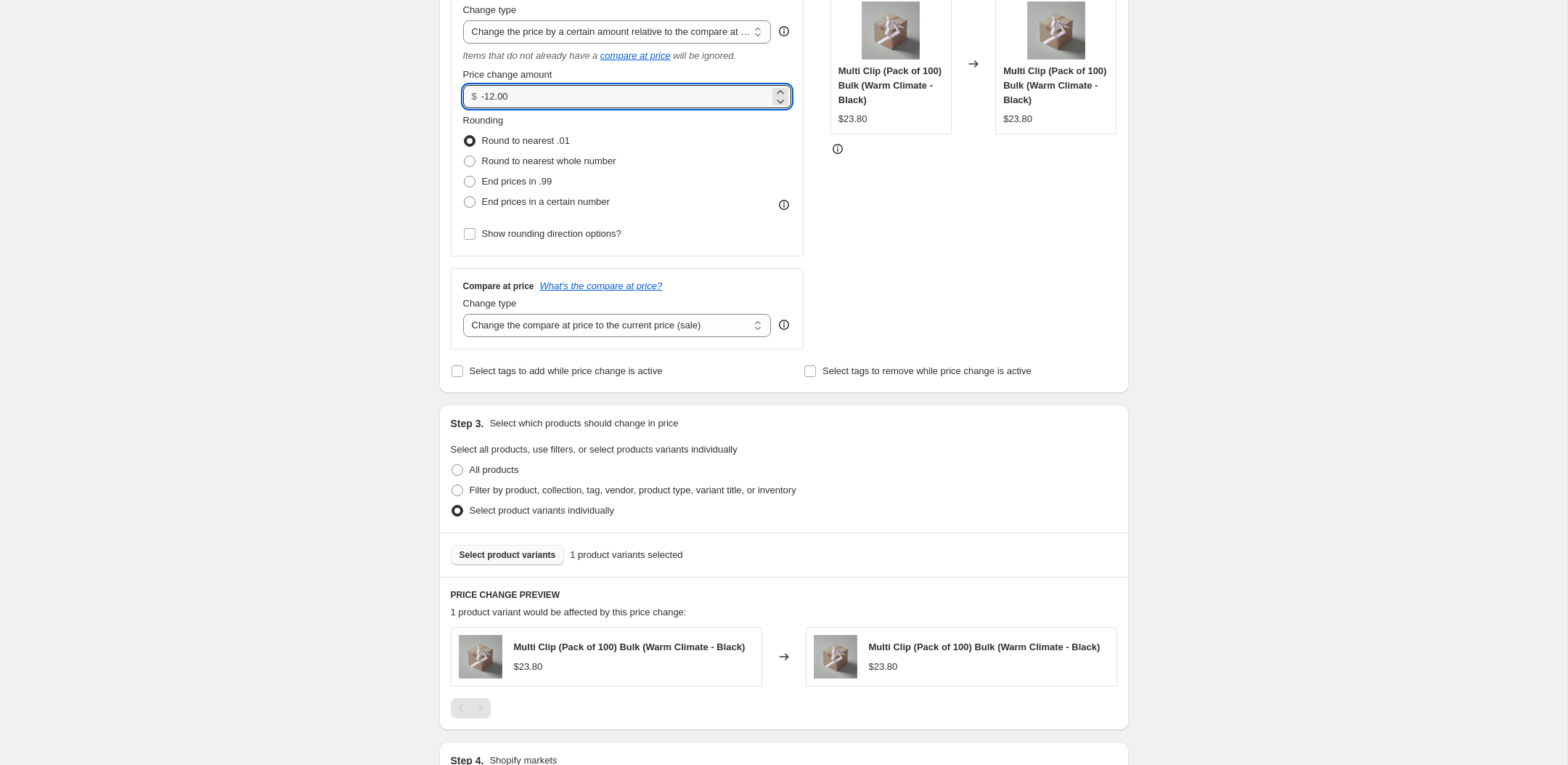
drag, startPoint x: 532, startPoint y: 101, endPoint x: 449, endPoint y: 101, distance: 83.0
click at [449, 101] on div "Step 2. Select how the prices should change Use bulk price change rules Set pro…" at bounding box center [784, 128] width 689 height 528
type input "1.19"
click at [331, 265] on div "Create new price [MEDICAL_DATA]. This page is ready Create new price [MEDICAL_D…" at bounding box center [783, 372] width 1567 height 1329
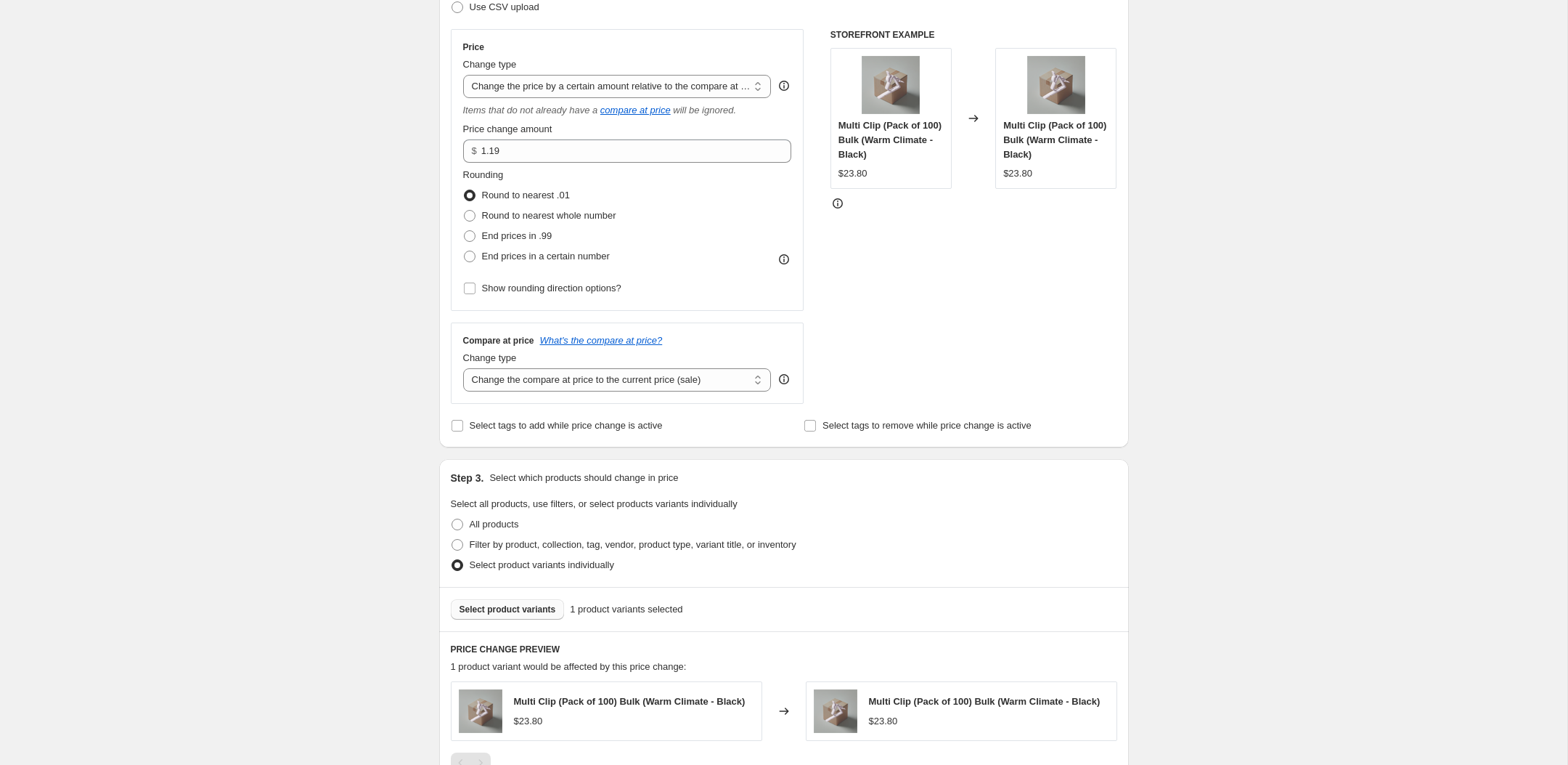
scroll to position [235, 0]
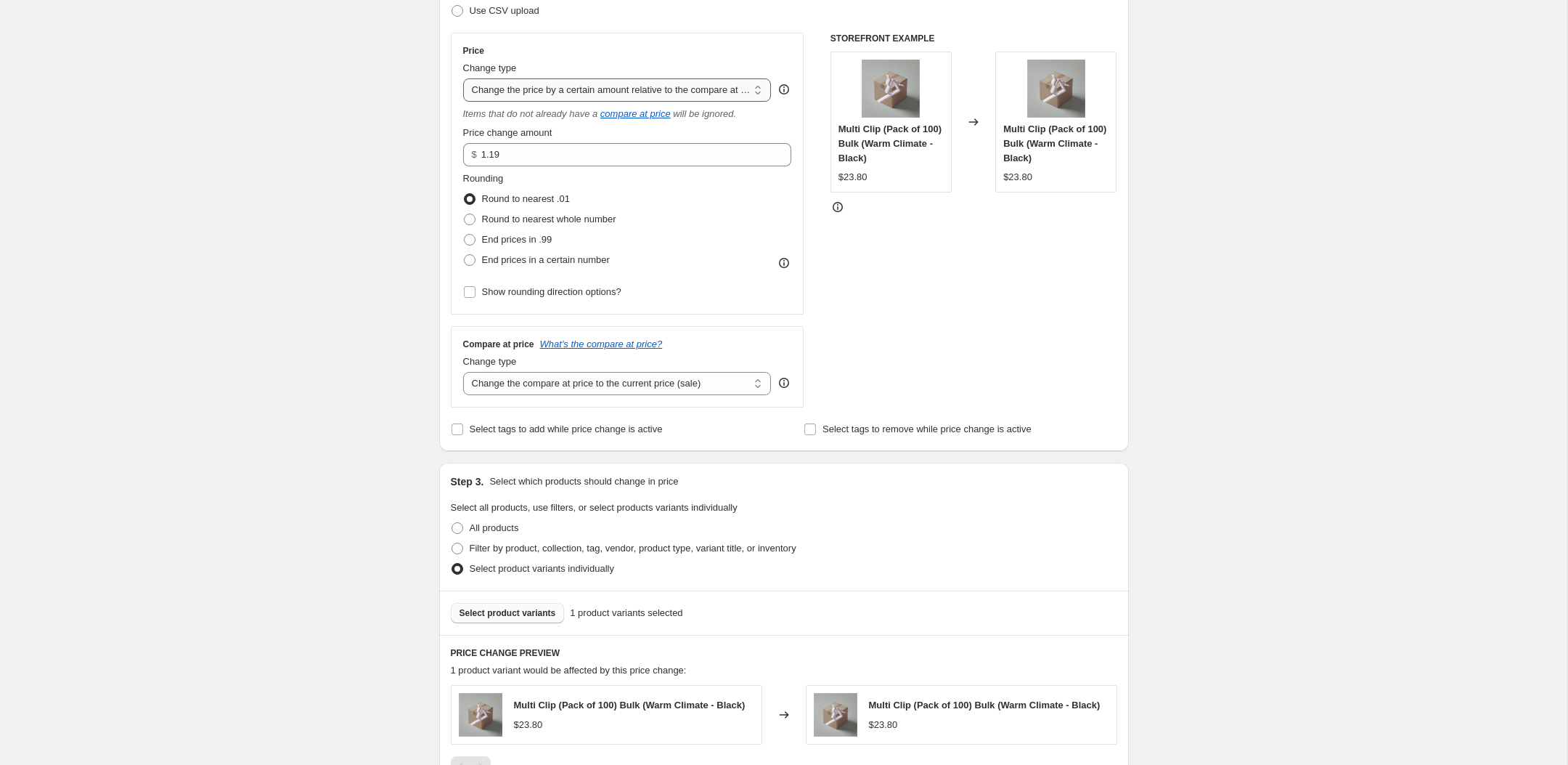
click at [683, 94] on select "Change the price to a certain amount Change the price by a certain amount Chang…" at bounding box center [617, 90] width 309 height 23
click at [463, 78] on select "Change the price to a certain amount Change the price by a certain amount Chang…" at bounding box center [617, 90] width 309 height 23
click at [714, 97] on select "Change the price to a certain amount Change the price by a certain amount Chang…" at bounding box center [617, 90] width 309 height 23
select select "to"
click at [463, 78] on select "Change the price to a certain amount Change the price by a certain amount Chang…" at bounding box center [617, 90] width 309 height 23
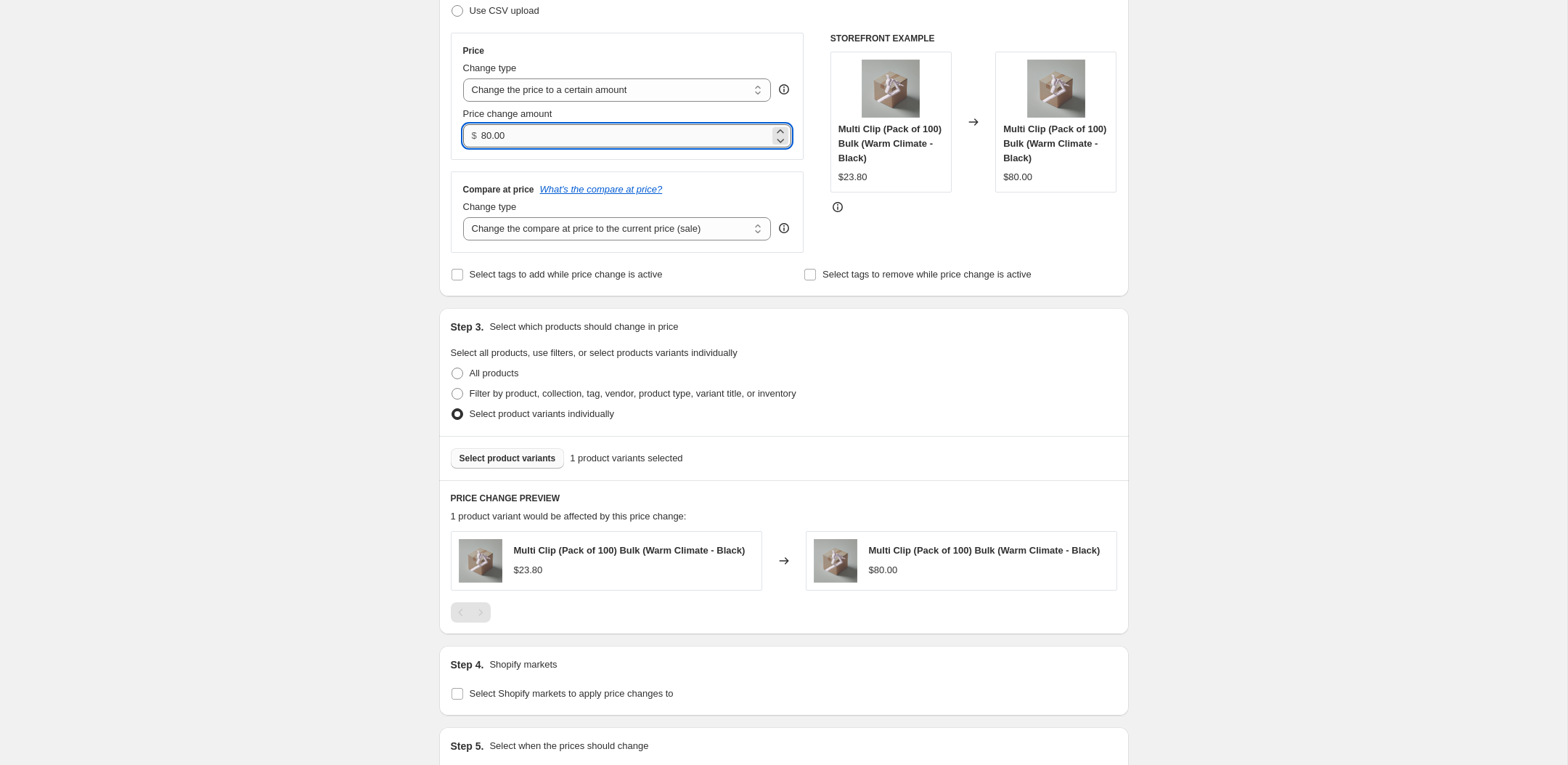
click at [542, 133] on input "80.00" at bounding box center [626, 136] width 288 height 23
drag, startPoint x: 543, startPoint y: 138, endPoint x: 412, endPoint y: 138, distance: 131.0
click at [412, 138] on div "Create new price [MEDICAL_DATA]. This page is ready Create new price [MEDICAL_D…" at bounding box center [783, 352] width 1567 height 1175
type input "1.19"
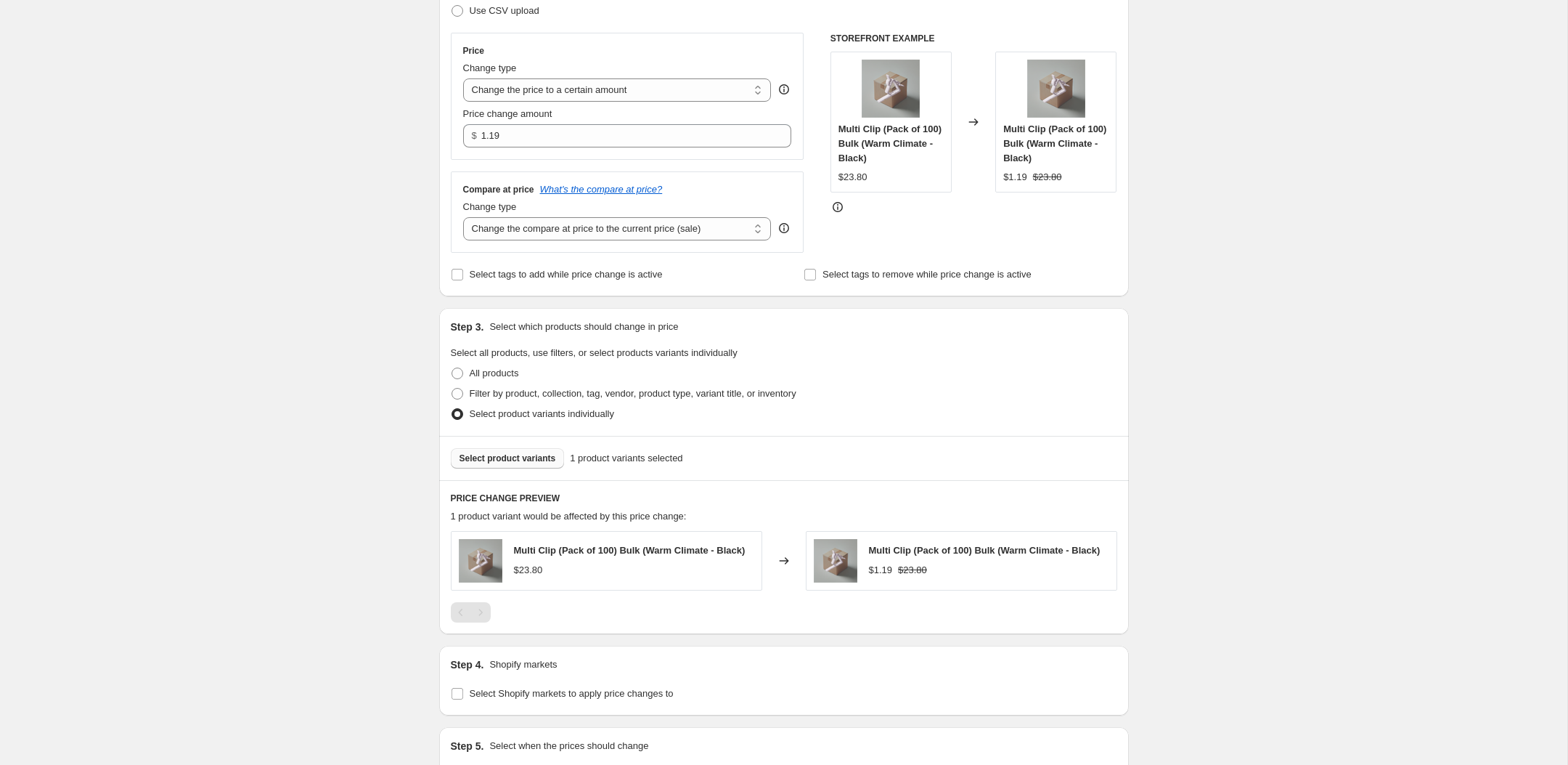
click at [376, 169] on div "Create new price [MEDICAL_DATA]. This page is ready Create new price [MEDICAL_D…" at bounding box center [783, 352] width 1567 height 1175
click at [626, 88] on select "Change the price to a certain amount Change the price by a certain amount Chang…" at bounding box center [617, 90] width 309 height 23
select select "by"
click at [463, 78] on select "Change the price to a certain amount Change the price by a certain amount Chang…" at bounding box center [617, 90] width 309 height 23
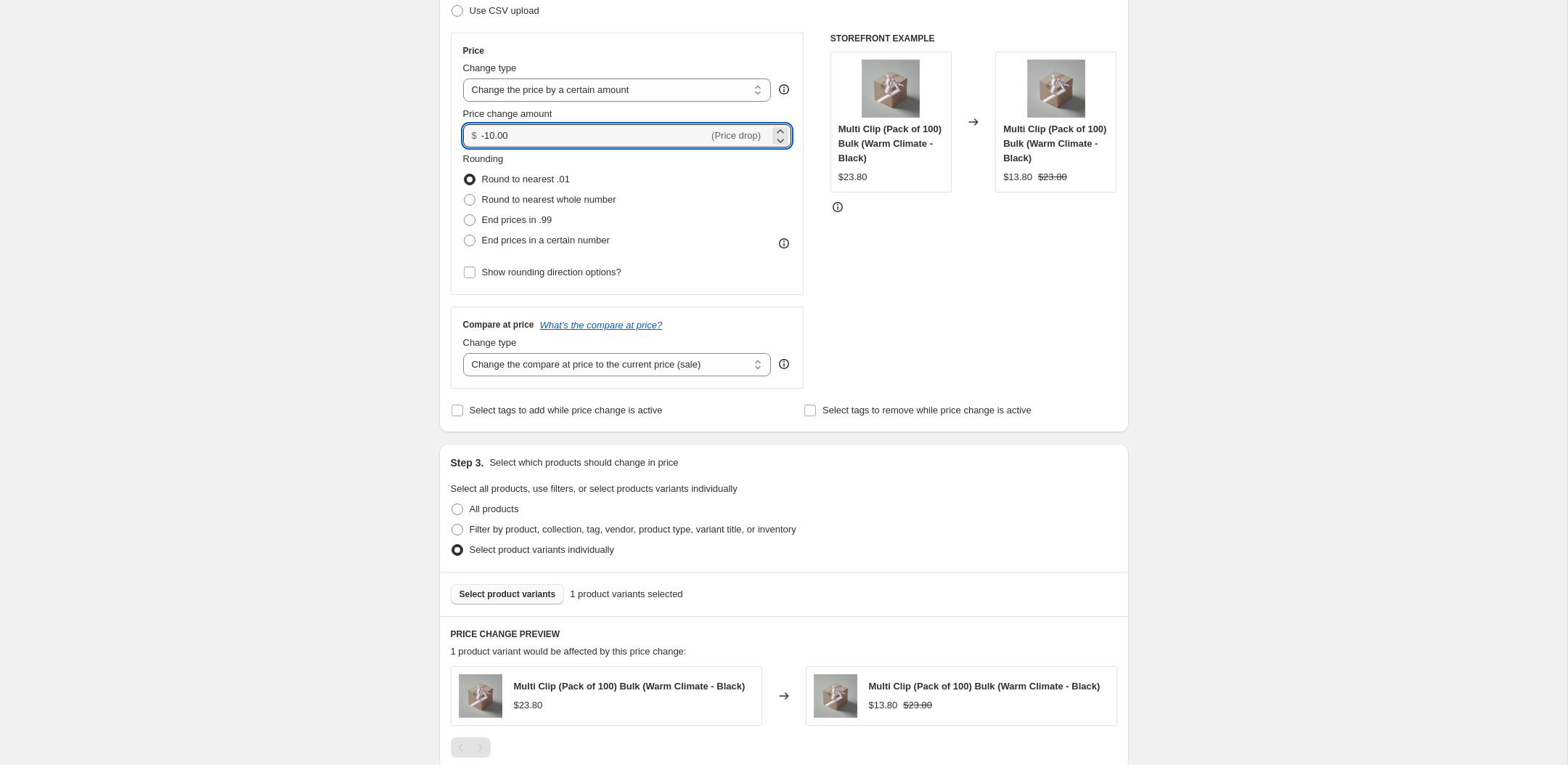
drag, startPoint x: 525, startPoint y: 137, endPoint x: 428, endPoint y: 136, distance: 97.0
click at [428, 136] on div "Step 1. Optionally give your price [MEDICAL_DATA] a title (eg "March 30% off sa…" at bounding box center [778, 398] width 701 height 1178
type input "-1.19"
click at [366, 200] on div "Create new price [MEDICAL_DATA]. This page is ready Create new price [MEDICAL_D…" at bounding box center [783, 420] width 1567 height 1310
click at [526, 138] on input "-1.19" at bounding box center [594, 136] width 227 height 23
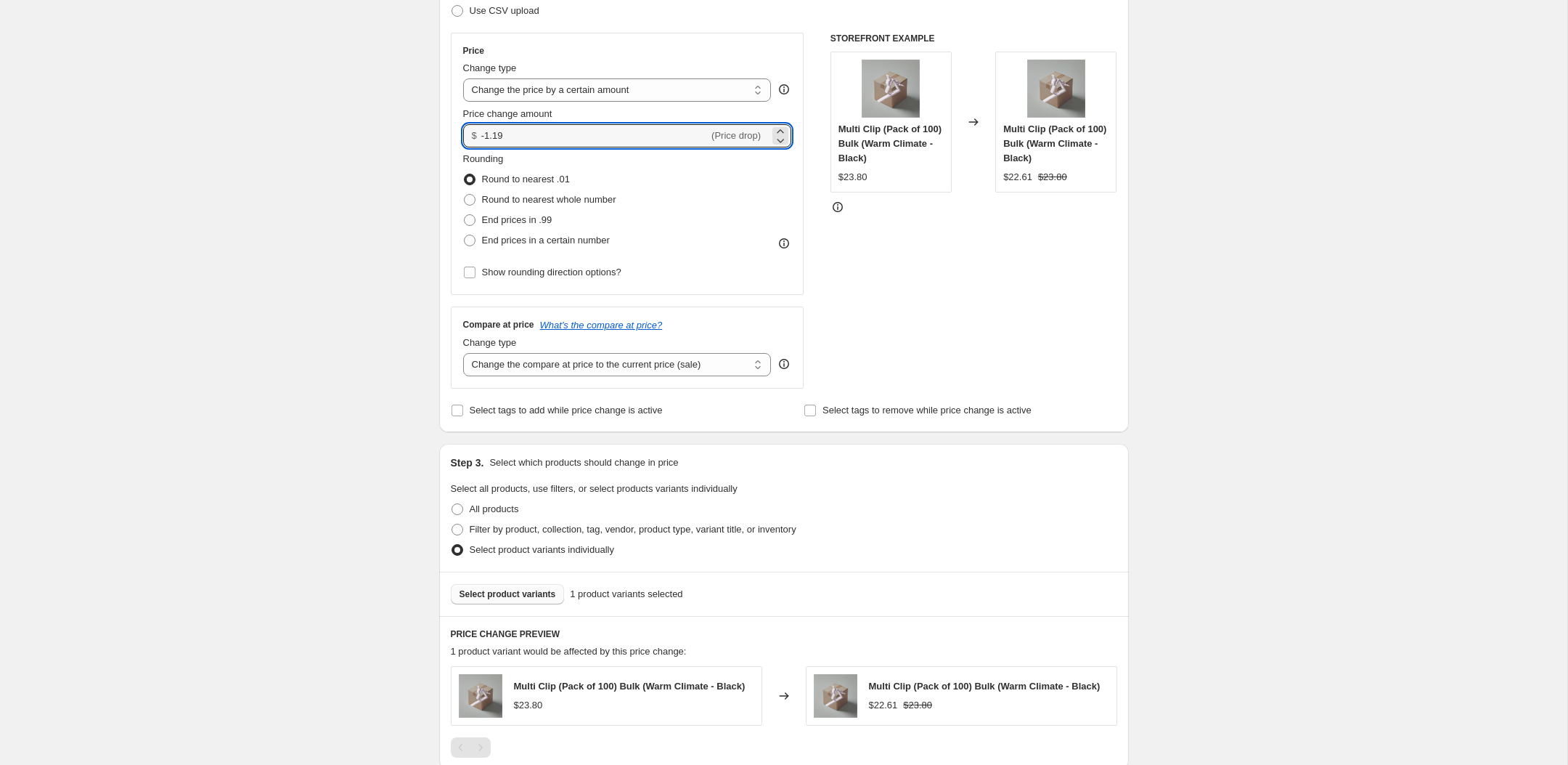
click at [936, 263] on div "STOREFRONT EXAMPLE Multi Clip (Pack of 100) Bulk (Warm Climate - Black) $23.80 …" at bounding box center [974, 211] width 287 height 356
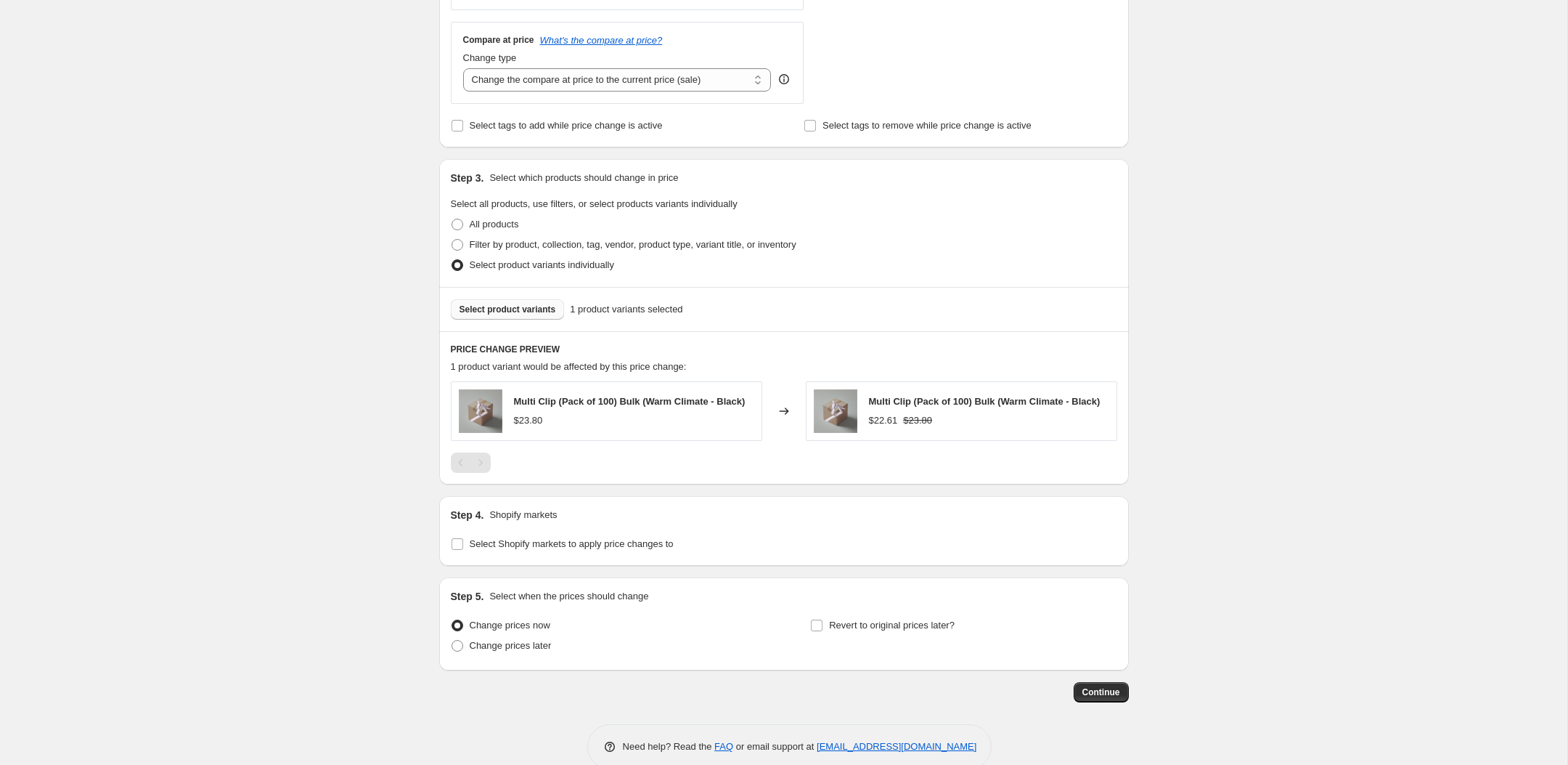
scroll to position [550, 0]
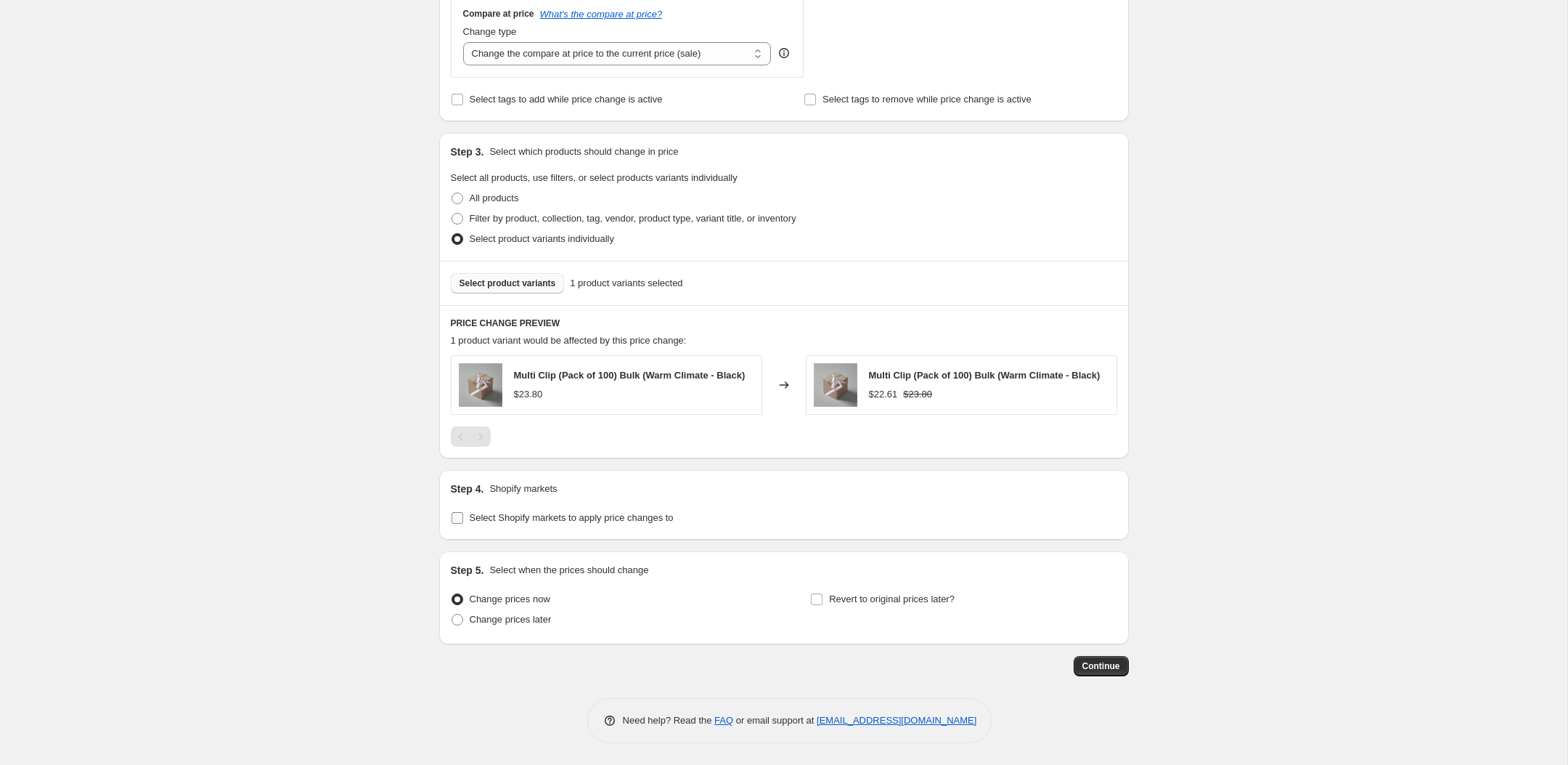
click at [591, 518] on span "Select Shopify markets to apply price changes to" at bounding box center [571, 517] width 204 height 11
click at [463, 518] on input "Select Shopify markets to apply price changes to" at bounding box center [457, 518] width 12 height 12
checkbox input "true"
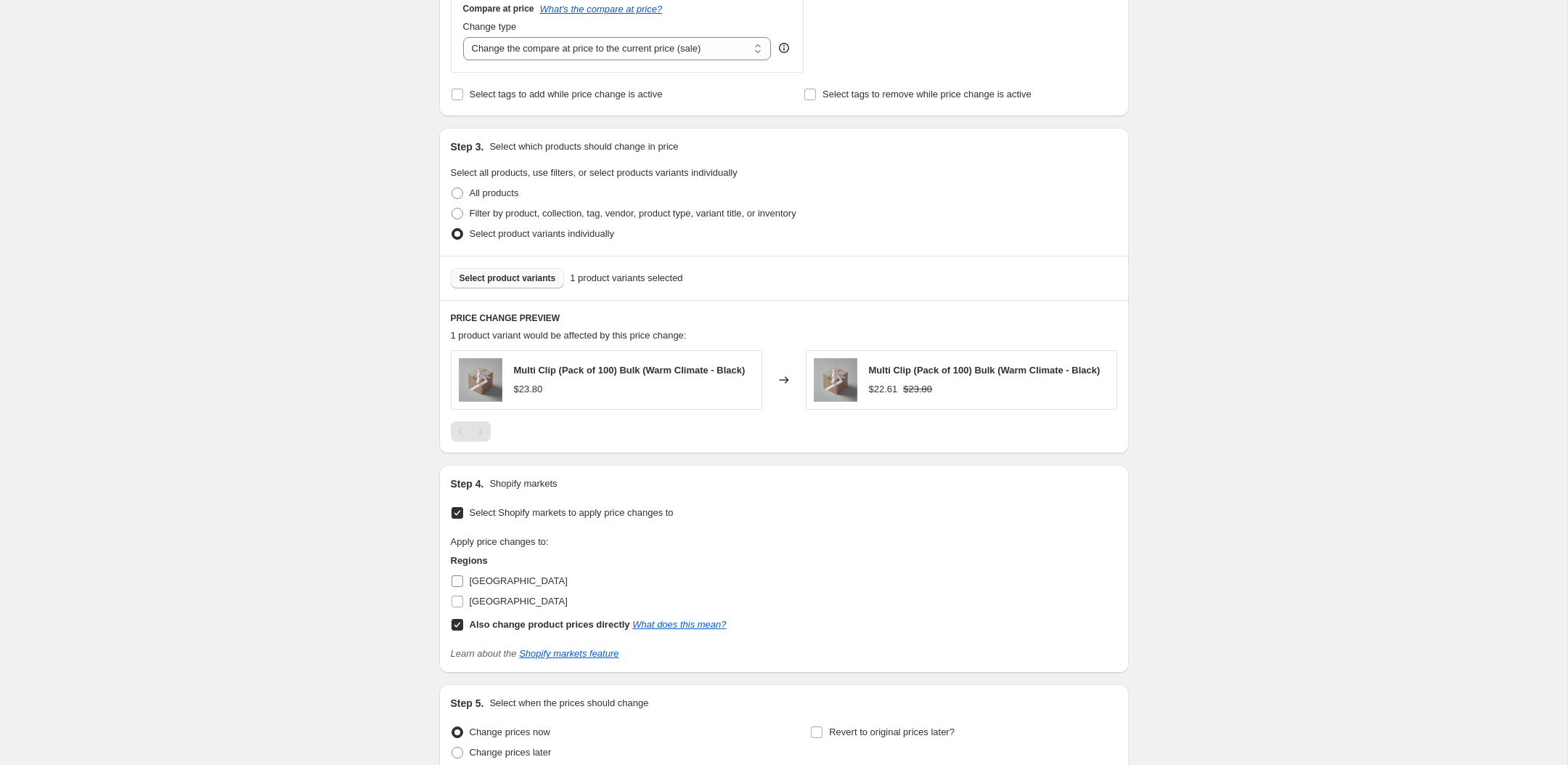
click at [491, 586] on span "[GEOGRAPHIC_DATA]" at bounding box center [518, 580] width 98 height 11
click at [463, 586] on input "[GEOGRAPHIC_DATA]" at bounding box center [457, 581] width 12 height 12
checkbox input "true"
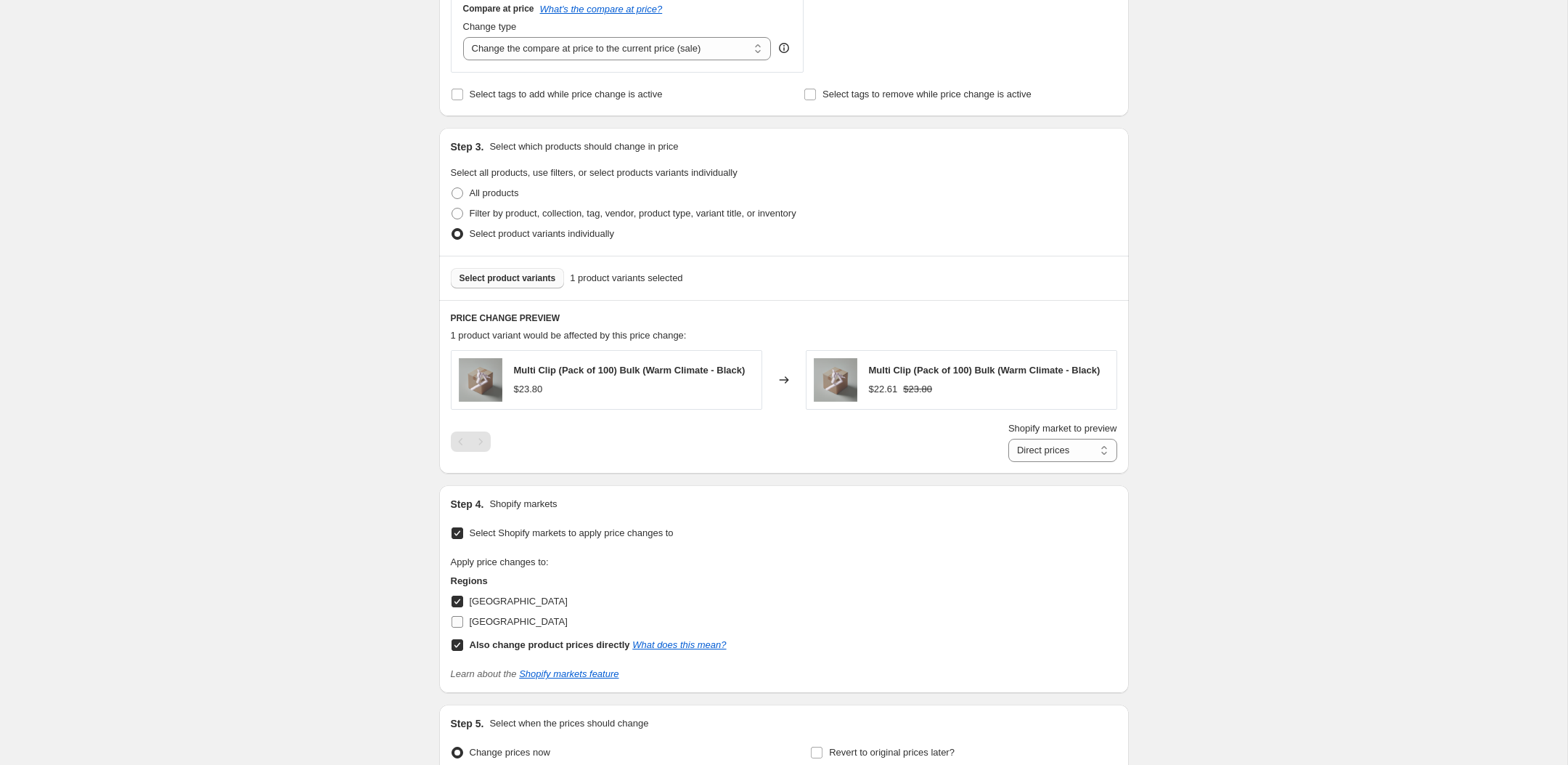
click at [497, 617] on label "[GEOGRAPHIC_DATA]" at bounding box center [509, 622] width 117 height 20
click at [463, 617] on input "[GEOGRAPHIC_DATA]" at bounding box center [457, 622] width 12 height 12
checkbox input "true"
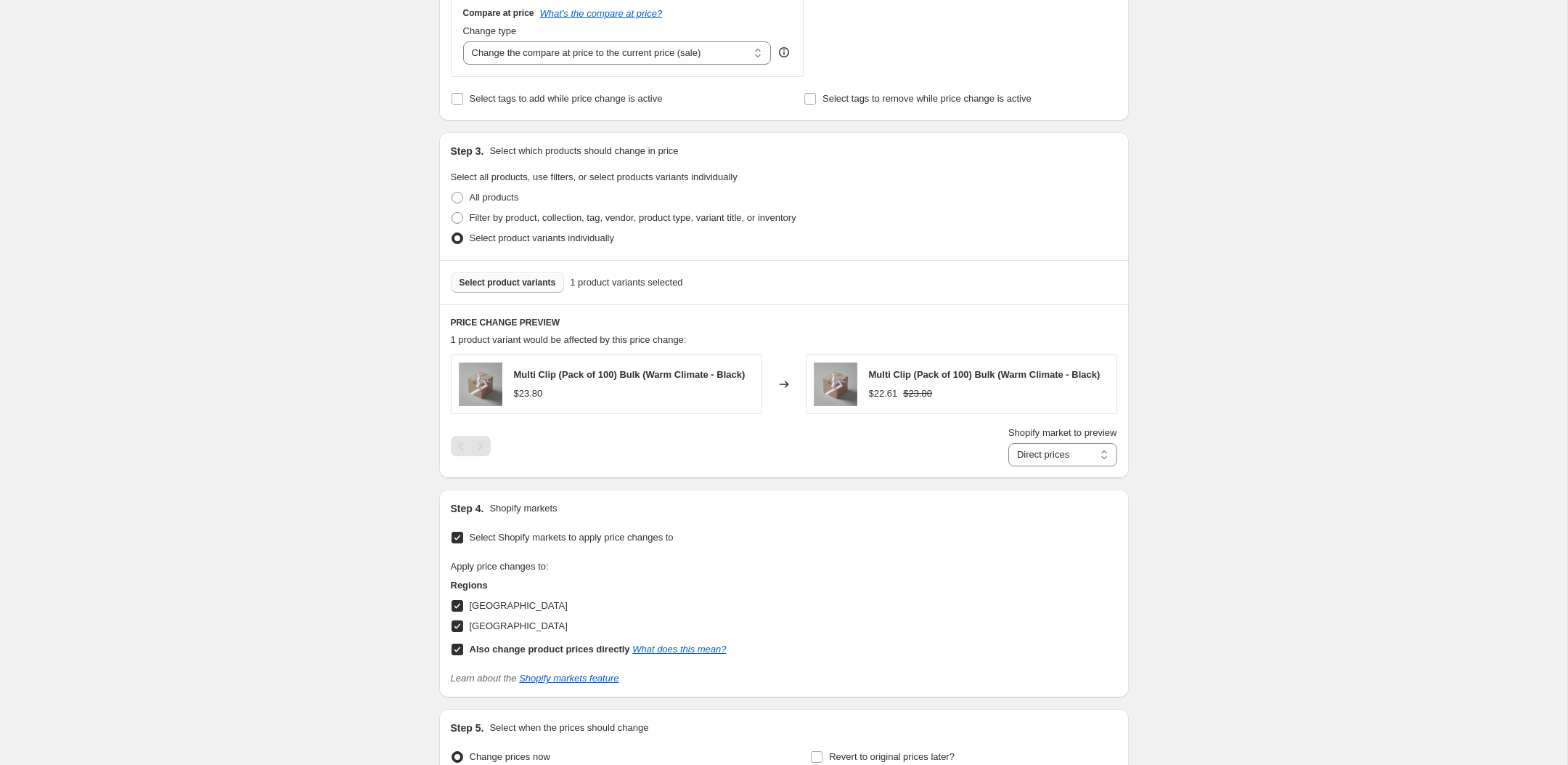
click at [564, 654] on b "Also change product prices directly" at bounding box center [549, 648] width 160 height 11
click at [463, 655] on input "Also change product prices directly What does this mean?" at bounding box center [457, 649] width 12 height 12
checkbox input "false"
select select "49053597978"
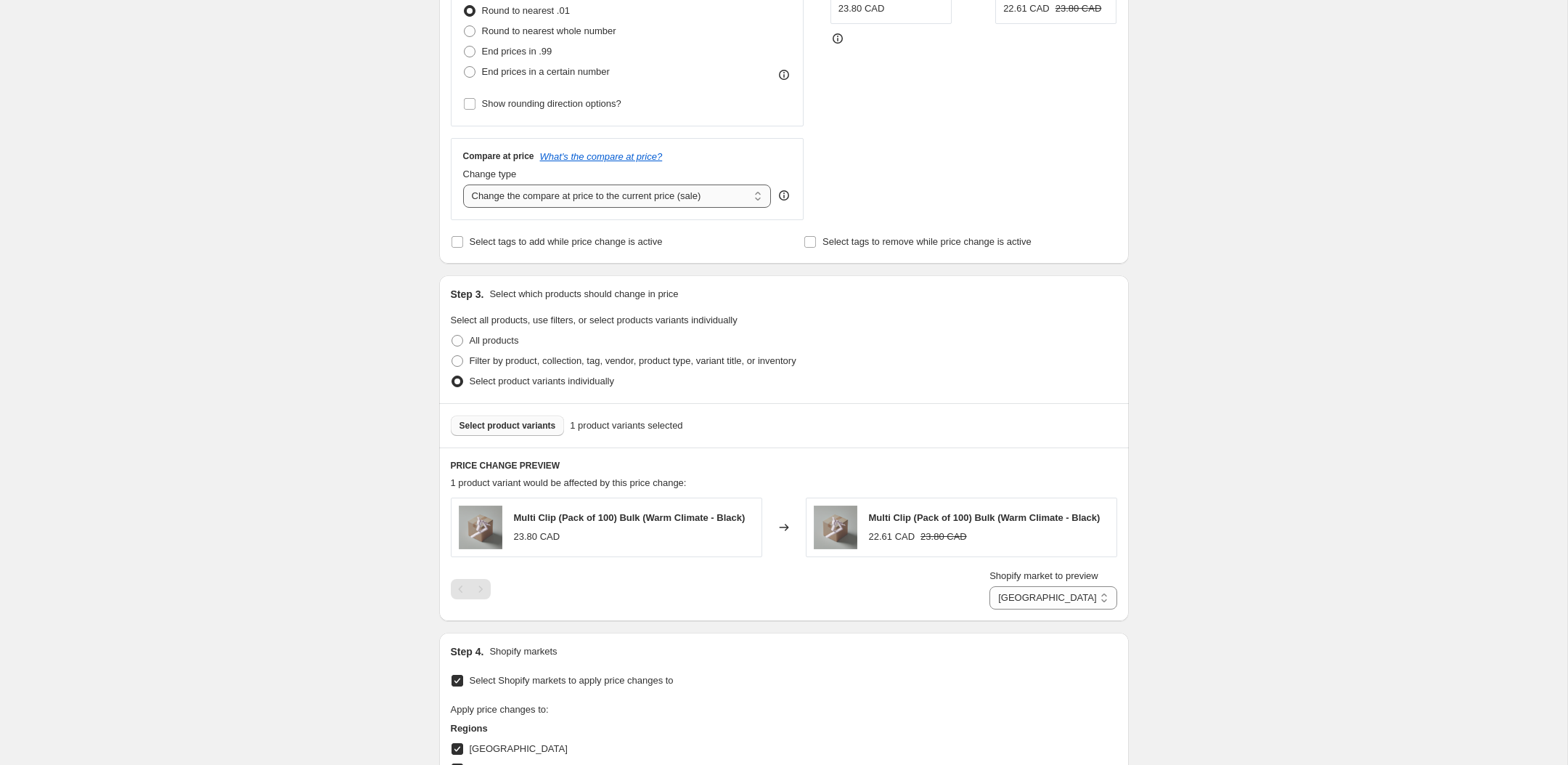
scroll to position [709, 0]
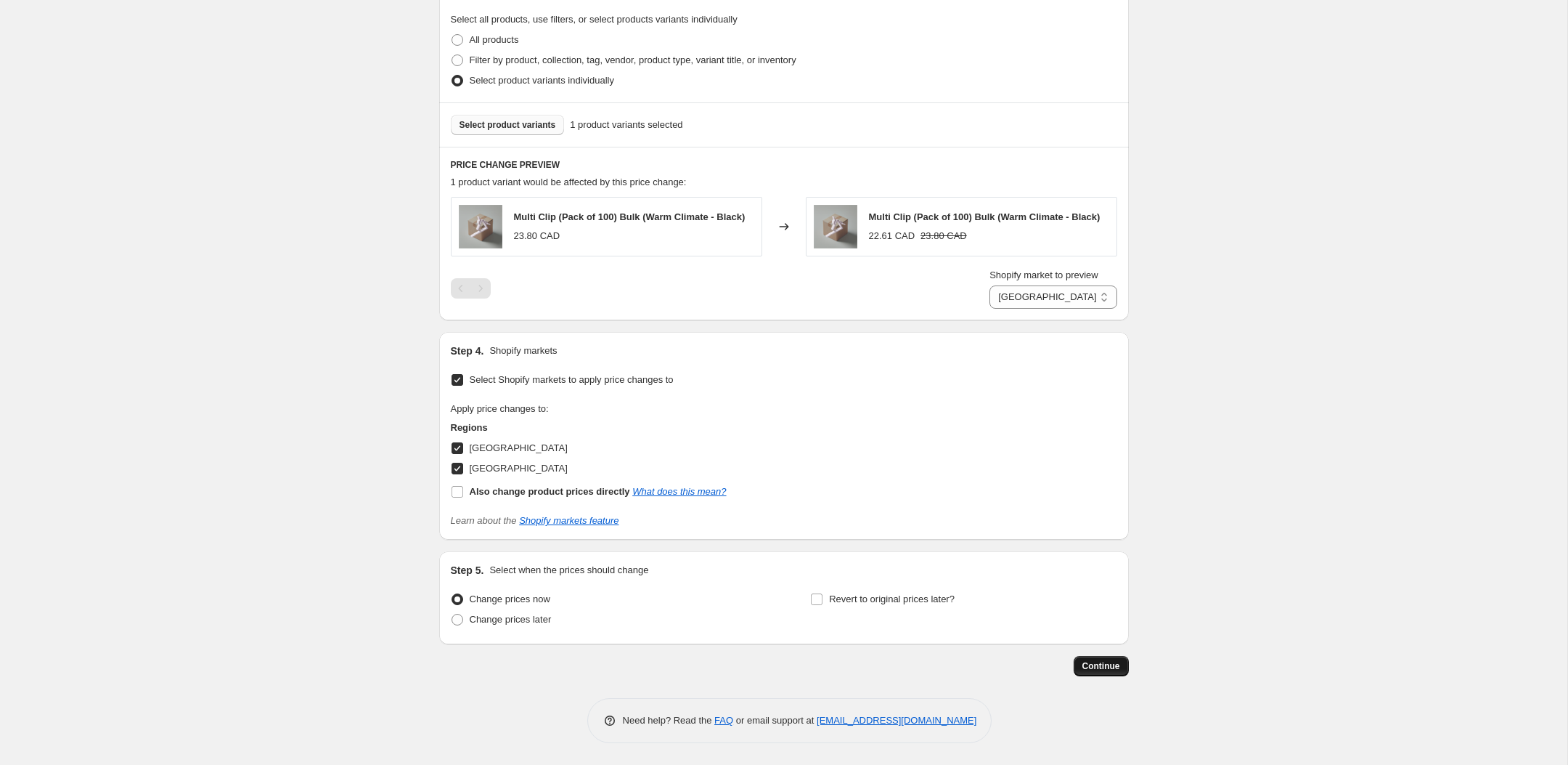
click at [1104, 670] on span "Continue" at bounding box center [1101, 666] width 38 height 12
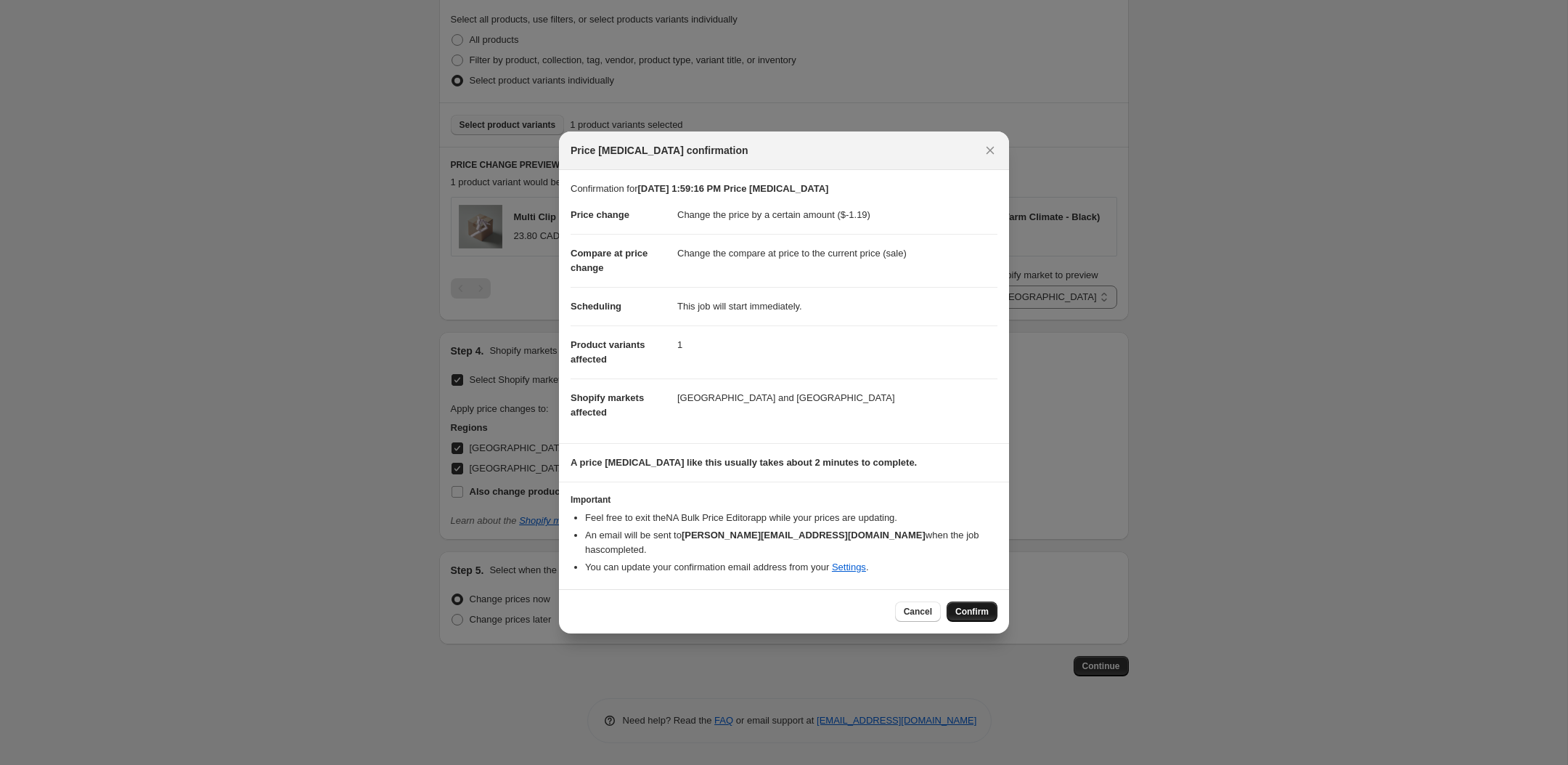
click at [980, 601] on button "Confirm" at bounding box center [972, 611] width 51 height 20
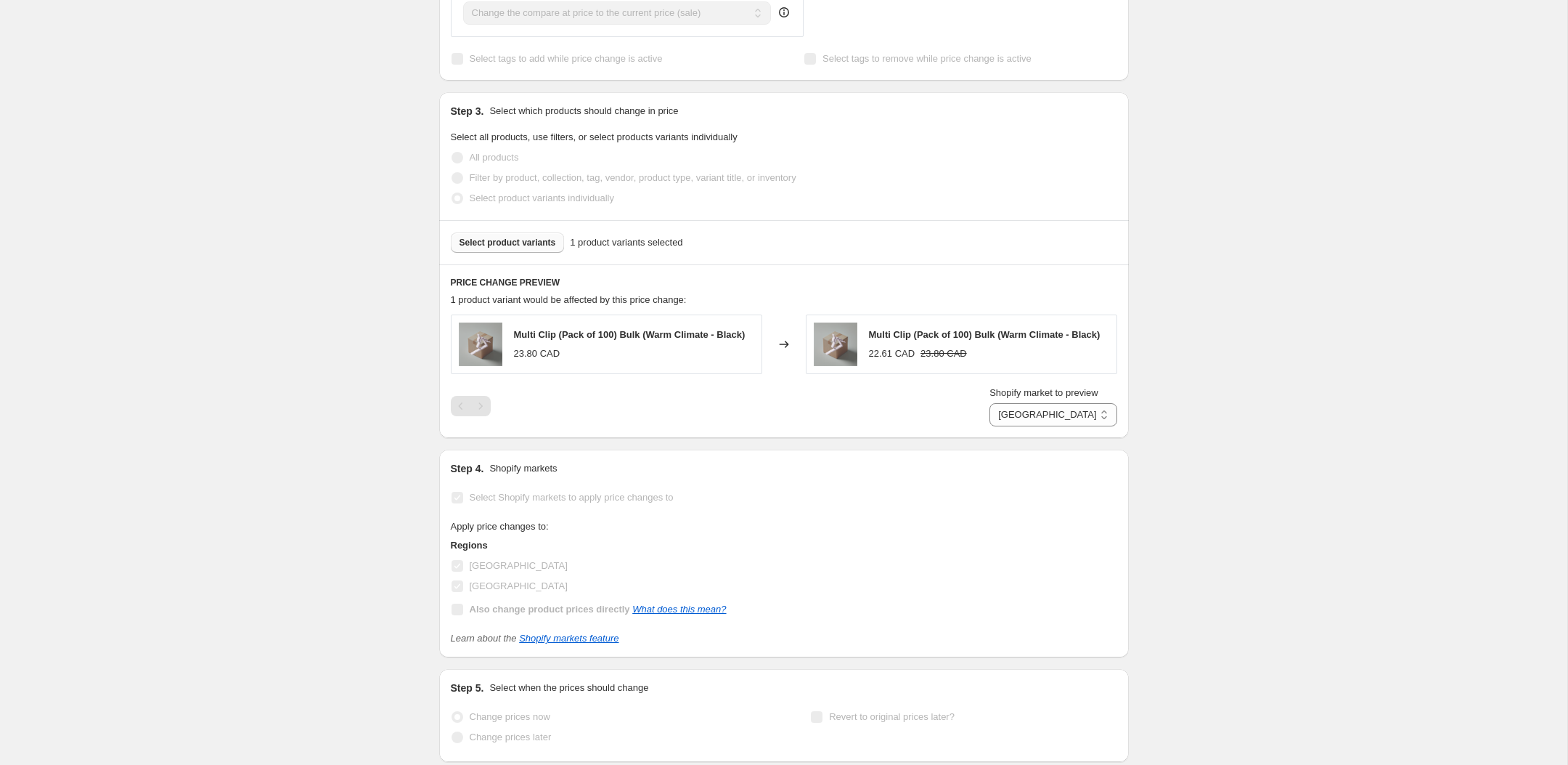
scroll to position [781, 0]
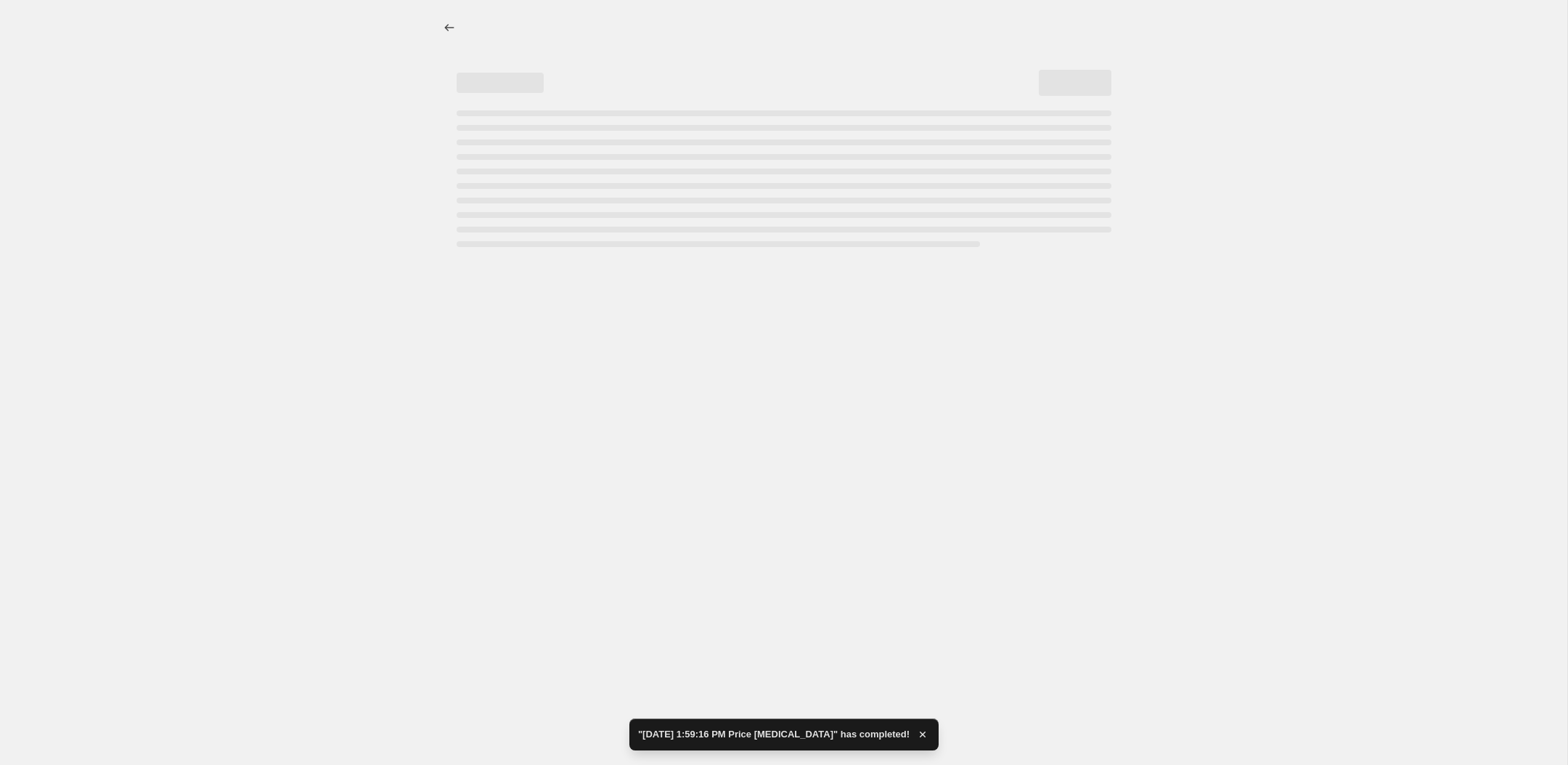
select select "by"
